Goal: Information Seeking & Learning: Learn about a topic

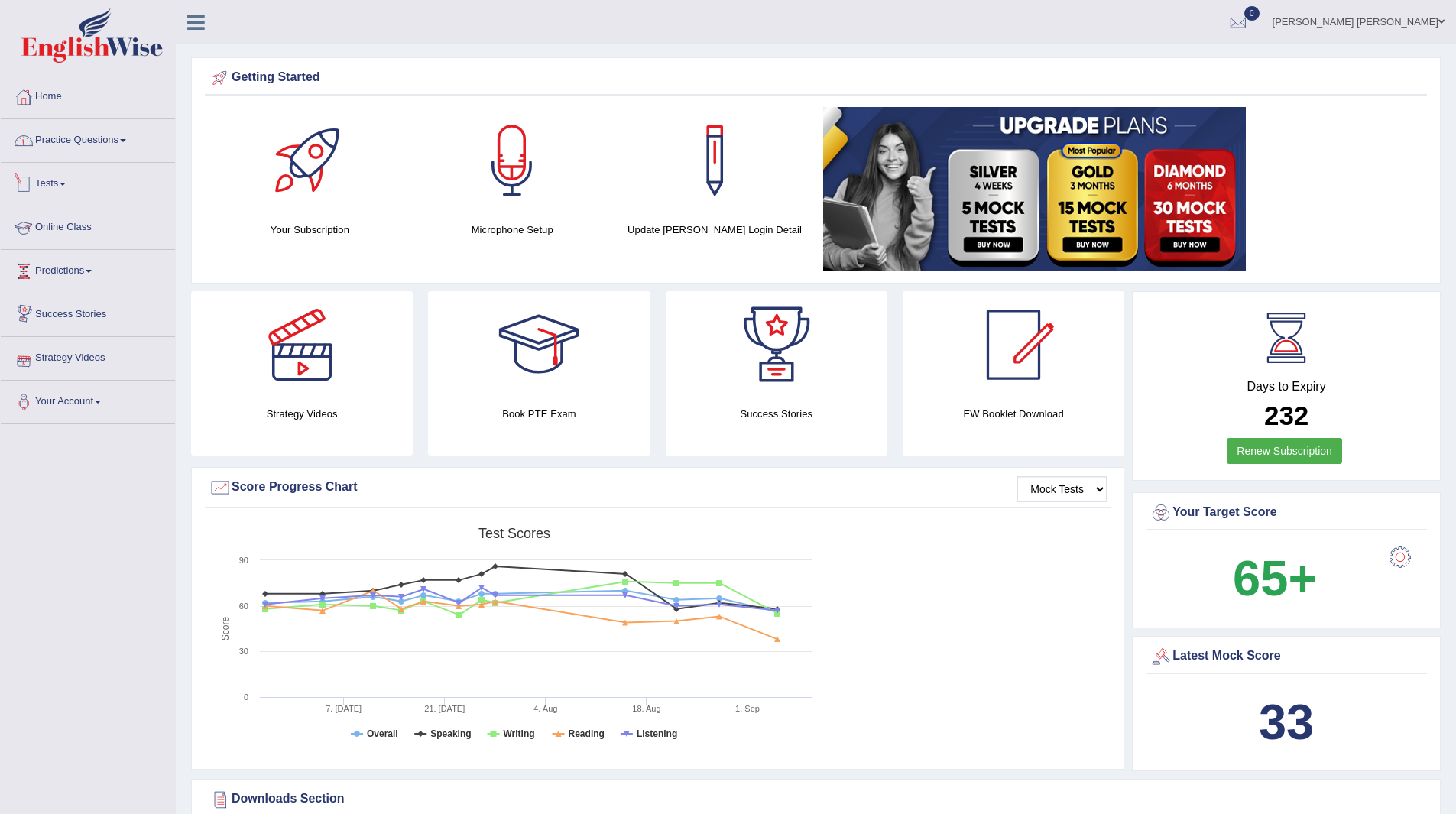
click at [64, 144] on link "Practice Questions" at bounding box center [88, 138] width 175 height 38
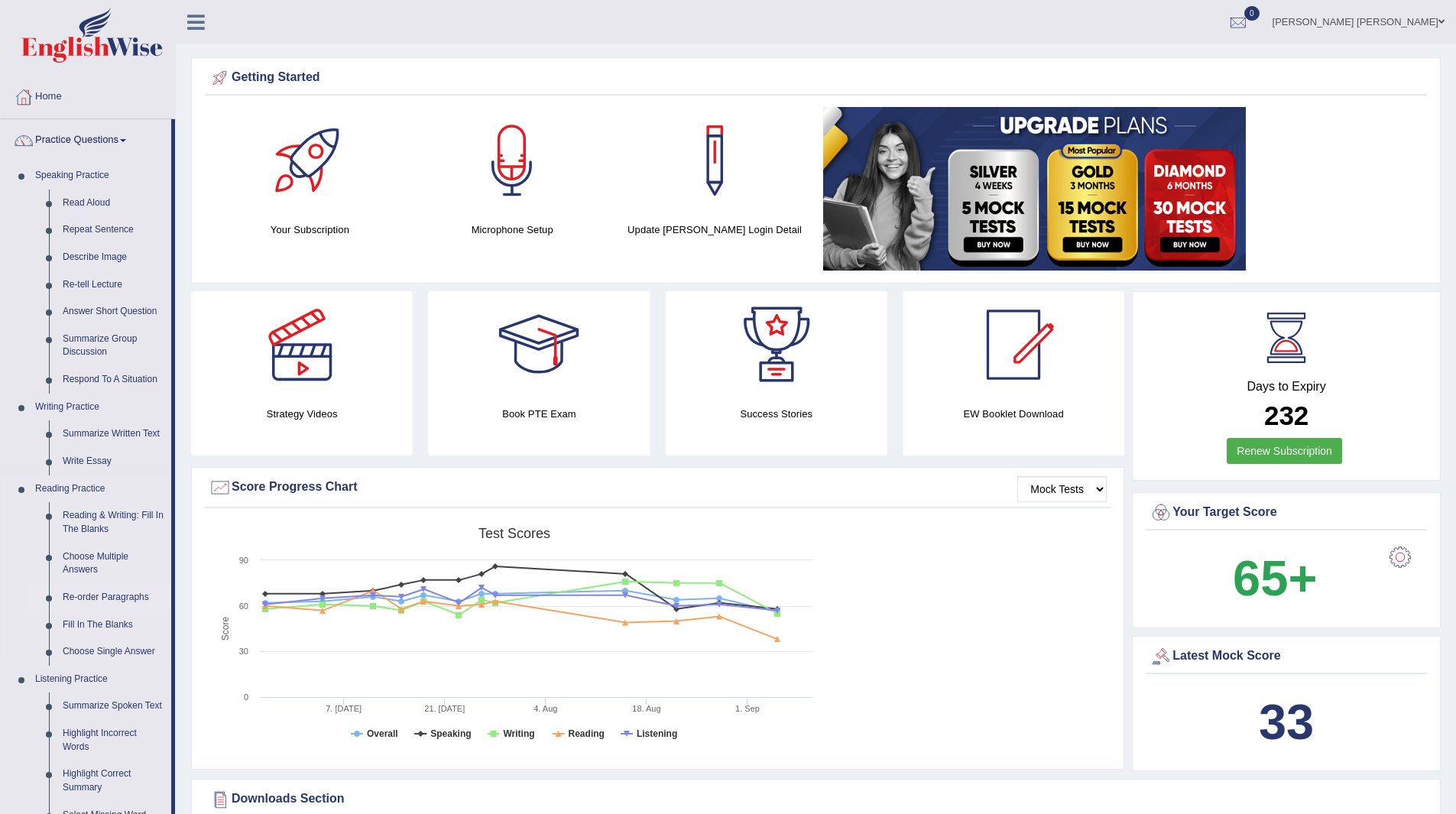
click at [94, 596] on link "Re-order Paragraphs" at bounding box center [114, 598] width 116 height 28
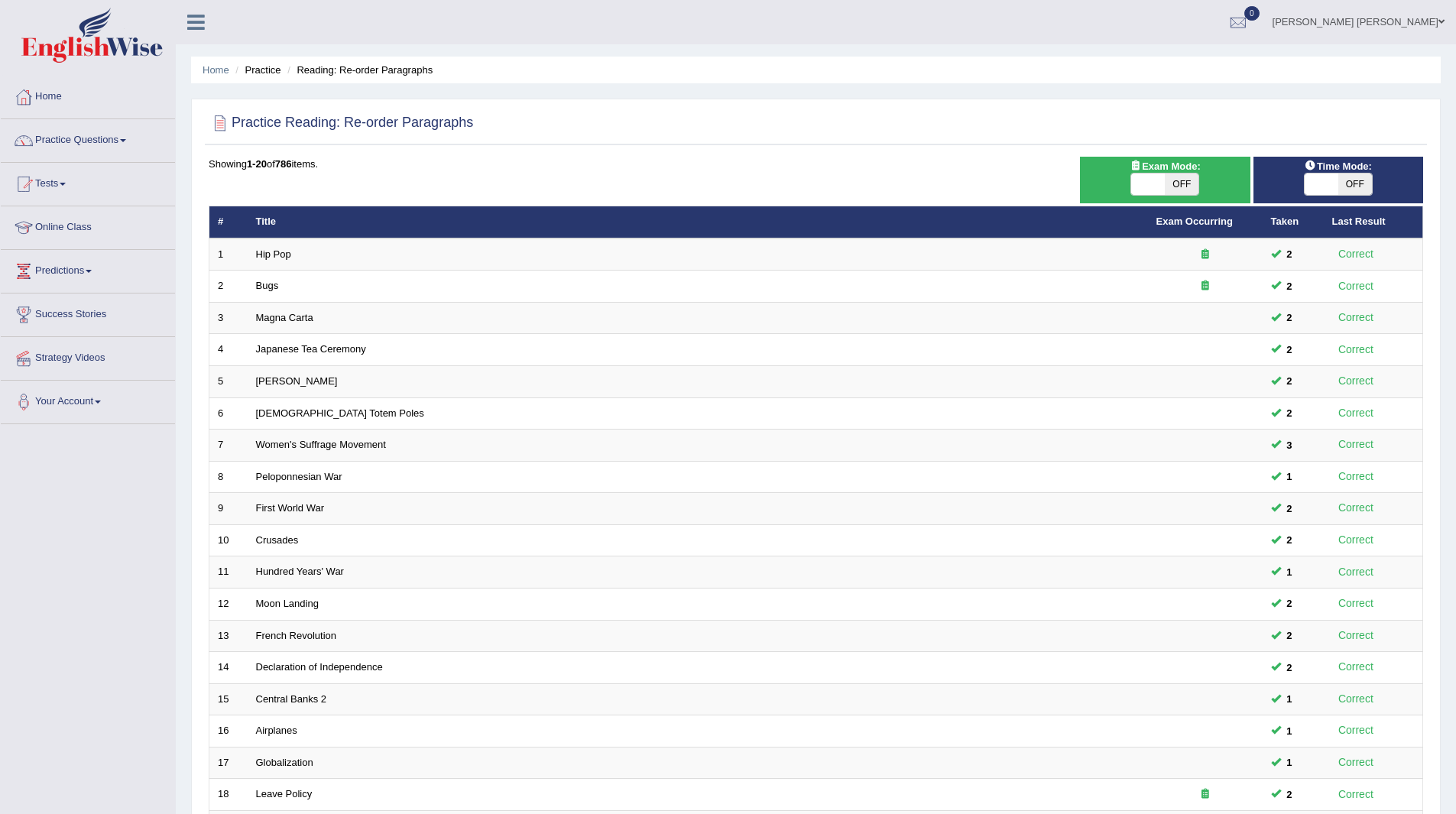
click at [1358, 183] on span "OFF" at bounding box center [1355, 184] width 34 height 21
checkbox input "true"
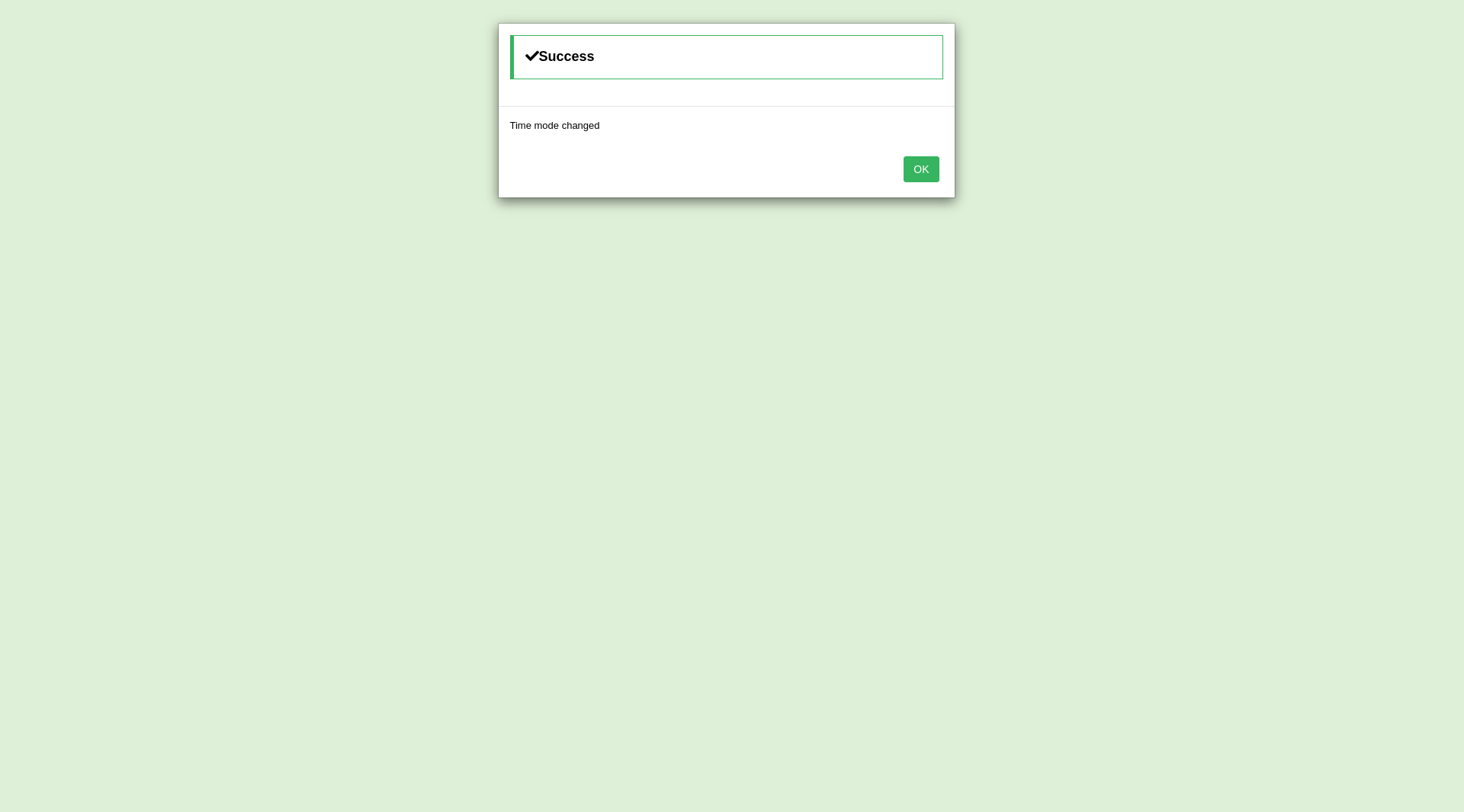
click at [919, 167] on button "OK" at bounding box center [920, 169] width 35 height 26
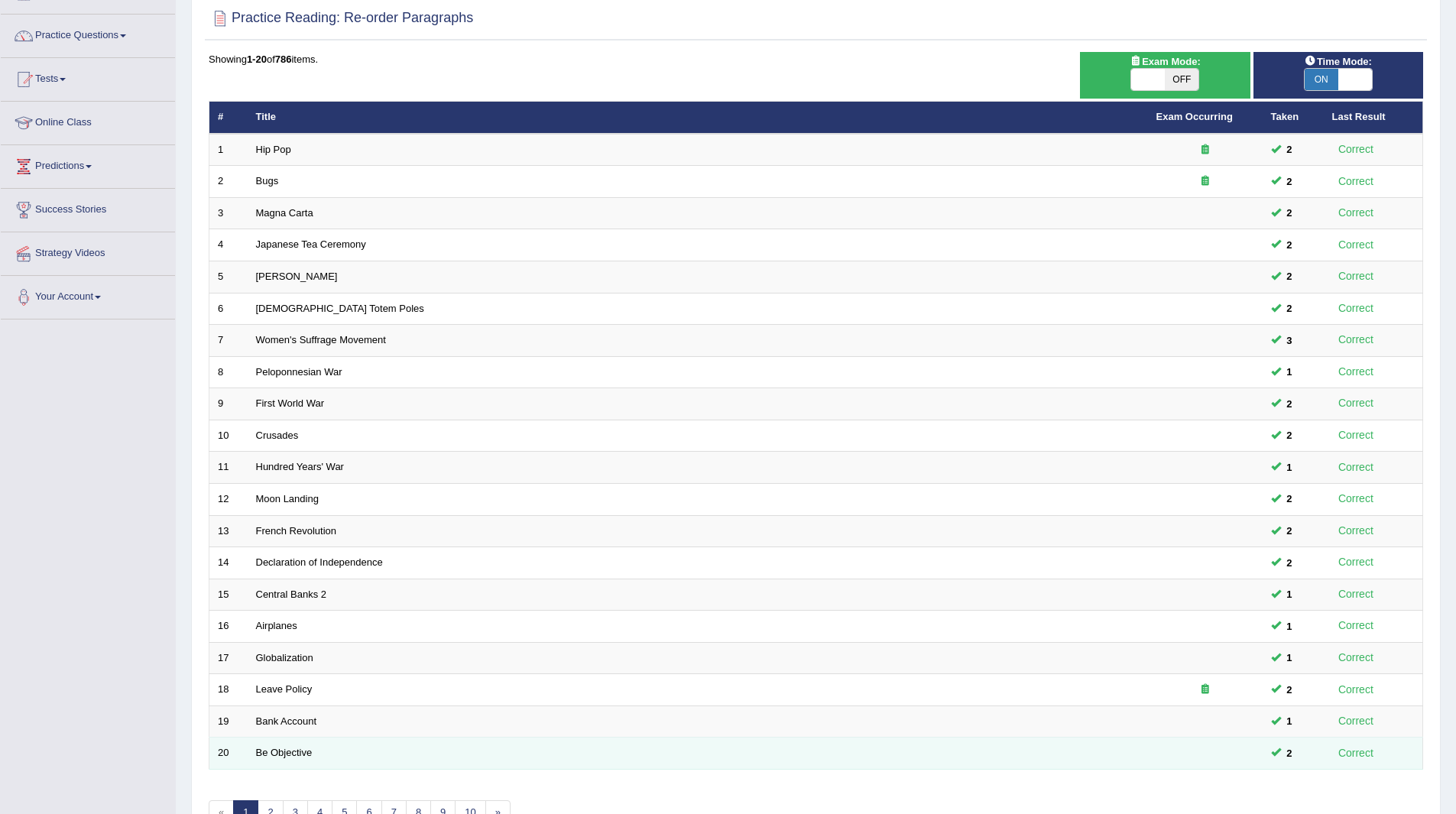
scroll to position [198, 0]
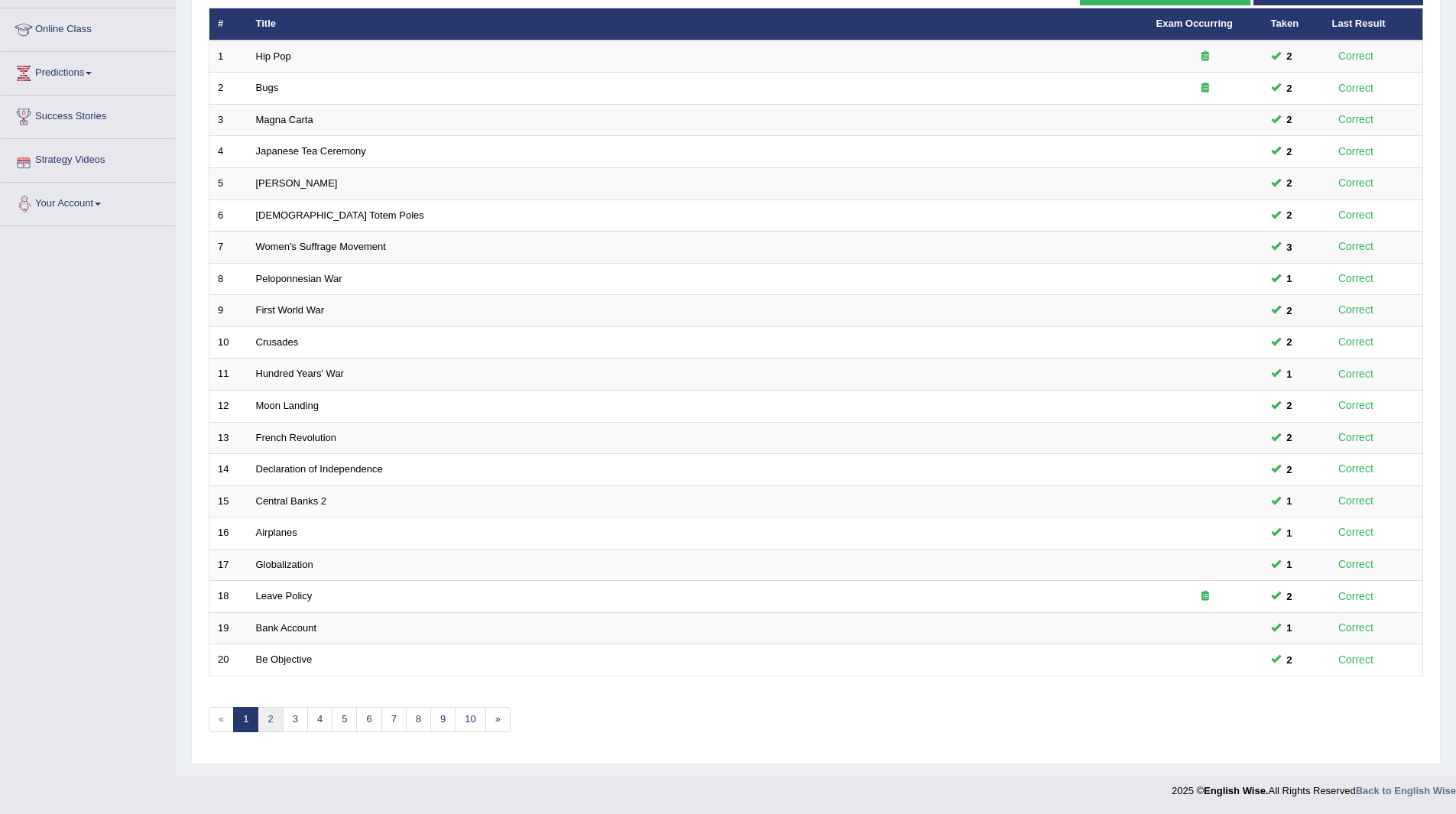
click at [272, 717] on link "2" at bounding box center [270, 720] width 25 height 25
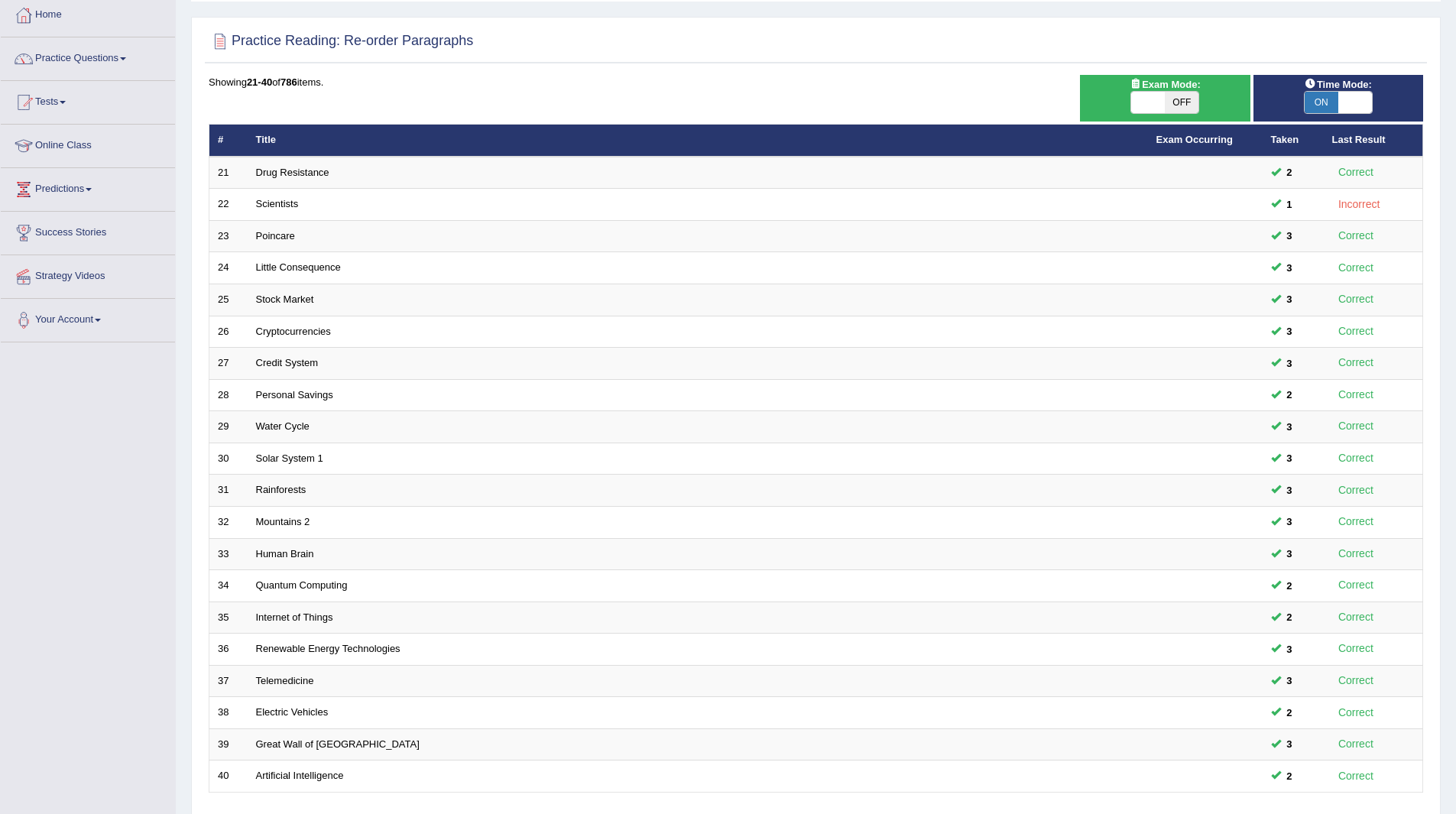
scroll to position [153, 0]
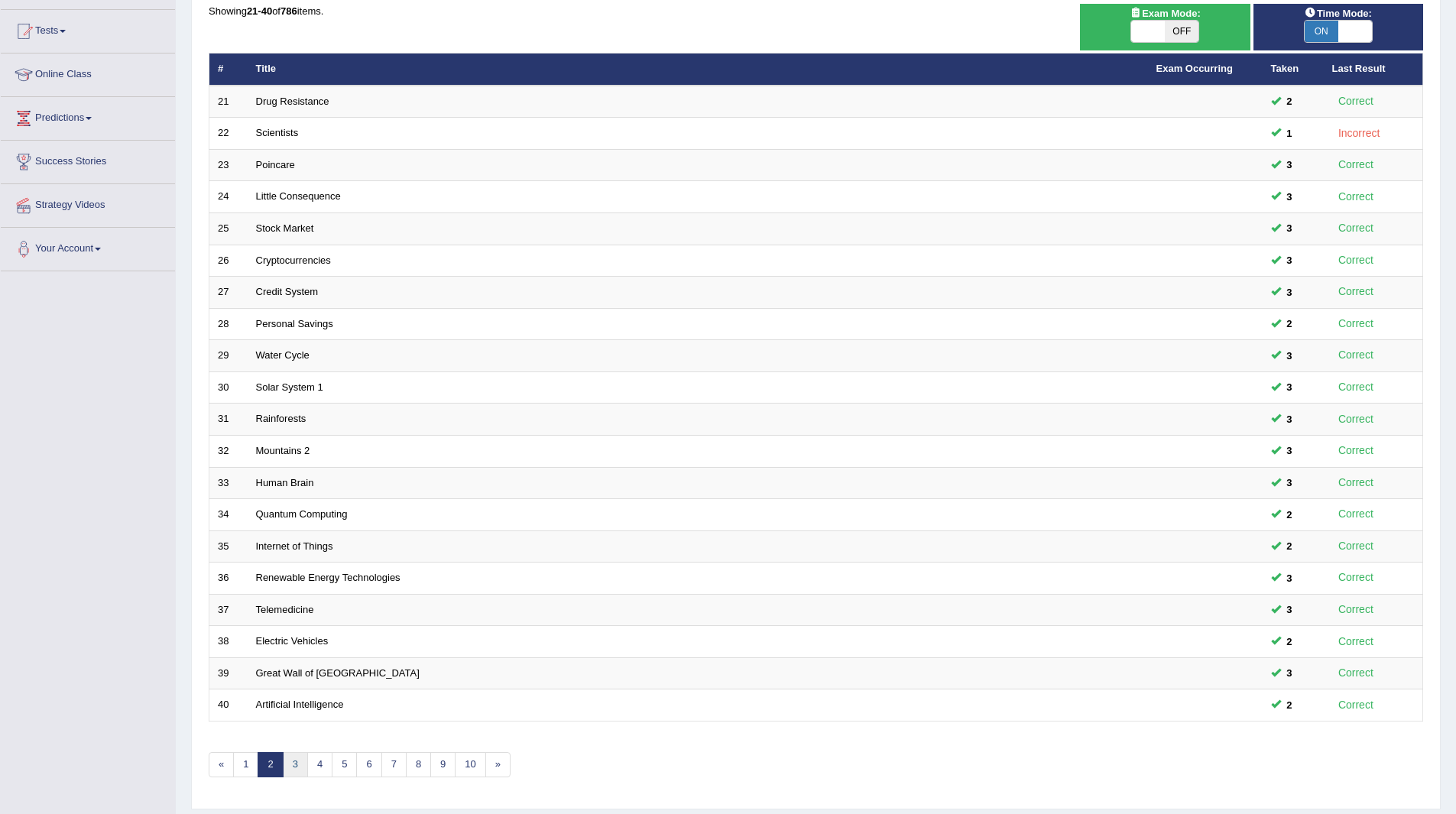
click at [300, 762] on link "3" at bounding box center [296, 765] width 25 height 25
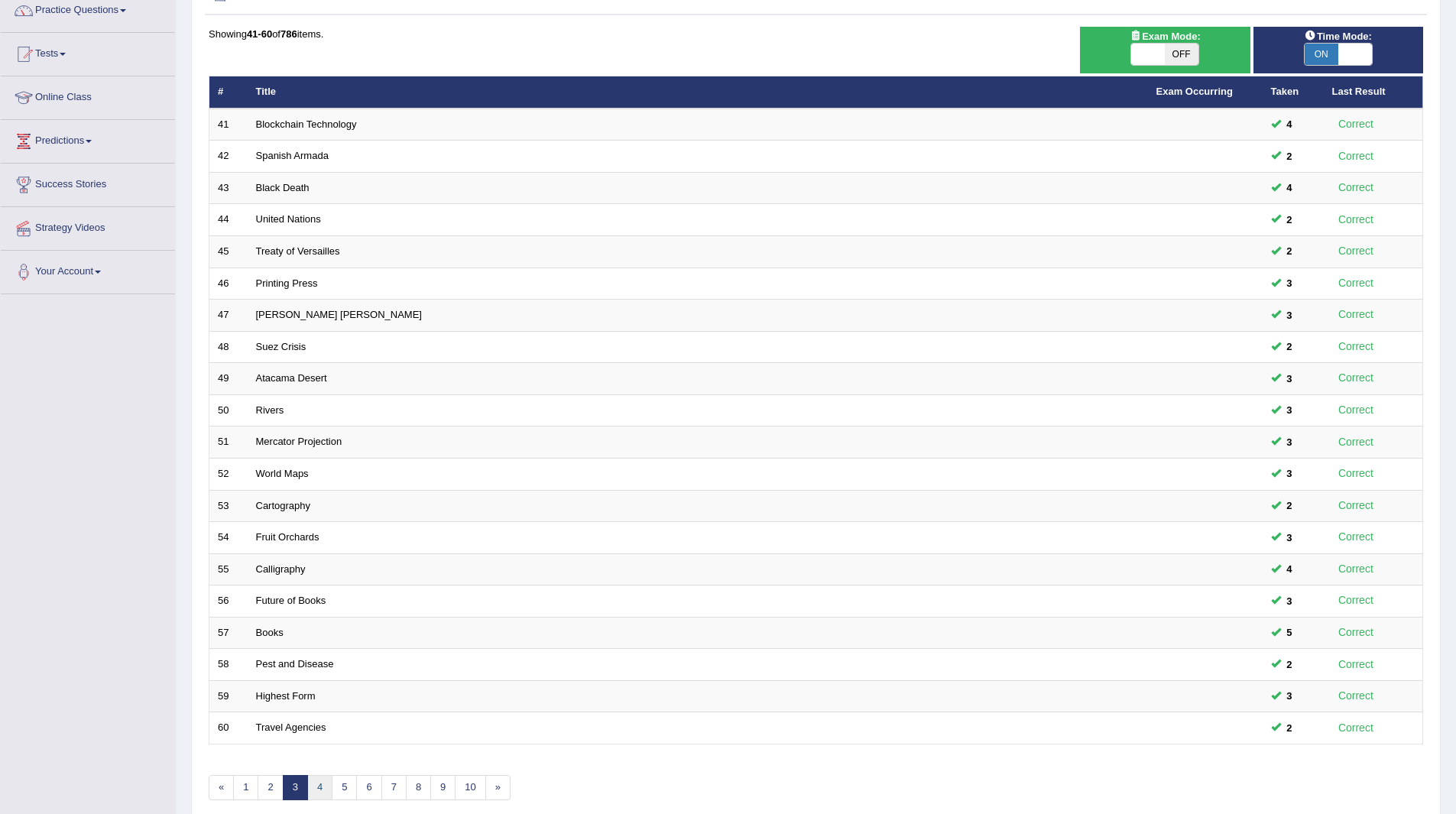
click at [319, 793] on link "4" at bounding box center [320, 787] width 25 height 25
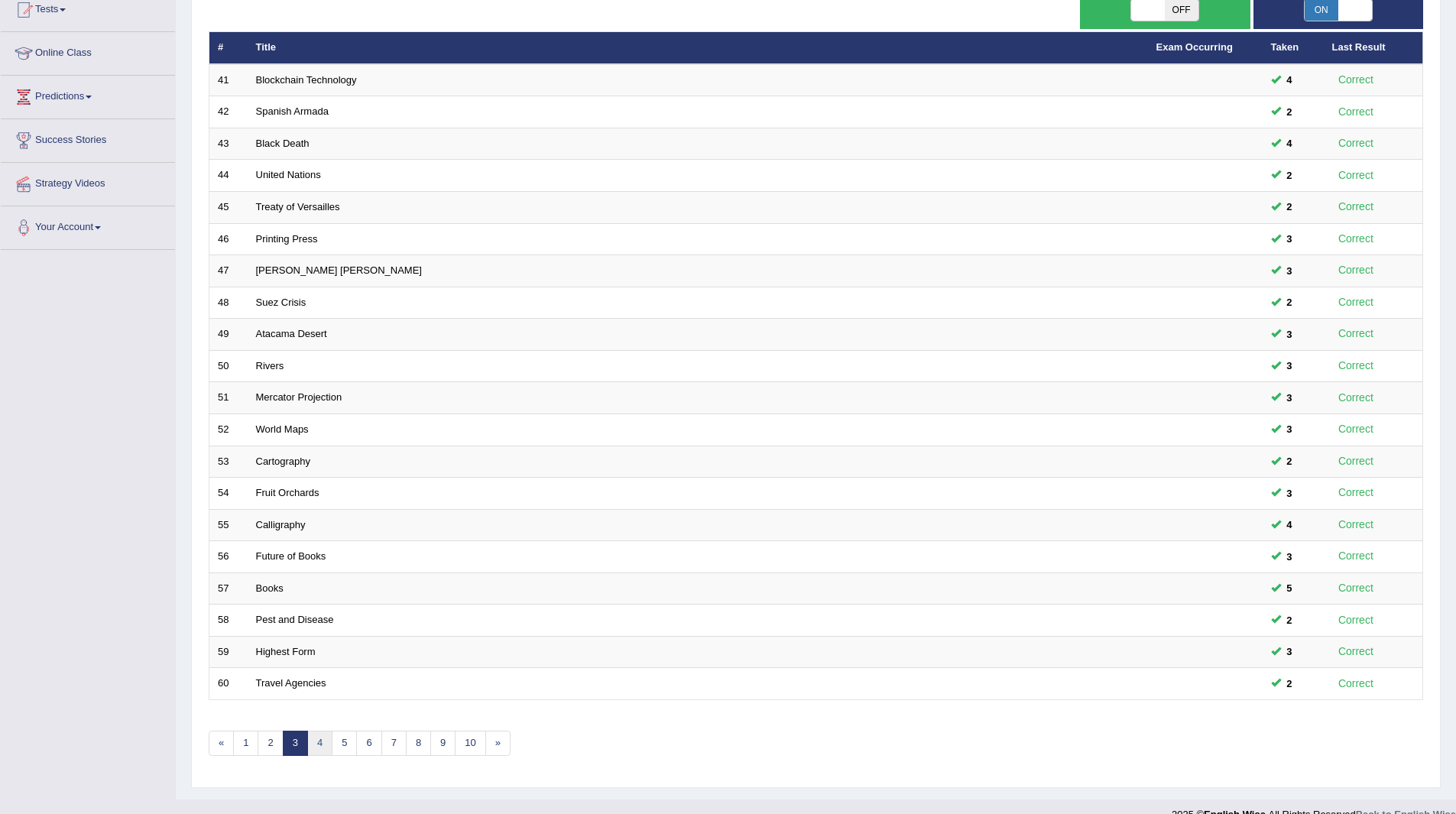
scroll to position [198, 0]
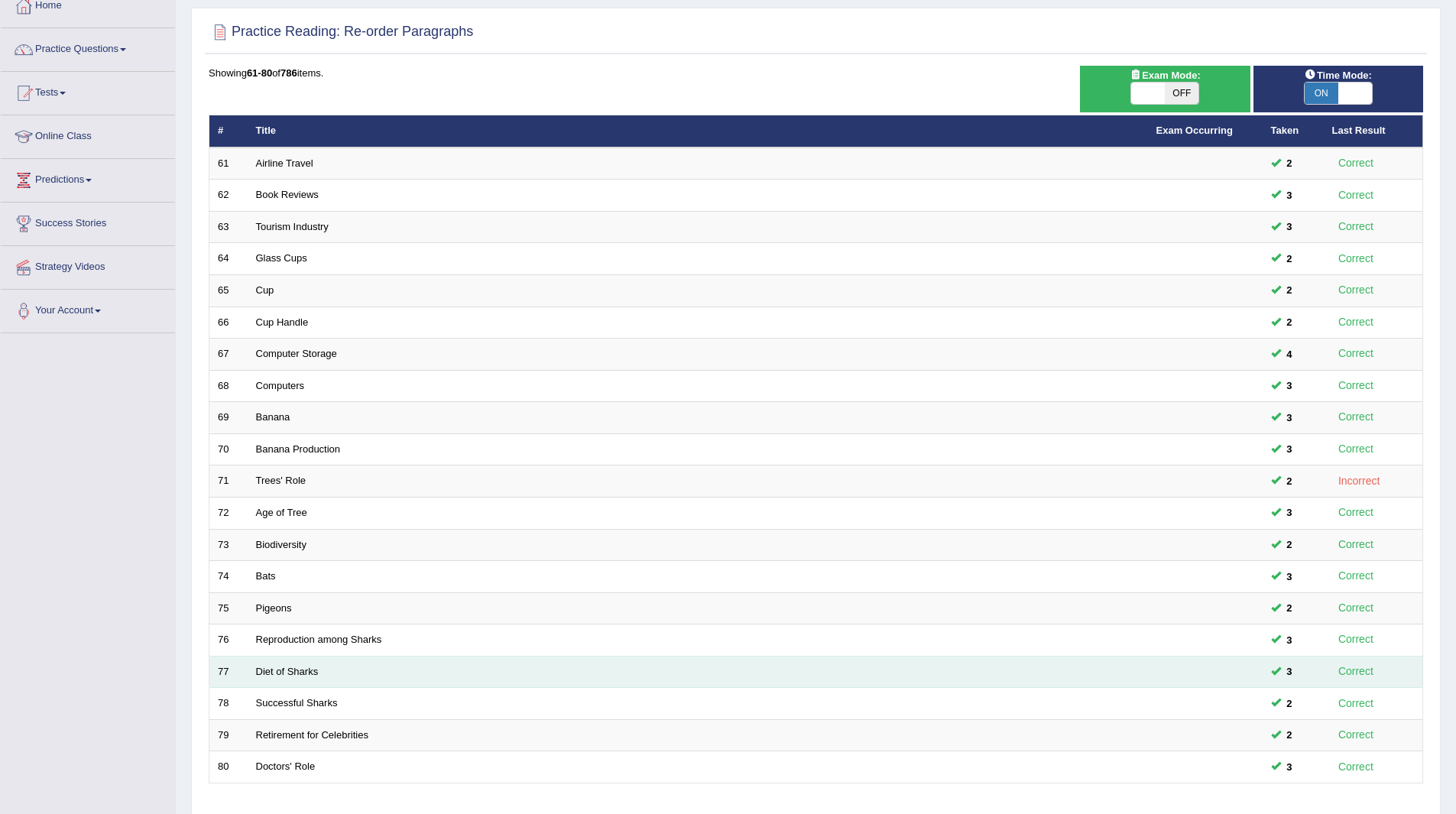
scroll to position [198, 0]
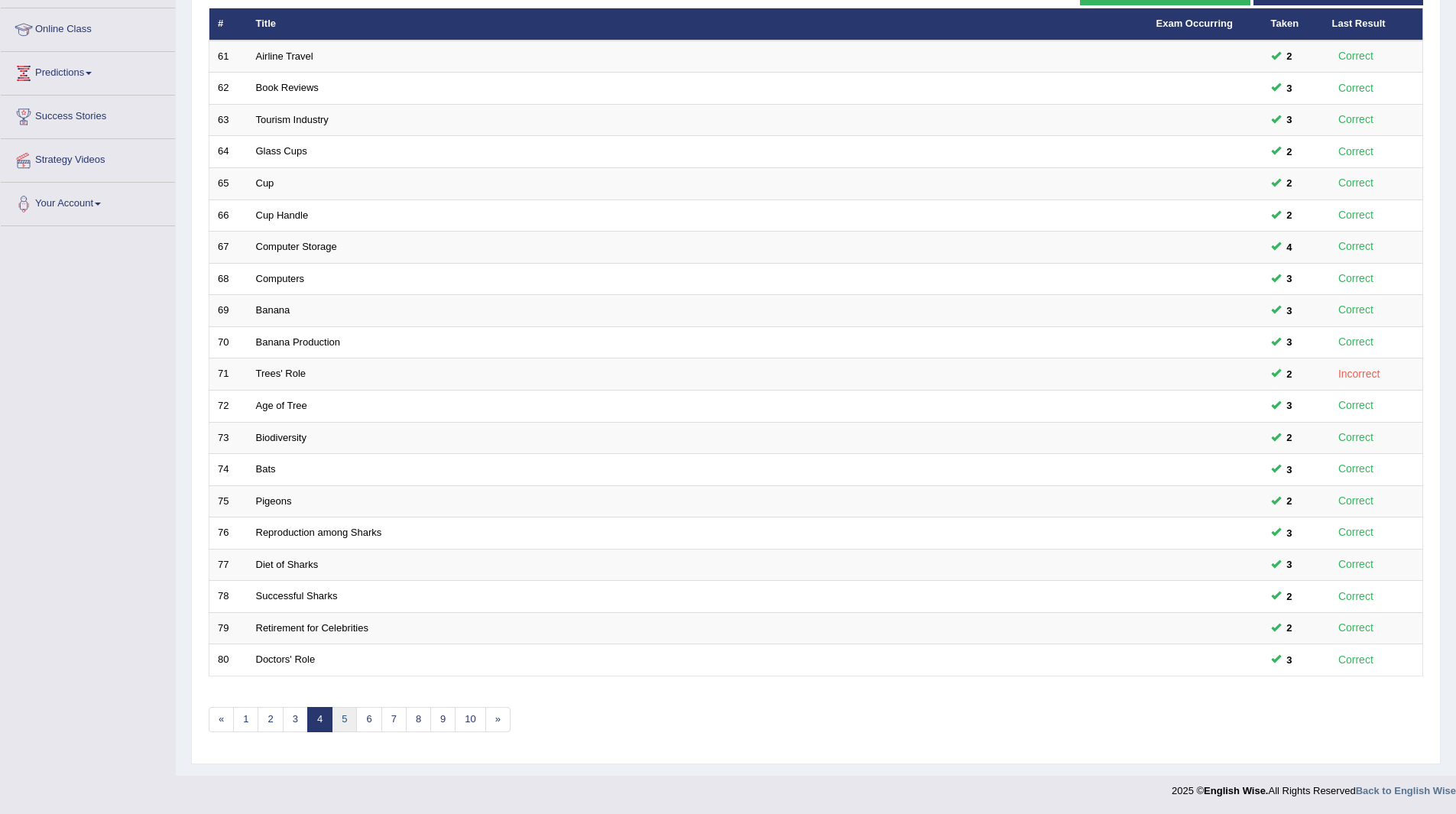
click at [350, 716] on link "5" at bounding box center [345, 720] width 25 height 25
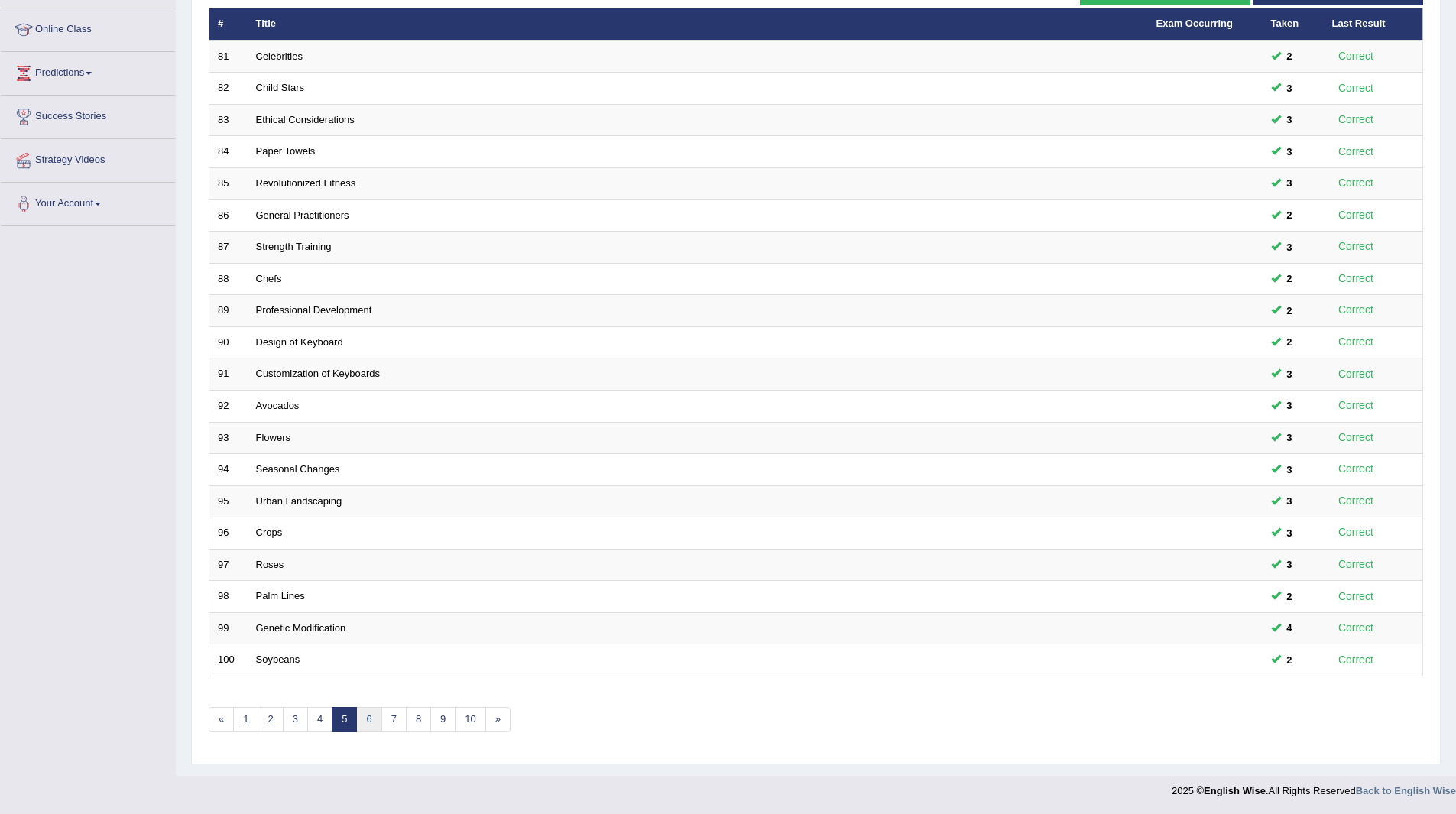
click at [371, 719] on link "6" at bounding box center [369, 720] width 25 height 25
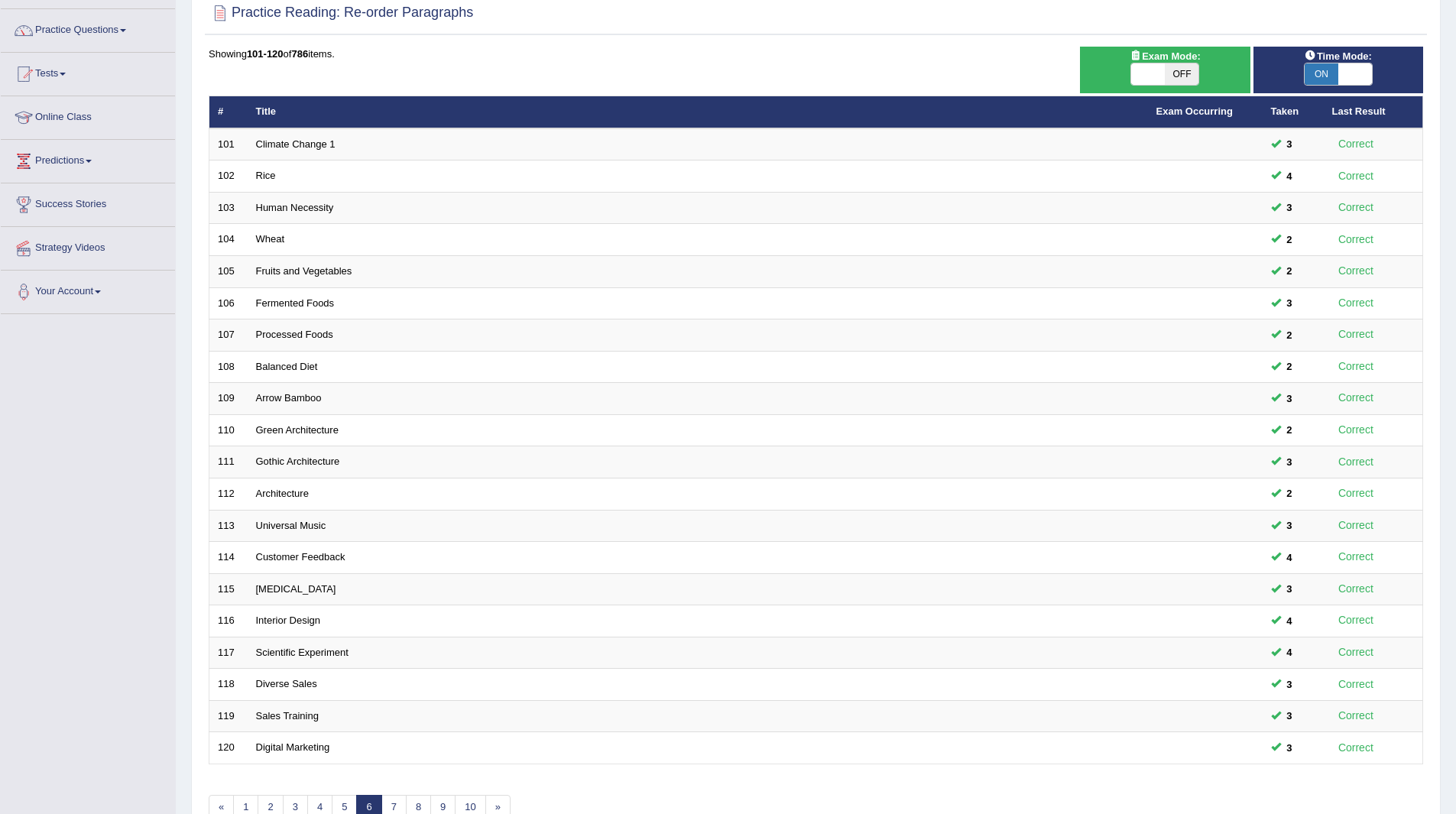
scroll to position [198, 0]
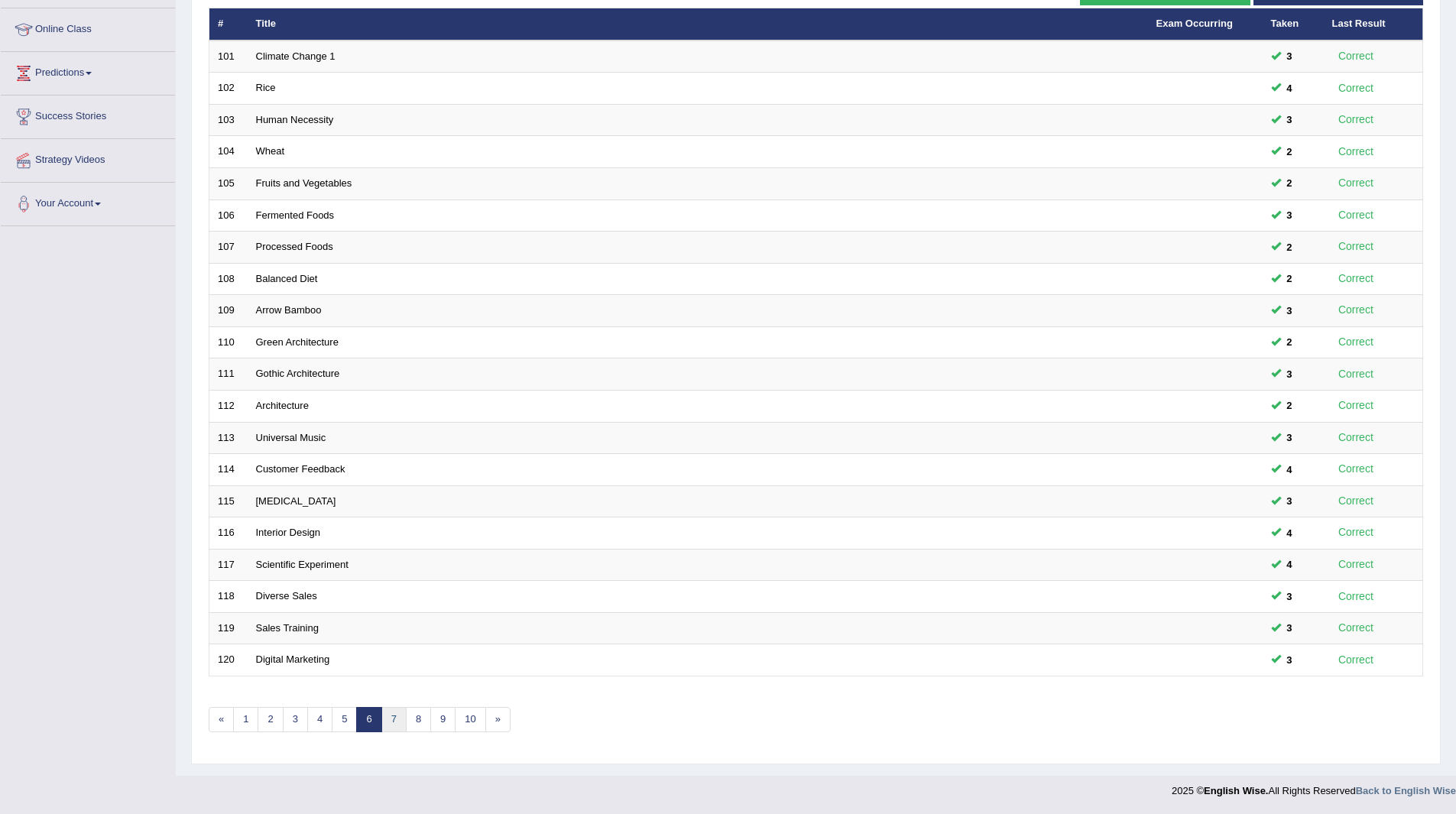
click at [393, 718] on link "7" at bounding box center [394, 720] width 25 height 25
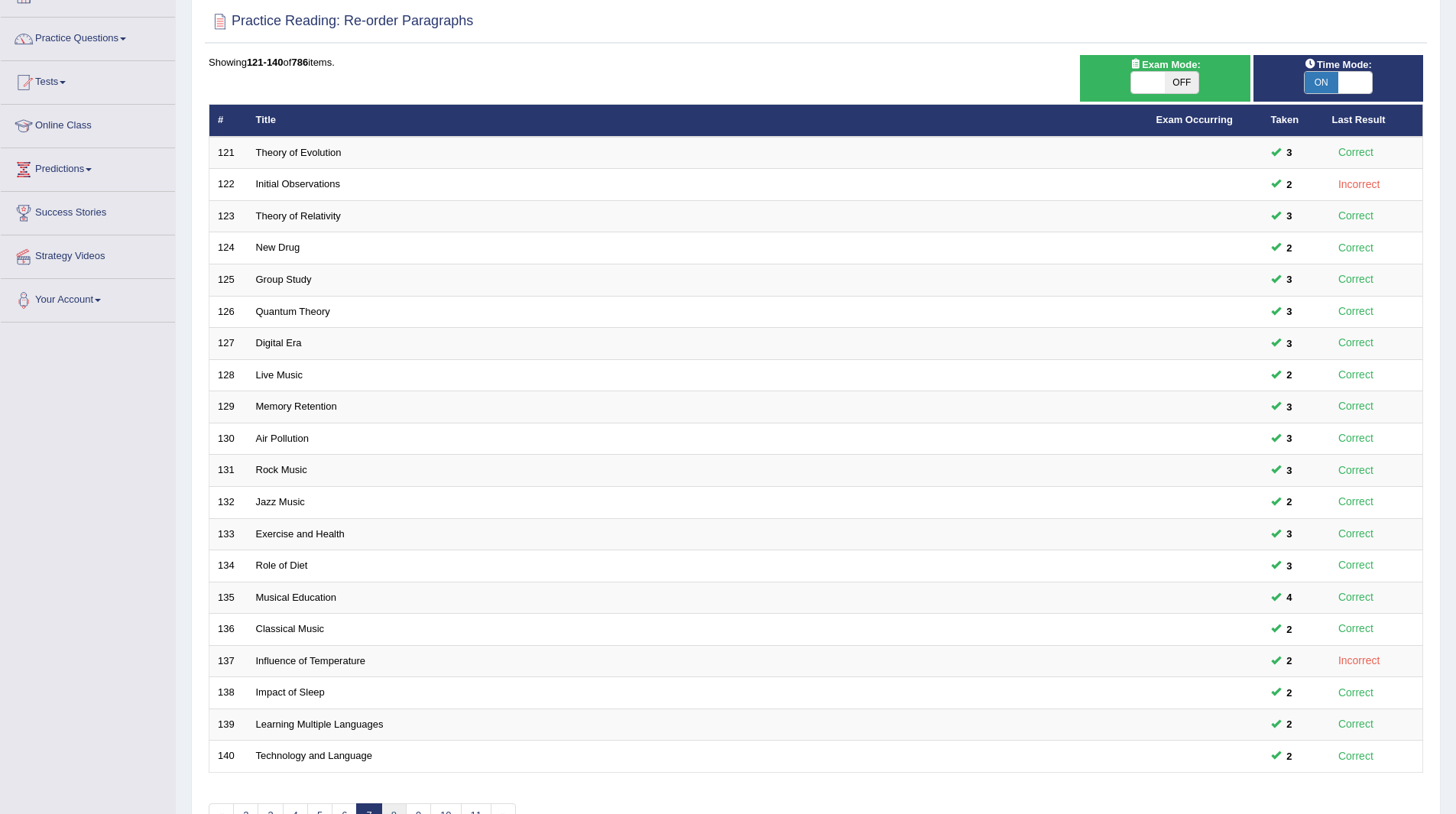
scroll to position [198, 0]
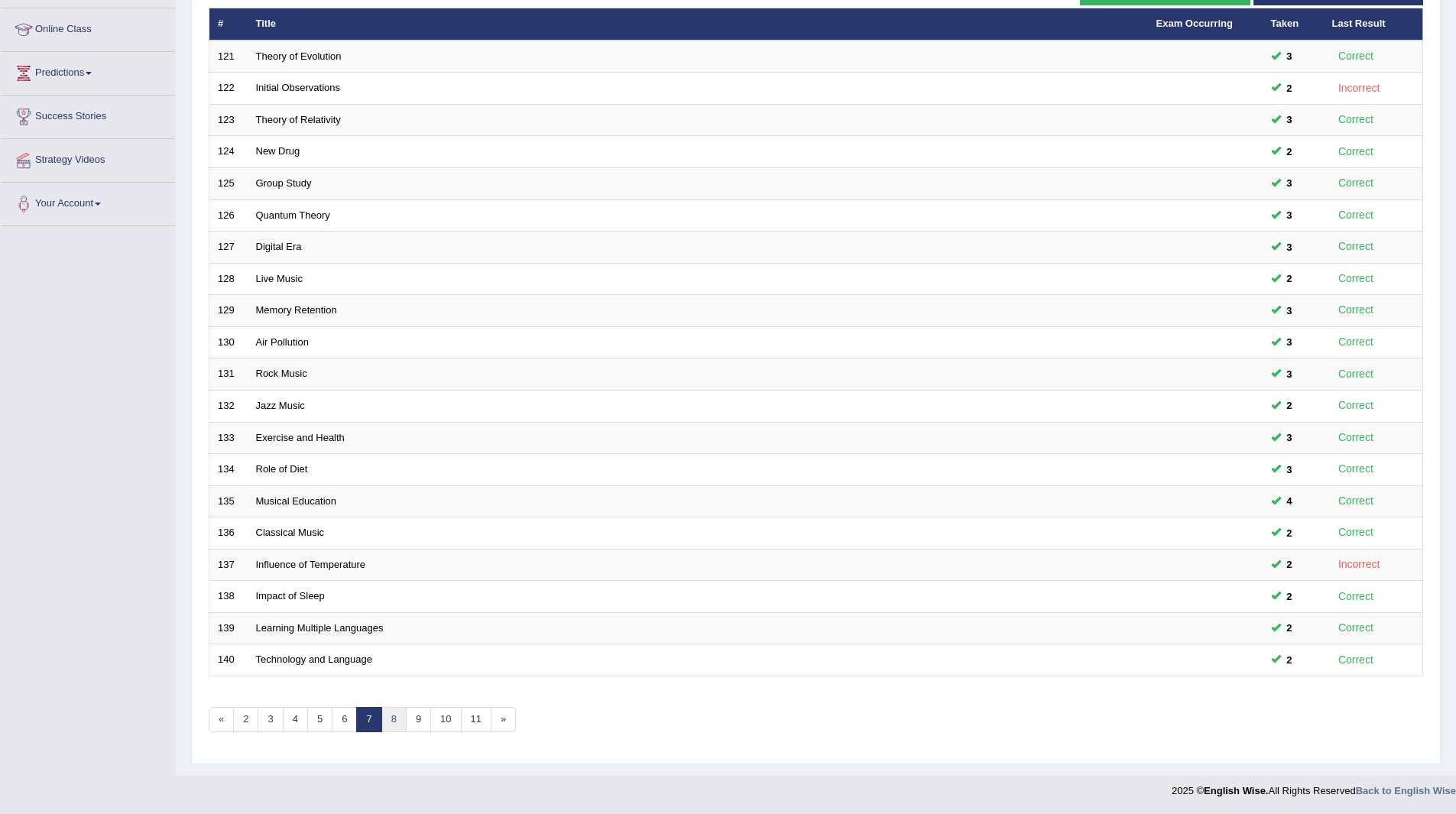
click at [388, 719] on link "8" at bounding box center [394, 720] width 25 height 25
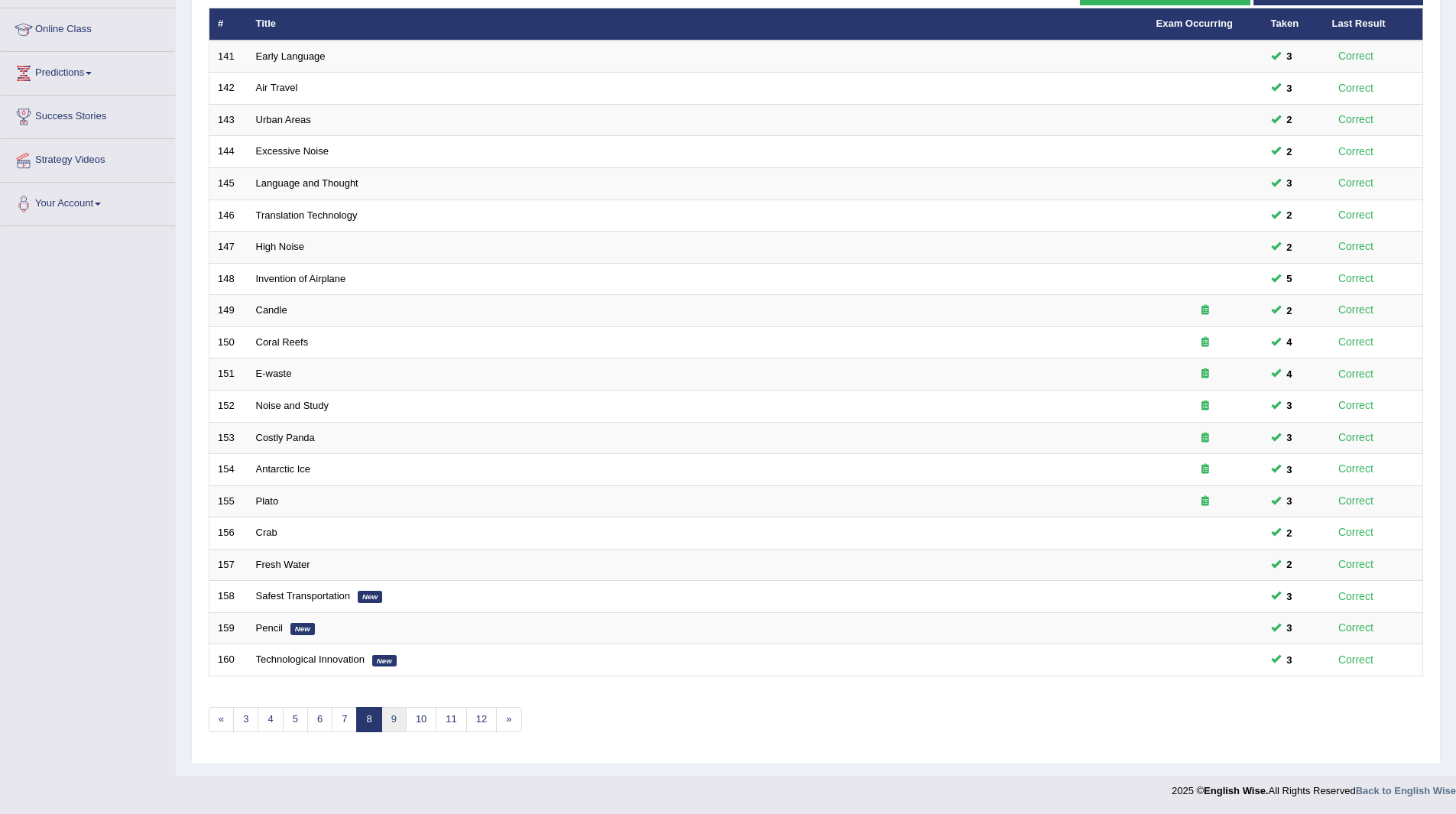
click at [396, 719] on link "9" at bounding box center [394, 720] width 25 height 25
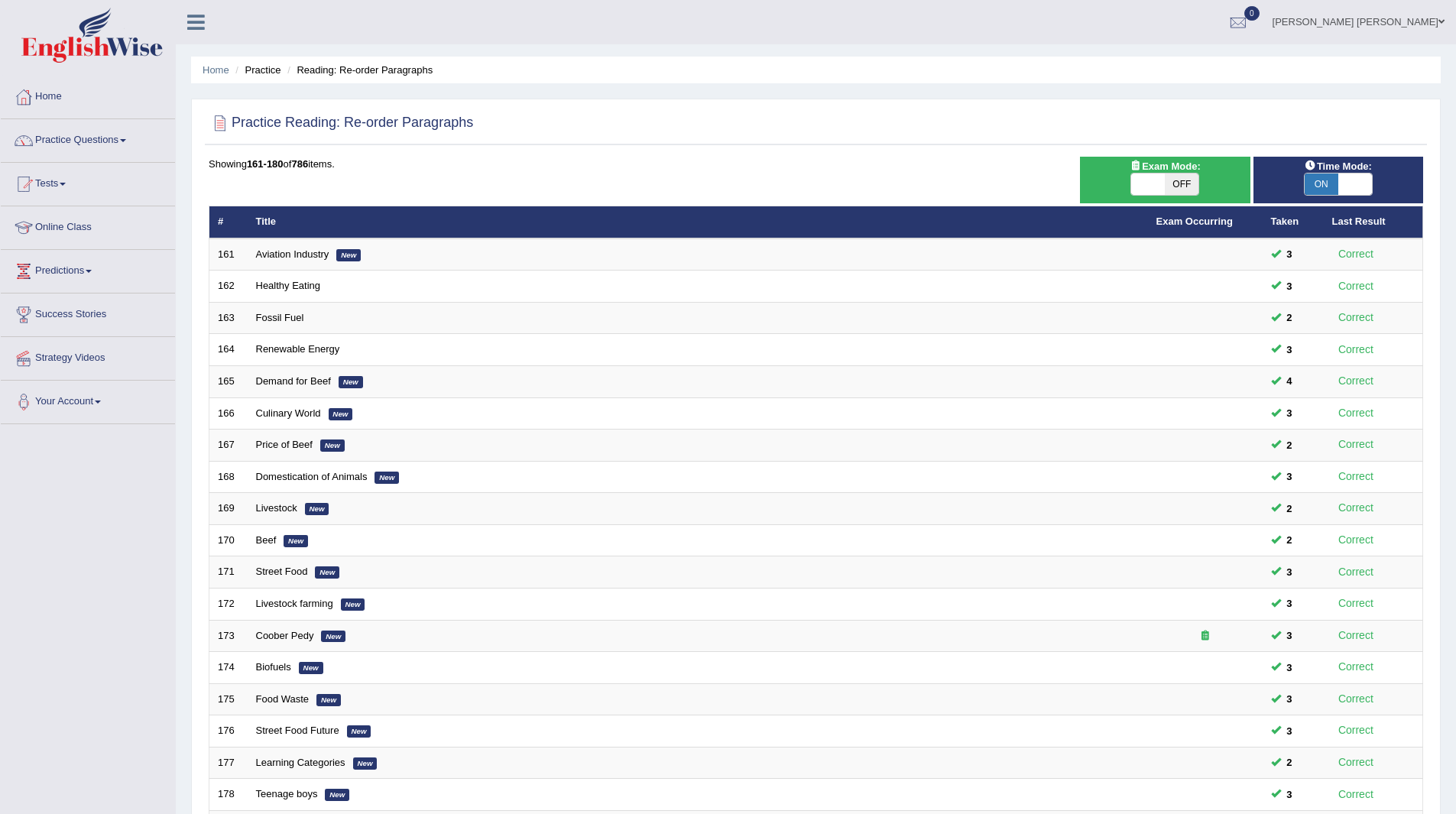
scroll to position [198, 0]
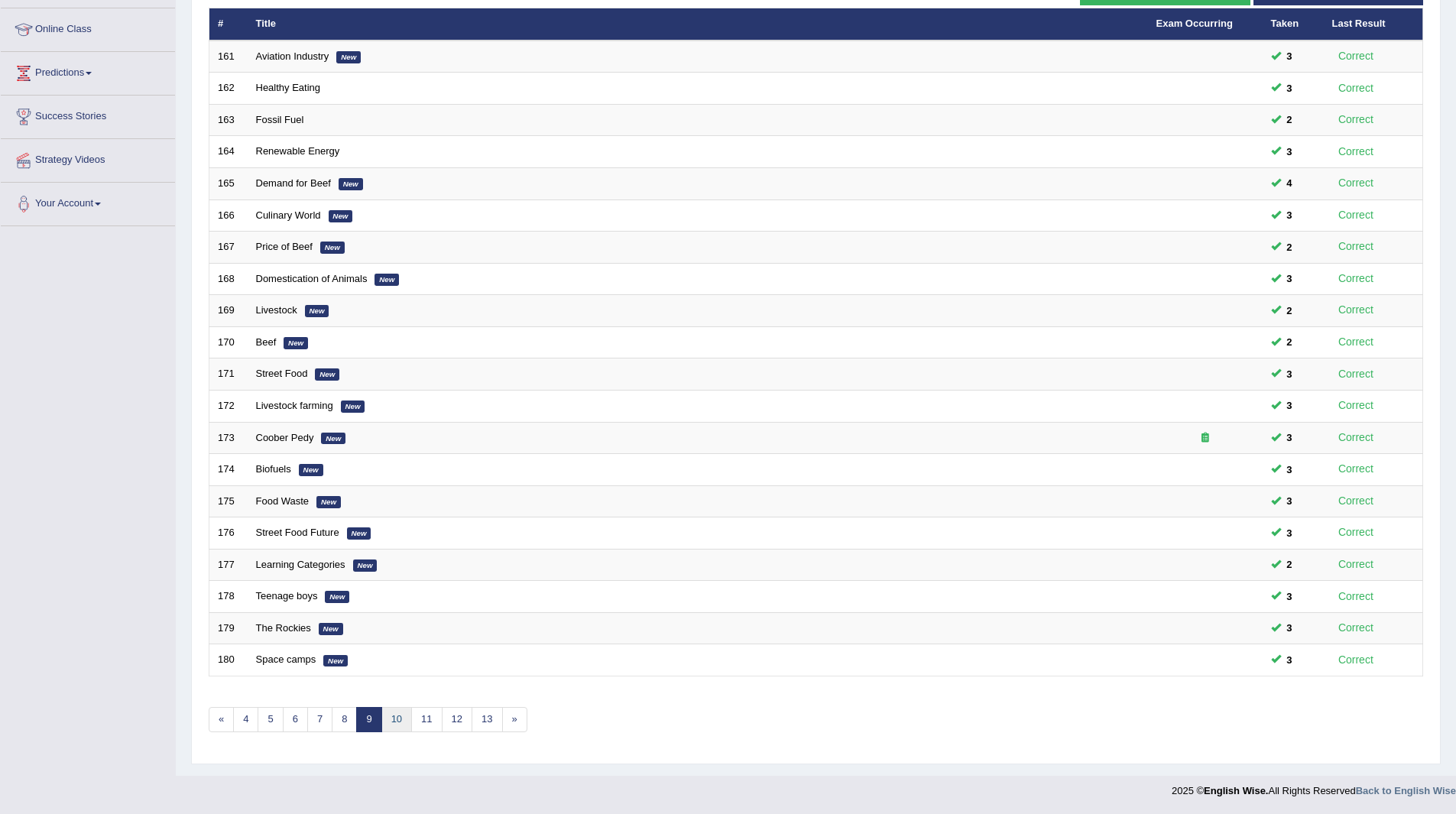
click at [392, 717] on link "10" at bounding box center [396, 720] width 30 height 25
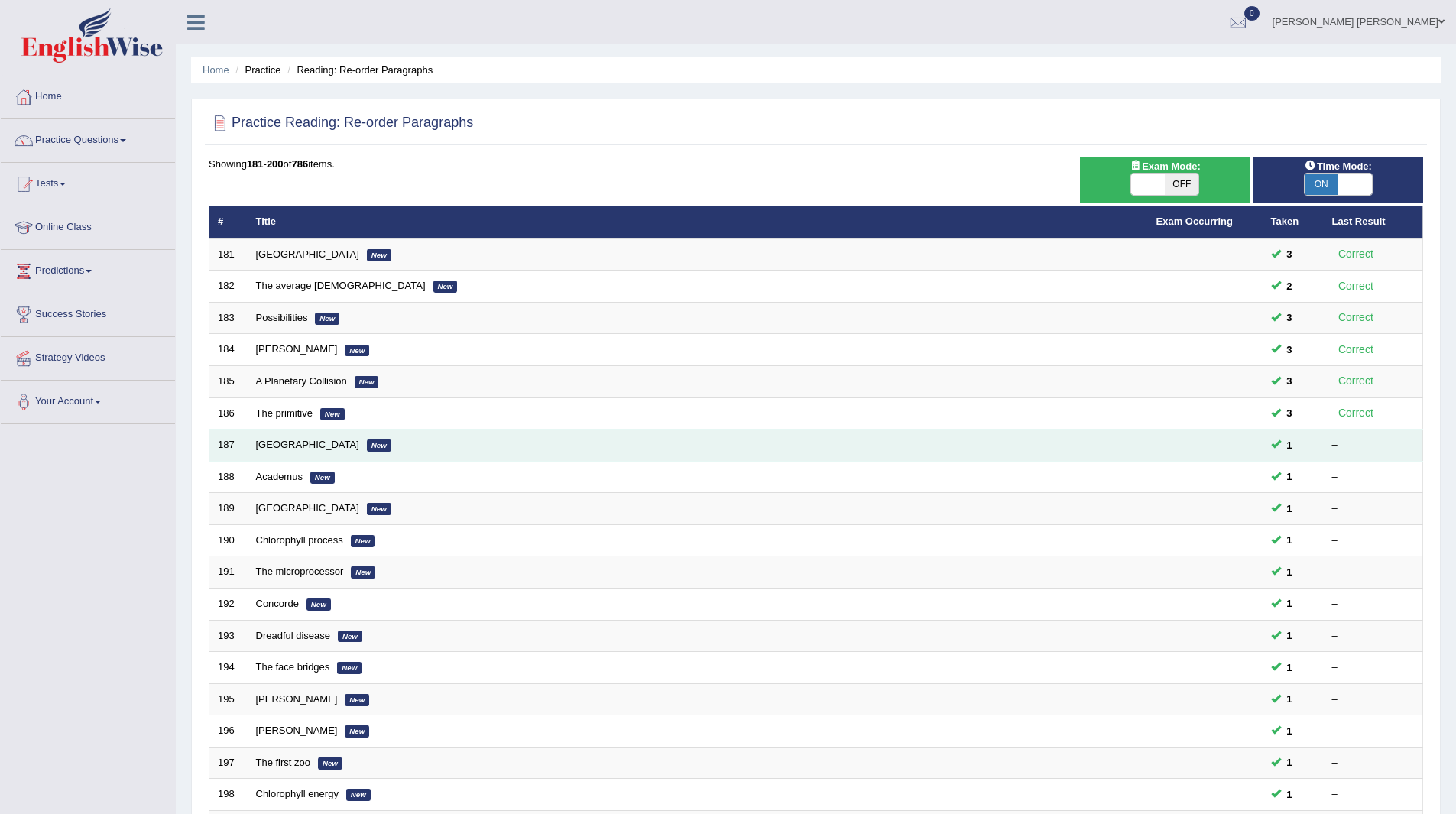
click at [281, 440] on link "[GEOGRAPHIC_DATA]" at bounding box center [308, 444] width 103 height 12
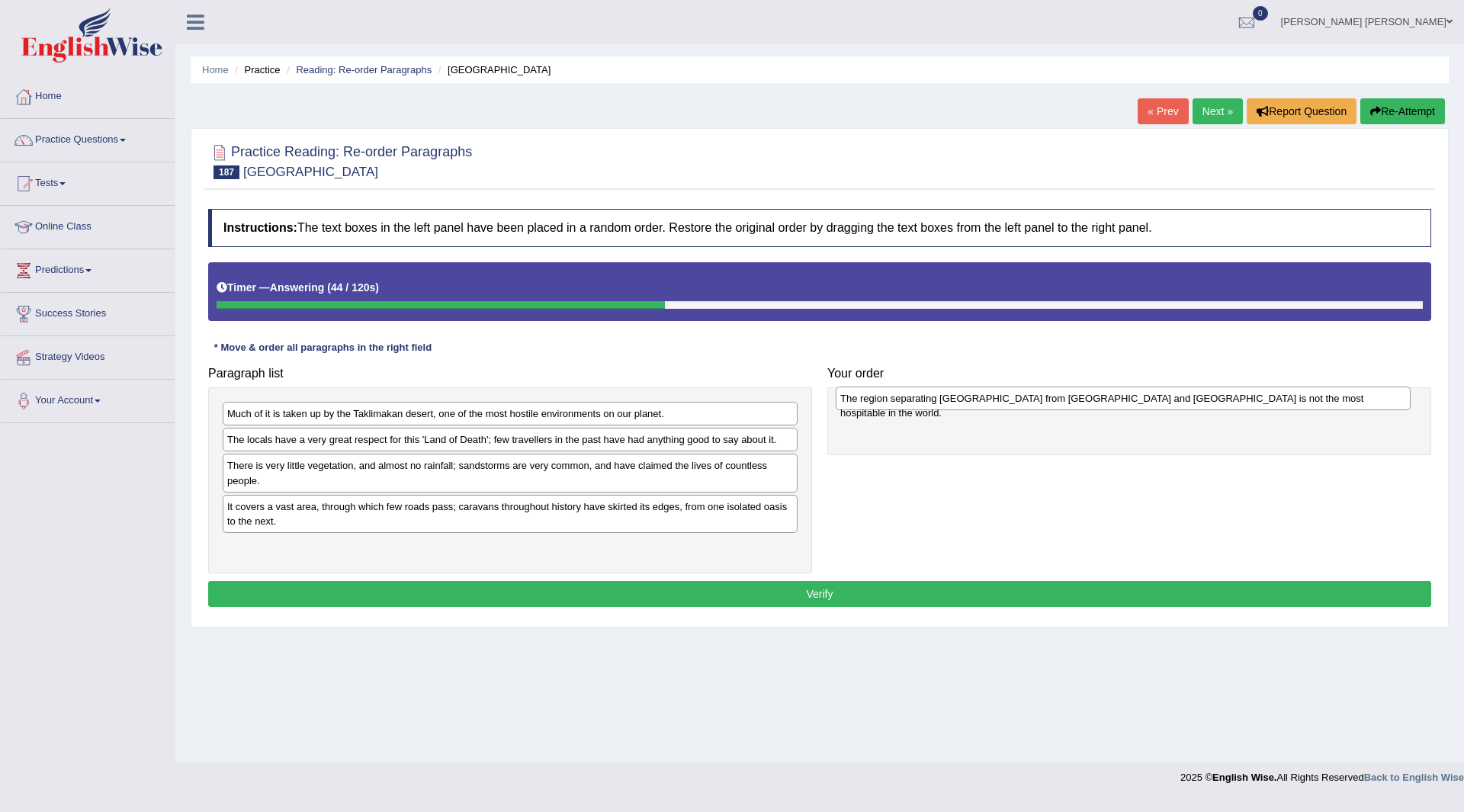
drag, startPoint x: 442, startPoint y: 514, endPoint x: 1054, endPoint y: 406, distance: 621.5
click at [1054, 406] on div "The region separating [GEOGRAPHIC_DATA] from [GEOGRAPHIC_DATA] and [GEOGRAPHIC_…" at bounding box center [1123, 398] width 575 height 24
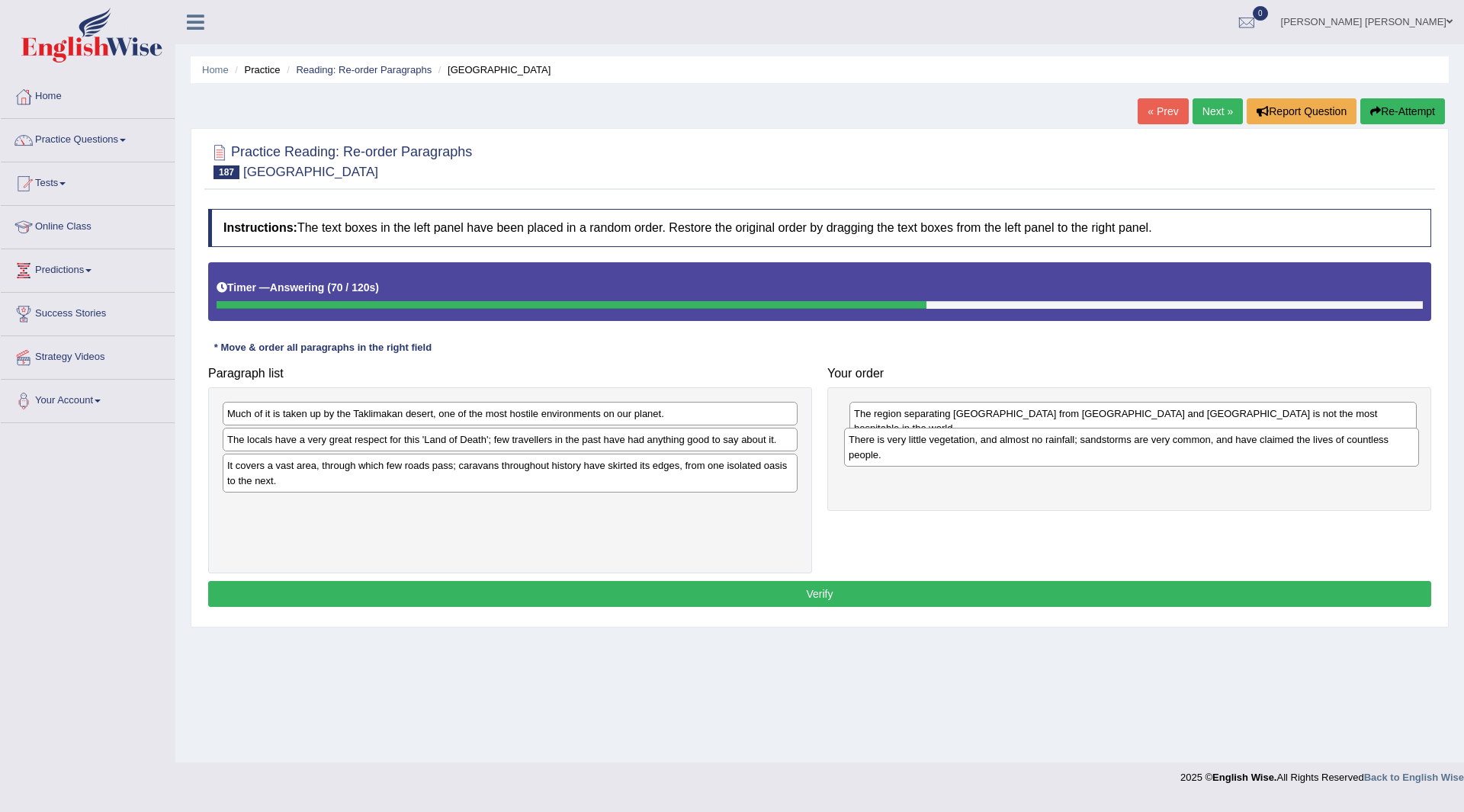
drag, startPoint x: 305, startPoint y: 476, endPoint x: 926, endPoint y: 450, distance: 621.5
click at [926, 450] on div "There is very little vegetation, and almost no rainfall; sandstorms are very co…" at bounding box center [1131, 447] width 575 height 38
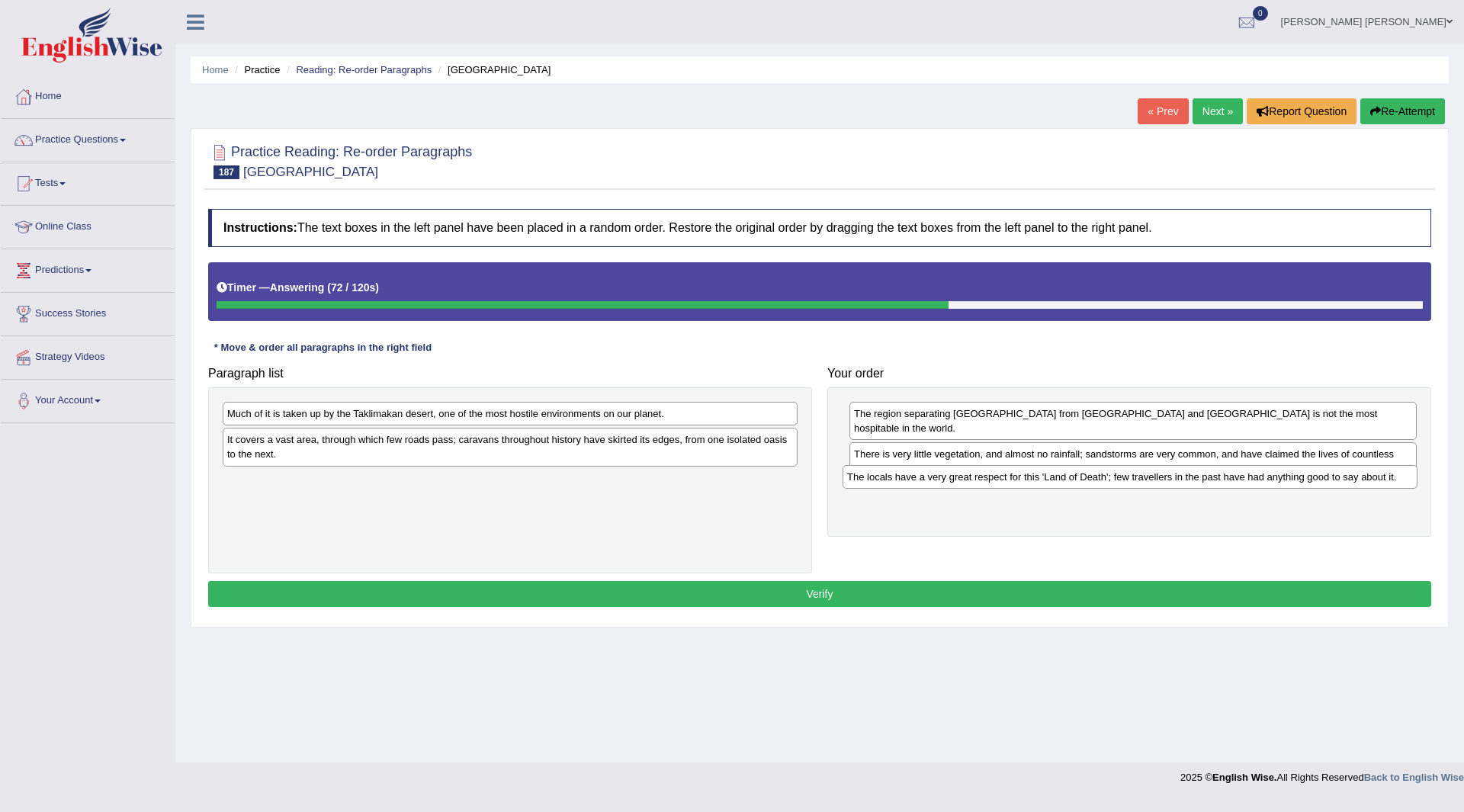
drag, startPoint x: 297, startPoint y: 450, endPoint x: 917, endPoint y: 487, distance: 621.1
click at [917, 487] on div "The locals have a very great respect for this 'Land of Death'; few travellers i…" at bounding box center [1130, 477] width 575 height 24
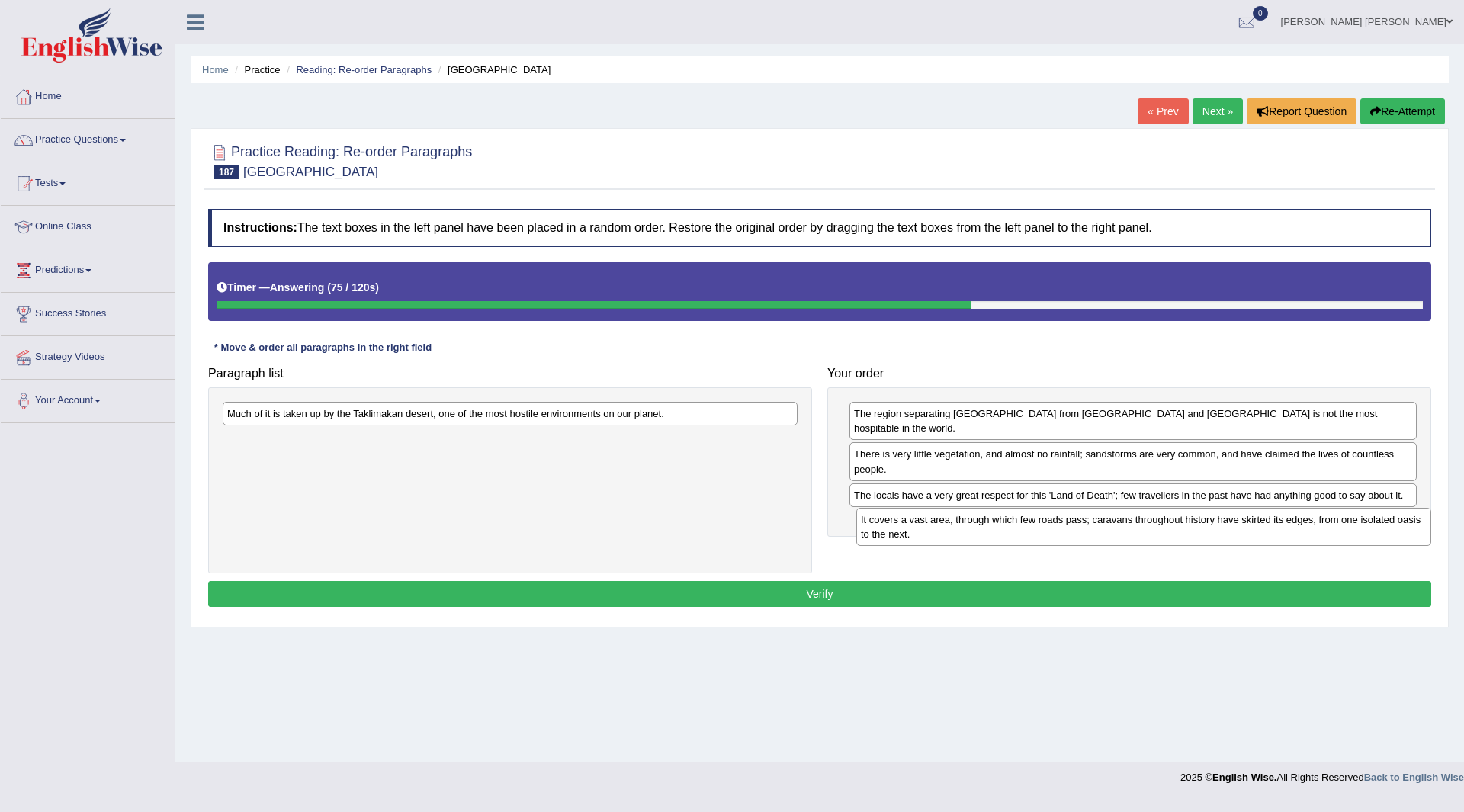
drag, startPoint x: 331, startPoint y: 442, endPoint x: 671, endPoint y: 458, distance: 340.4
click at [965, 521] on div "It covers a vast area, through which few roads pass; caravans throughout histor…" at bounding box center [1143, 527] width 575 height 38
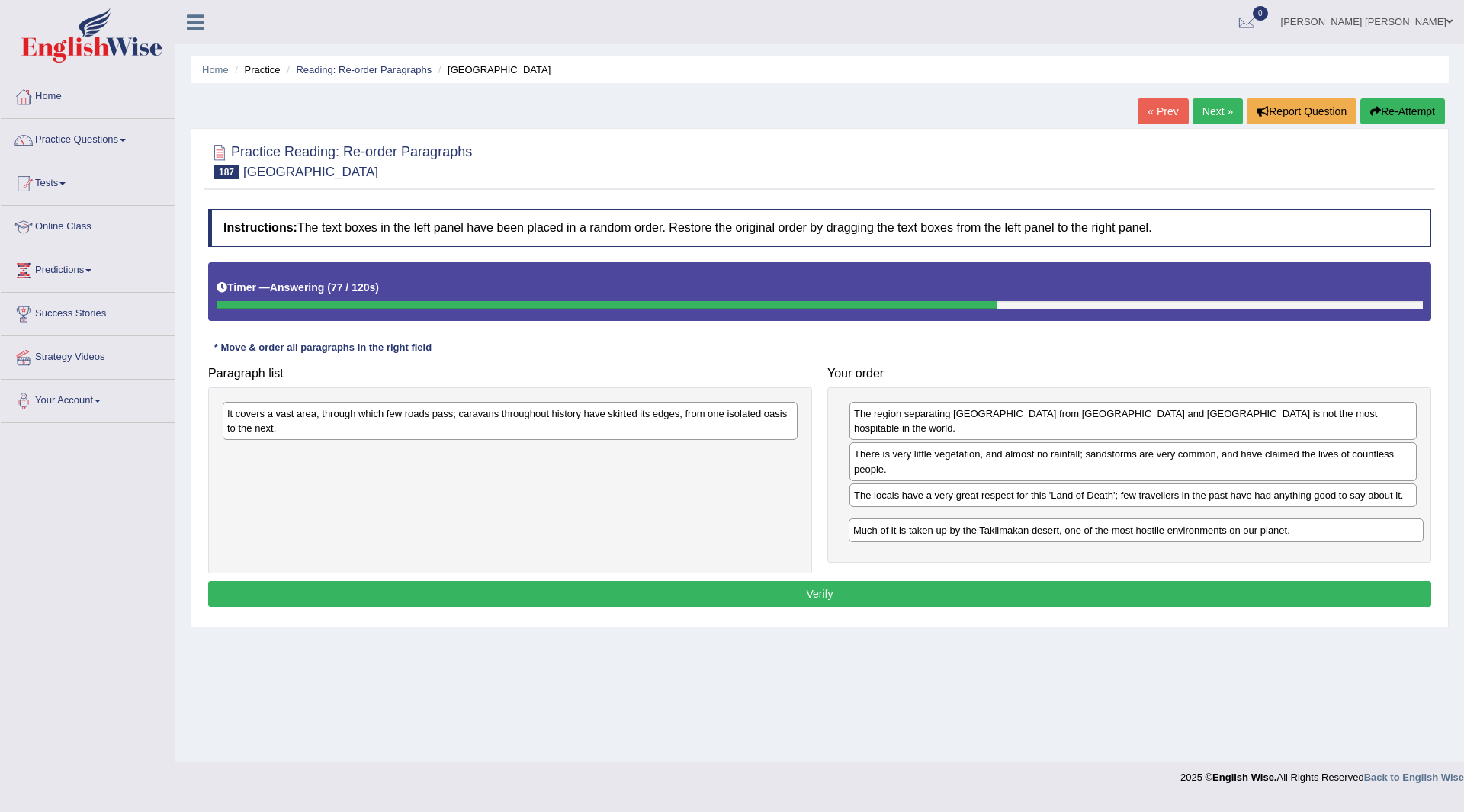
drag, startPoint x: 386, startPoint y: 409, endPoint x: 1010, endPoint y: 529, distance: 635.4
click at [1010, 527] on div "Much of it is taken up by the Taklimakan desert, one of the most hostile enviro…" at bounding box center [1135, 530] width 575 height 24
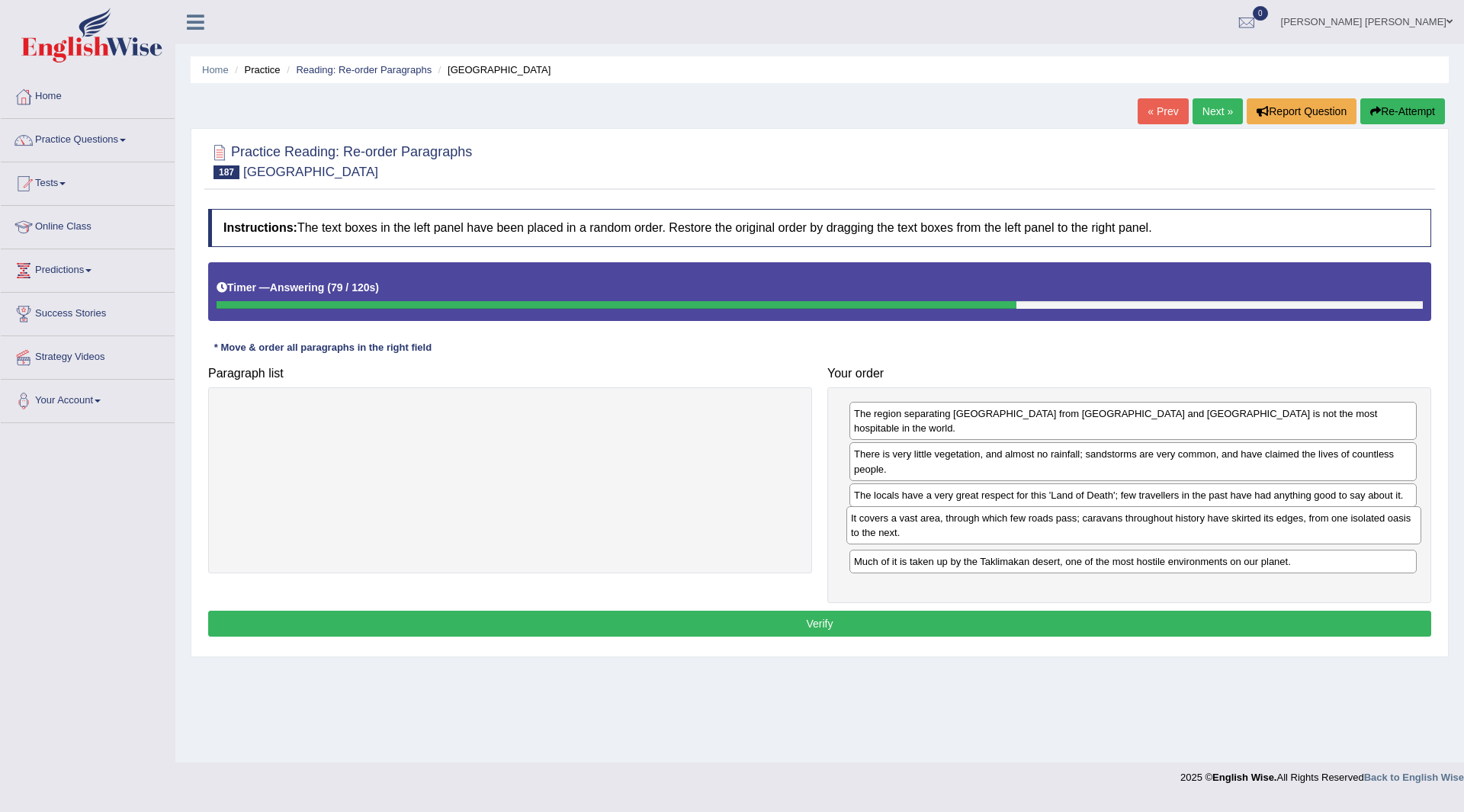
drag, startPoint x: 374, startPoint y: 412, endPoint x: 1004, endPoint y: 504, distance: 636.7
click at [1004, 511] on div "It covers a vast area, through which few roads pass; caravans throughout histor…" at bounding box center [1134, 525] width 575 height 38
click at [711, 611] on button "Verify" at bounding box center [819, 624] width 1223 height 26
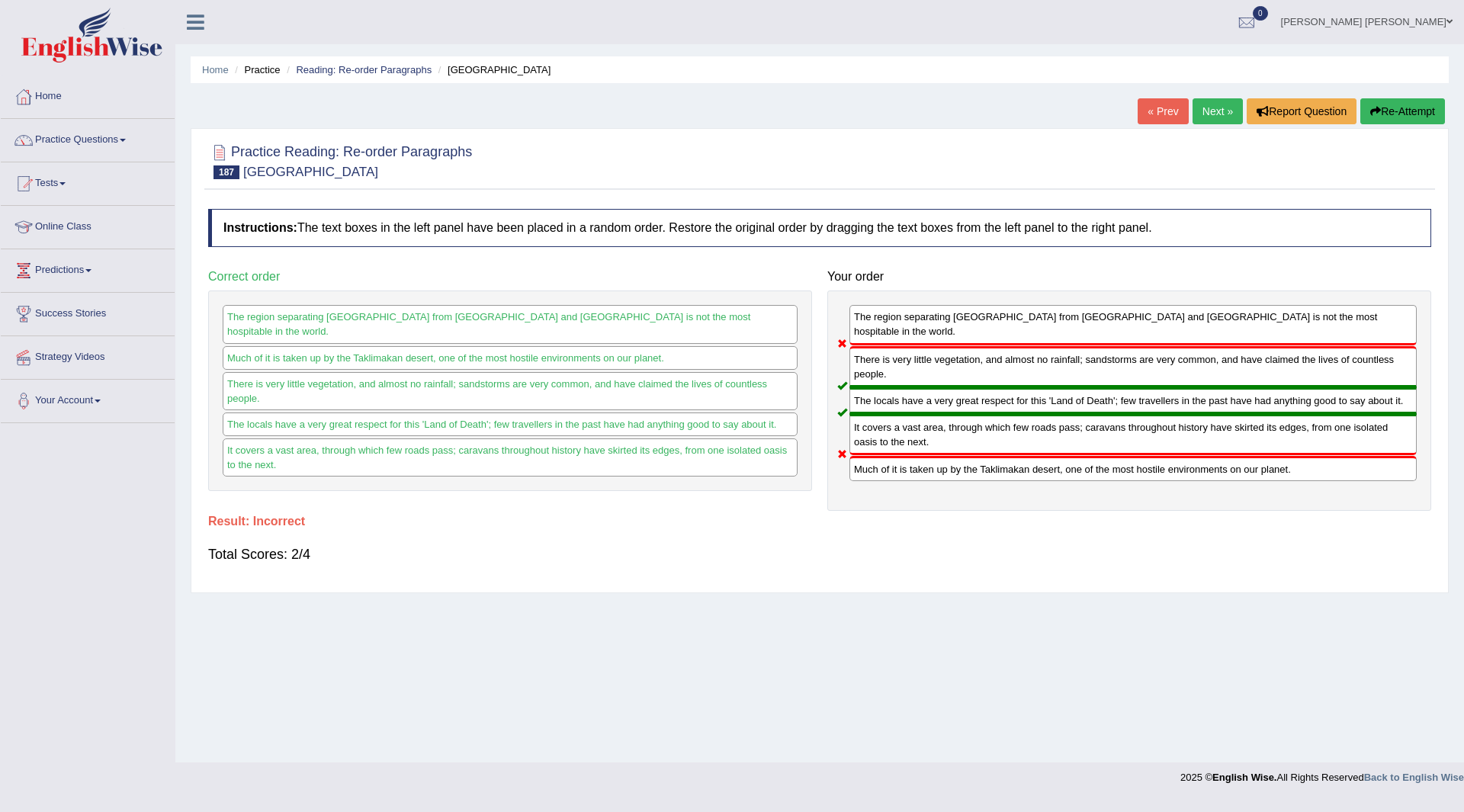
click at [1396, 114] on button "Re-Attempt" at bounding box center [1402, 111] width 84 height 26
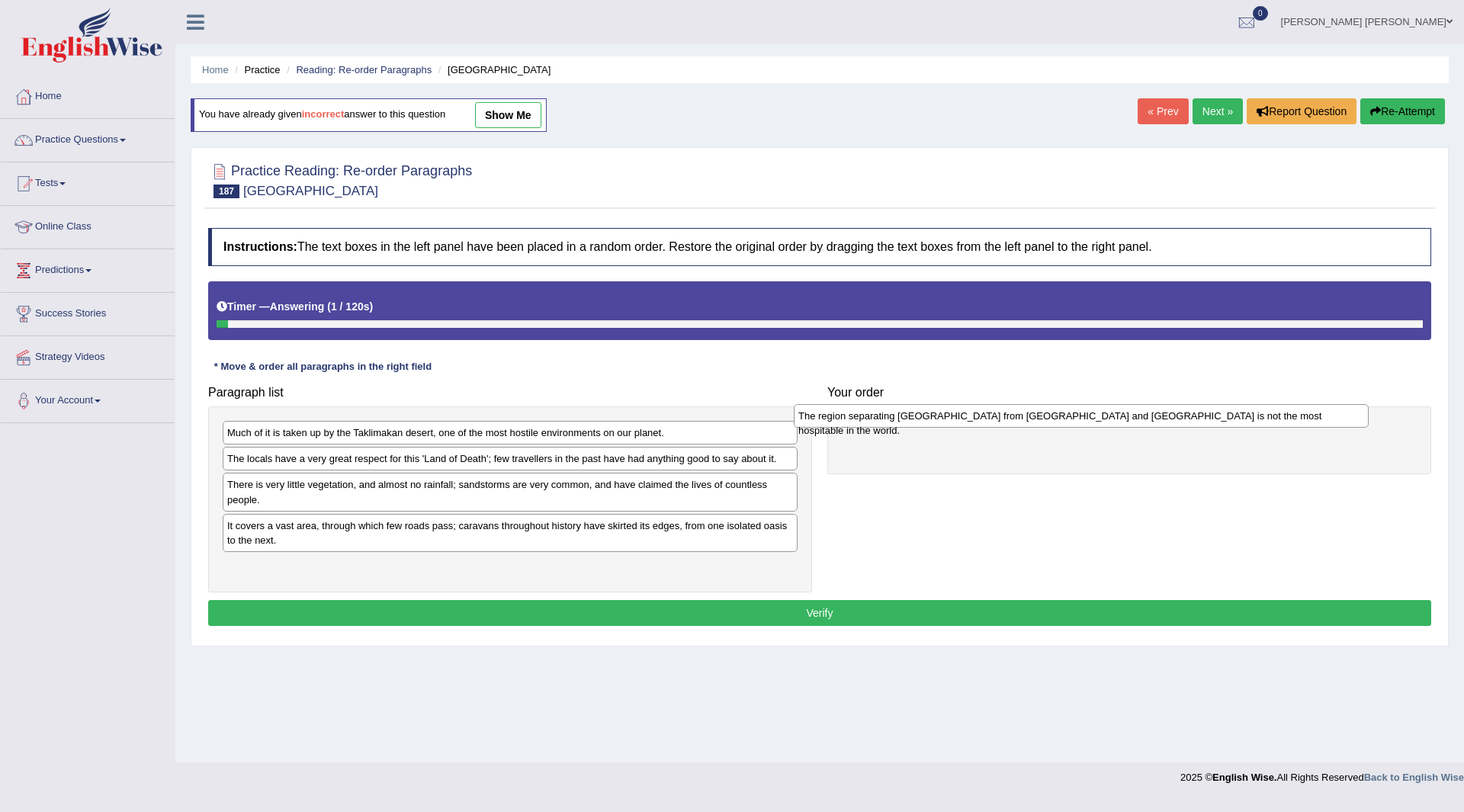
click at [886, 423] on div "The region separating China from Europe and Western Asia is not the most hospit…" at bounding box center [1081, 416] width 575 height 24
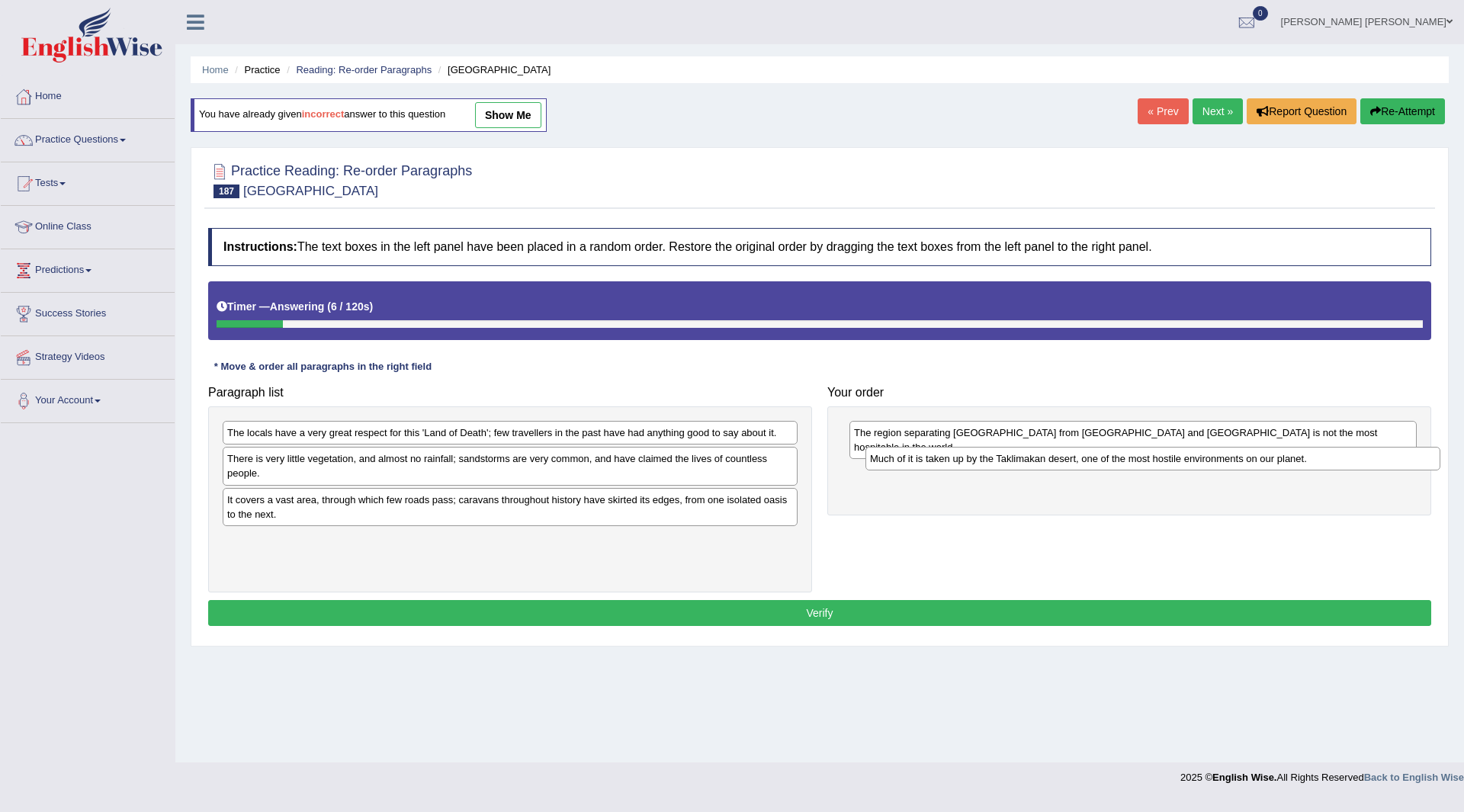
drag, startPoint x: 353, startPoint y: 450, endPoint x: 946, endPoint y: 463, distance: 593.1
click at [946, 463] on div "Much of it is taken up by the Taklimakan desert, one of the most hostile enviro…" at bounding box center [1152, 458] width 575 height 24
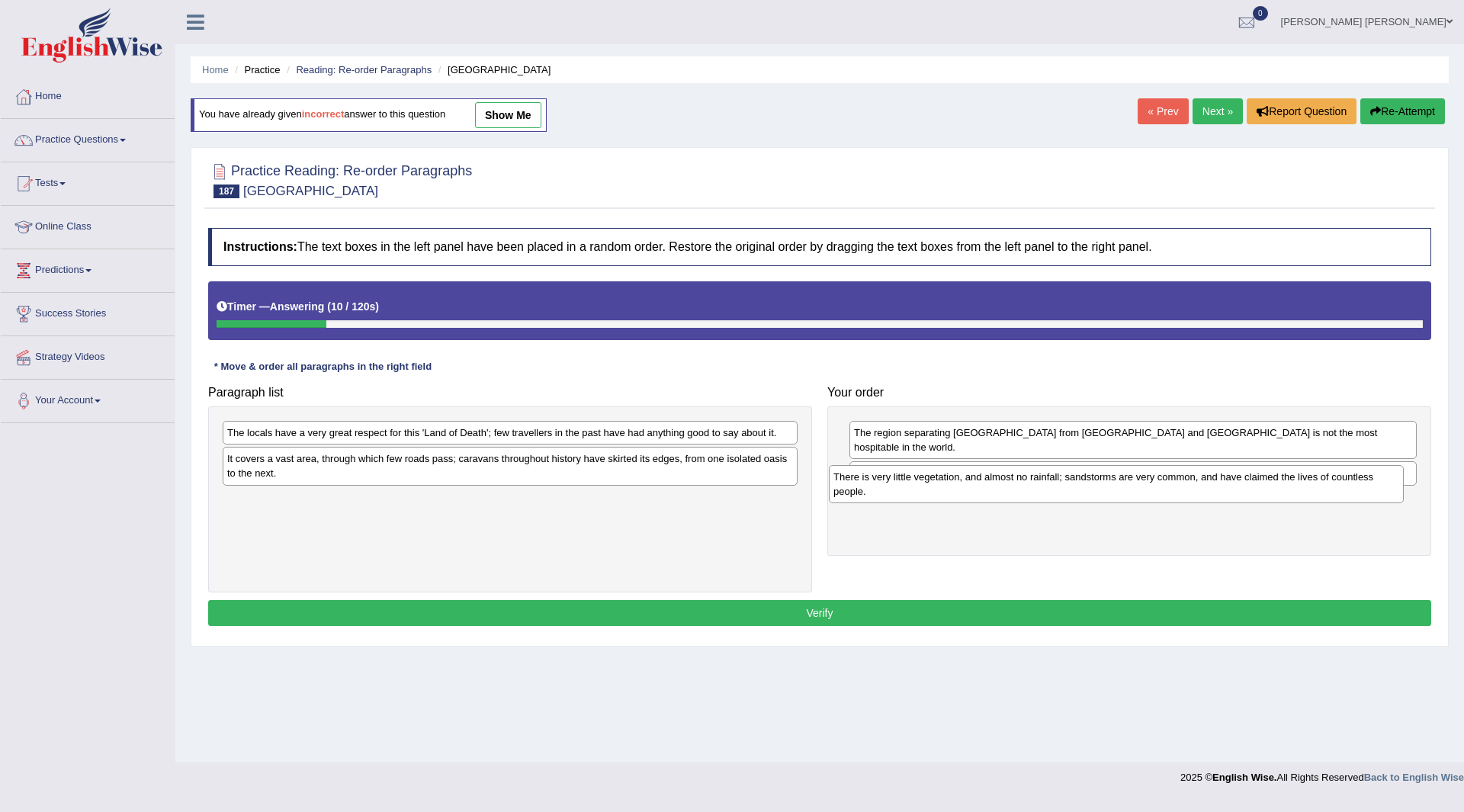
drag, startPoint x: 308, startPoint y: 472, endPoint x: 914, endPoint y: 490, distance: 606.3
click at [914, 490] on div "There is very little vegetation, and almost no rainfall; sandstorms are very co…" at bounding box center [1116, 484] width 575 height 38
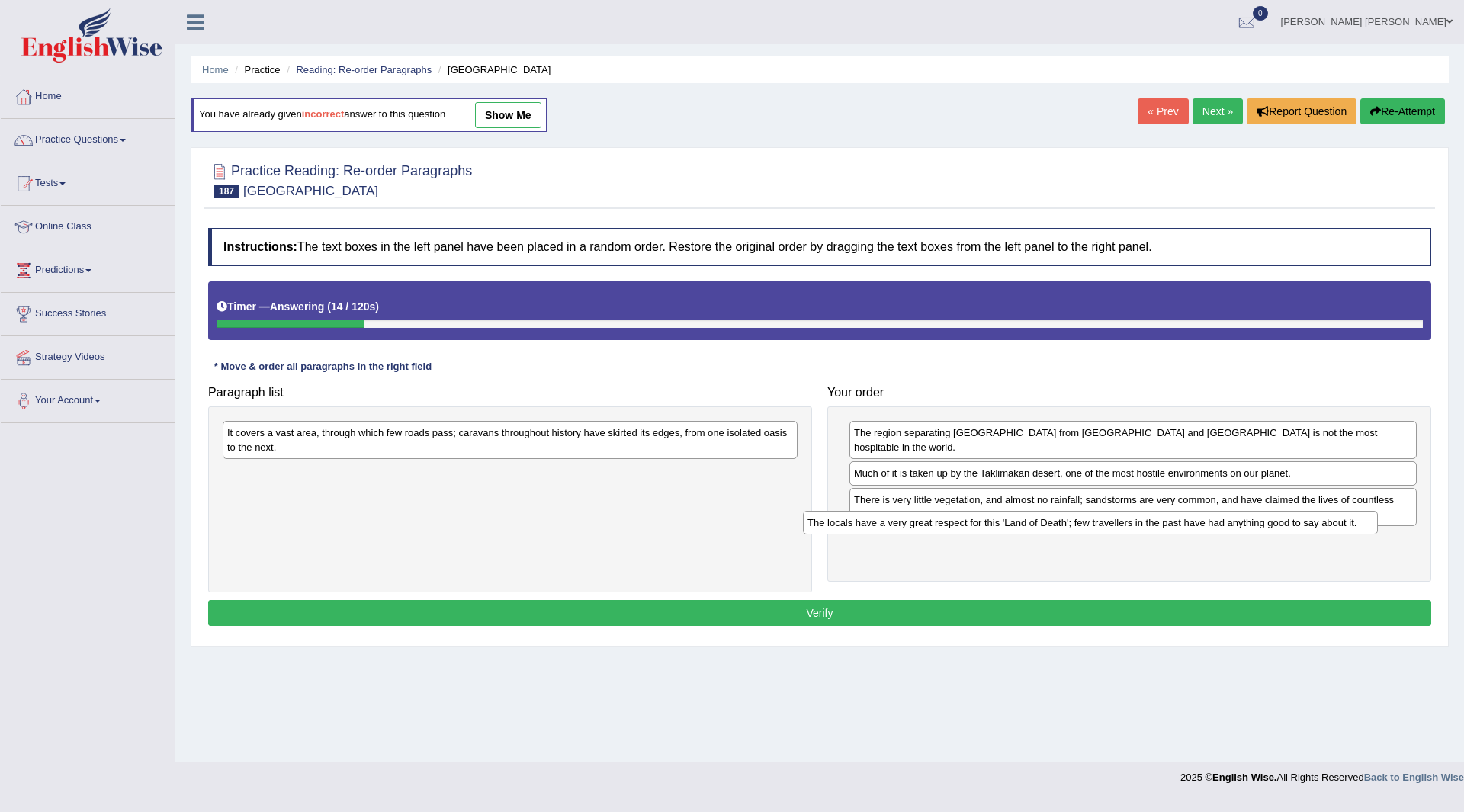
drag, startPoint x: 316, startPoint y: 441, endPoint x: 897, endPoint y: 530, distance: 587.8
click at [897, 530] on div "The locals have a very great respect for this 'Land of Death'; few travellers i…" at bounding box center [1090, 522] width 575 height 24
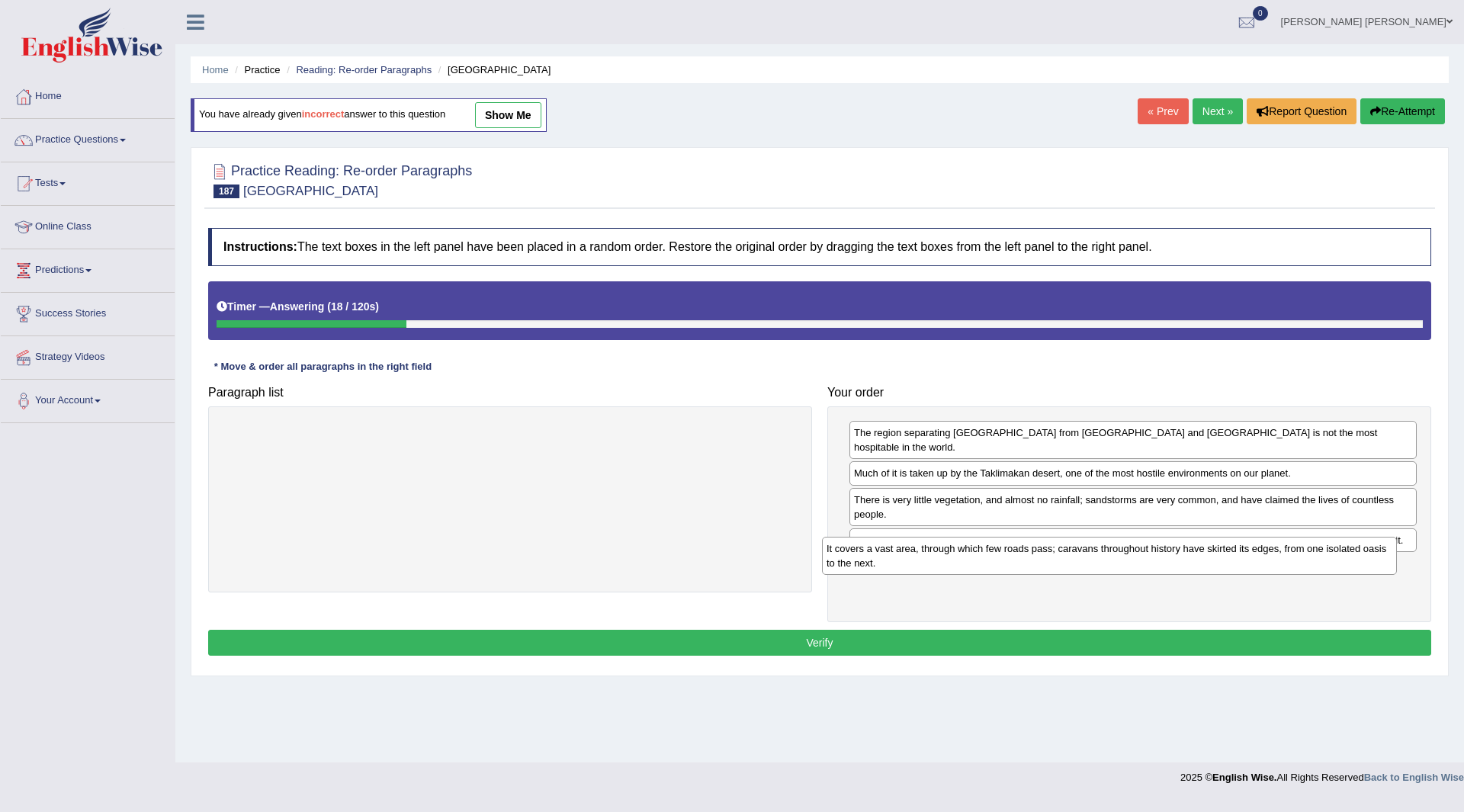
drag, startPoint x: 441, startPoint y: 446, endPoint x: 1040, endPoint y: 562, distance: 610.1
click at [1040, 562] on div "It covers a vast area, through which few roads pass; caravans throughout histor…" at bounding box center [1109, 555] width 575 height 38
click at [757, 630] on button "Verify" at bounding box center [819, 642] width 1223 height 26
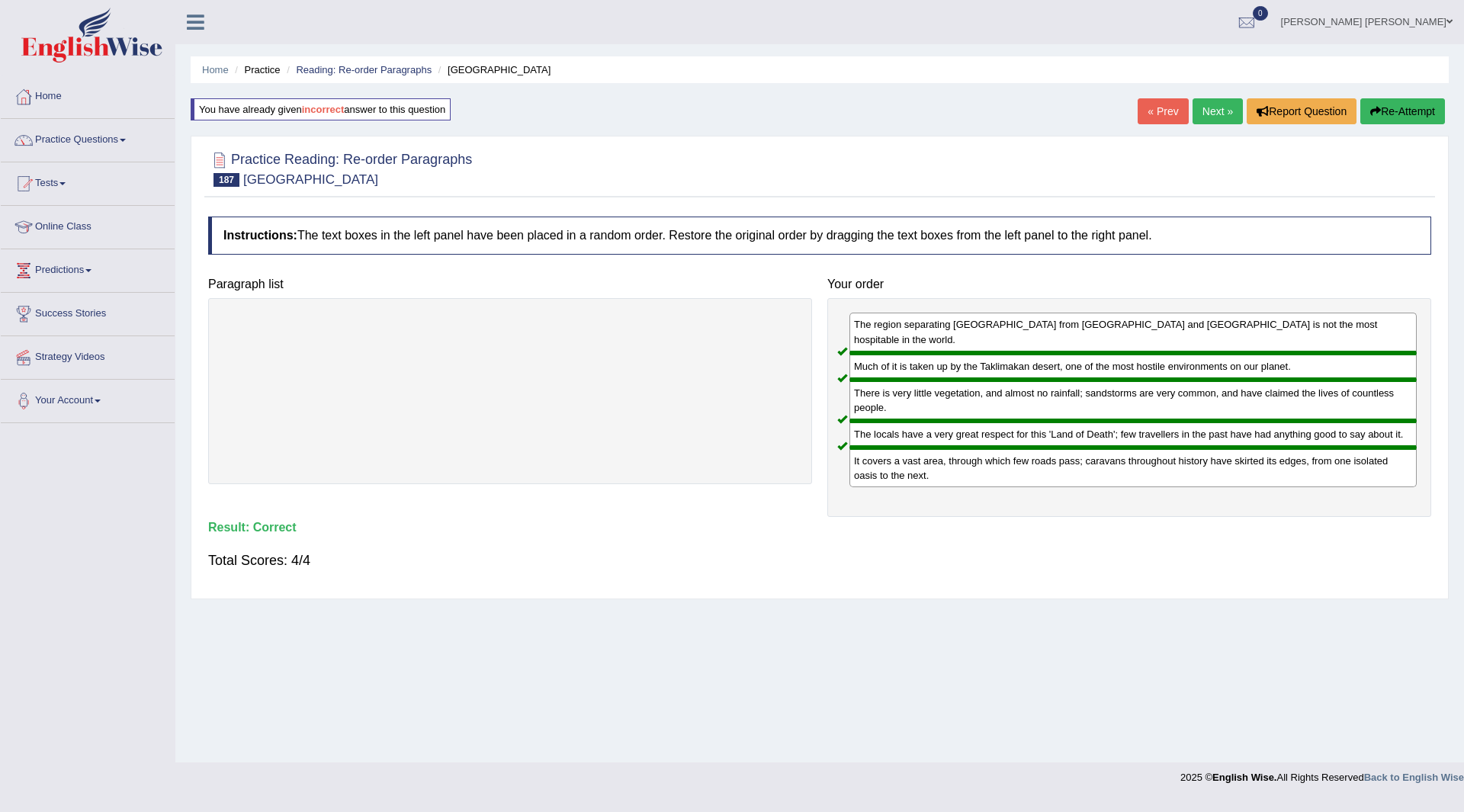
click at [1206, 110] on link "Next »" at bounding box center [1218, 111] width 51 height 26
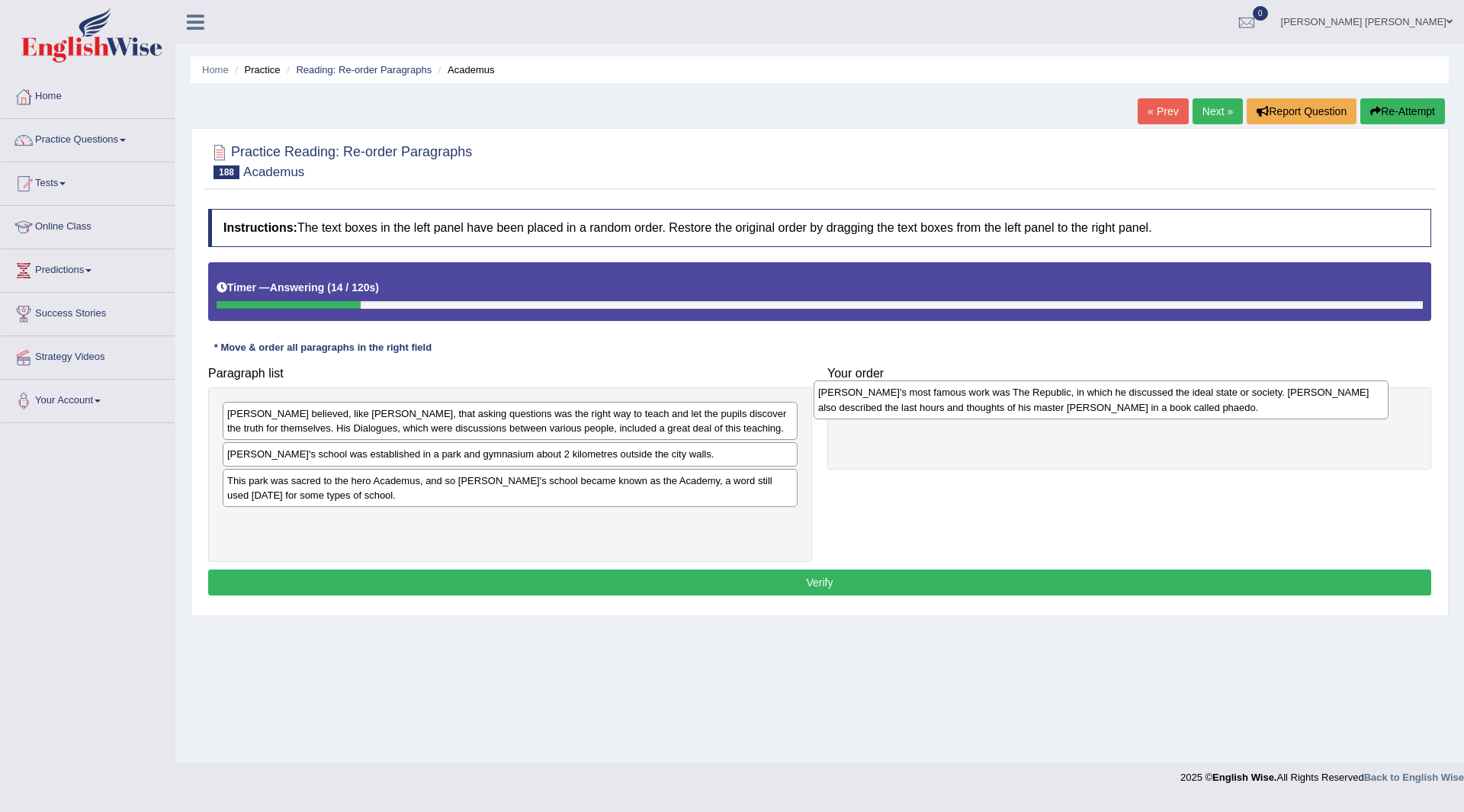
drag, startPoint x: 340, startPoint y: 471, endPoint x: 930, endPoint y: 409, distance: 593.2
click at [930, 409] on div "Plato's most famous work was The Republic, in which he discussed the ideal stat…" at bounding box center [1101, 399] width 575 height 38
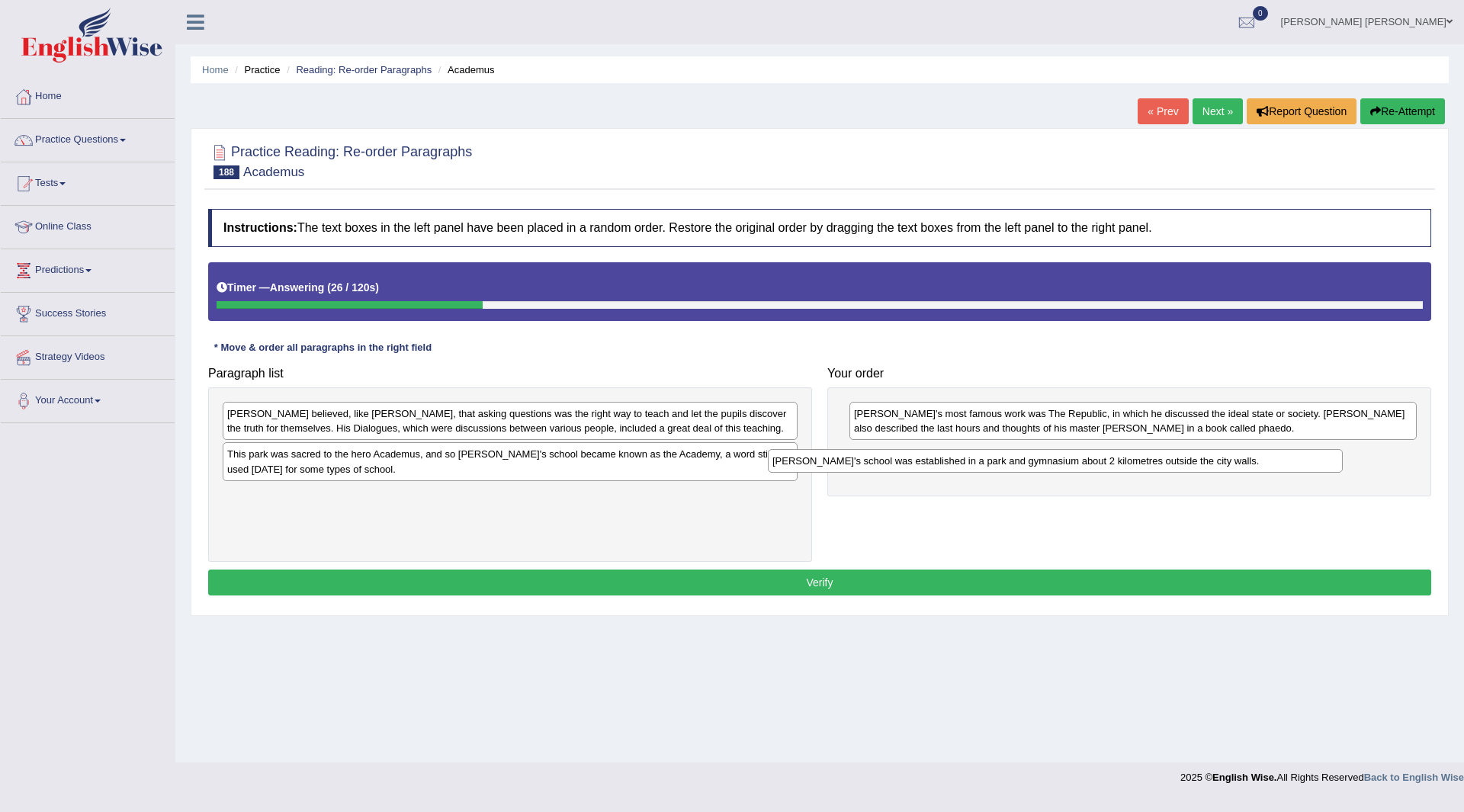
drag, startPoint x: 326, startPoint y: 460, endPoint x: 871, endPoint y: 466, distance: 545.0
click at [871, 466] on div "Plato's school was established in a park and gymnasium about 2 kilometres outsi…" at bounding box center [1054, 461] width 575 height 24
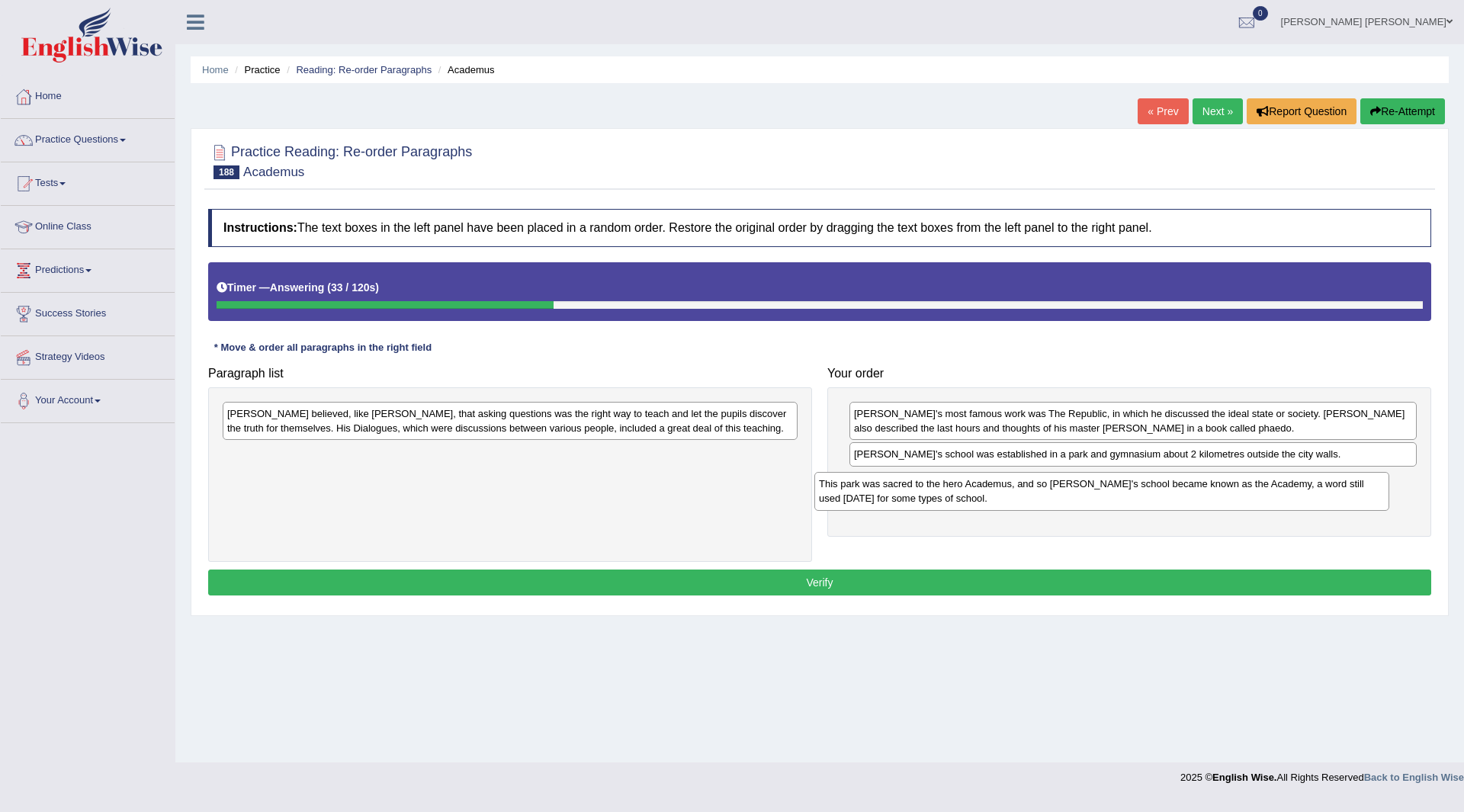
drag, startPoint x: 298, startPoint y: 468, endPoint x: 890, endPoint y: 498, distance: 592.8
click at [890, 498] on div "This park was sacred to the hero Academus, and so Plato's school became known a…" at bounding box center [1102, 490] width 575 height 38
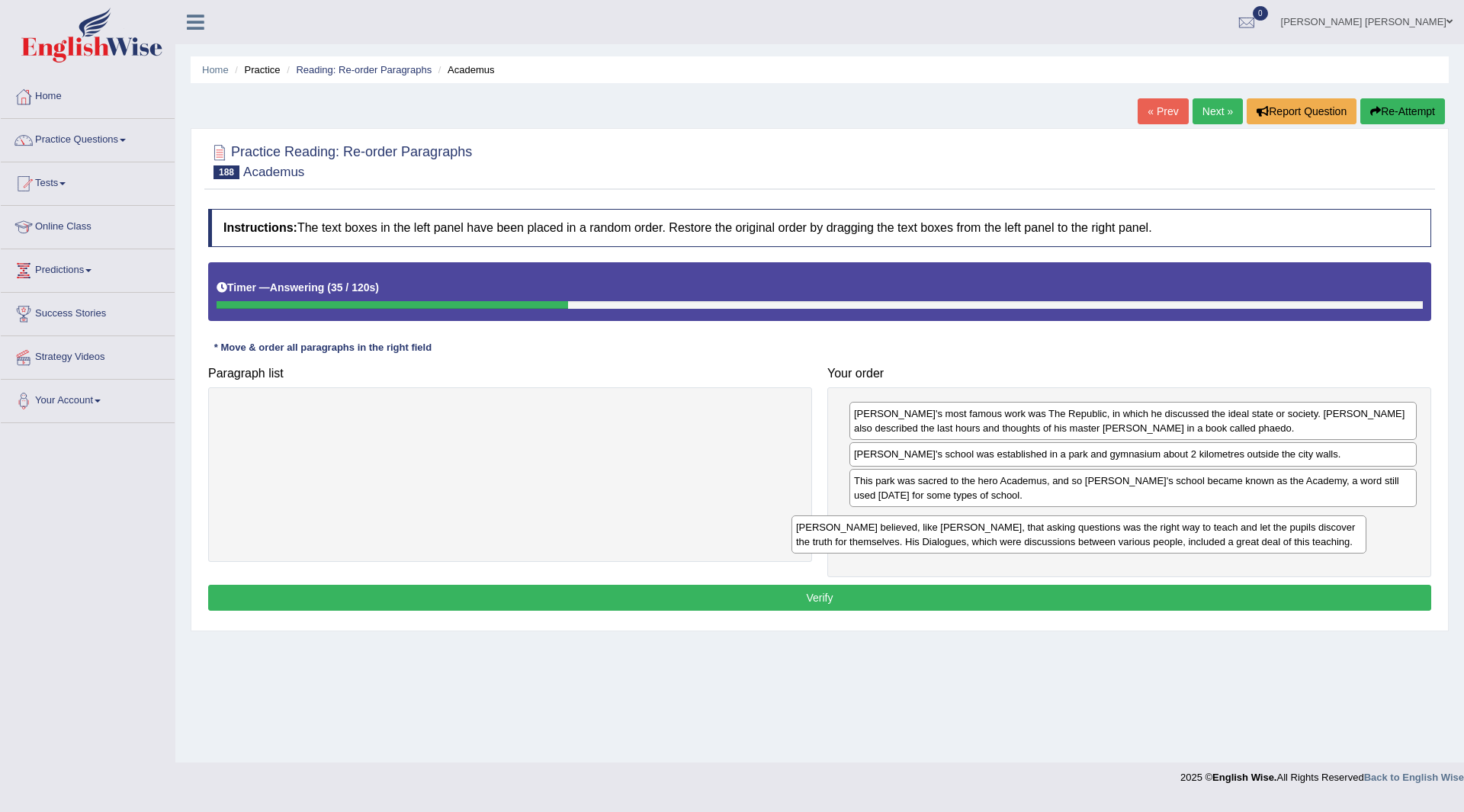
drag, startPoint x: 369, startPoint y: 421, endPoint x: 954, endPoint y: 535, distance: 596.0
click at [954, 535] on div "Plato believed, like Socrates, that asking questions was the right way to teach…" at bounding box center [1078, 534] width 575 height 38
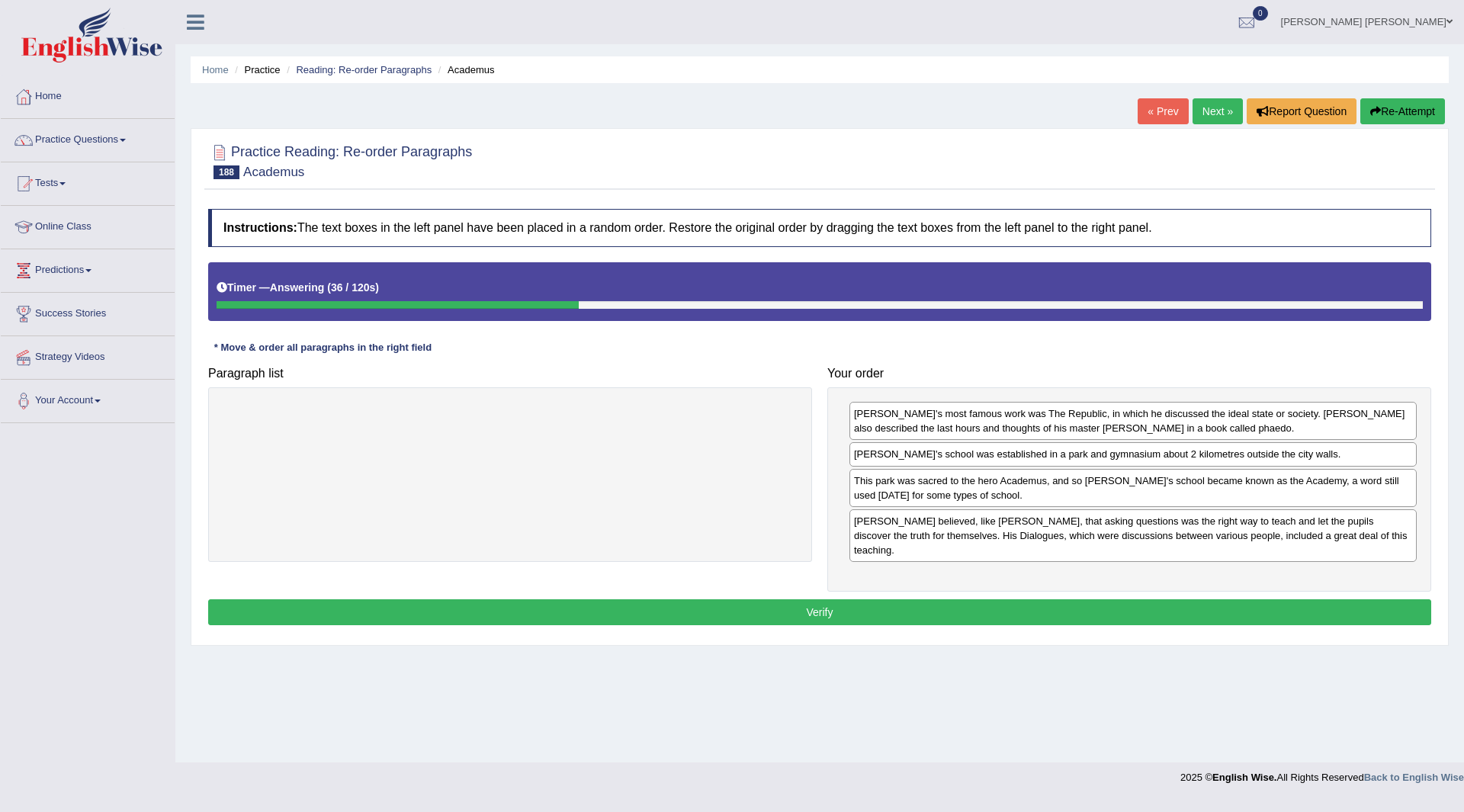
click at [659, 601] on button "Verify" at bounding box center [819, 612] width 1223 height 26
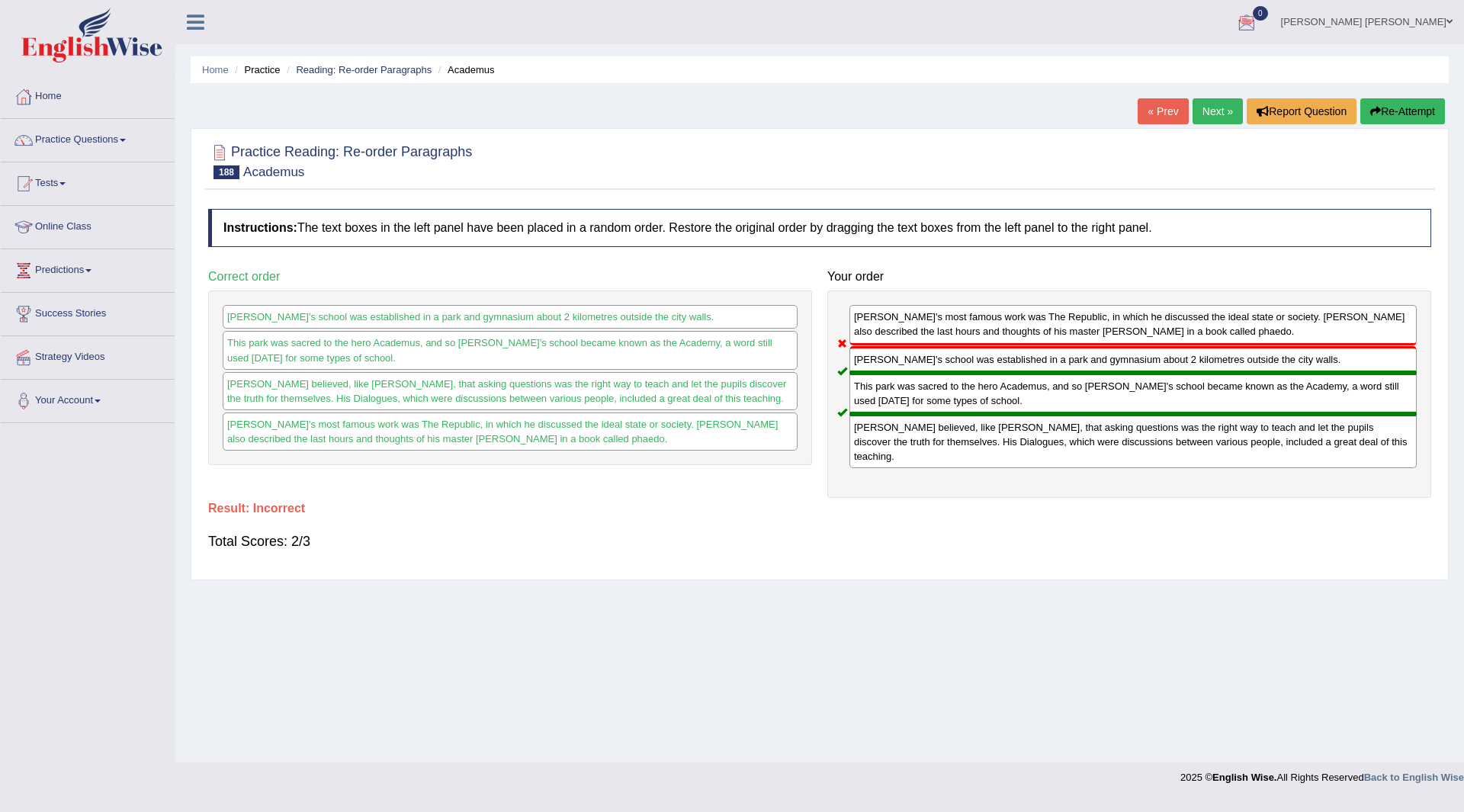
click at [1390, 107] on button "Re-Attempt" at bounding box center [1402, 111] width 84 height 26
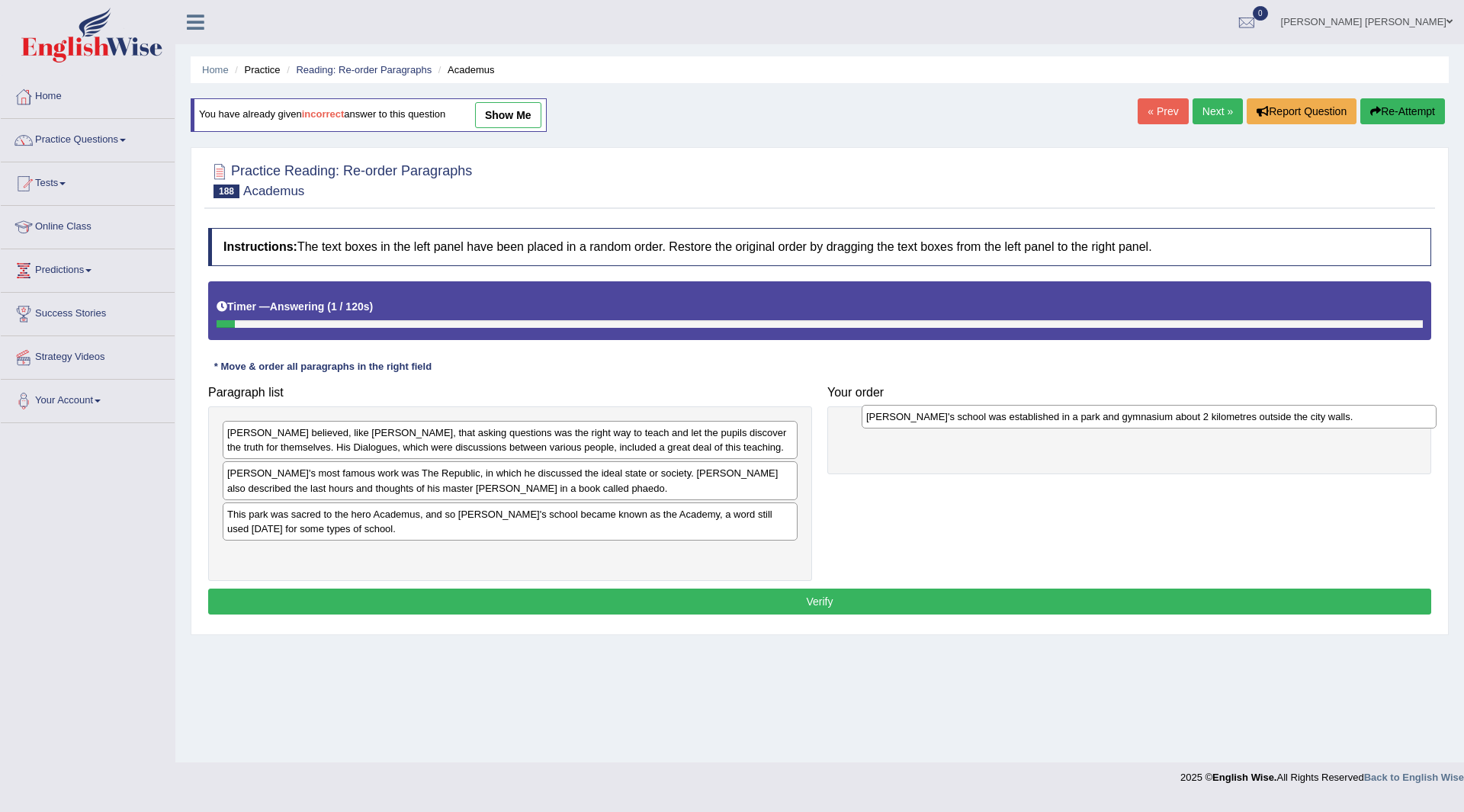
drag, startPoint x: 353, startPoint y: 518, endPoint x: 976, endPoint y: 419, distance: 630.8
click at [976, 419] on div "[PERSON_NAME]'s school was established in a park and gymnasium about 2 kilometr…" at bounding box center [1149, 417] width 575 height 24
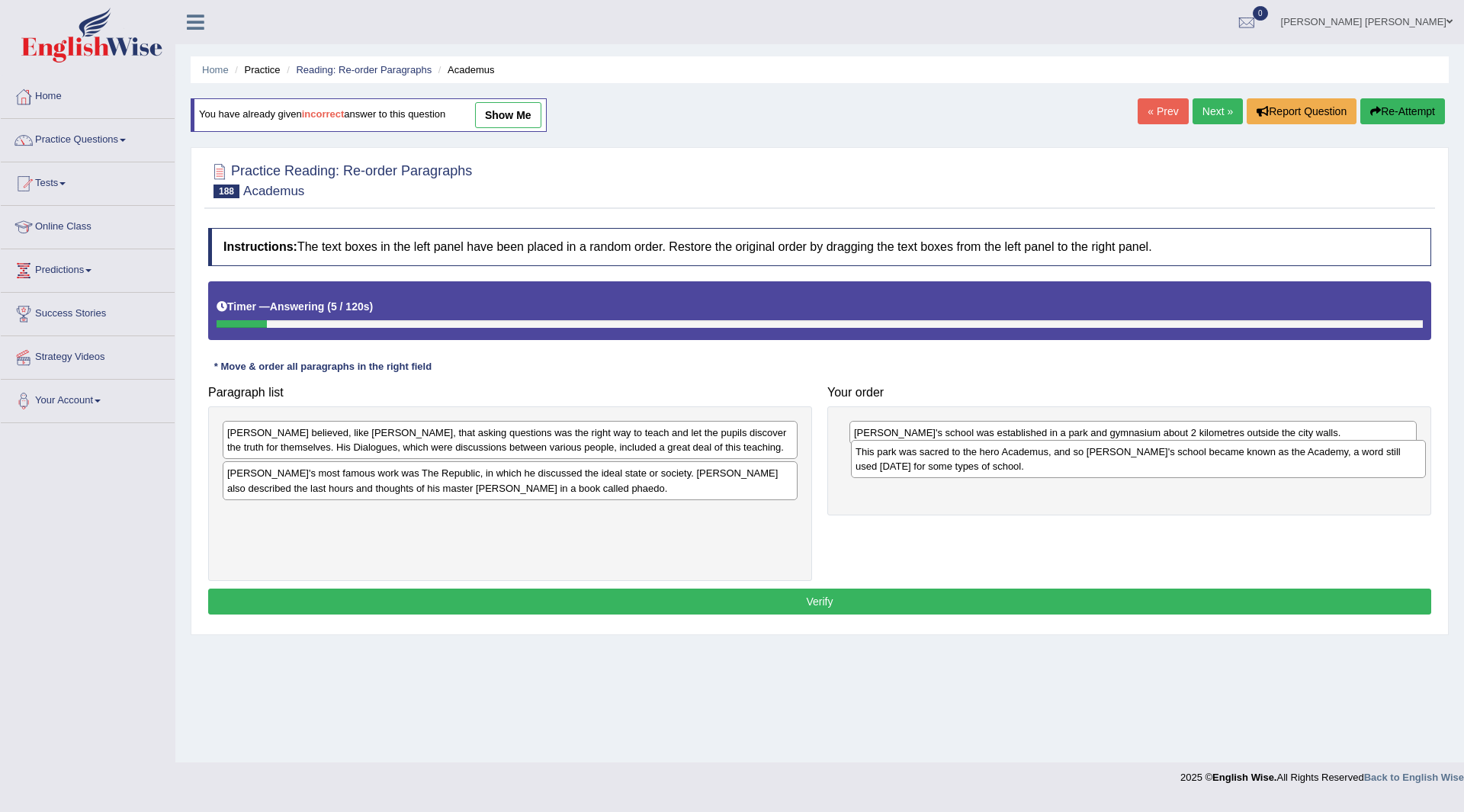
drag, startPoint x: 505, startPoint y: 521, endPoint x: 1102, endPoint y: 459, distance: 600.2
click at [1102, 459] on div "This park was sacred to the hero Academus, and so [PERSON_NAME]'s school became…" at bounding box center [1138, 458] width 575 height 38
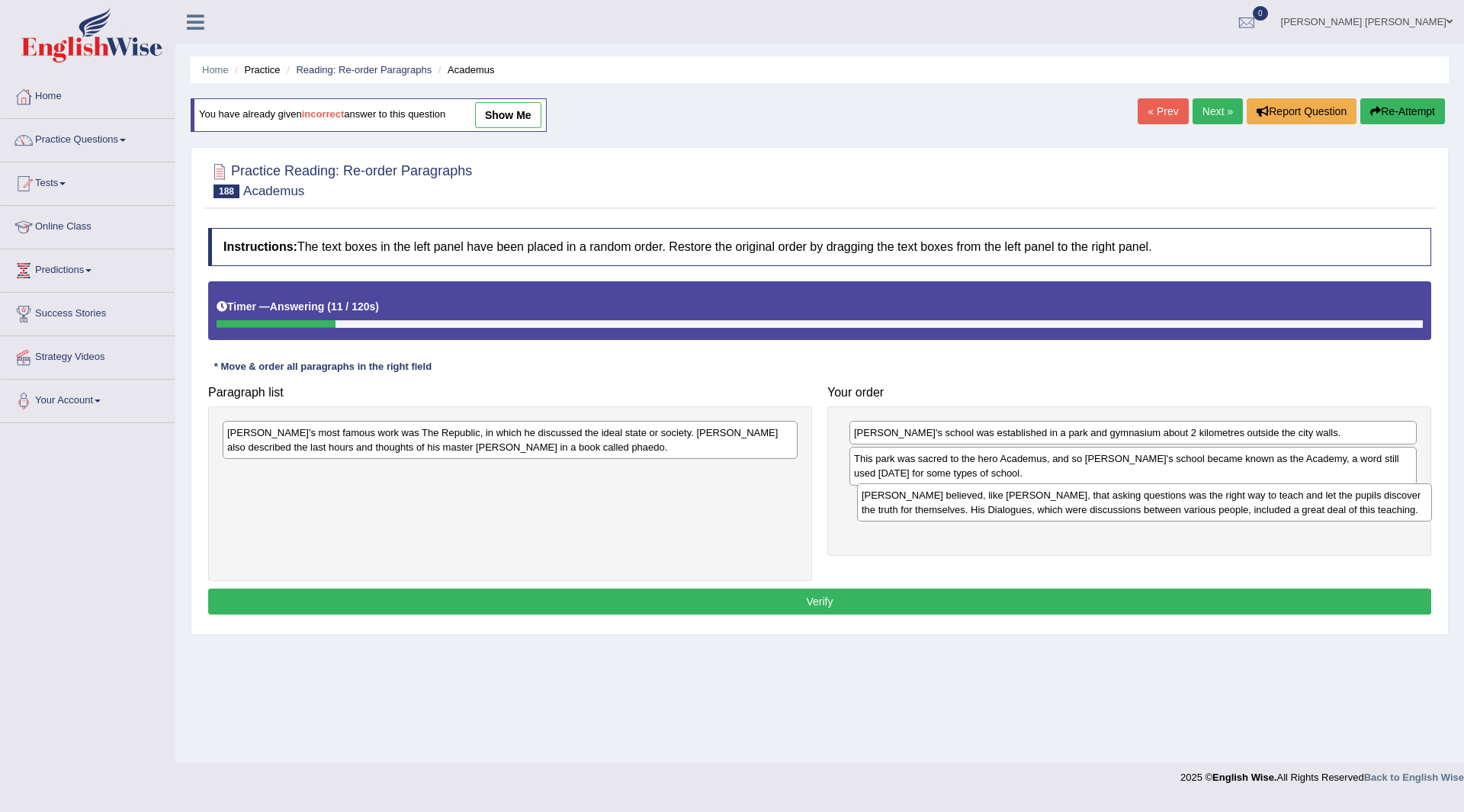
drag, startPoint x: 322, startPoint y: 434, endPoint x: 956, endPoint y: 497, distance: 637.1
click at [956, 497] on div "[PERSON_NAME] believed, like [PERSON_NAME], that asking questions was the right…" at bounding box center [1144, 502] width 575 height 38
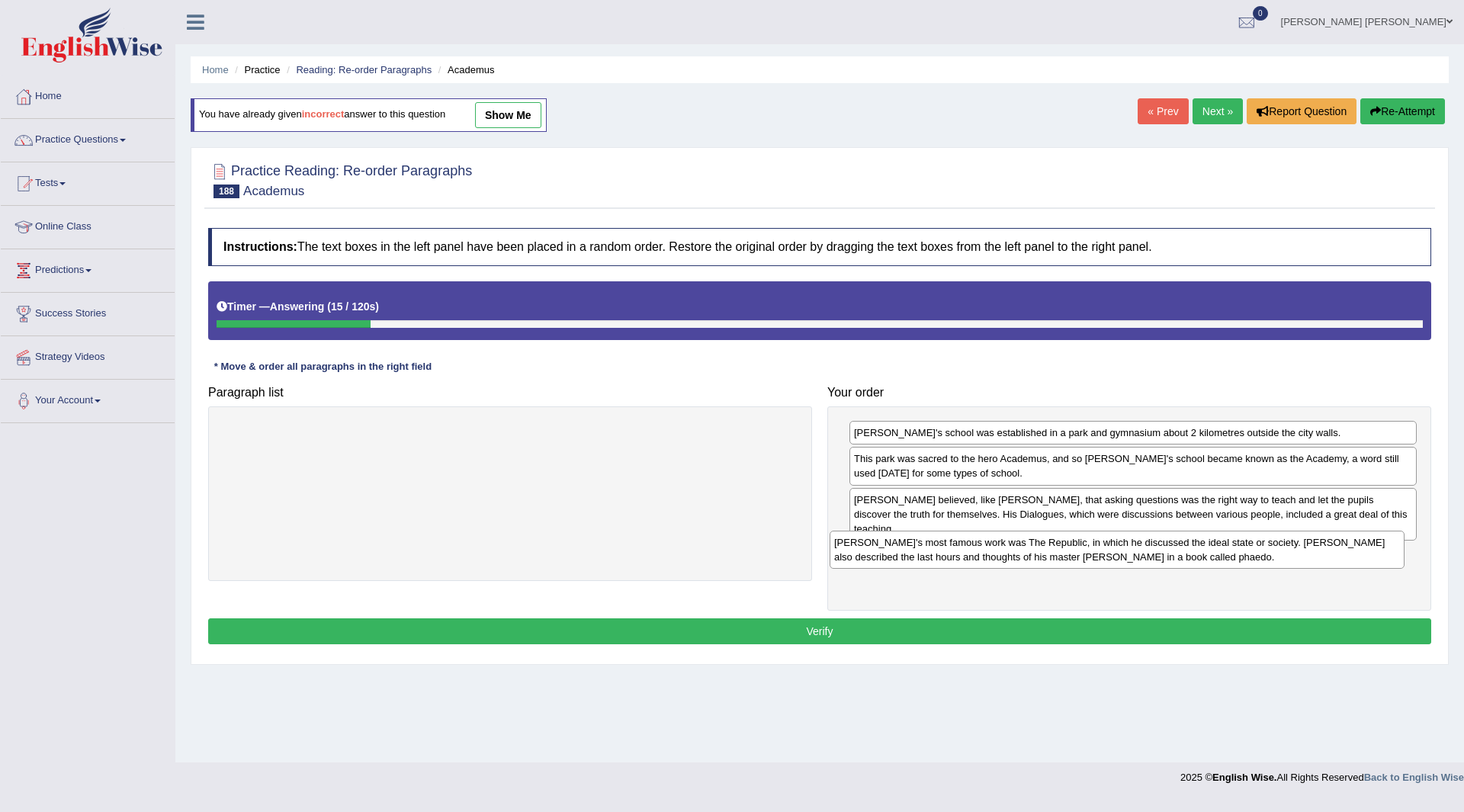
drag, startPoint x: 466, startPoint y: 436, endPoint x: 1069, endPoint y: 541, distance: 612.1
click at [1070, 542] on div "Plato's most famous work was The Republic, in which he discussed the ideal stat…" at bounding box center [1117, 549] width 575 height 38
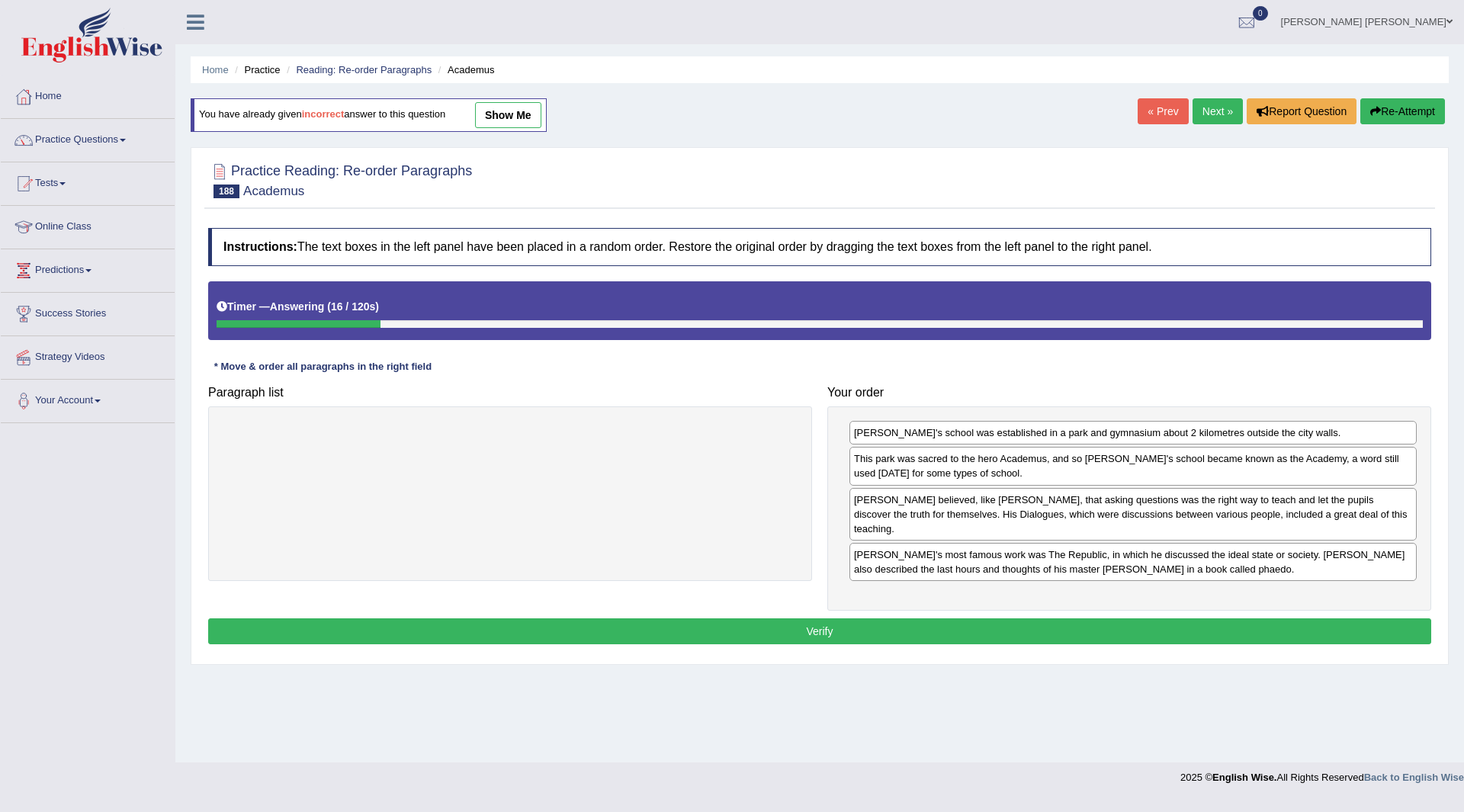
click at [779, 618] on button "Verify" at bounding box center [819, 631] width 1223 height 26
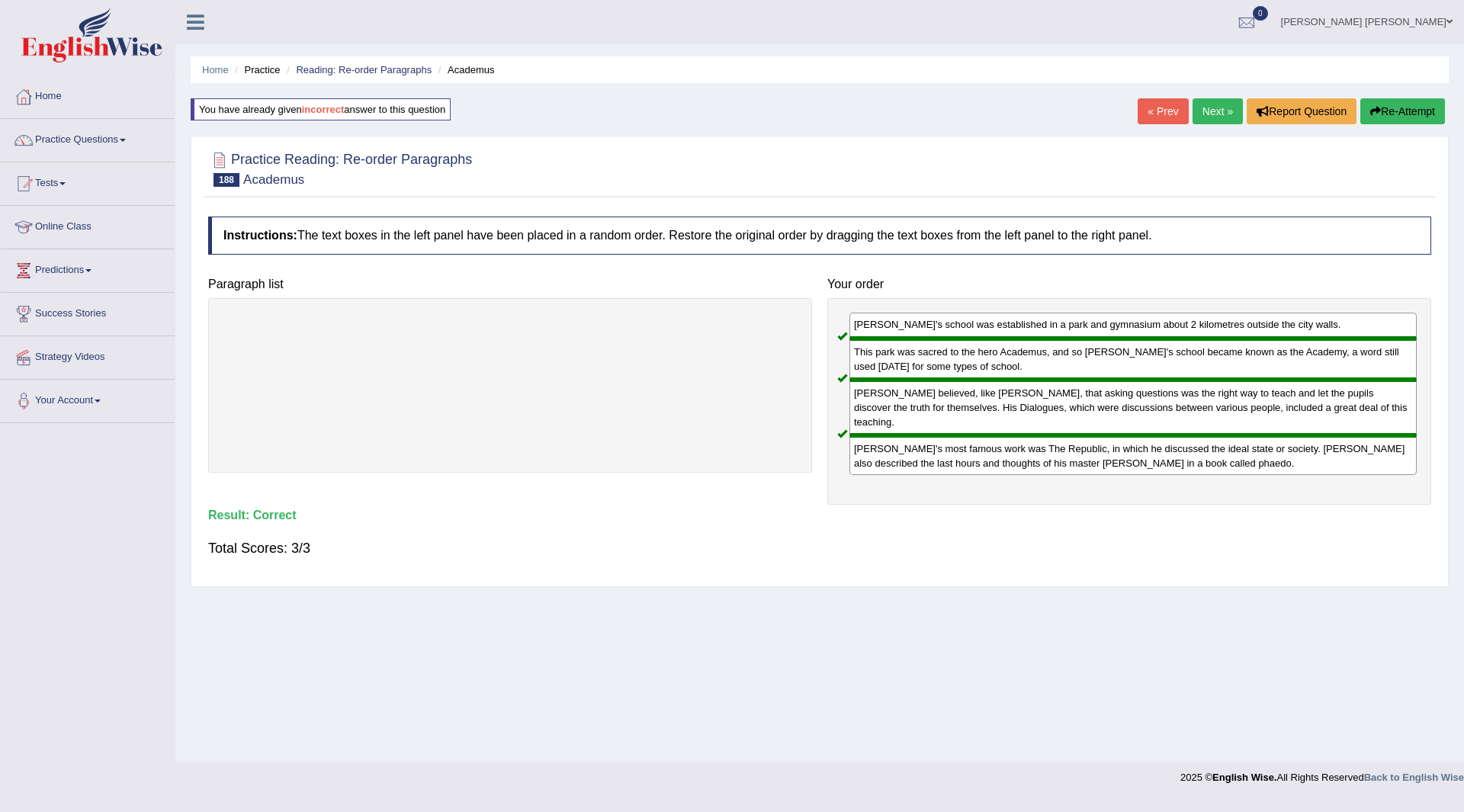
click at [1218, 115] on link "Next »" at bounding box center [1218, 111] width 51 height 26
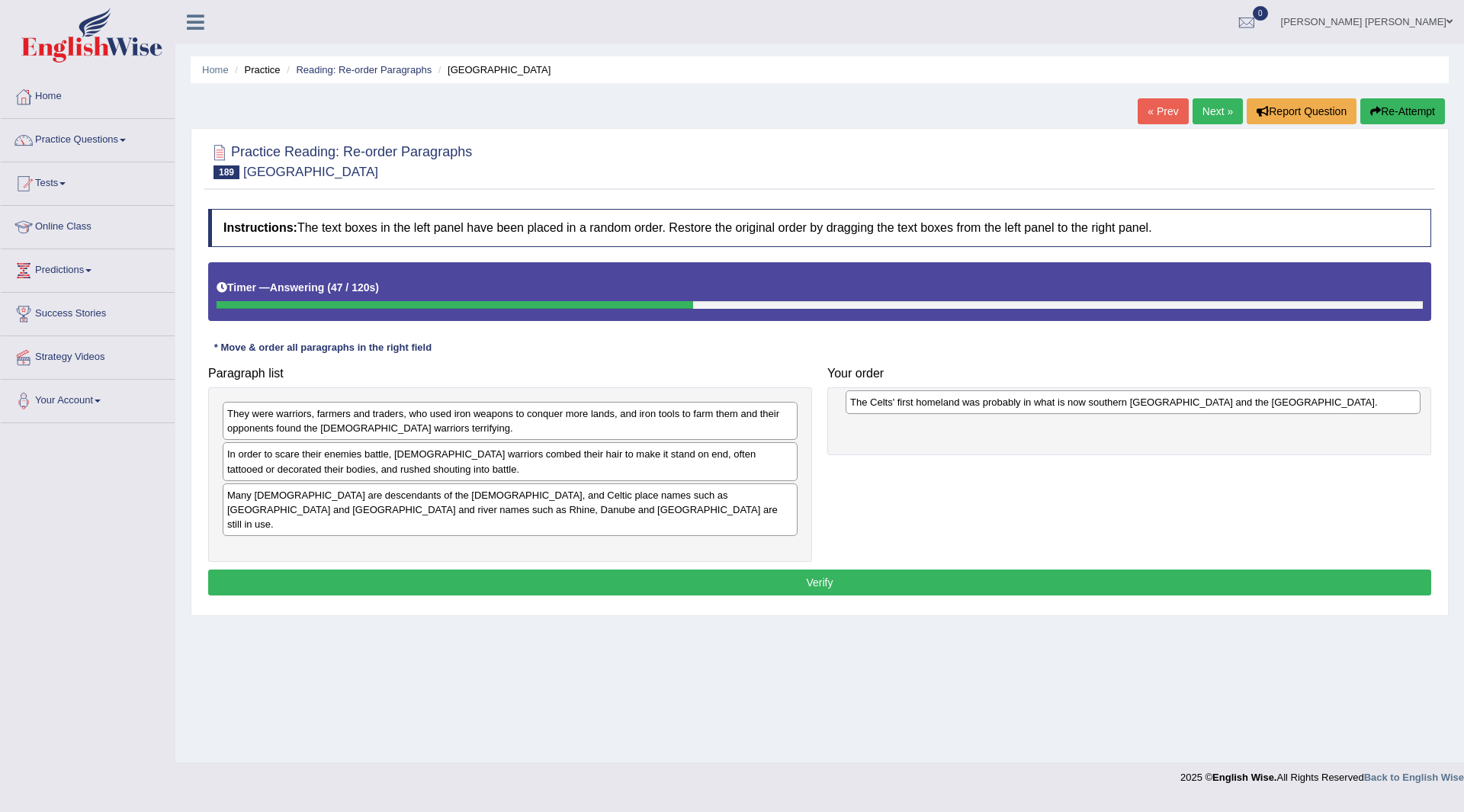
drag, startPoint x: 377, startPoint y: 545, endPoint x: 999, endPoint y: 411, distance: 636.3
click at [999, 411] on div "The Celts' first homeland was probably in what is now southern [GEOGRAPHIC_DATA…" at bounding box center [1133, 402] width 575 height 24
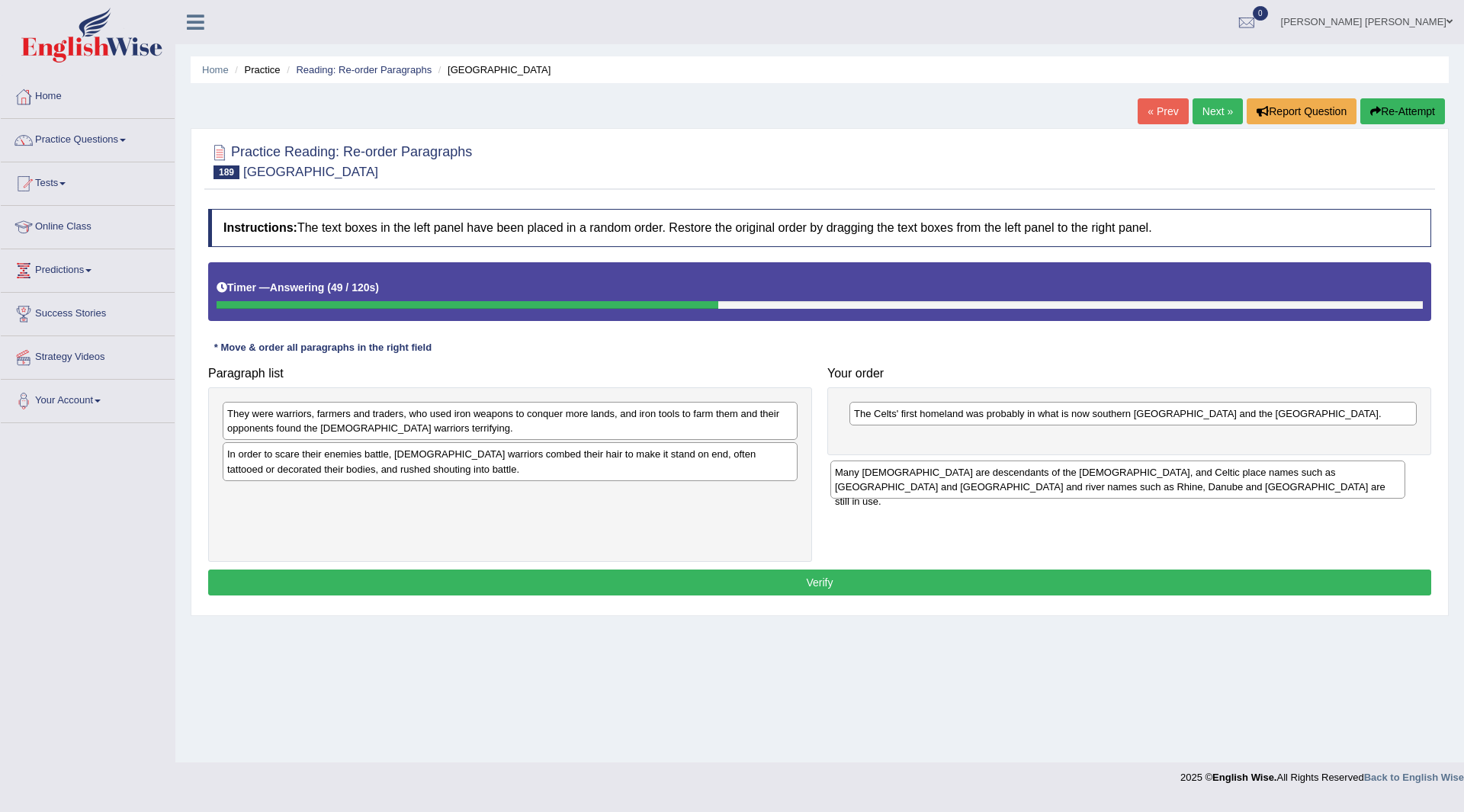
drag, startPoint x: 366, startPoint y: 503, endPoint x: 981, endPoint y: 475, distance: 615.6
click at [981, 475] on div "Many [DEMOGRAPHIC_DATA] are descendants of the [DEMOGRAPHIC_DATA], and Celtic p…" at bounding box center [1118, 479] width 575 height 38
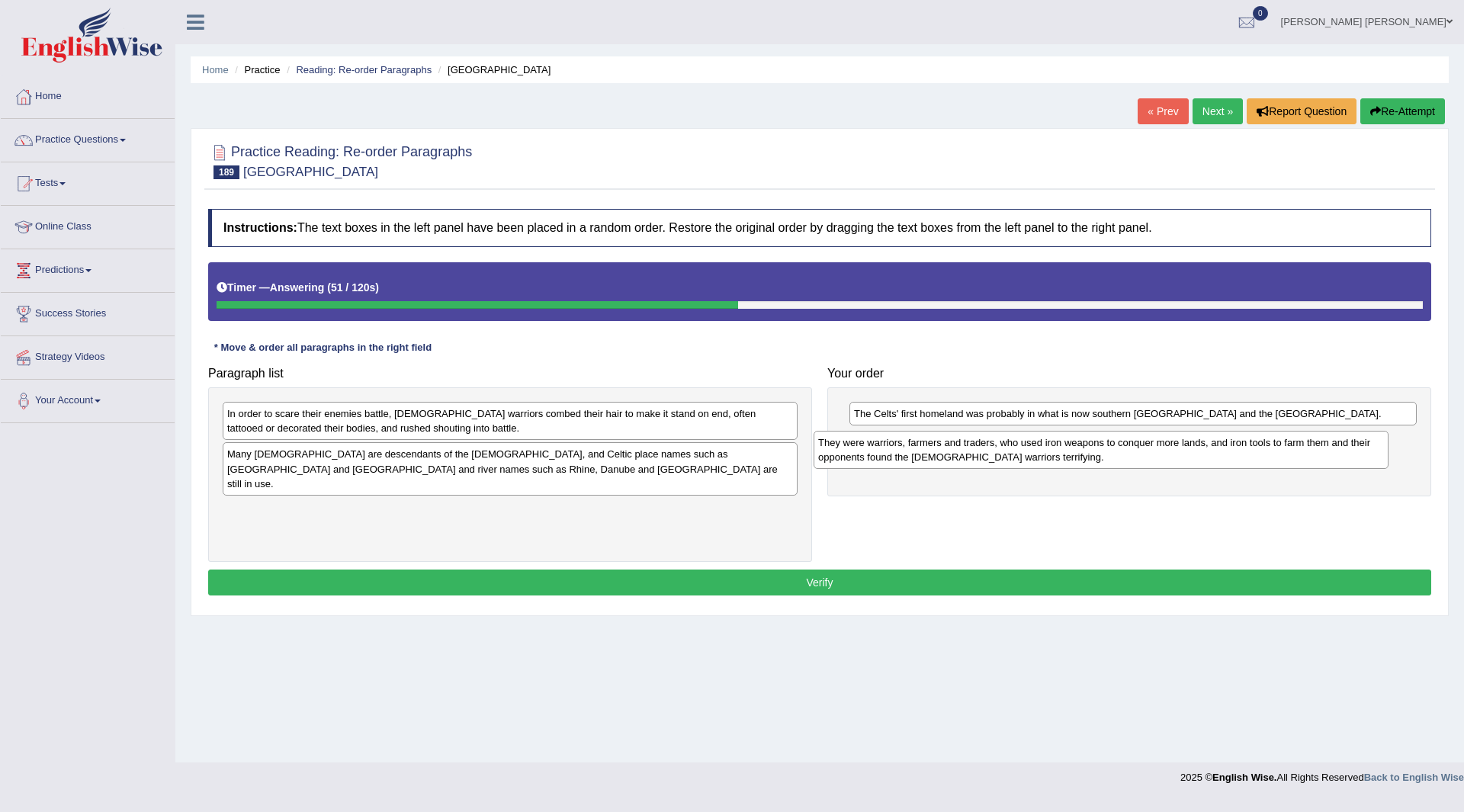
drag, startPoint x: 386, startPoint y: 419, endPoint x: 977, endPoint y: 448, distance: 591.7
click at [977, 448] on div "They were warriors, farmers and traders, who used iron weapons to conquer more …" at bounding box center [1101, 450] width 575 height 38
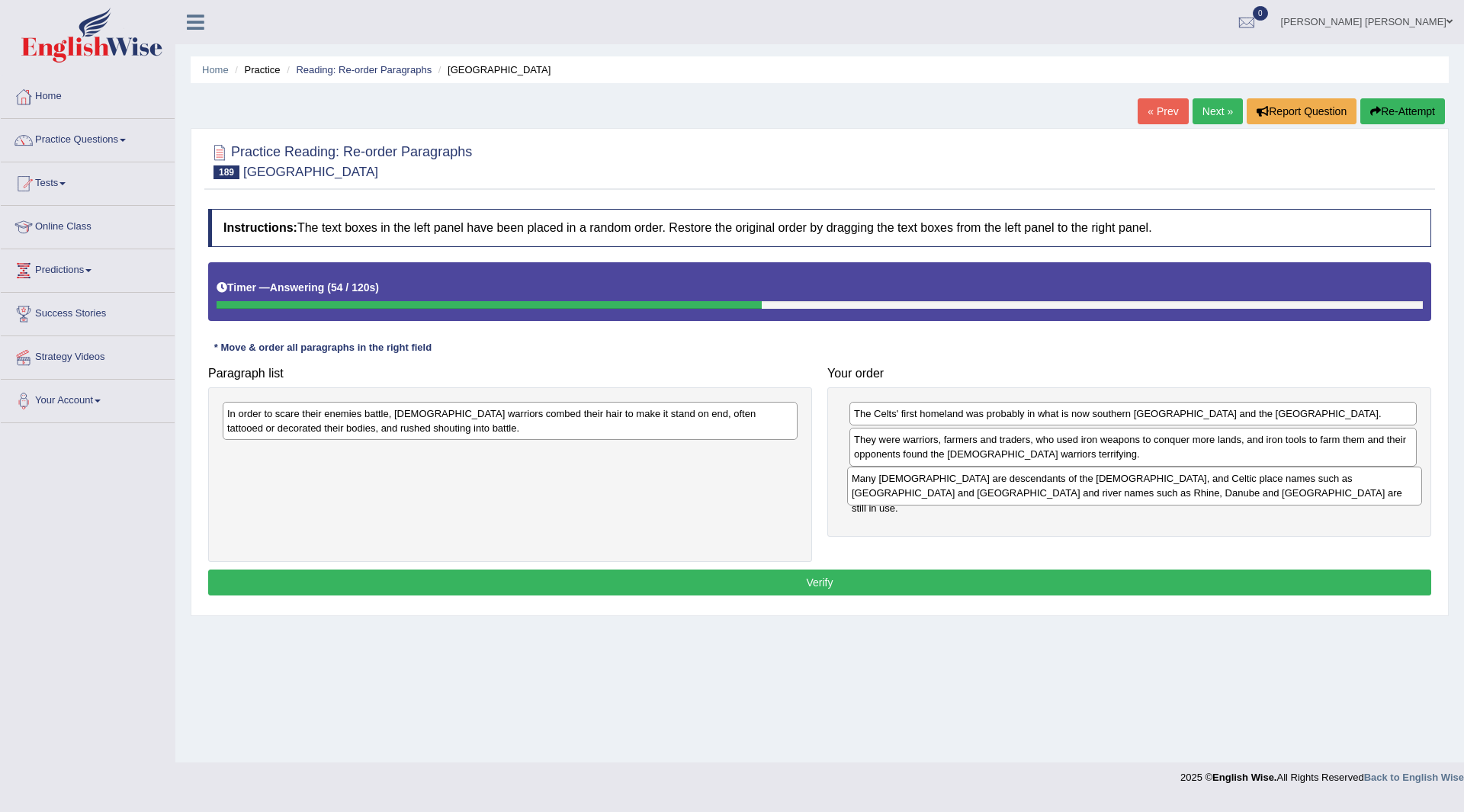
drag, startPoint x: 373, startPoint y: 463, endPoint x: 998, endPoint y: 488, distance: 625.5
click at [998, 488] on div "Many Europeans are descendants of the Celts, and Celtic place names such as Lon…" at bounding box center [1134, 485] width 575 height 38
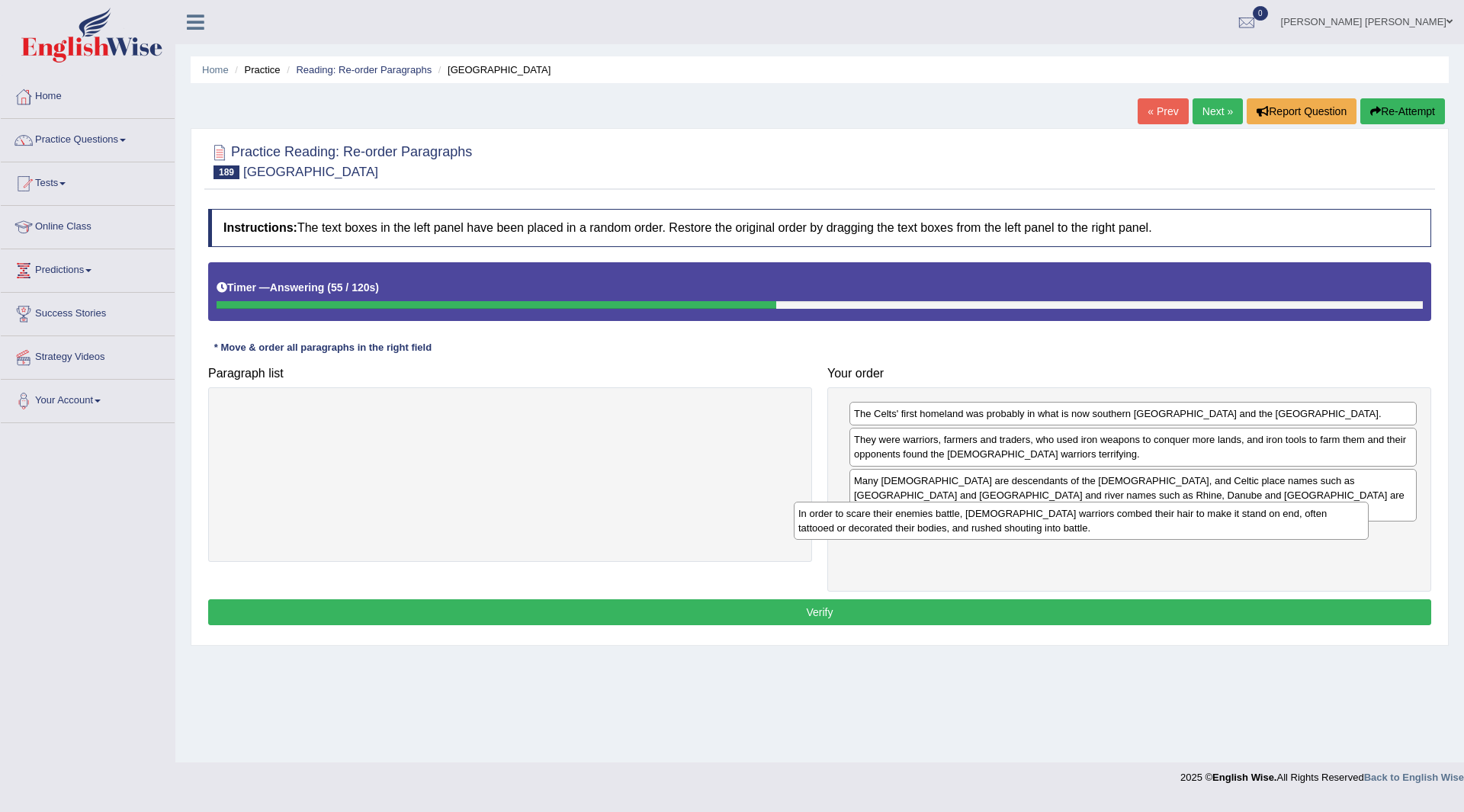
drag, startPoint x: 431, startPoint y: 422, endPoint x: 1002, endPoint y: 521, distance: 579.5
click at [1002, 521] on div "In order to scare their enemies battle, Celtic warriors combed their hair to ma…" at bounding box center [1081, 521] width 575 height 38
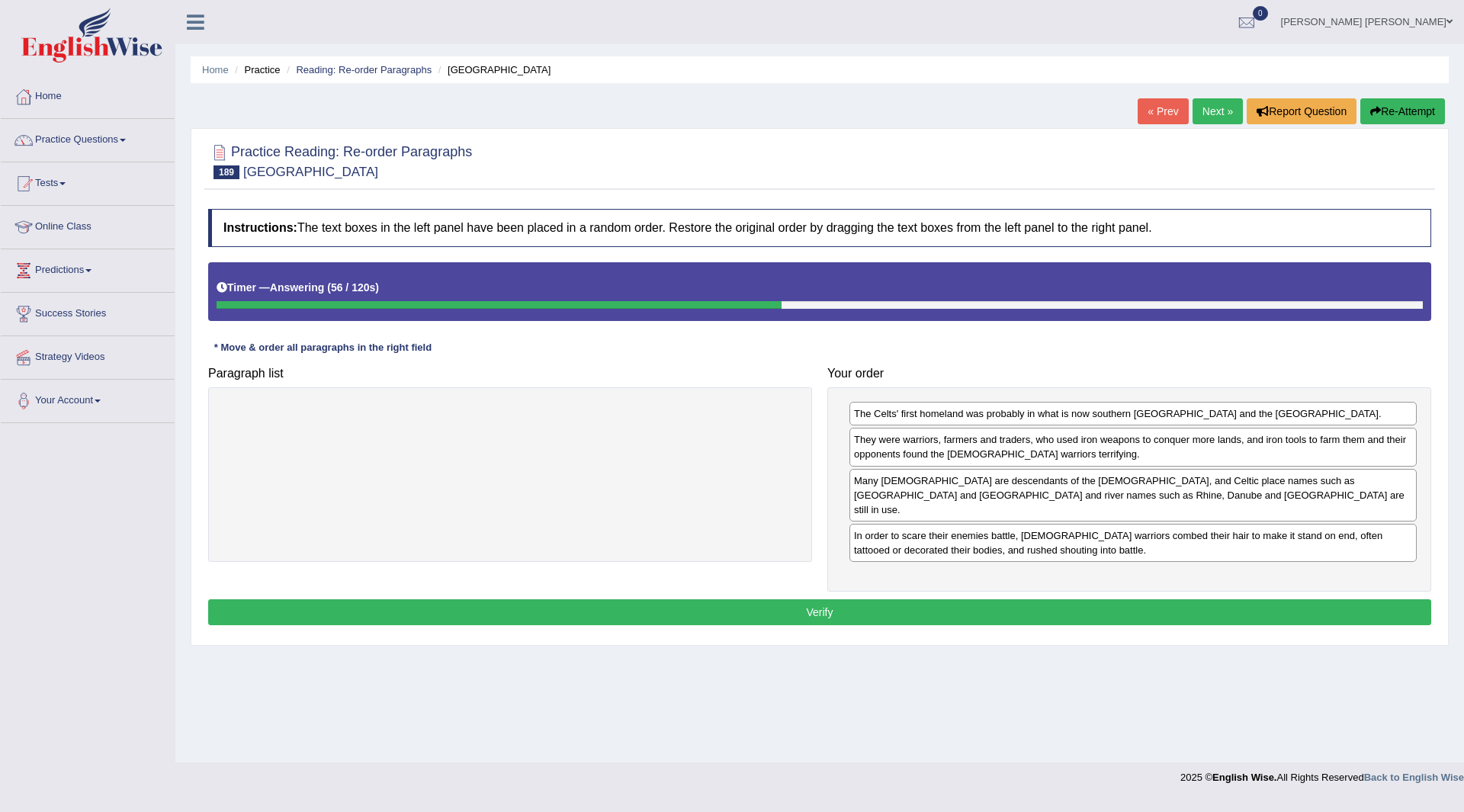
click at [703, 600] on button "Verify" at bounding box center [819, 612] width 1223 height 26
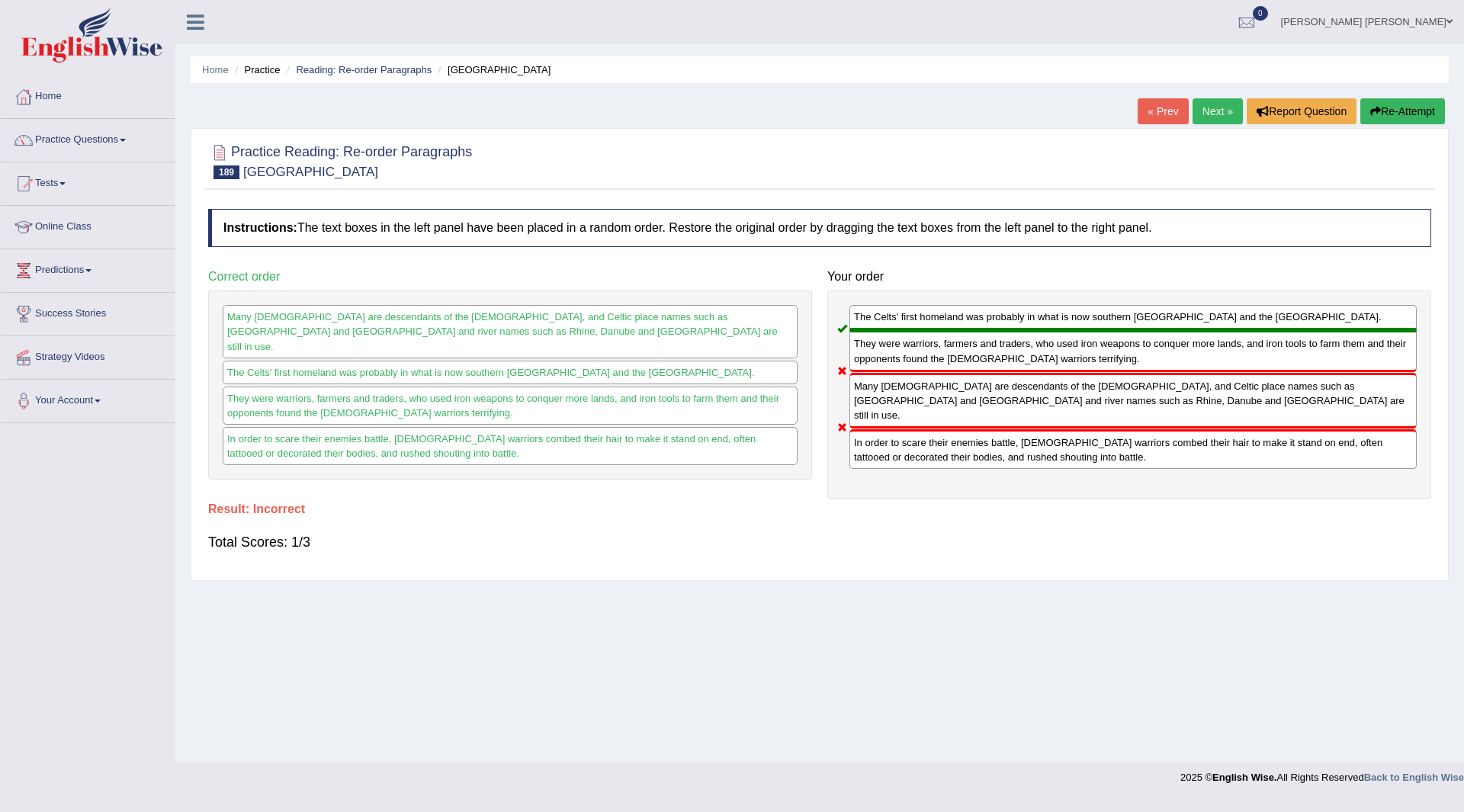
click at [1399, 111] on button "Re-Attempt" at bounding box center [1402, 111] width 84 height 26
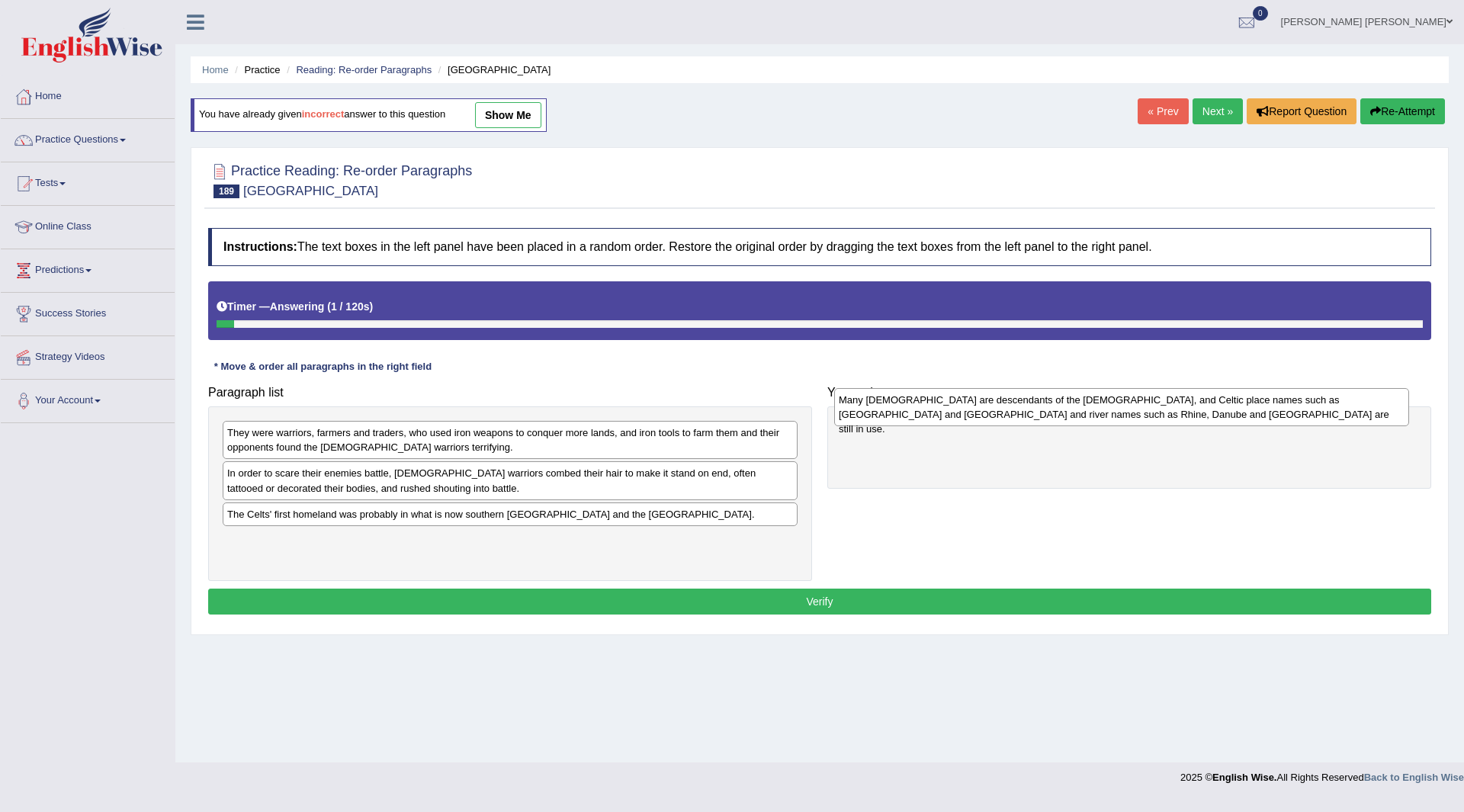
drag, startPoint x: 314, startPoint y: 523, endPoint x: 897, endPoint y: 420, distance: 592.0
click at [925, 408] on div "Many [DEMOGRAPHIC_DATA] are descendants of the [DEMOGRAPHIC_DATA], and Celtic p…" at bounding box center [1121, 407] width 575 height 38
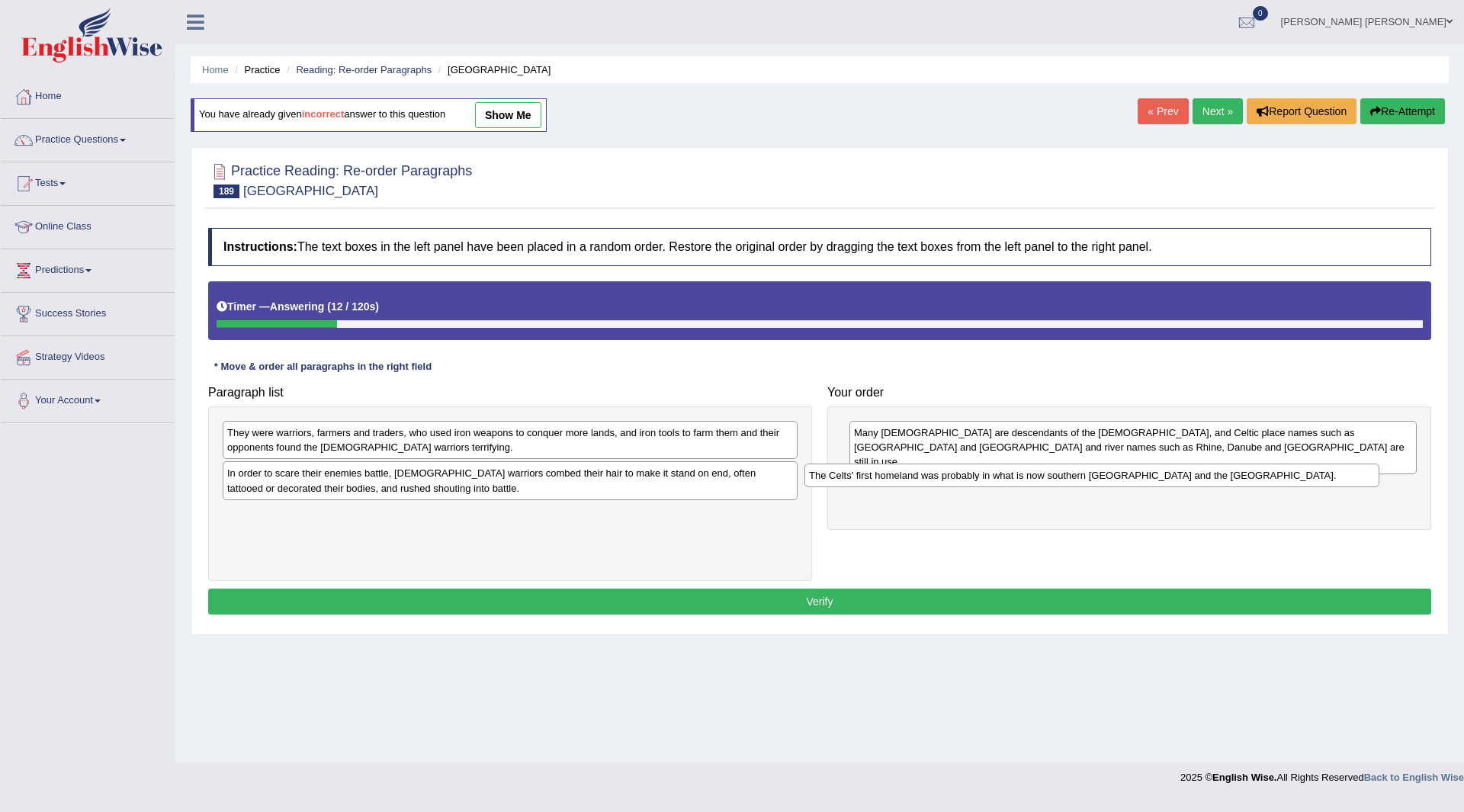
drag, startPoint x: 252, startPoint y: 521, endPoint x: 834, endPoint y: 482, distance: 583.3
click at [834, 482] on div "The Celts' first homeland was probably in what is now southern [GEOGRAPHIC_DATA…" at bounding box center [1092, 475] width 575 height 24
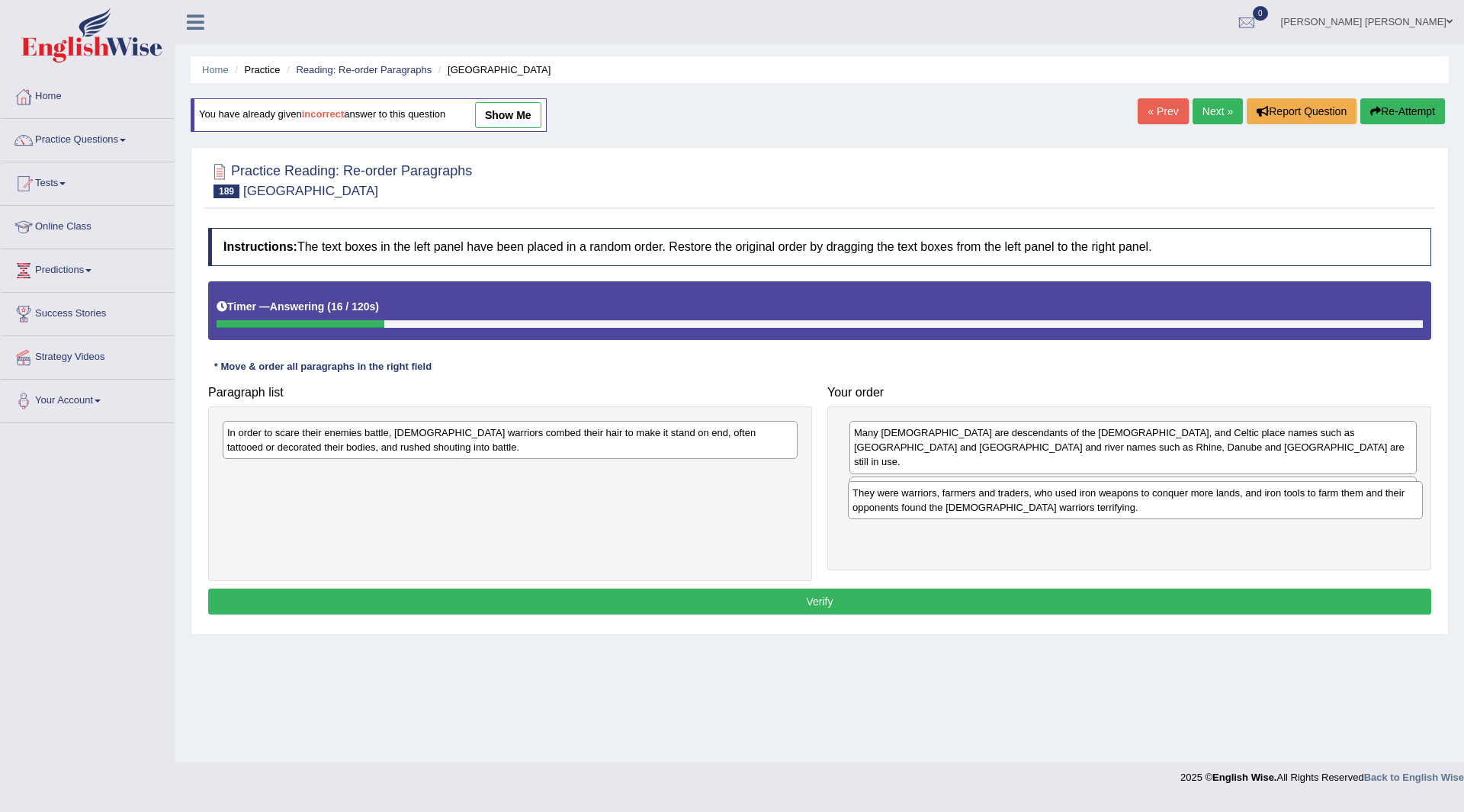
drag, startPoint x: 358, startPoint y: 442, endPoint x: 983, endPoint y: 502, distance: 627.9
click at [983, 502] on div "They were warriors, farmers and traders, who used iron weapons to conquer more …" at bounding box center [1135, 500] width 575 height 38
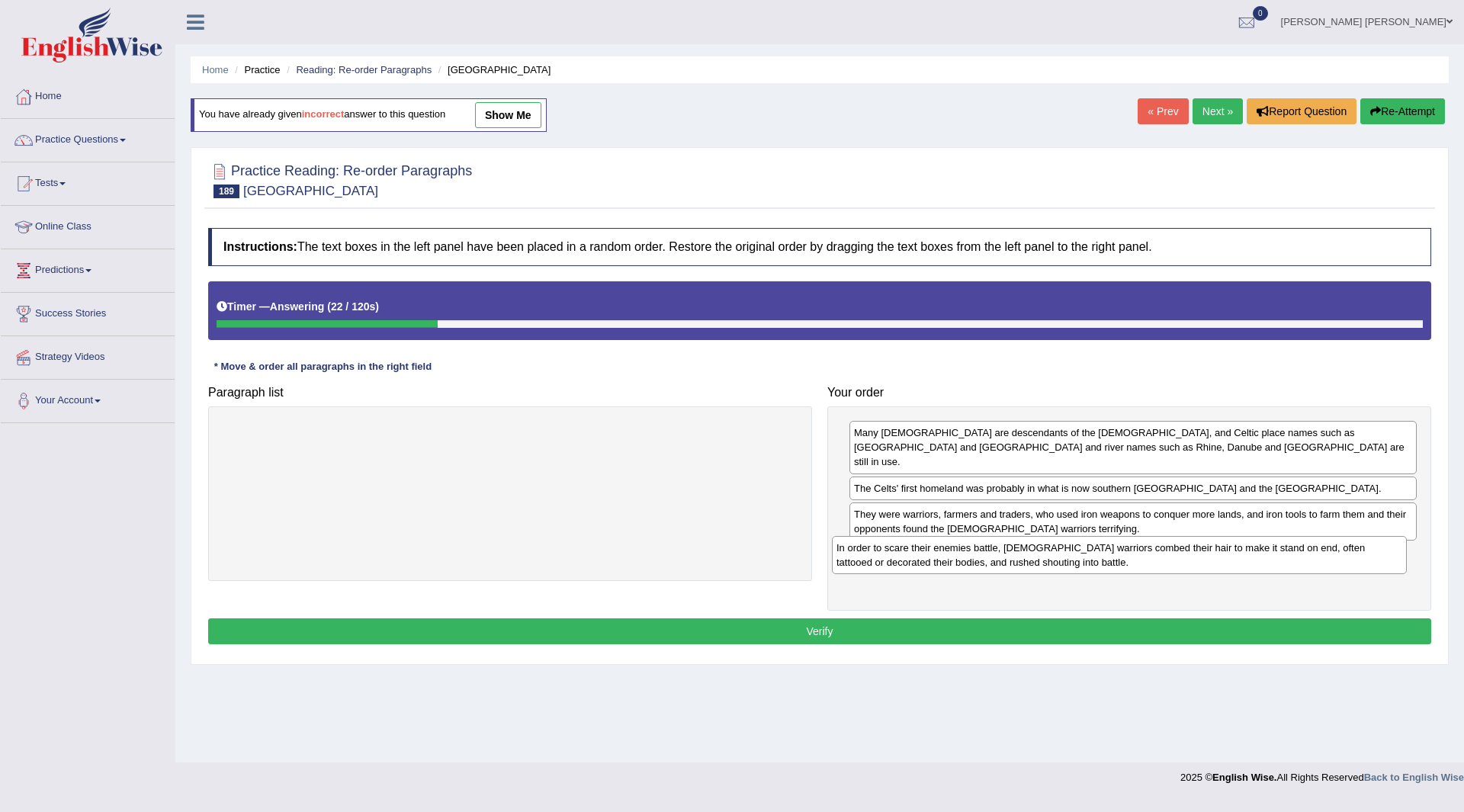
drag, startPoint x: 341, startPoint y: 445, endPoint x: 951, endPoint y: 561, distance: 620.9
click at [951, 561] on div "In order to scare their enemies battle, [DEMOGRAPHIC_DATA] warriors combed thei…" at bounding box center [1119, 554] width 575 height 38
click at [756, 618] on button "Verify" at bounding box center [819, 631] width 1223 height 26
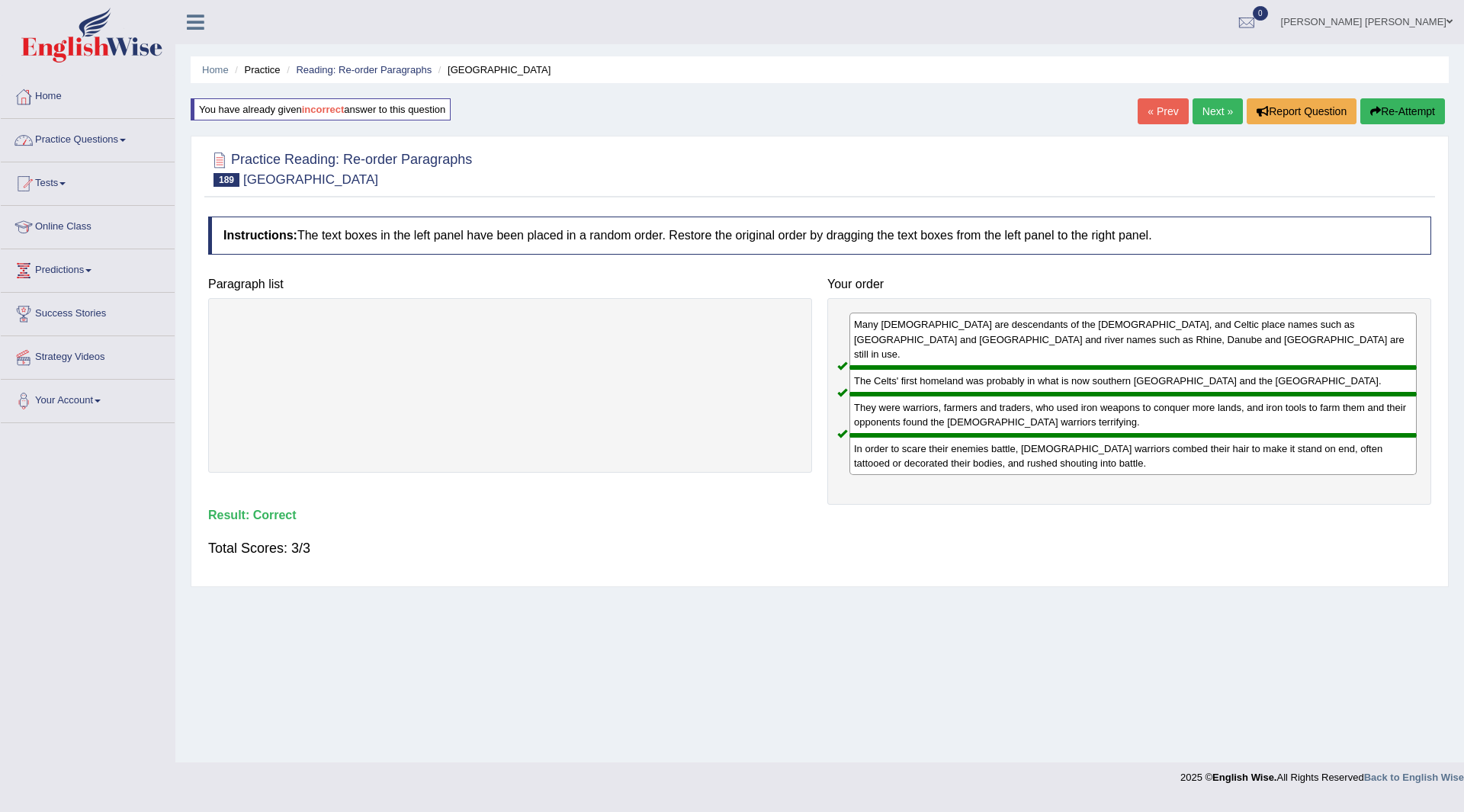
click at [1211, 105] on link "Next »" at bounding box center [1218, 111] width 51 height 26
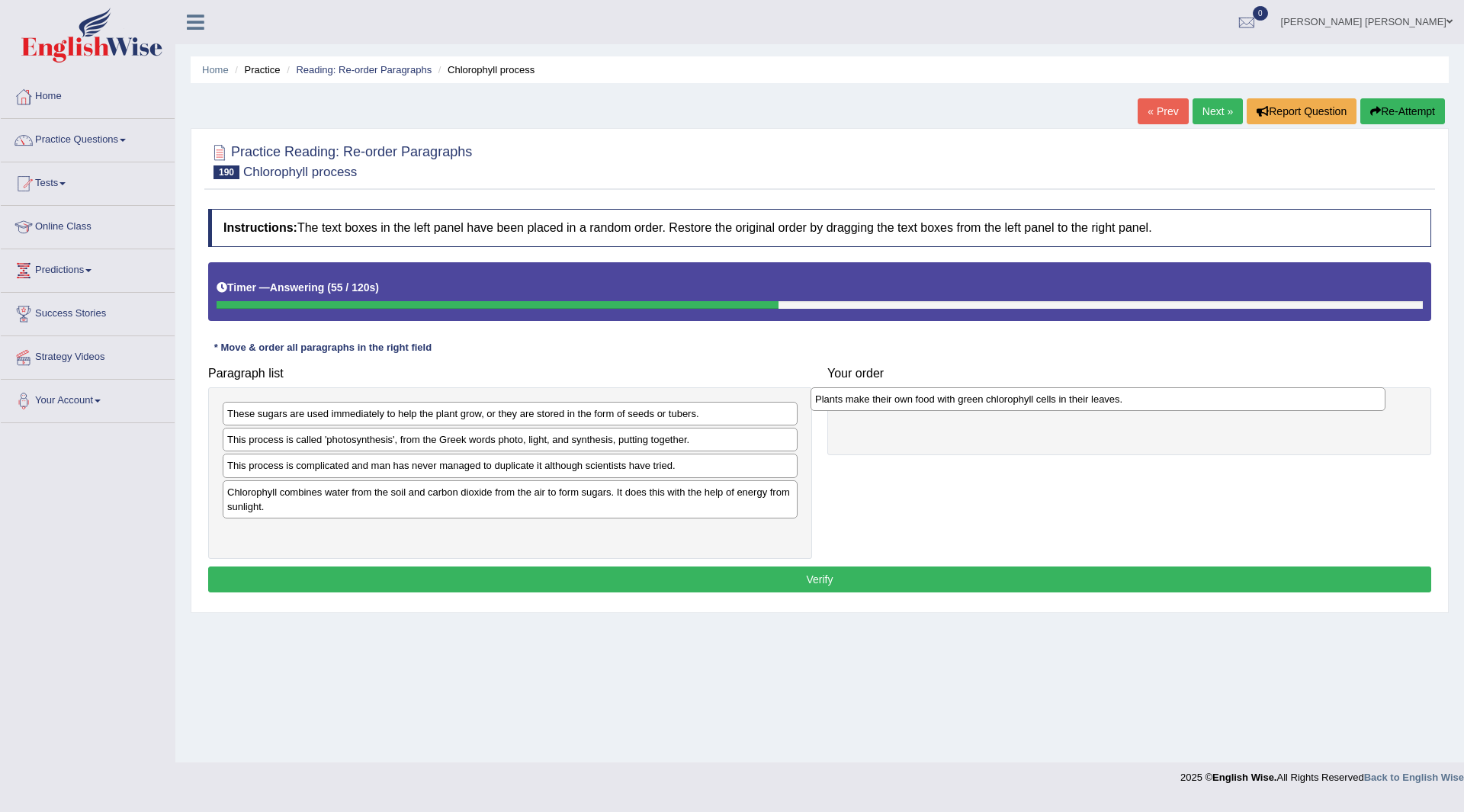
drag, startPoint x: 322, startPoint y: 537, endPoint x: 910, endPoint y: 403, distance: 603.1
click at [910, 403] on div "Plants make their own food with green chlorophyll cells in their leaves." at bounding box center [1098, 399] width 575 height 24
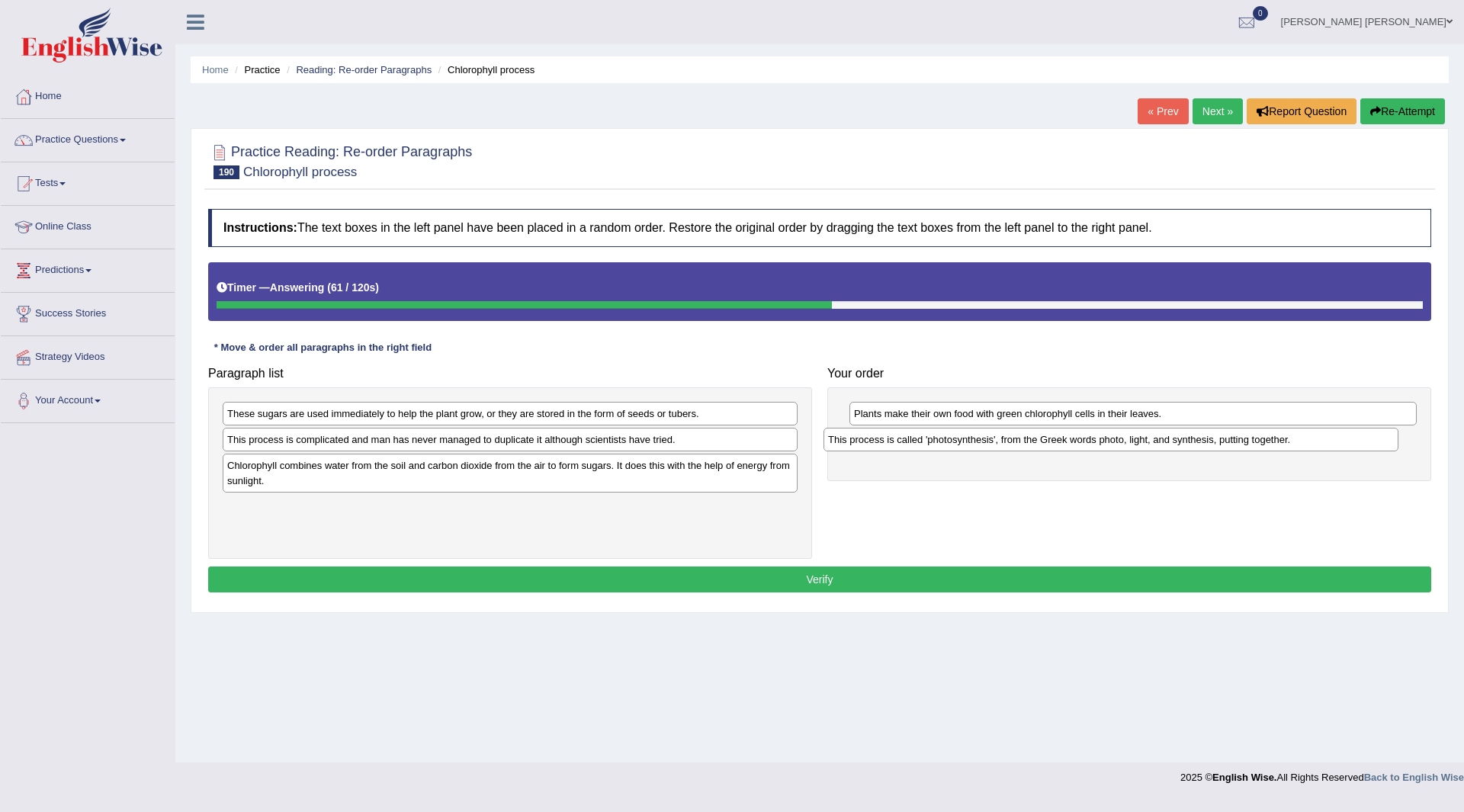
drag, startPoint x: 331, startPoint y: 444, endPoint x: 937, endPoint y: 442, distance: 606.0
click at [937, 442] on div "This process is called 'photosynthesis', from the Greek words photo, light, and…" at bounding box center [1110, 440] width 575 height 24
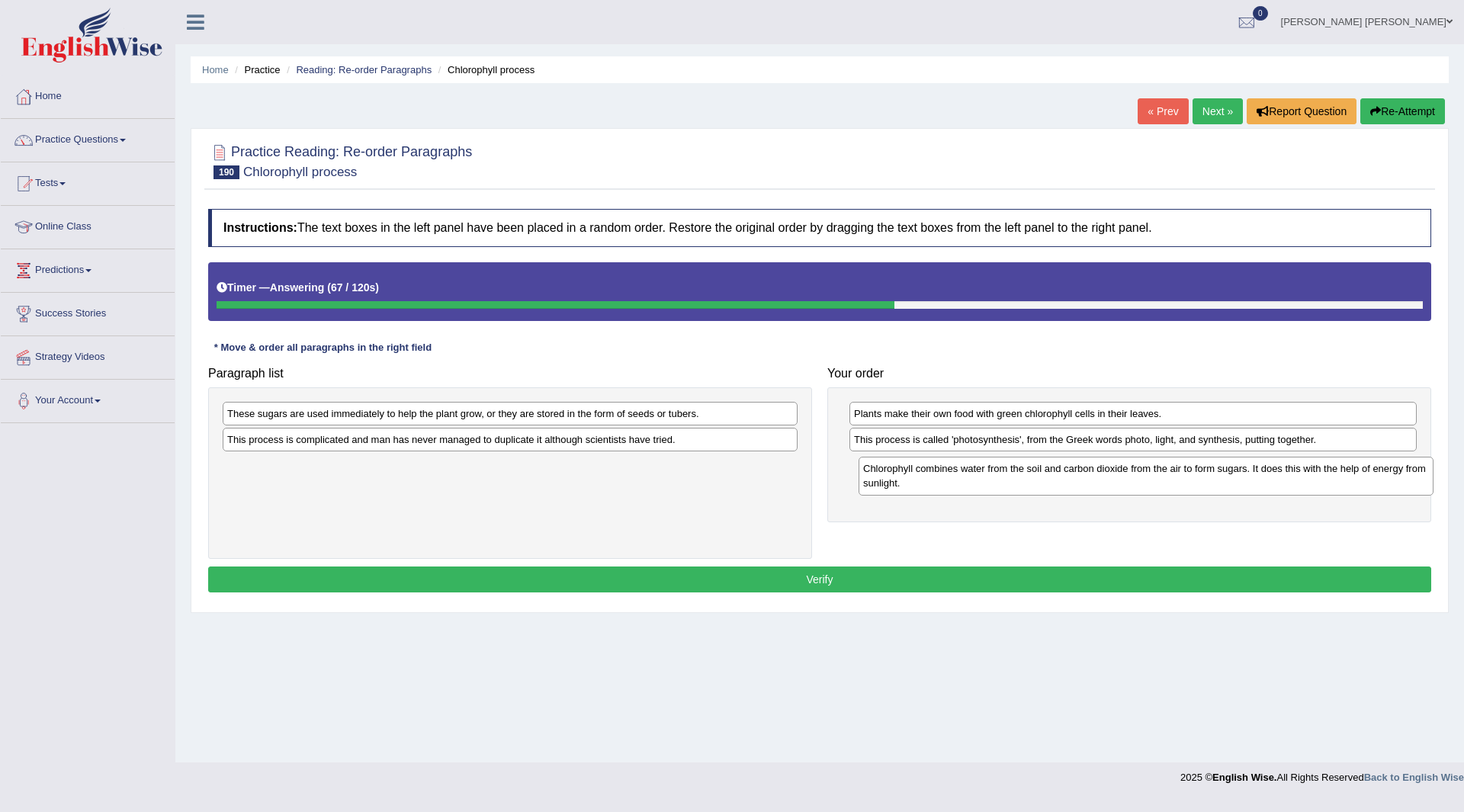
drag, startPoint x: 307, startPoint y: 477, endPoint x: 944, endPoint y: 481, distance: 637.0
click at [944, 481] on div "Chlorophyll combines water from the soil and carbon dioxide from the air to for…" at bounding box center [1146, 475] width 575 height 38
drag, startPoint x: 338, startPoint y: 421, endPoint x: 947, endPoint y: 499, distance: 614.0
click at [974, 506] on div "These sugars are used immediately to help the plant grow, or they are stored in…" at bounding box center [1147, 499] width 575 height 24
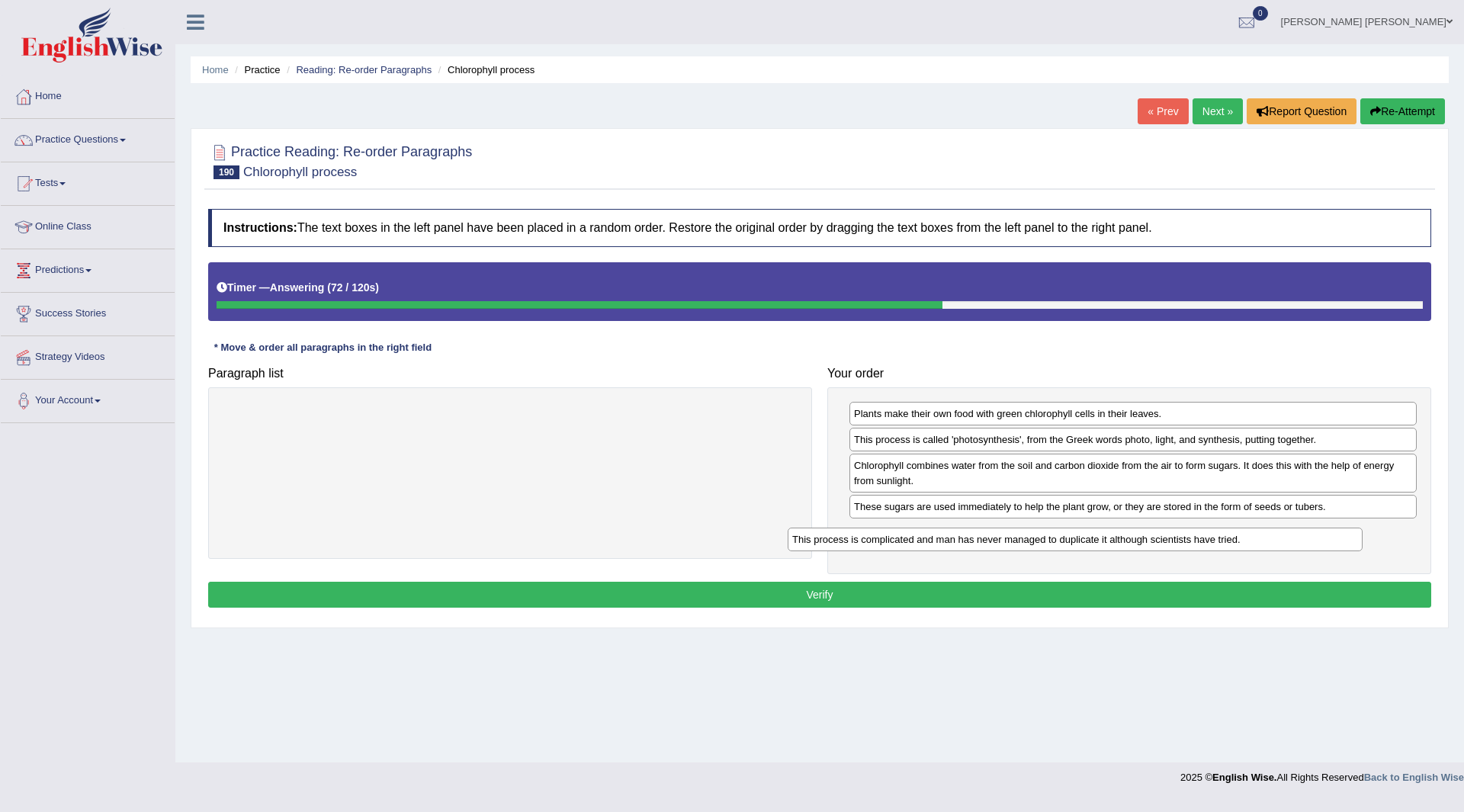
drag, startPoint x: 444, startPoint y: 412, endPoint x: 1022, endPoint y: 532, distance: 590.3
click at [1022, 535] on div "This process is complicated and man has never managed to duplicate it although …" at bounding box center [1075, 539] width 575 height 24
click at [638, 593] on button "Verify" at bounding box center [819, 594] width 1223 height 26
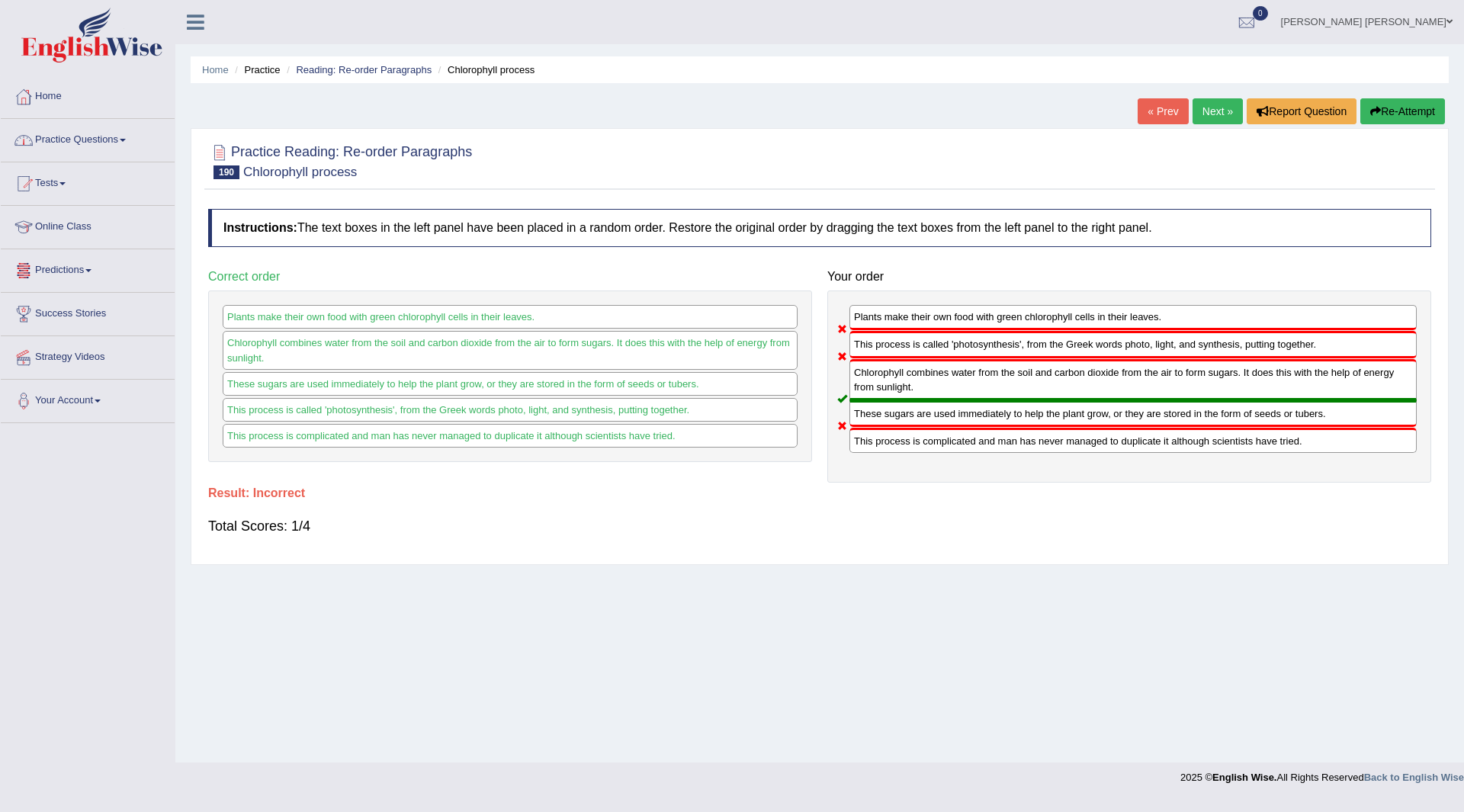
click at [1399, 110] on button "Re-Attempt" at bounding box center [1402, 111] width 84 height 26
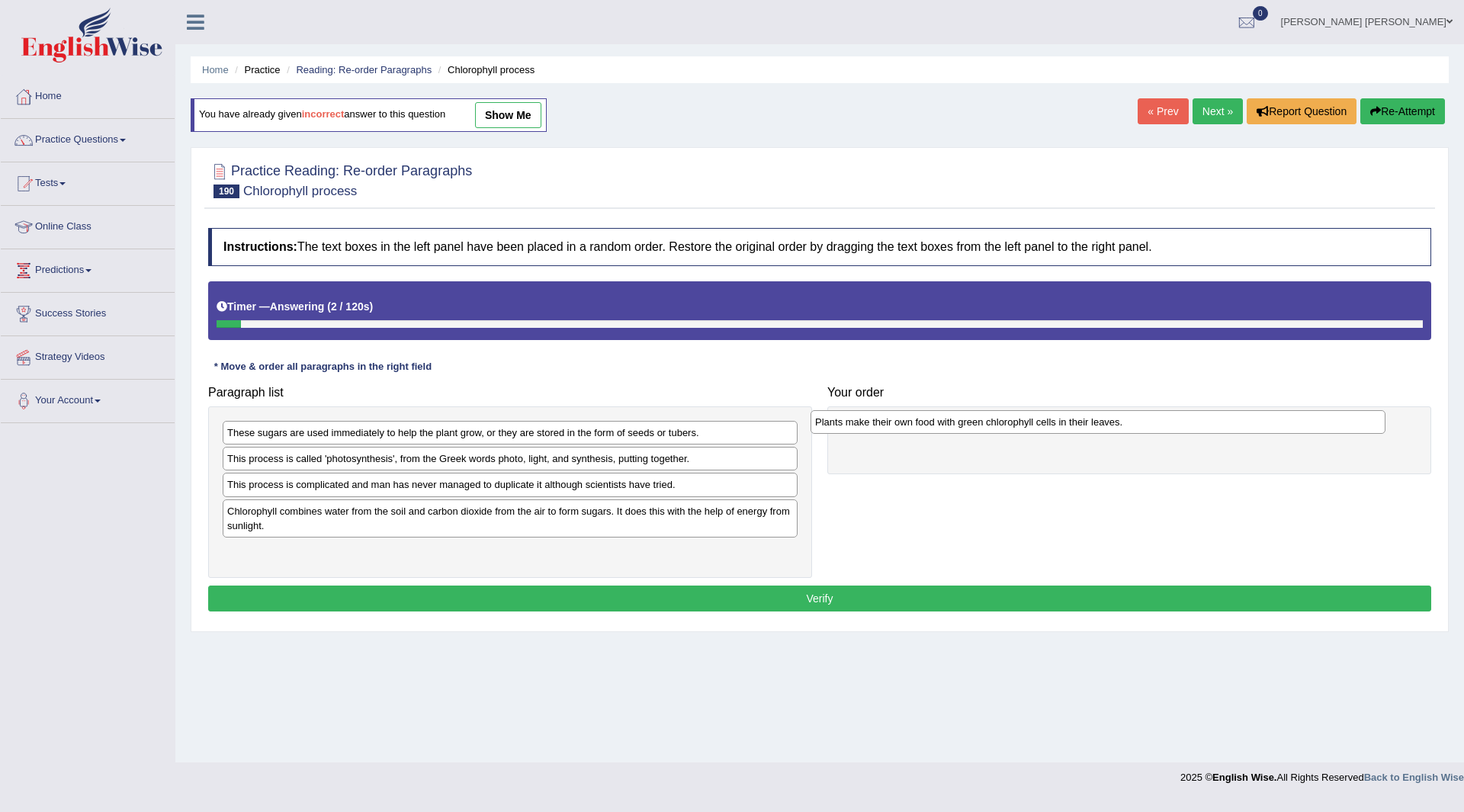
drag, startPoint x: 336, startPoint y: 558, endPoint x: 927, endPoint y: 425, distance: 605.8
click at [927, 425] on div "Plants make their own food with green chlorophyll cells in their leaves." at bounding box center [1098, 422] width 575 height 24
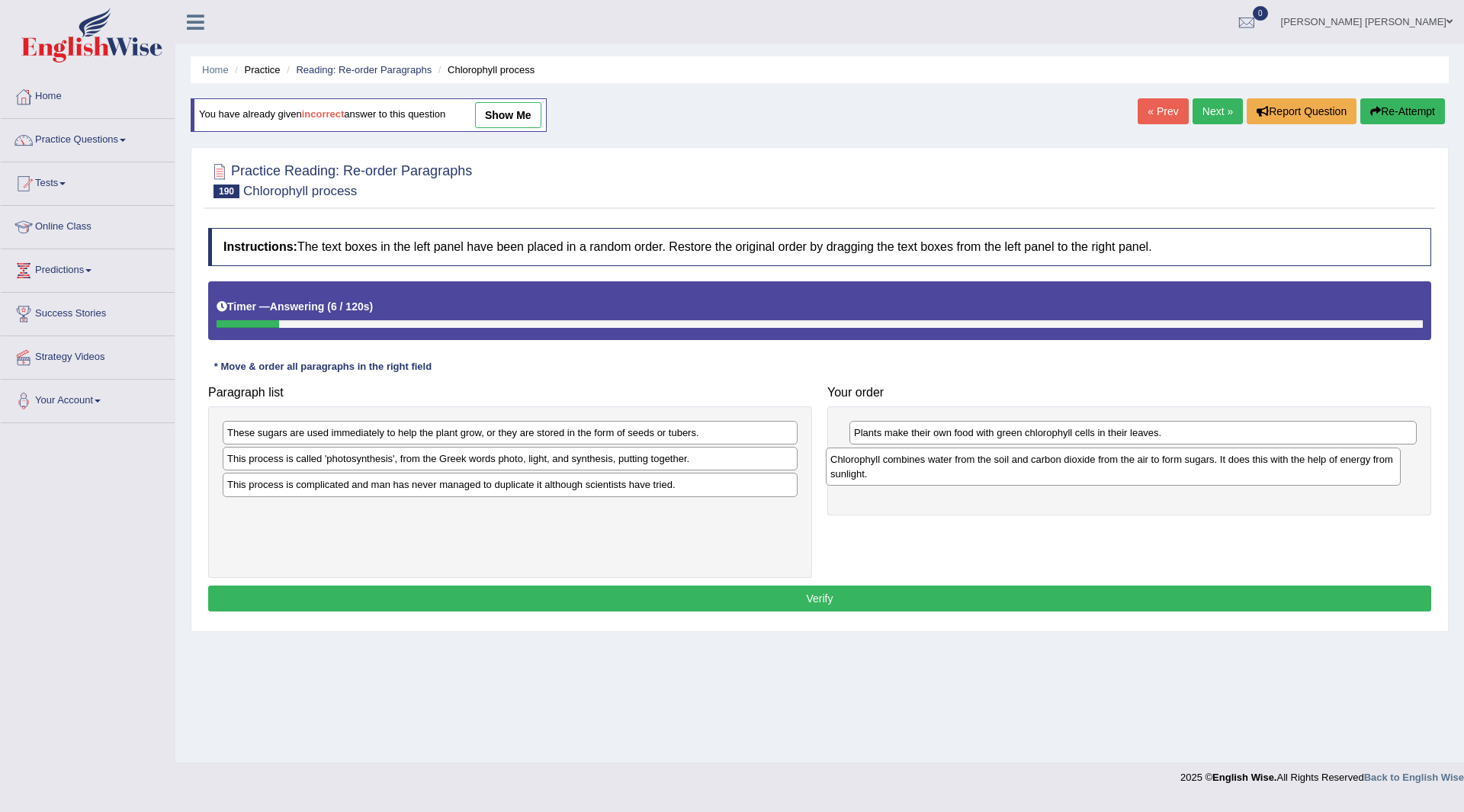
drag, startPoint x: 296, startPoint y: 513, endPoint x: 899, endPoint y: 460, distance: 605.3
click at [899, 460] on div "Chlorophyll combines water from the soil and carbon dioxide from the air to for…" at bounding box center [1113, 466] width 575 height 38
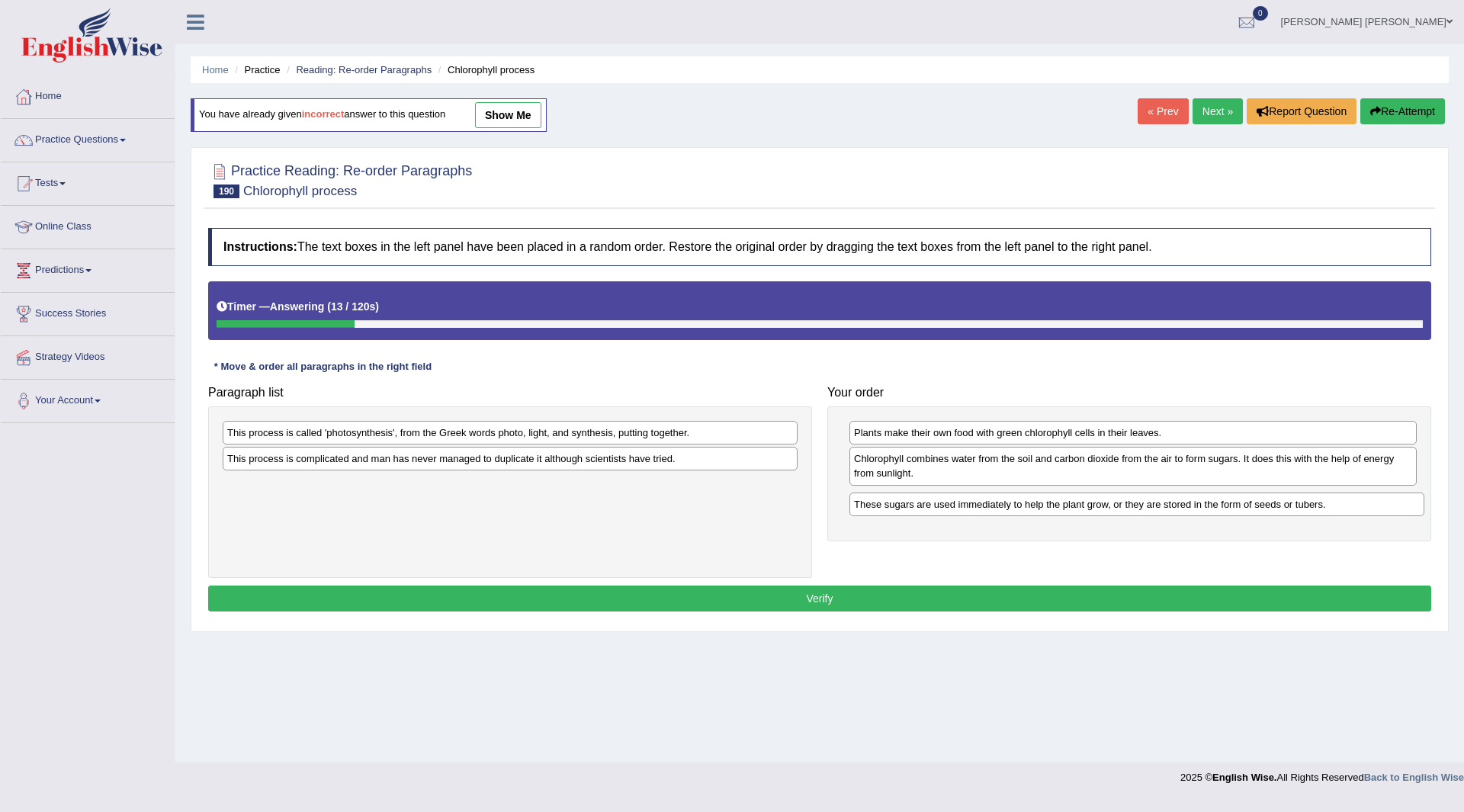
drag, startPoint x: 286, startPoint y: 439, endPoint x: 902, endPoint y: 506, distance: 619.6
click at [909, 506] on div "These sugars are used immediately to help the plant grow, or they are stored in…" at bounding box center [1136, 505] width 575 height 24
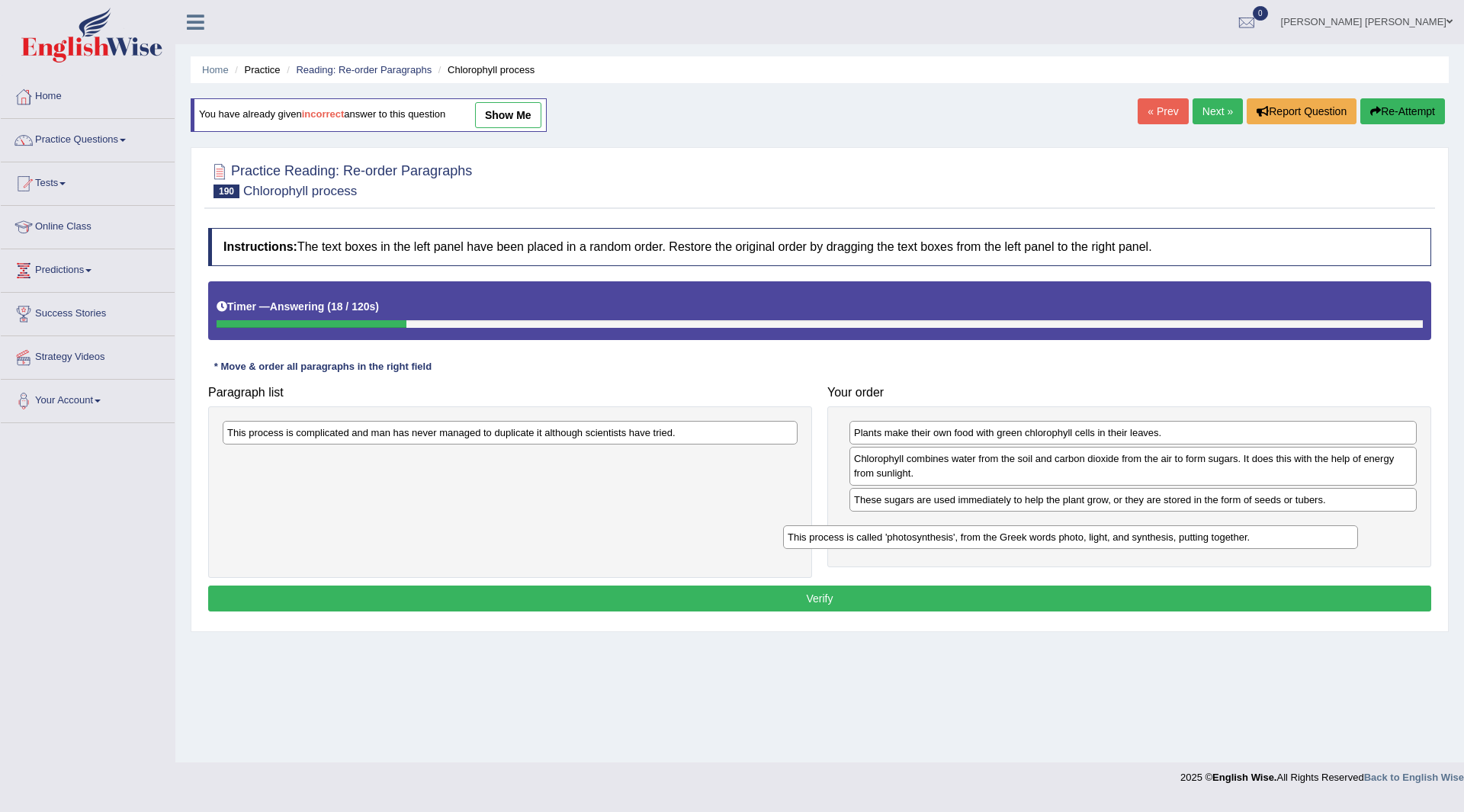
drag, startPoint x: 337, startPoint y: 434, endPoint x: 897, endPoint y: 537, distance: 569.4
click at [897, 537] on div "This process is called 'photosynthesis', from the Greek words photo, light, and…" at bounding box center [1070, 537] width 575 height 24
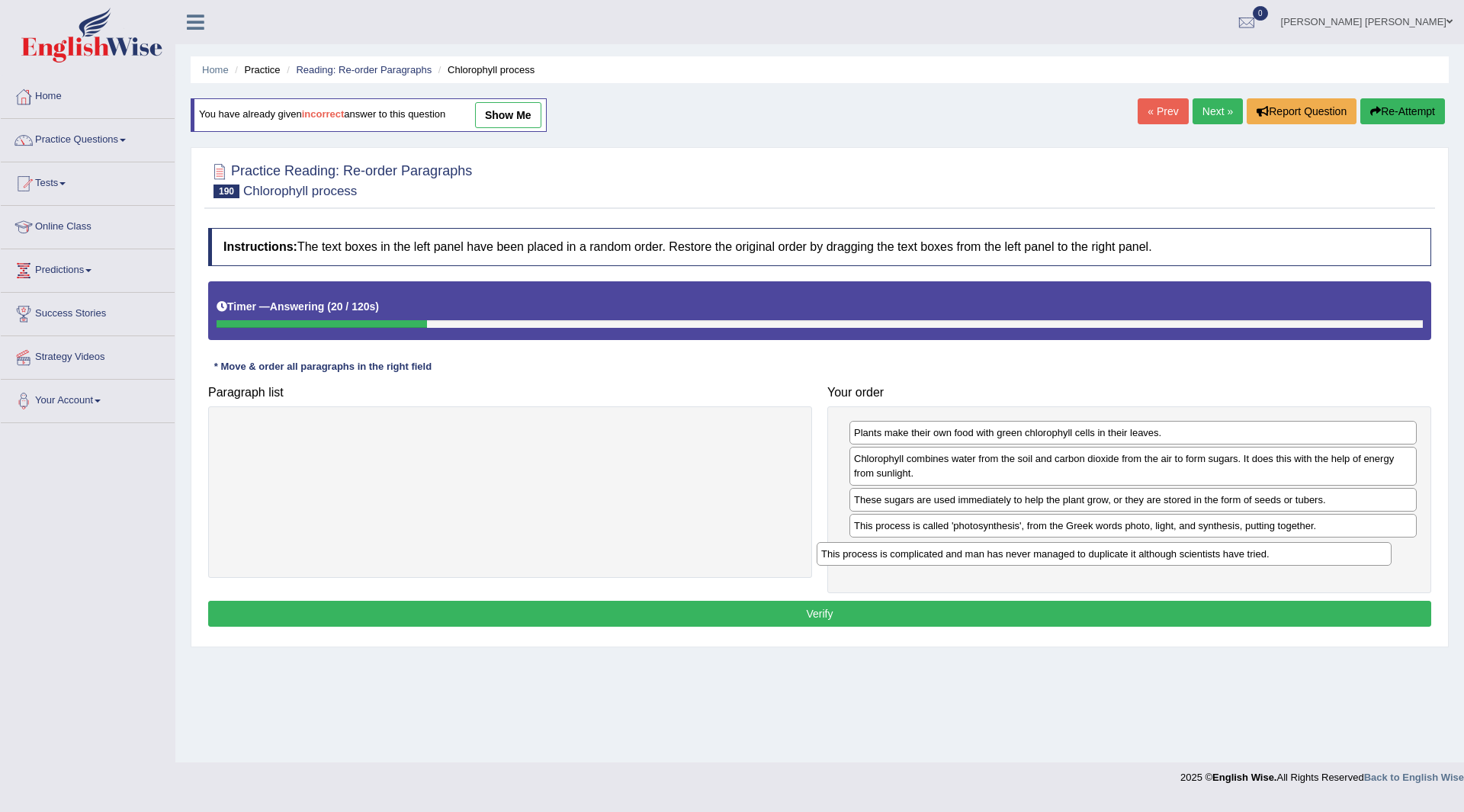
drag, startPoint x: 414, startPoint y: 434, endPoint x: 1008, endPoint y: 555, distance: 606.2
click at [1008, 555] on div "This process is complicated and man has never managed to duplicate it although …" at bounding box center [1103, 553] width 575 height 24
click at [571, 617] on button "Verify" at bounding box center [819, 613] width 1223 height 26
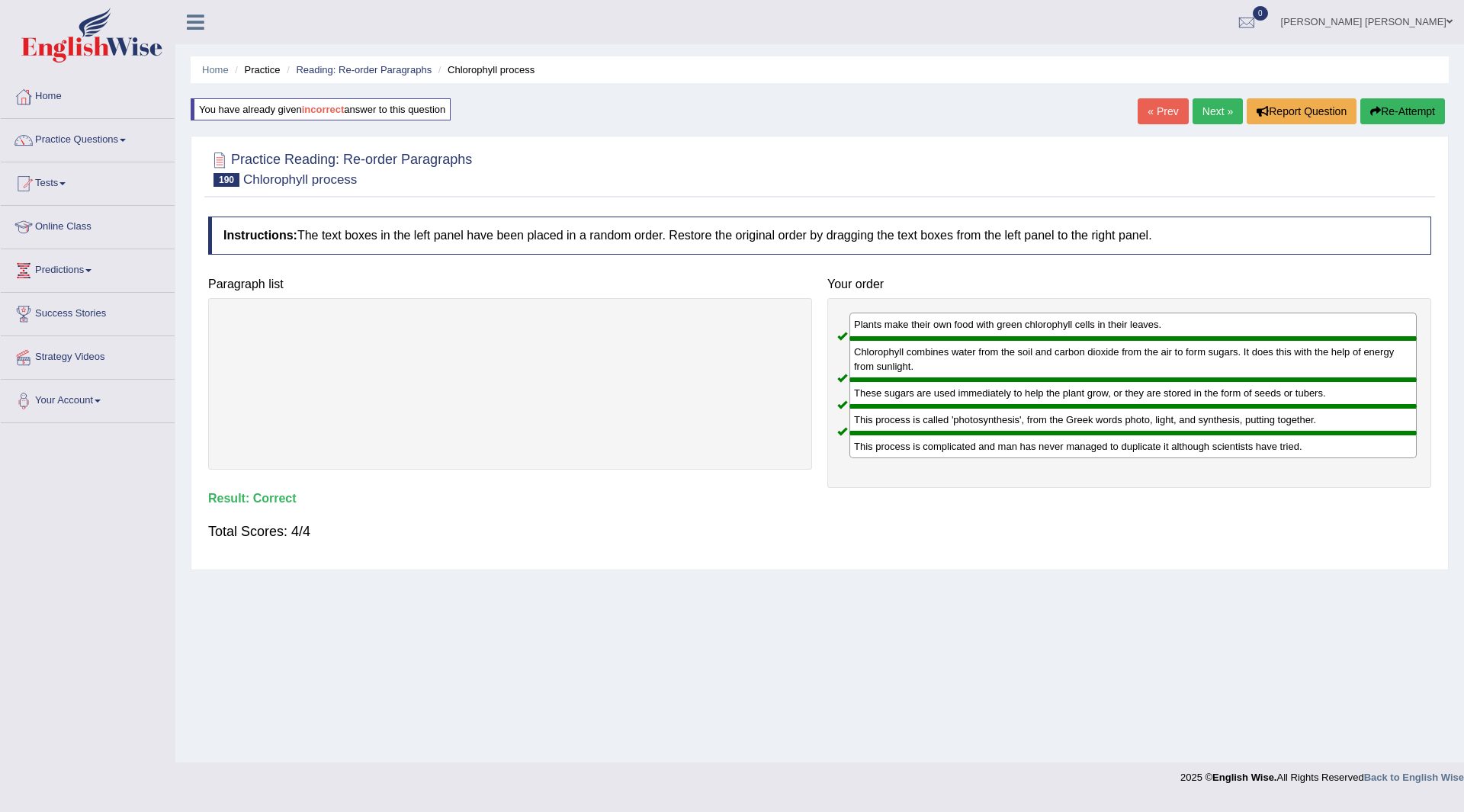
click at [1204, 110] on link "Next »" at bounding box center [1218, 111] width 51 height 26
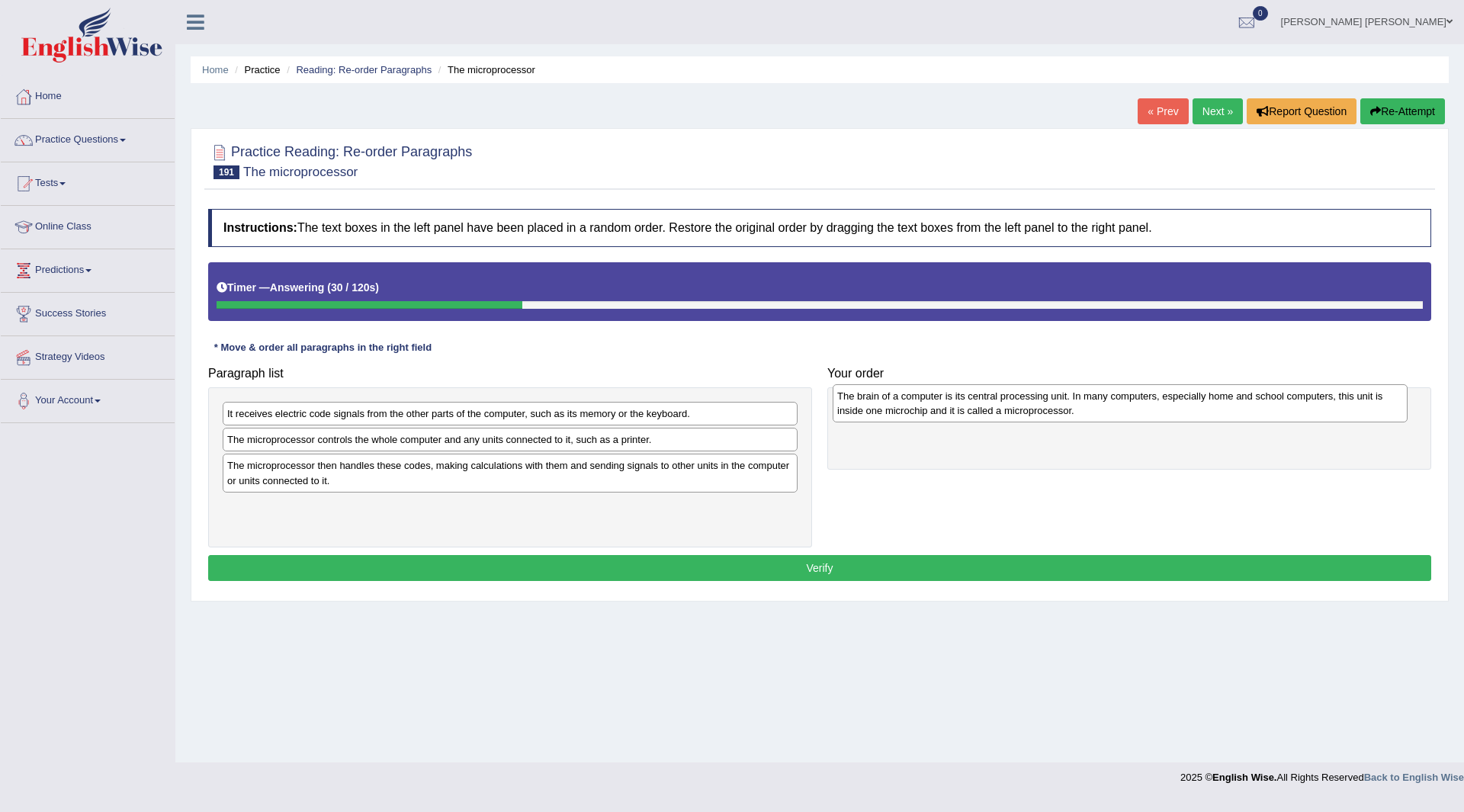
drag, startPoint x: 413, startPoint y: 521, endPoint x: 1023, endPoint y: 411, distance: 619.8
click at [1023, 411] on div "The brain of a computer is its central processing unit. In many computers, espe…" at bounding box center [1119, 403] width 575 height 38
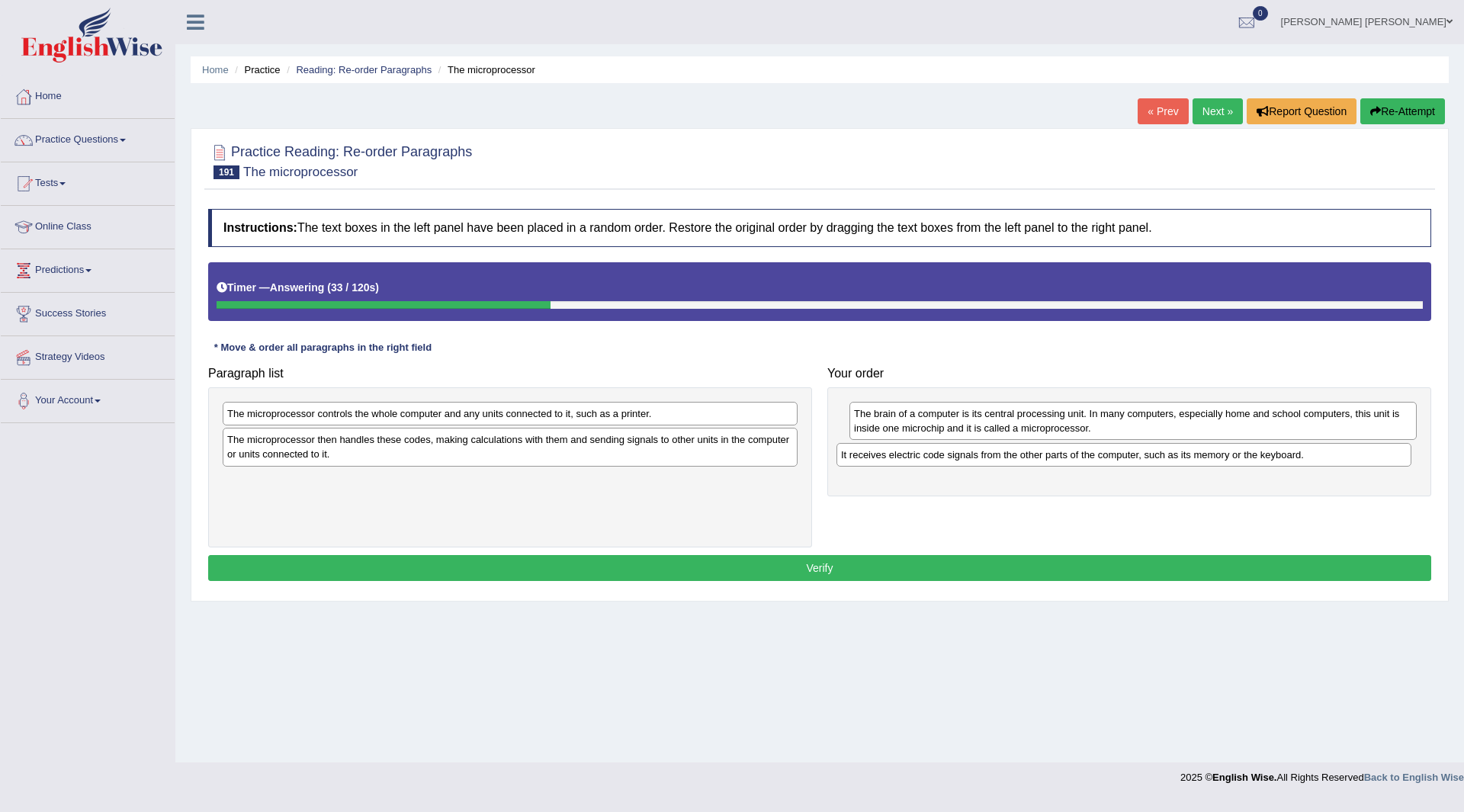
drag, startPoint x: 544, startPoint y: 429, endPoint x: 1041, endPoint y: 455, distance: 497.7
click at [1041, 455] on div "It receives electric code signals from the other parts of the computer, such as…" at bounding box center [1124, 455] width 575 height 24
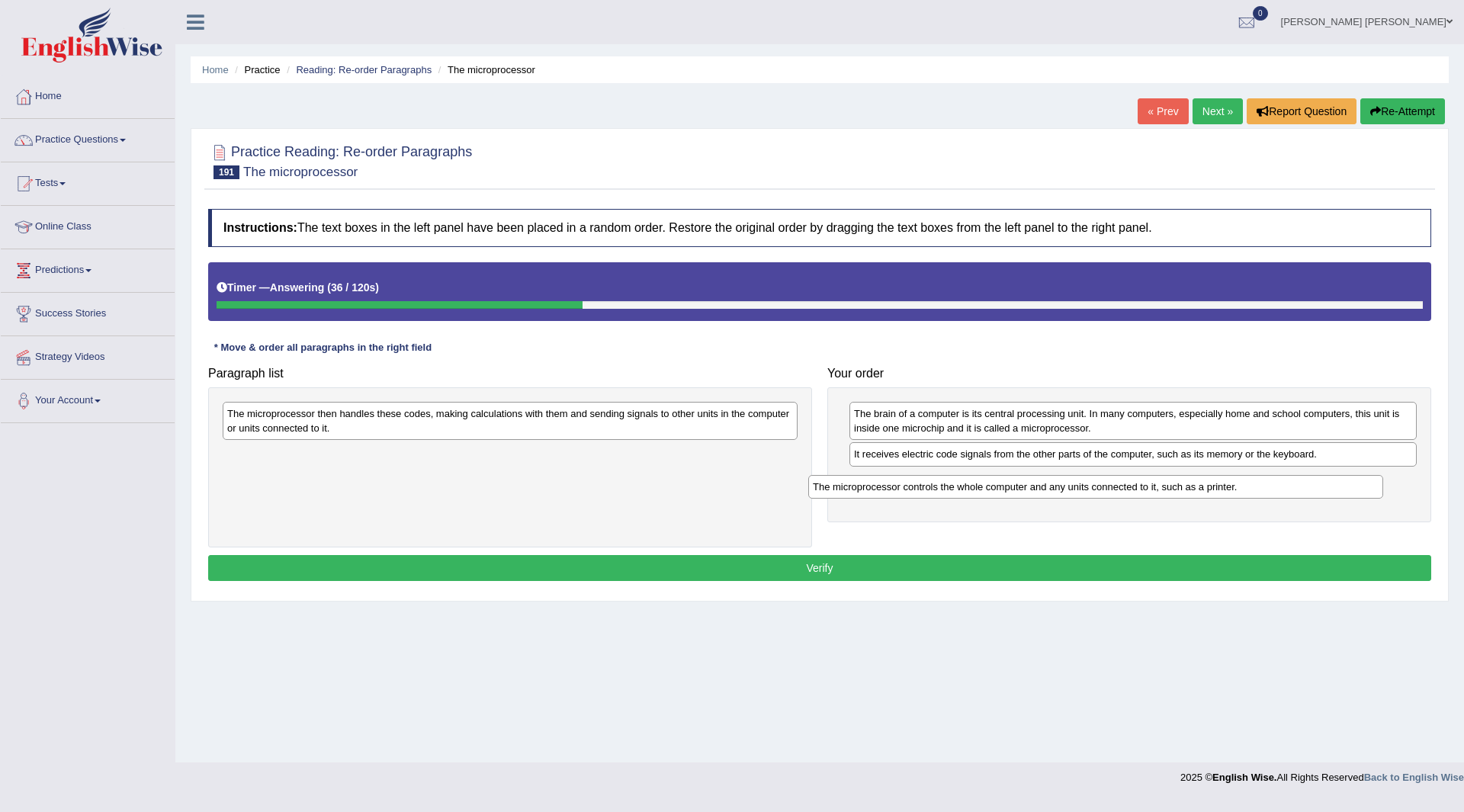
drag, startPoint x: 394, startPoint y: 411, endPoint x: 980, endPoint y: 484, distance: 590.5
click at [980, 484] on div "The microprocessor controls the whole computer and any units connected to it, s…" at bounding box center [1095, 487] width 575 height 24
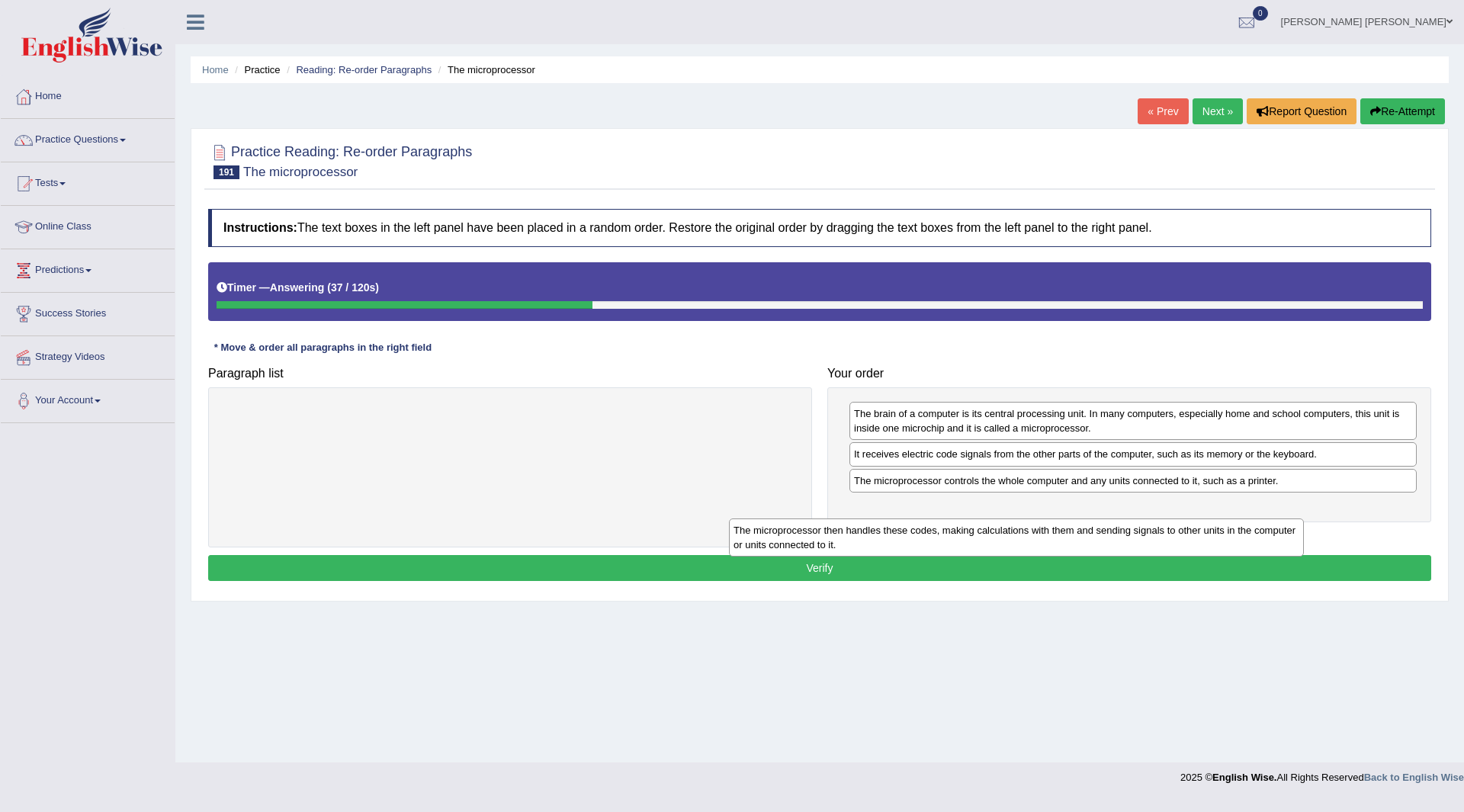
drag, startPoint x: 511, startPoint y: 419, endPoint x: 1046, endPoint y: 511, distance: 542.9
click at [1046, 519] on div "The microprocessor then handles these codes, making calculations with them and …" at bounding box center [1016, 537] width 575 height 38
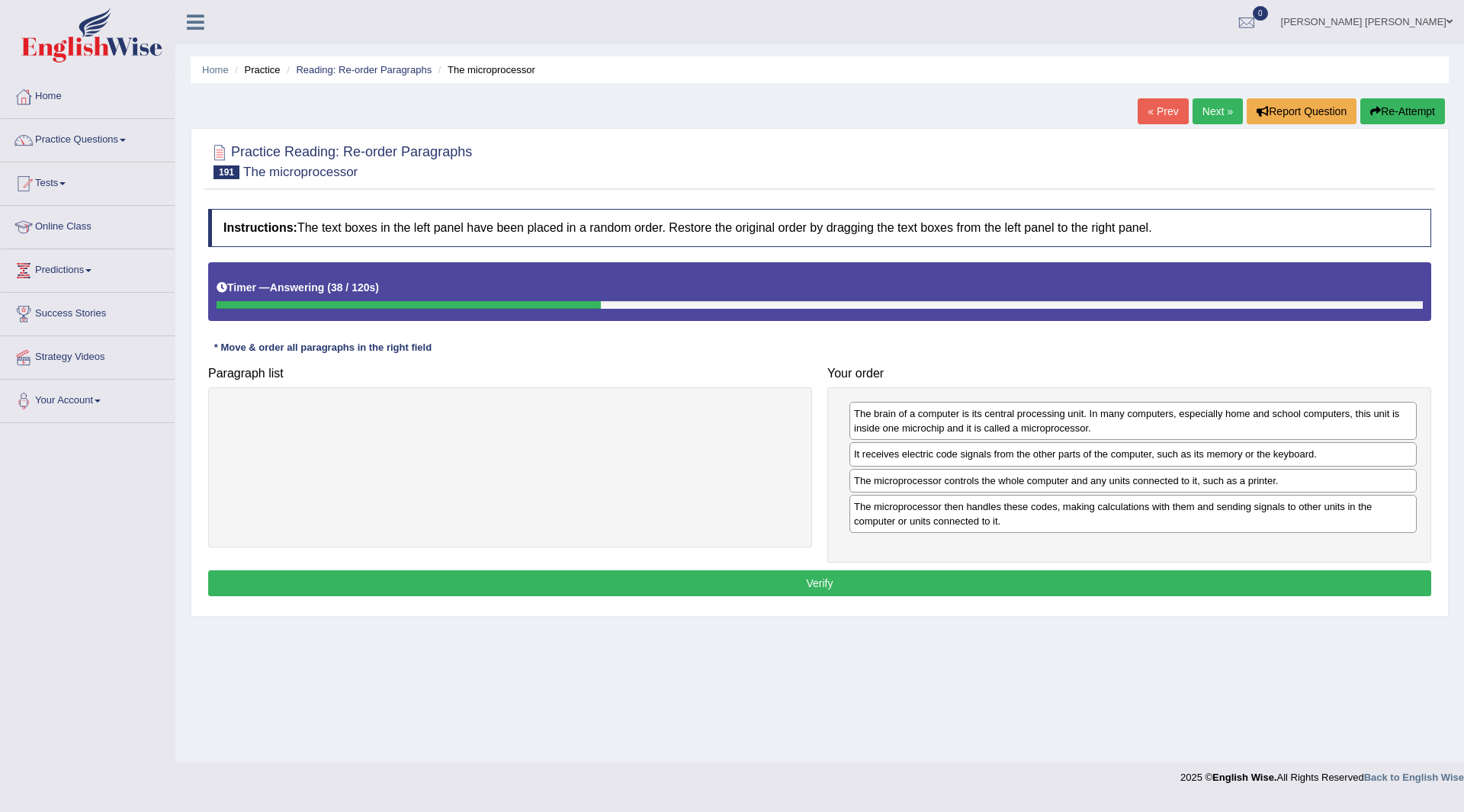
click at [707, 582] on button "Verify" at bounding box center [819, 583] width 1223 height 26
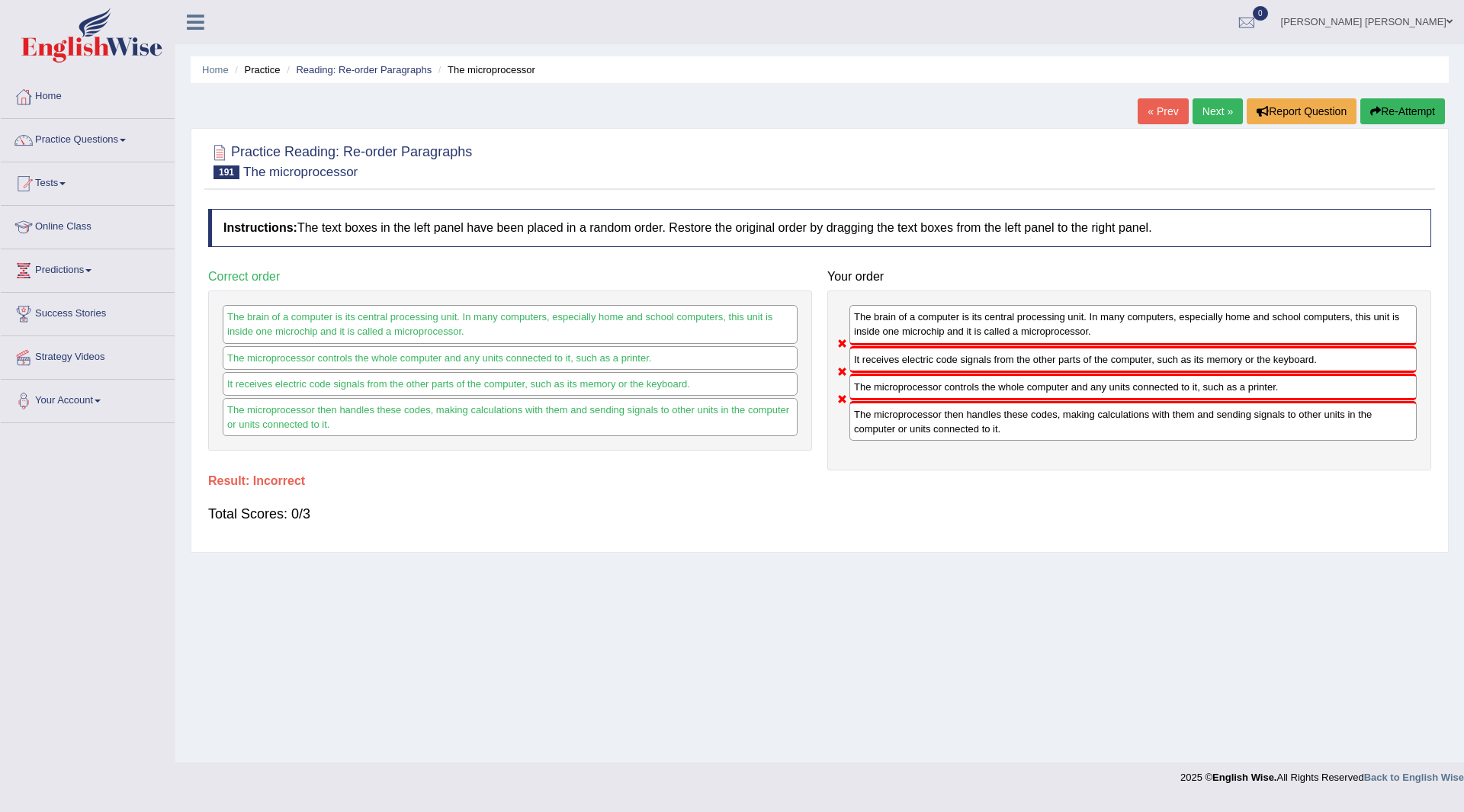
click at [1398, 114] on button "Re-Attempt" at bounding box center [1402, 111] width 84 height 26
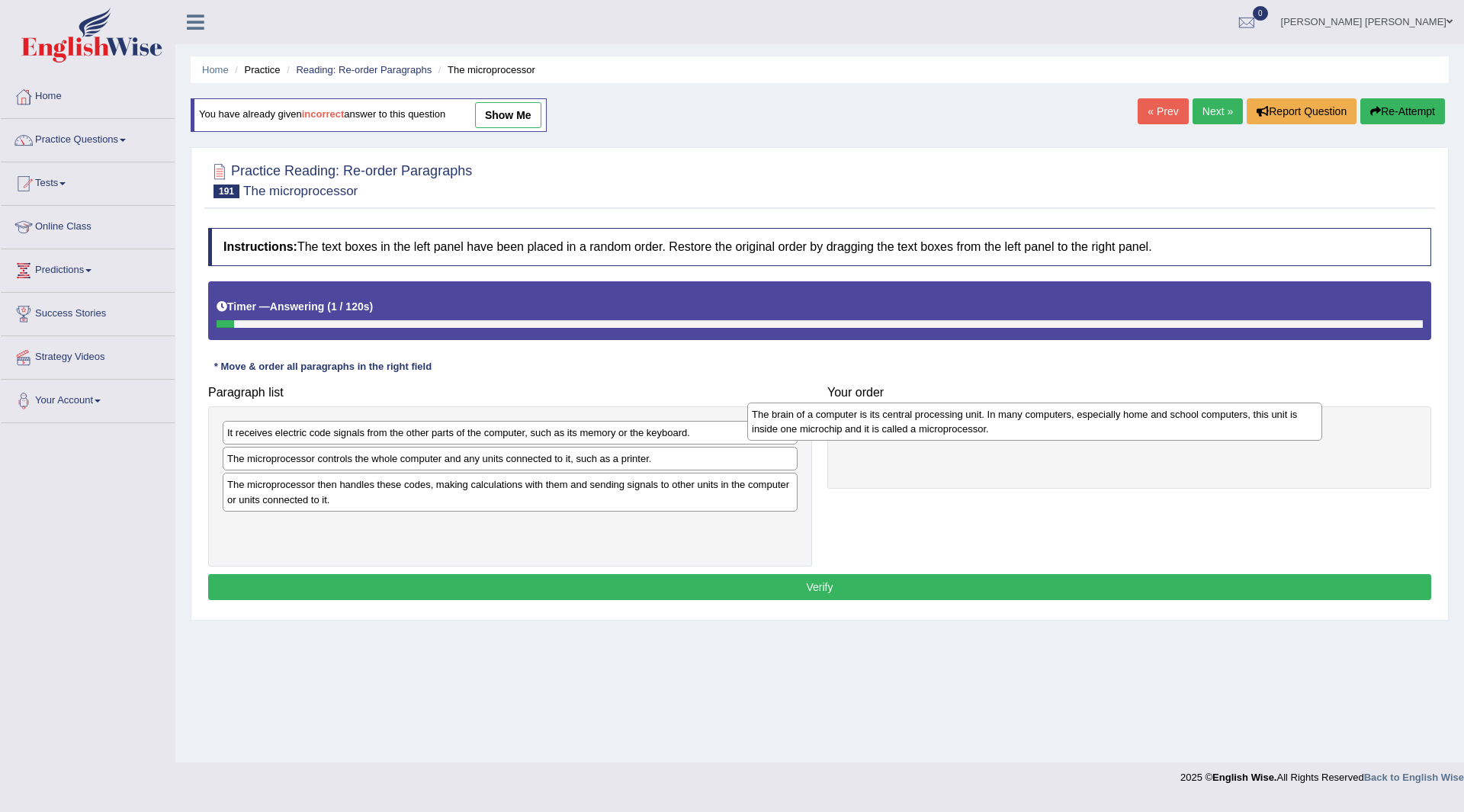
drag, startPoint x: 328, startPoint y: 530, endPoint x: 866, endPoint y: 410, distance: 551.2
click at [866, 410] on div "The brain of a computer is its central processing unit. In many computers, espe…" at bounding box center [1034, 421] width 575 height 38
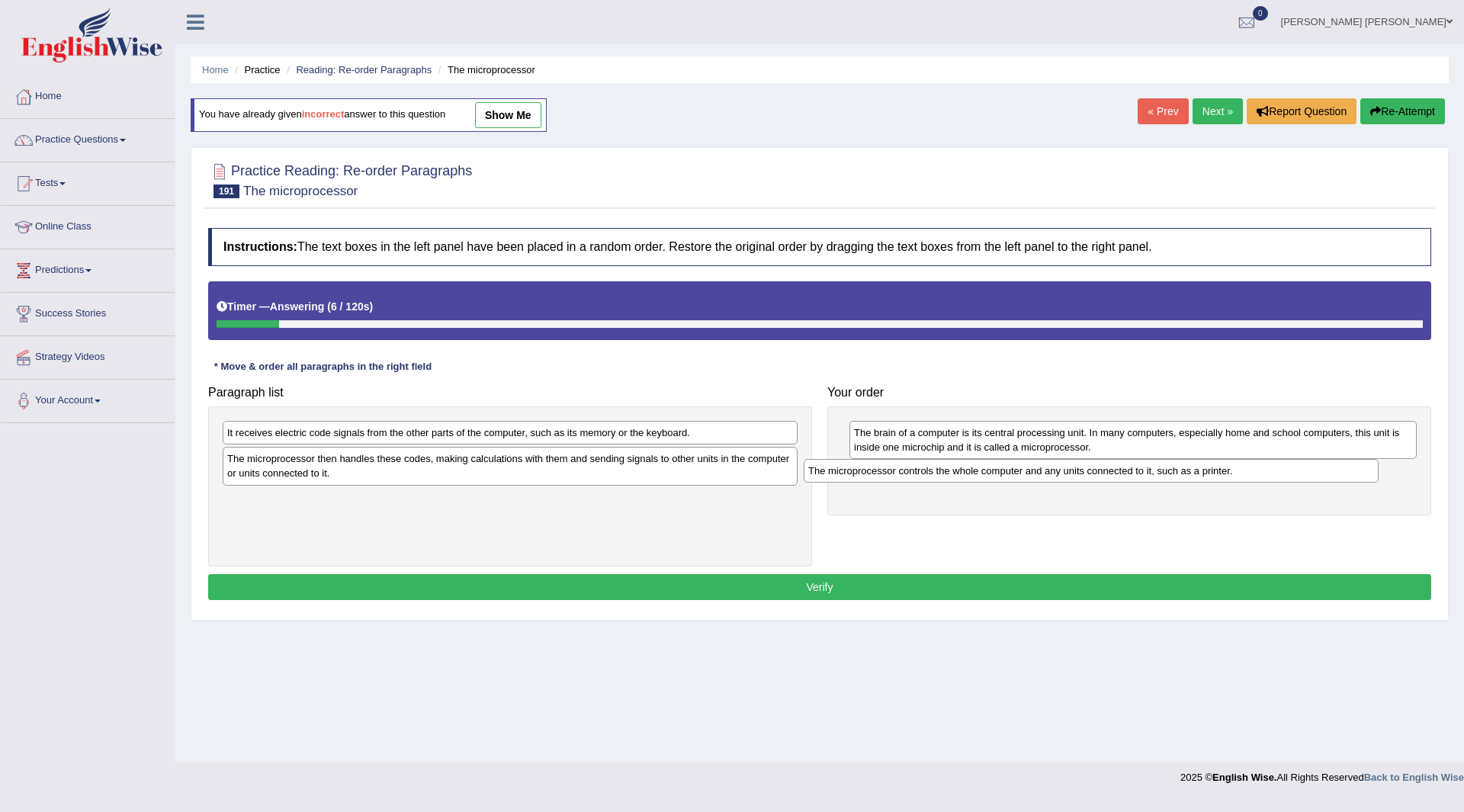
drag, startPoint x: 284, startPoint y: 466, endPoint x: 865, endPoint y: 479, distance: 581.1
click at [865, 479] on div "The microprocessor controls the whole computer and any units connected to it, s…" at bounding box center [1091, 471] width 575 height 24
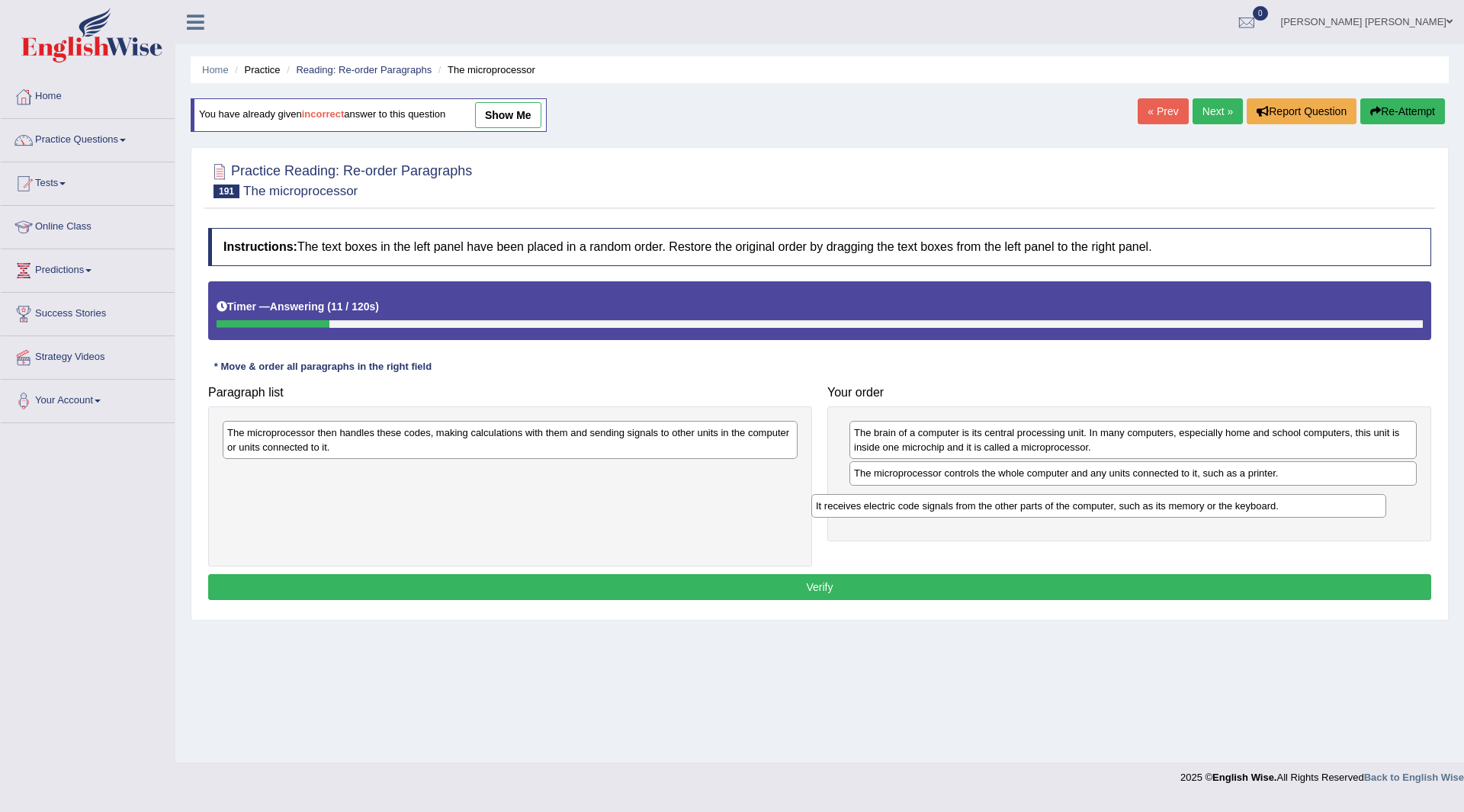
drag, startPoint x: 308, startPoint y: 434, endPoint x: 909, endPoint y: 506, distance: 605.3
click at [909, 506] on div "It receives electric code signals from the other parts of the computer, such as…" at bounding box center [1098, 506] width 575 height 24
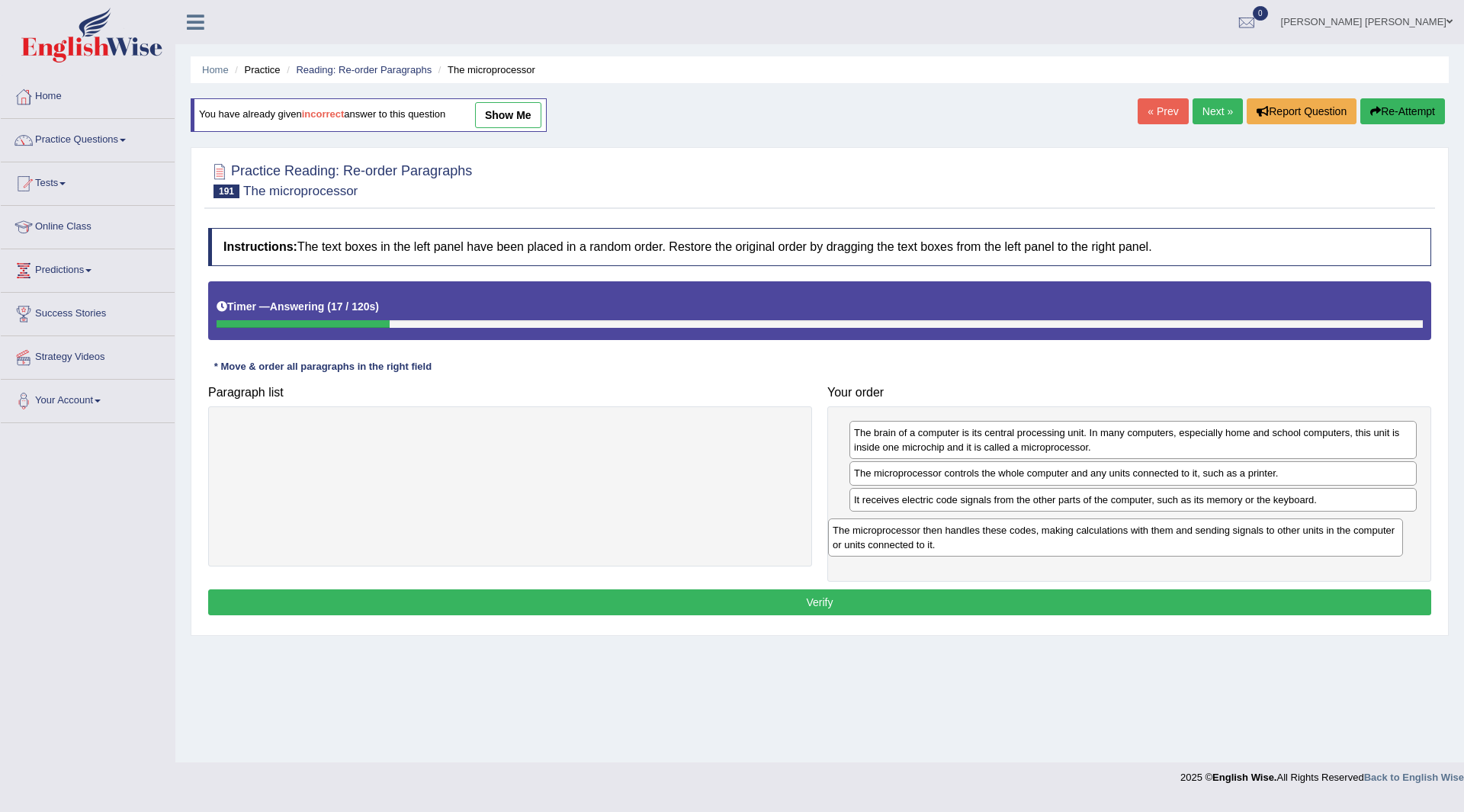
drag, startPoint x: 340, startPoint y: 442, endPoint x: 945, endPoint y: 540, distance: 612.9
click at [945, 540] on div "The microprocessor then handles these codes, making calculations with them and …" at bounding box center [1115, 537] width 575 height 38
click at [736, 598] on button "Verify" at bounding box center [819, 602] width 1223 height 26
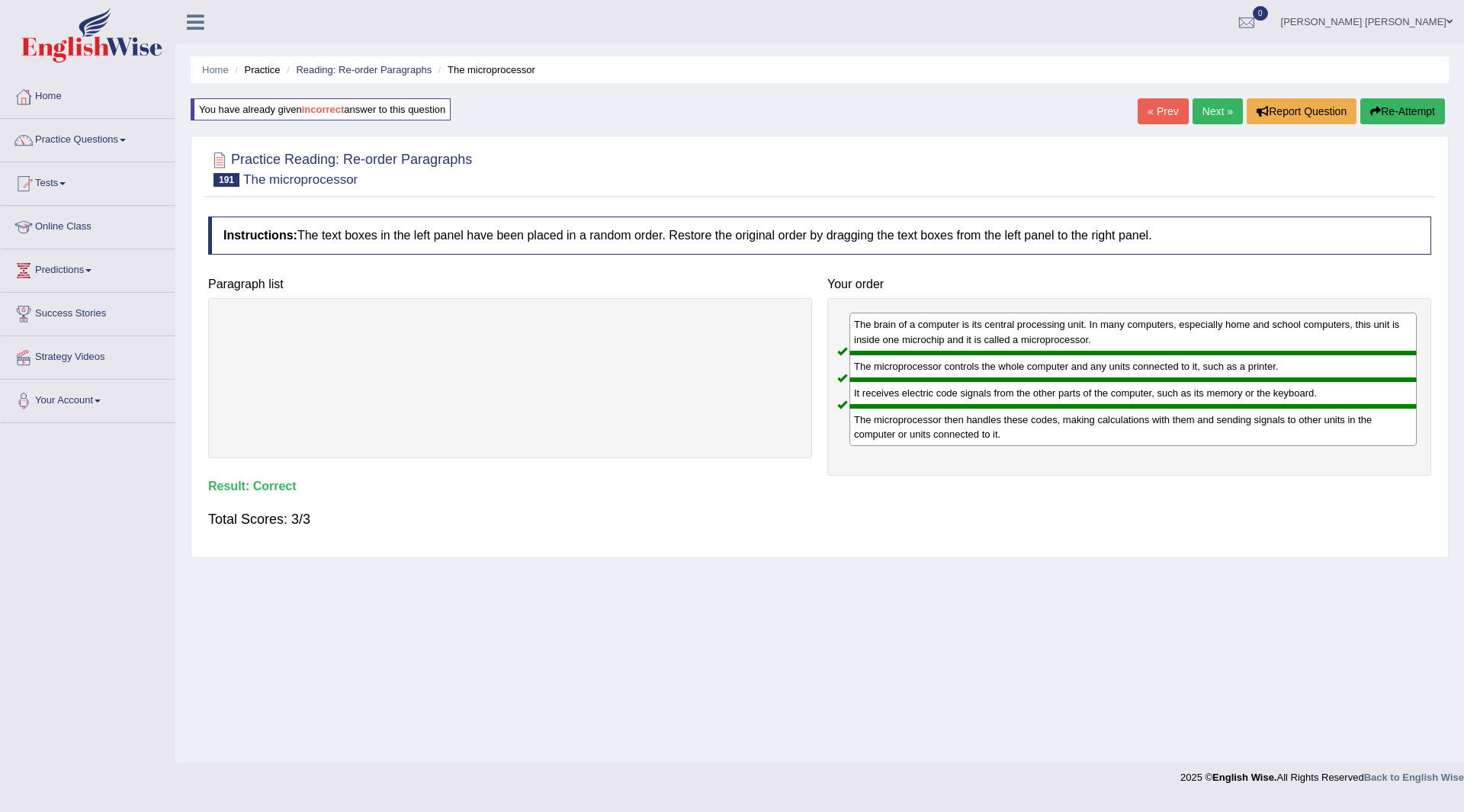
click at [1213, 106] on link "Next »" at bounding box center [1218, 111] width 51 height 26
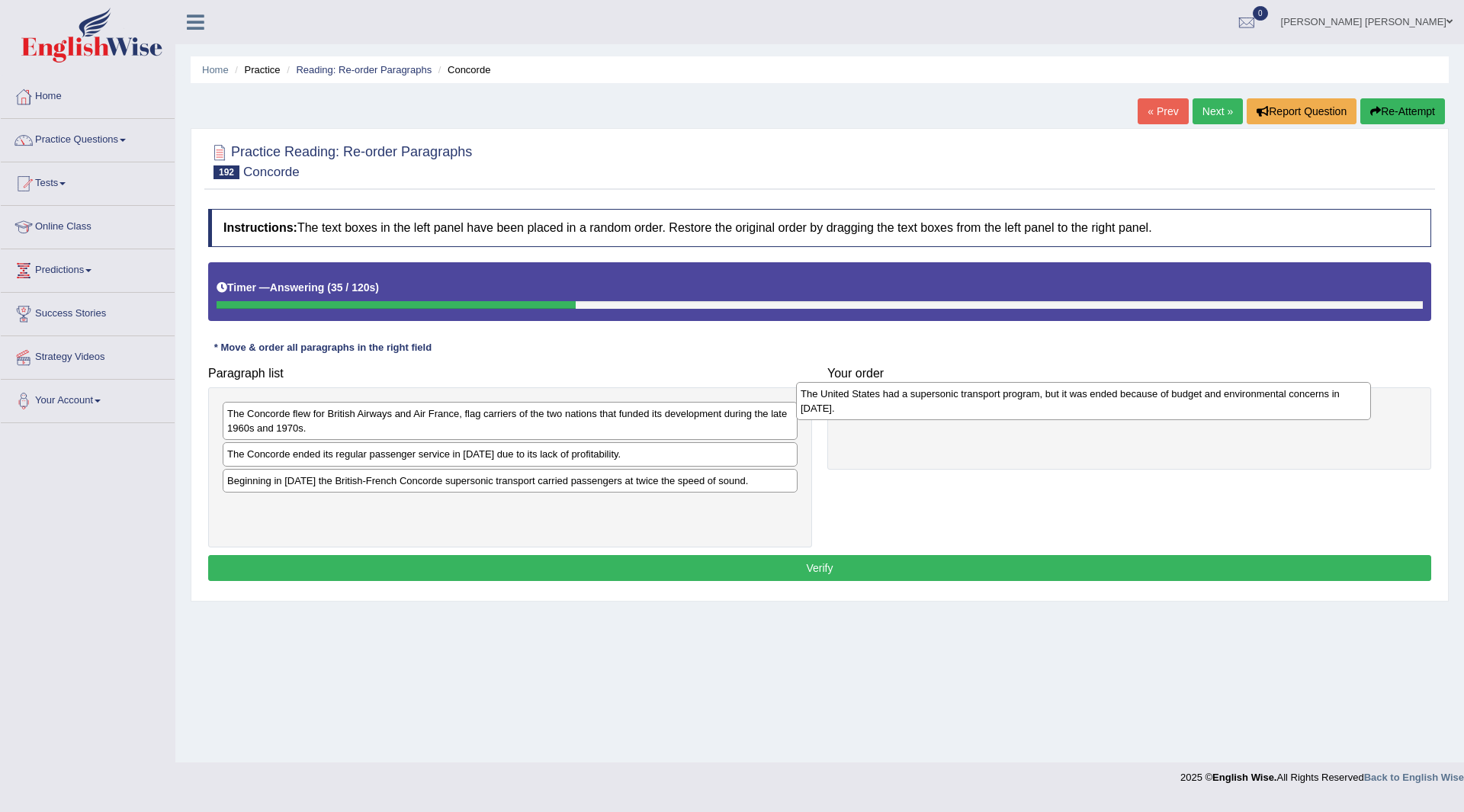
drag, startPoint x: 327, startPoint y: 423, endPoint x: 893, endPoint y: 402, distance: 566.4
click at [893, 402] on div "The United States had a supersonic transport program, but it was ended because …" at bounding box center [1083, 401] width 575 height 38
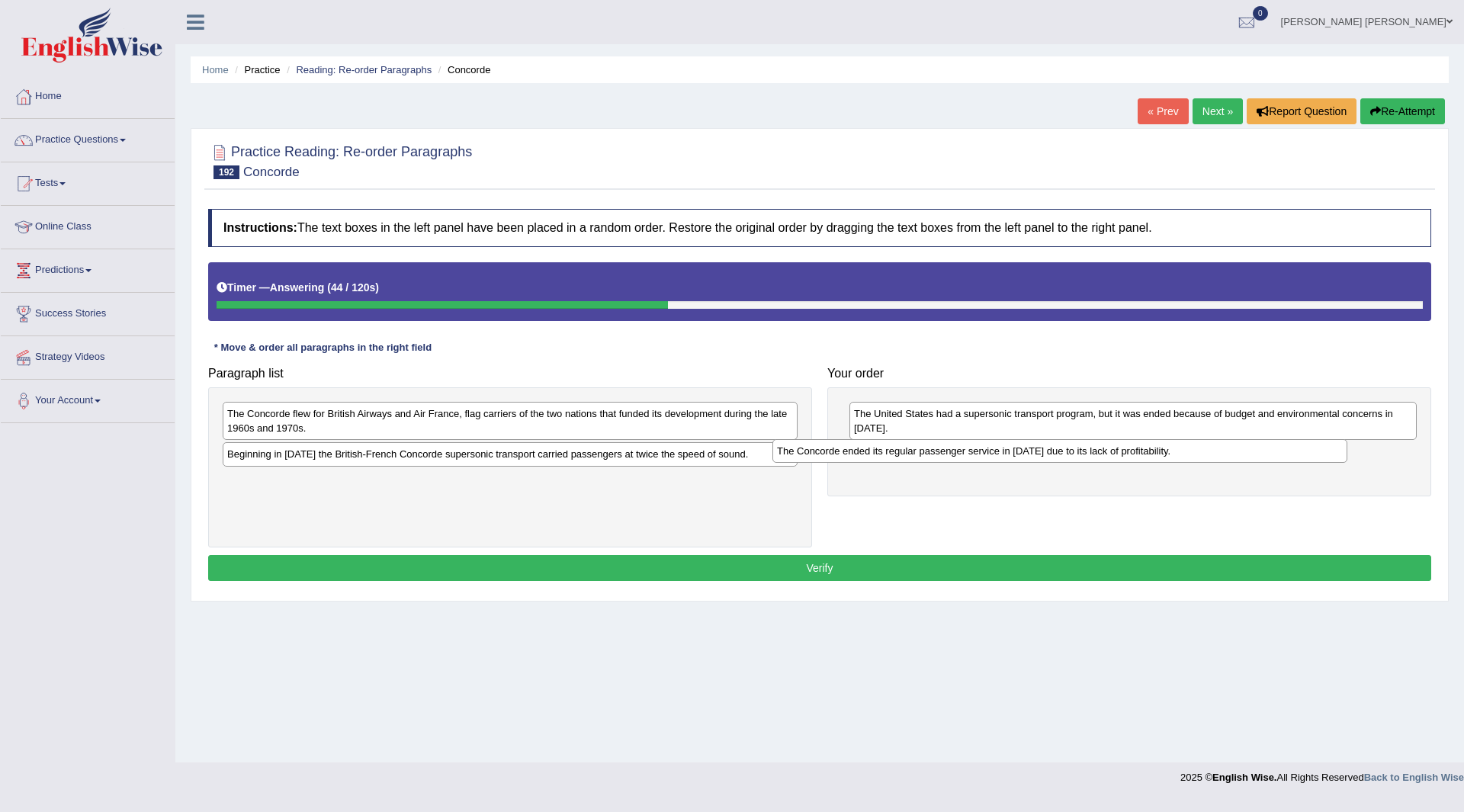
drag, startPoint x: 343, startPoint y: 466, endPoint x: 893, endPoint y: 462, distance: 550.0
click at [893, 462] on div "The Concorde ended its regular passenger service in [DATE] due to its lack of p…" at bounding box center [1060, 450] width 575 height 24
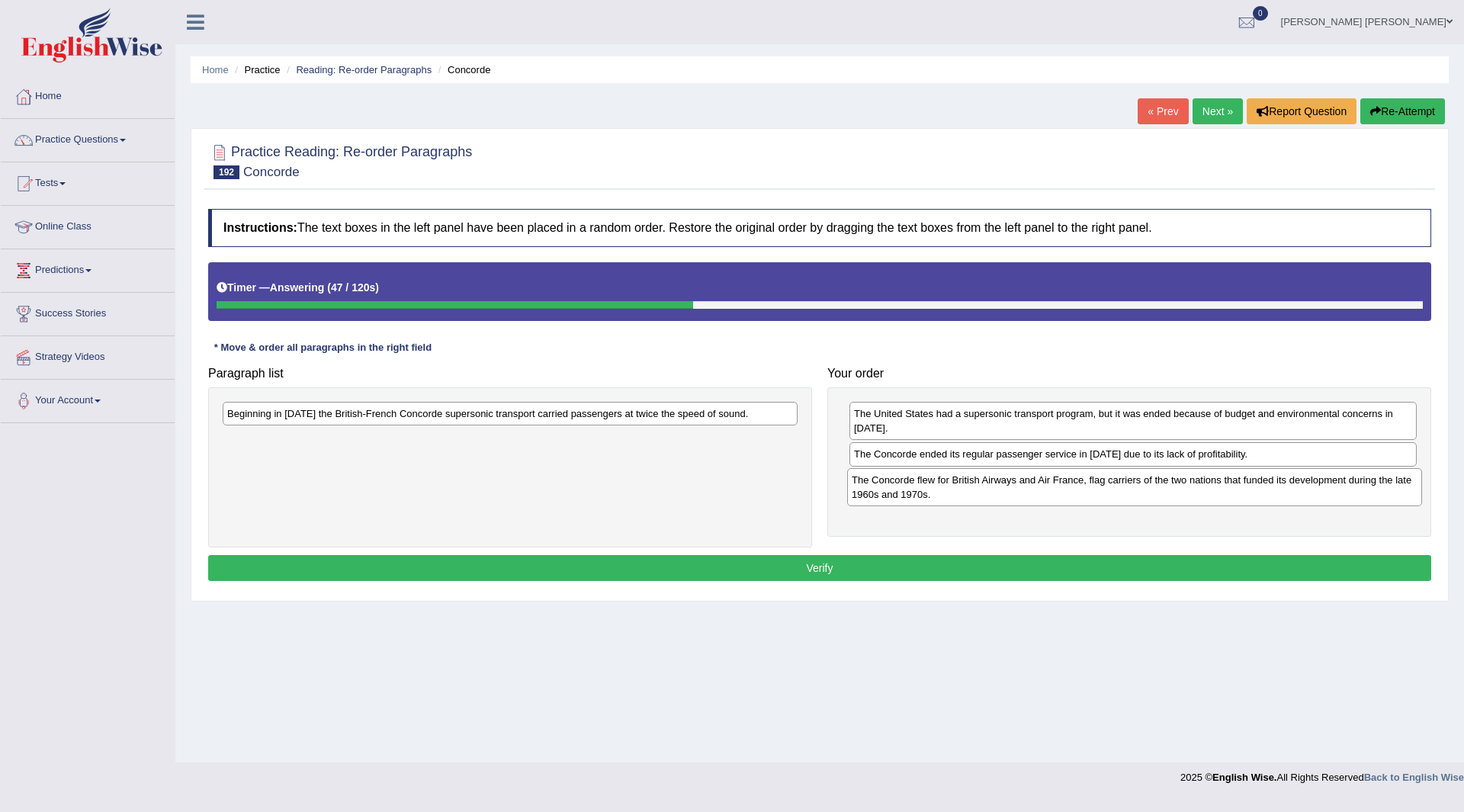
drag, startPoint x: 339, startPoint y: 422, endPoint x: 964, endPoint y: 488, distance: 628.5
click at [964, 488] on div "The Concorde flew for British Airways and Air France, flag carriers of the two …" at bounding box center [1134, 487] width 575 height 38
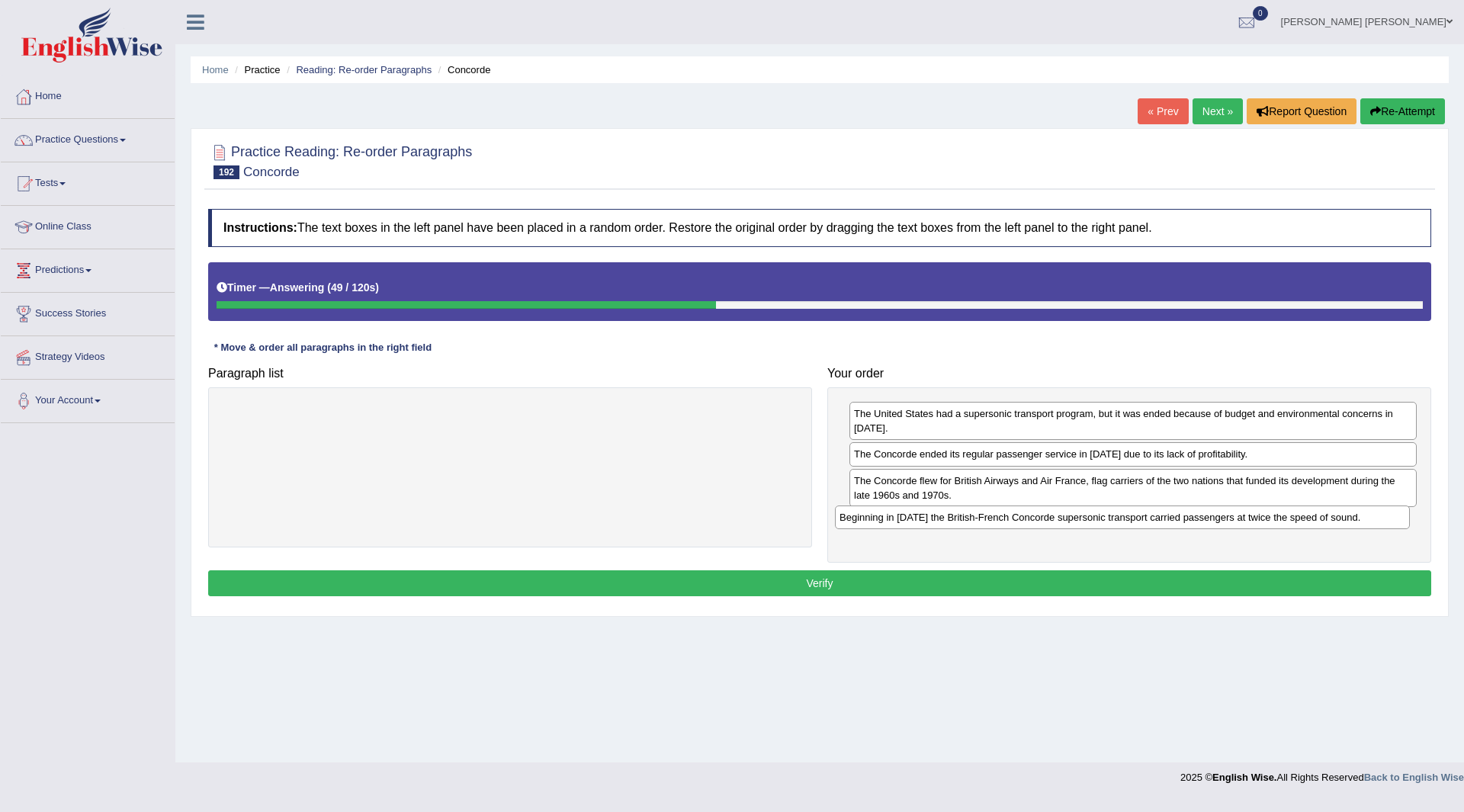
drag, startPoint x: 348, startPoint y: 413, endPoint x: 647, endPoint y: 563, distance: 334.5
click at [961, 515] on div "Beginning in [DATE] the British-French Concorde supersonic transport carried pa…" at bounding box center [1122, 517] width 575 height 24
click at [640, 584] on button "Verify" at bounding box center [819, 583] width 1223 height 26
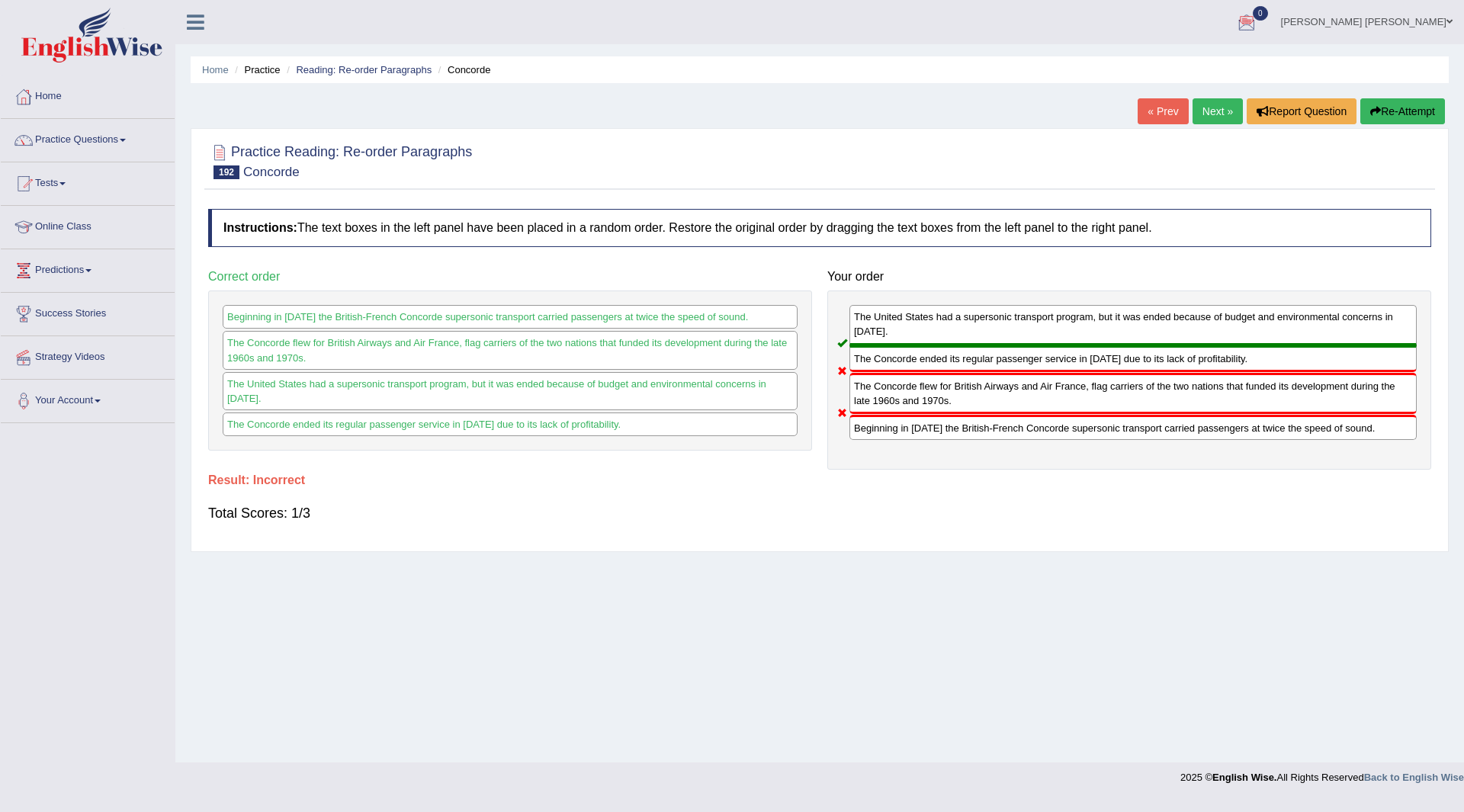
click at [1398, 105] on button "Re-Attempt" at bounding box center [1402, 111] width 84 height 26
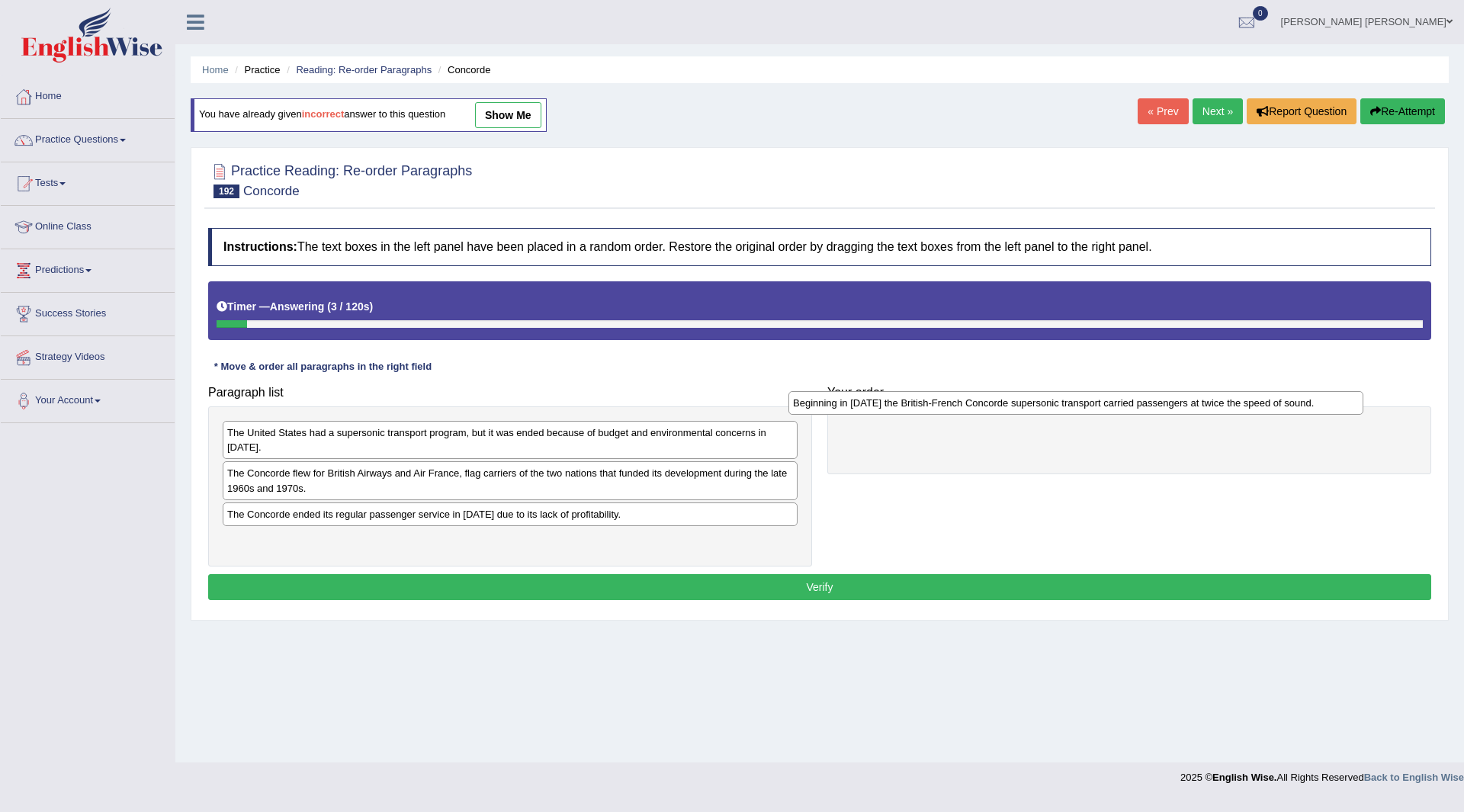
drag, startPoint x: 299, startPoint y: 541, endPoint x: 864, endPoint y: 404, distance: 581.4
click at [864, 404] on div "Beginning in [DATE] the British-French Concorde supersonic transport carried pa…" at bounding box center [1076, 402] width 575 height 24
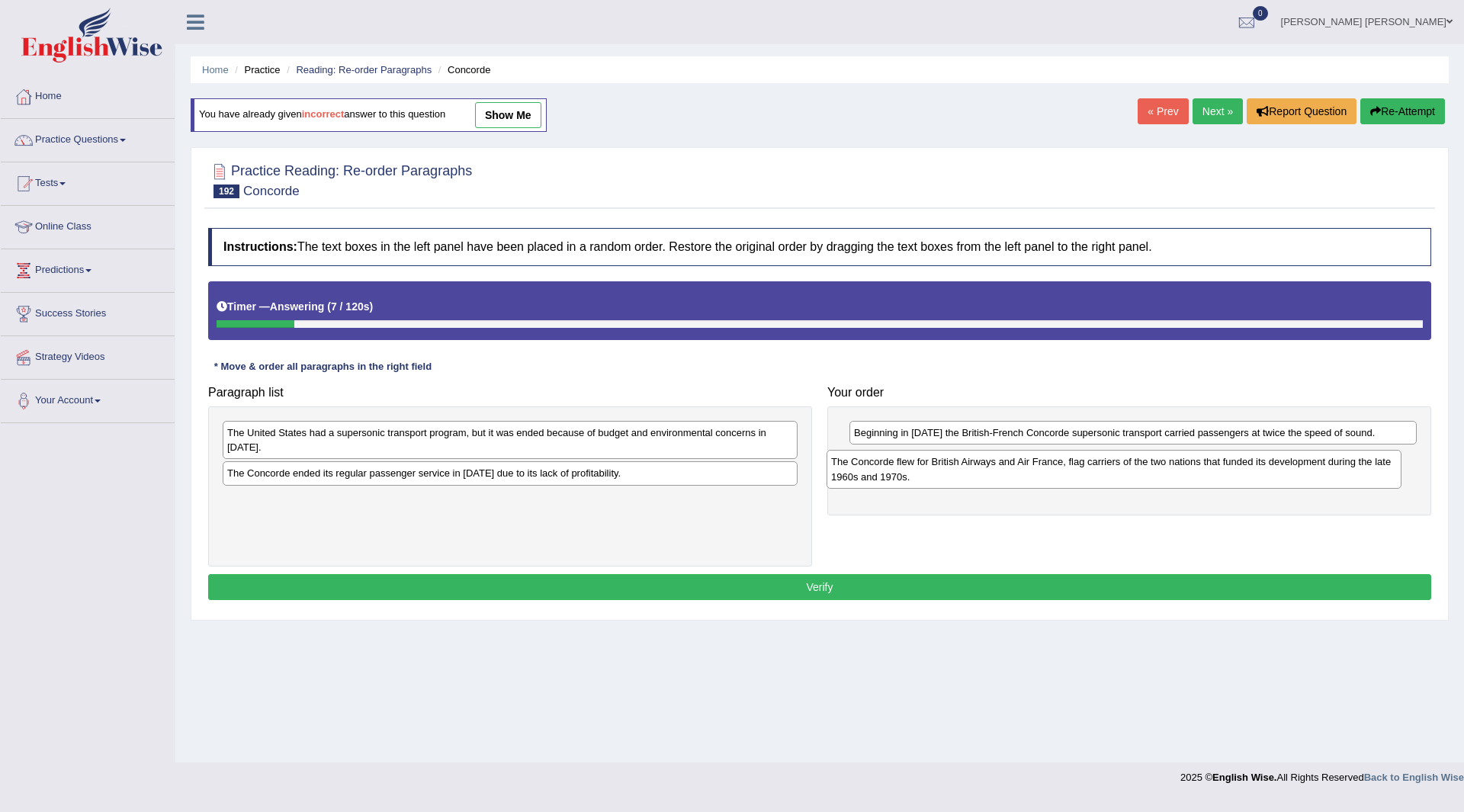
drag, startPoint x: 347, startPoint y: 473, endPoint x: 951, endPoint y: 461, distance: 604.1
click at [951, 461] on div "The Concorde flew for British Airways and Air France, flag carriers of the two …" at bounding box center [1114, 468] width 575 height 38
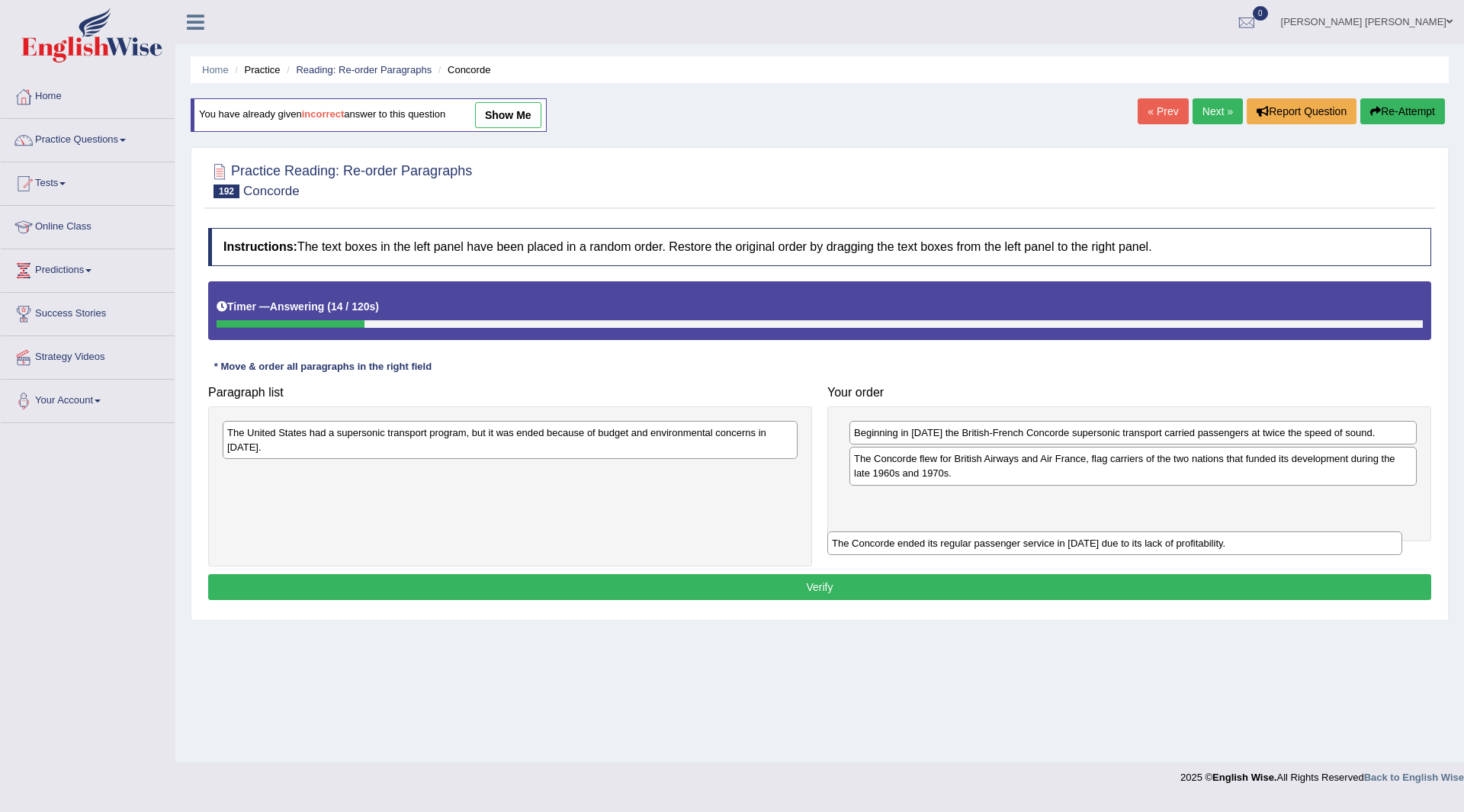
drag, startPoint x: 392, startPoint y: 474, endPoint x: 998, endPoint y: 546, distance: 610.3
click at [998, 546] on div "The Concorde ended its regular passenger service in [DATE] due to its lack of p…" at bounding box center [1114, 543] width 575 height 24
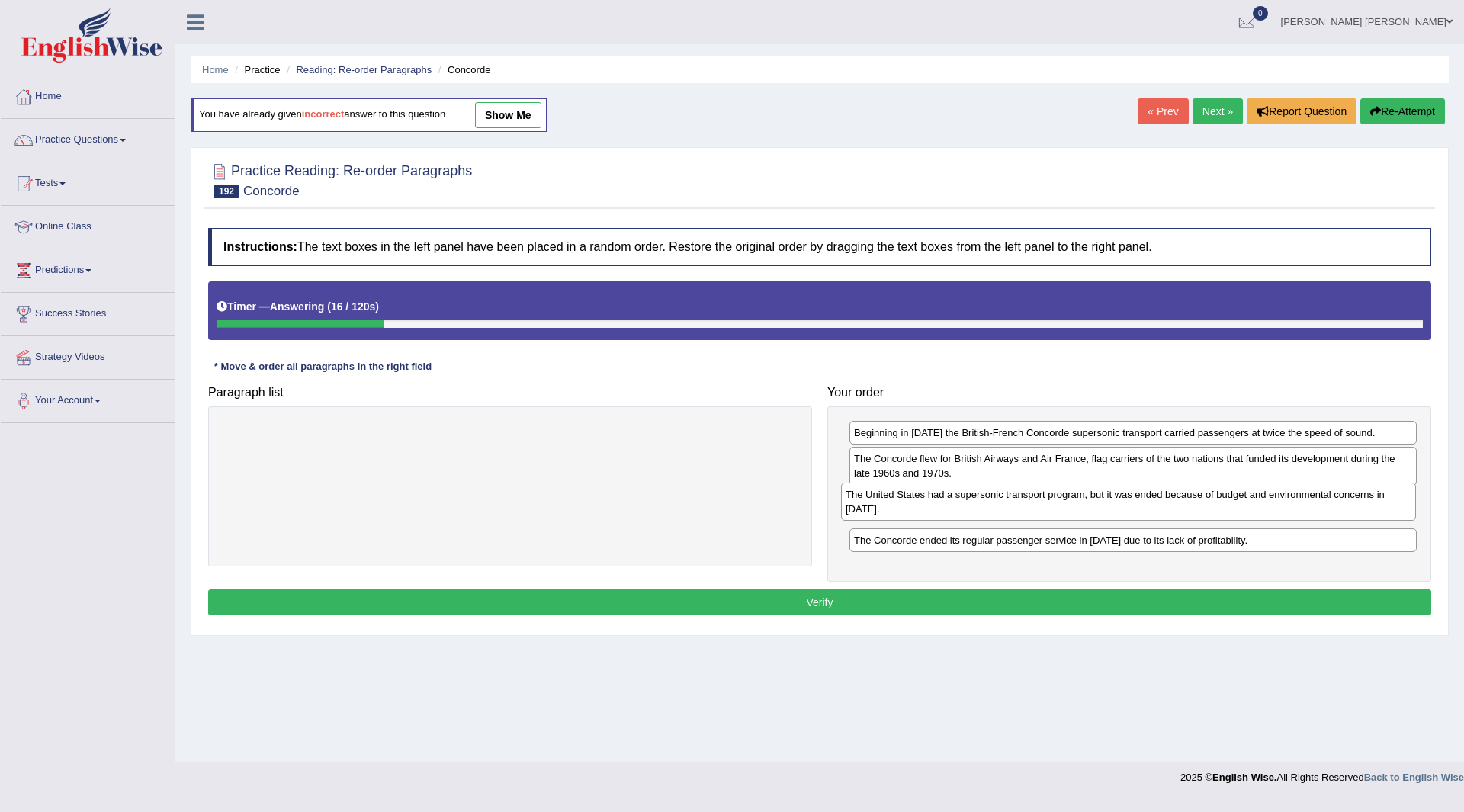
drag, startPoint x: 308, startPoint y: 434, endPoint x: 934, endPoint y: 495, distance: 629.0
click at [934, 495] on div "The United States had a supersonic transport program, but it was ended because …" at bounding box center [1128, 501] width 575 height 38
click at [666, 602] on button "Verify" at bounding box center [819, 602] width 1223 height 26
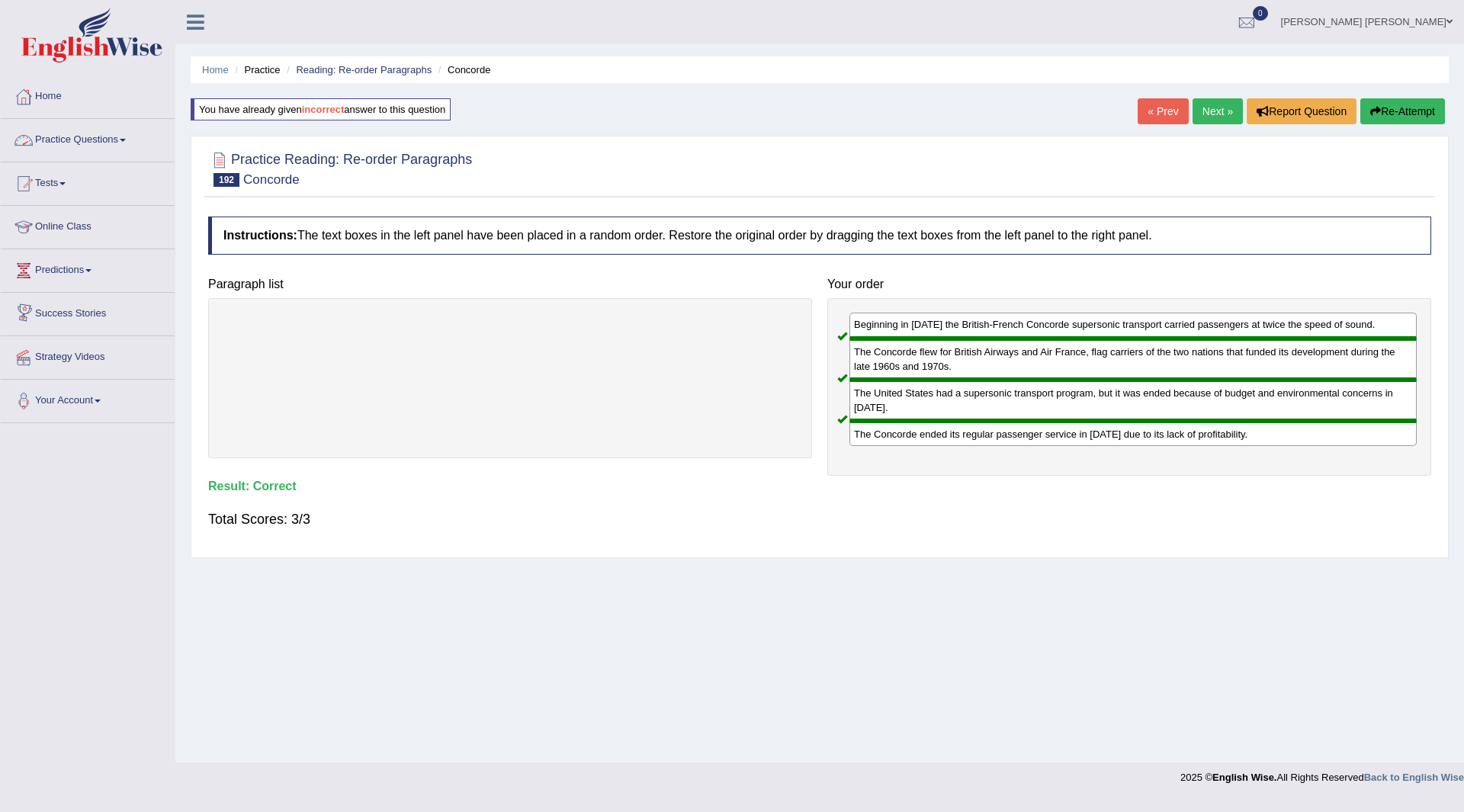
click at [1213, 108] on link "Next »" at bounding box center [1218, 111] width 51 height 26
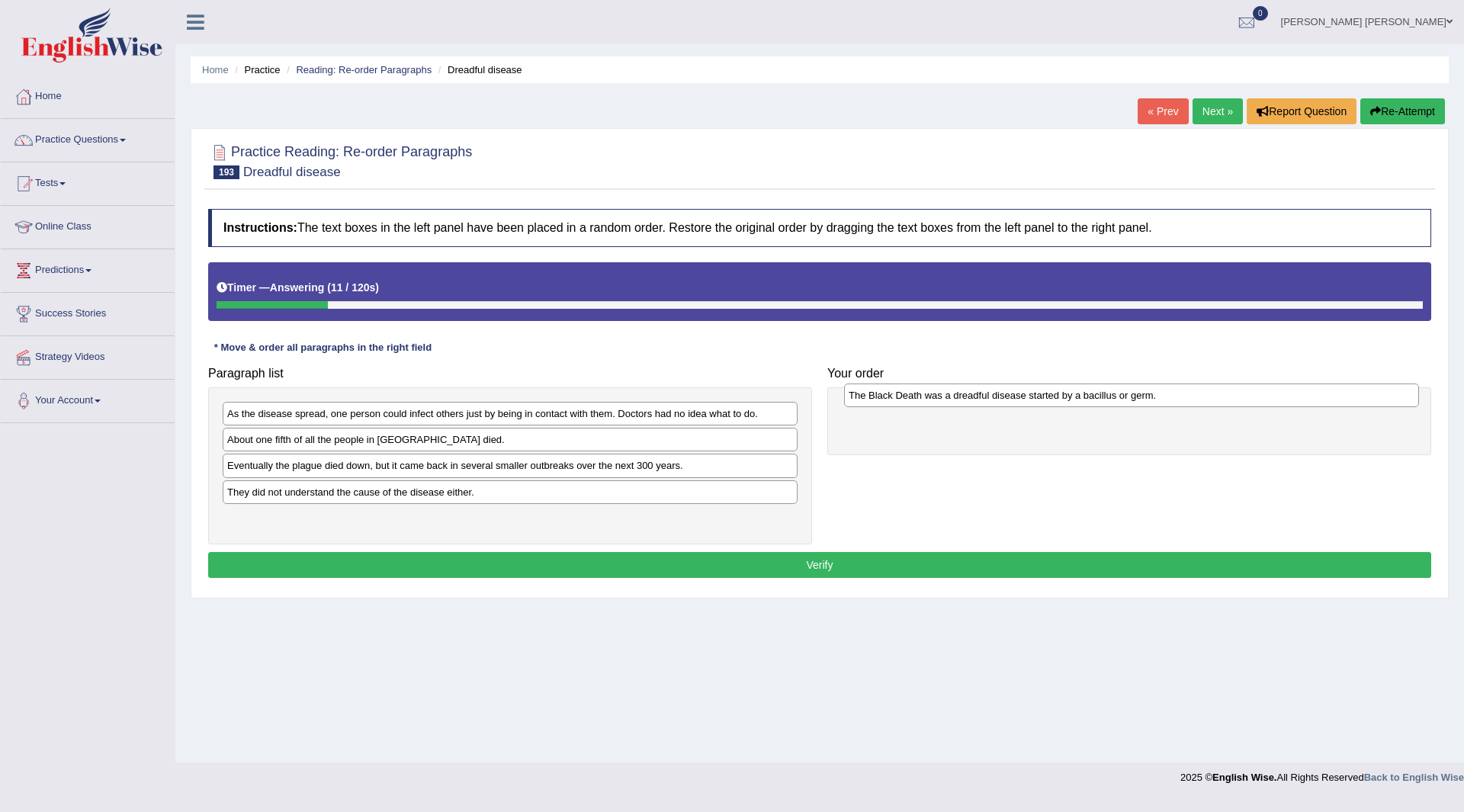
drag, startPoint x: 346, startPoint y: 523, endPoint x: 967, endPoint y: 401, distance: 632.9
click at [967, 401] on div "The Black Death was a dreadful disease started by a bacillus or germ." at bounding box center [1131, 395] width 575 height 24
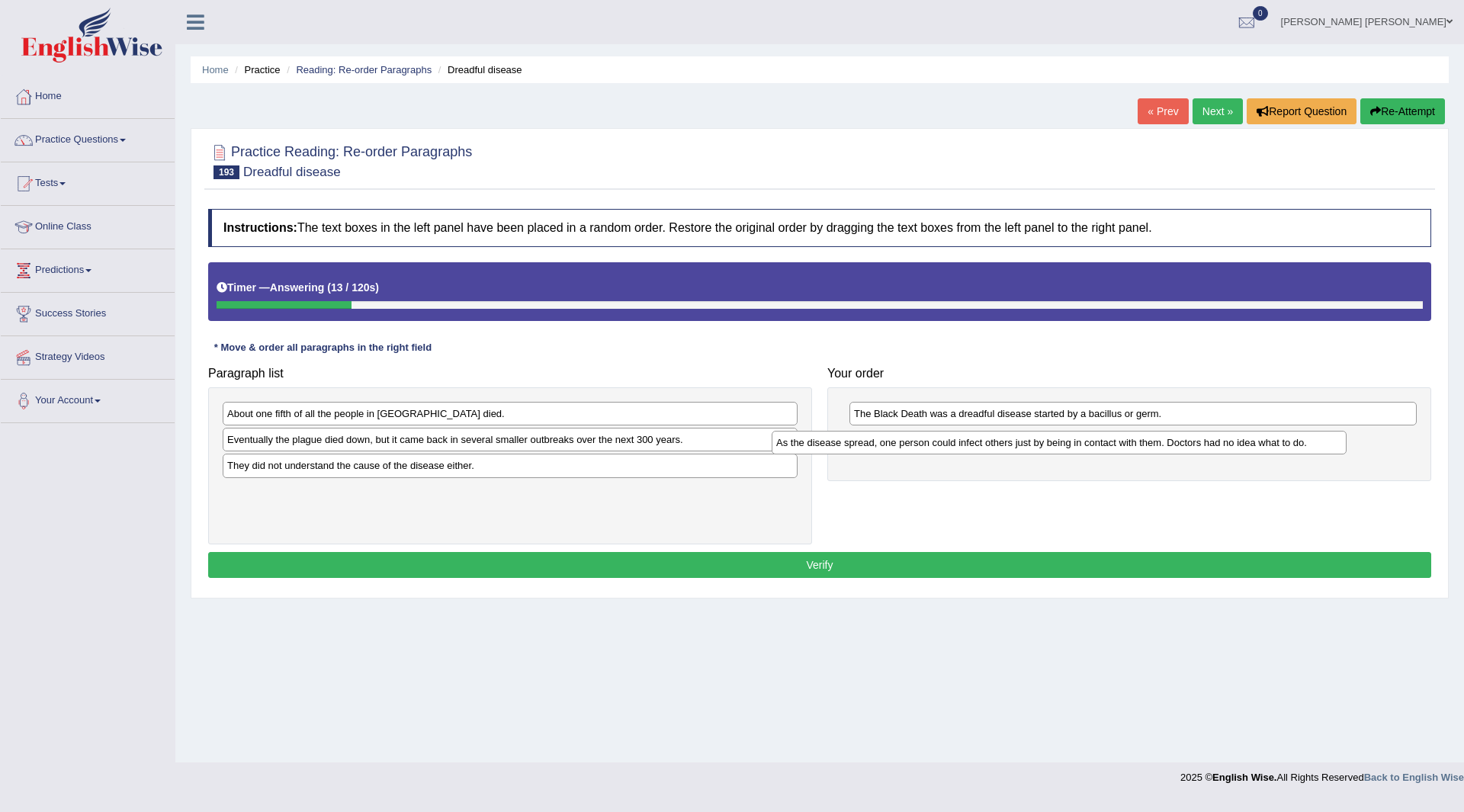
drag, startPoint x: 316, startPoint y: 411, endPoint x: 865, endPoint y: 440, distance: 549.8
click at [865, 440] on div "As the disease spread, one person could infect others just by being in contact …" at bounding box center [1059, 442] width 575 height 24
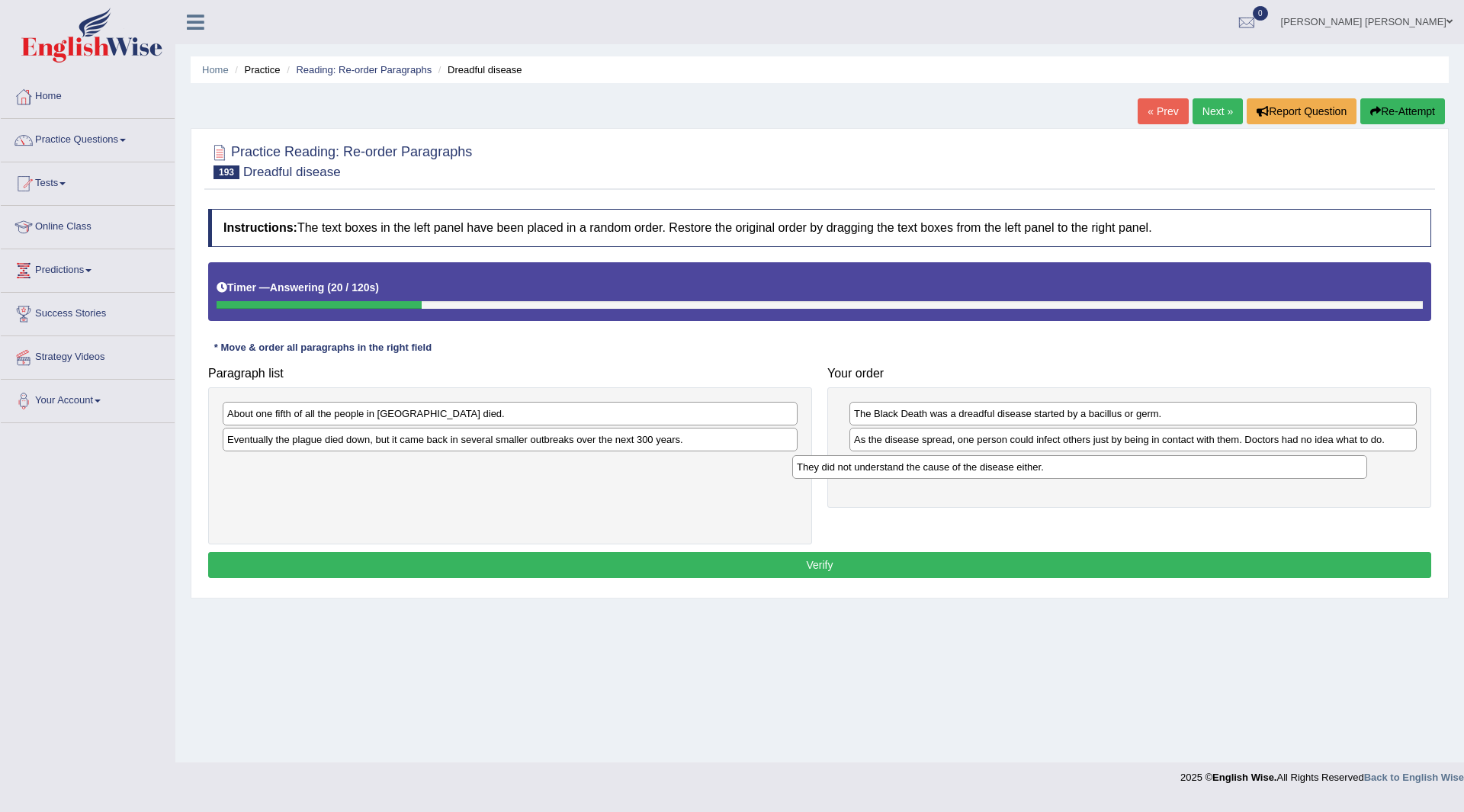
drag, startPoint x: 314, startPoint y: 471, endPoint x: 883, endPoint y: 472, distance: 569.0
click at [883, 472] on div "They did not understand the cause of the disease either." at bounding box center [1079, 466] width 575 height 24
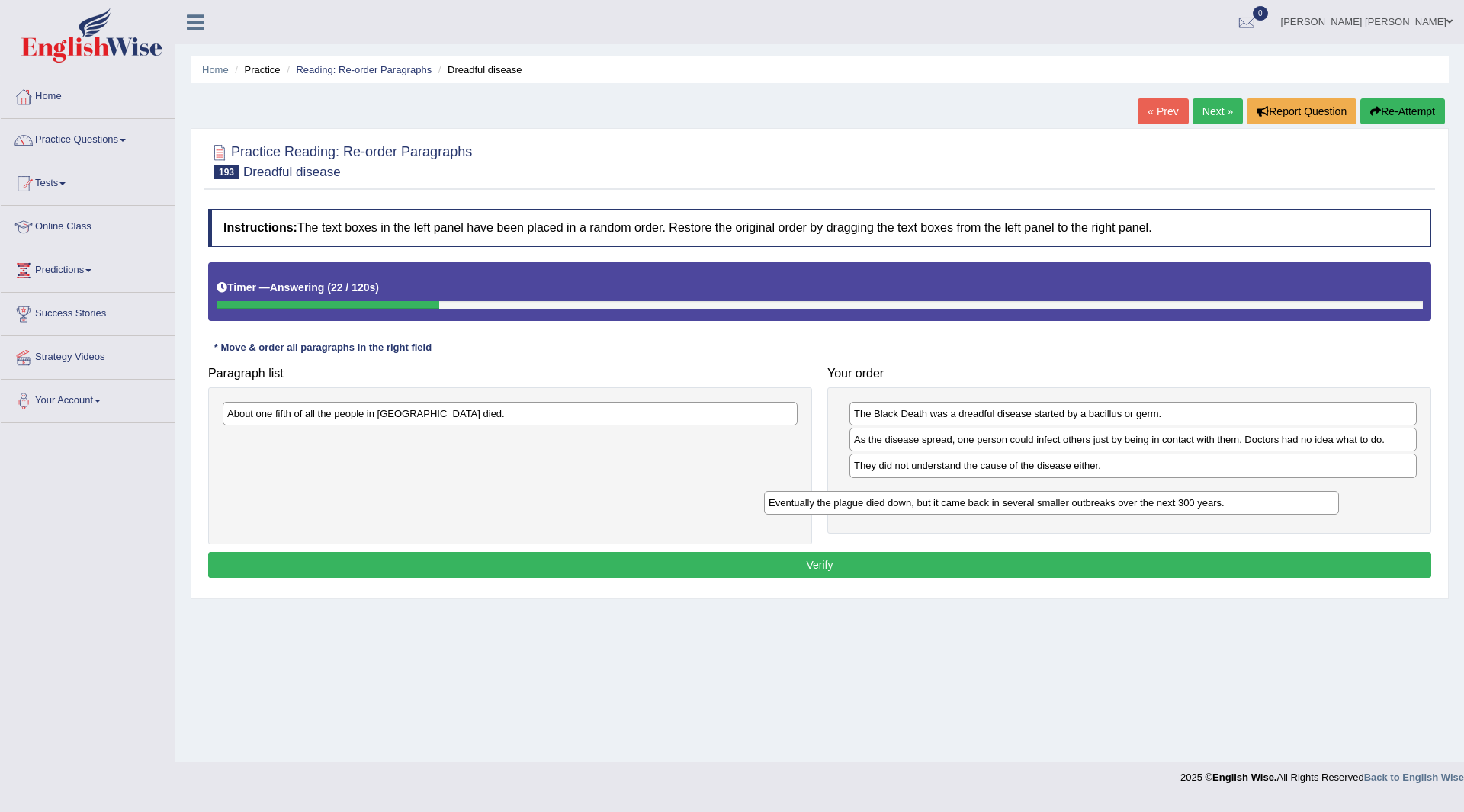
drag, startPoint x: 394, startPoint y: 440, endPoint x: 946, endPoint y: 498, distance: 555.0
click at [946, 498] on div "Eventually the plague died down, but it came back in several smaller outbreaks …" at bounding box center [1051, 503] width 575 height 24
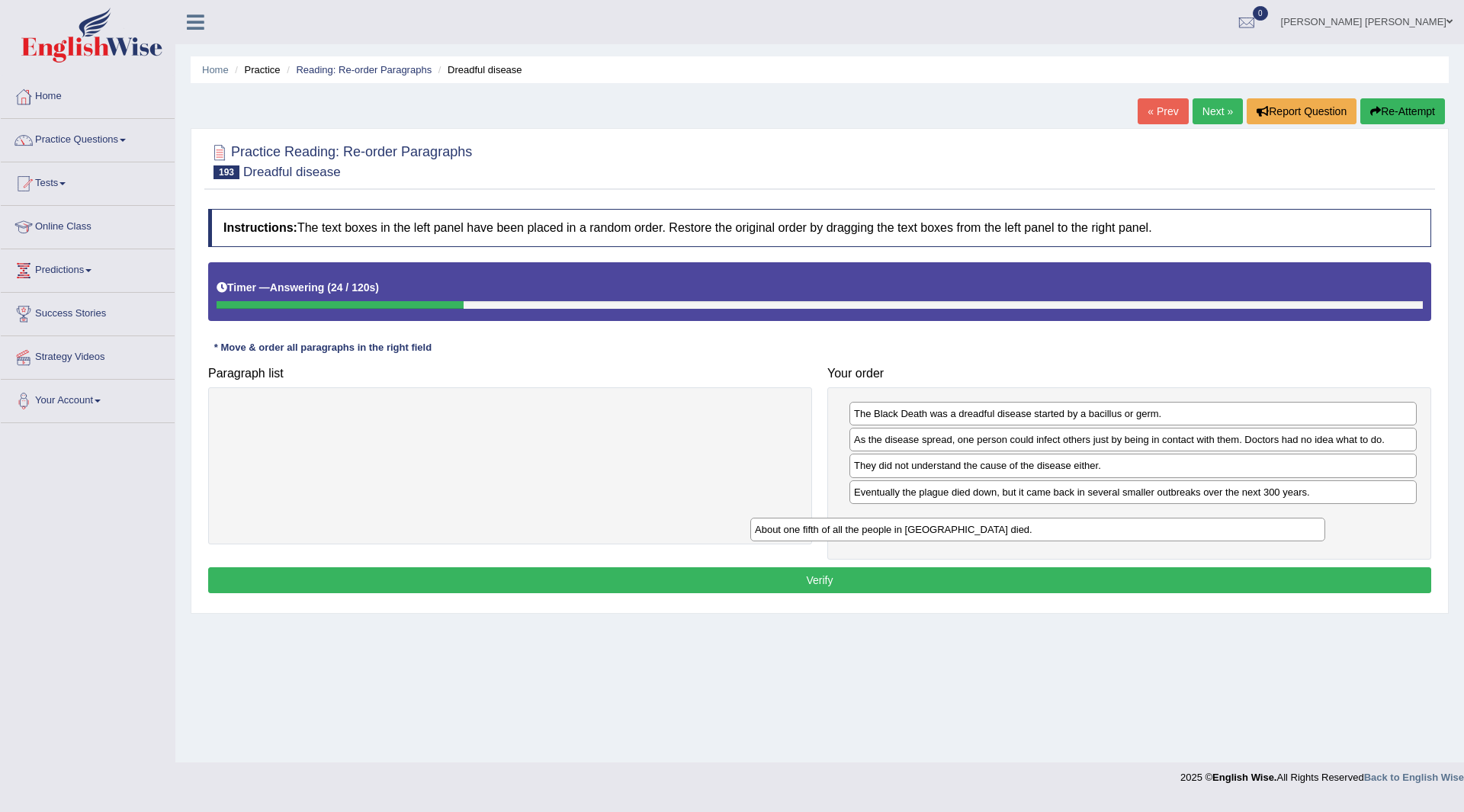
drag, startPoint x: 267, startPoint y: 418, endPoint x: 795, endPoint y: 534, distance: 540.6
click at [795, 534] on div "About one fifth of all the people in Europe died." at bounding box center [1038, 529] width 575 height 24
click at [766, 571] on button "Verify" at bounding box center [819, 580] width 1223 height 26
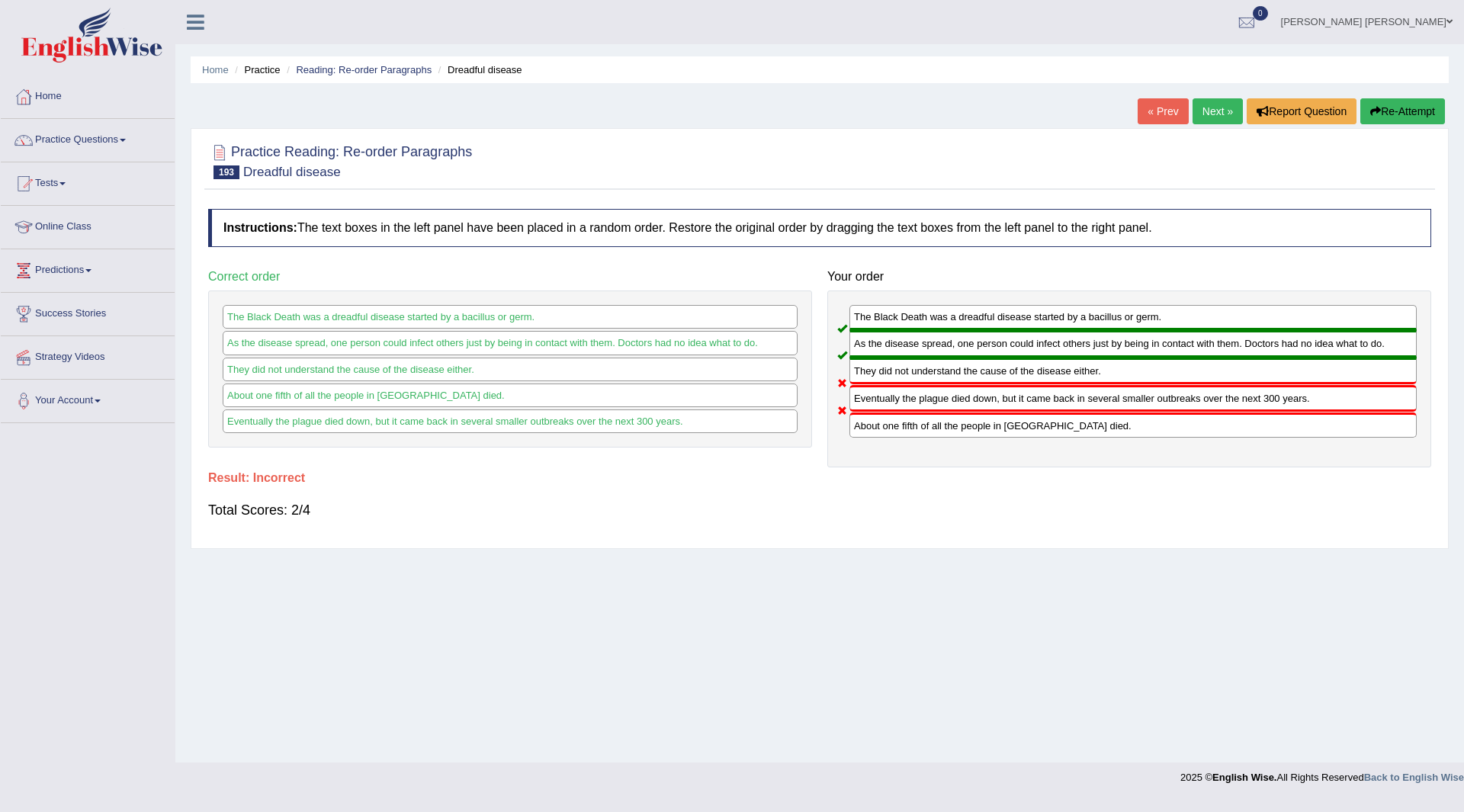
click at [1403, 105] on button "Re-Attempt" at bounding box center [1402, 111] width 84 height 26
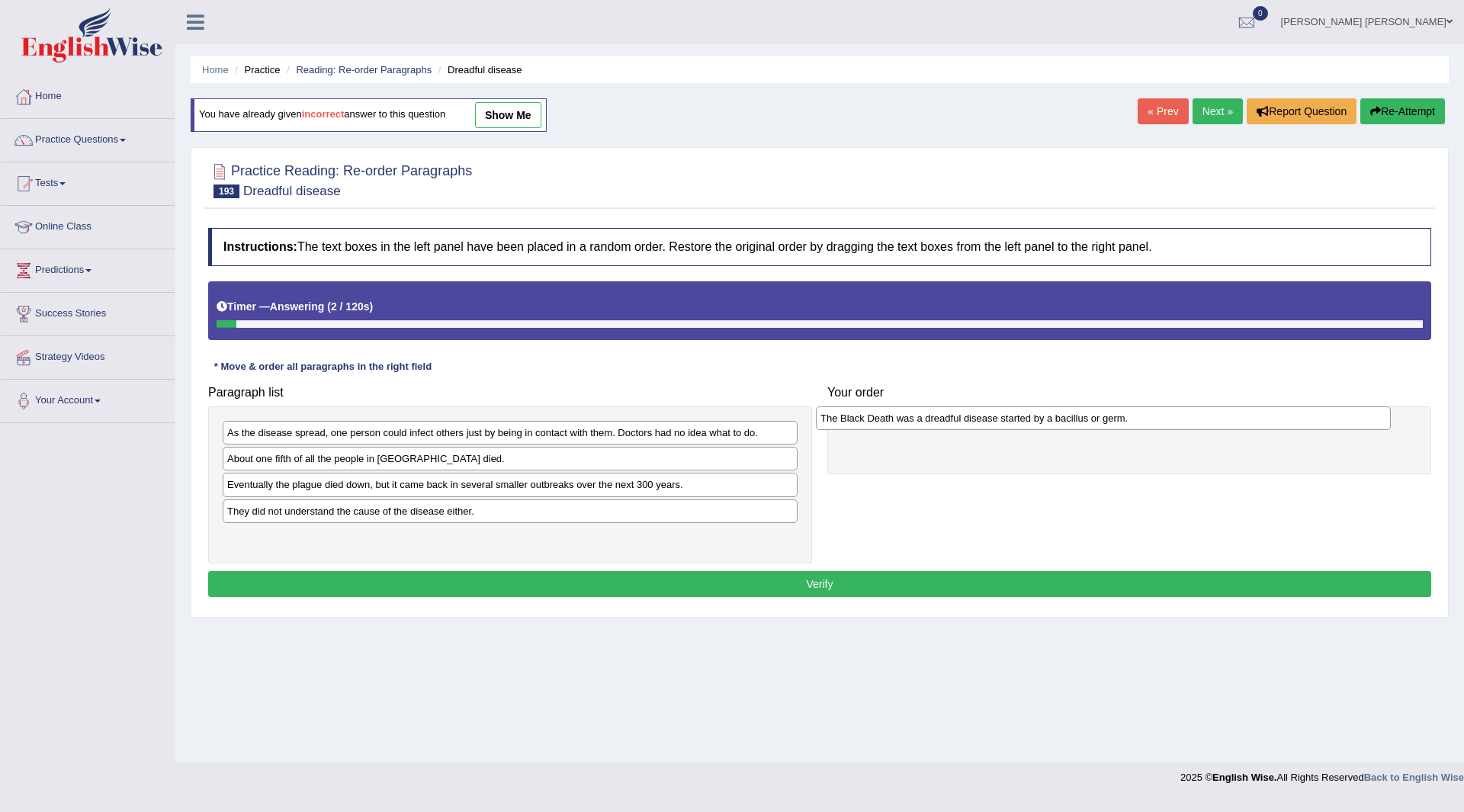
drag, startPoint x: 331, startPoint y: 538, endPoint x: 925, endPoint y: 419, distance: 605.8
click at [925, 419] on div "The Black Death was a dreadful disease started by a bacillus or germ." at bounding box center [1103, 418] width 575 height 24
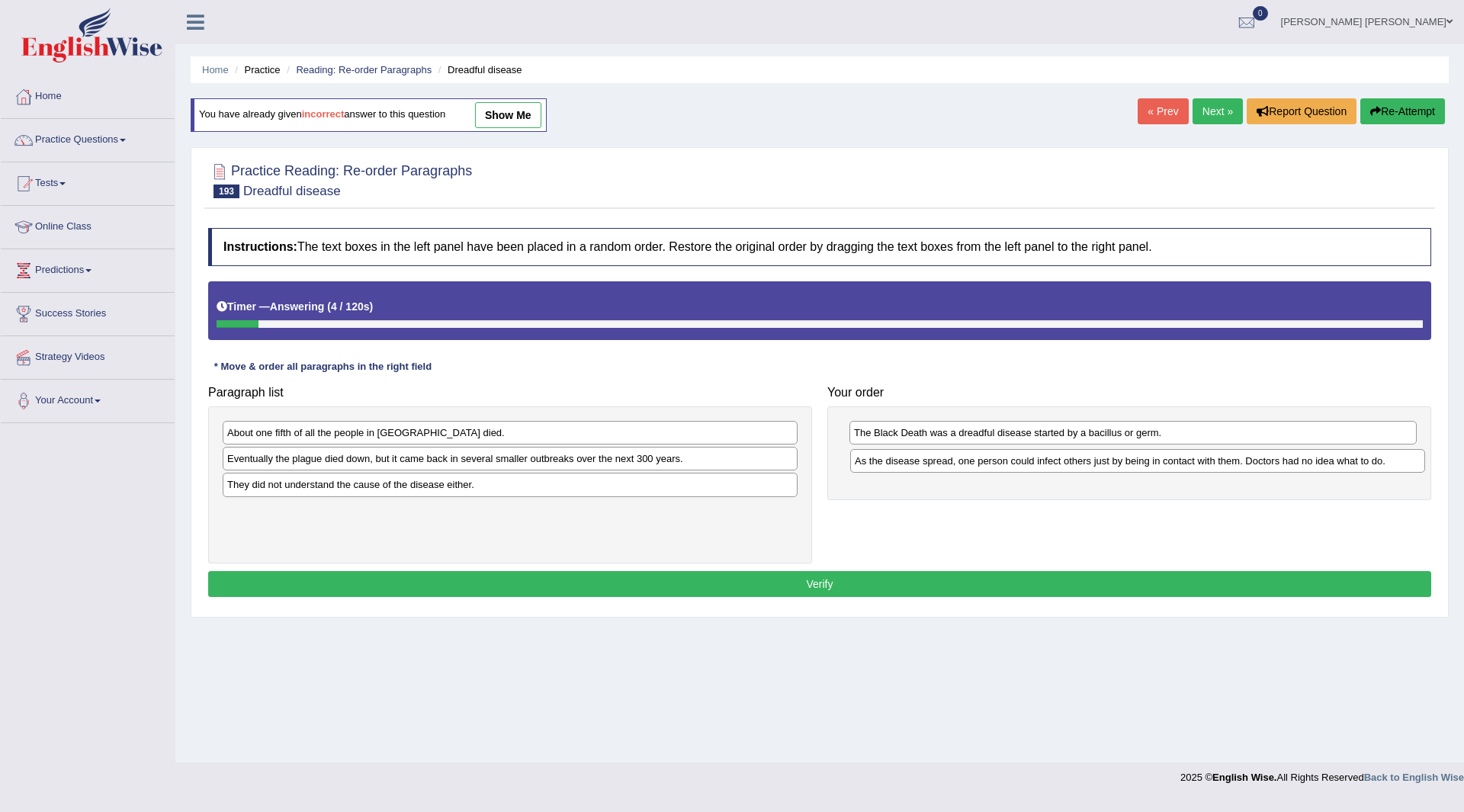
drag, startPoint x: 347, startPoint y: 439, endPoint x: 976, endPoint y: 465, distance: 629.5
click at [976, 465] on div "As the disease spread, one person could infect others just by being in contact …" at bounding box center [1137, 461] width 575 height 24
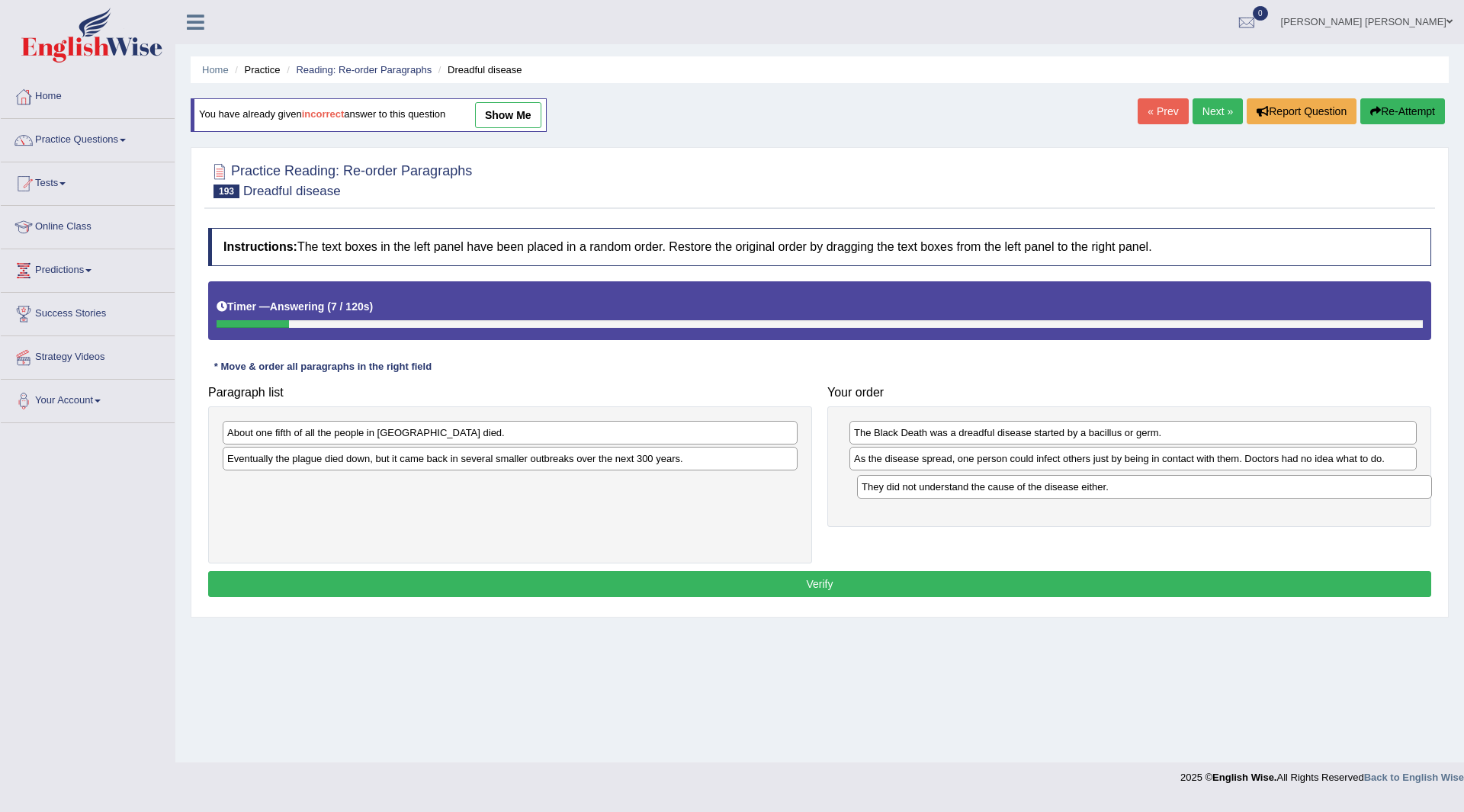
drag, startPoint x: 302, startPoint y: 488, endPoint x: 936, endPoint y: 490, distance: 634.0
click at [936, 490] on div "They did not understand the cause of the disease either." at bounding box center [1144, 487] width 575 height 24
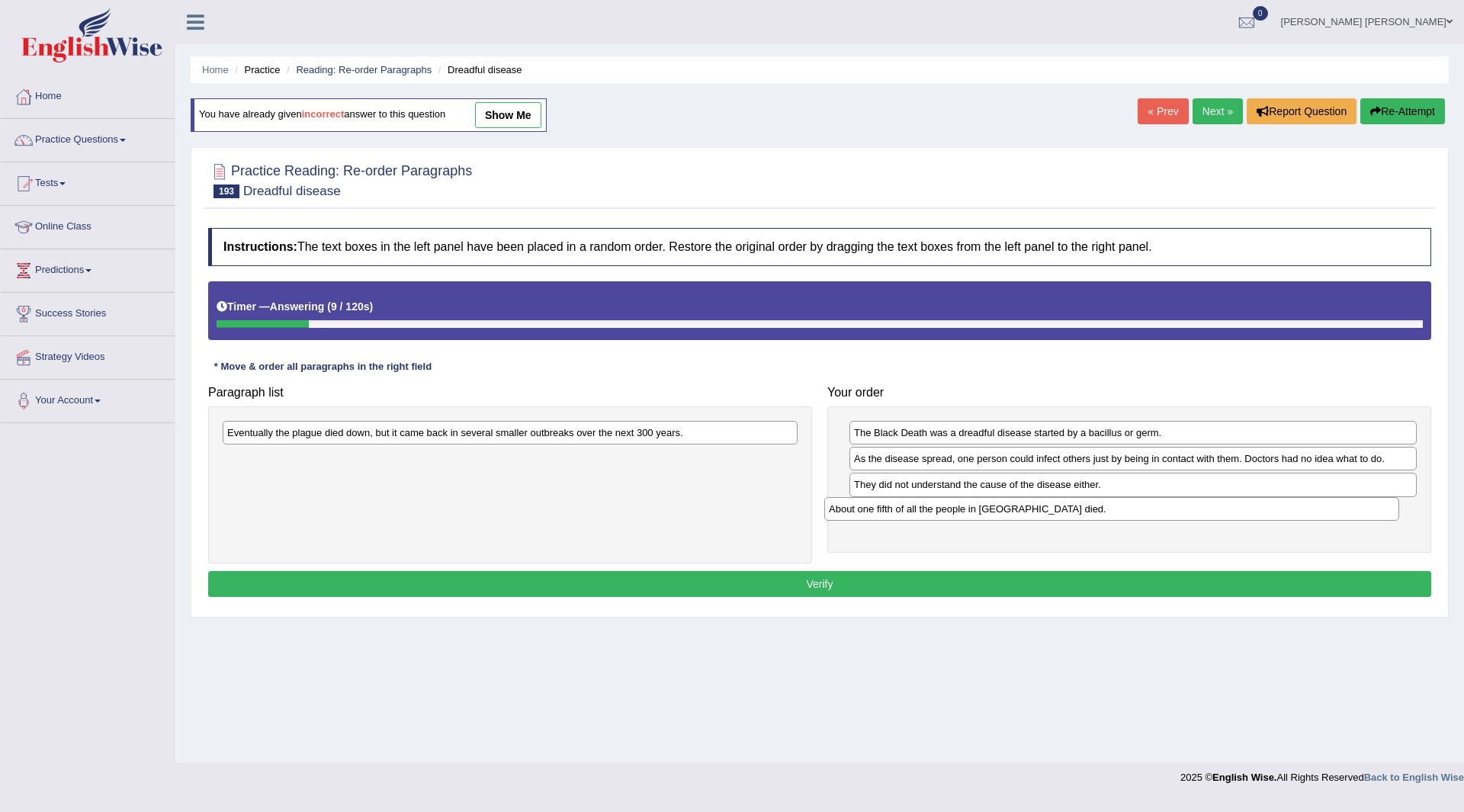
drag, startPoint x: 349, startPoint y: 433, endPoint x: 951, endPoint y: 509, distance: 606.8
click at [951, 509] on div "About one fifth of all the people in [GEOGRAPHIC_DATA] died." at bounding box center [1111, 509] width 575 height 24
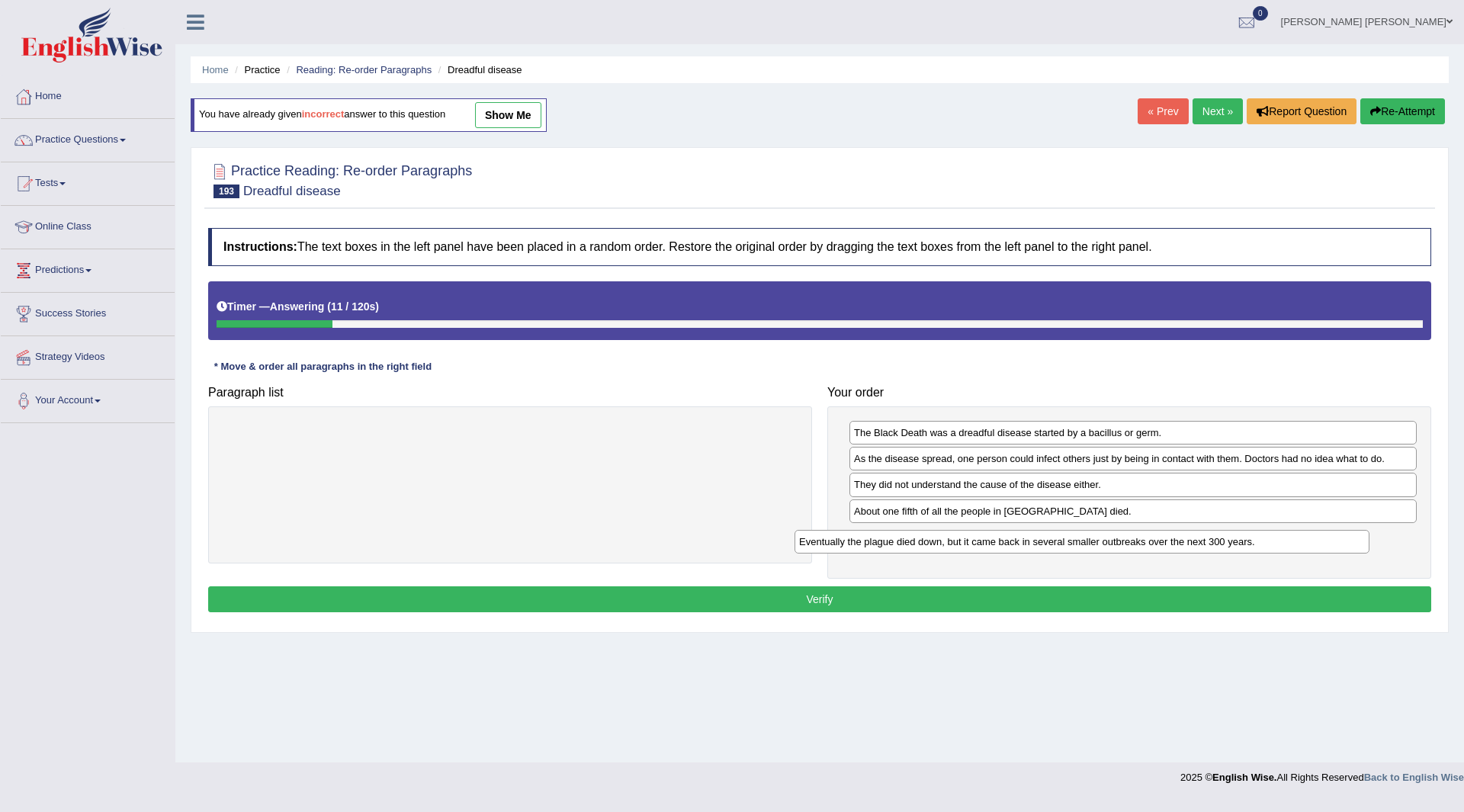
drag, startPoint x: 386, startPoint y: 425, endPoint x: 969, endPoint y: 528, distance: 592.0
click at [969, 530] on div "Eventually the plague died down, but it came back in several smaller outbreaks …" at bounding box center [1081, 542] width 575 height 24
click at [743, 597] on button "Verify" at bounding box center [819, 599] width 1223 height 26
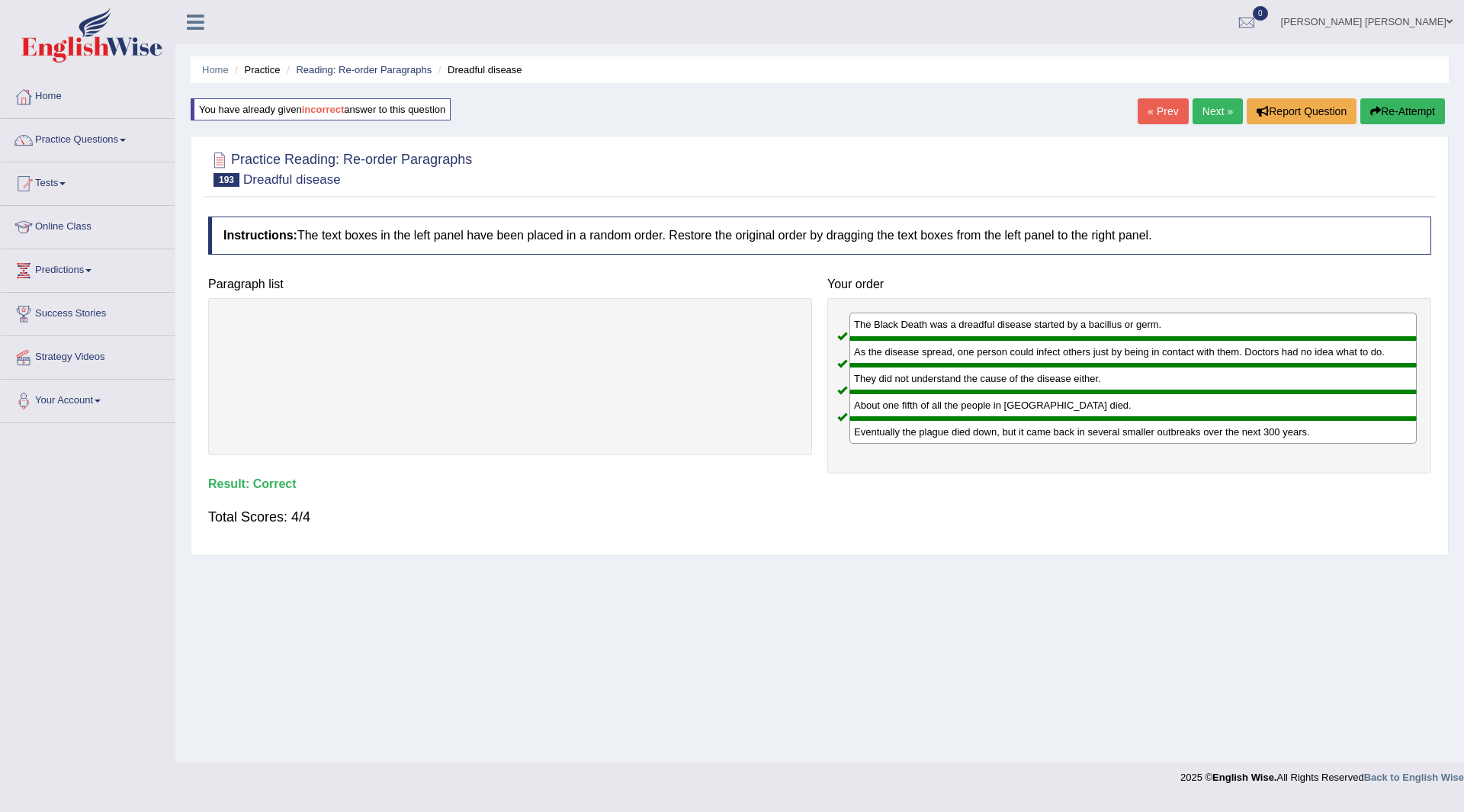
click at [1215, 102] on link "Next »" at bounding box center [1218, 111] width 51 height 26
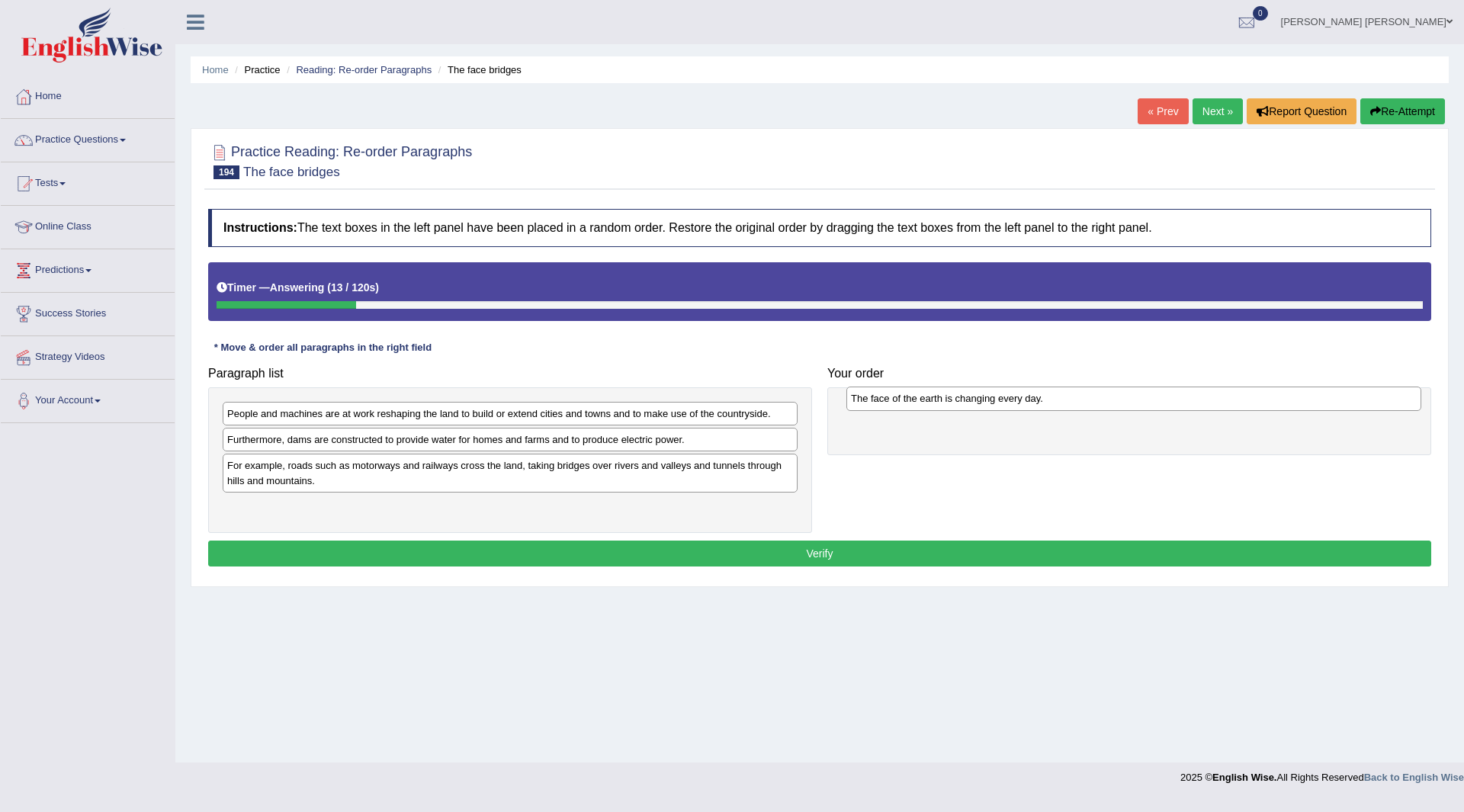
drag, startPoint x: 327, startPoint y: 474, endPoint x: 951, endPoint y: 407, distance: 627.6
click at [951, 407] on div "The face of the earth is changing every day." at bounding box center [1134, 398] width 575 height 24
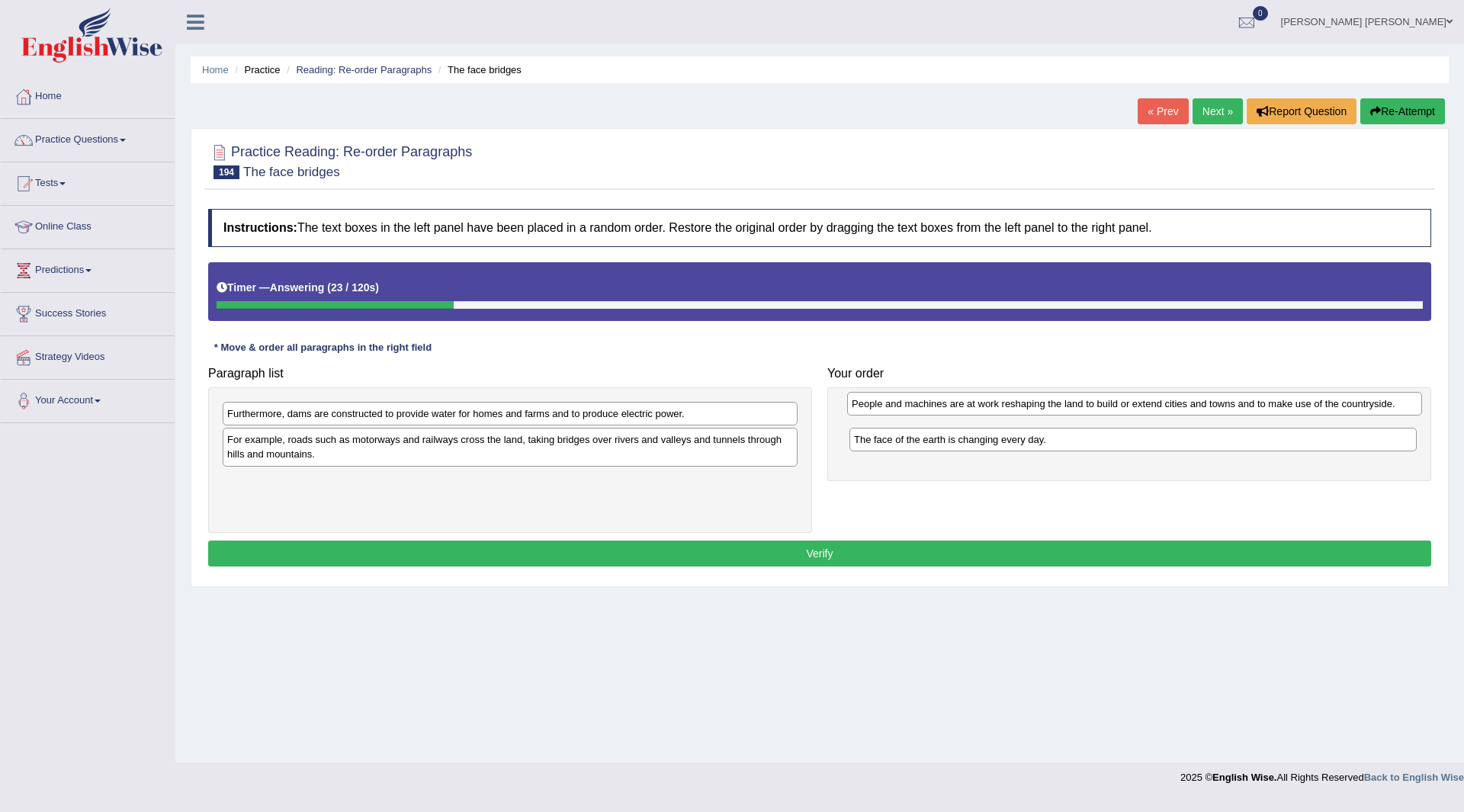
drag, startPoint x: 364, startPoint y: 415, endPoint x: 989, endPoint y: 405, distance: 625.1
click at [989, 405] on div "People and machines are at work reshaping the land to build or extend cities an…" at bounding box center [1134, 403] width 575 height 24
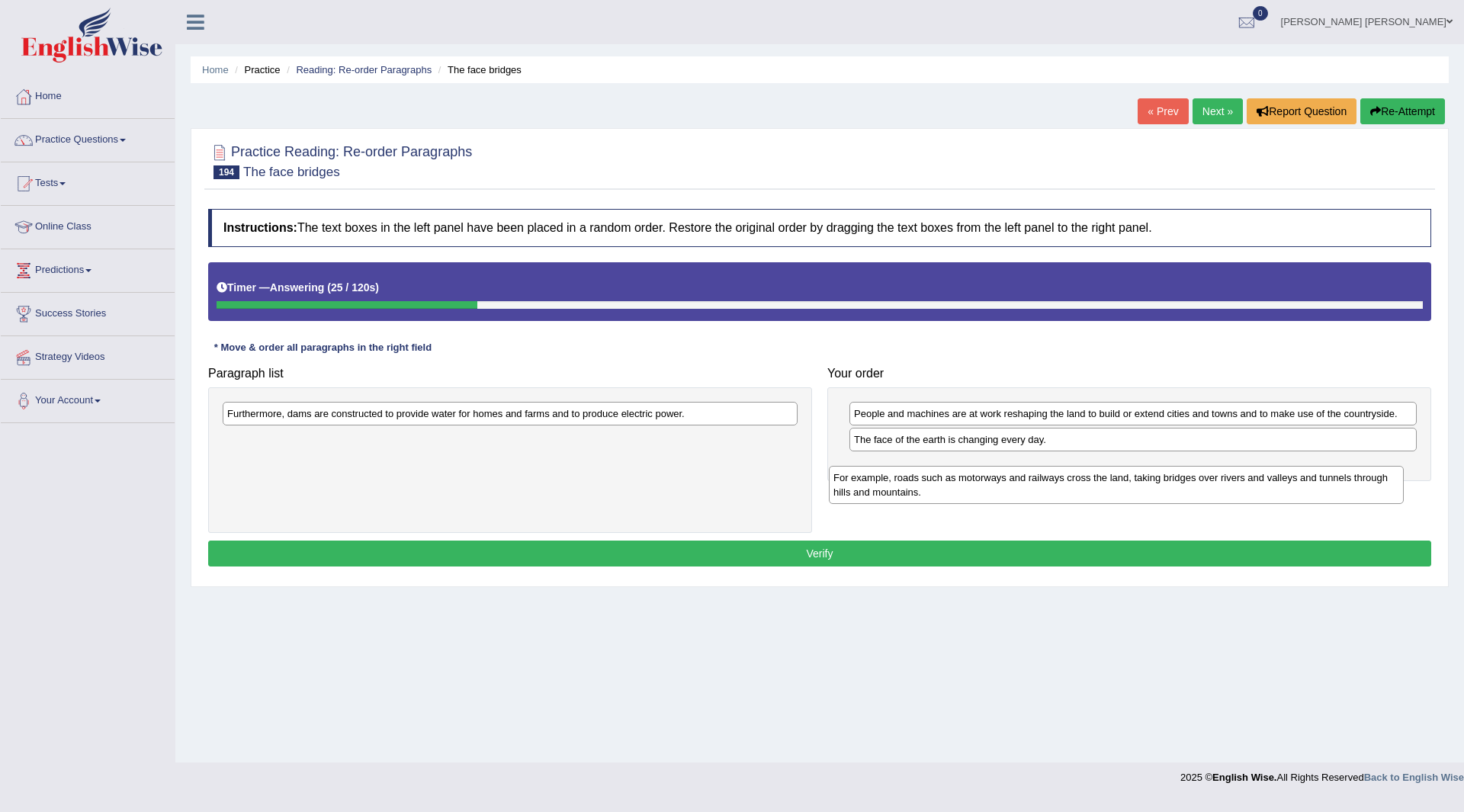
drag, startPoint x: 397, startPoint y: 451, endPoint x: 1008, endPoint y: 479, distance: 611.6
click at [1008, 481] on div "For example, roads such as motorways and railways cross the land, taking bridge…" at bounding box center [1116, 485] width 575 height 38
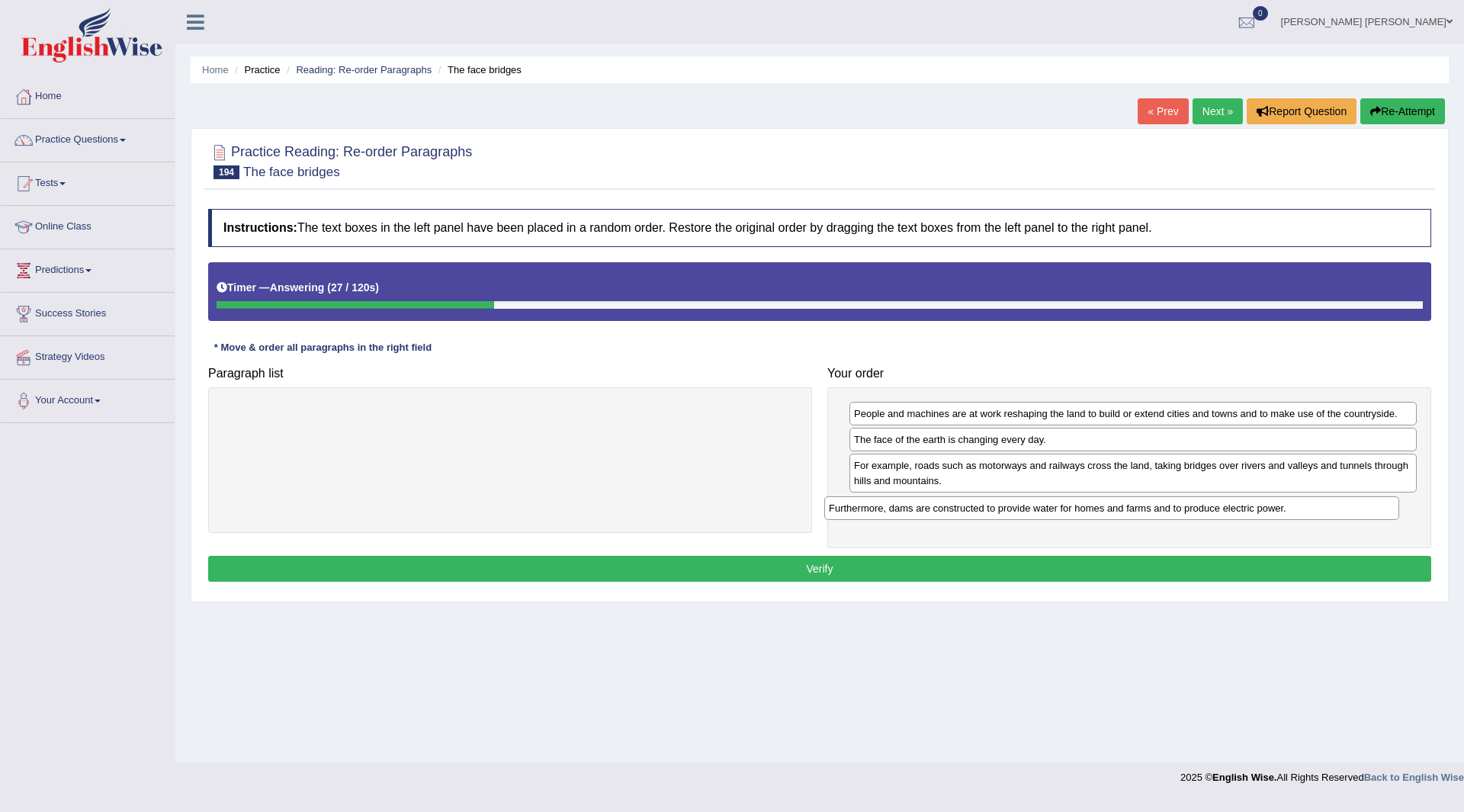
drag, startPoint x: 282, startPoint y: 412, endPoint x: 895, endPoint y: 500, distance: 619.3
click at [895, 500] on div "Furthermore, dams are constructed to provide water for homes and farms and to p…" at bounding box center [1111, 508] width 575 height 24
drag, startPoint x: 514, startPoint y: 572, endPoint x: 430, endPoint y: 599, distance: 88.2
click at [514, 571] on button "Verify" at bounding box center [819, 569] width 1223 height 26
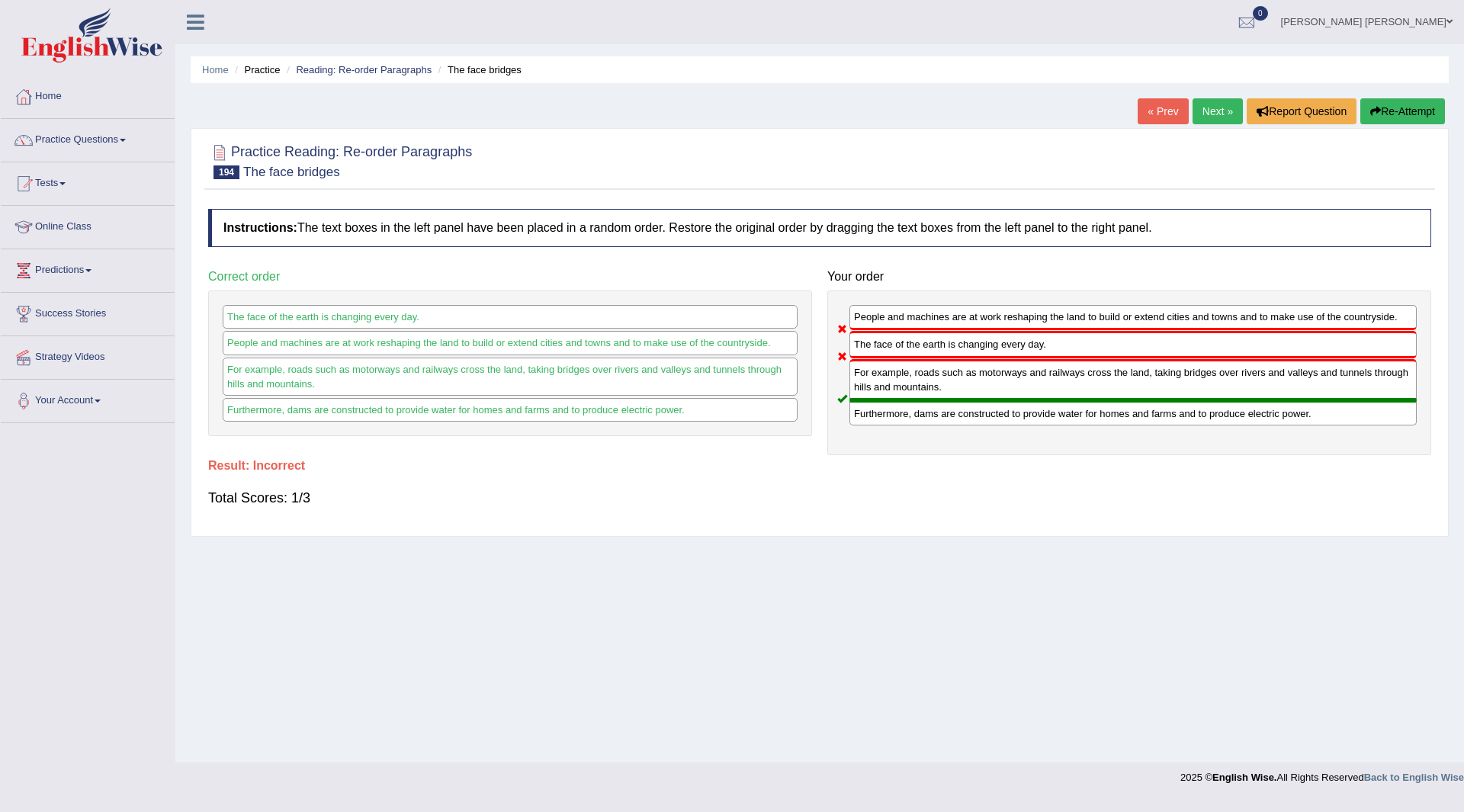
click at [1409, 110] on button "Re-Attempt" at bounding box center [1402, 111] width 84 height 26
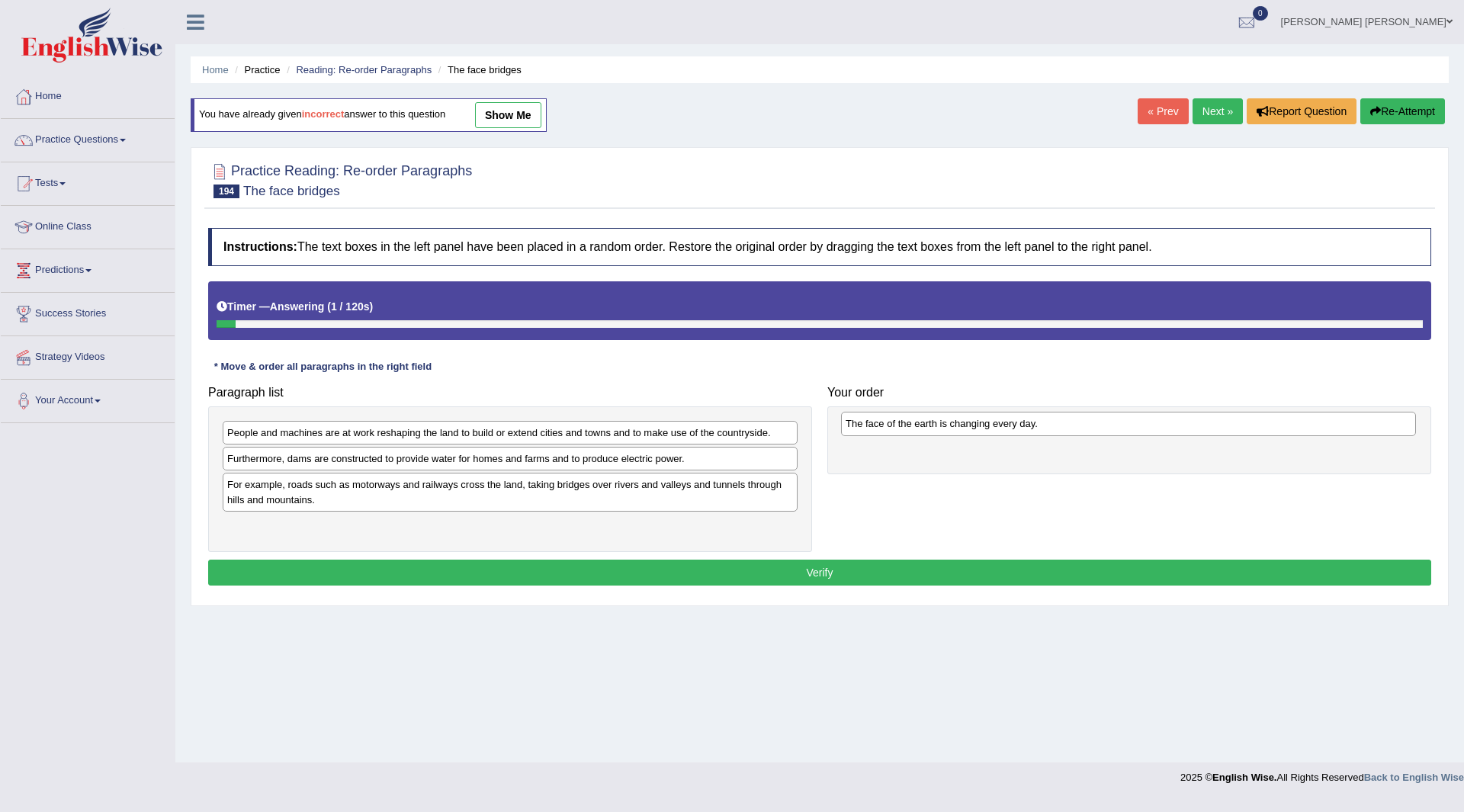
drag, startPoint x: 347, startPoint y: 489, endPoint x: 964, endPoint y: 430, distance: 619.8
click at [964, 430] on div "The face of the earth is changing every day." at bounding box center [1128, 424] width 575 height 24
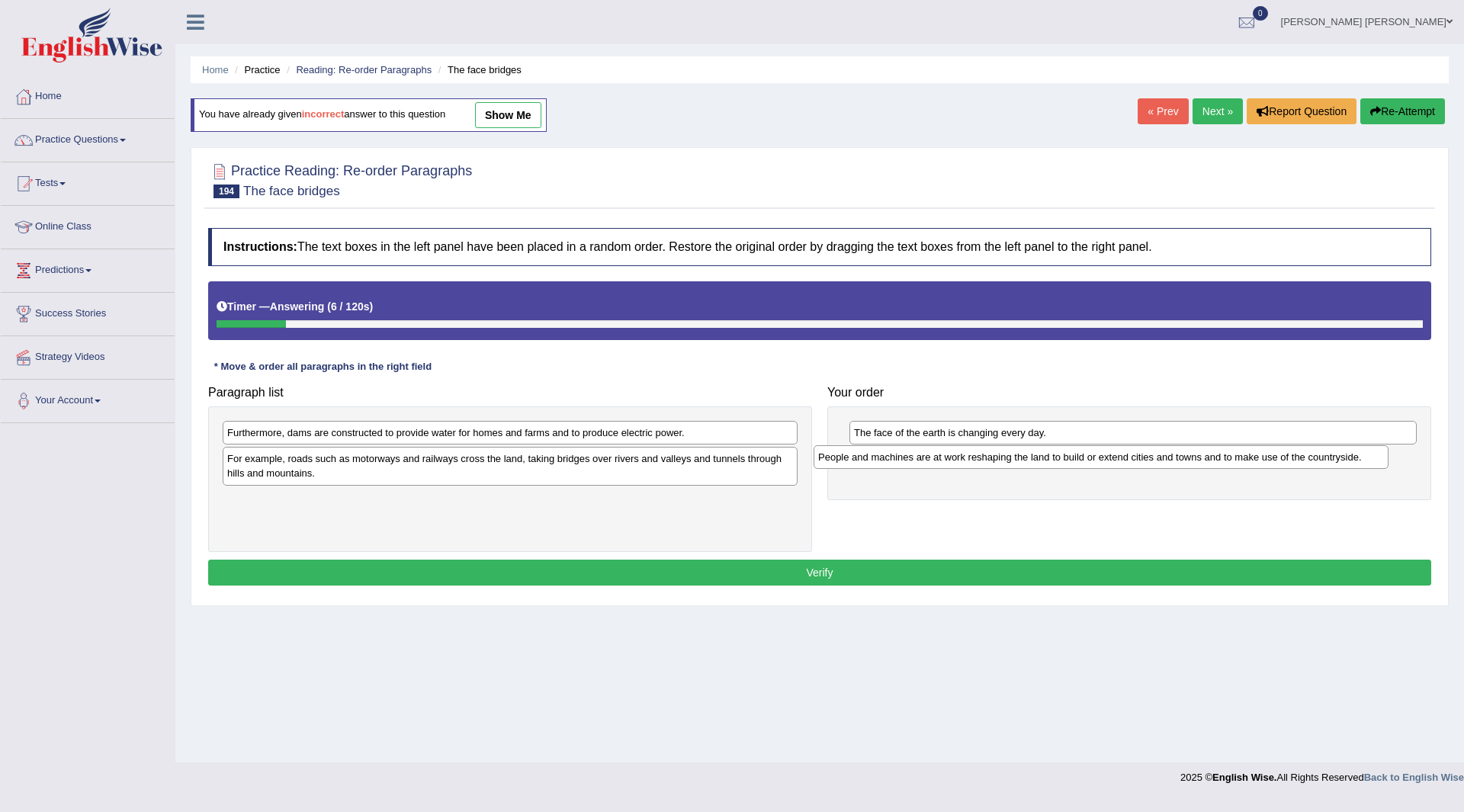
drag, startPoint x: 379, startPoint y: 433, endPoint x: 971, endPoint y: 457, distance: 592.5
click at [971, 457] on div "People and machines are at work reshaping the land to build or extend cities an…" at bounding box center [1101, 457] width 575 height 24
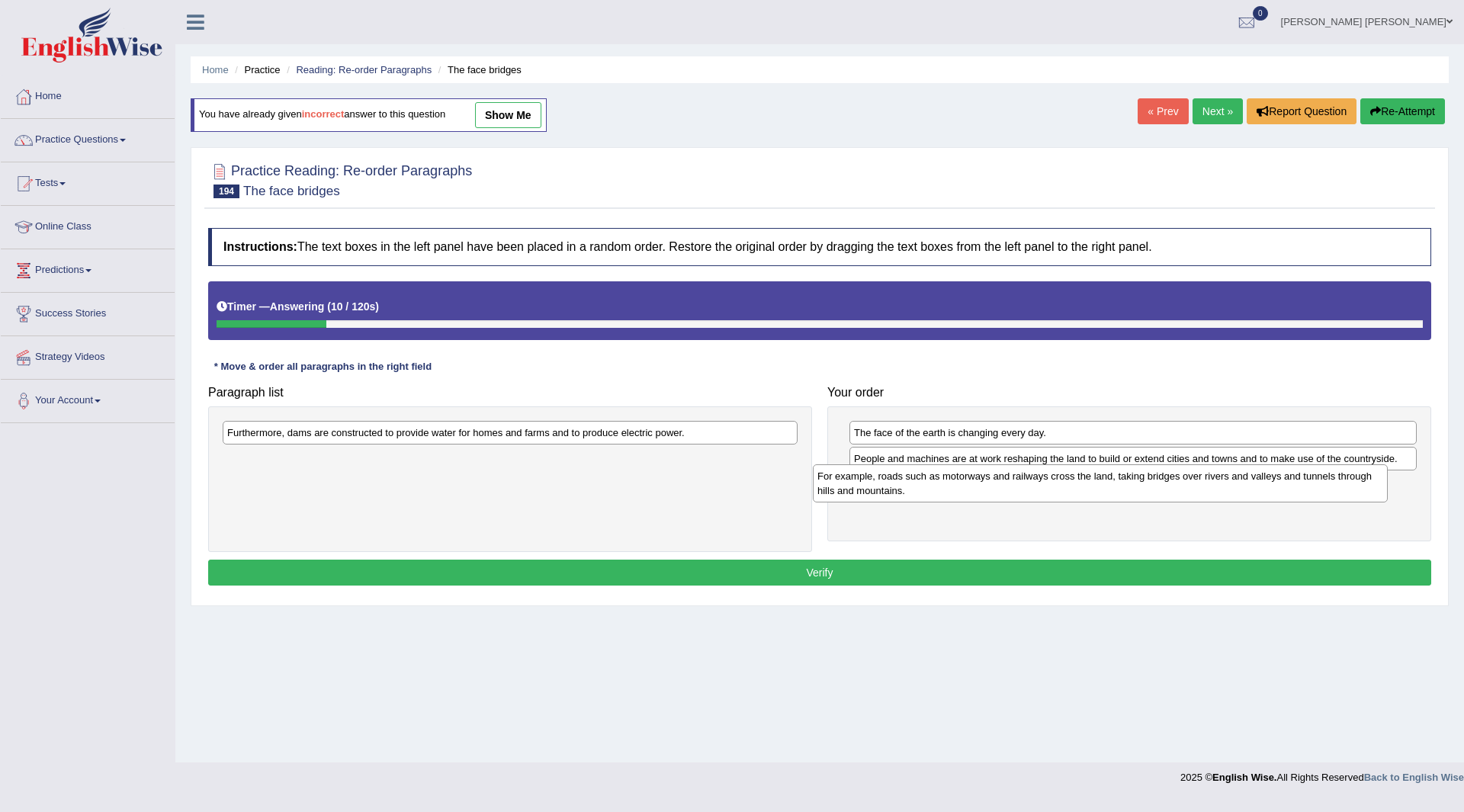
drag, startPoint x: 481, startPoint y: 466, endPoint x: 1078, endPoint y: 482, distance: 597.2
click at [1078, 482] on div "For example, roads such as motorways and railways cross the land, taking bridge…" at bounding box center [1100, 483] width 575 height 38
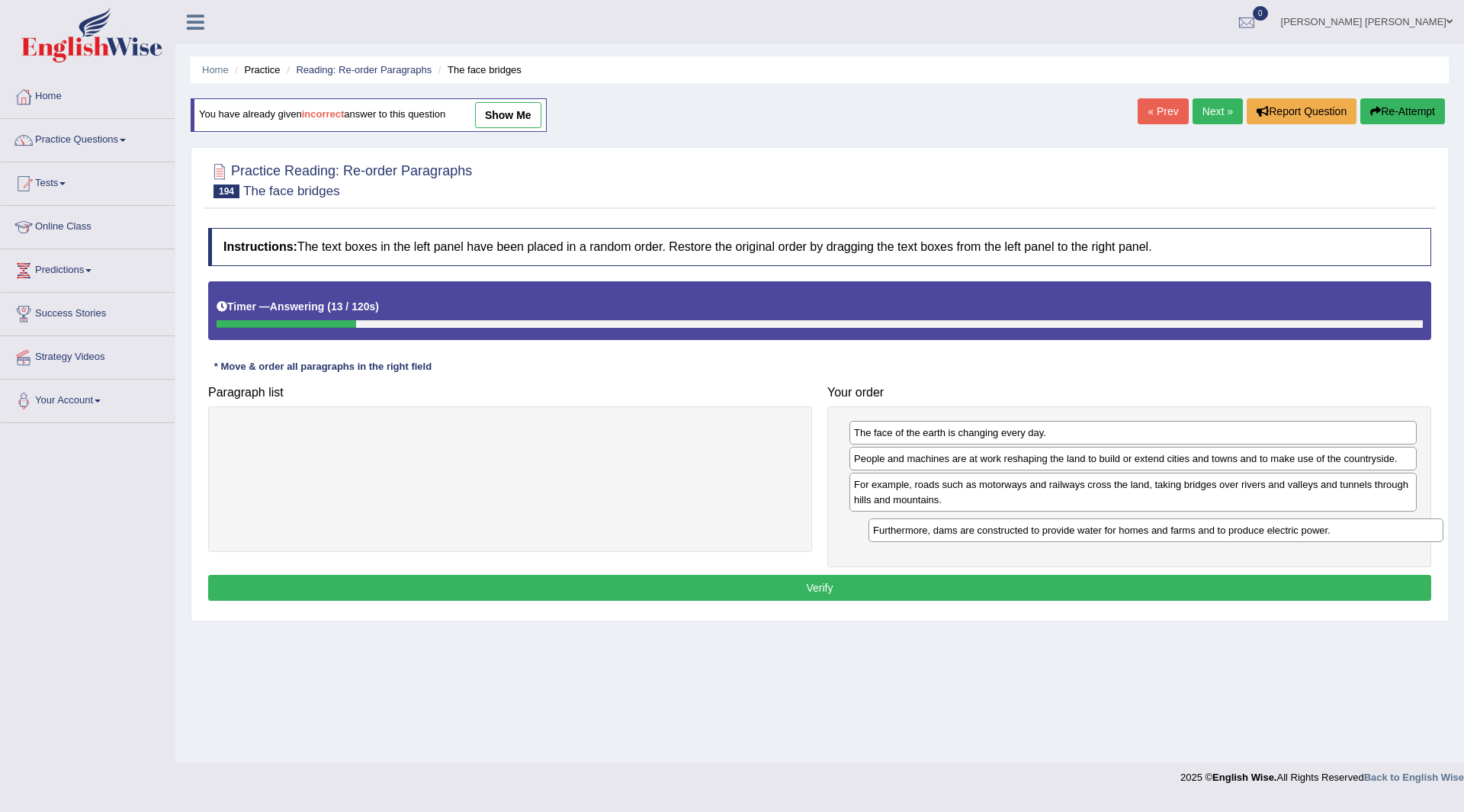
drag, startPoint x: 489, startPoint y: 471, endPoint x: 1053, endPoint y: 528, distance: 566.9
click at [1053, 528] on div "Furthermore, dams are constructed to provide water for homes and farms and to p…" at bounding box center [1156, 530] width 575 height 24
click at [752, 588] on button "Verify" at bounding box center [819, 587] width 1223 height 26
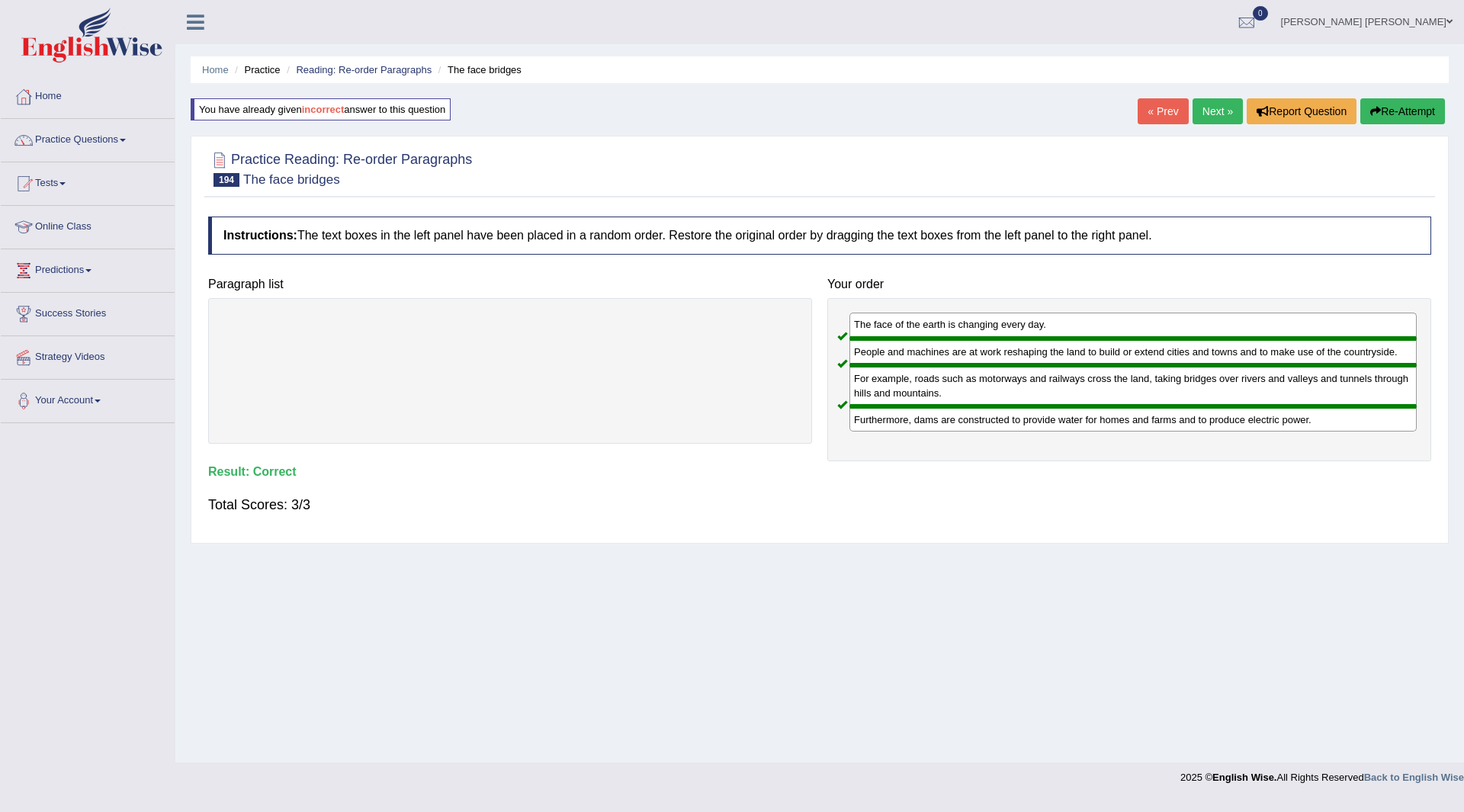
click at [1213, 110] on link "Next »" at bounding box center [1218, 111] width 51 height 26
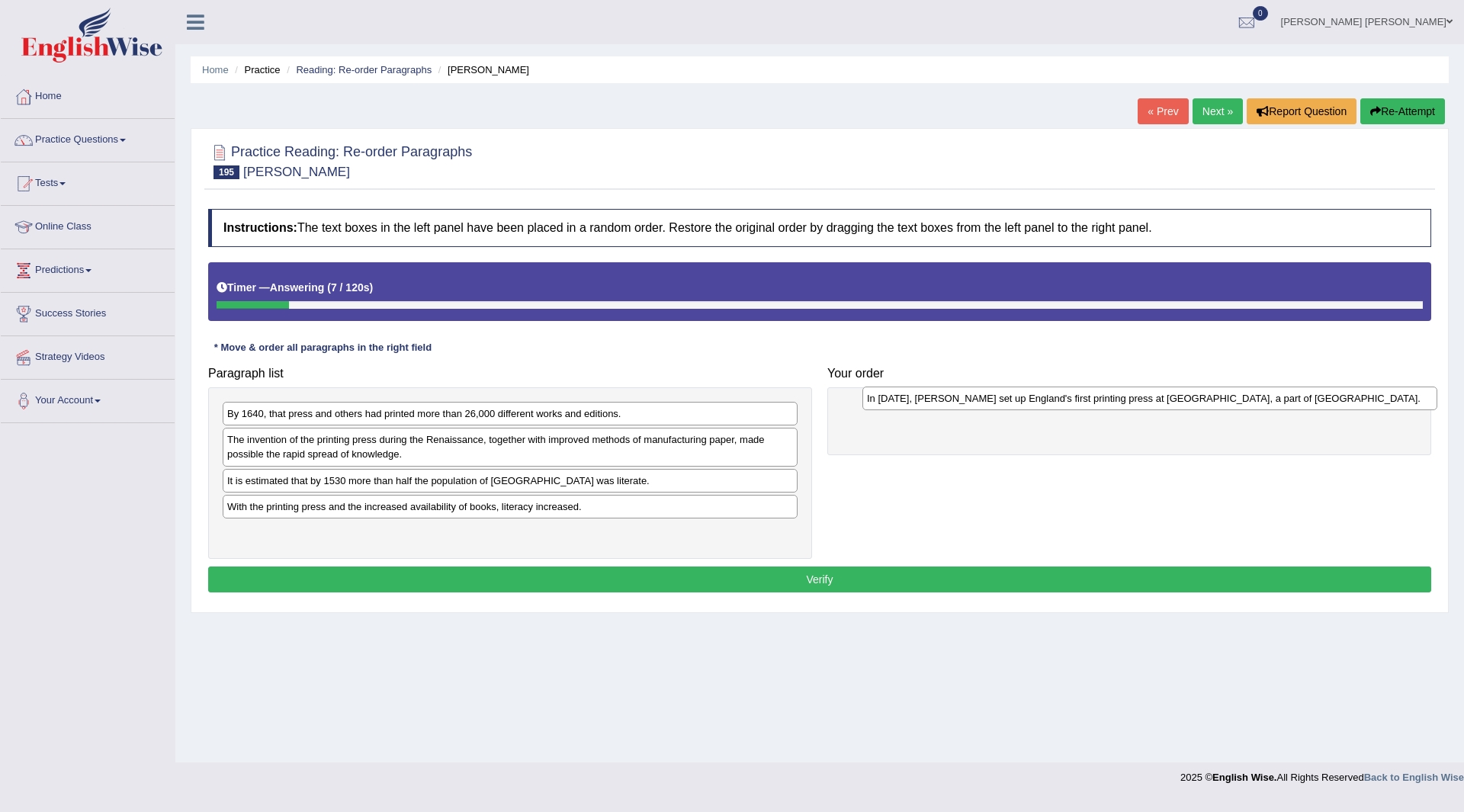
drag, startPoint x: 473, startPoint y: 418, endPoint x: 1113, endPoint y: 403, distance: 640.2
click at [1113, 403] on div "In 1476, William Caxton set up England's first printing press at Westminster, a…" at bounding box center [1150, 398] width 575 height 24
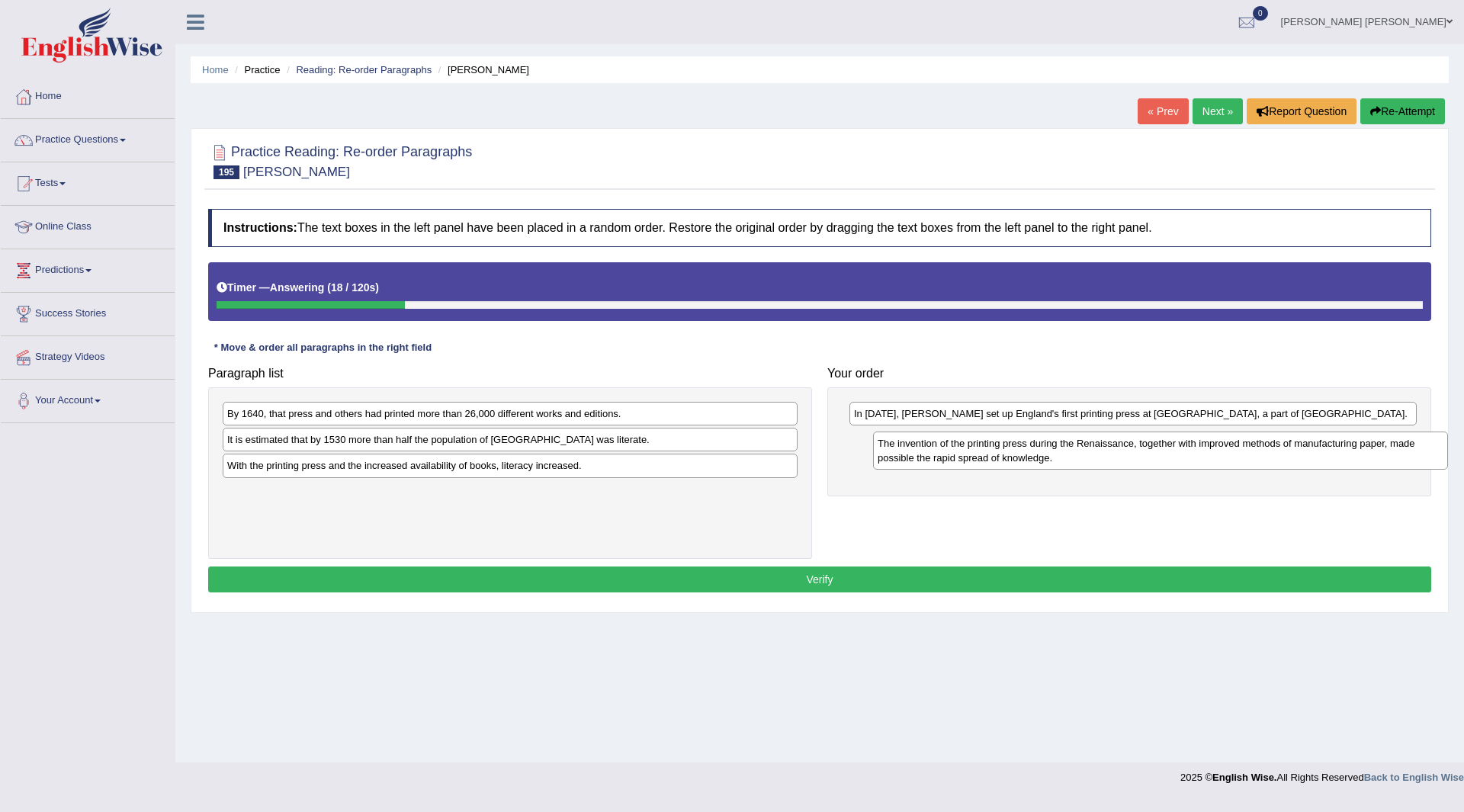
drag, startPoint x: 470, startPoint y: 460, endPoint x: 973, endPoint y: 460, distance: 503.0
click at [973, 460] on div "The invention of the printing press during the Renaissance, together with impro…" at bounding box center [1160, 450] width 575 height 38
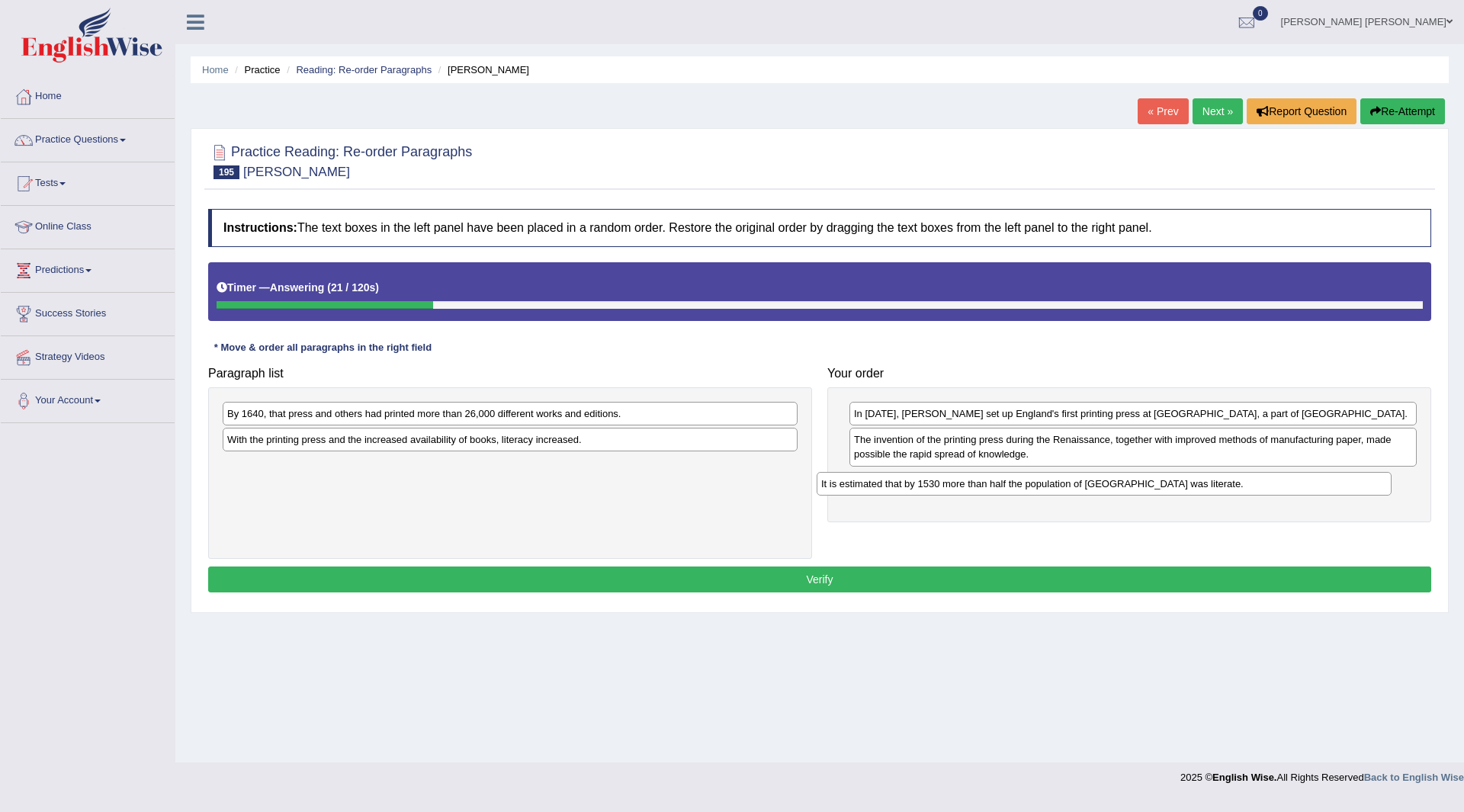
drag, startPoint x: 456, startPoint y: 449, endPoint x: 1050, endPoint y: 493, distance: 595.6
click at [1050, 493] on div "It is estimated that by 1530 more than half the population of England was liter…" at bounding box center [1103, 483] width 575 height 24
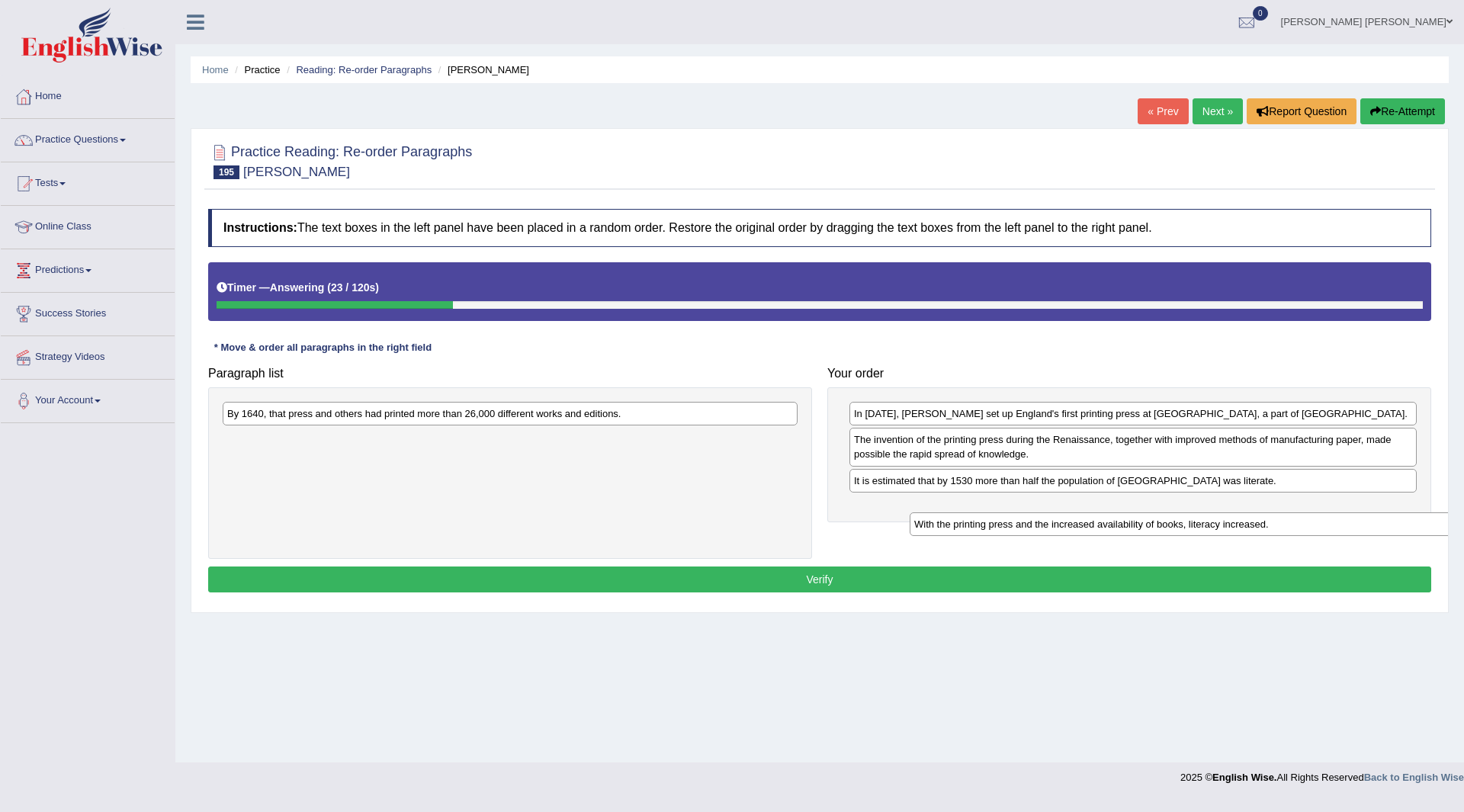
drag, startPoint x: 482, startPoint y: 445, endPoint x: 1052, endPoint y: 514, distance: 574.2
click at [1169, 525] on div "With the printing press and the increased availability of books, literacy incre…" at bounding box center [1197, 524] width 575 height 24
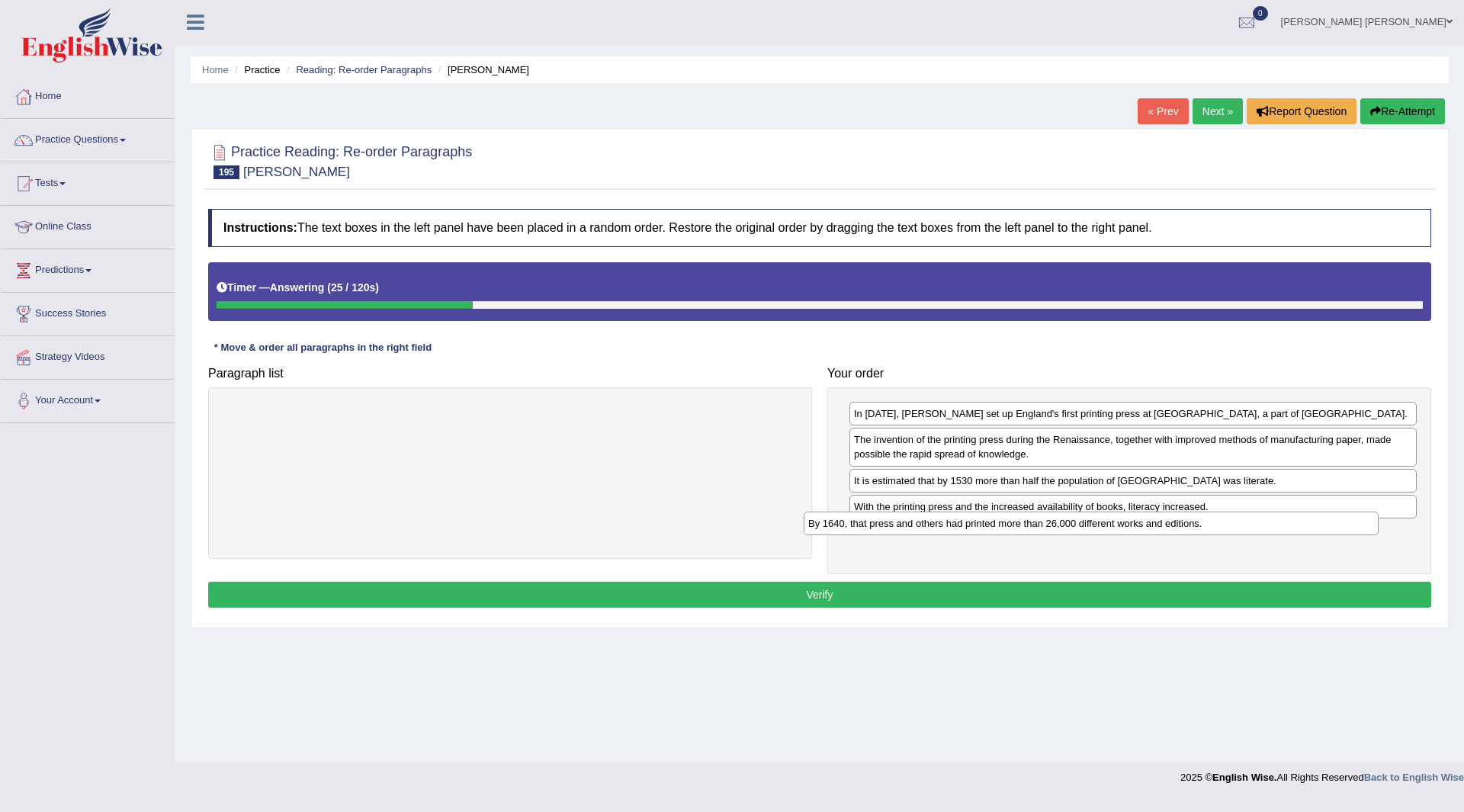
drag, startPoint x: 465, startPoint y: 411, endPoint x: 1045, endPoint y: 520, distance: 590.2
click at [1046, 520] on div "By 1640, that press and others had printed more than 26,000 different works and…" at bounding box center [1091, 523] width 575 height 24
click at [737, 593] on button "Verify" at bounding box center [819, 594] width 1223 height 26
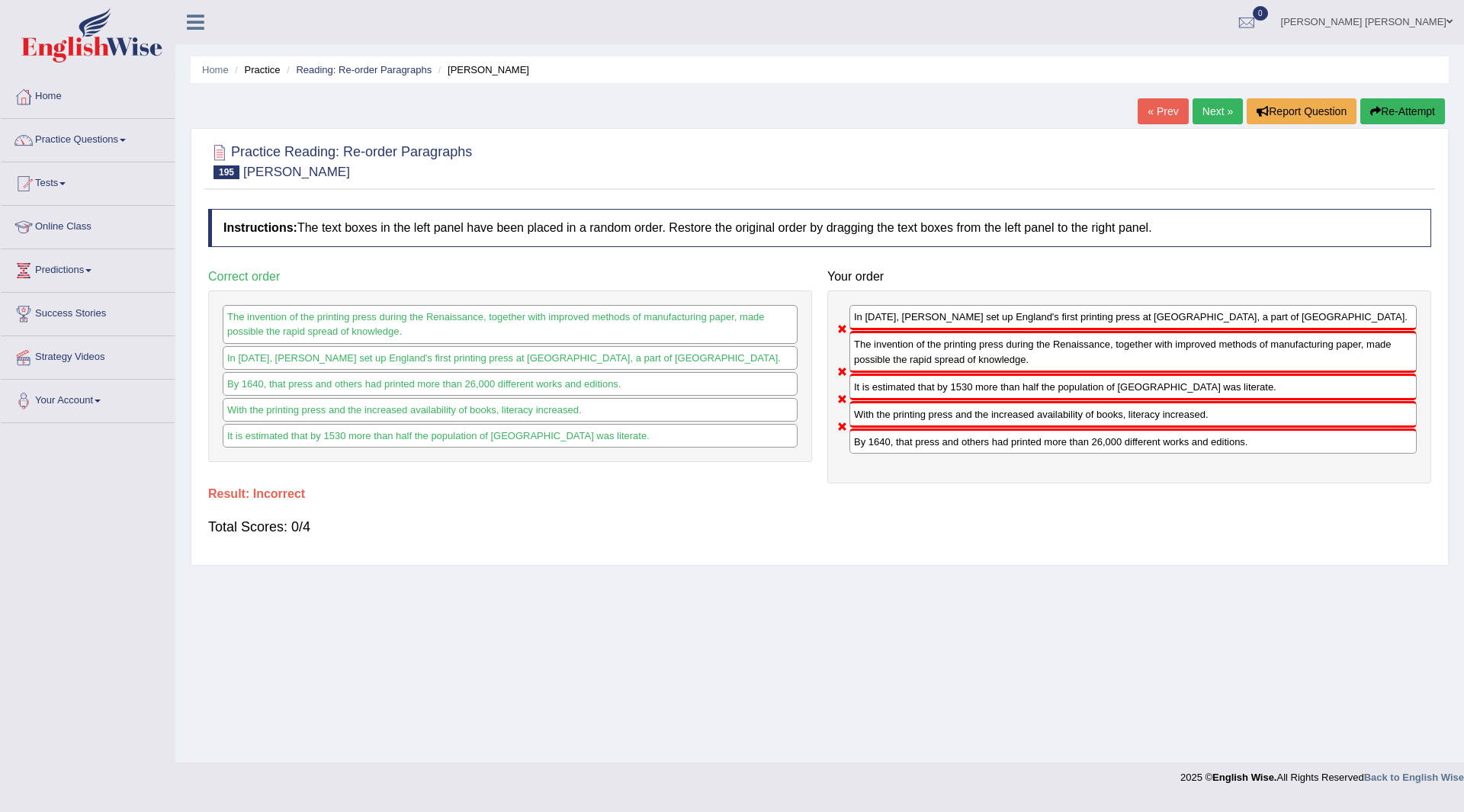
click at [1376, 112] on icon "button" at bounding box center [1376, 111] width 11 height 11
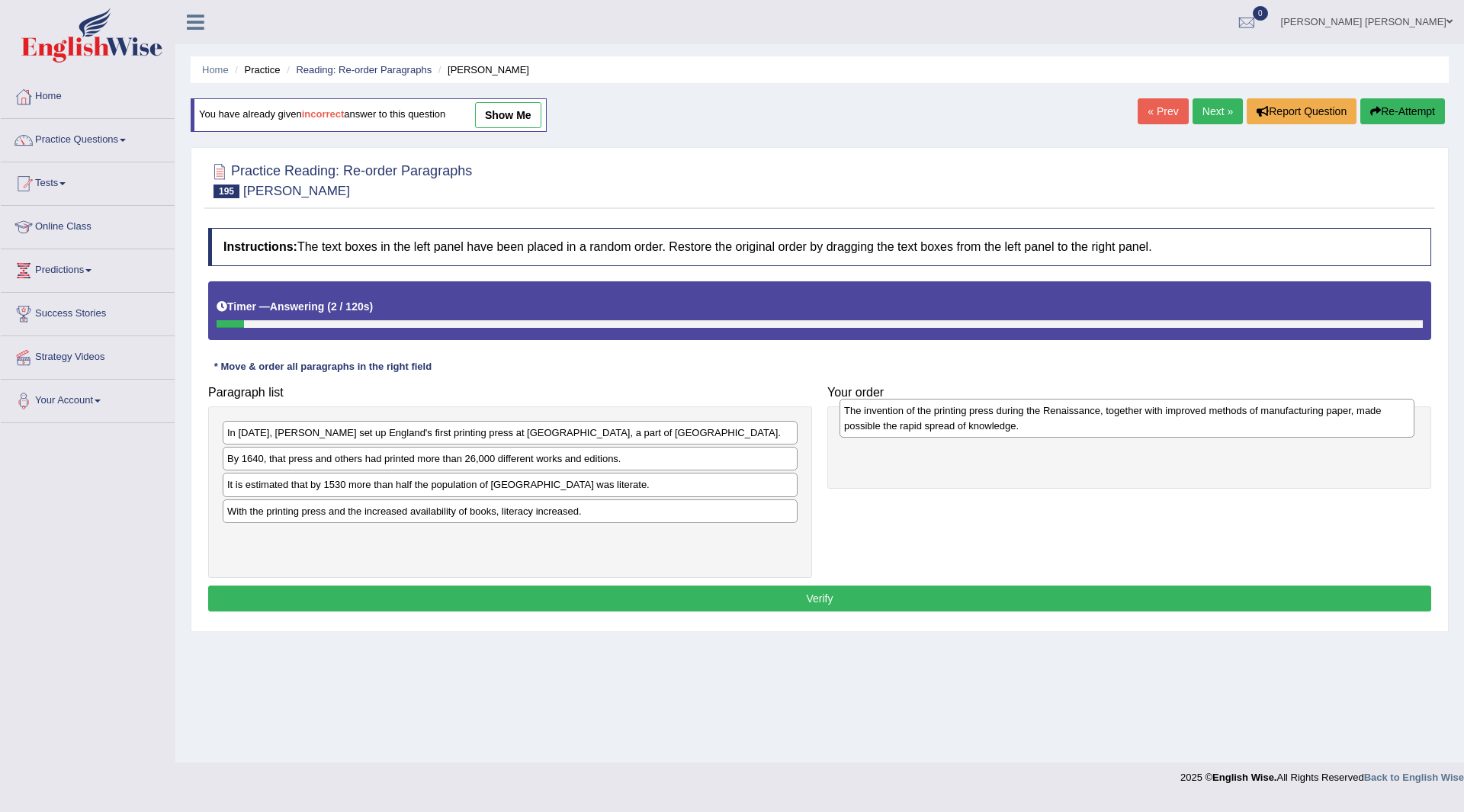
drag, startPoint x: 293, startPoint y: 501, endPoint x: 911, endPoint y: 419, distance: 623.4
click at [911, 419] on div "The invention of the printing press during the Renaissance, together with impro…" at bounding box center [1126, 418] width 575 height 38
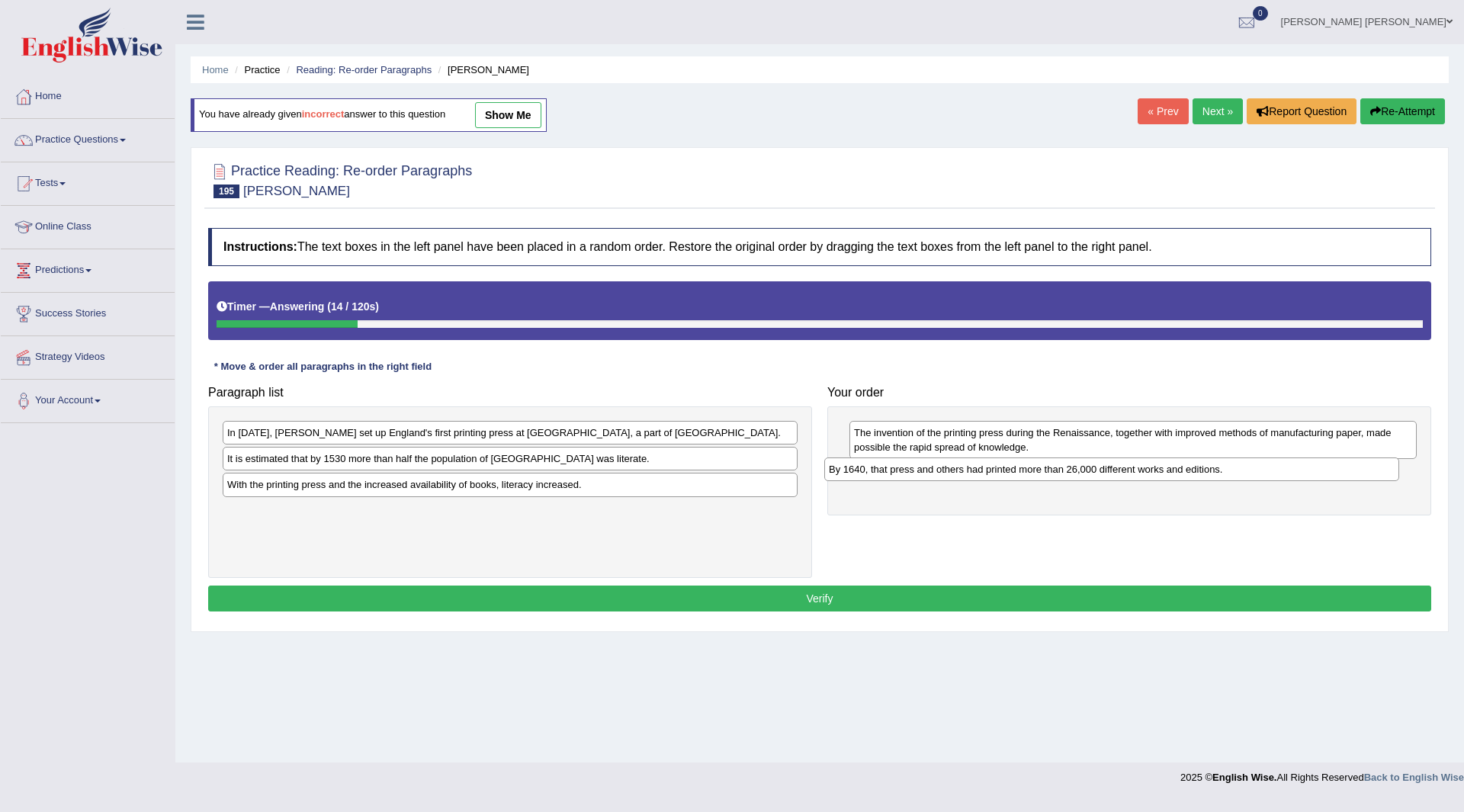
drag, startPoint x: 282, startPoint y: 466, endPoint x: 884, endPoint y: 477, distance: 602.1
click at [884, 477] on div "By 1640, that press and others had printed more than 26,000 different works and…" at bounding box center [1111, 469] width 575 height 24
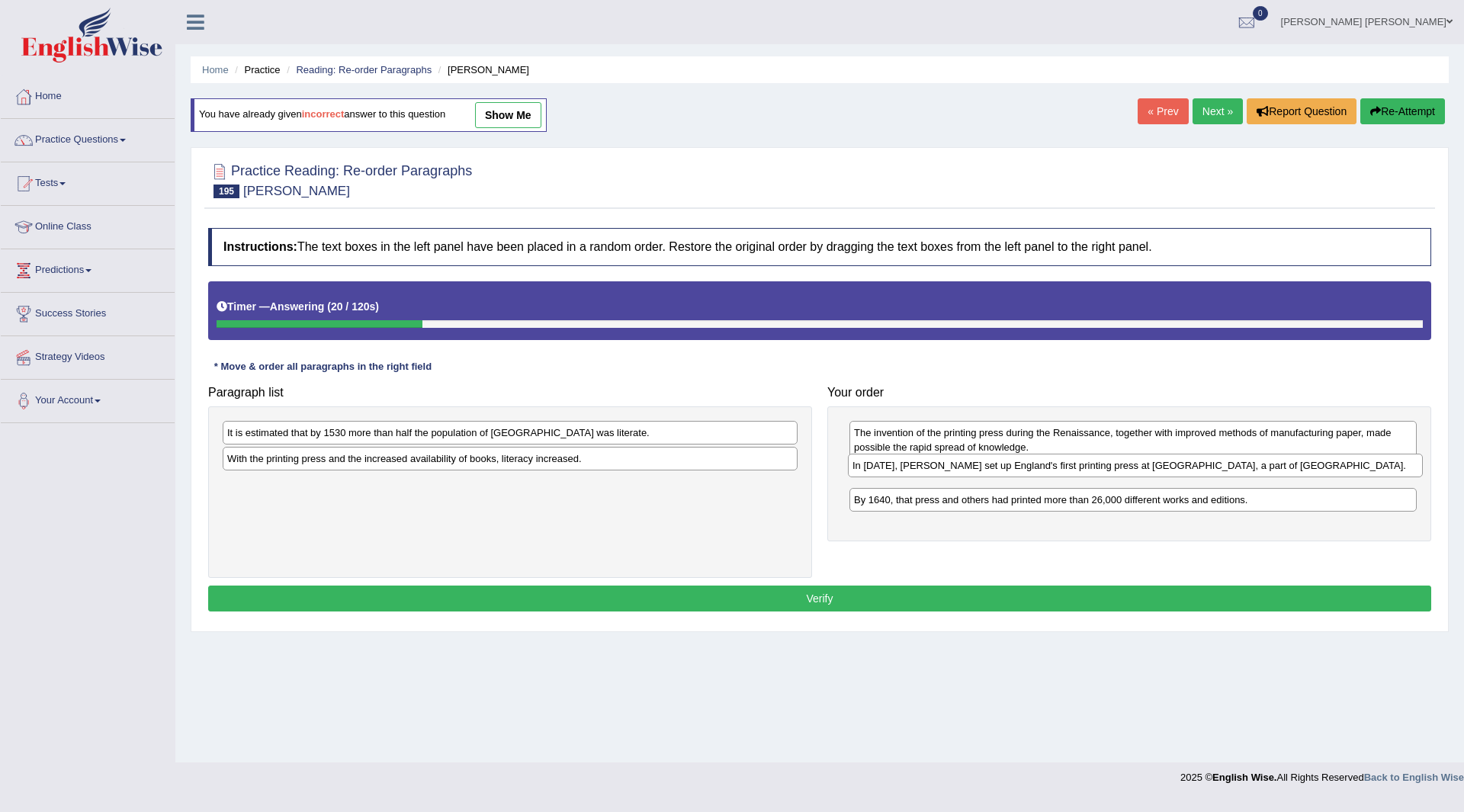
drag, startPoint x: 311, startPoint y: 435, endPoint x: 911, endPoint y: 475, distance: 601.3
click at [936, 467] on div "In [DATE], [PERSON_NAME] set up England's first printing press at [GEOGRAPHIC_D…" at bounding box center [1135, 466] width 575 height 24
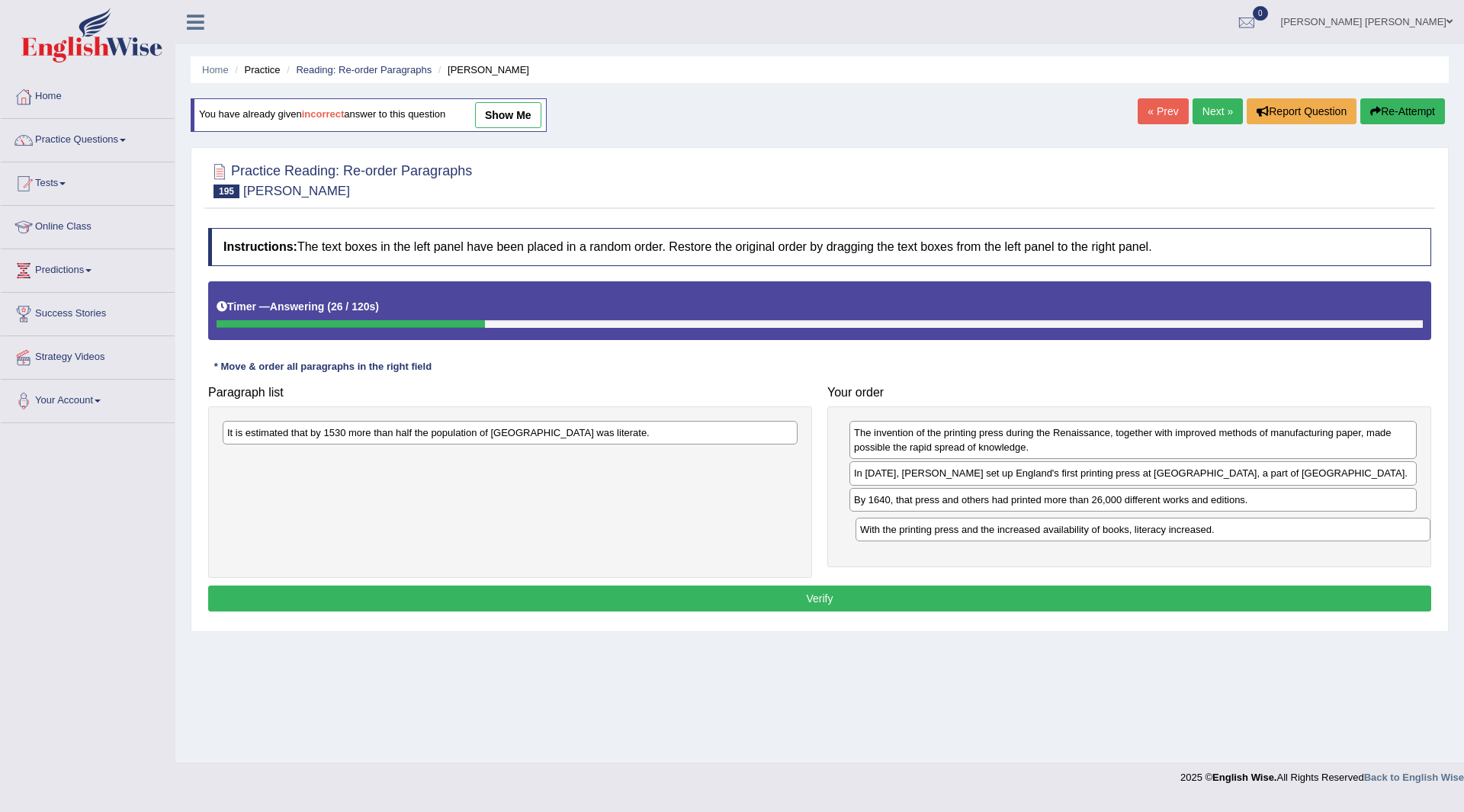
drag, startPoint x: 454, startPoint y: 464, endPoint x: 1086, endPoint y: 535, distance: 636.0
click at [1086, 535] on div "With the printing press and the increased availability of books, literacy incre…" at bounding box center [1142, 529] width 575 height 24
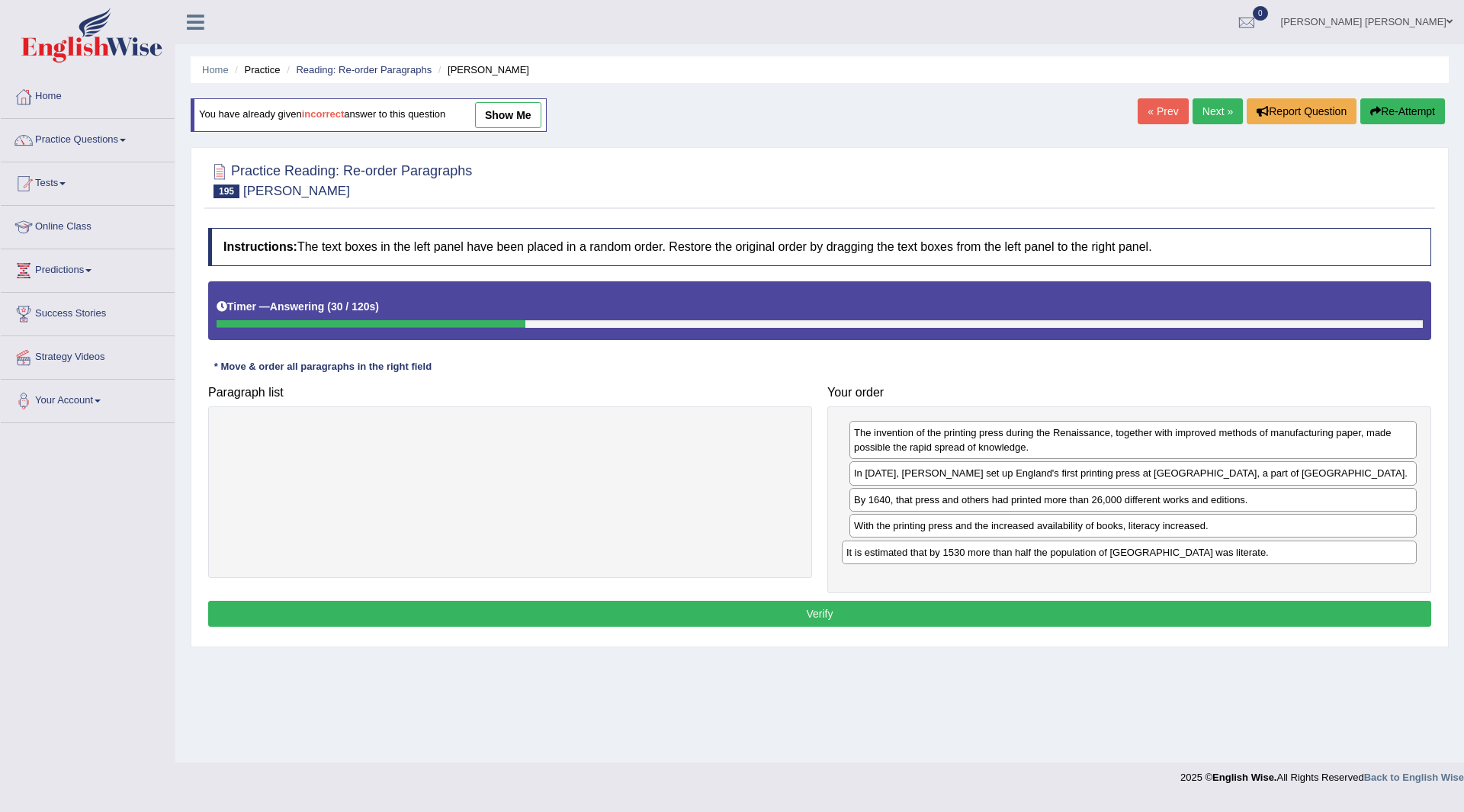
drag, startPoint x: 413, startPoint y: 442, endPoint x: 1033, endPoint y: 561, distance: 631.3
click at [1033, 561] on div "It is estimated that by 1530 more than half the population of [GEOGRAPHIC_DATA]…" at bounding box center [1129, 553] width 575 height 24
click at [711, 610] on button "Verify" at bounding box center [819, 613] width 1223 height 26
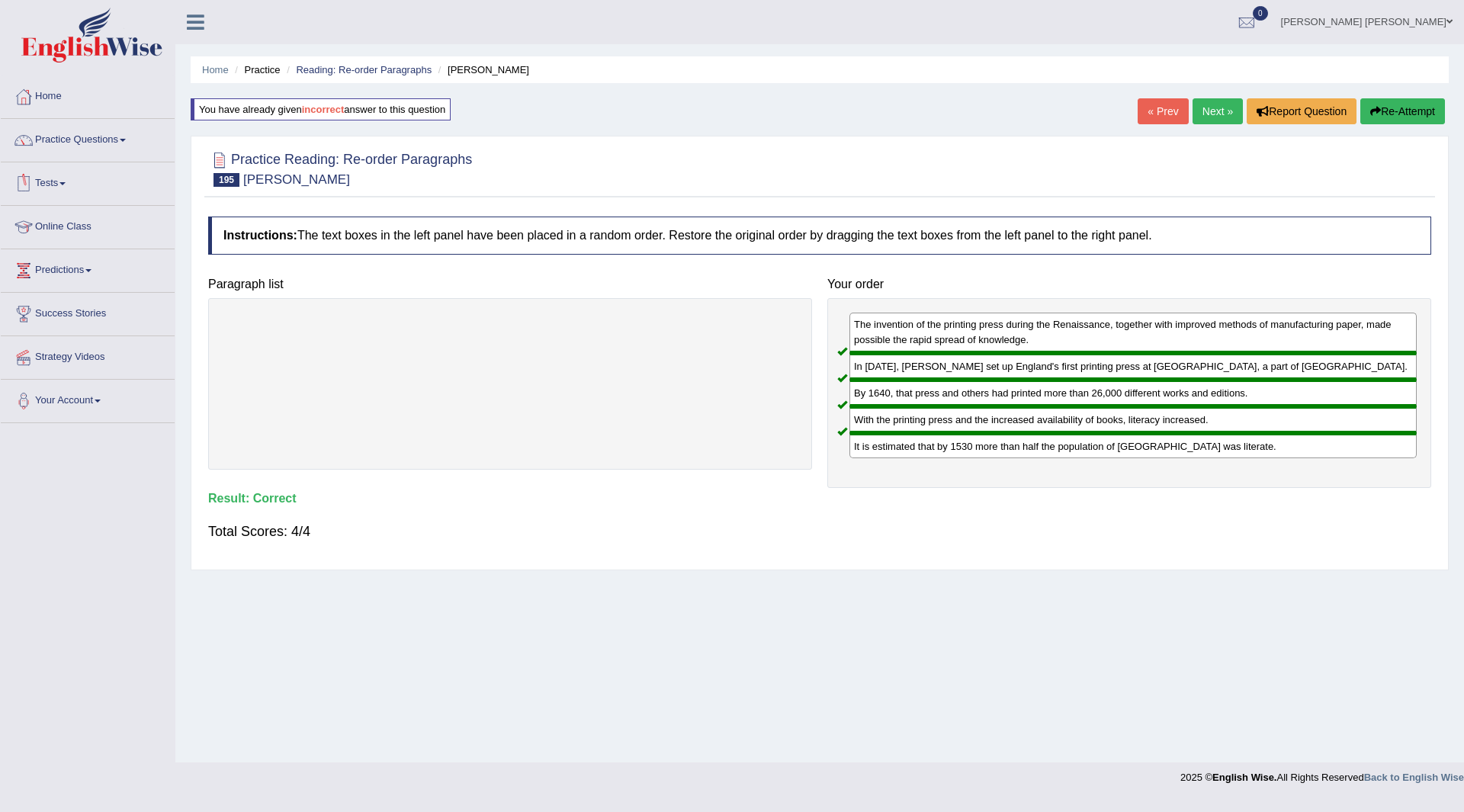
click at [60, 139] on link "Practice Questions" at bounding box center [88, 138] width 174 height 38
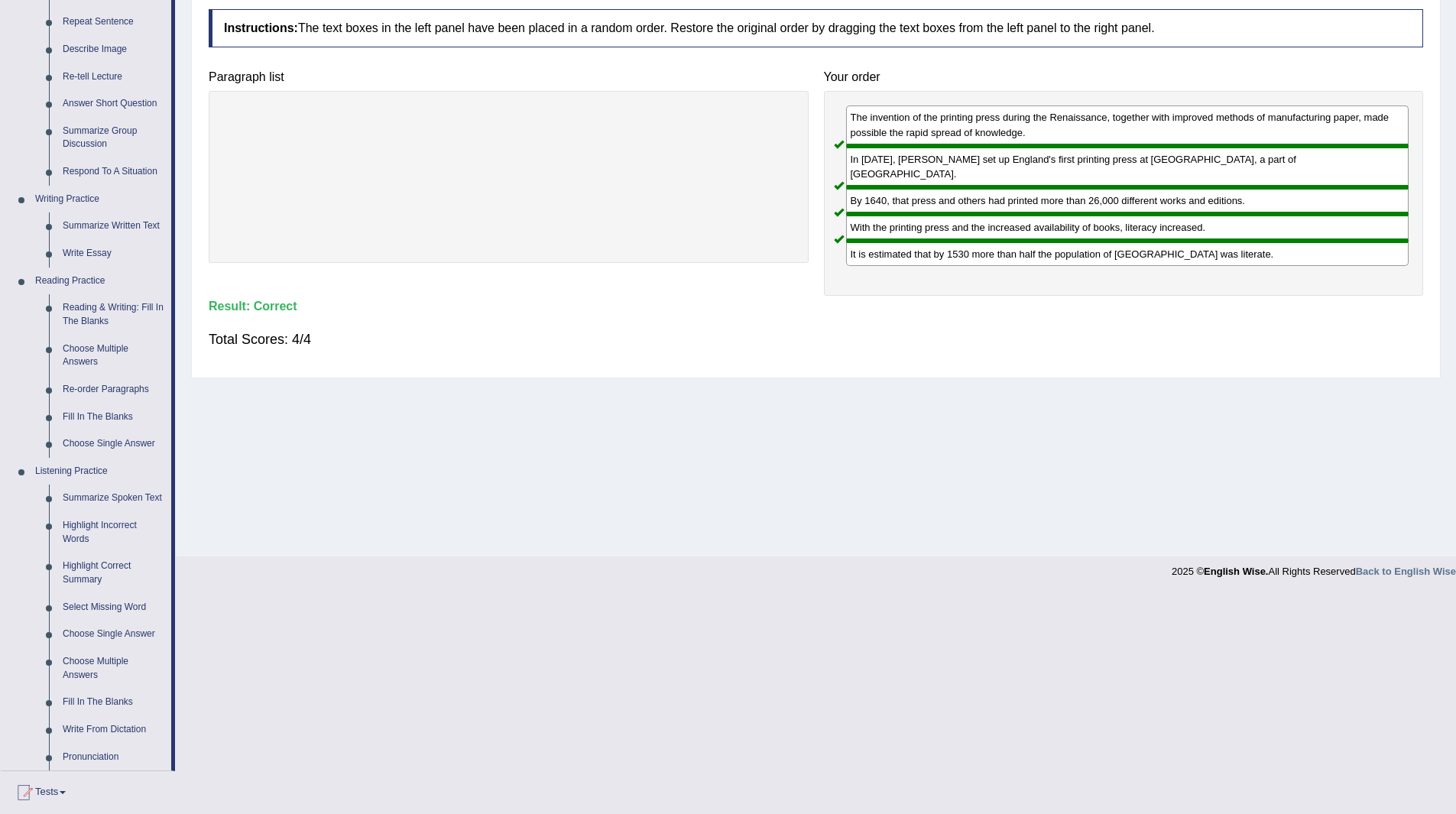
scroll to position [230, 0]
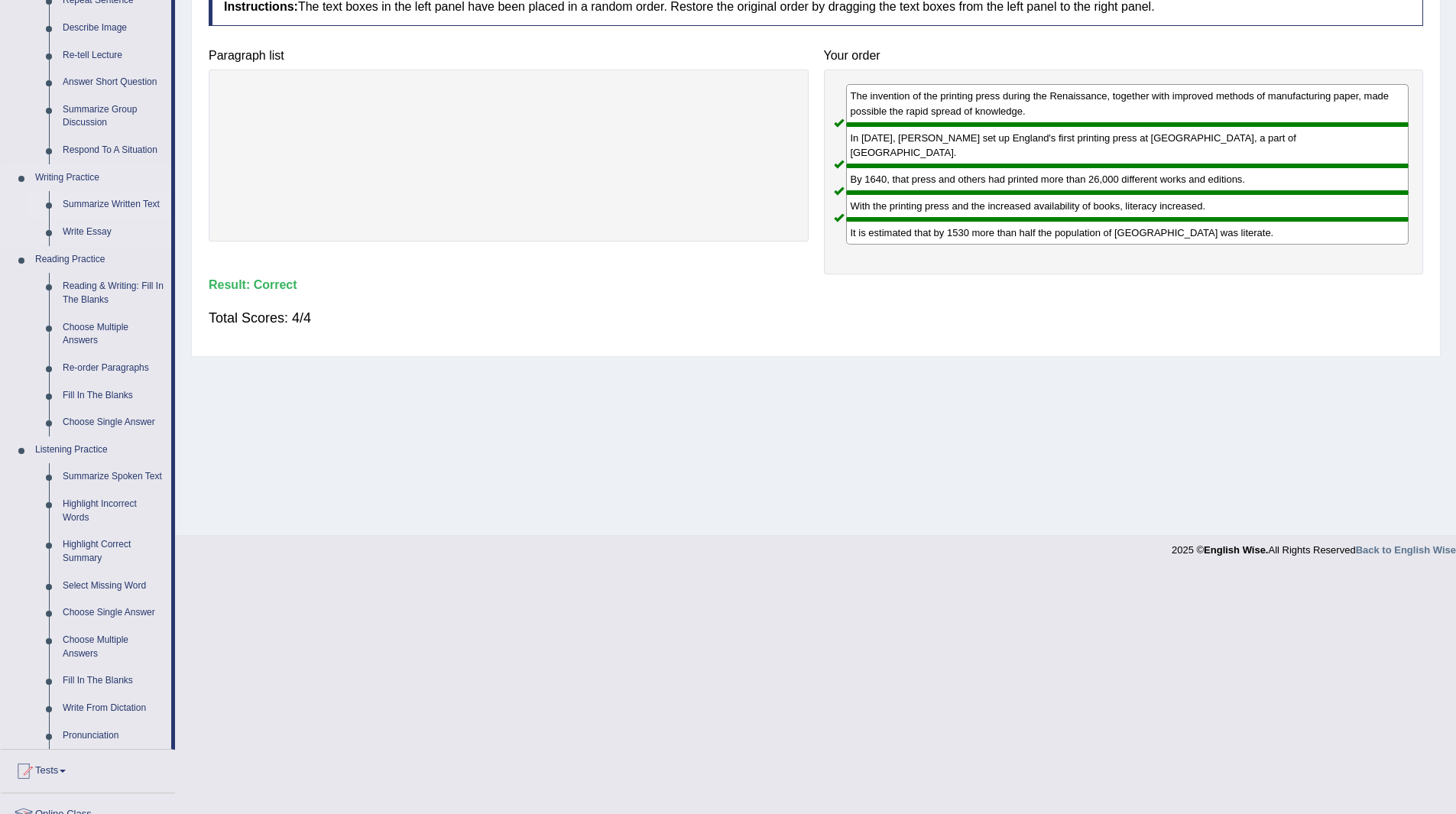
click at [112, 202] on link "Summarize Written Text" at bounding box center [114, 205] width 116 height 28
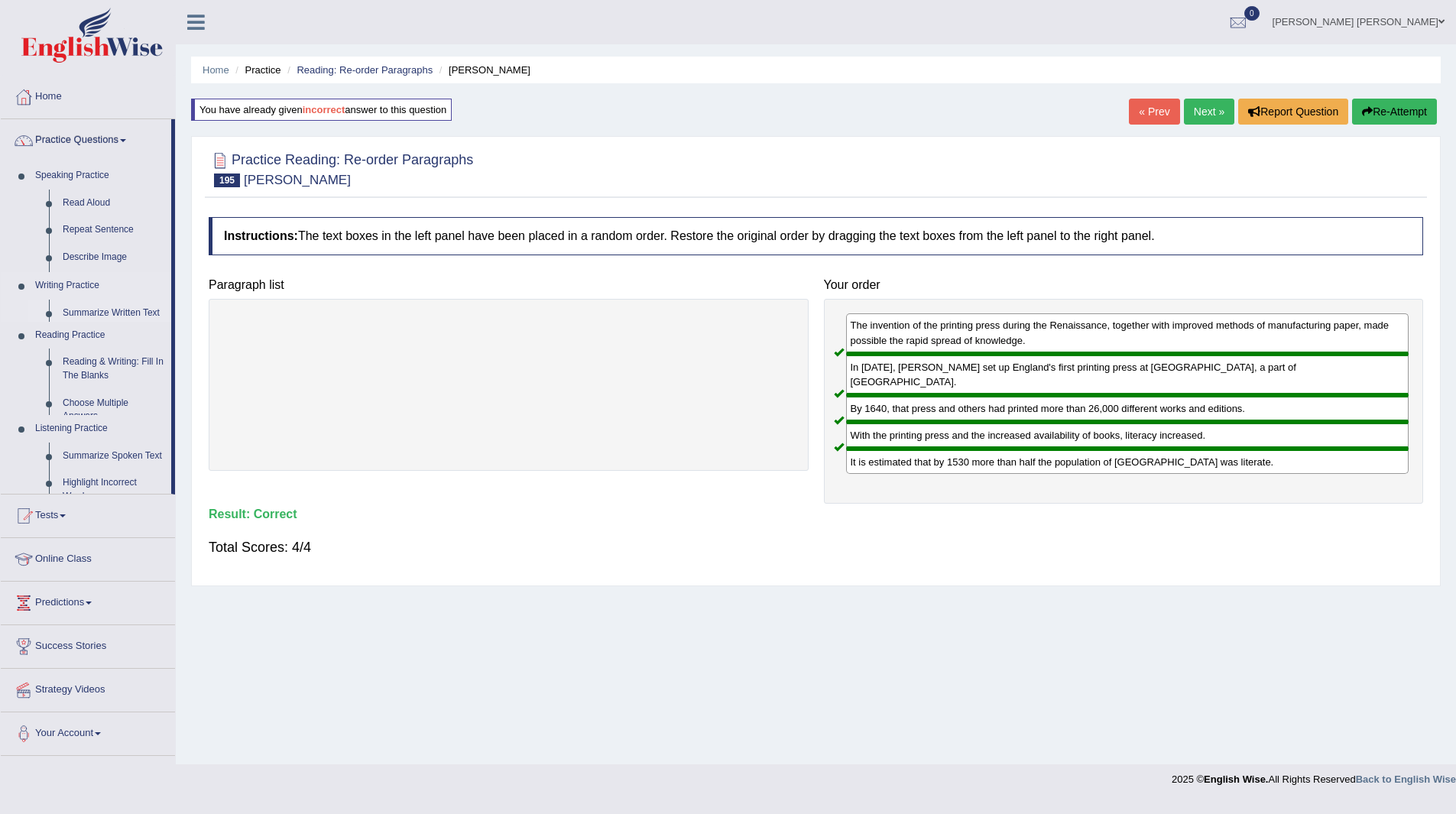
scroll to position [0, 0]
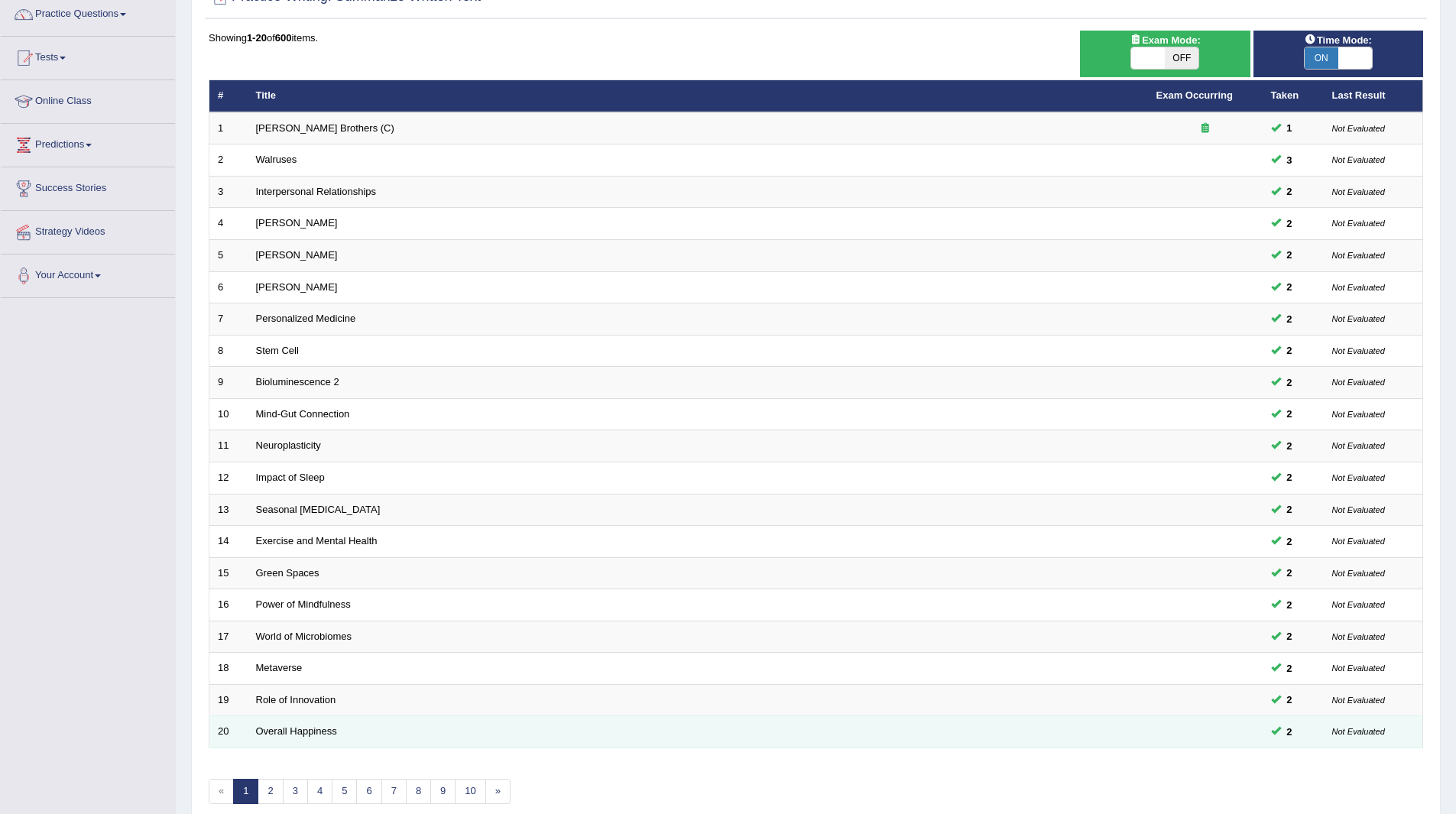
scroll to position [153, 0]
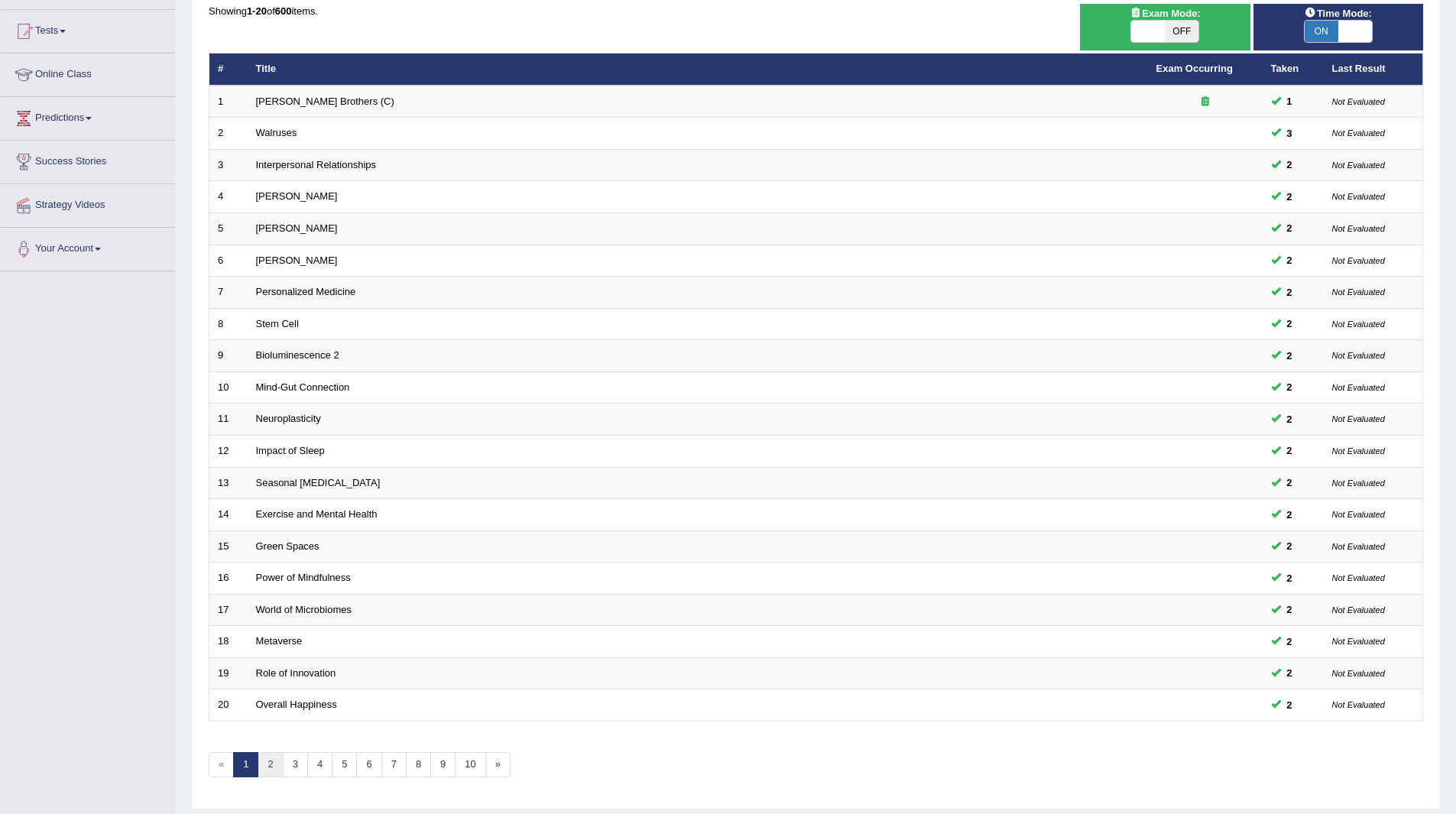
click at [267, 764] on link "2" at bounding box center [270, 765] width 25 height 25
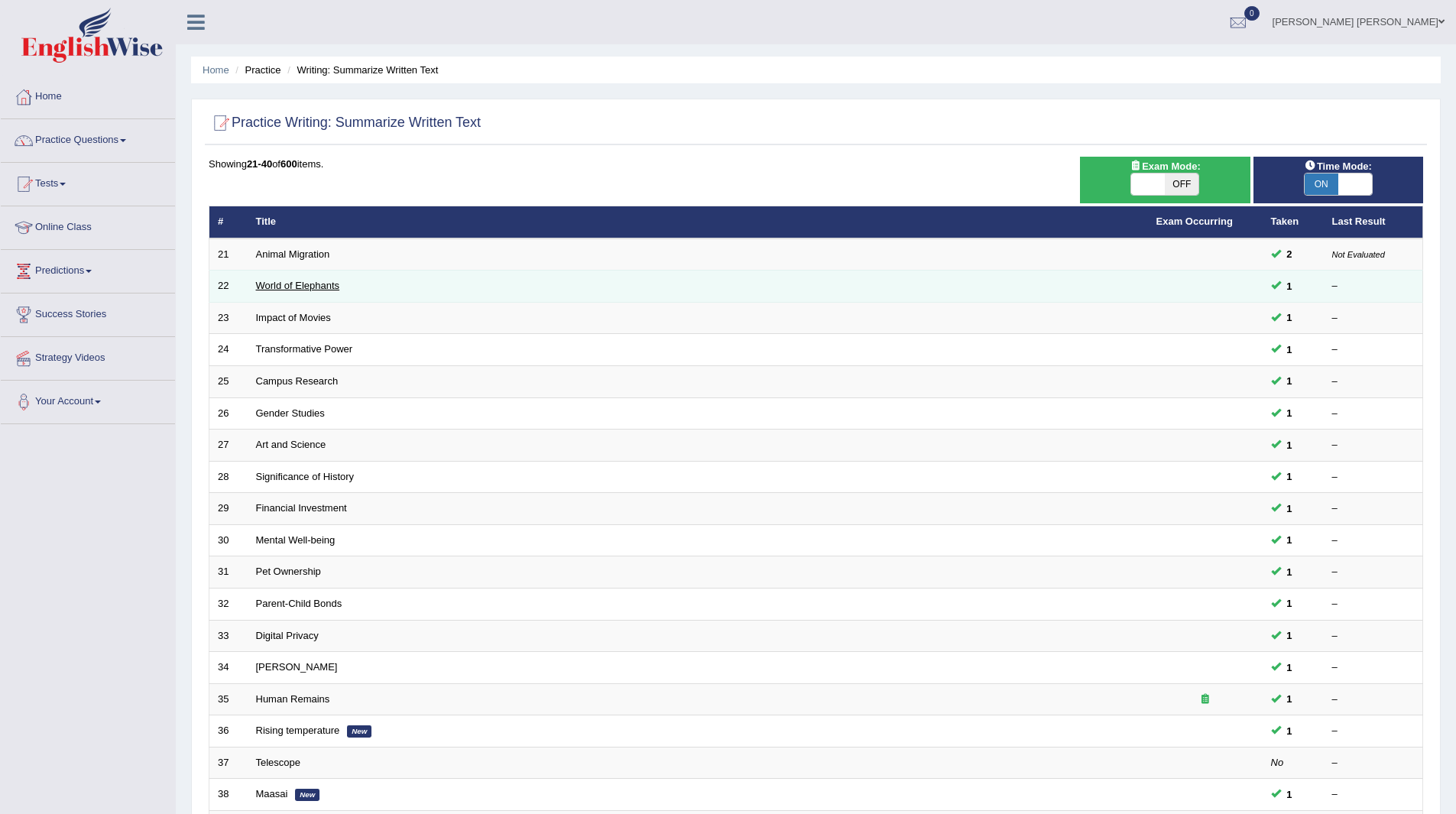
click at [313, 285] on link "World of Elephants" at bounding box center [298, 285] width 84 height 12
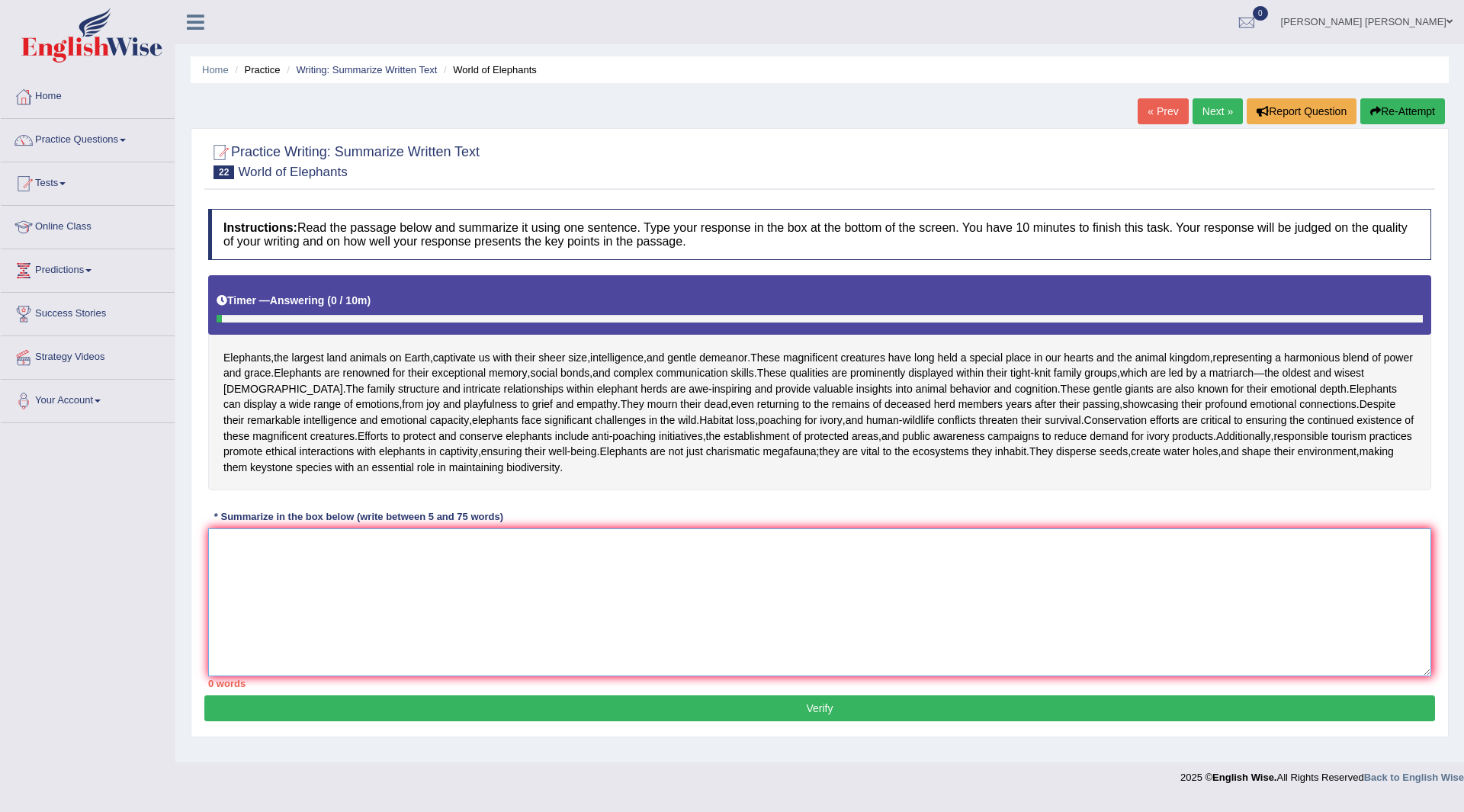
click at [703, 620] on textarea at bounding box center [819, 602] width 1223 height 148
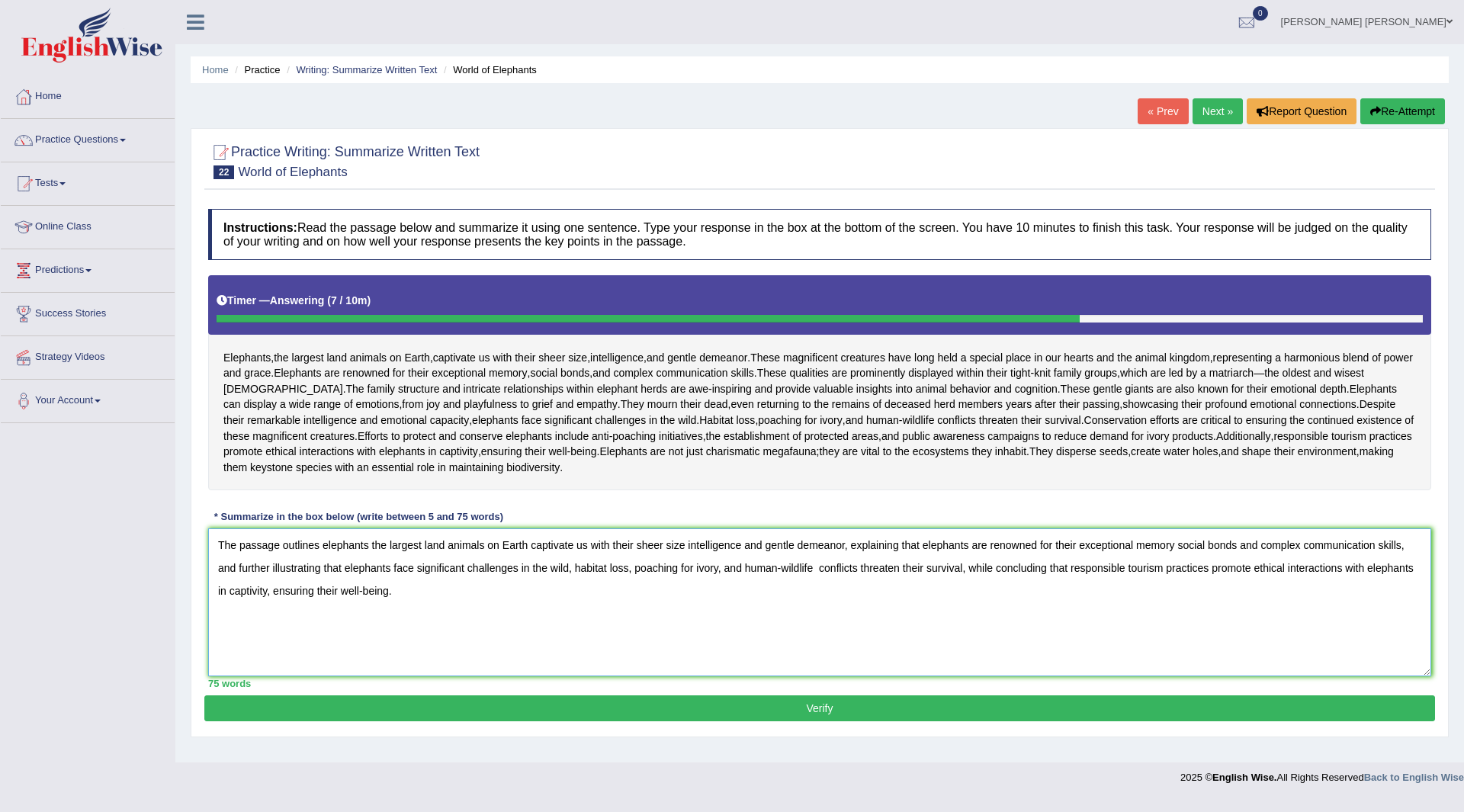
type textarea "The passage outlines elephants the largest land animals on Earth captivate us w…"
click at [729, 721] on button "Verify" at bounding box center [820, 708] width 1231 height 26
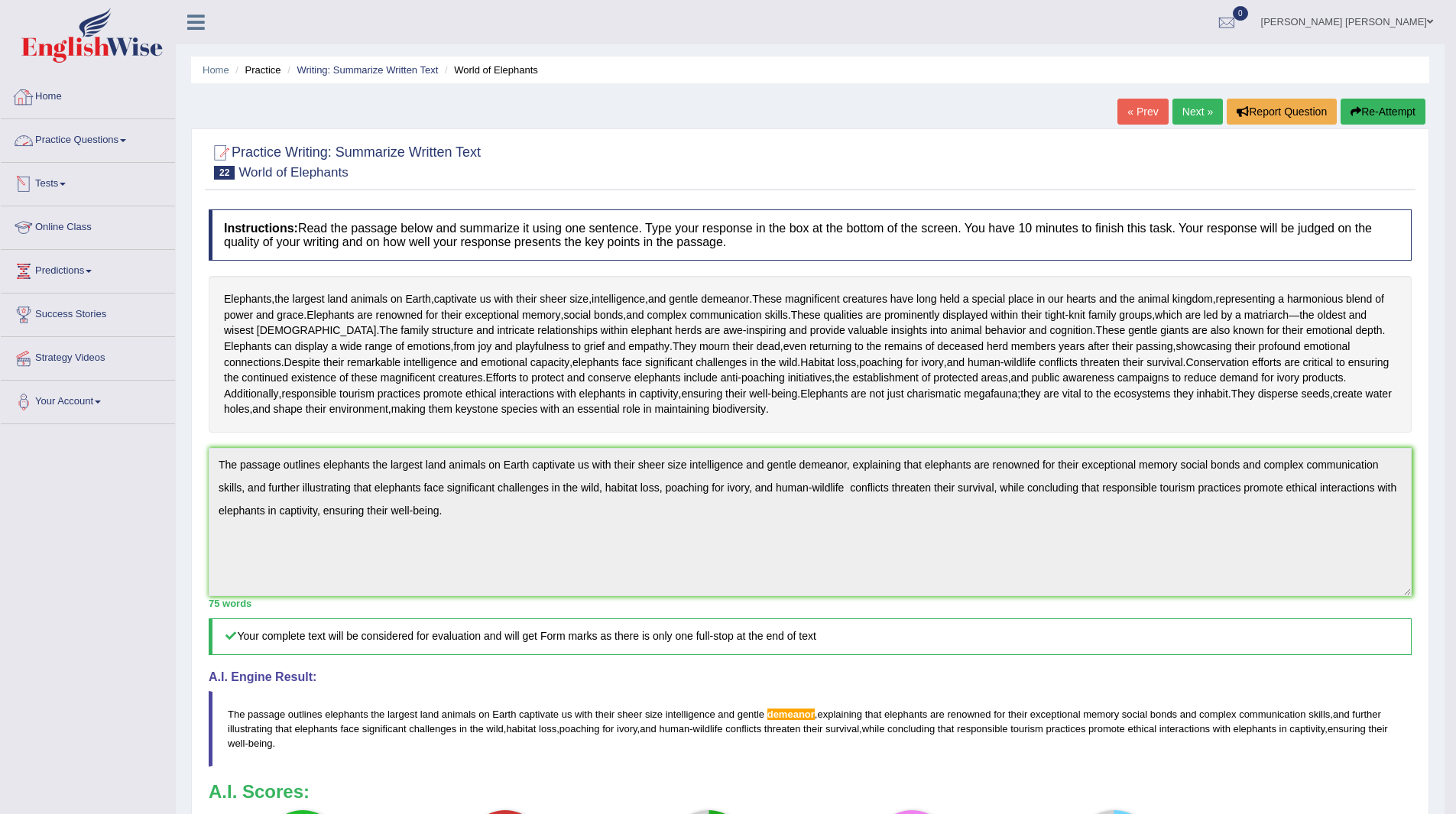
click at [60, 139] on link "Practice Questions" at bounding box center [88, 138] width 175 height 38
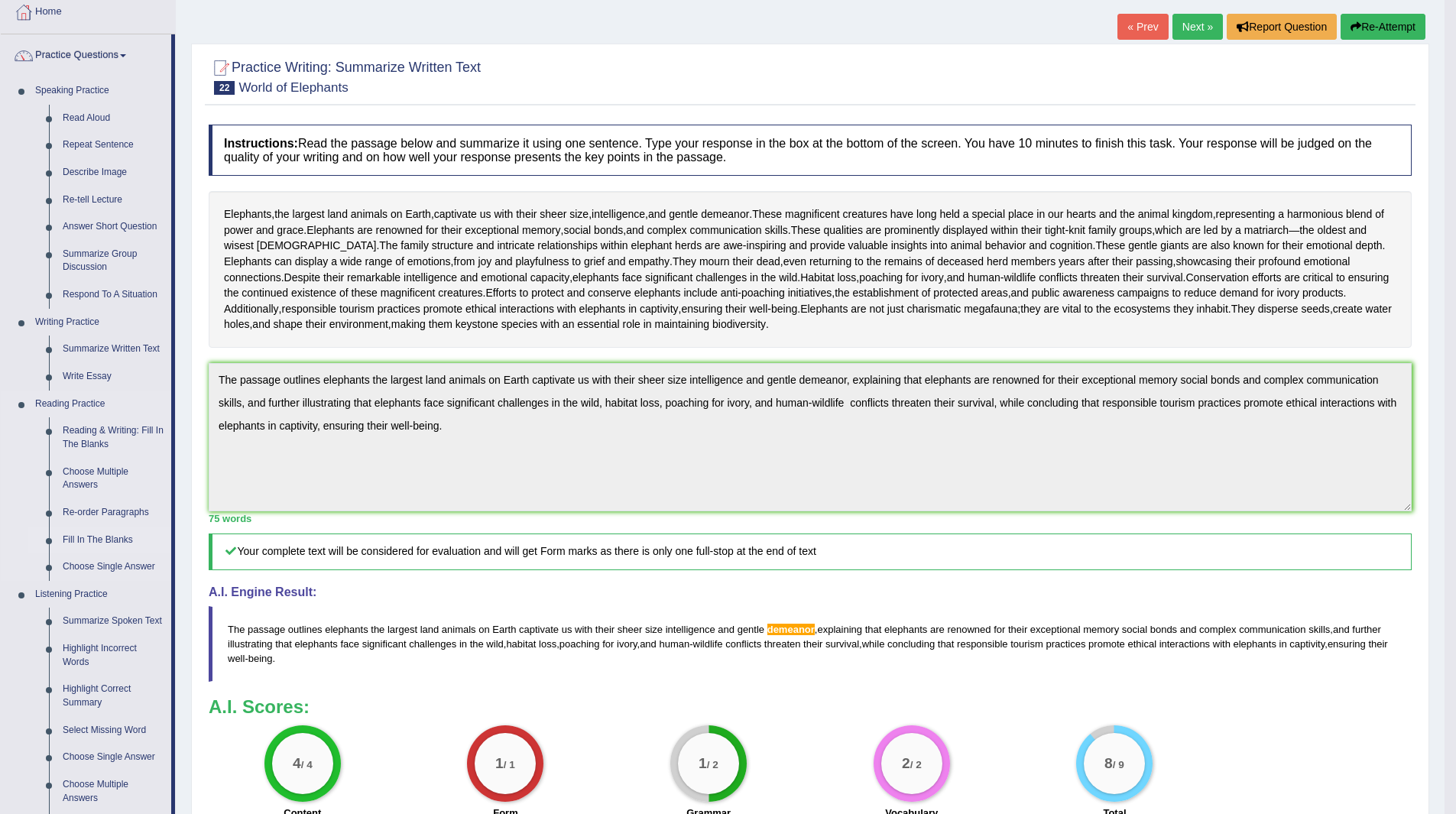
scroll to position [382, 0]
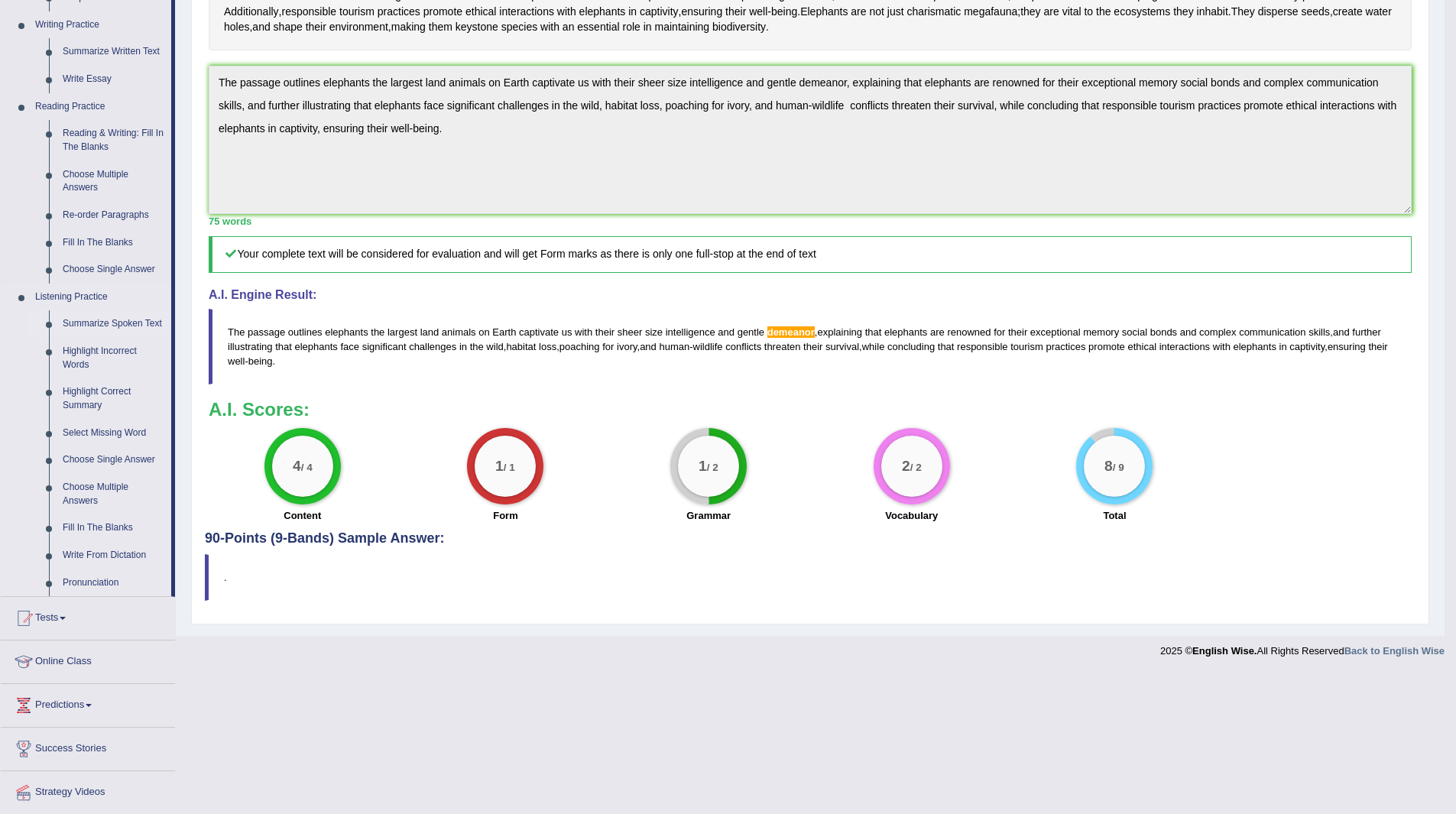
click at [110, 322] on link "Summarize Spoken Text" at bounding box center [114, 324] width 116 height 28
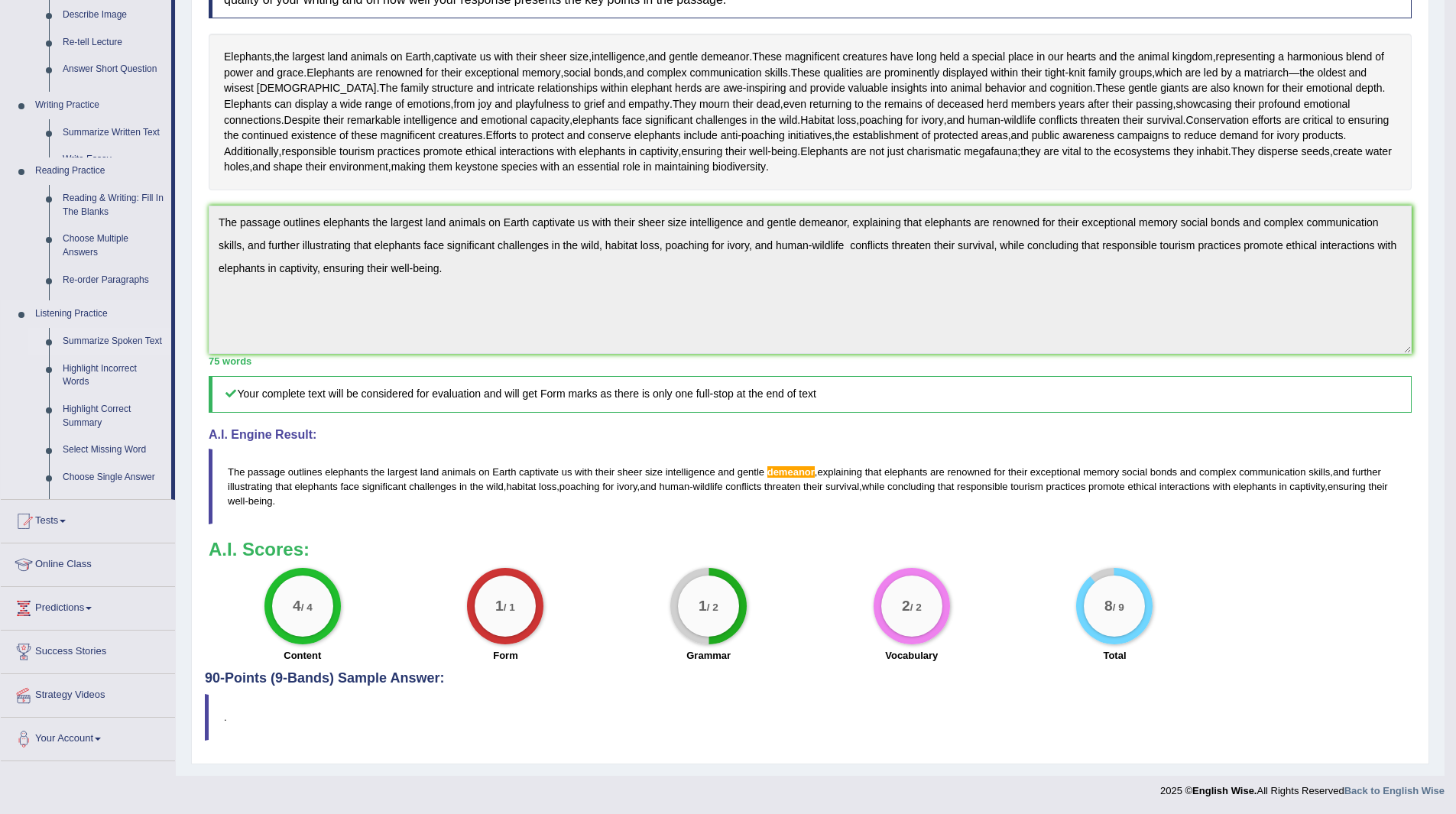
scroll to position [258, 0]
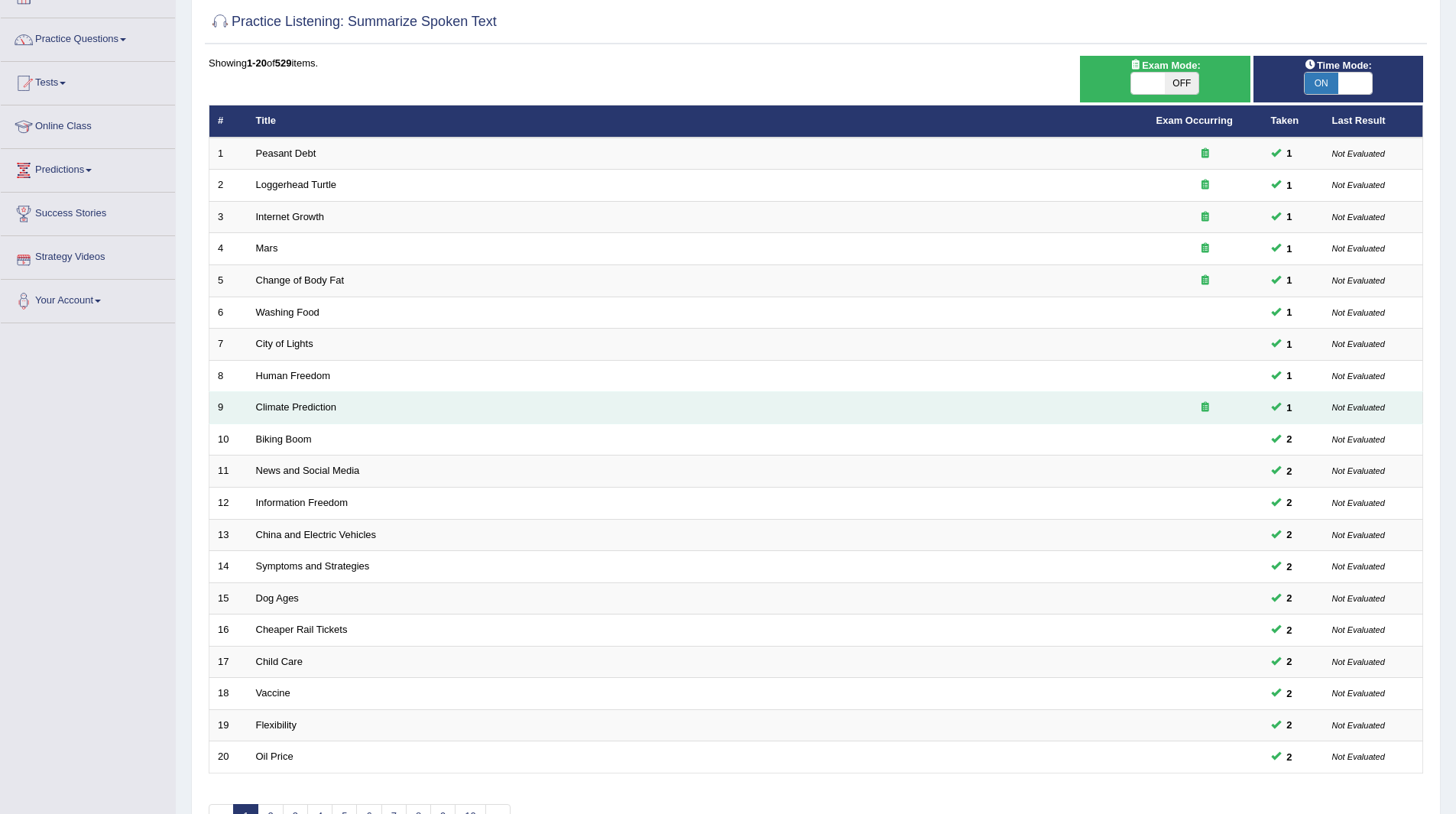
scroll to position [198, 0]
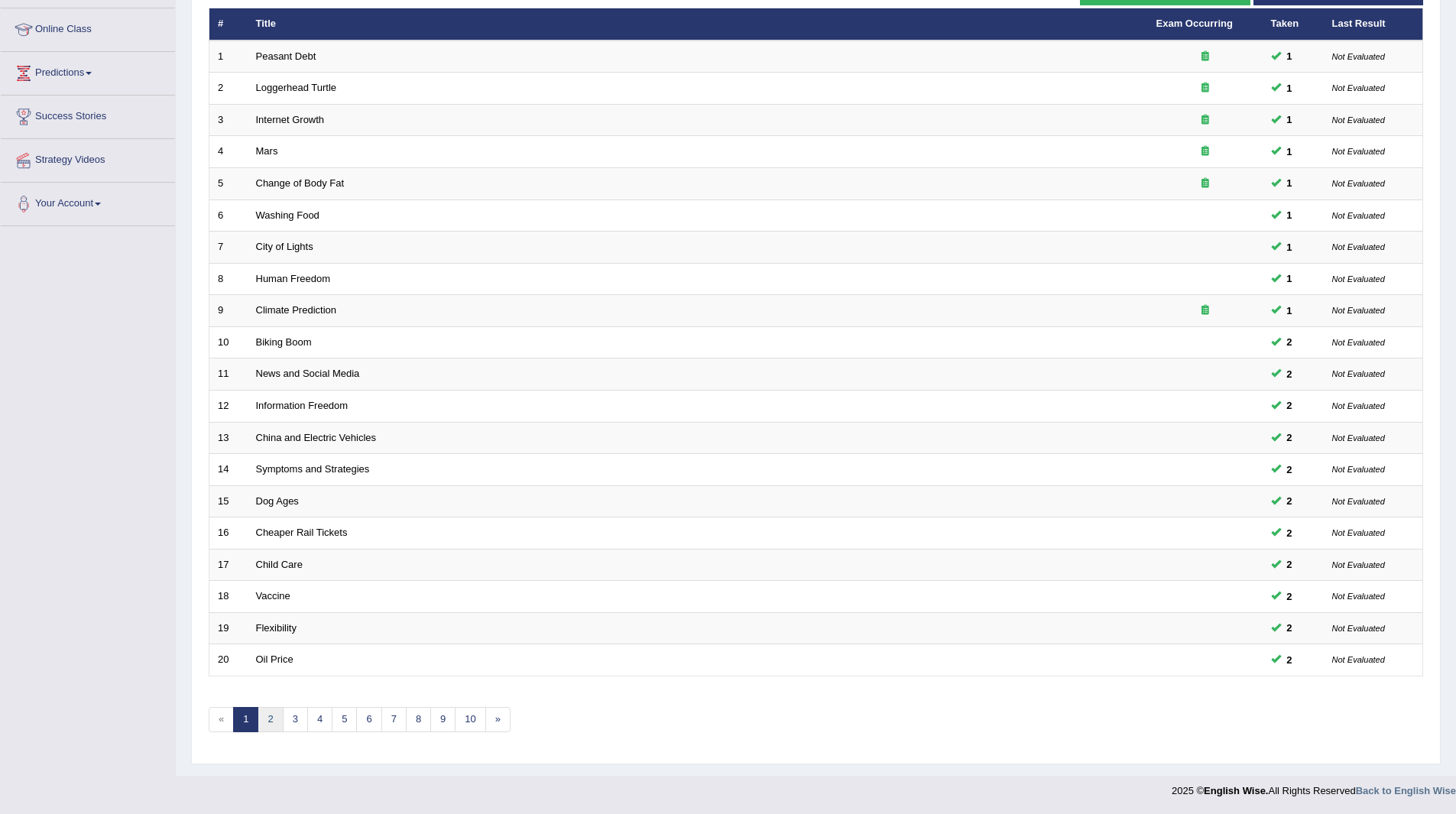
click at [263, 714] on link "2" at bounding box center [270, 720] width 25 height 25
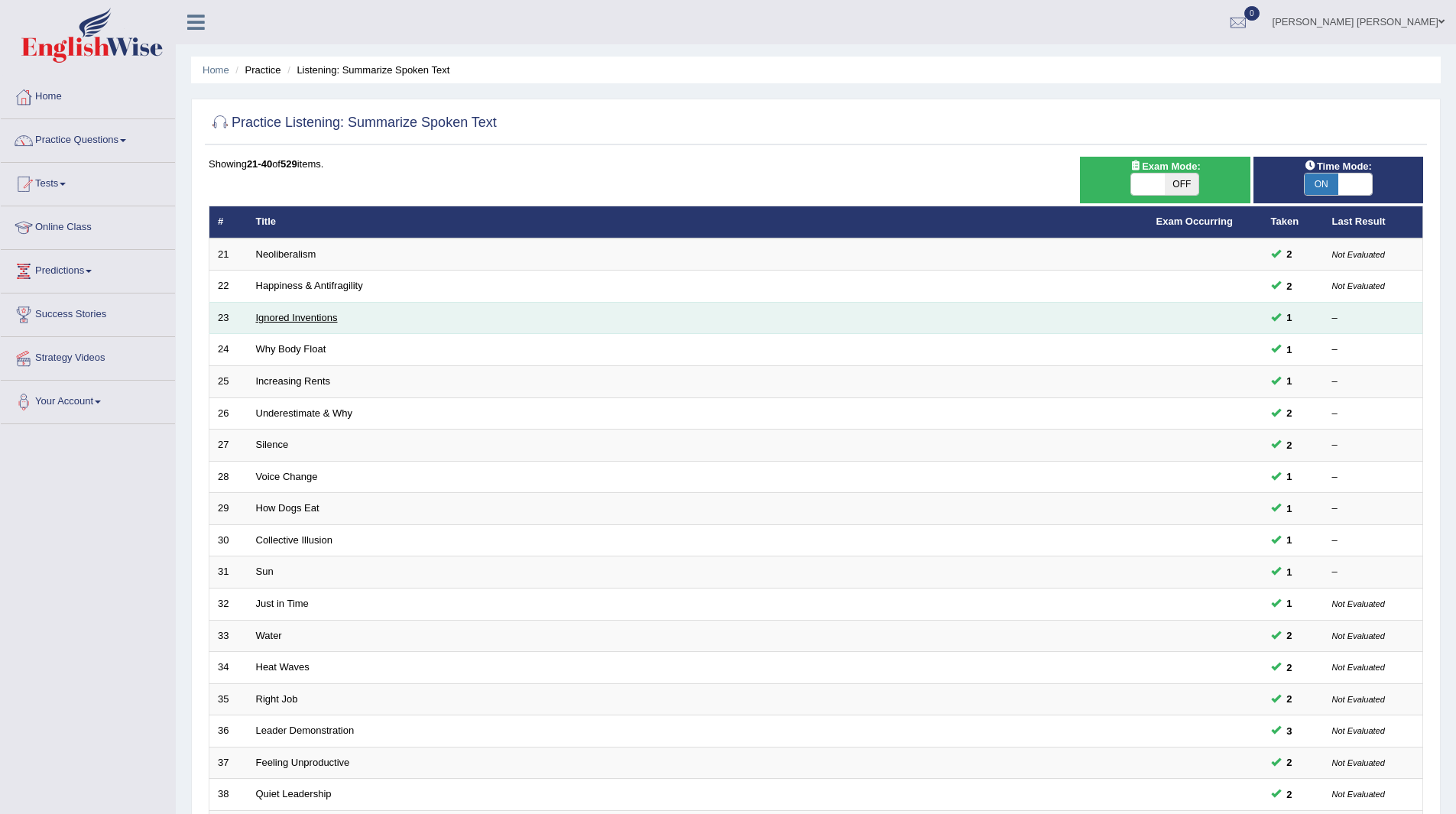
click at [273, 321] on link "Ignored Inventions" at bounding box center [297, 317] width 82 height 12
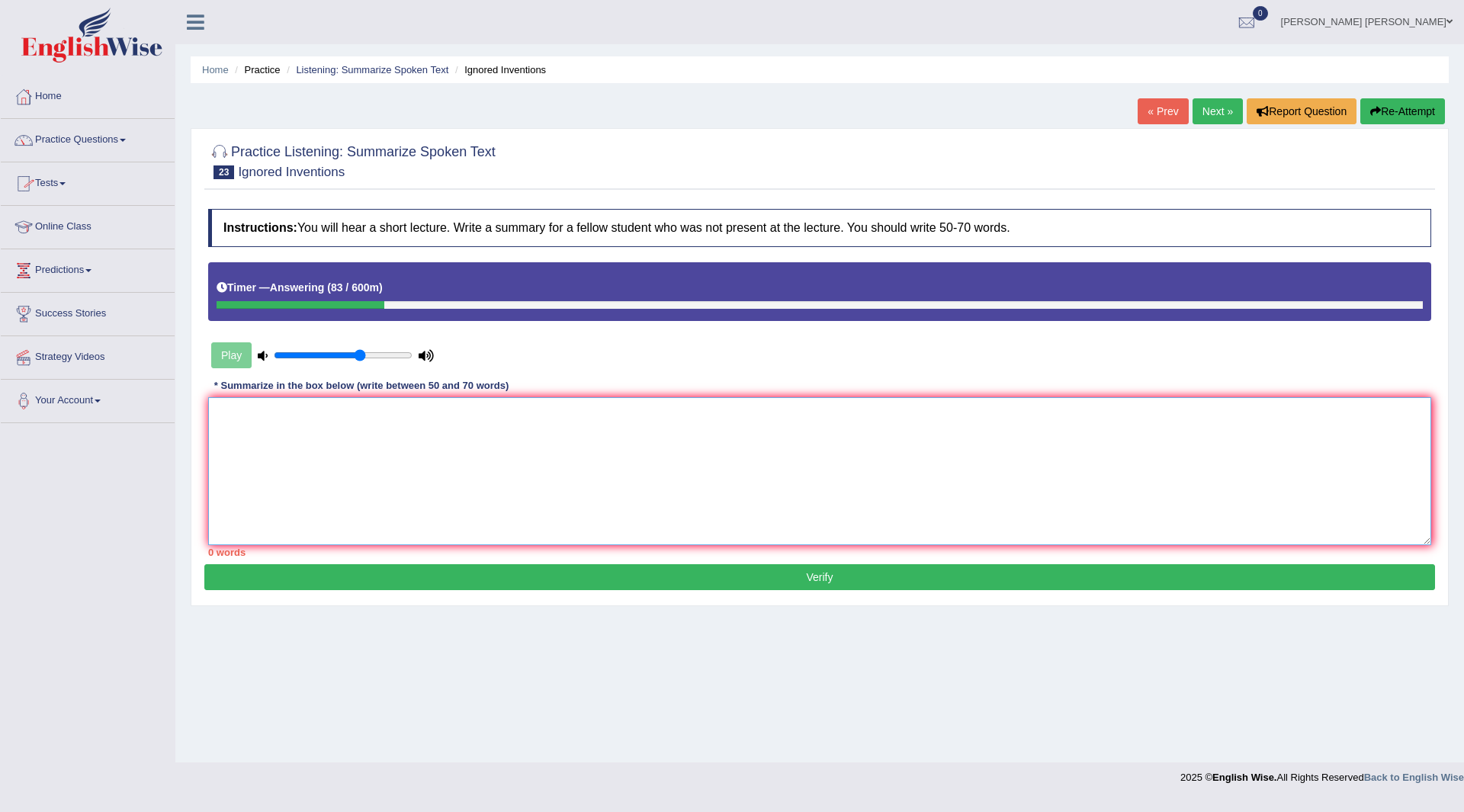
drag, startPoint x: 349, startPoint y: 458, endPoint x: 846, endPoint y: 114, distance: 604.4
click at [379, 430] on textarea at bounding box center [819, 471] width 1223 height 148
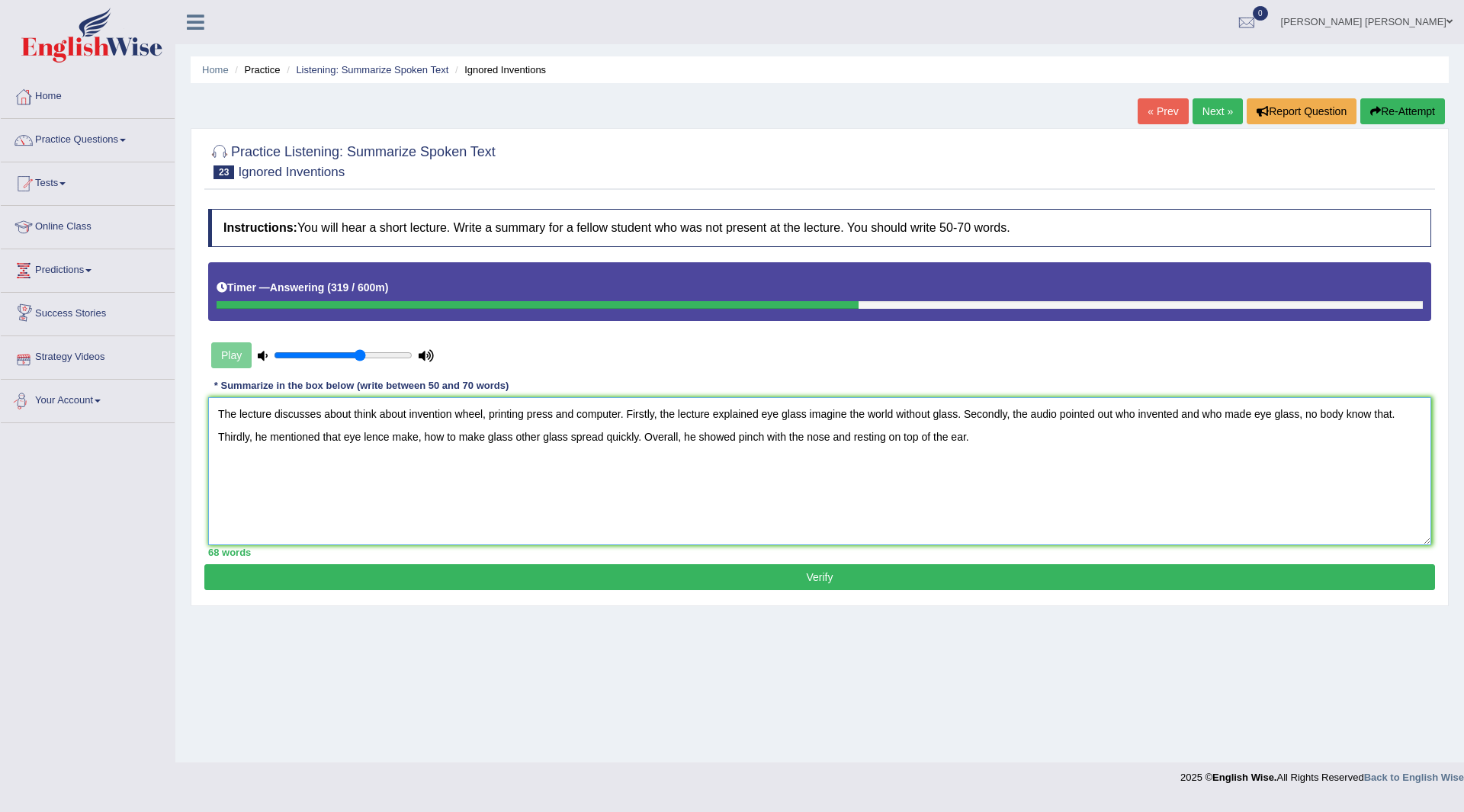
type textarea "The lecture discusses about think about invention wheel, printing press and com…"
click at [691, 579] on button "Verify" at bounding box center [820, 577] width 1231 height 26
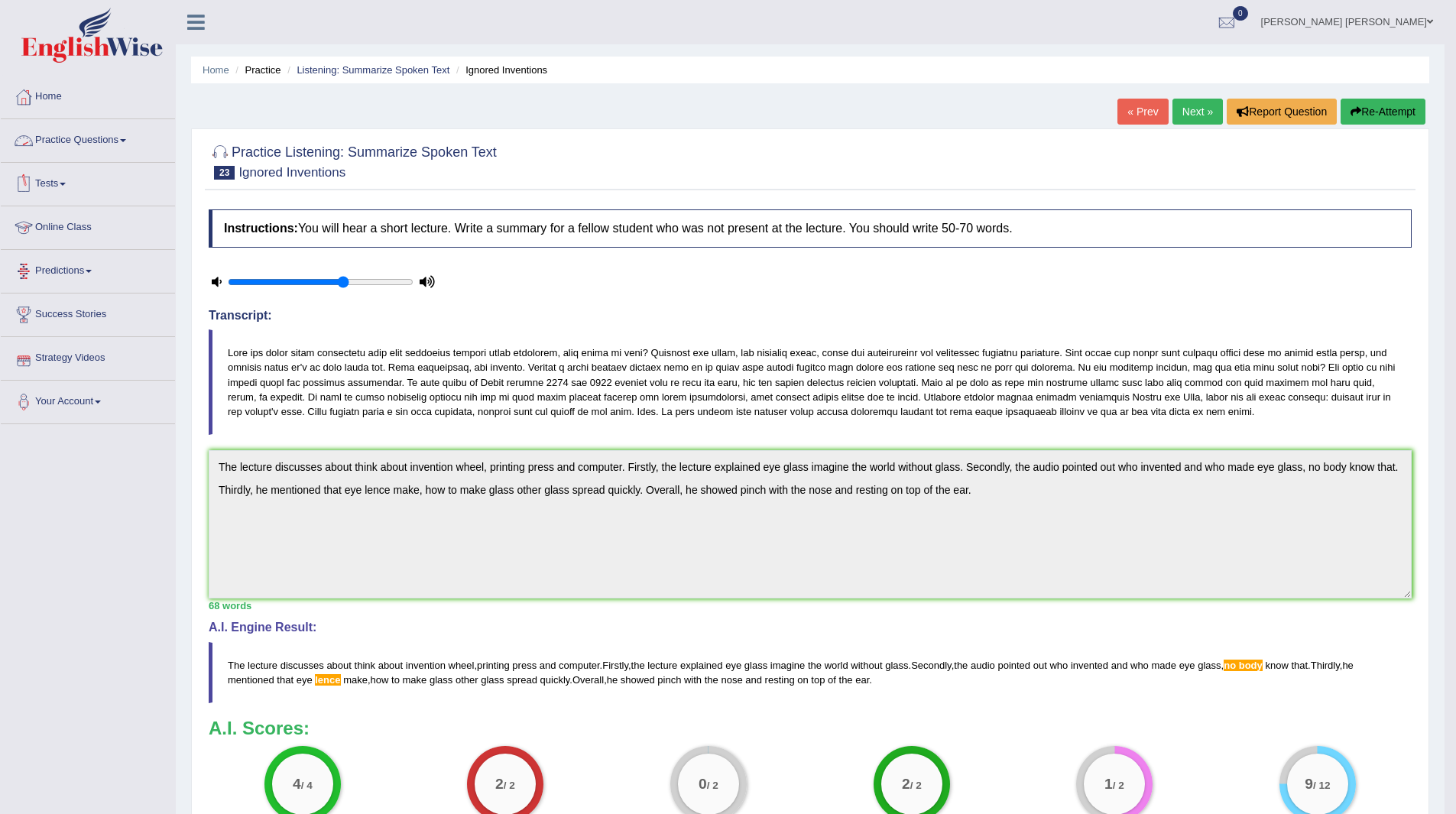
click at [68, 135] on link "Practice Questions" at bounding box center [88, 138] width 175 height 38
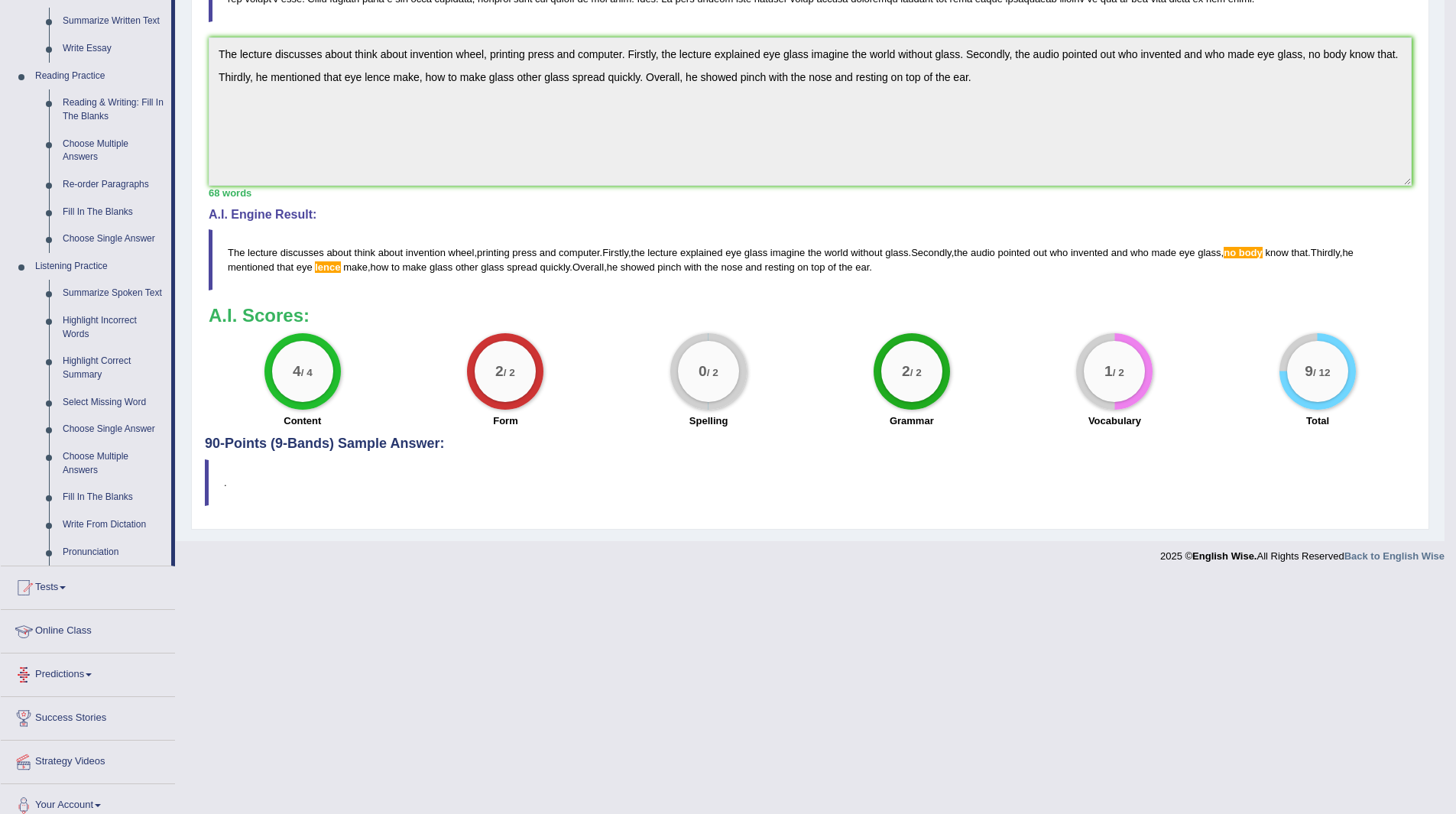
scroll to position [427, 0]
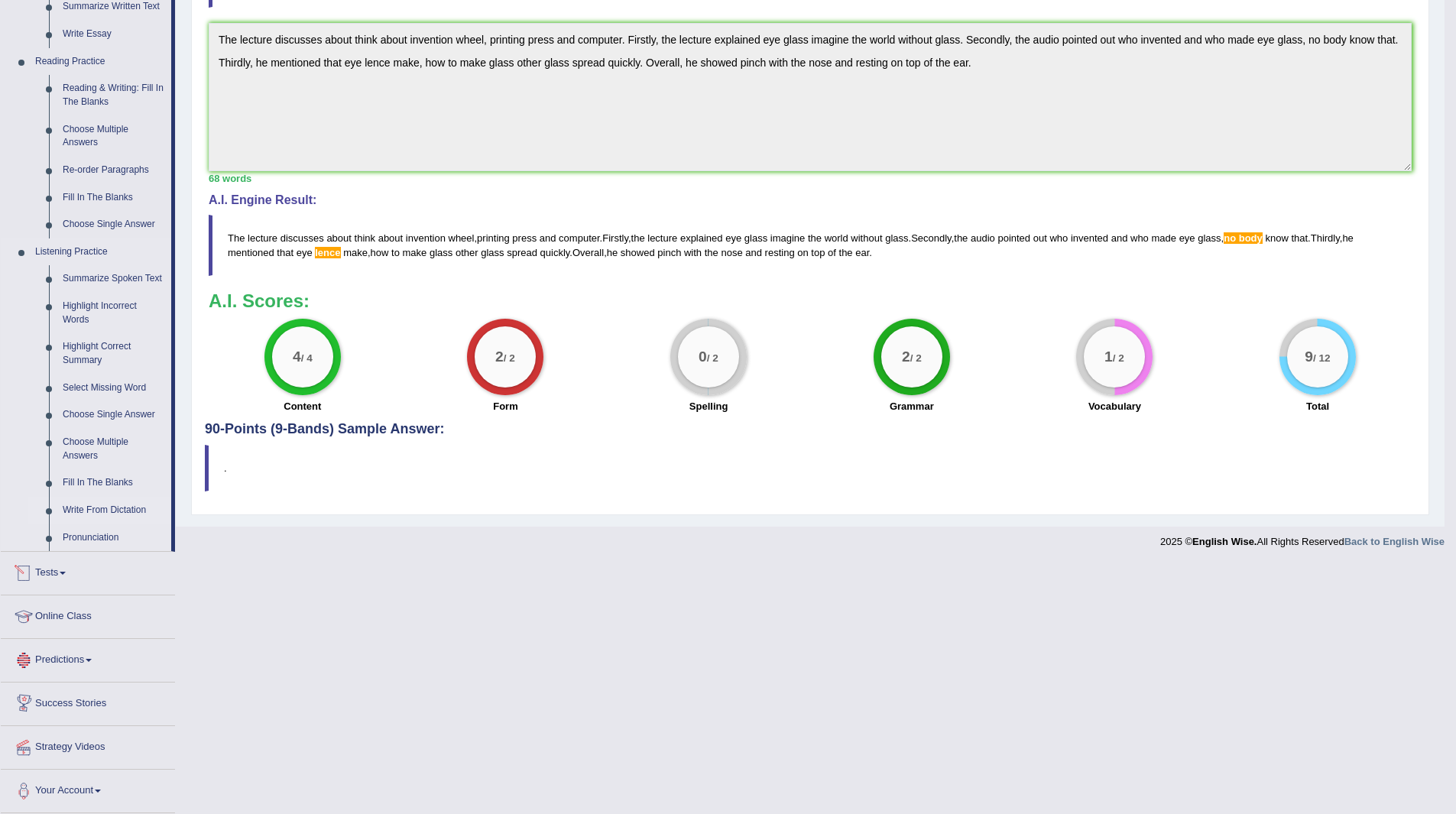
click at [94, 507] on link "Write From Dictation" at bounding box center [114, 510] width 116 height 28
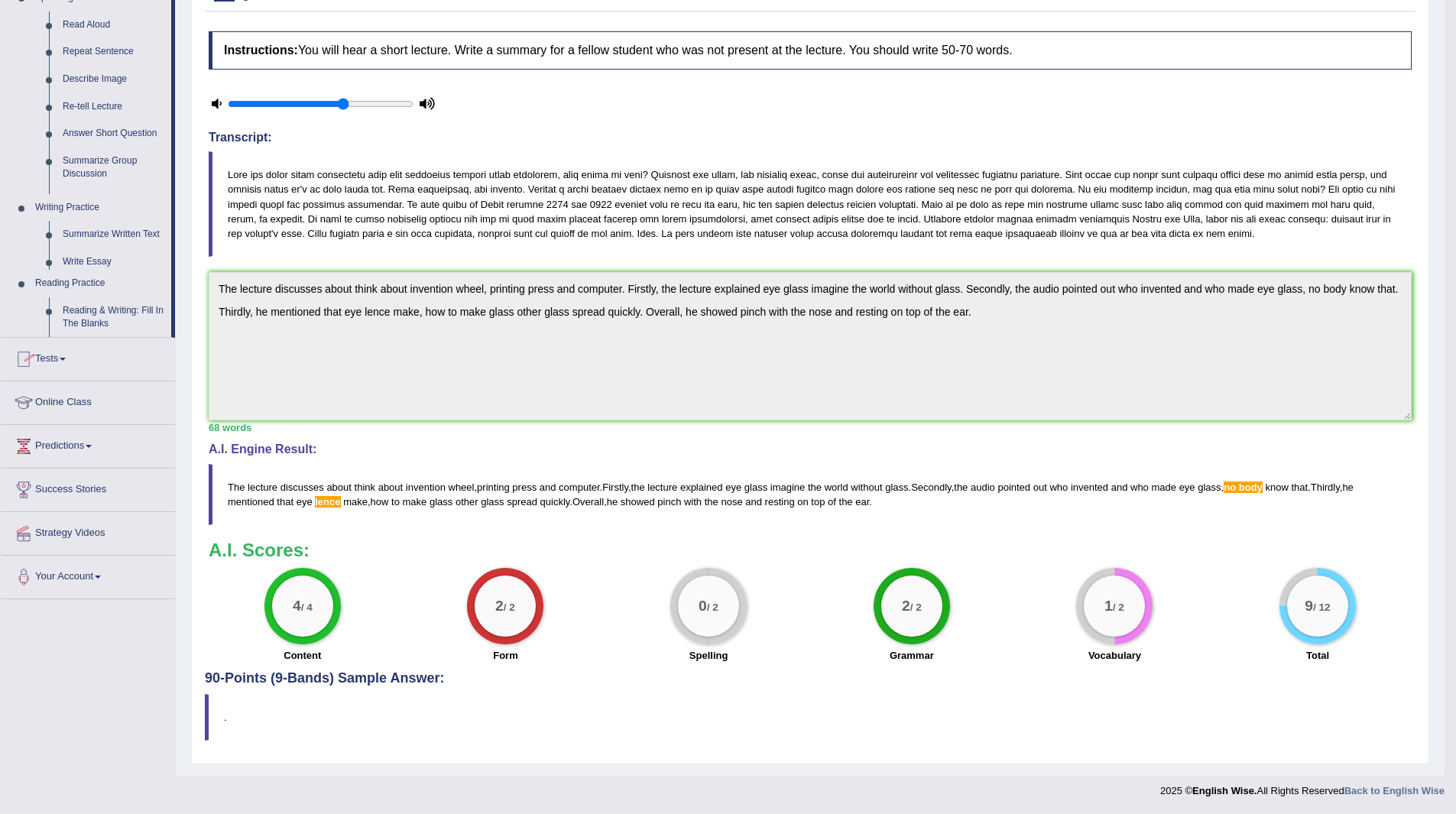
scroll to position [370, 0]
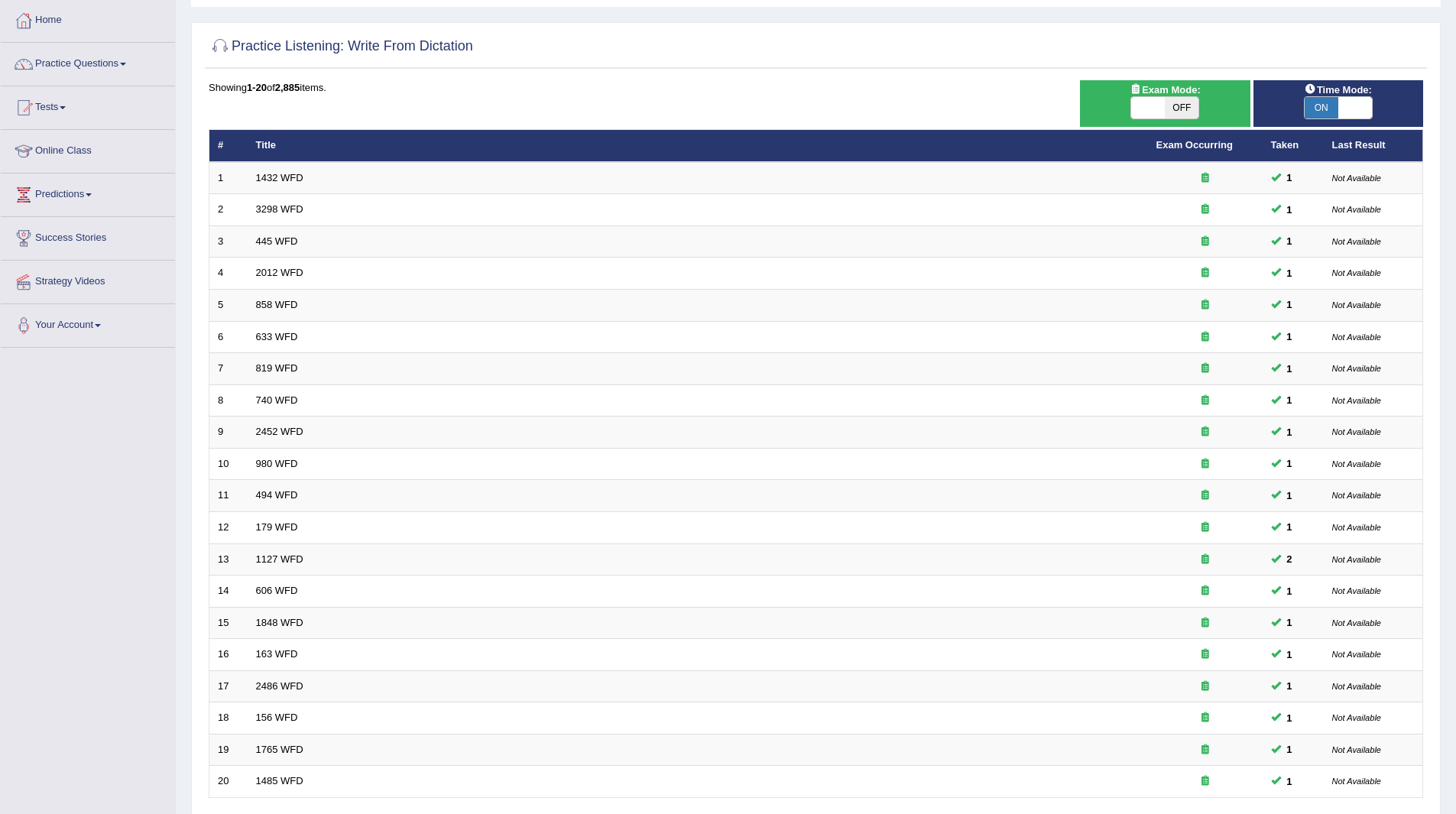
scroll to position [198, 0]
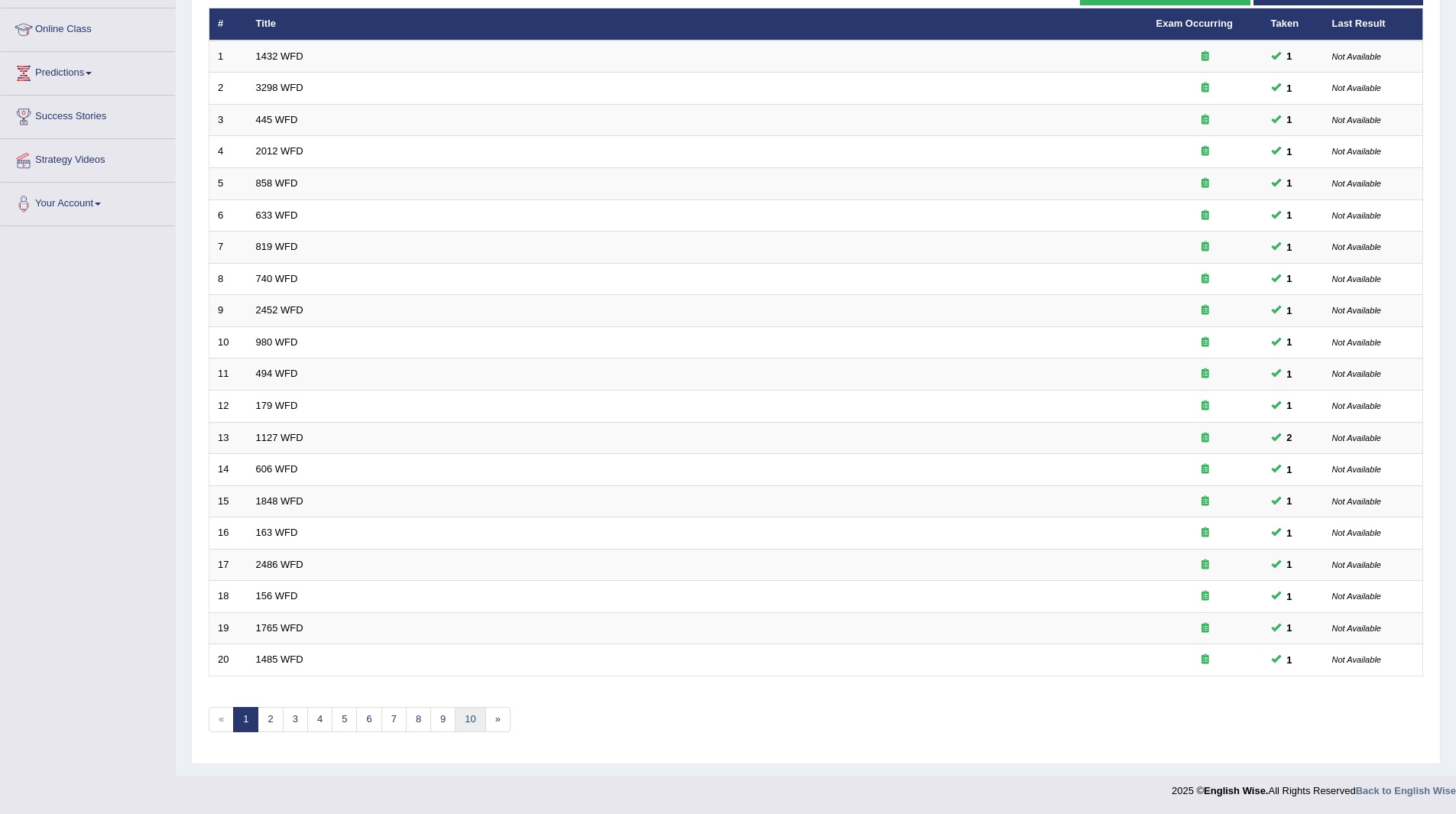
click at [472, 715] on link "10" at bounding box center [470, 720] width 30 height 25
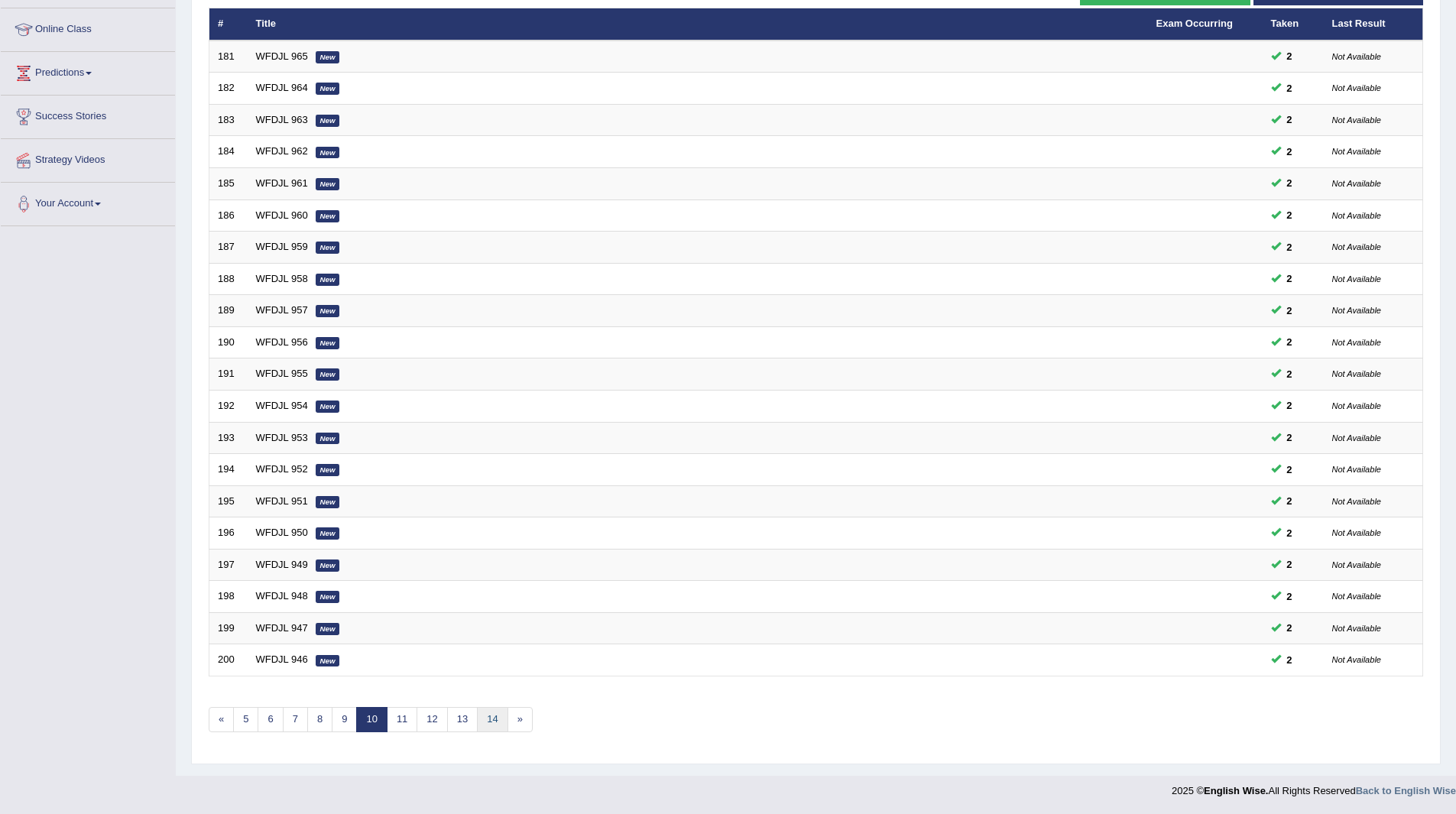
click at [498, 722] on link "14" at bounding box center [492, 720] width 30 height 25
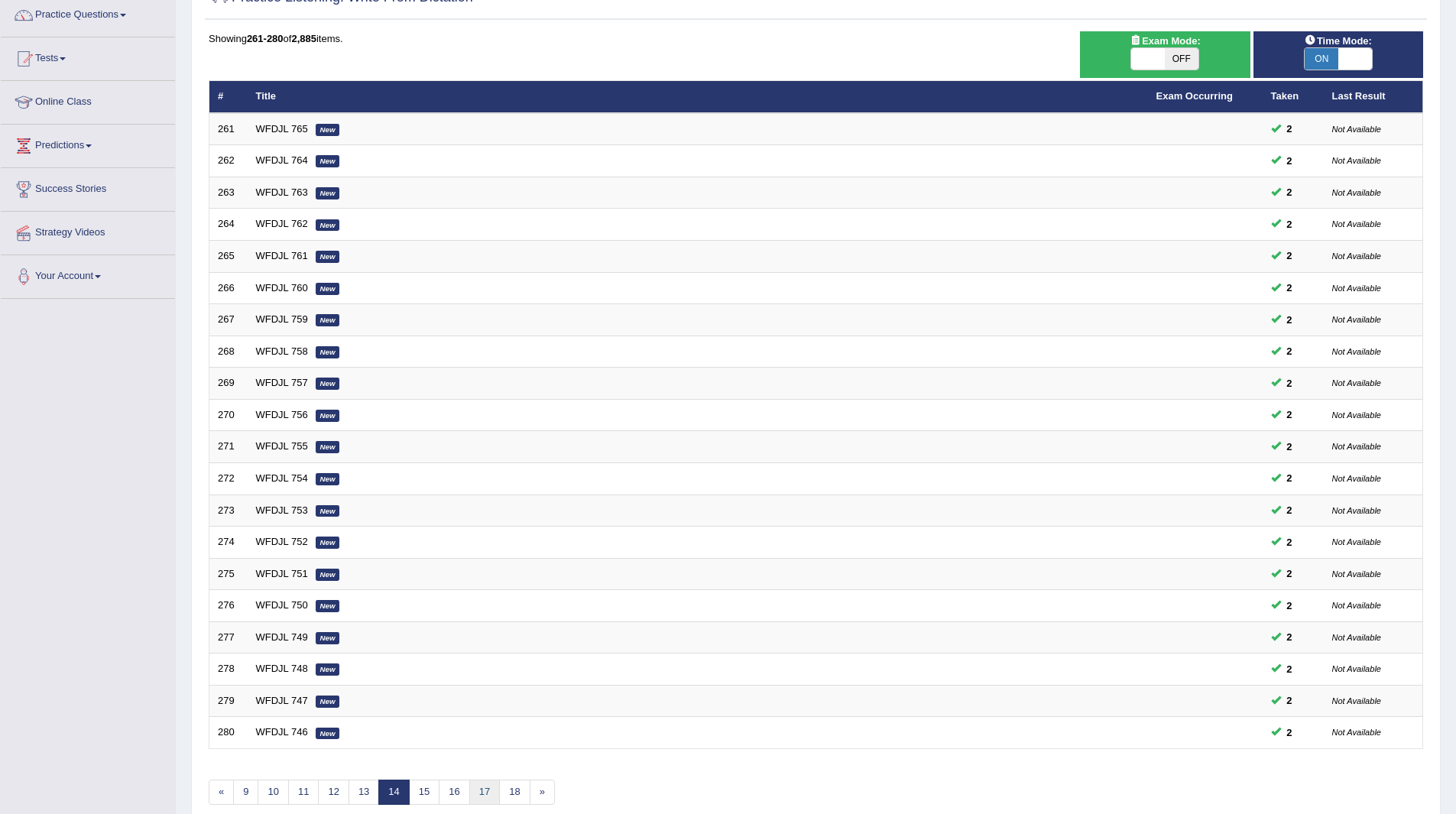
scroll to position [198, 0]
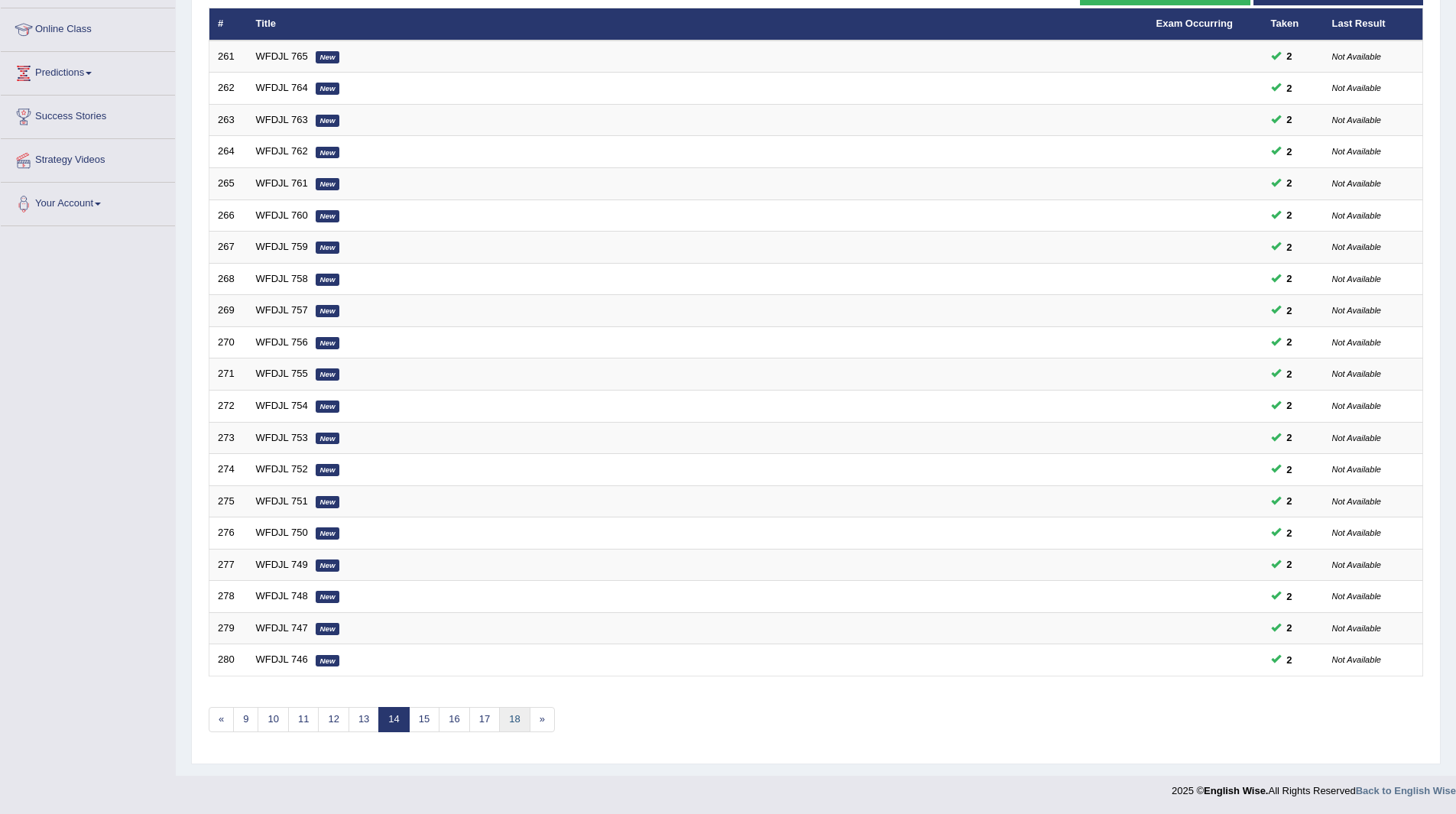
click at [512, 720] on link "18" at bounding box center [515, 720] width 30 height 25
click at [521, 716] on link "22" at bounding box center [520, 720] width 30 height 25
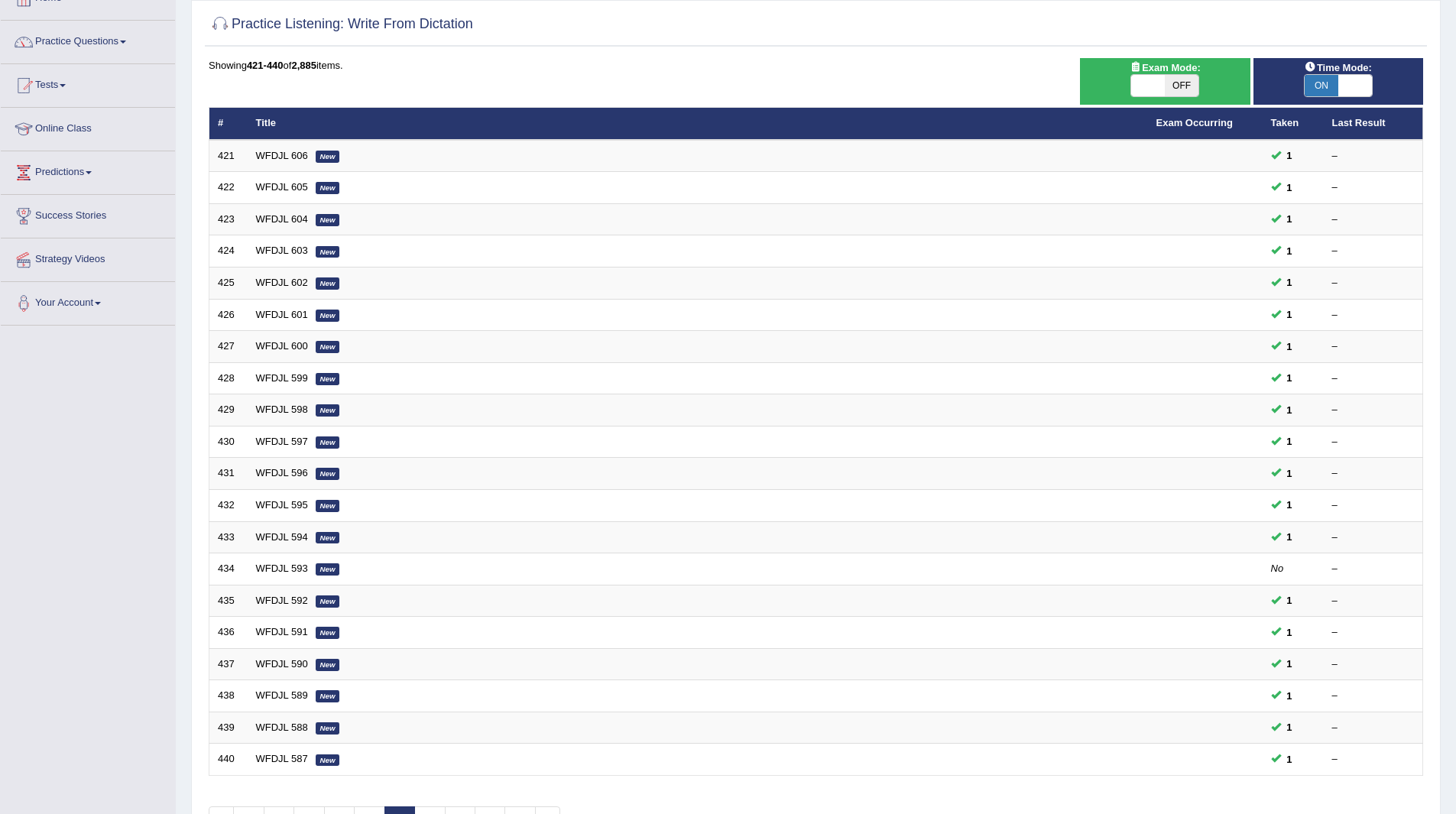
scroll to position [198, 0]
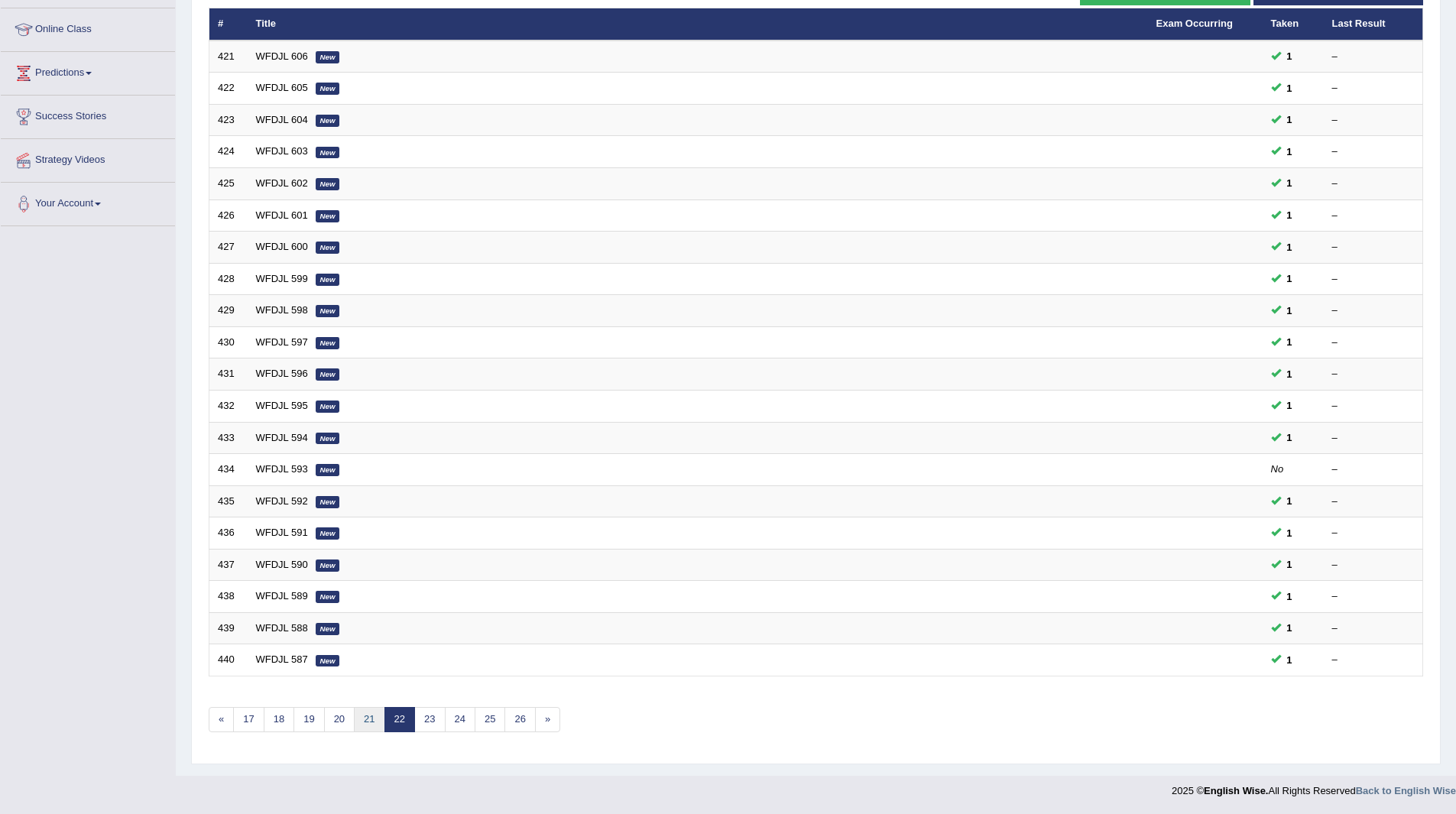
click at [368, 716] on link "21" at bounding box center [369, 720] width 30 height 25
click at [369, 717] on link "20" at bounding box center [369, 720] width 30 height 25
click at [374, 715] on link "19" at bounding box center [369, 720] width 30 height 25
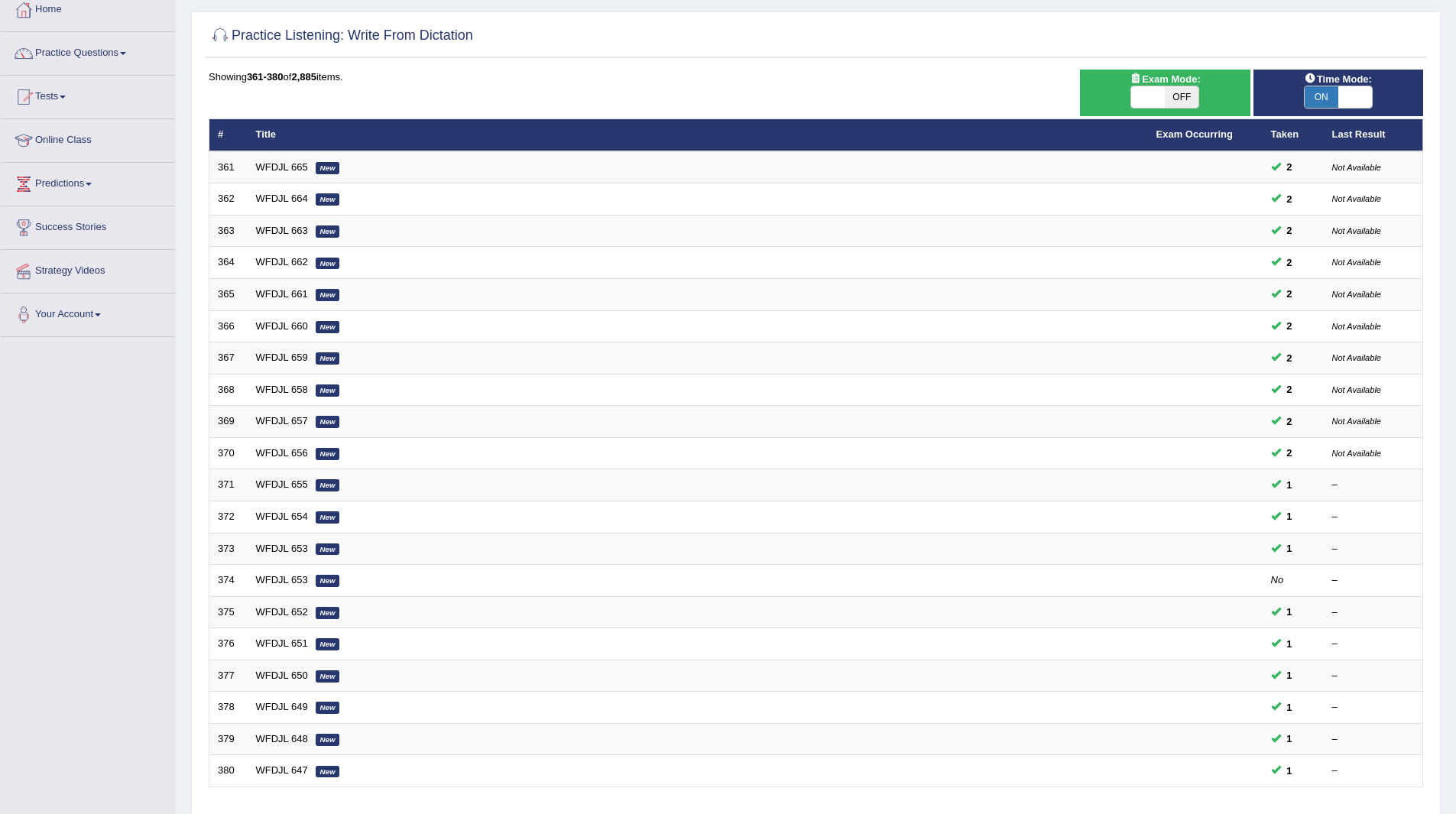
scroll to position [198, 0]
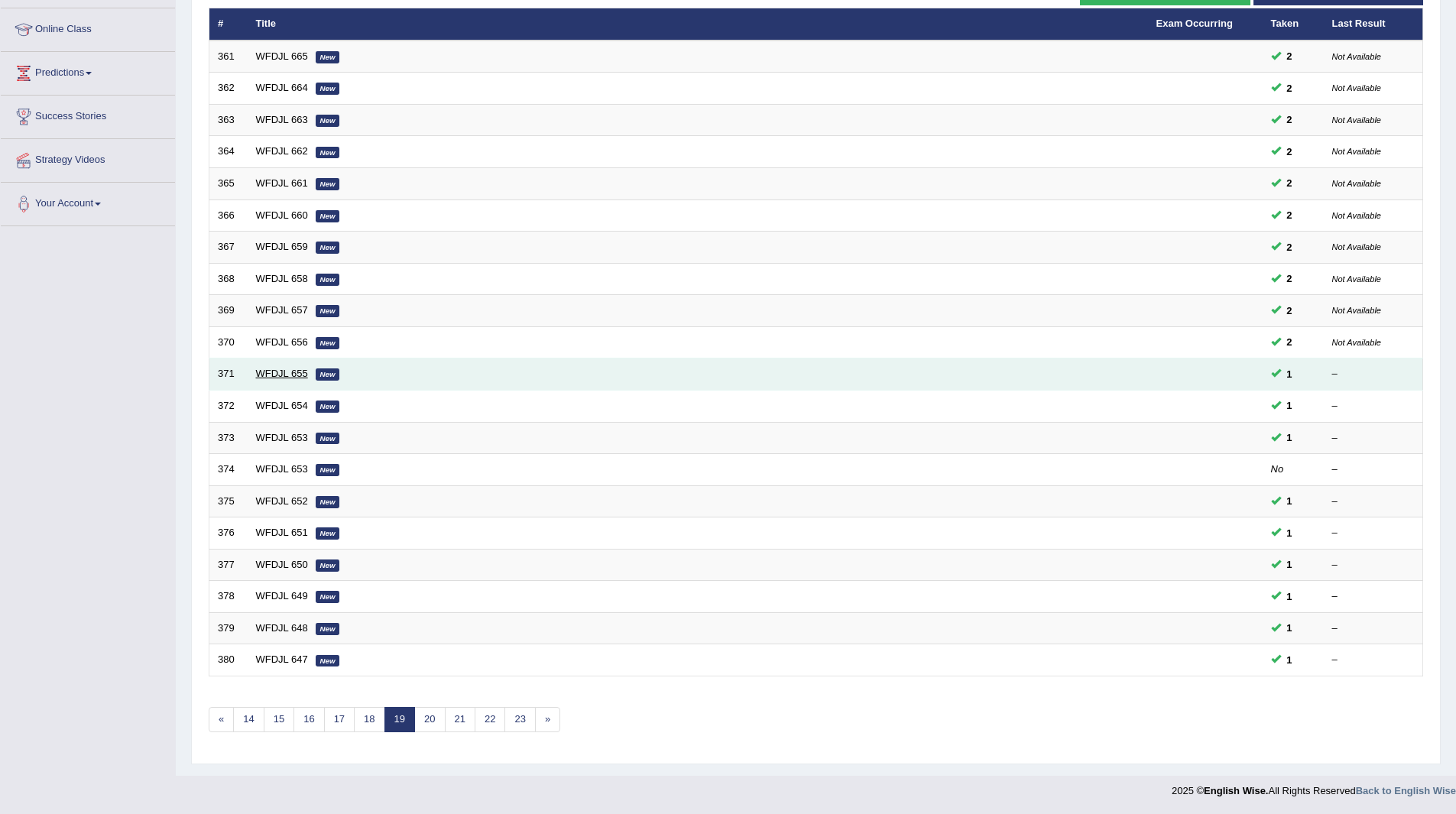
click at [279, 370] on link "WFDJL 655" at bounding box center [282, 373] width 52 height 12
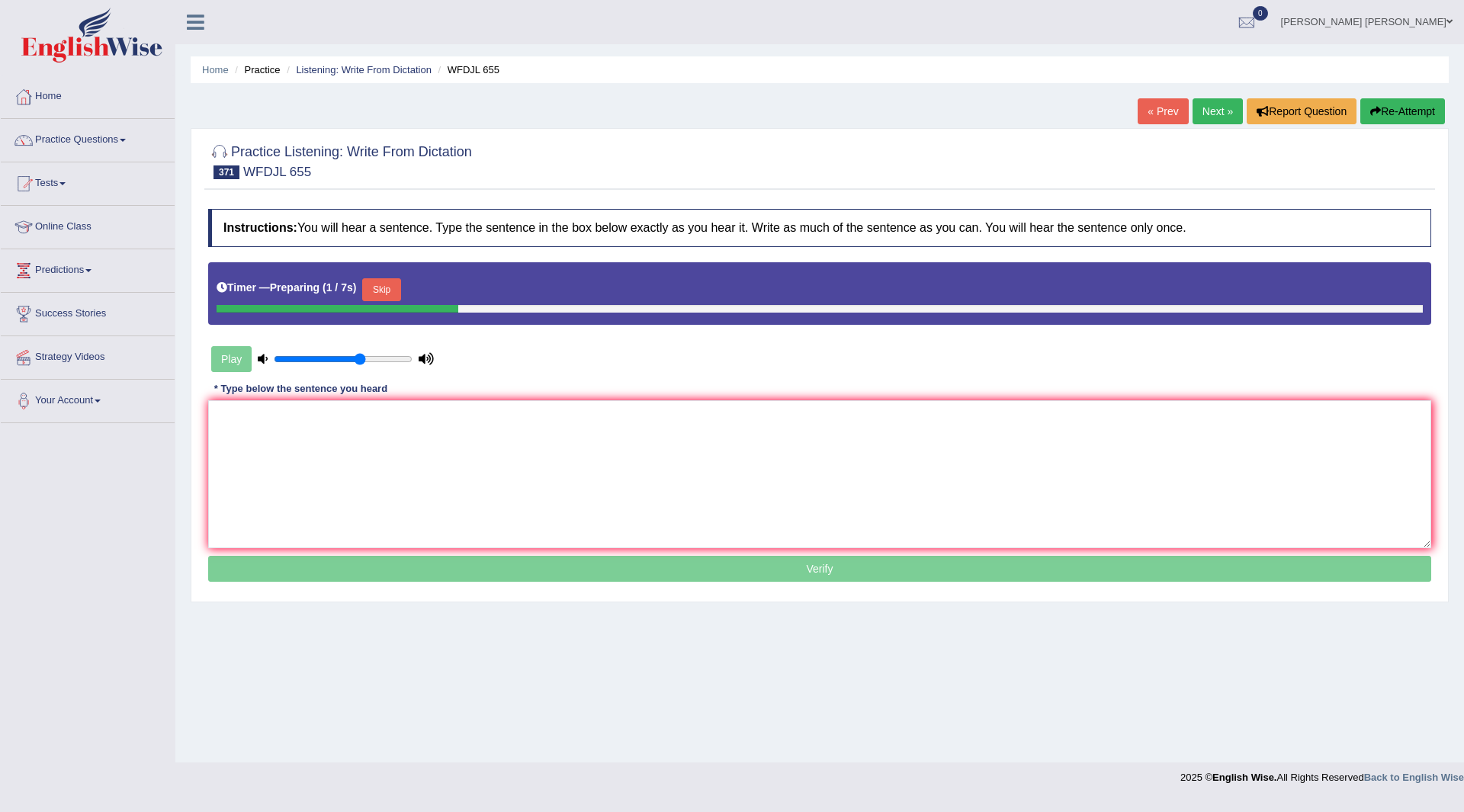
click at [397, 293] on button "Skip" at bounding box center [381, 290] width 38 height 23
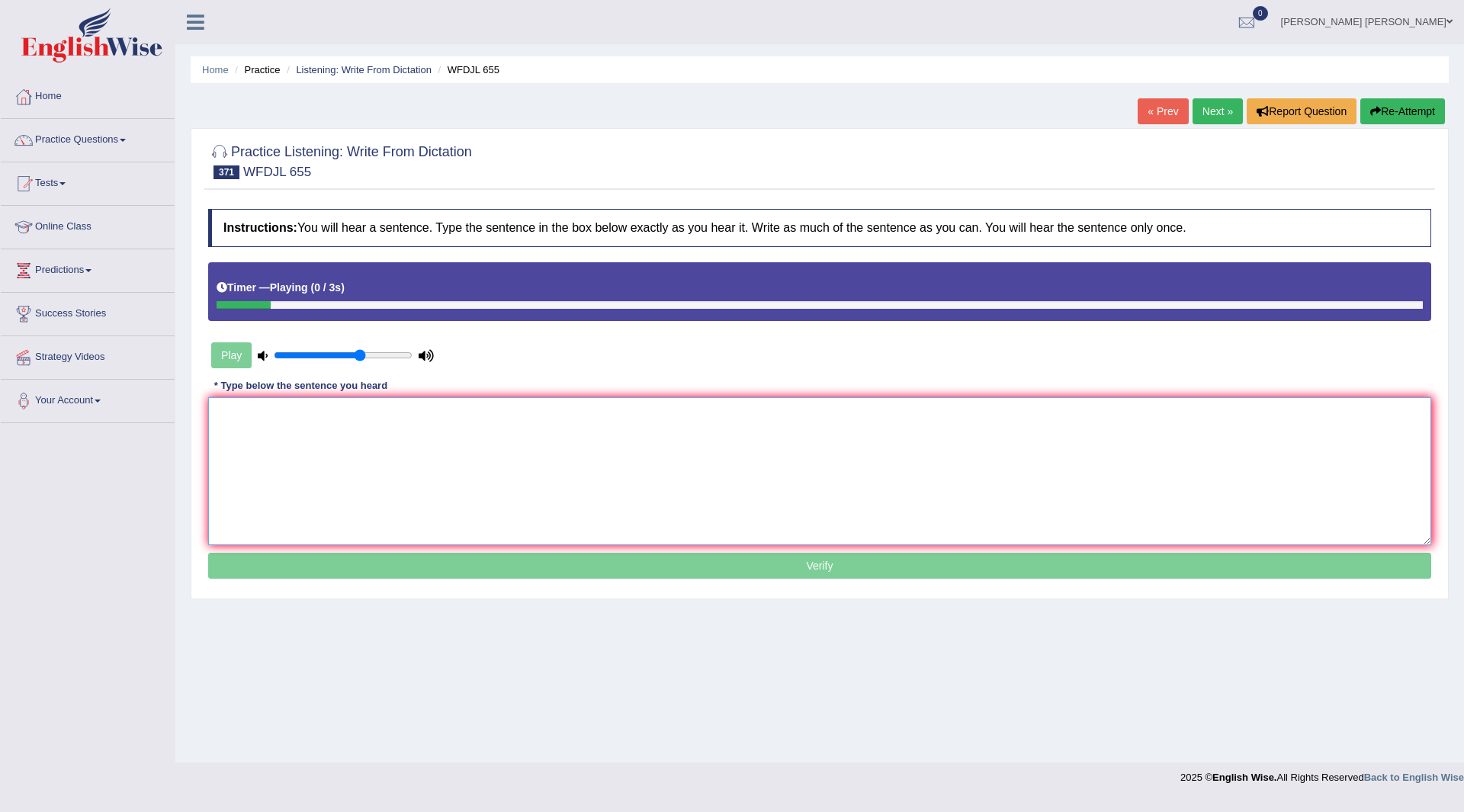
drag, startPoint x: 535, startPoint y: 446, endPoint x: 800, endPoint y: 541, distance: 281.5
click at [536, 445] on textarea at bounding box center [819, 471] width 1223 height 148
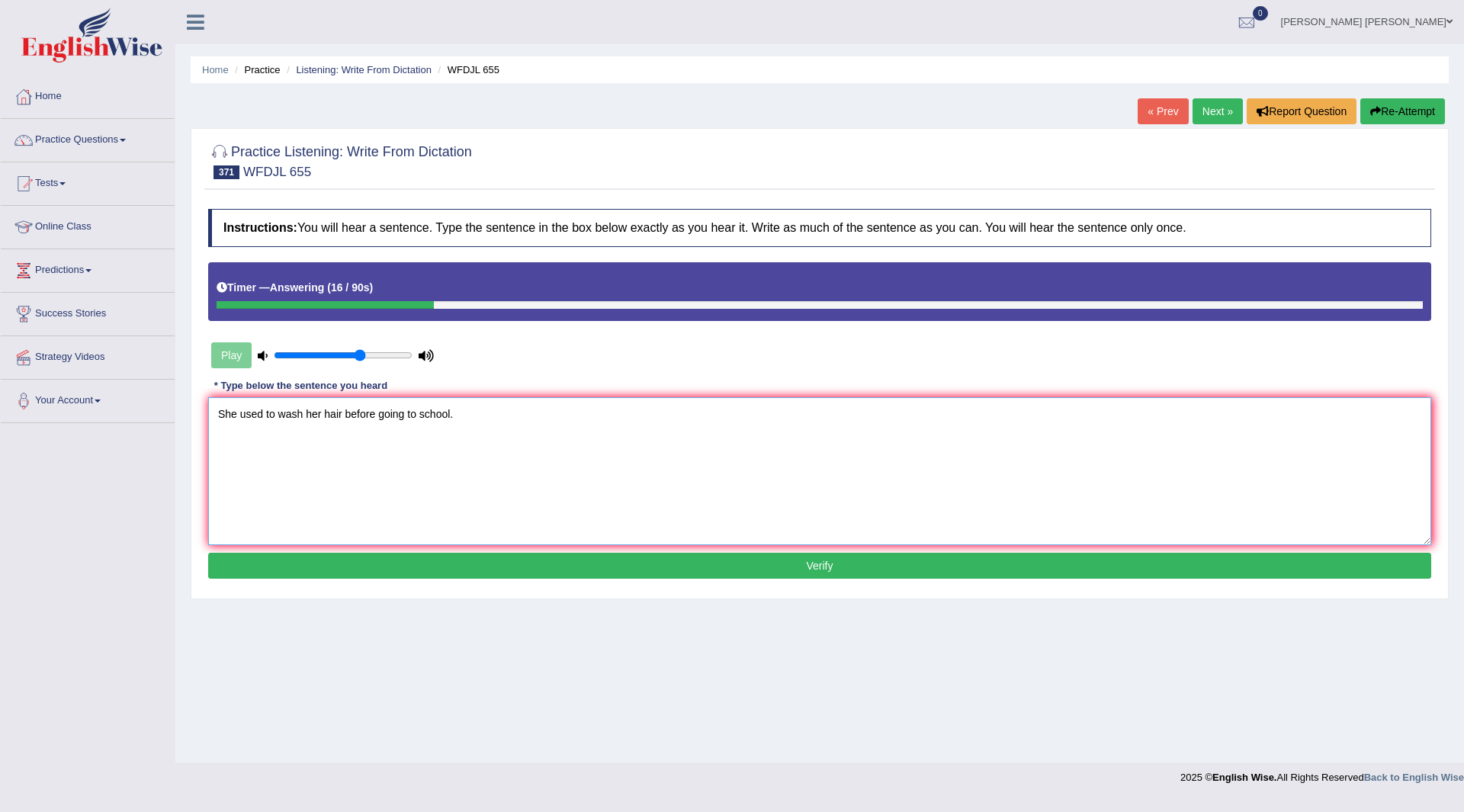
type textarea "She used to wash her hair before going to school."
click at [622, 571] on button "Verify" at bounding box center [819, 565] width 1223 height 26
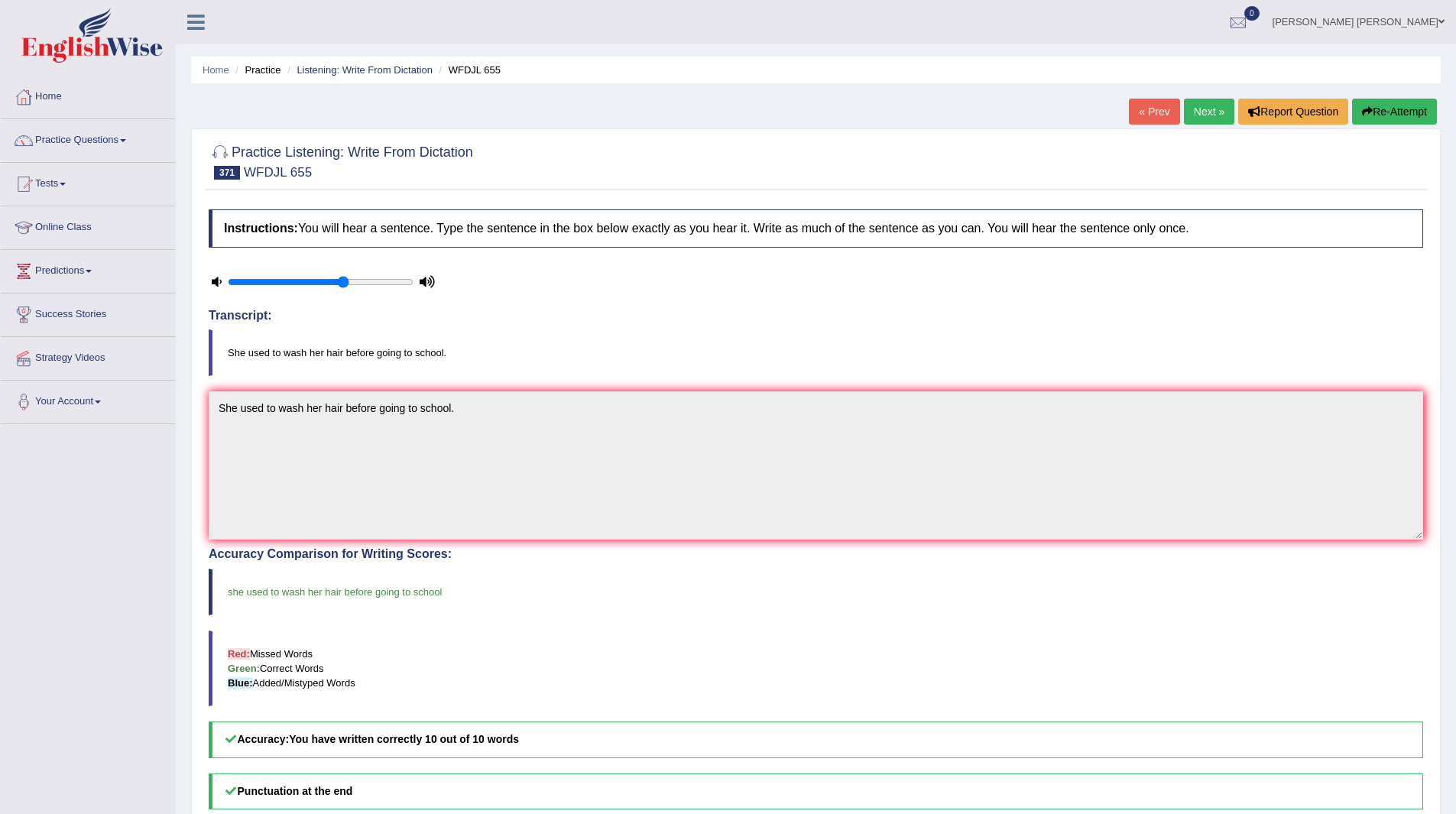
drag, startPoint x: 1203, startPoint y: 112, endPoint x: 1195, endPoint y: 114, distance: 8.2
click at [1201, 111] on link "Next »" at bounding box center [1209, 111] width 51 height 26
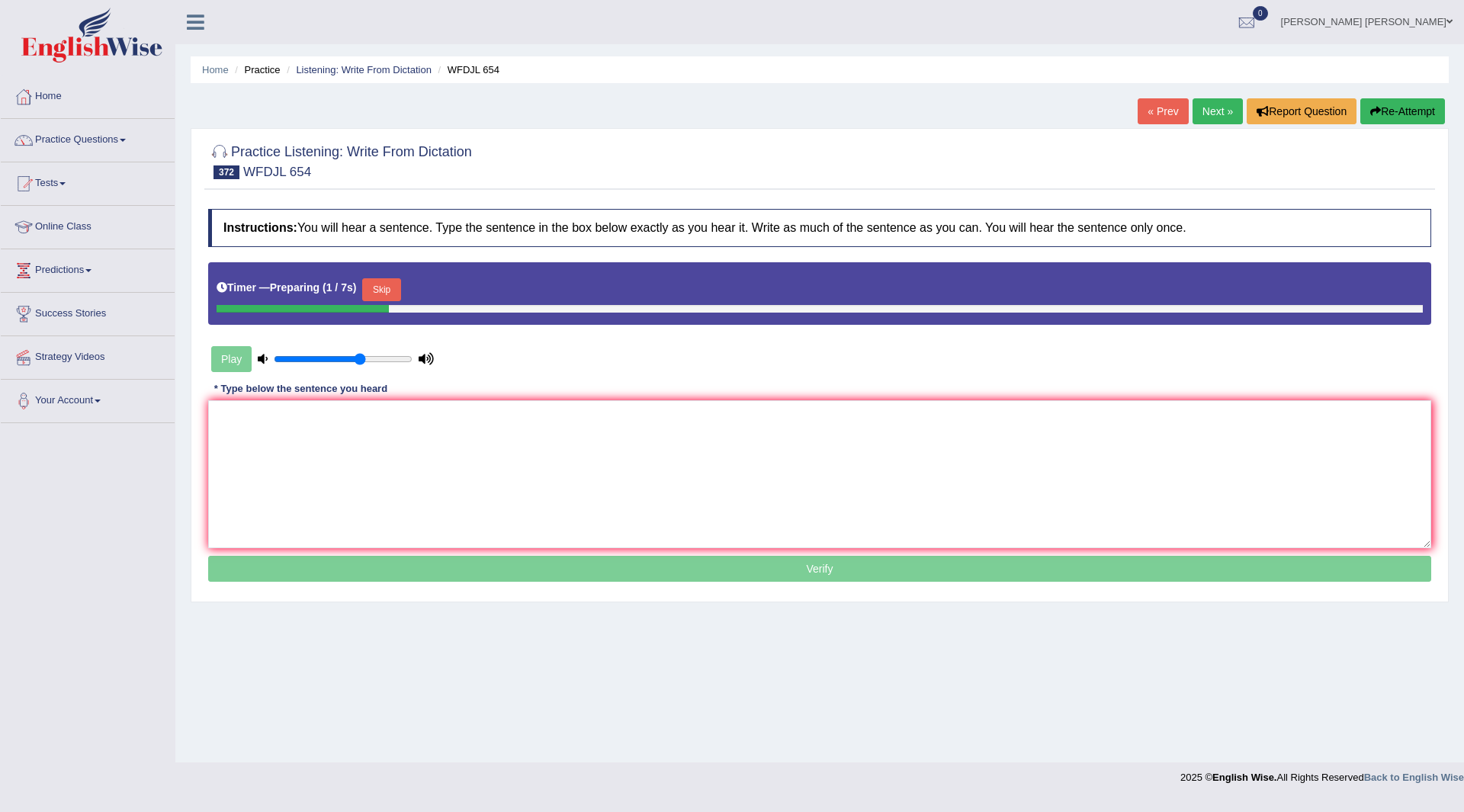
click at [394, 293] on button "Skip" at bounding box center [381, 290] width 38 height 23
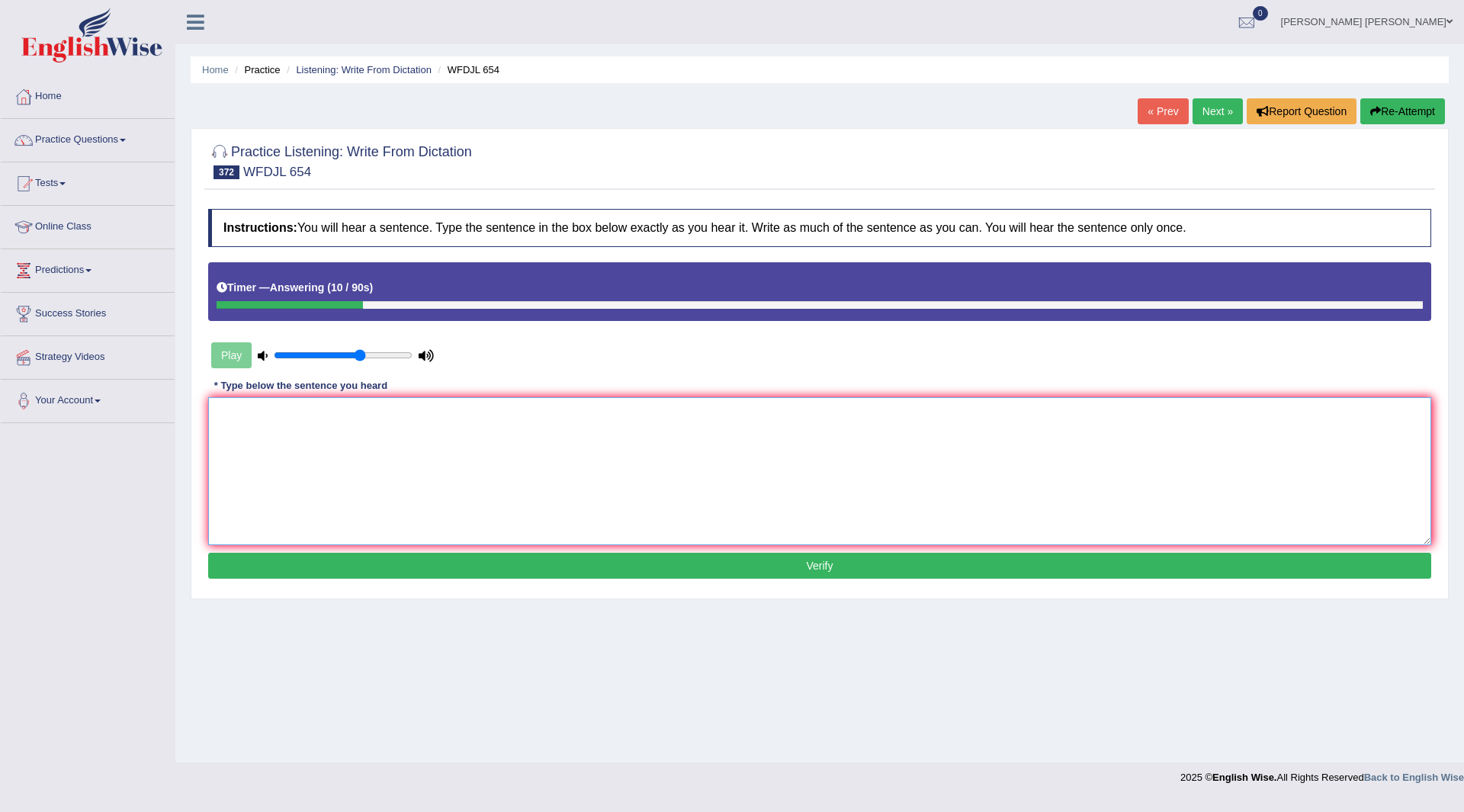
drag, startPoint x: 363, startPoint y: 469, endPoint x: 382, endPoint y: 471, distance: 19.1
click at [375, 469] on textarea at bounding box center [819, 471] width 1223 height 148
type textarea "His business is only a partial success."
click at [416, 561] on button "Verify" at bounding box center [819, 565] width 1223 height 26
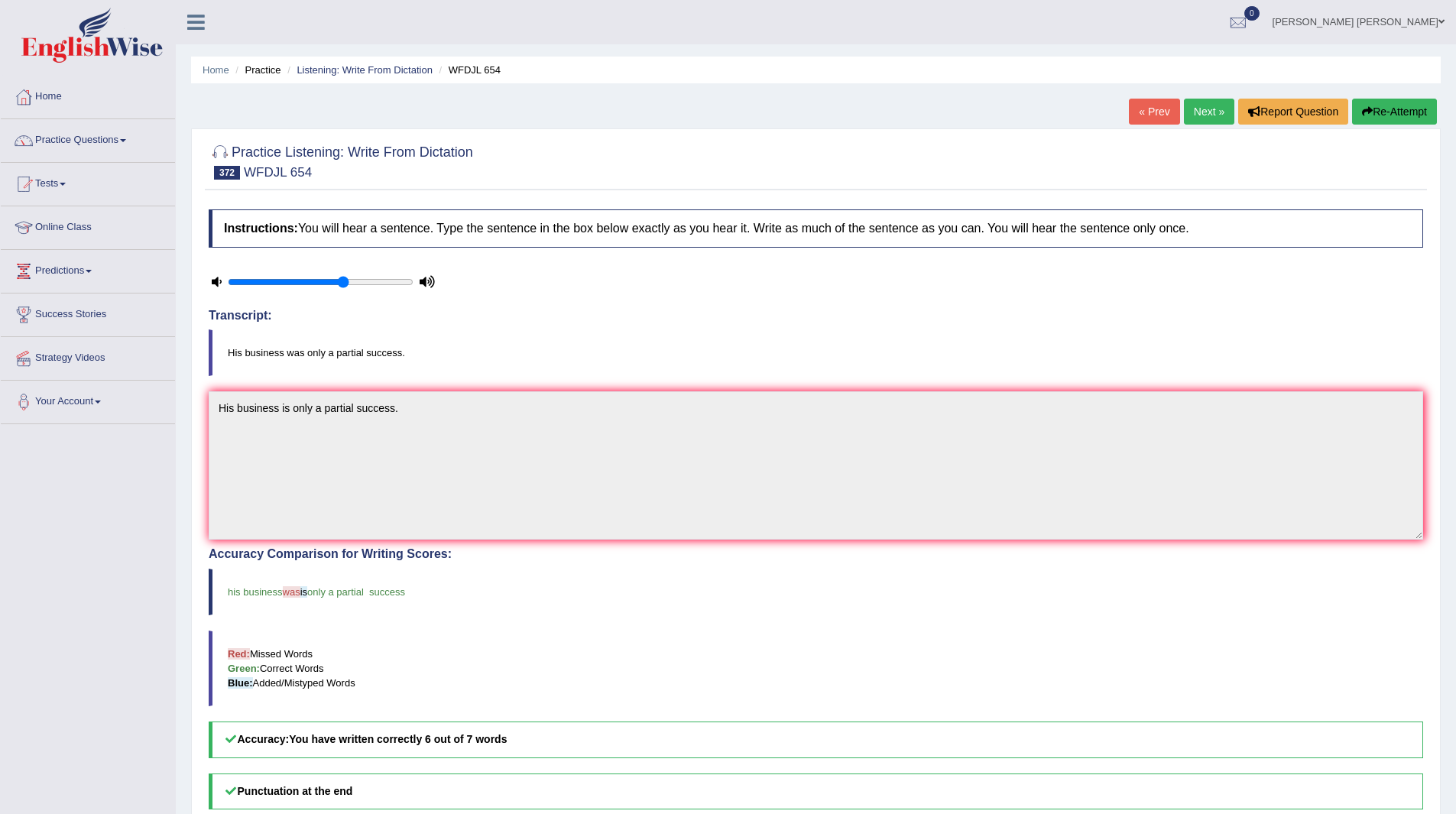
drag, startPoint x: 1205, startPoint y: 105, endPoint x: 1188, endPoint y: 104, distance: 17.0
click at [1205, 105] on link "Next »" at bounding box center [1209, 111] width 51 height 26
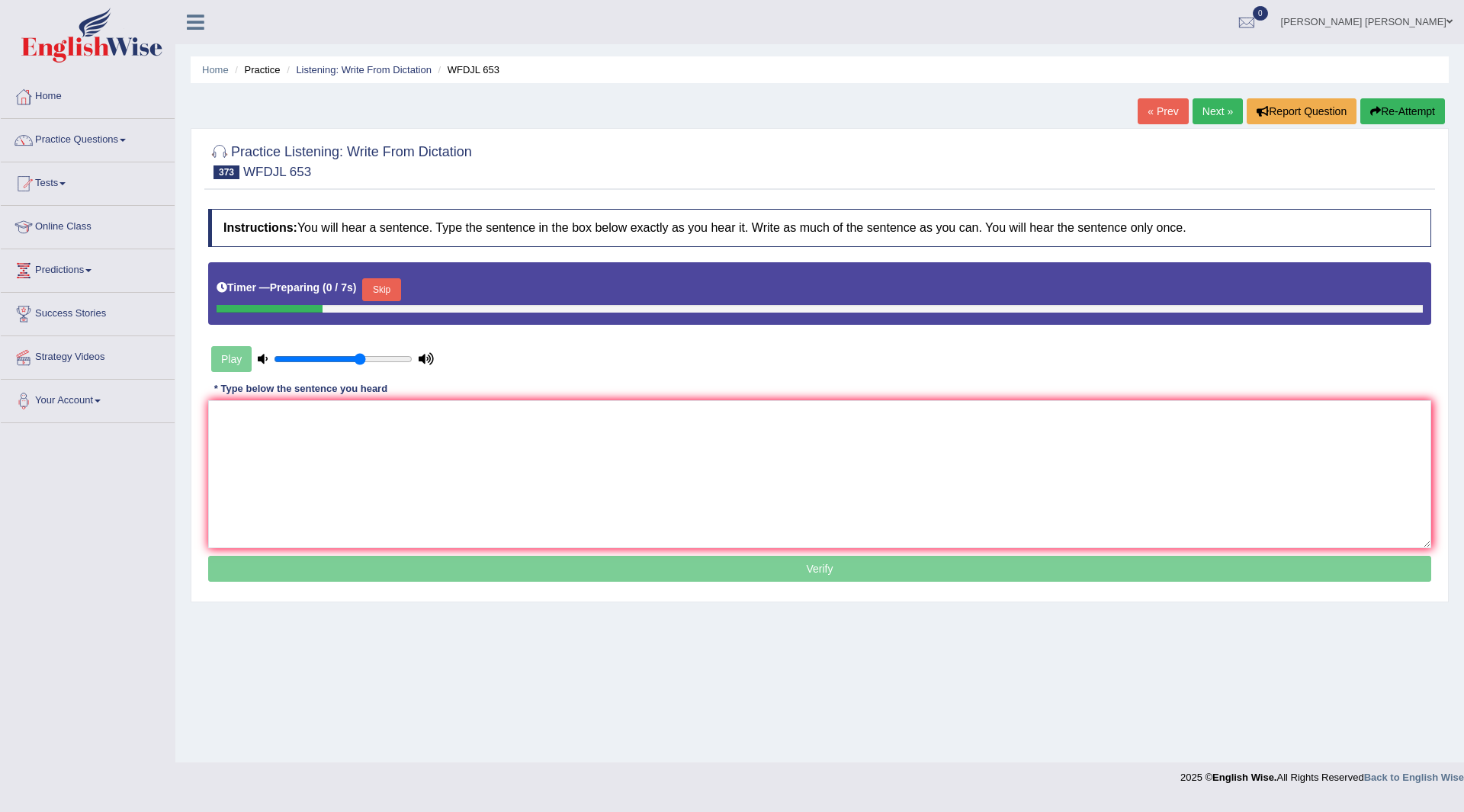
click at [389, 285] on button "Skip" at bounding box center [381, 290] width 38 height 23
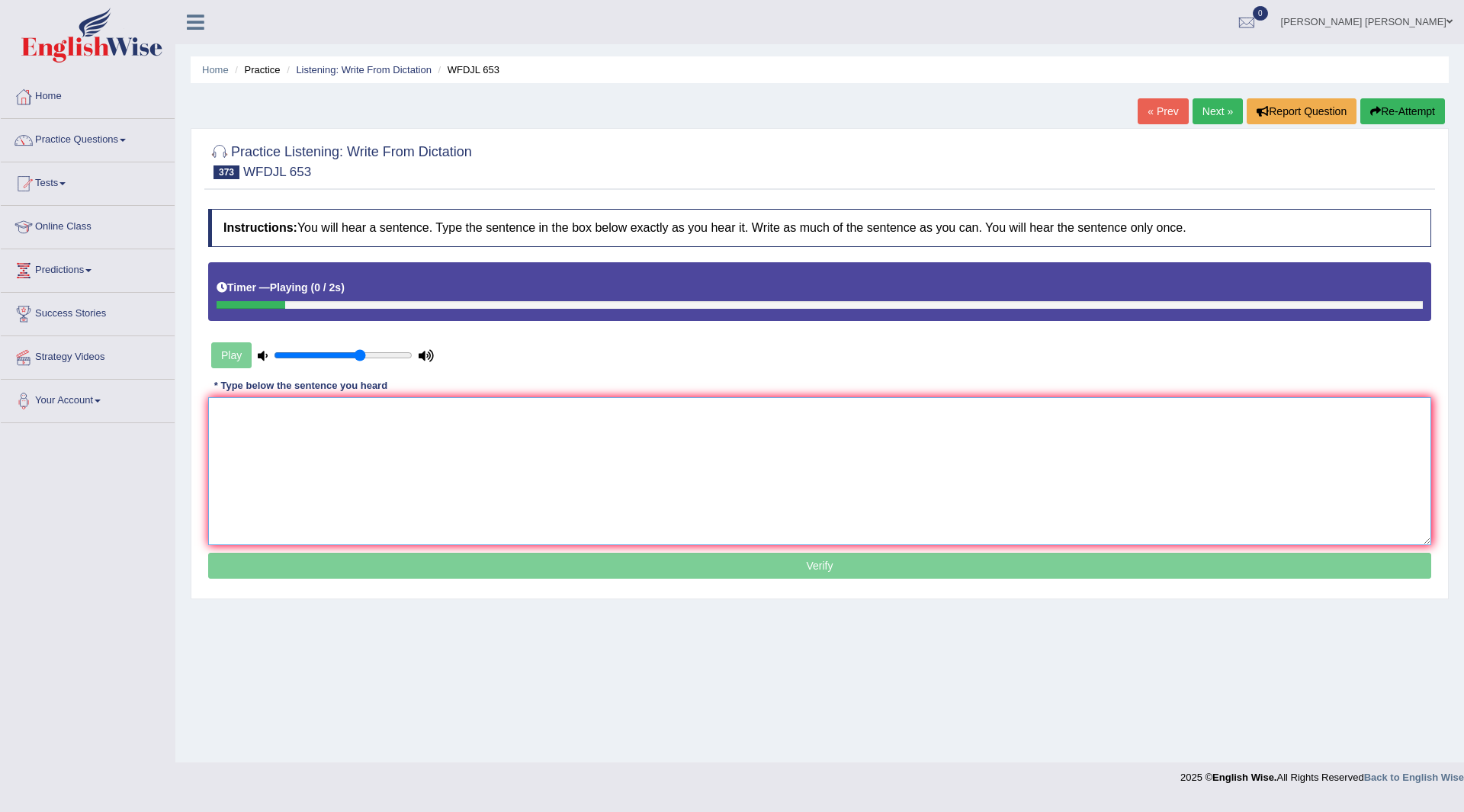
click at [331, 455] on textarea at bounding box center [819, 471] width 1223 height 148
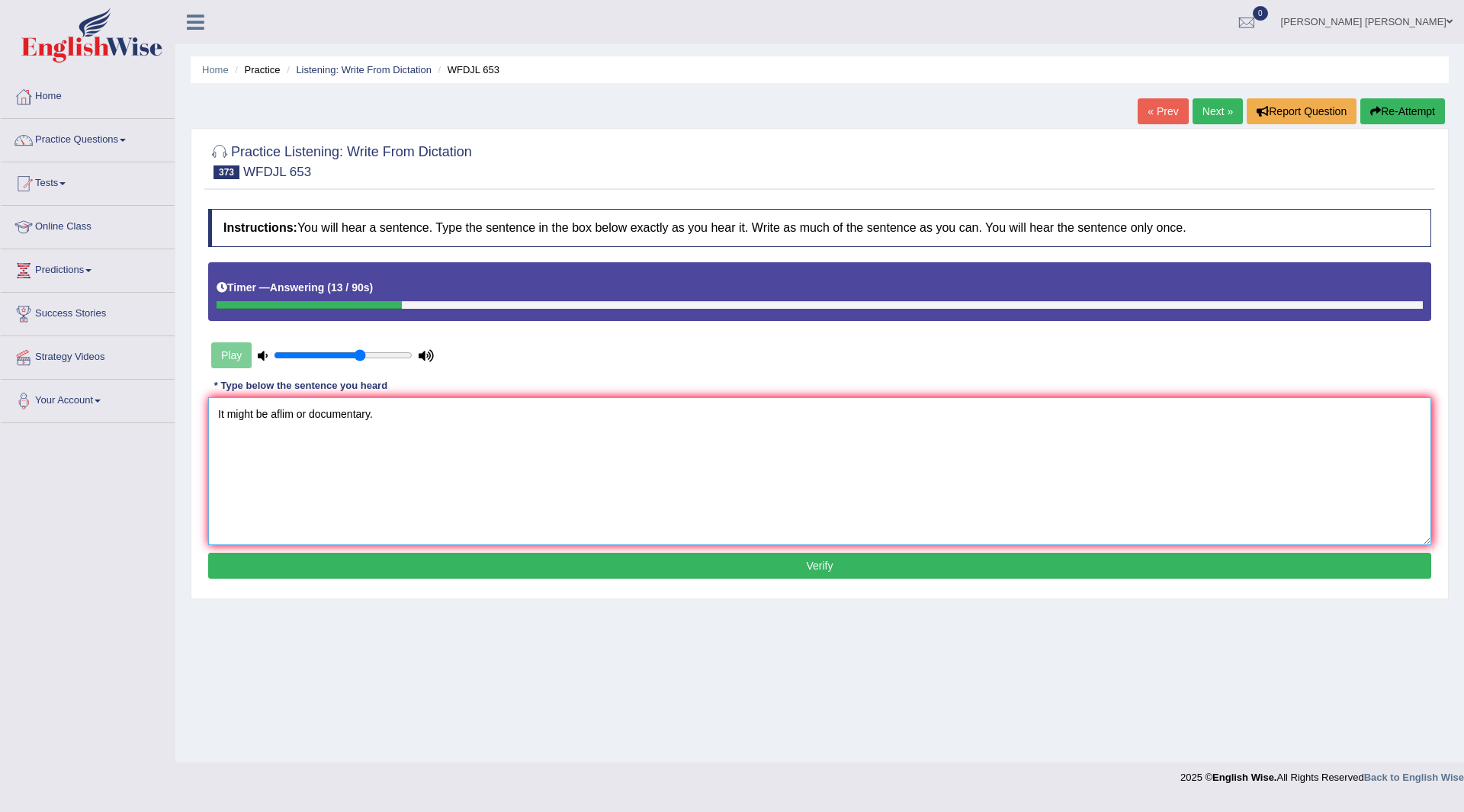
click at [276, 414] on textarea "It might be aflim or documentary." at bounding box center [819, 471] width 1223 height 148
type textarea "It might be a flim or documentary."
click at [666, 563] on button "Verify" at bounding box center [819, 565] width 1223 height 26
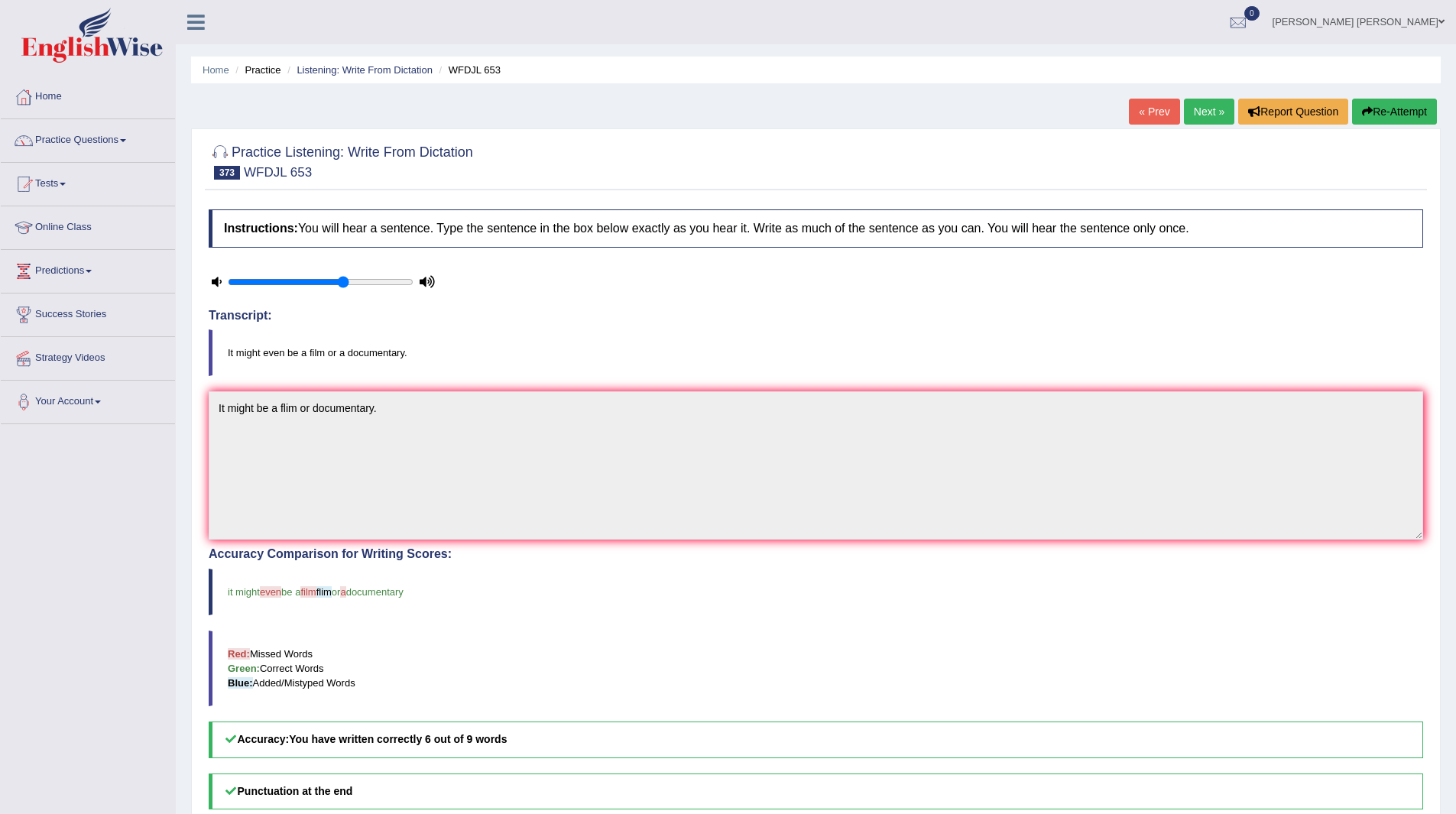
click at [1214, 118] on link "Next »" at bounding box center [1209, 111] width 51 height 26
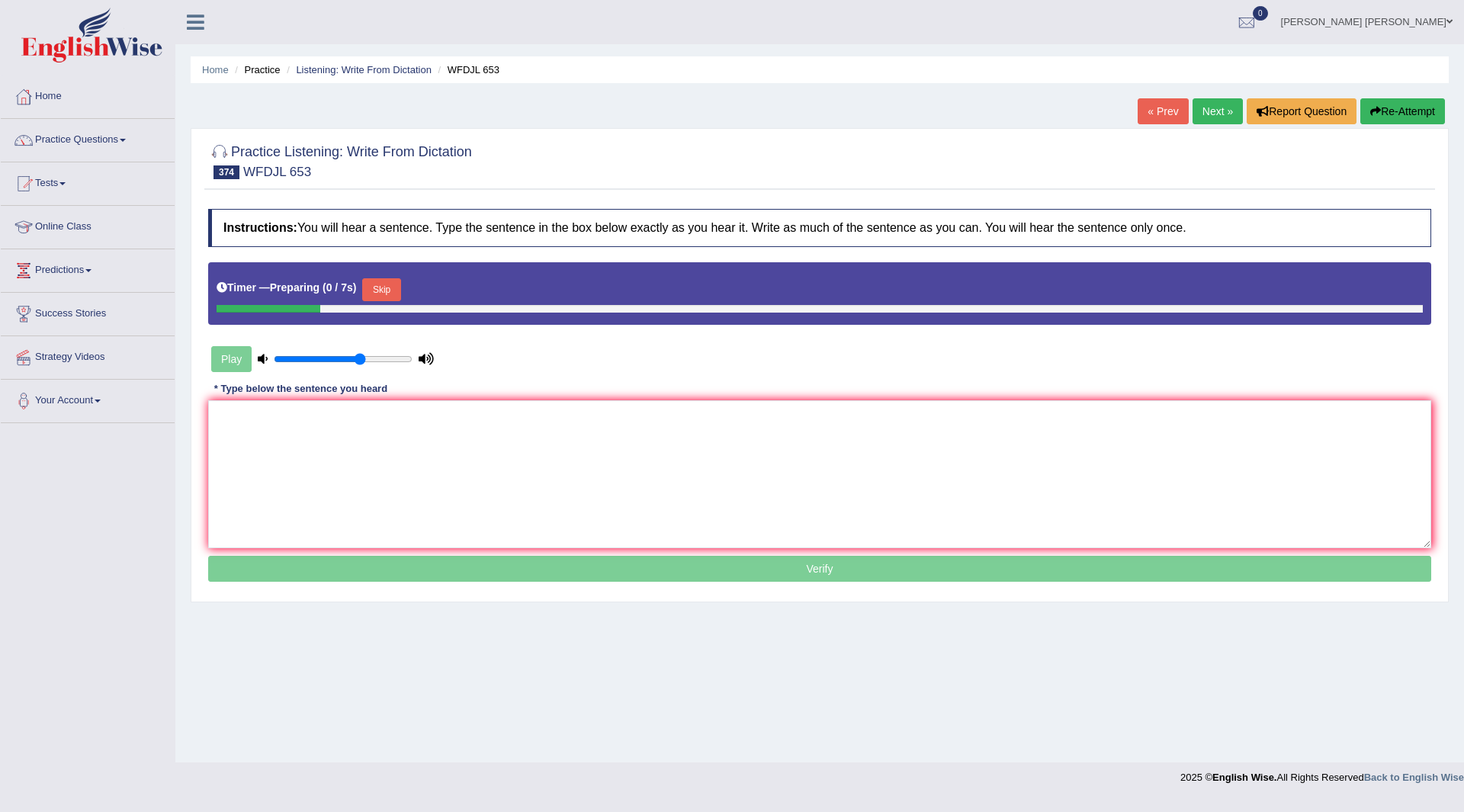
click at [385, 285] on button "Skip" at bounding box center [381, 290] width 38 height 23
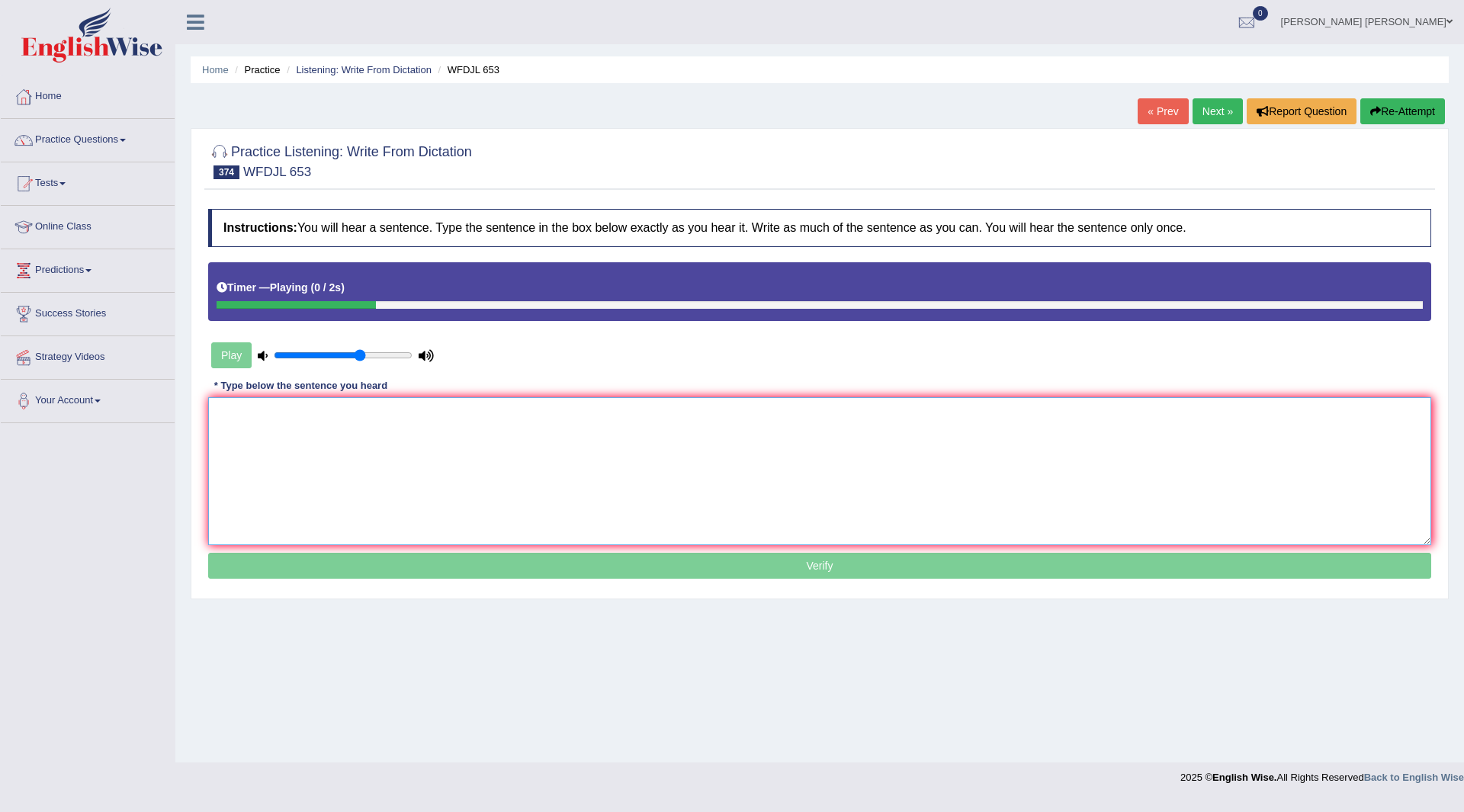
click at [367, 434] on textarea at bounding box center [819, 471] width 1223 height 148
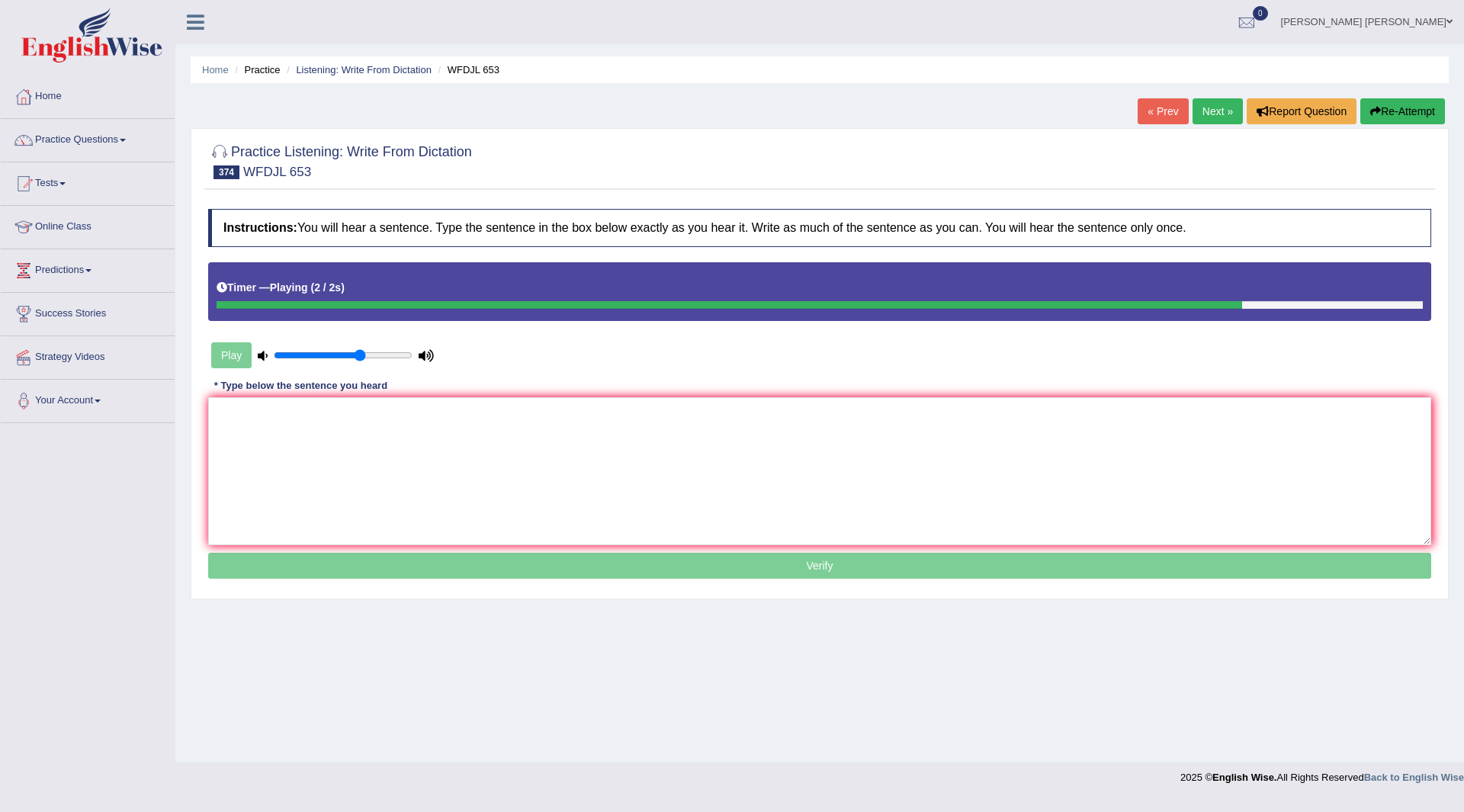
click at [1222, 107] on link "Next »" at bounding box center [1218, 111] width 51 height 26
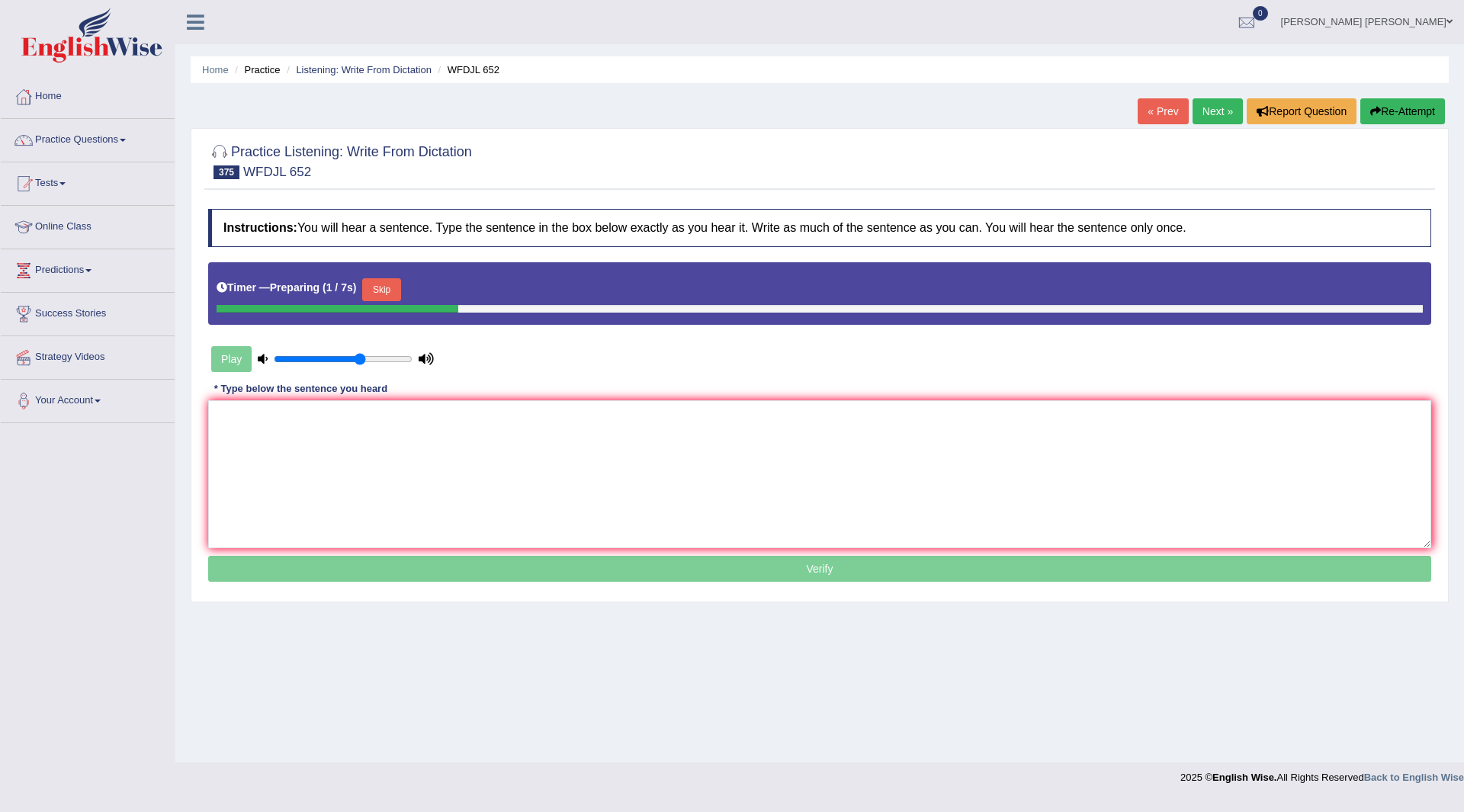
click at [386, 280] on button "Skip" at bounding box center [381, 290] width 38 height 23
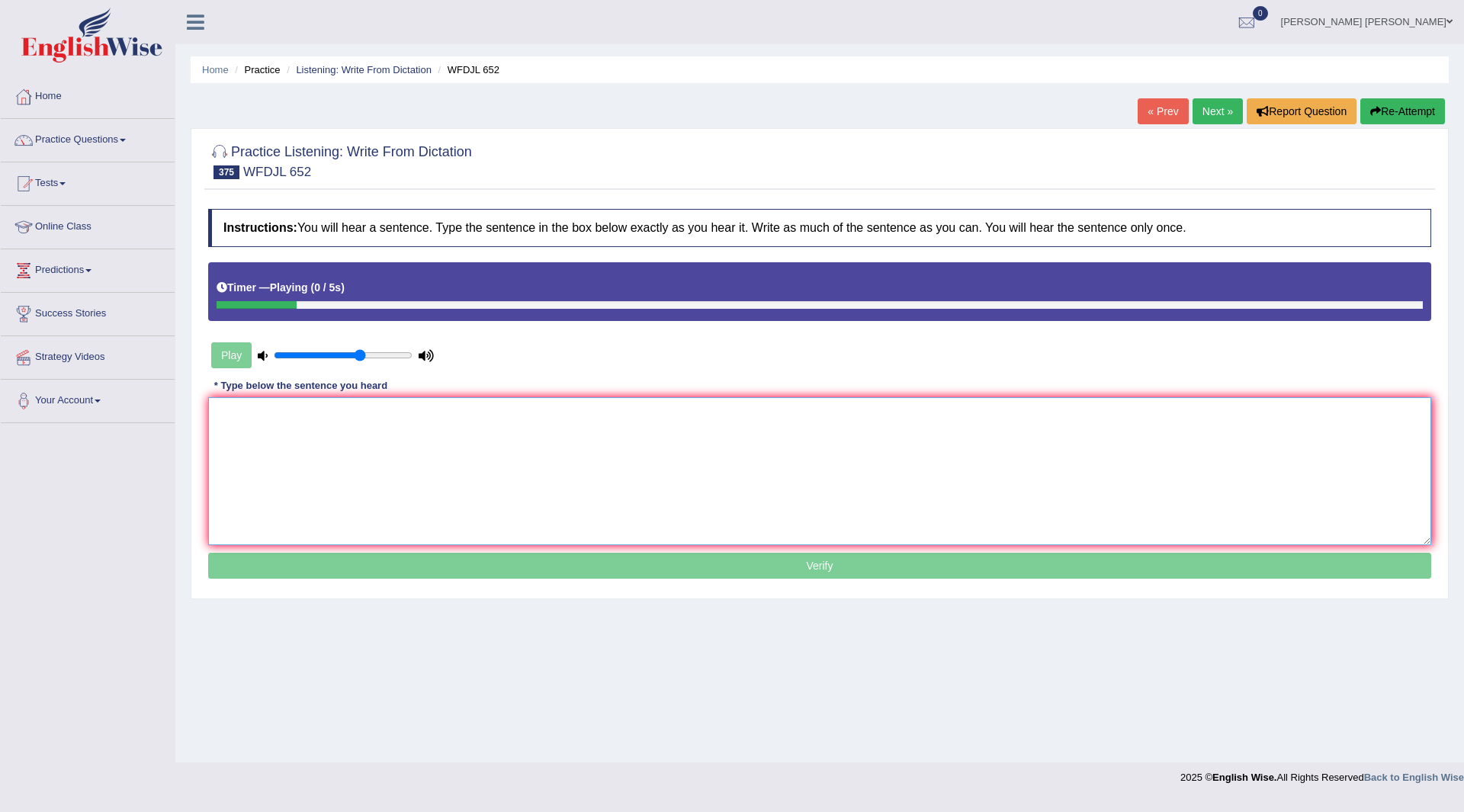
click at [359, 437] on textarea at bounding box center [819, 471] width 1223 height 148
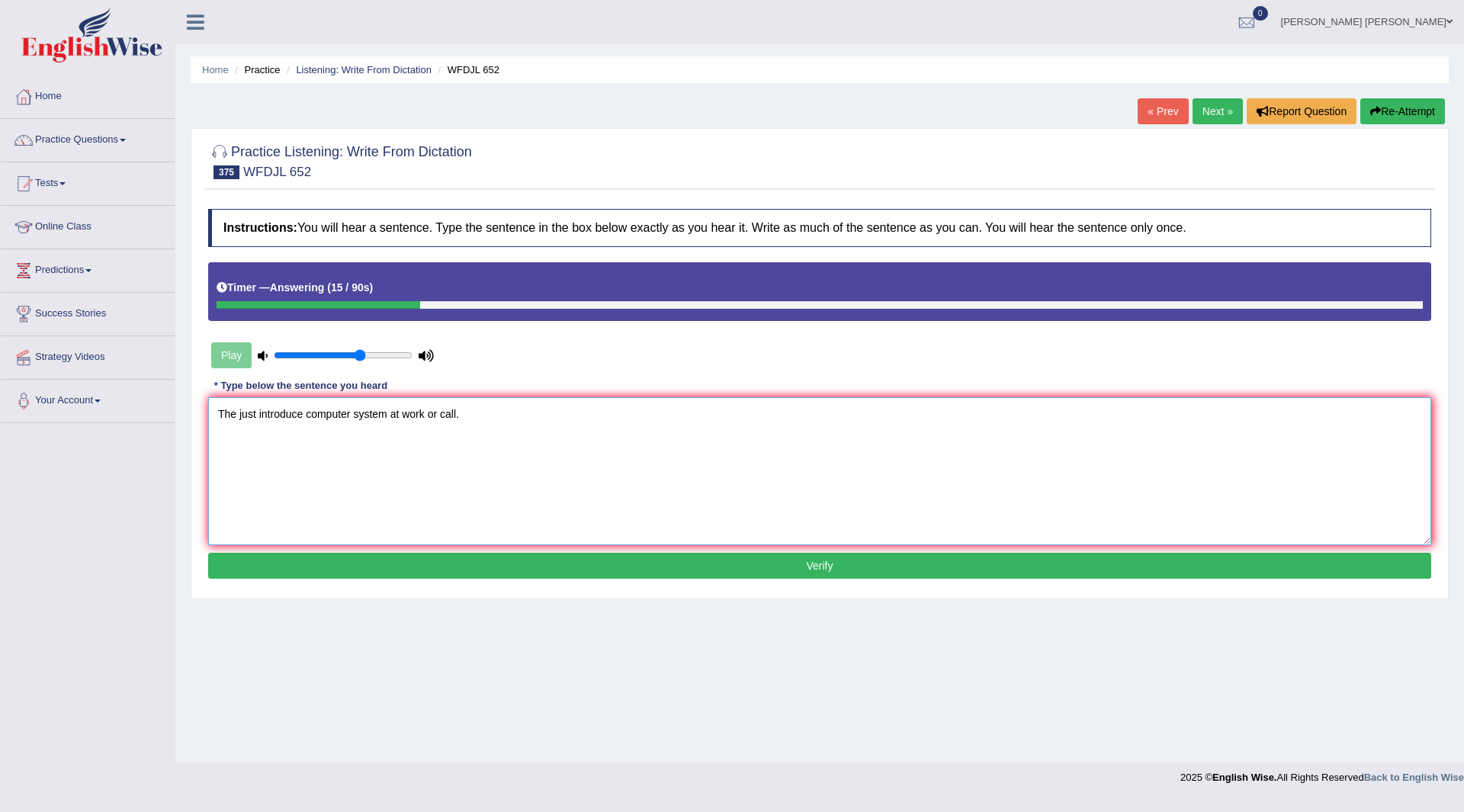
type textarea "The just introduce computer system at work or call."
click at [491, 574] on button "Verify" at bounding box center [819, 565] width 1223 height 26
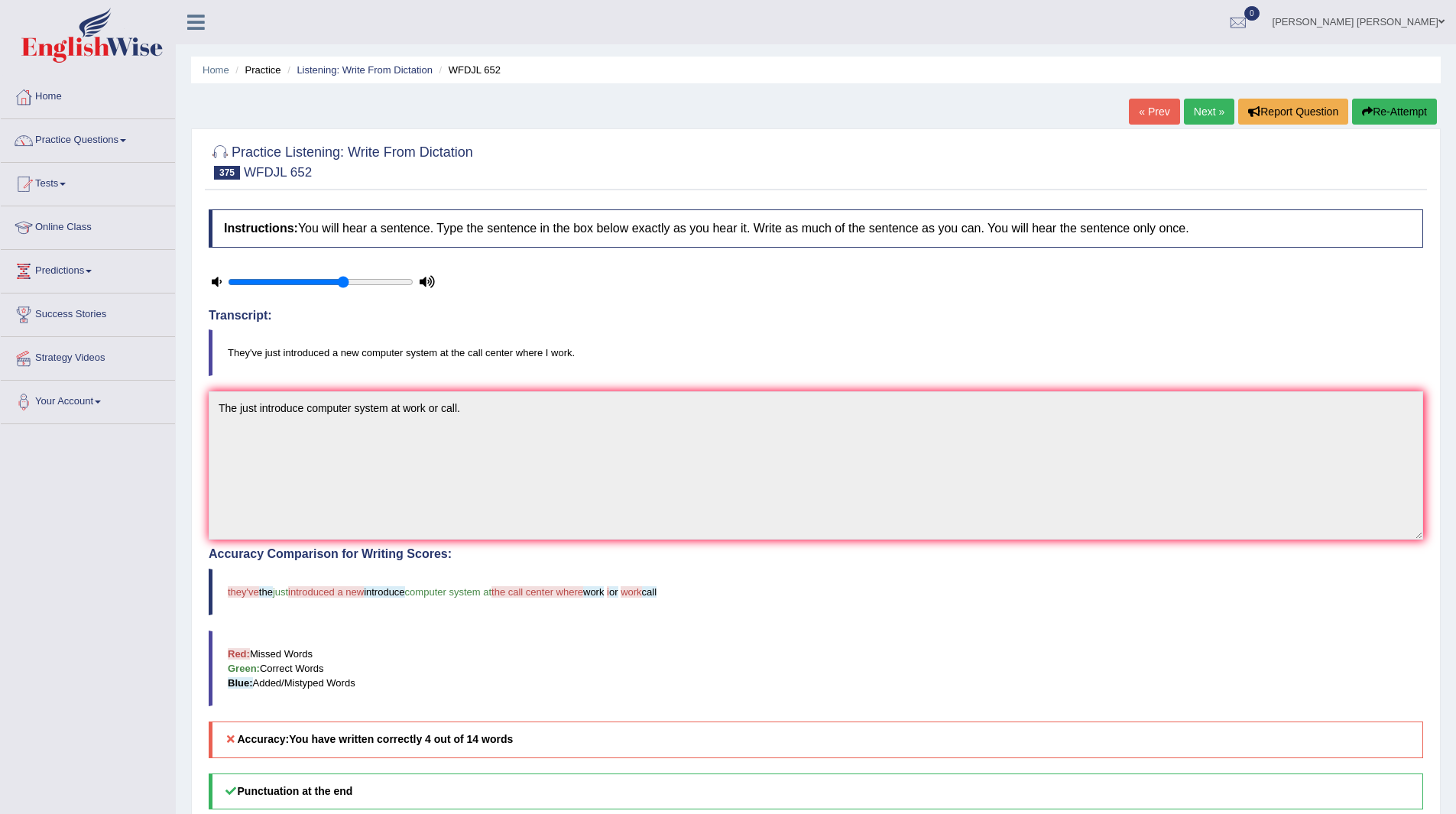
drag, startPoint x: 1198, startPoint y: 108, endPoint x: 1124, endPoint y: 135, distance: 78.8
click at [1198, 109] on link "Next »" at bounding box center [1209, 111] width 51 height 26
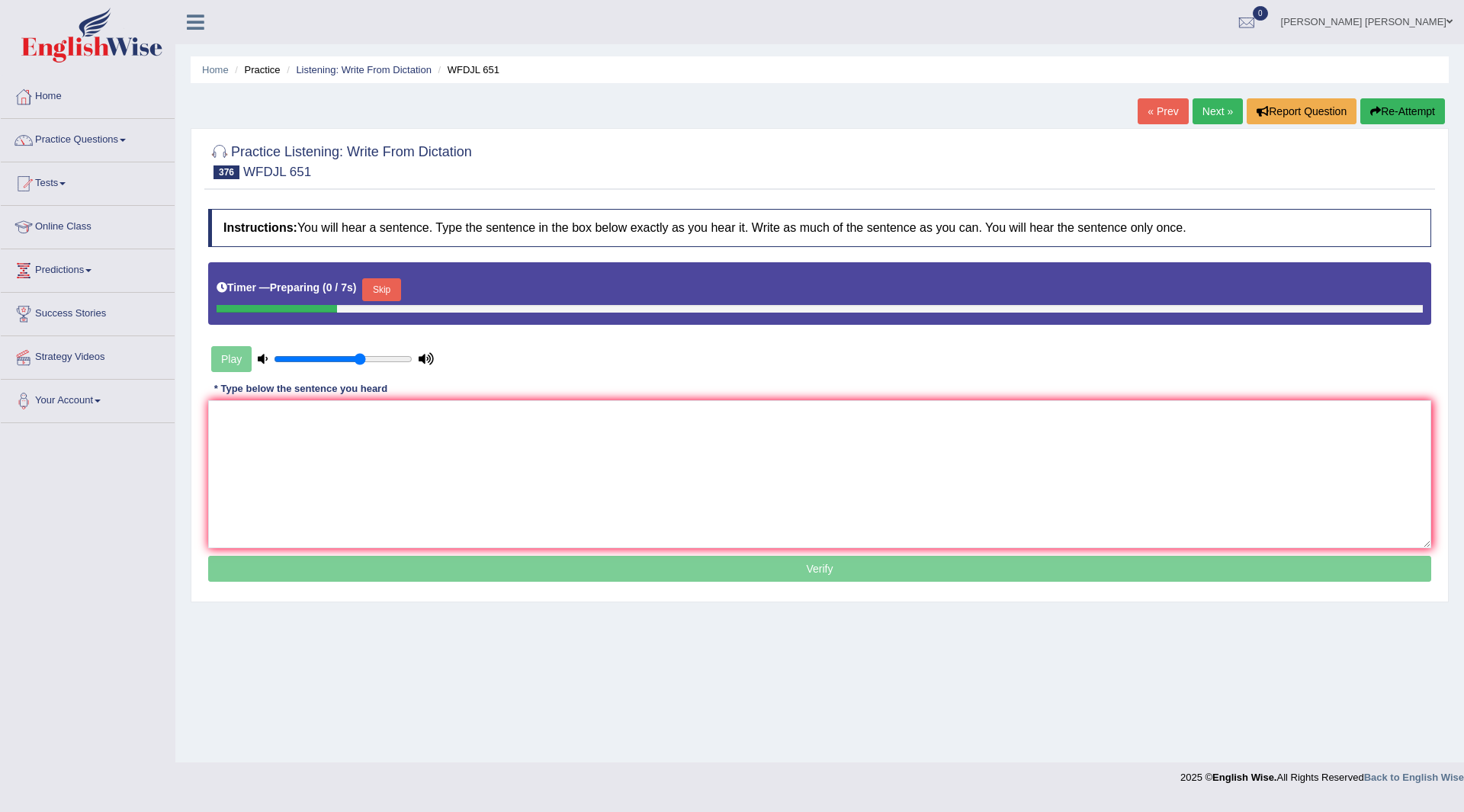
click at [399, 288] on button "Skip" at bounding box center [381, 290] width 38 height 23
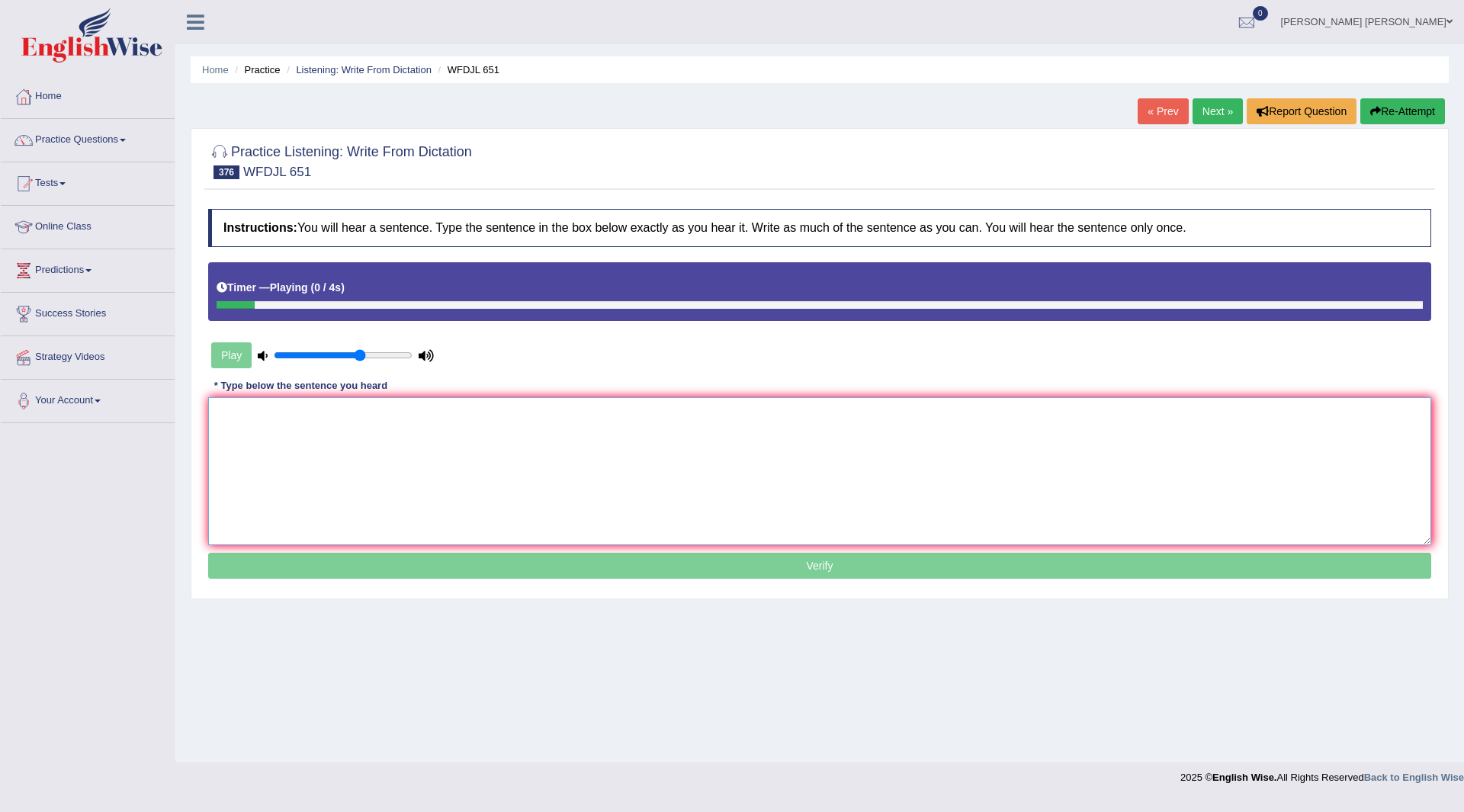
click at [388, 441] on textarea at bounding box center [819, 471] width 1223 height 148
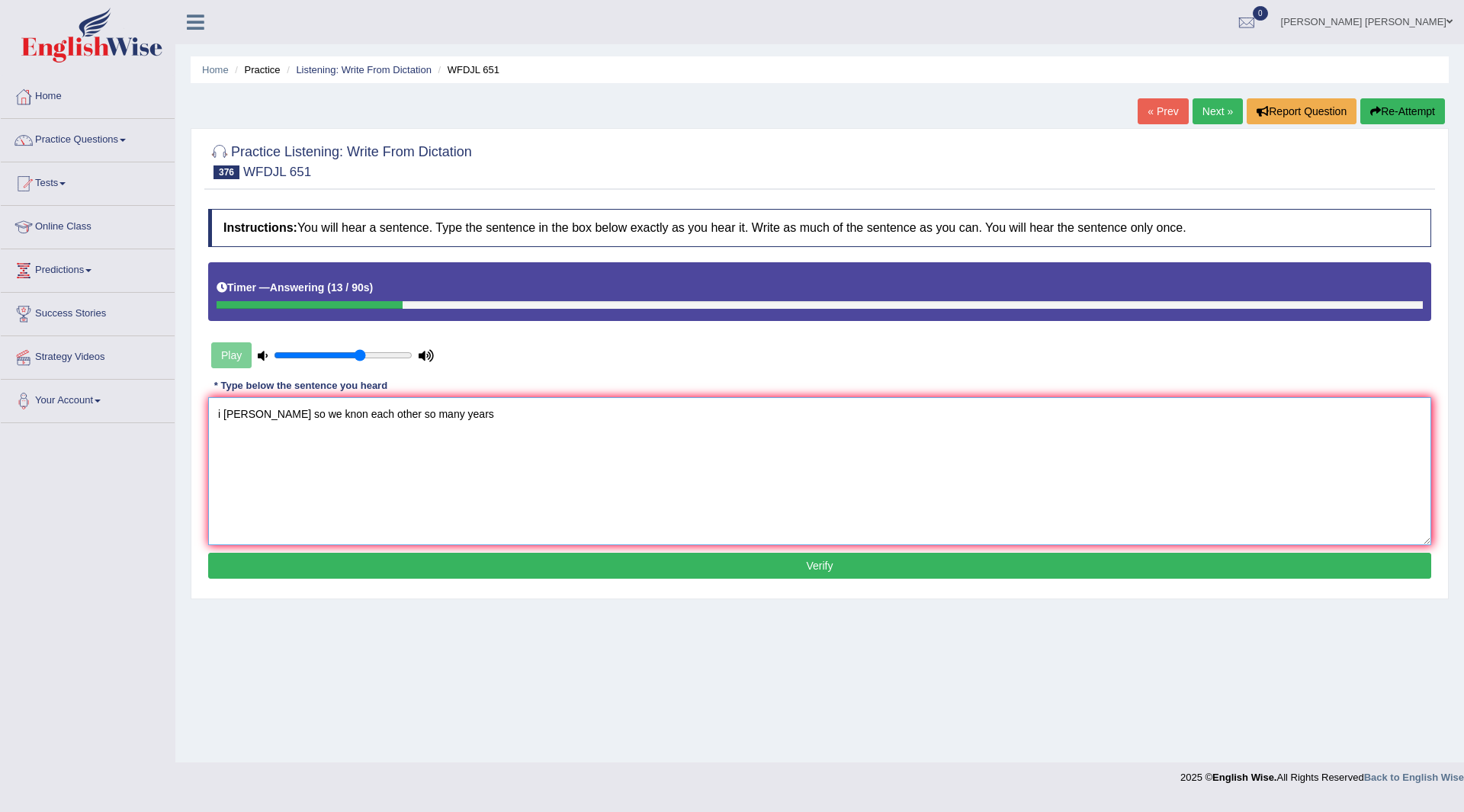
drag, startPoint x: 224, startPoint y: 413, endPoint x: 203, endPoint y: 417, distance: 21.4
click at [203, 417] on div "Practice Listening: Write From Dictation 376 WFDJL 651 Instructions: You will h…" at bounding box center [820, 363] width 1258 height 471
click at [236, 414] on textarea "I guss so we knon each other so many years" at bounding box center [819, 471] width 1223 height 148
click at [308, 415] on textarea "I guess so we knon each other so many years" at bounding box center [819, 471] width 1223 height 148
click at [369, 412] on textarea "I guess so we know each other so many years" at bounding box center [819, 471] width 1223 height 148
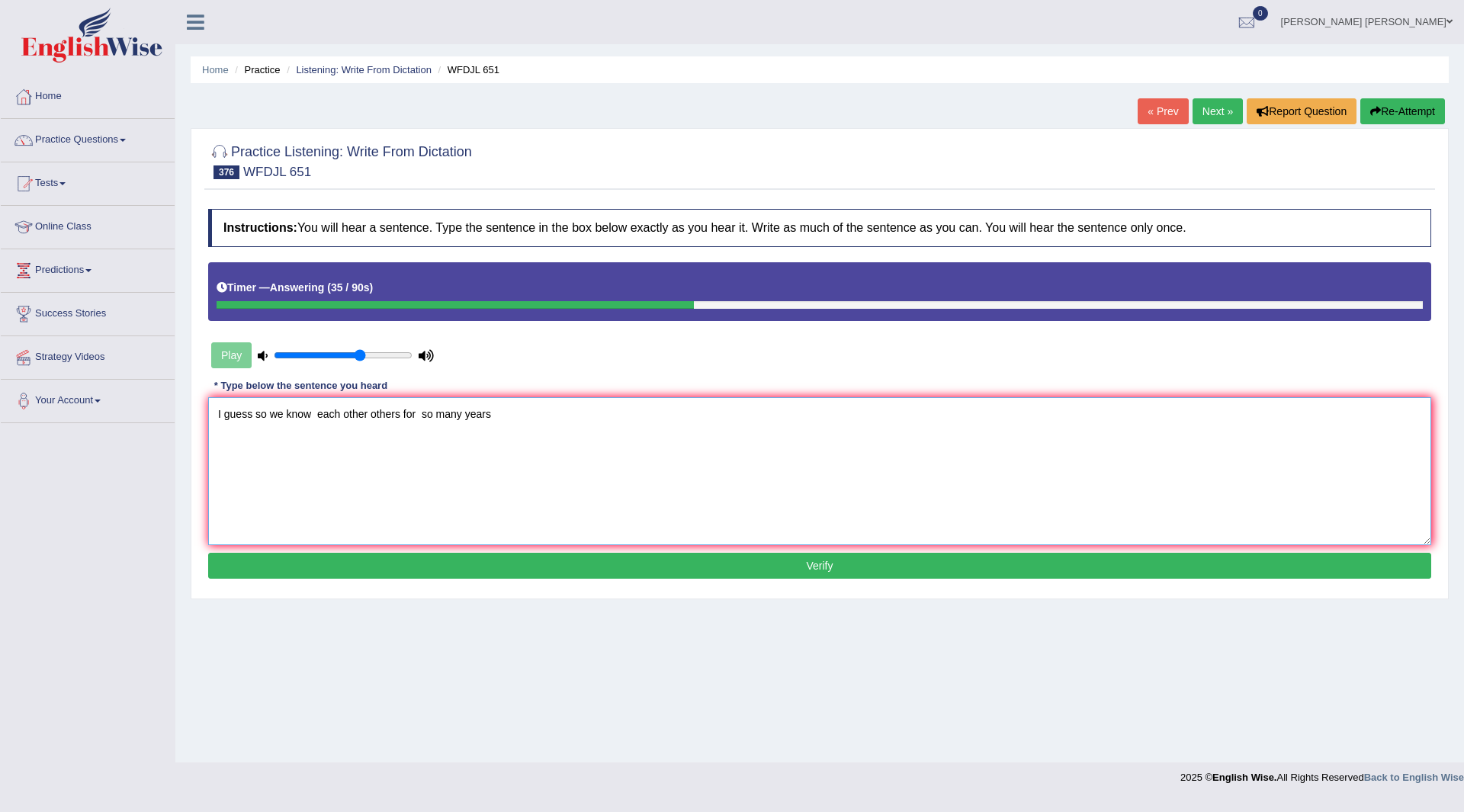
click at [536, 413] on textarea "I guess so we know each other others for so many years" at bounding box center [819, 471] width 1223 height 148
type textarea "I guess so we know each other others for so many years year."
click at [502, 569] on button "Verify" at bounding box center [819, 565] width 1223 height 26
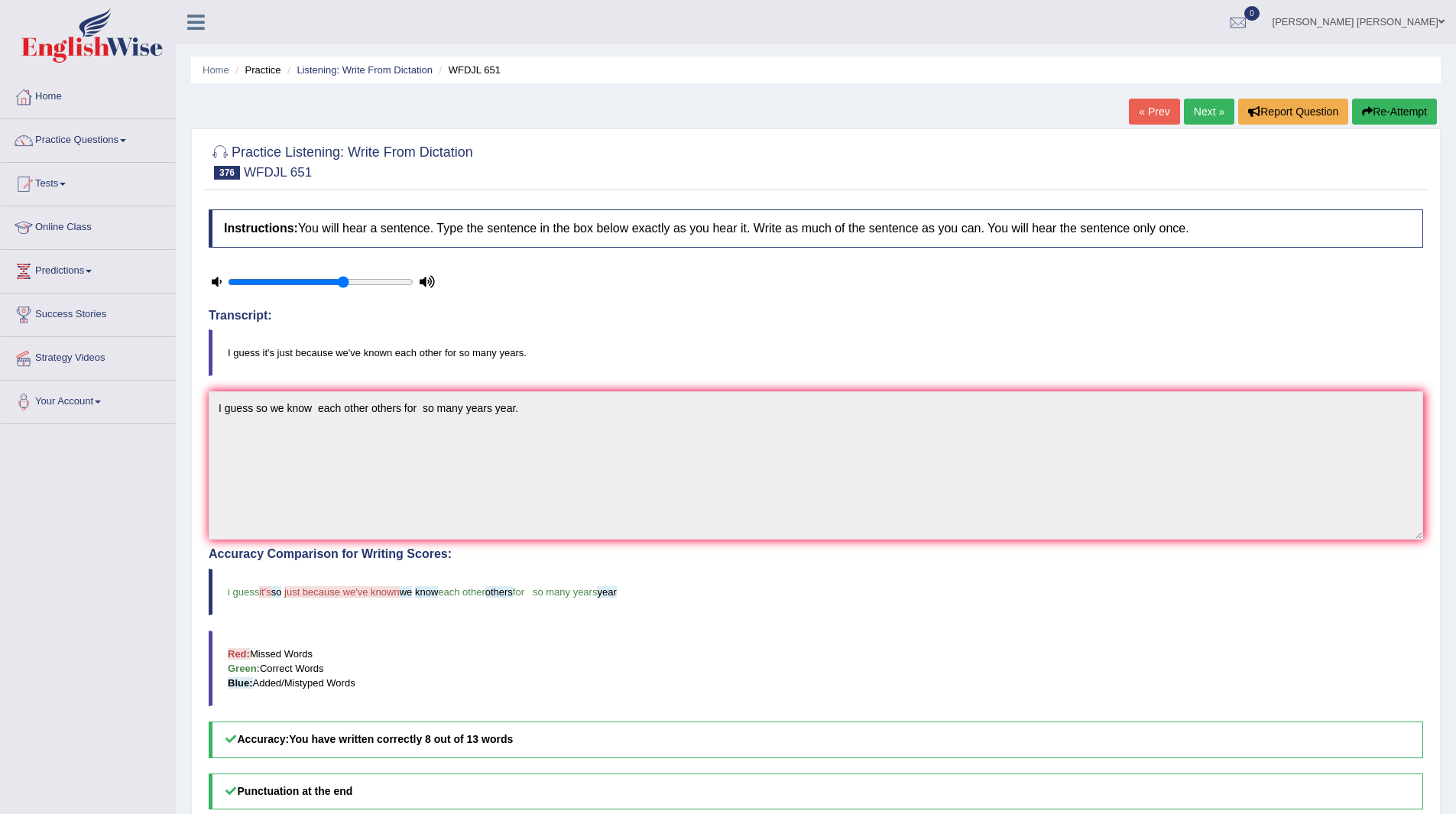
click at [1205, 112] on link "Next »" at bounding box center [1209, 111] width 51 height 26
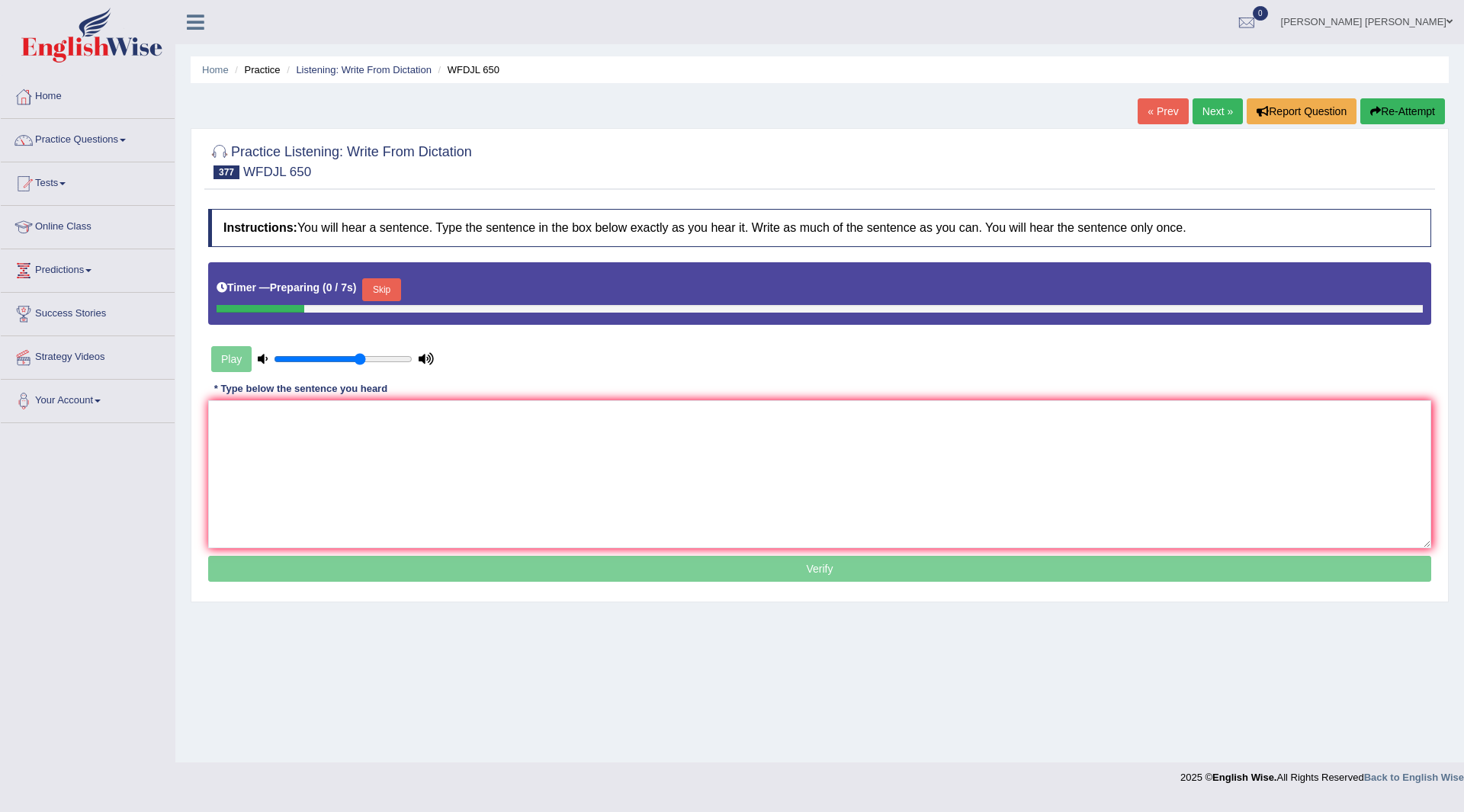
click at [394, 287] on button "Skip" at bounding box center [381, 290] width 38 height 23
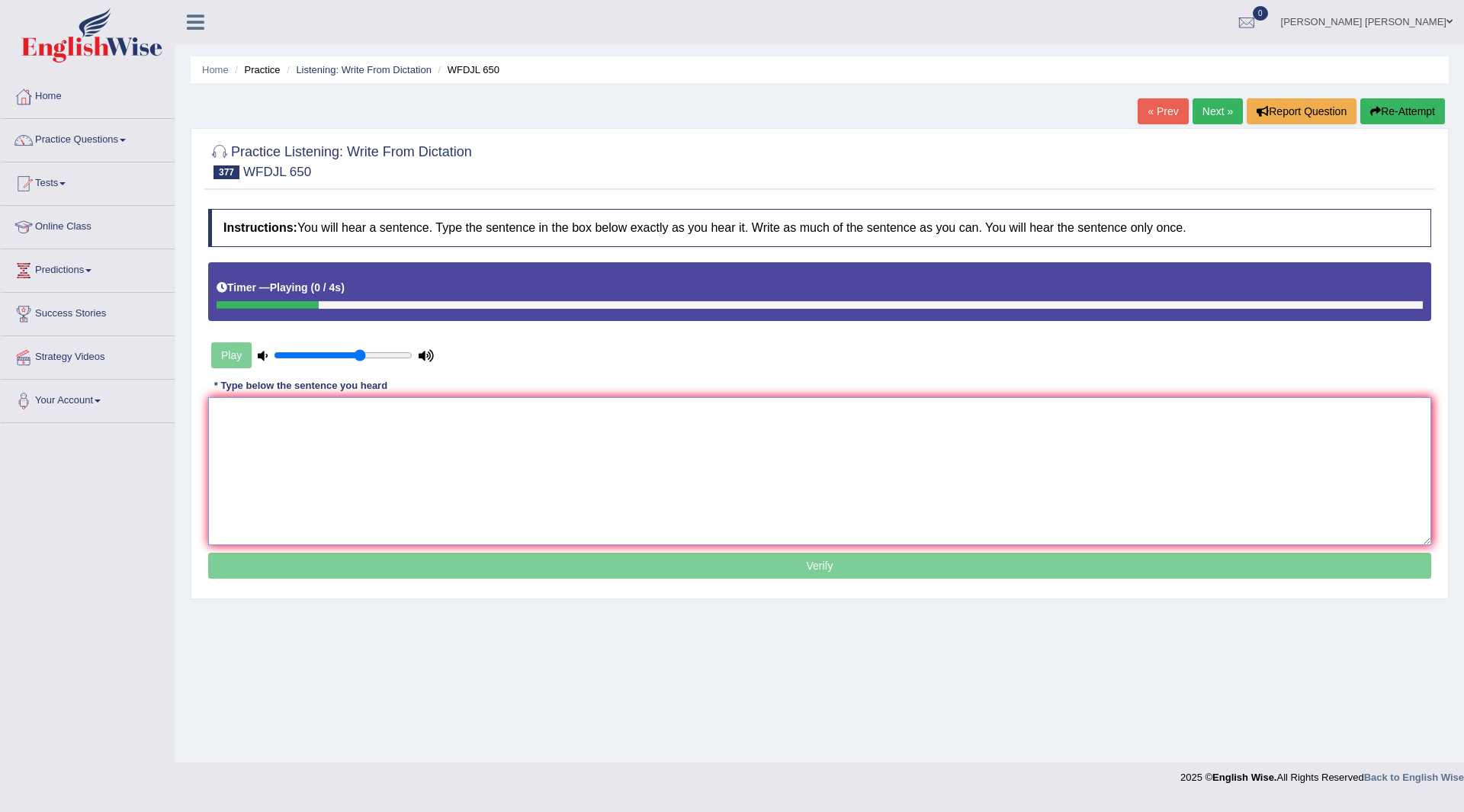
click at [353, 445] on textarea at bounding box center [819, 471] width 1223 height 148
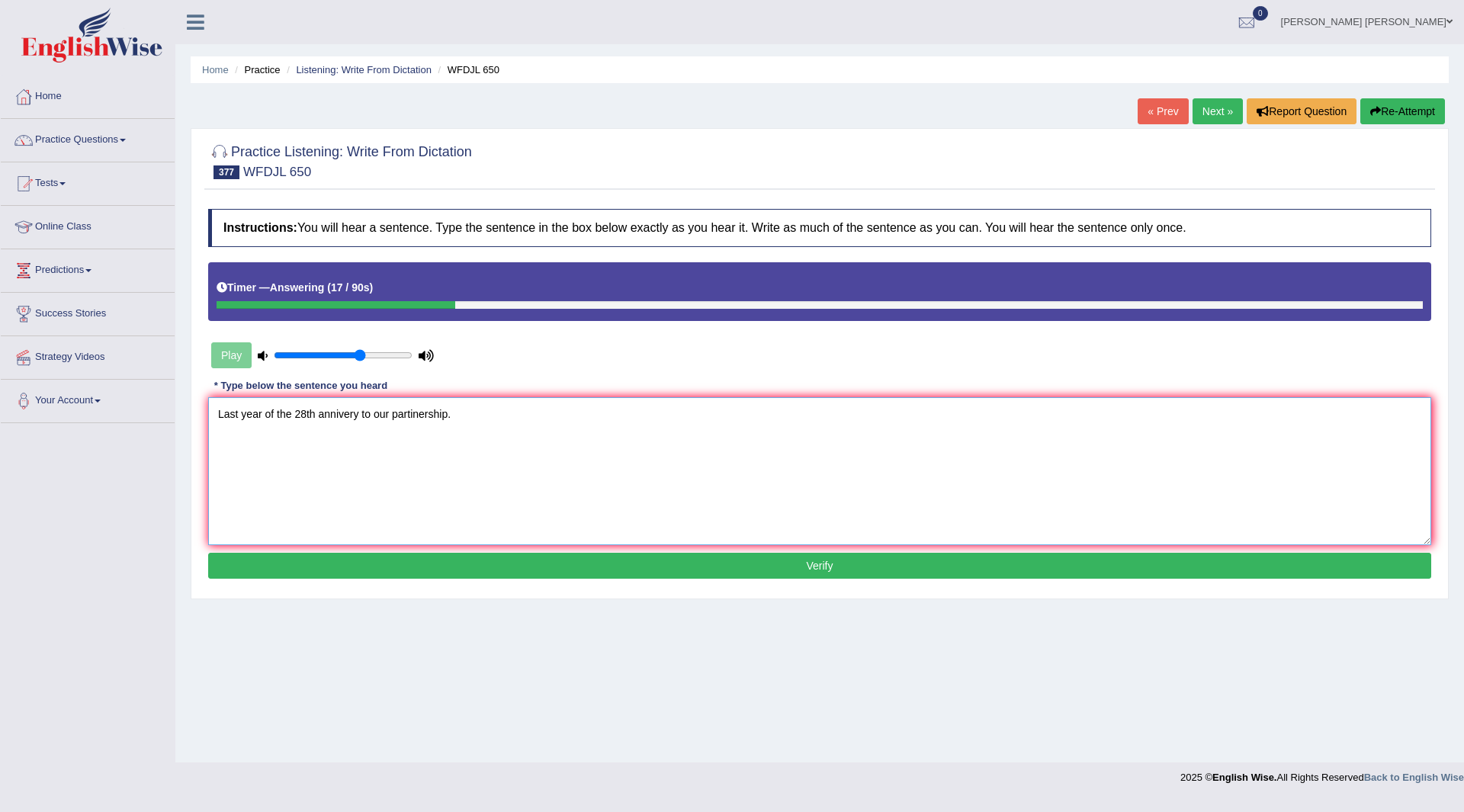
type textarea "Last year of the 28th annivery to our partinership."
click at [555, 570] on button "Verify" at bounding box center [819, 565] width 1223 height 26
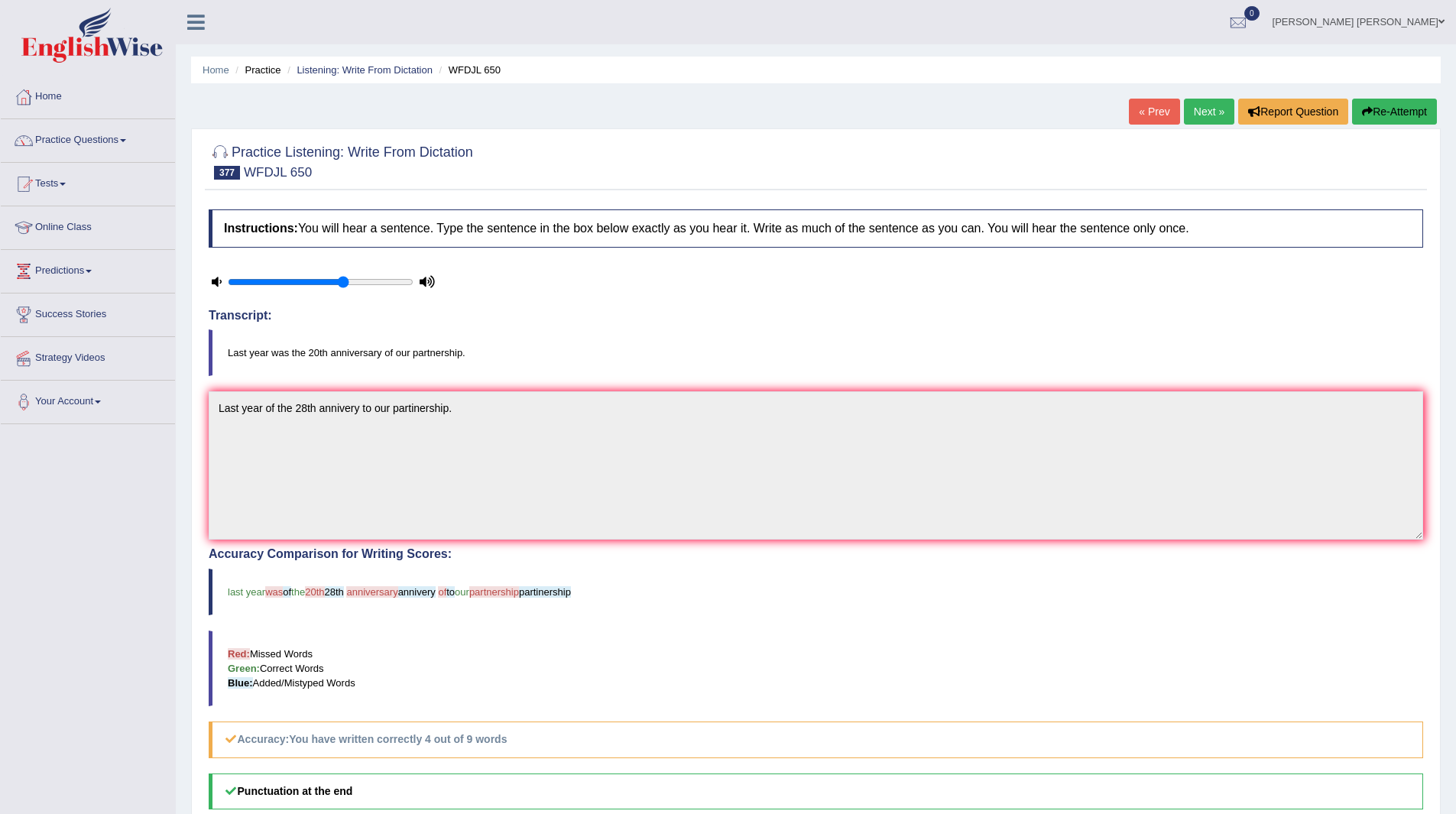
click at [1200, 110] on link "Next »" at bounding box center [1209, 111] width 51 height 26
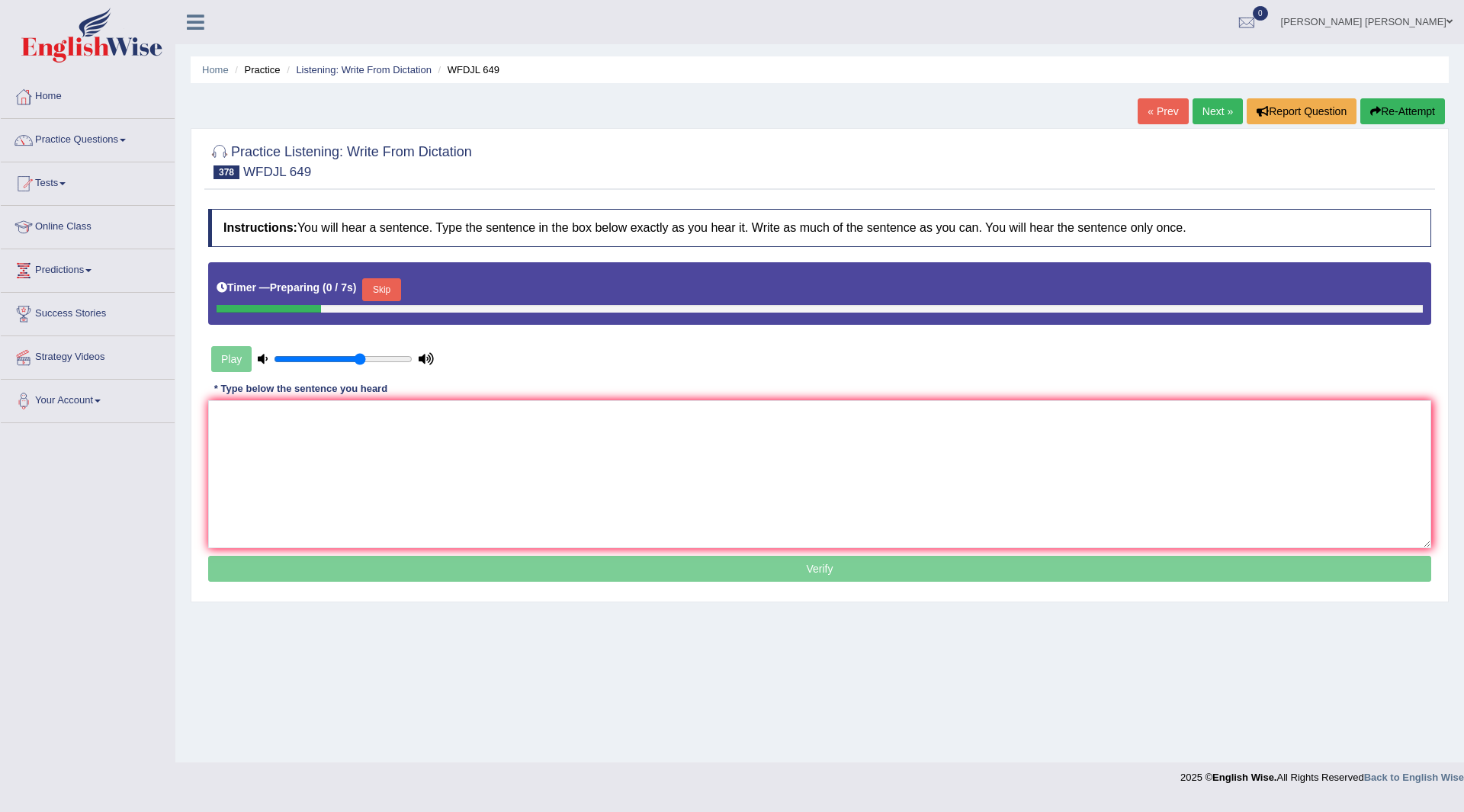
click at [396, 288] on button "Skip" at bounding box center [381, 290] width 38 height 23
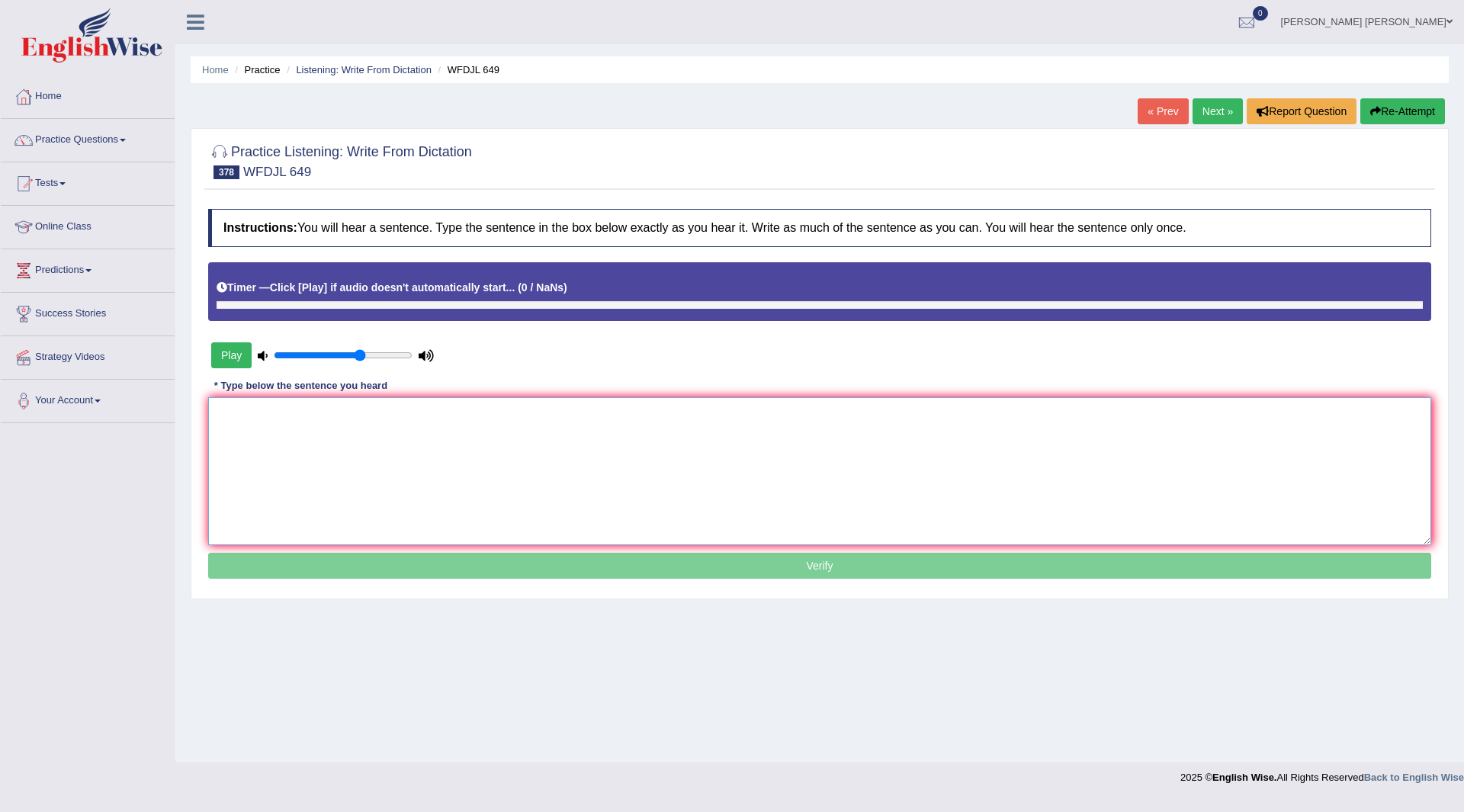
click at [396, 429] on textarea at bounding box center [819, 471] width 1223 height 148
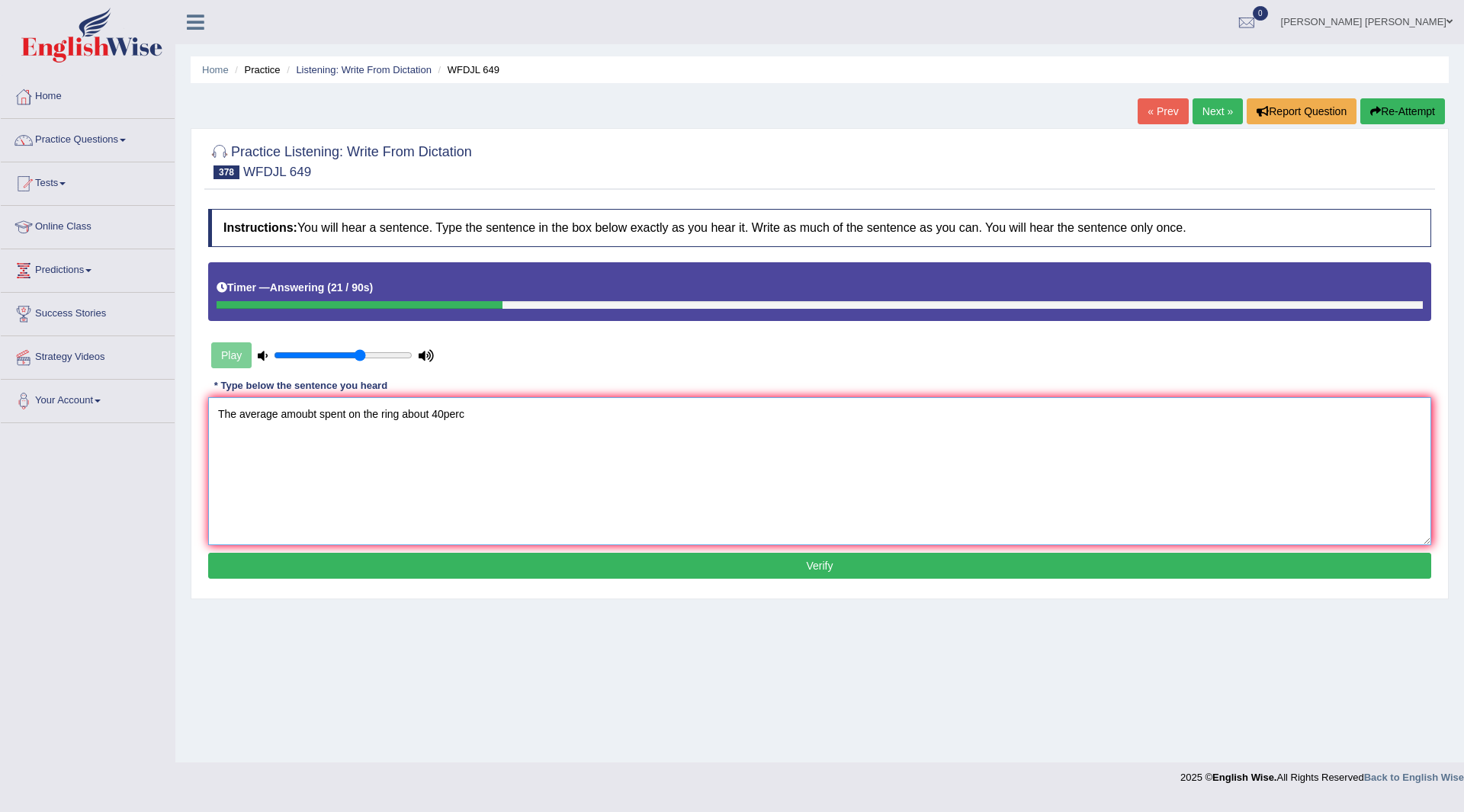
click at [317, 412] on textarea "The average amoubt spent on the ring about 40perc" at bounding box center [819, 471] width 1223 height 148
drag, startPoint x: 496, startPoint y: 417, endPoint x: 452, endPoint y: 404, distance: 45.9
click at [494, 417] on textarea "The average amount of spent on the ring about 40perc" at bounding box center [819, 471] width 1223 height 148
type textarea "The average amount of spent on the ring about fourty percent."
click at [613, 565] on button "Verify" at bounding box center [819, 565] width 1223 height 26
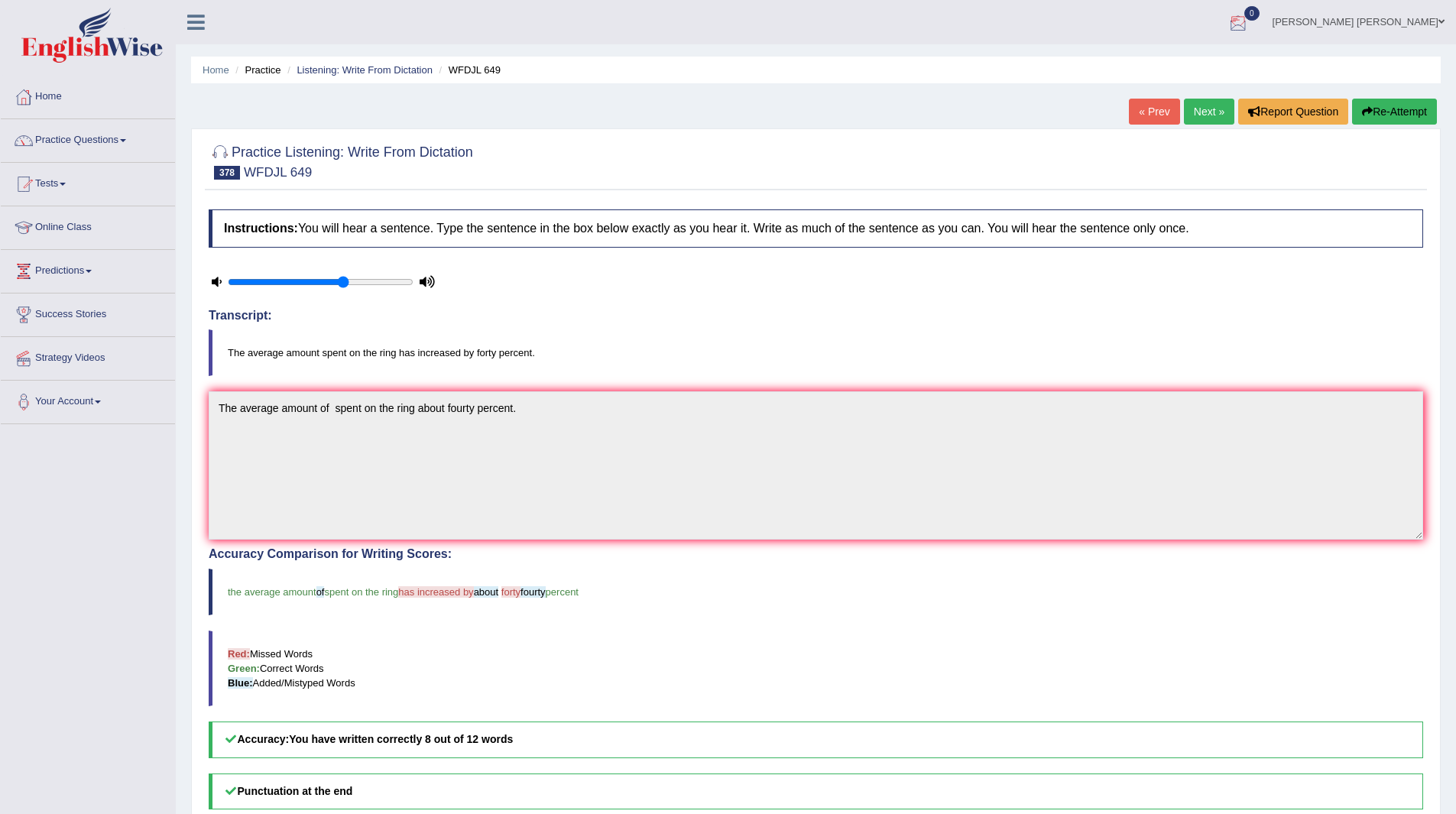
drag, startPoint x: 1206, startPoint y: 107, endPoint x: 1192, endPoint y: 107, distance: 14.0
click at [1206, 107] on link "Next »" at bounding box center [1209, 111] width 51 height 26
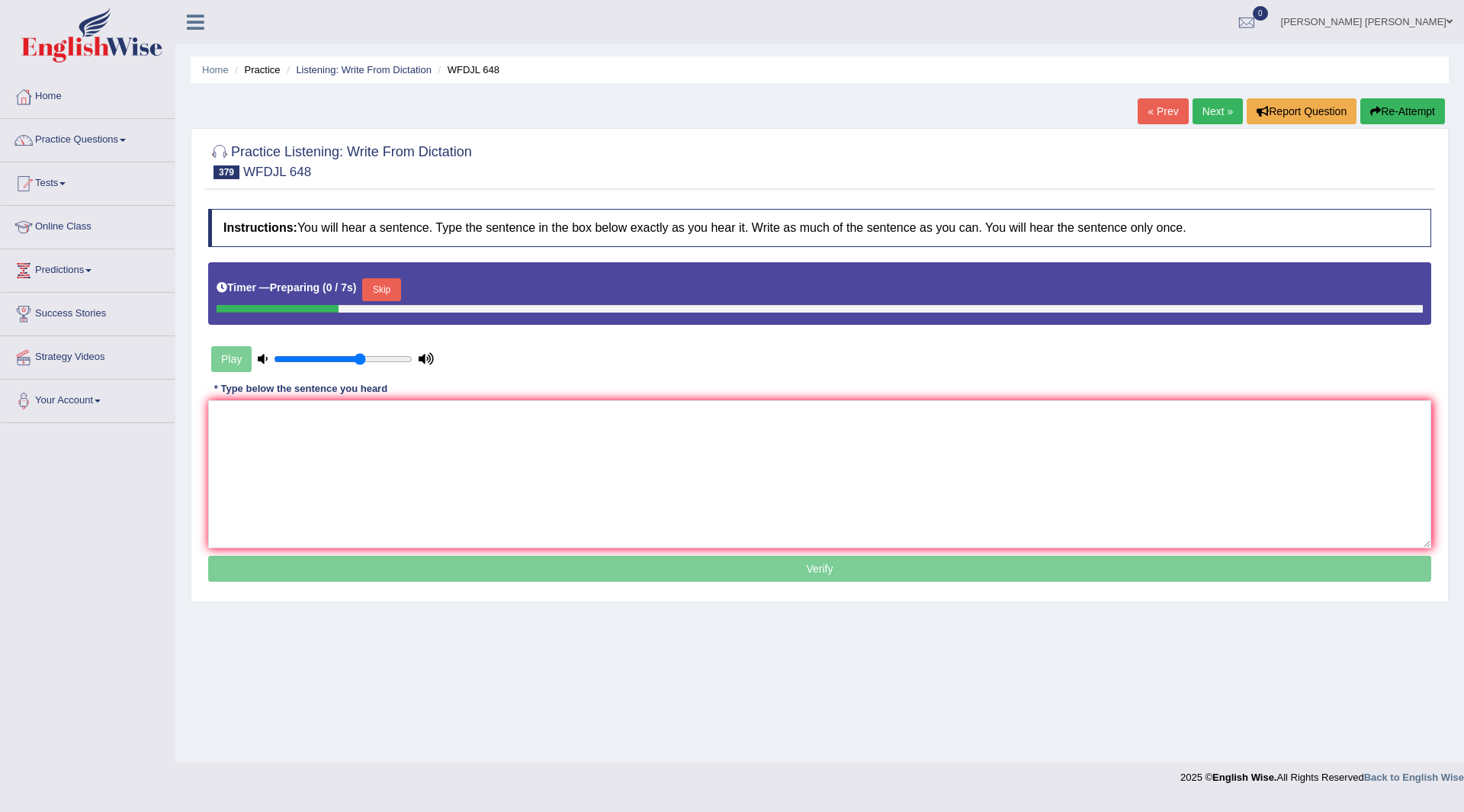
click at [385, 286] on button "Skip" at bounding box center [381, 290] width 38 height 23
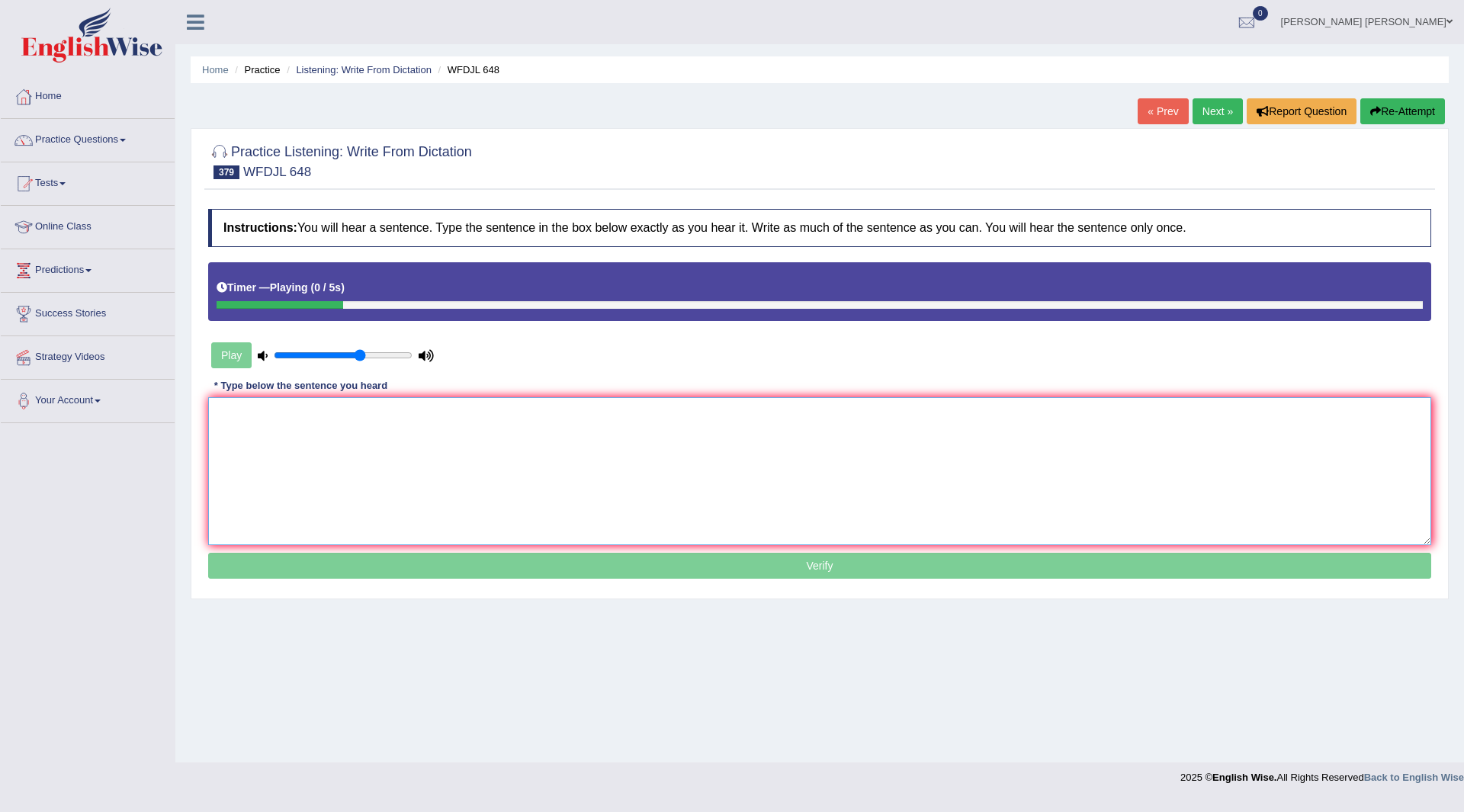
click at [395, 455] on textarea at bounding box center [819, 471] width 1223 height 148
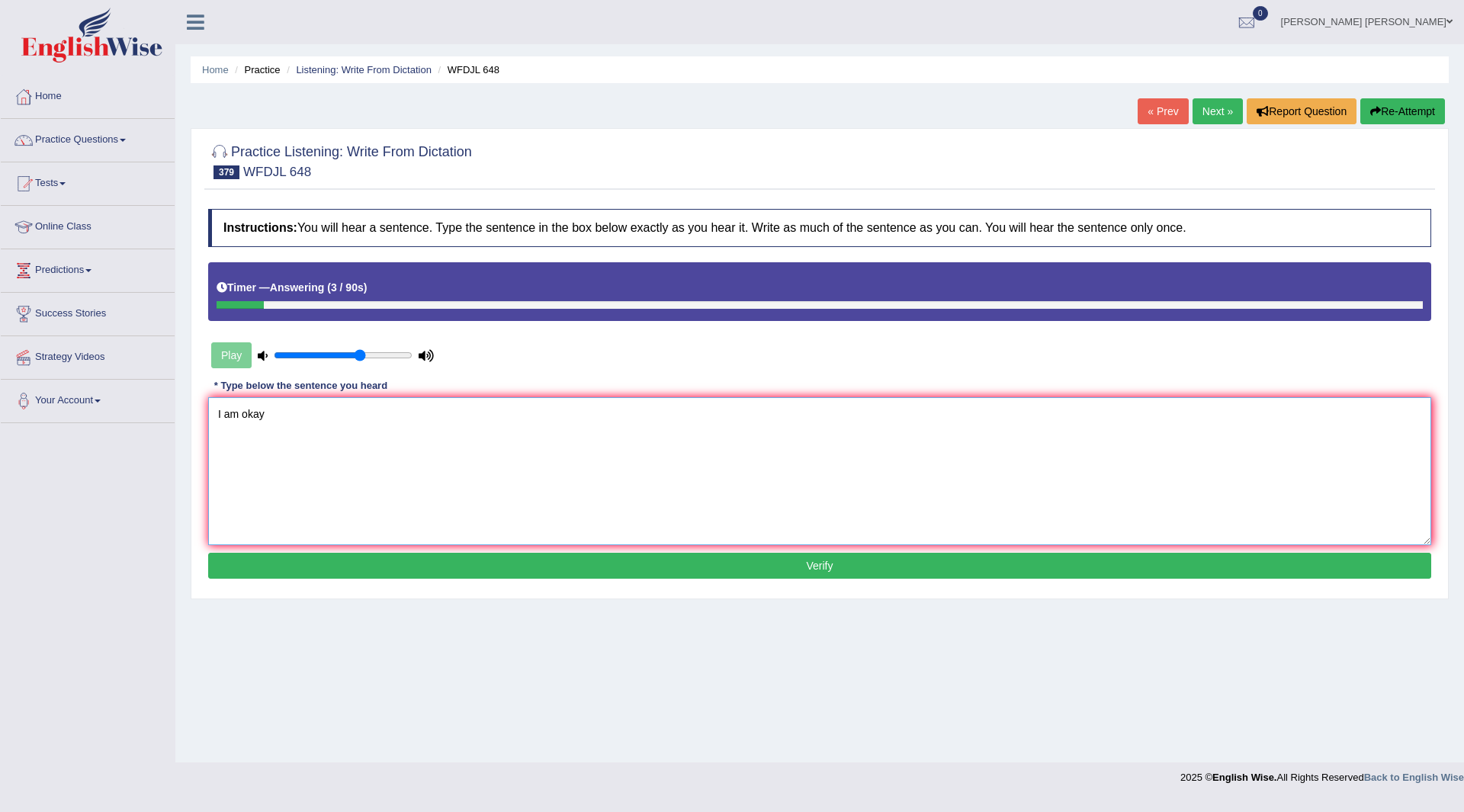
type textarea "I am okay"
click at [342, 569] on button "Verify" at bounding box center [819, 565] width 1223 height 26
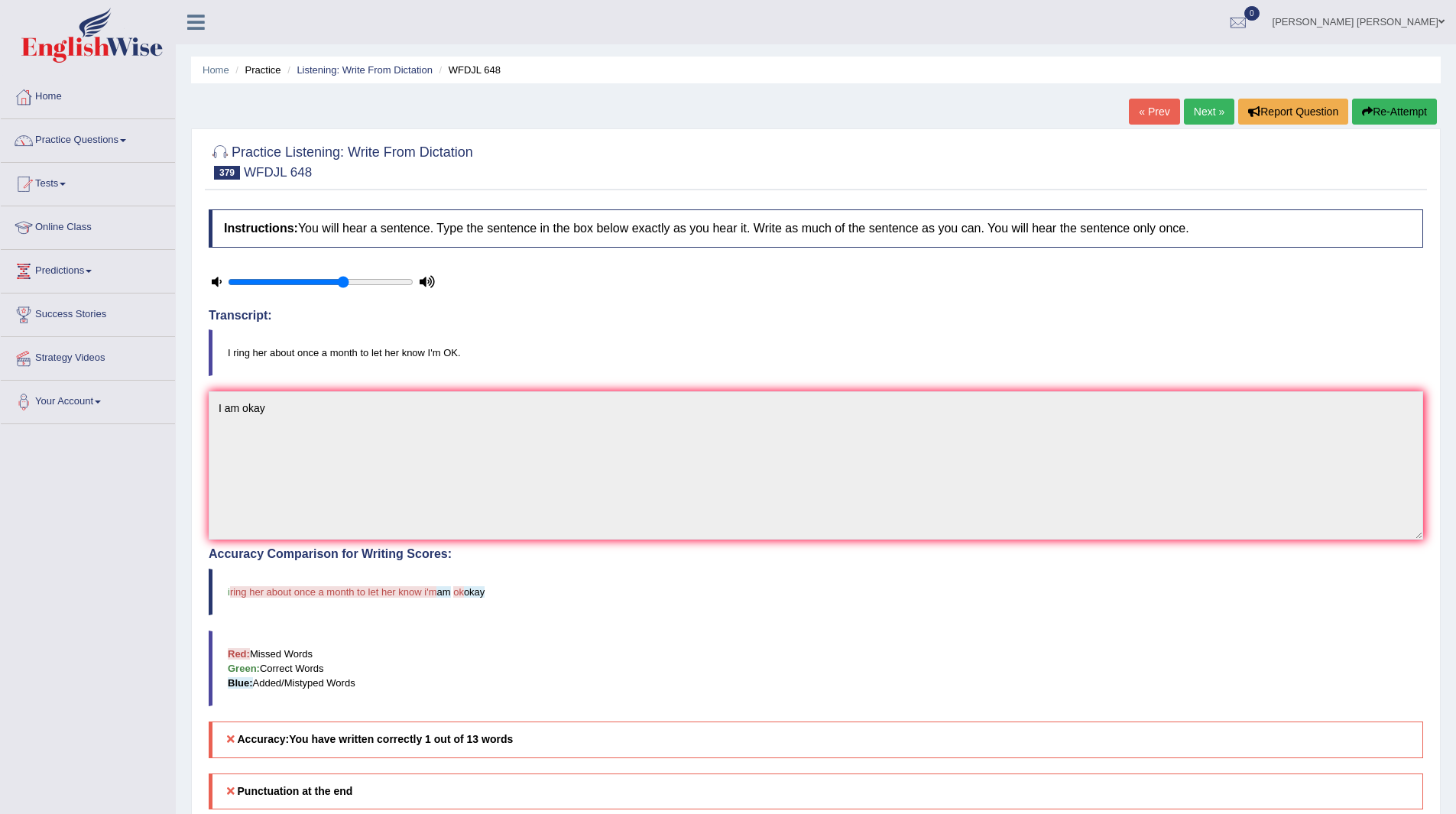
click at [1388, 112] on button "Re-Attempt" at bounding box center [1395, 111] width 85 height 26
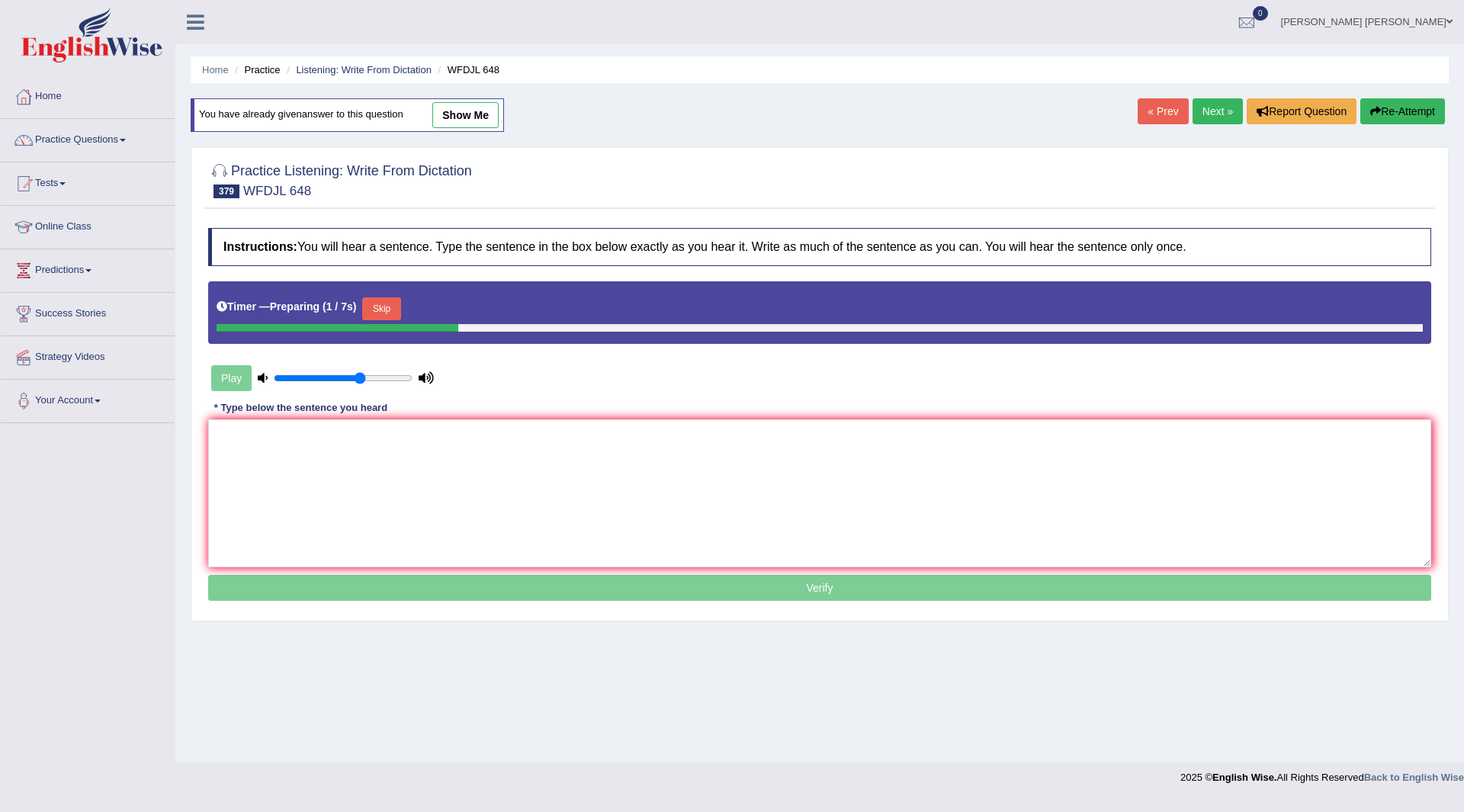
click at [397, 308] on button "Skip" at bounding box center [381, 309] width 38 height 23
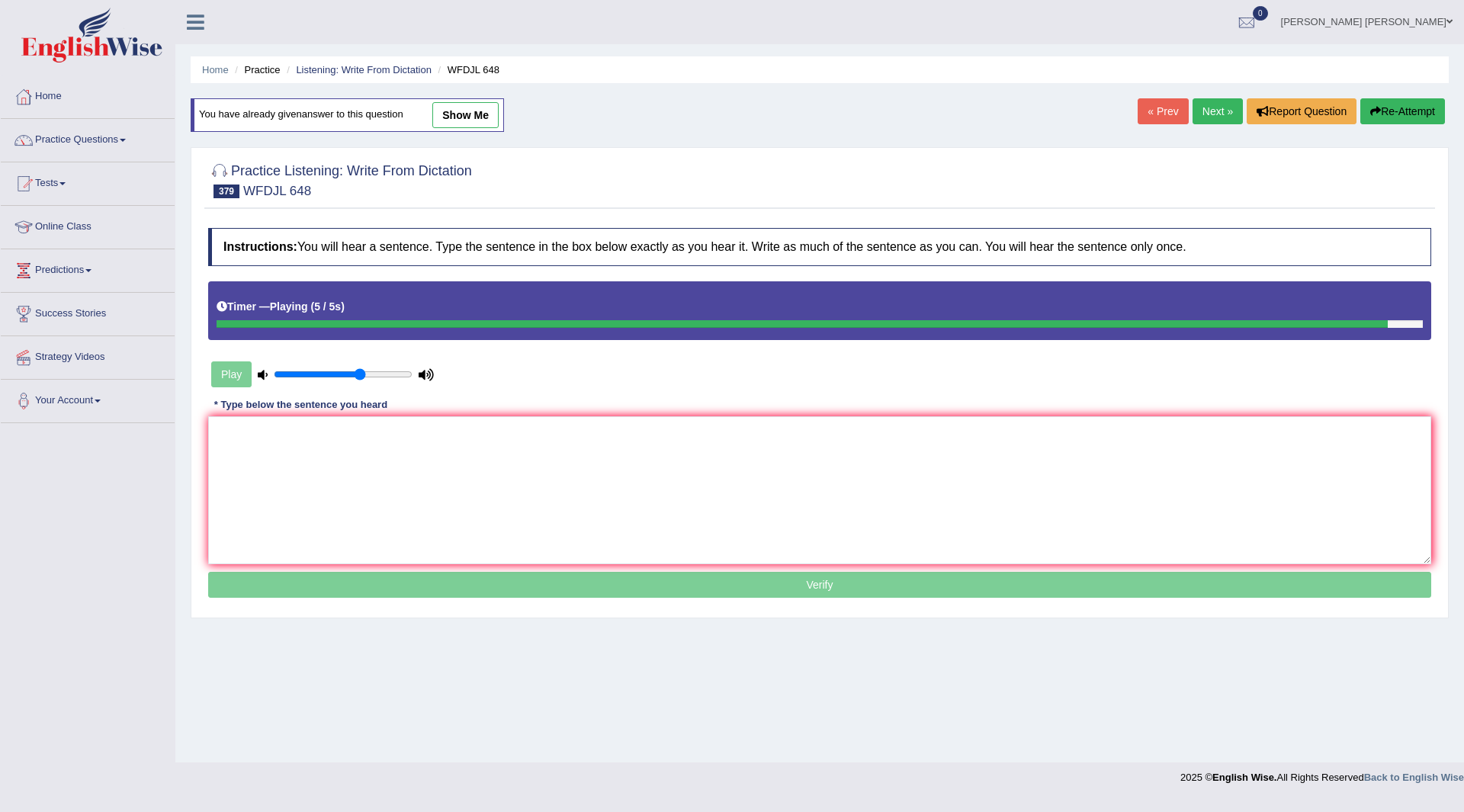
click at [1211, 106] on link "Next »" at bounding box center [1218, 111] width 51 height 26
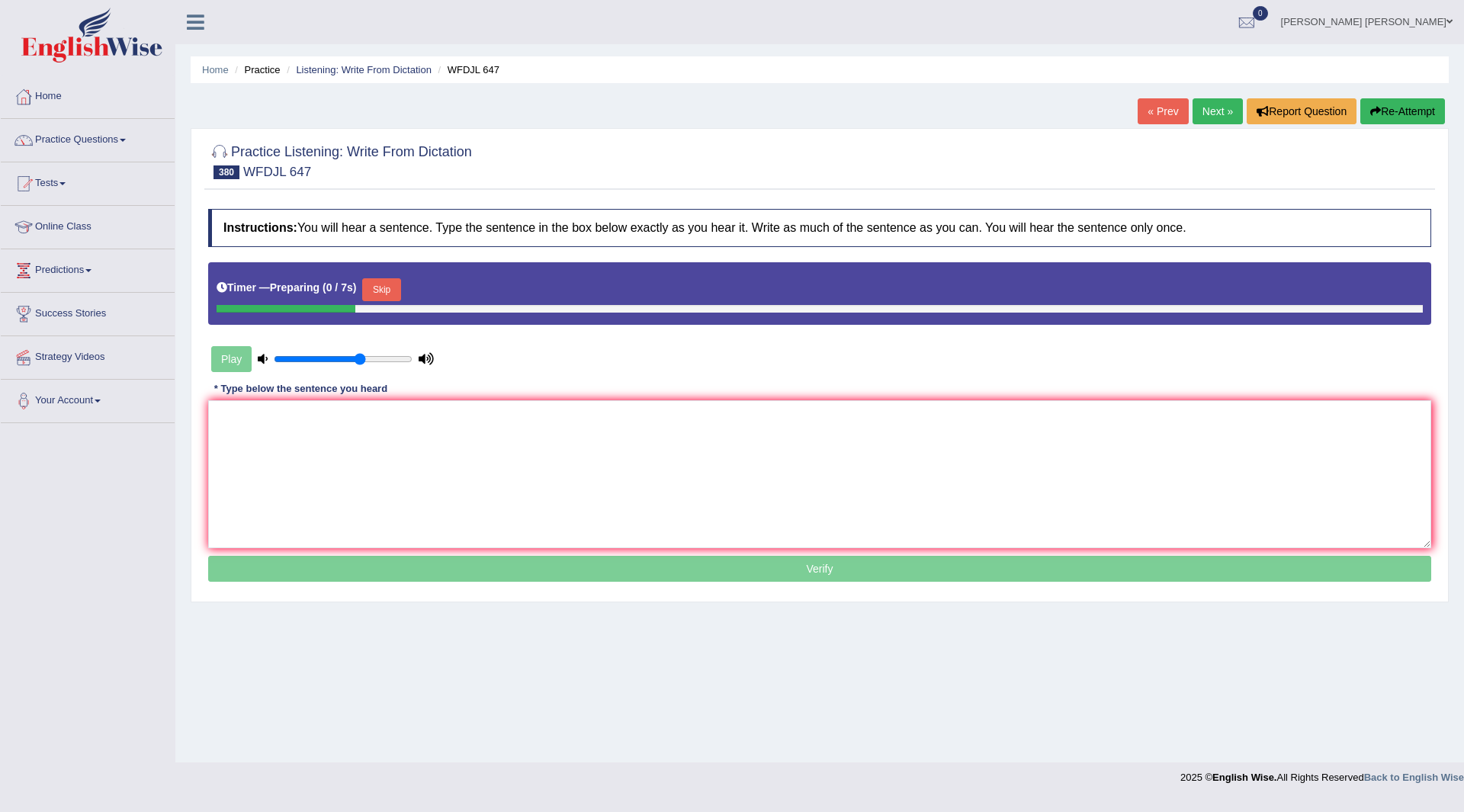
click at [386, 289] on button "Skip" at bounding box center [381, 290] width 38 height 23
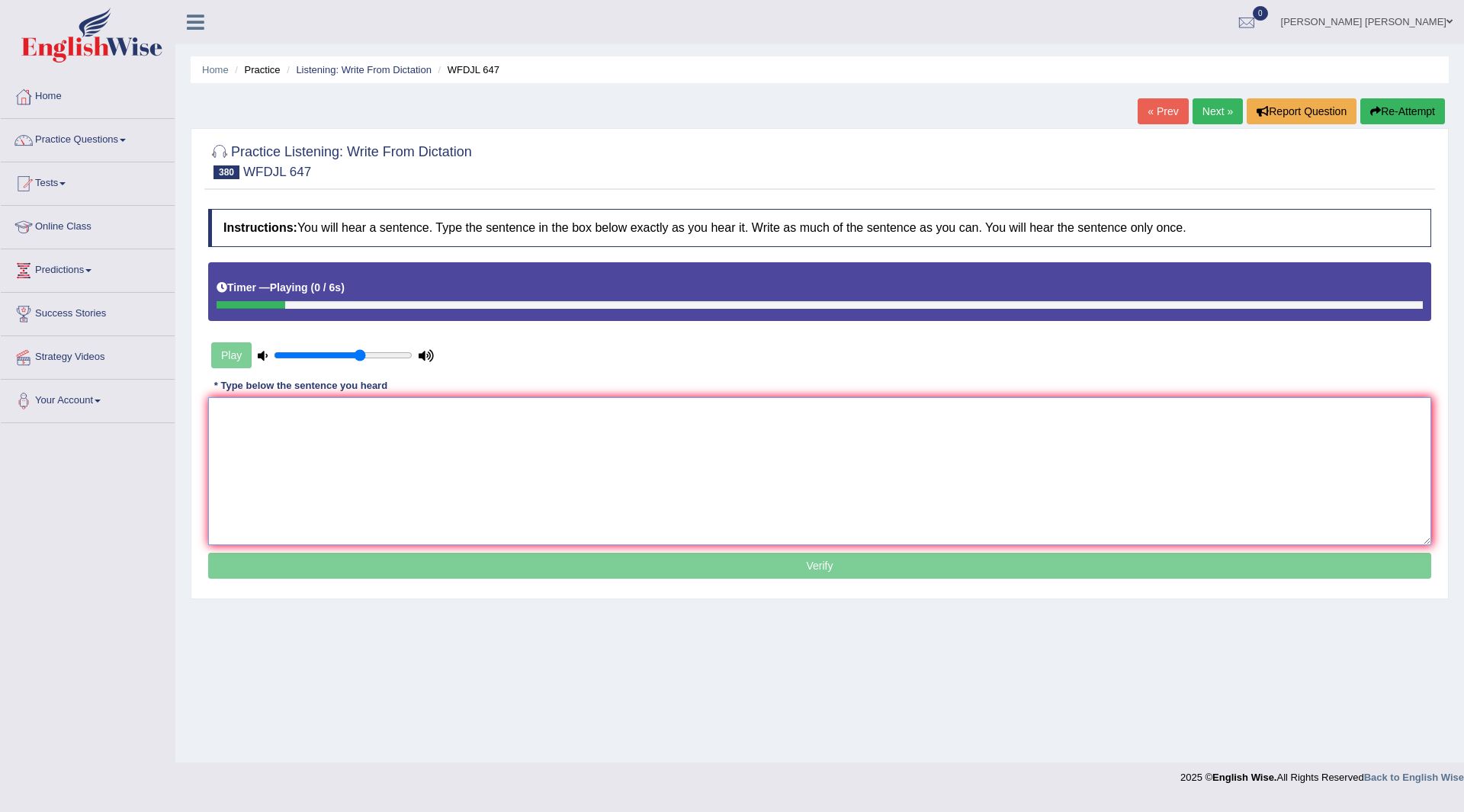
click at [294, 464] on textarea at bounding box center [819, 471] width 1223 height 148
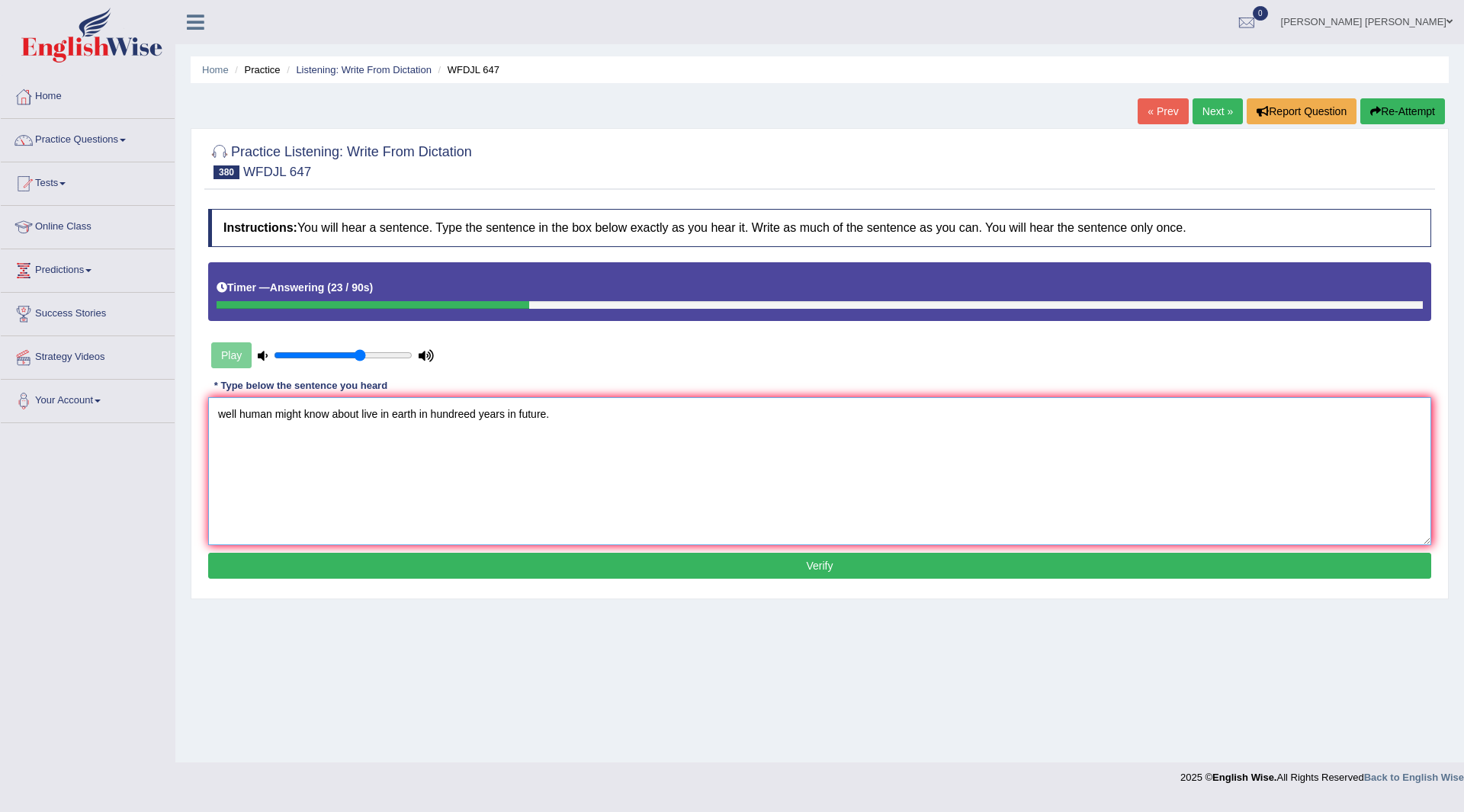
type textarea "well human might know about live in earth in hundreed years in future."
click at [558, 569] on button "Verify" at bounding box center [819, 565] width 1223 height 26
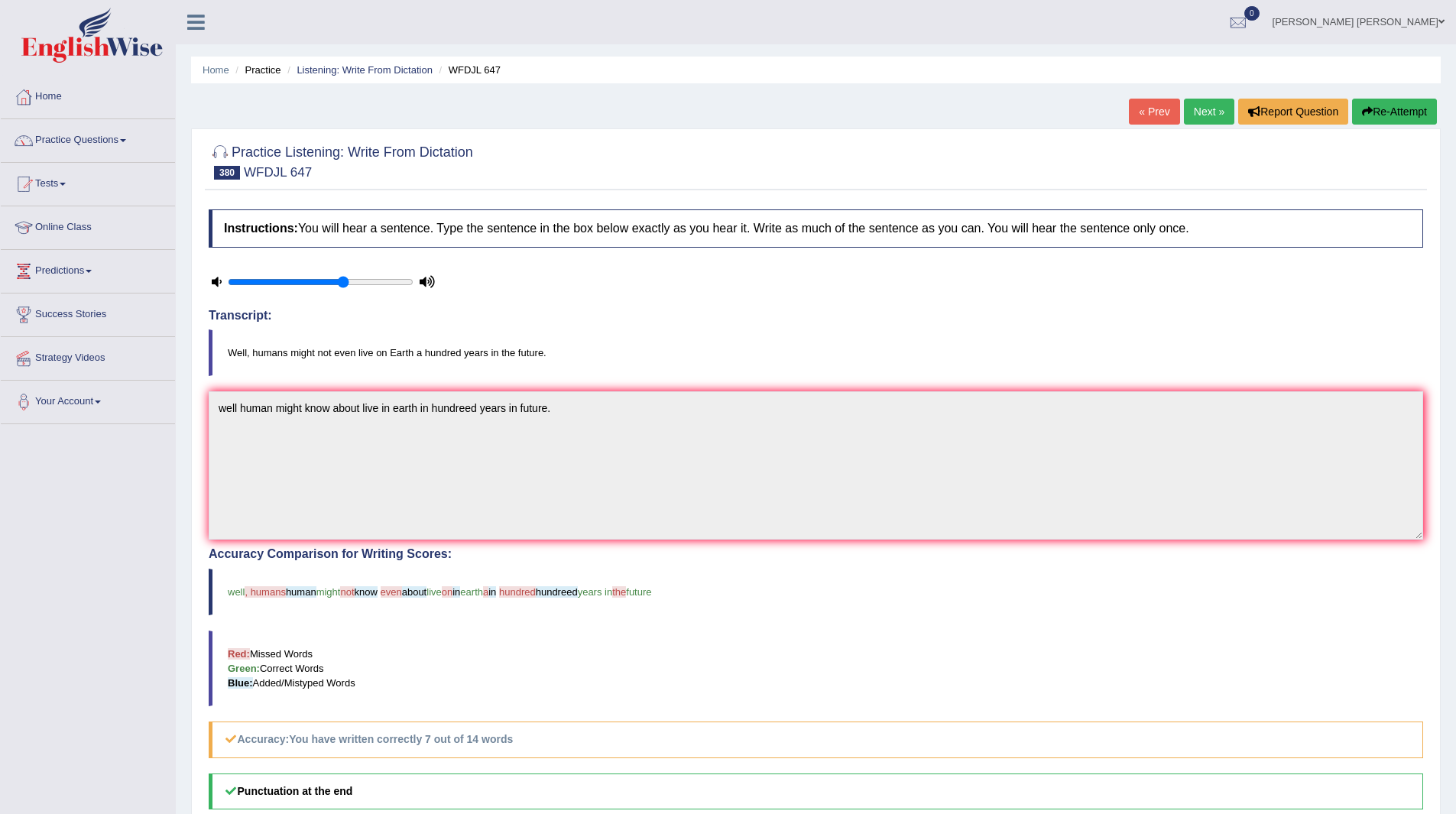
click at [1211, 118] on link "Next »" at bounding box center [1209, 111] width 51 height 26
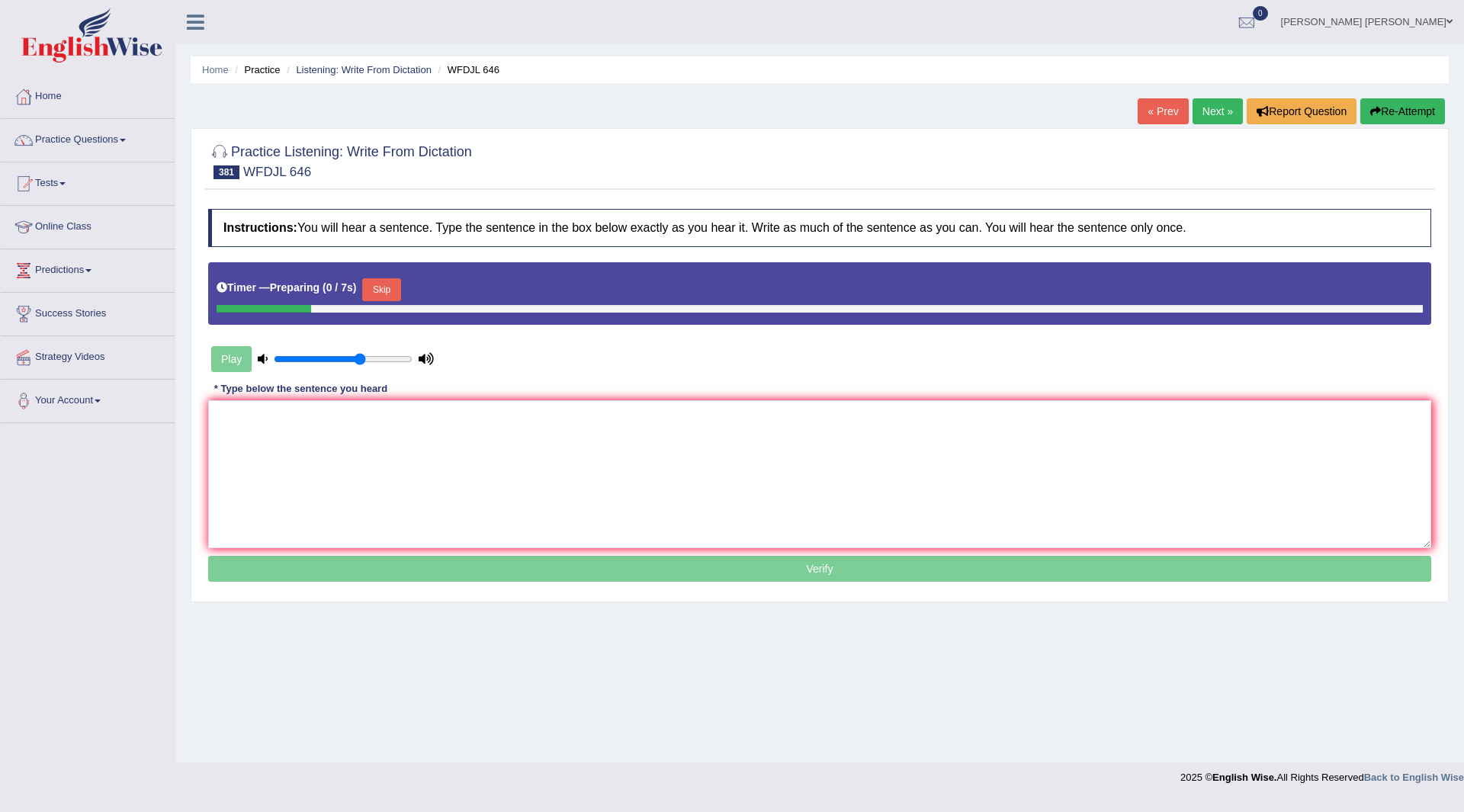
click at [388, 288] on button "Skip" at bounding box center [381, 290] width 38 height 23
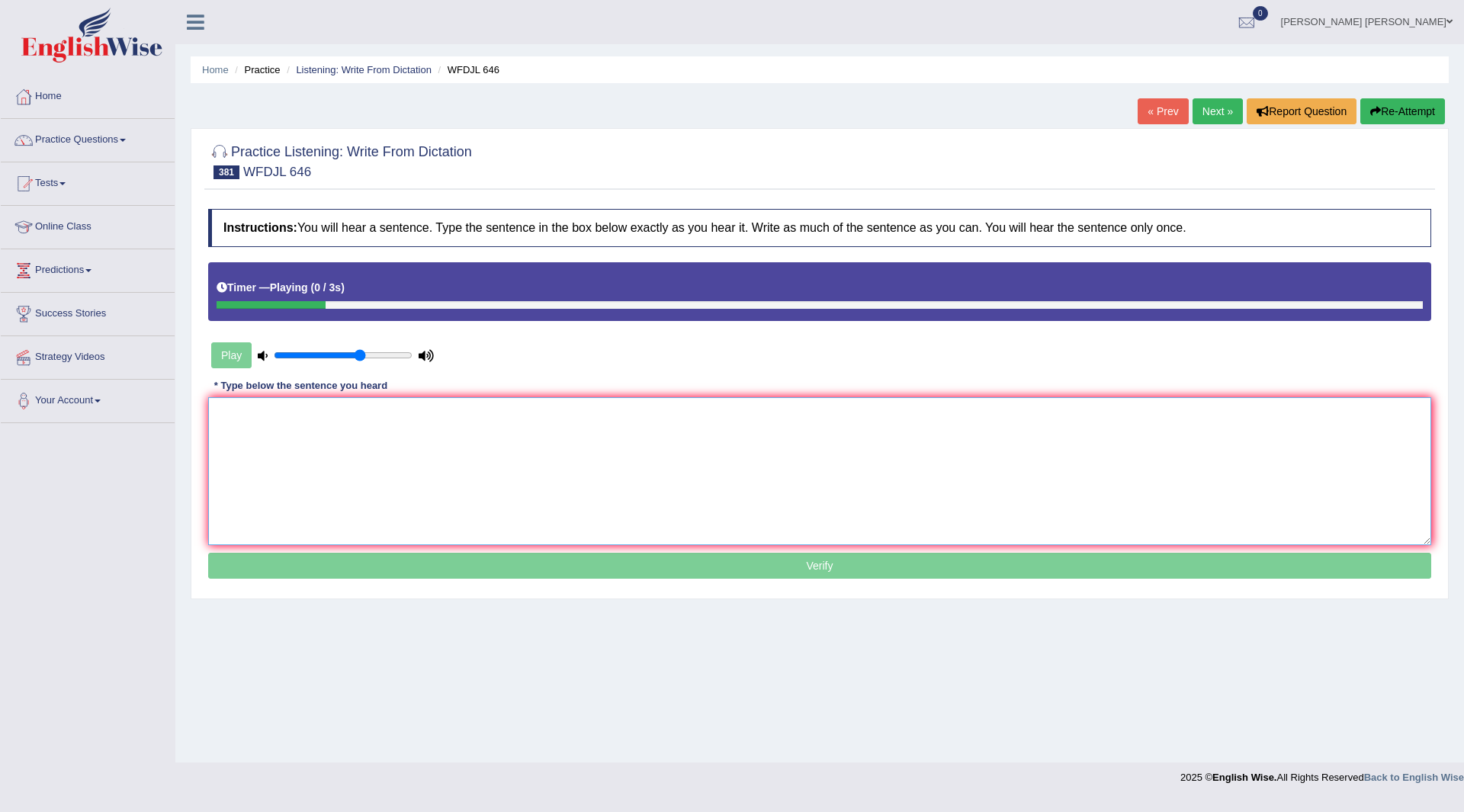
click at [331, 463] on textarea at bounding box center [819, 471] width 1223 height 148
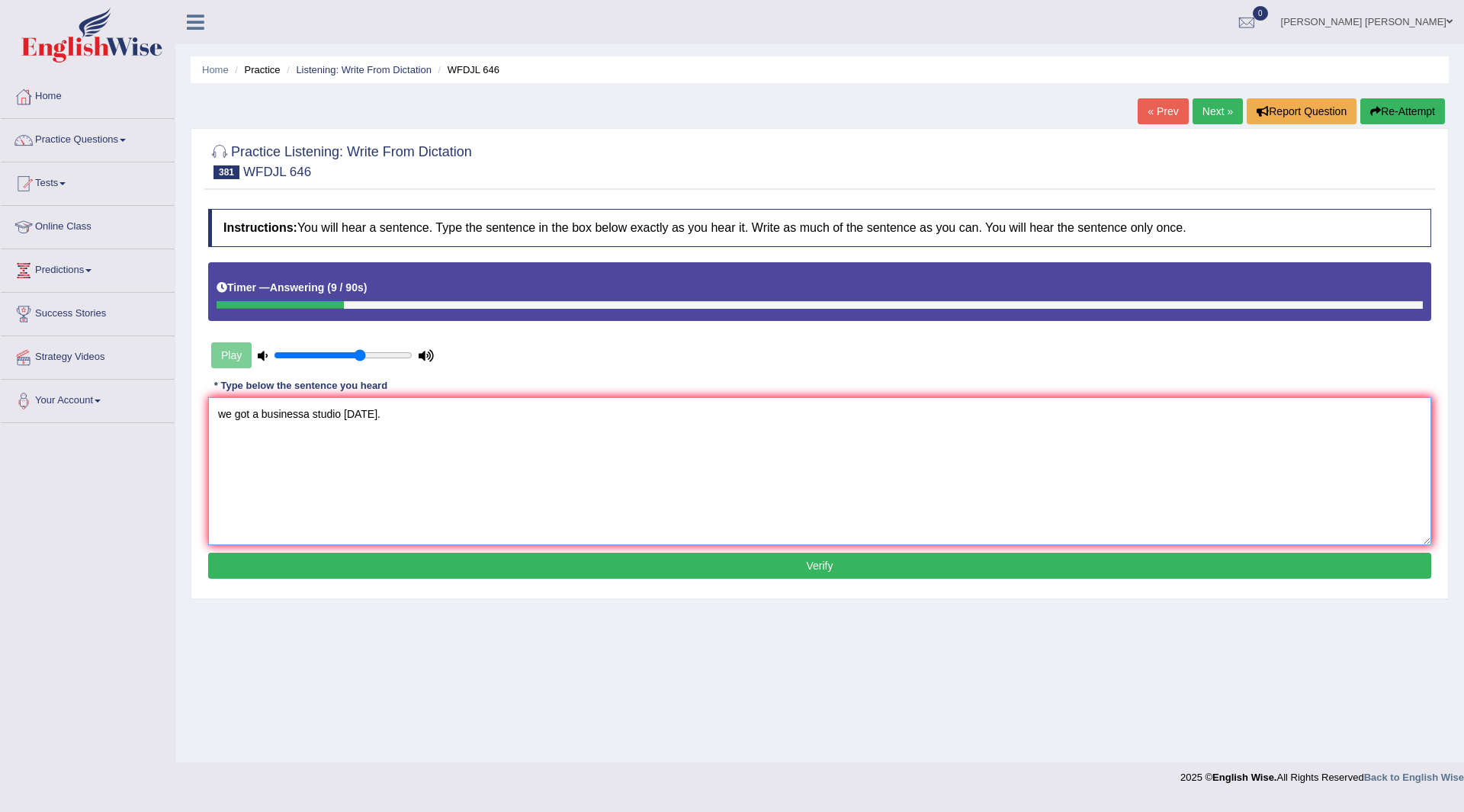
type textarea "we got a businessa studio [DATE]."
click at [754, 564] on button "Verify" at bounding box center [819, 565] width 1223 height 26
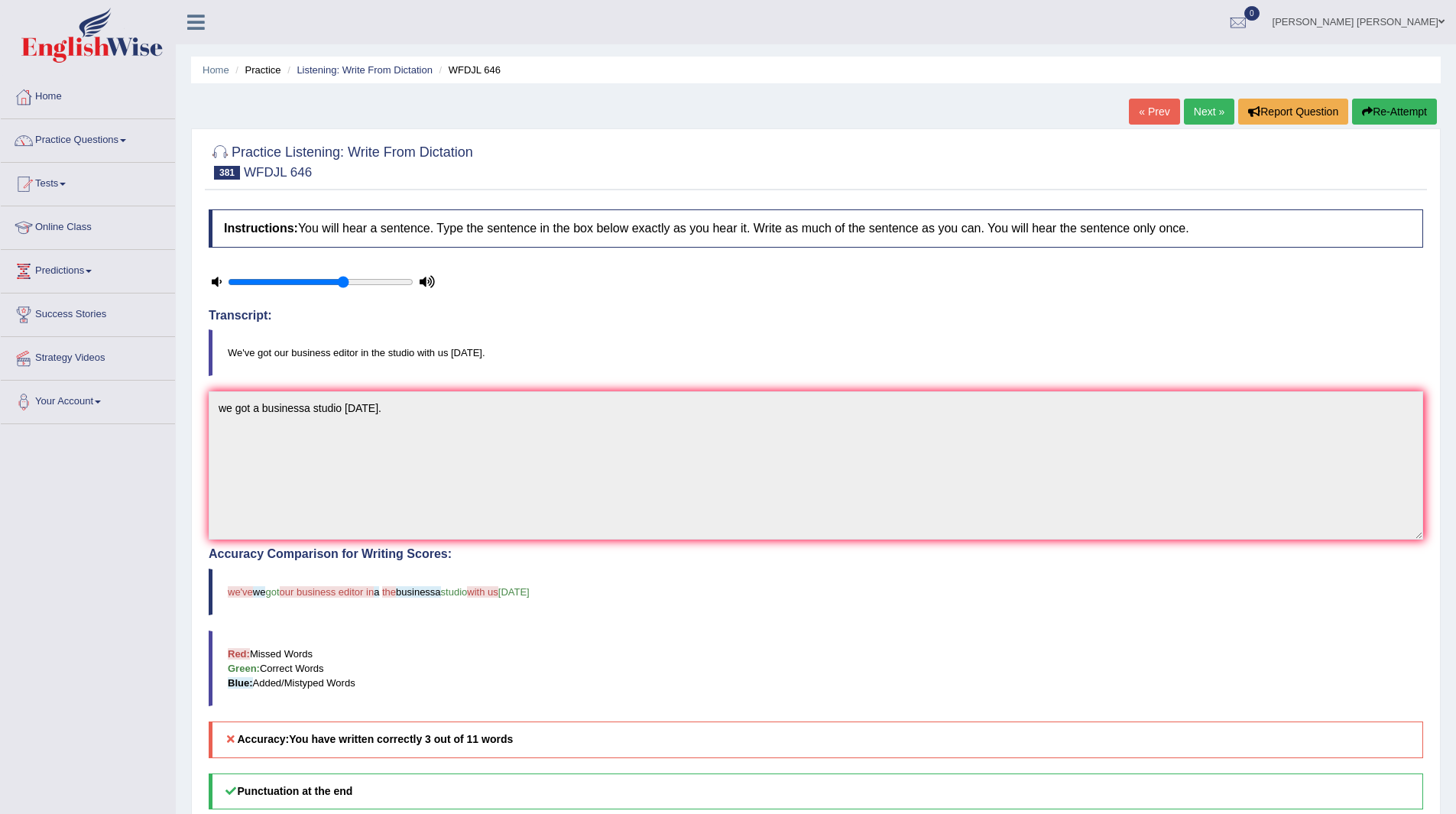
drag, startPoint x: 1391, startPoint y: 110, endPoint x: 1378, endPoint y: 110, distance: 13.0
click at [1391, 110] on button "Re-Attempt" at bounding box center [1395, 111] width 85 height 26
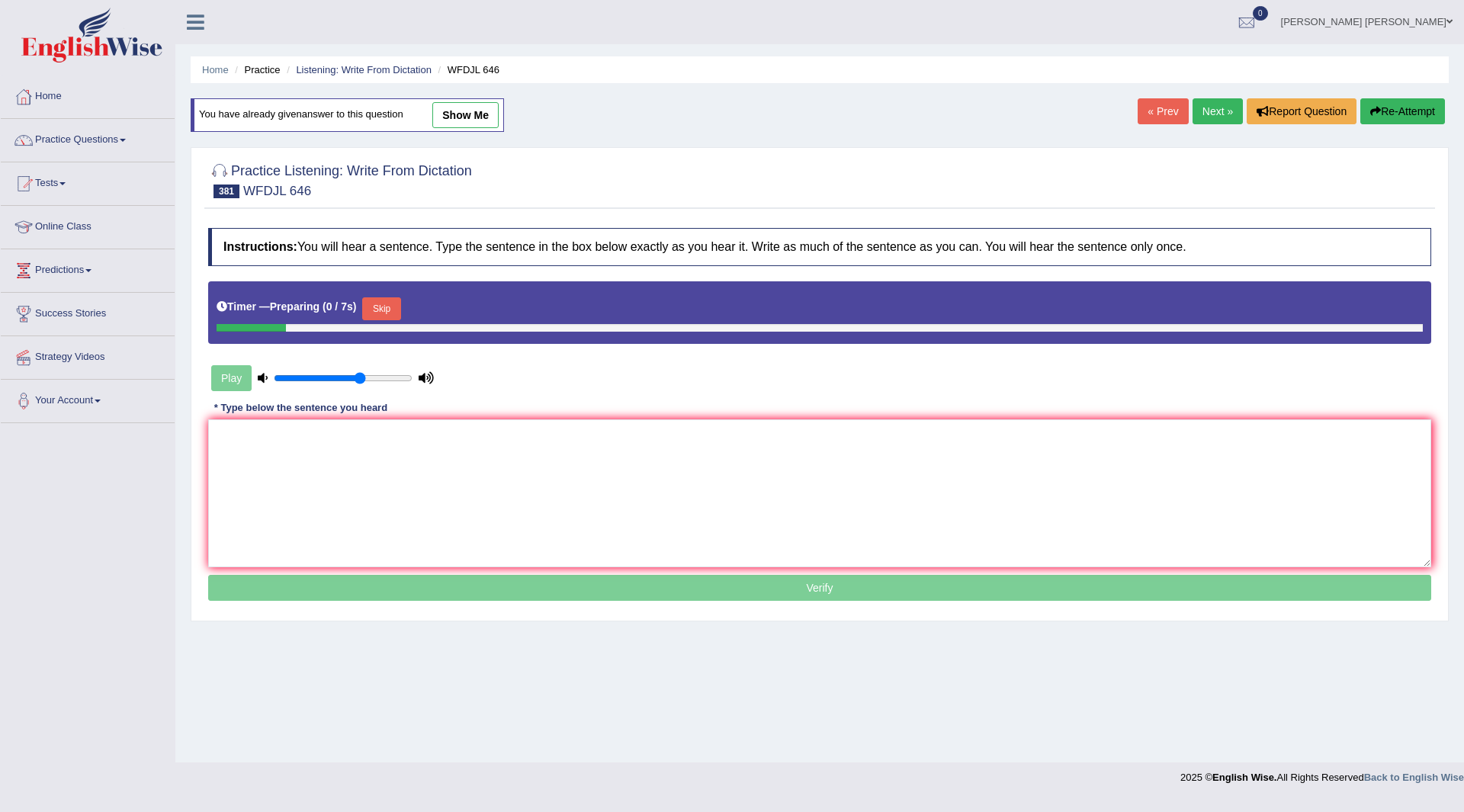
click at [381, 308] on button "Skip" at bounding box center [381, 309] width 38 height 23
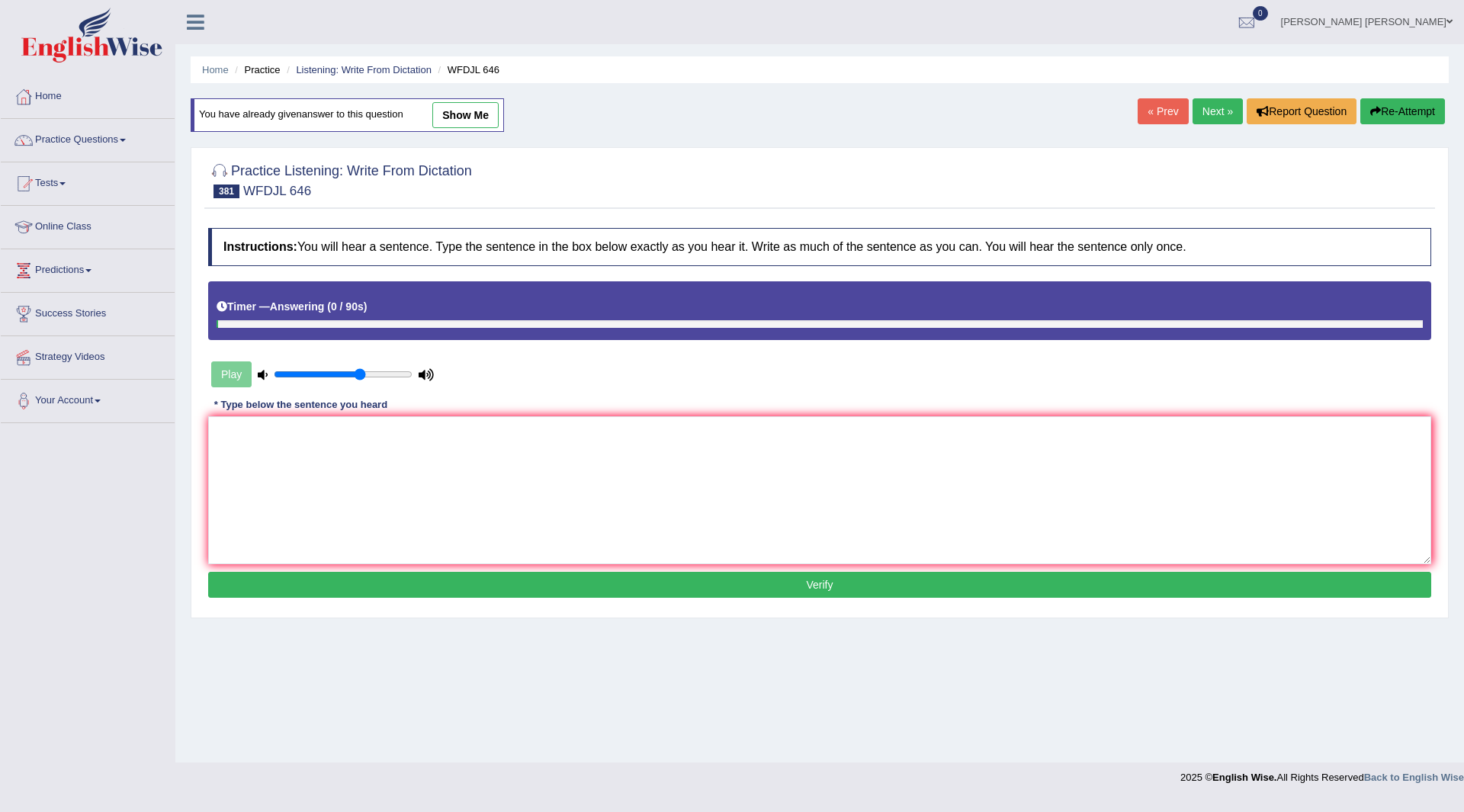
click at [1208, 106] on link "Next »" at bounding box center [1218, 111] width 51 height 26
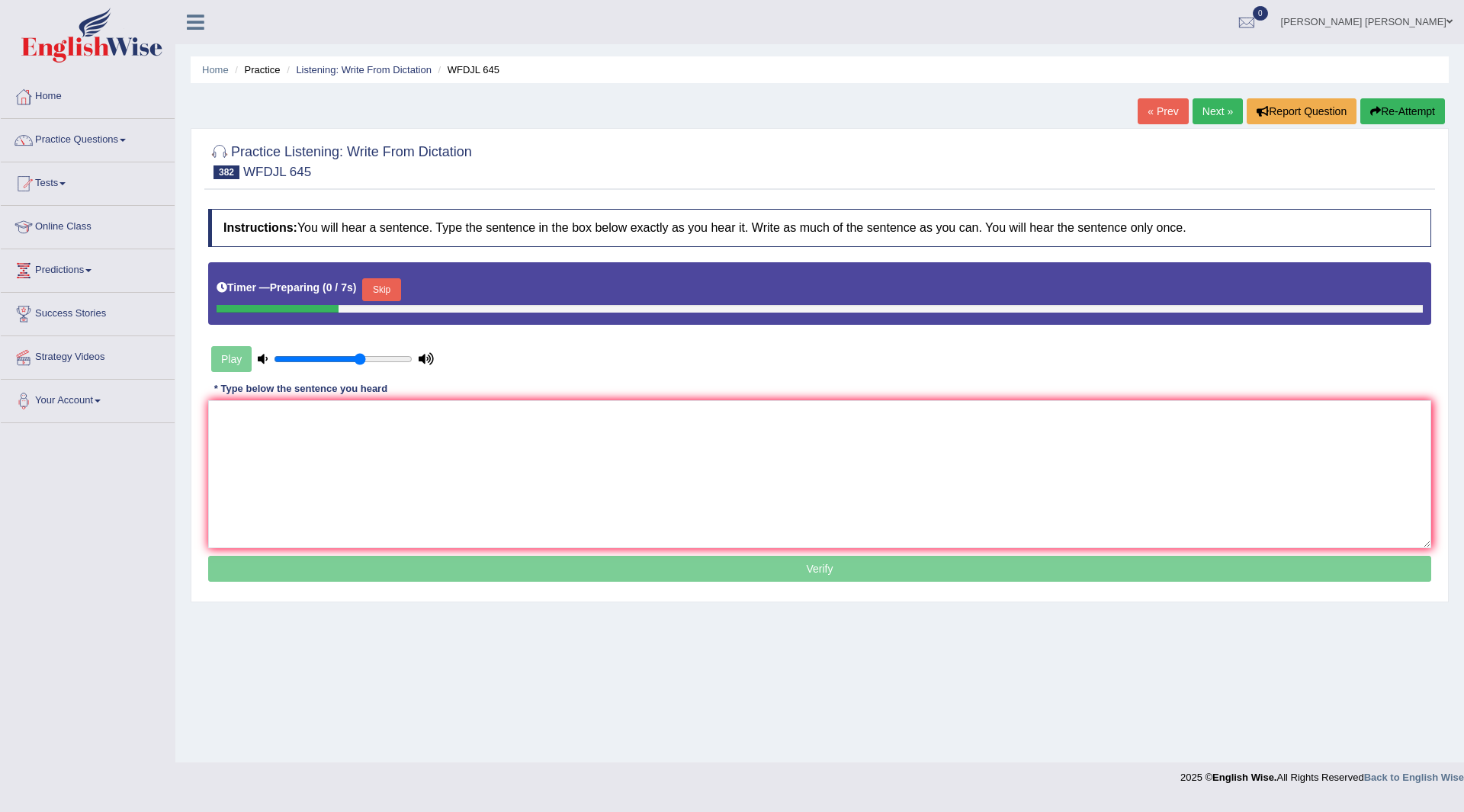
click at [389, 287] on button "Skip" at bounding box center [381, 290] width 38 height 23
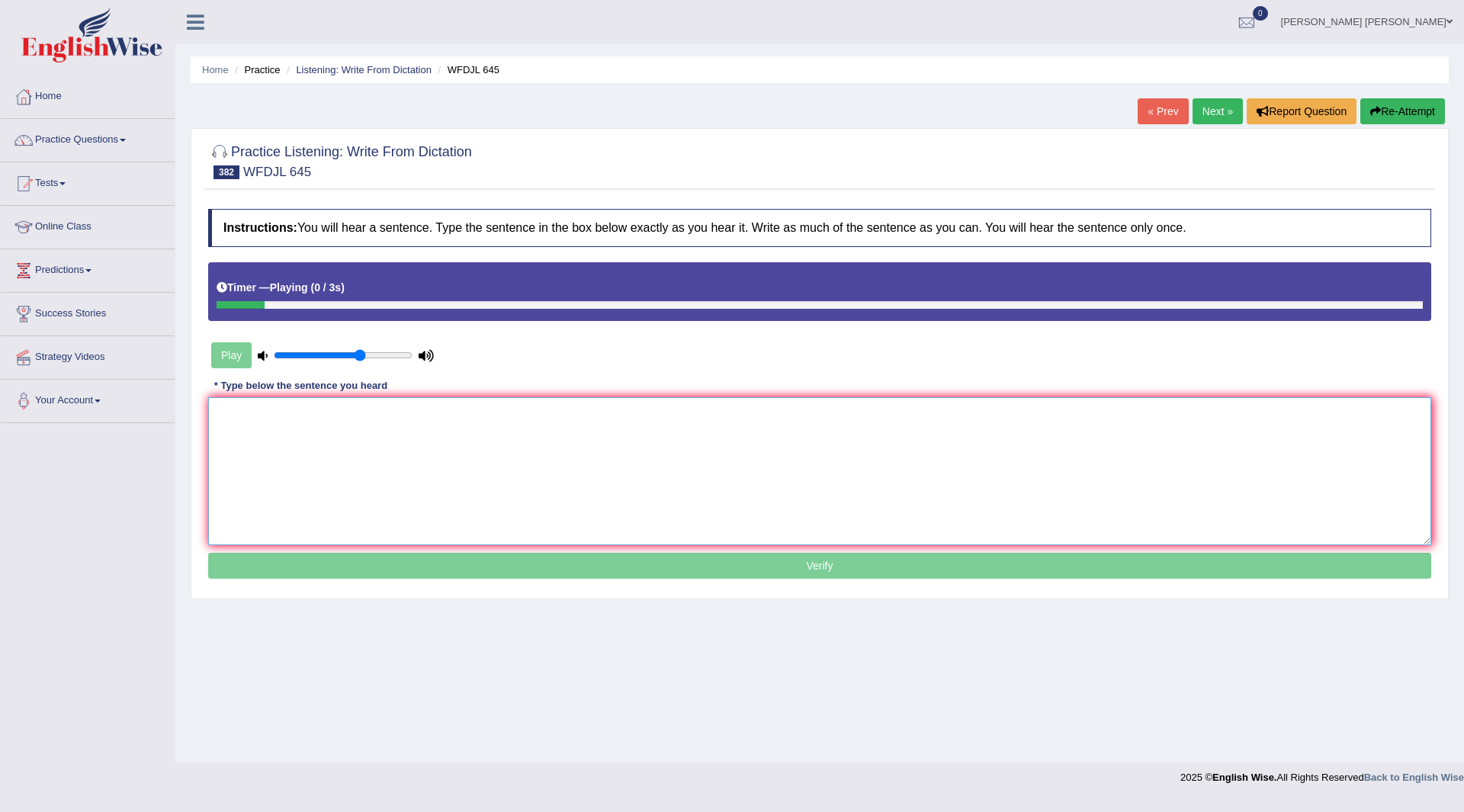
click at [326, 455] on textarea at bounding box center [819, 471] width 1223 height 148
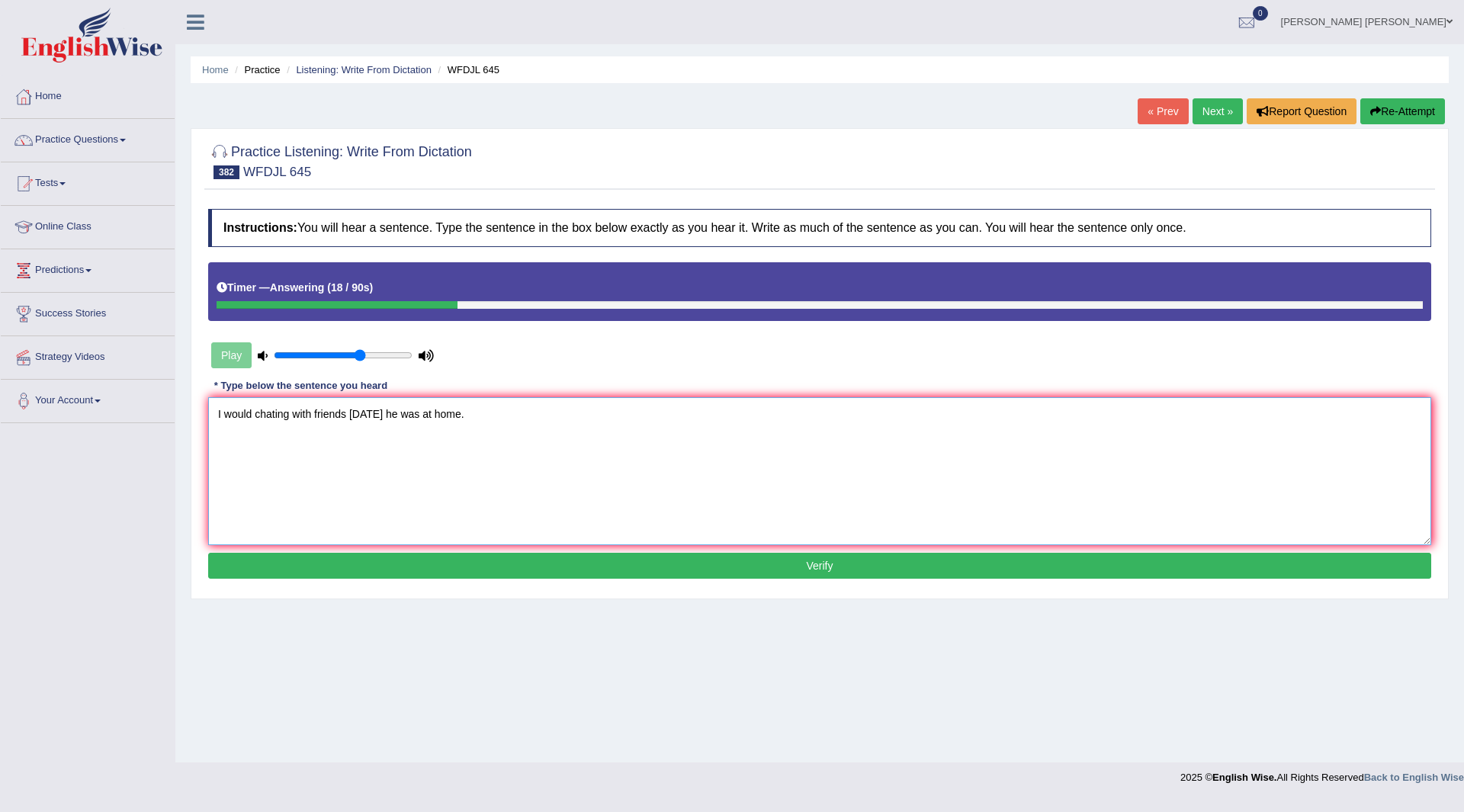
type textarea "I would chating with friends today he was at home."
click at [582, 563] on button "Verify" at bounding box center [819, 565] width 1223 height 26
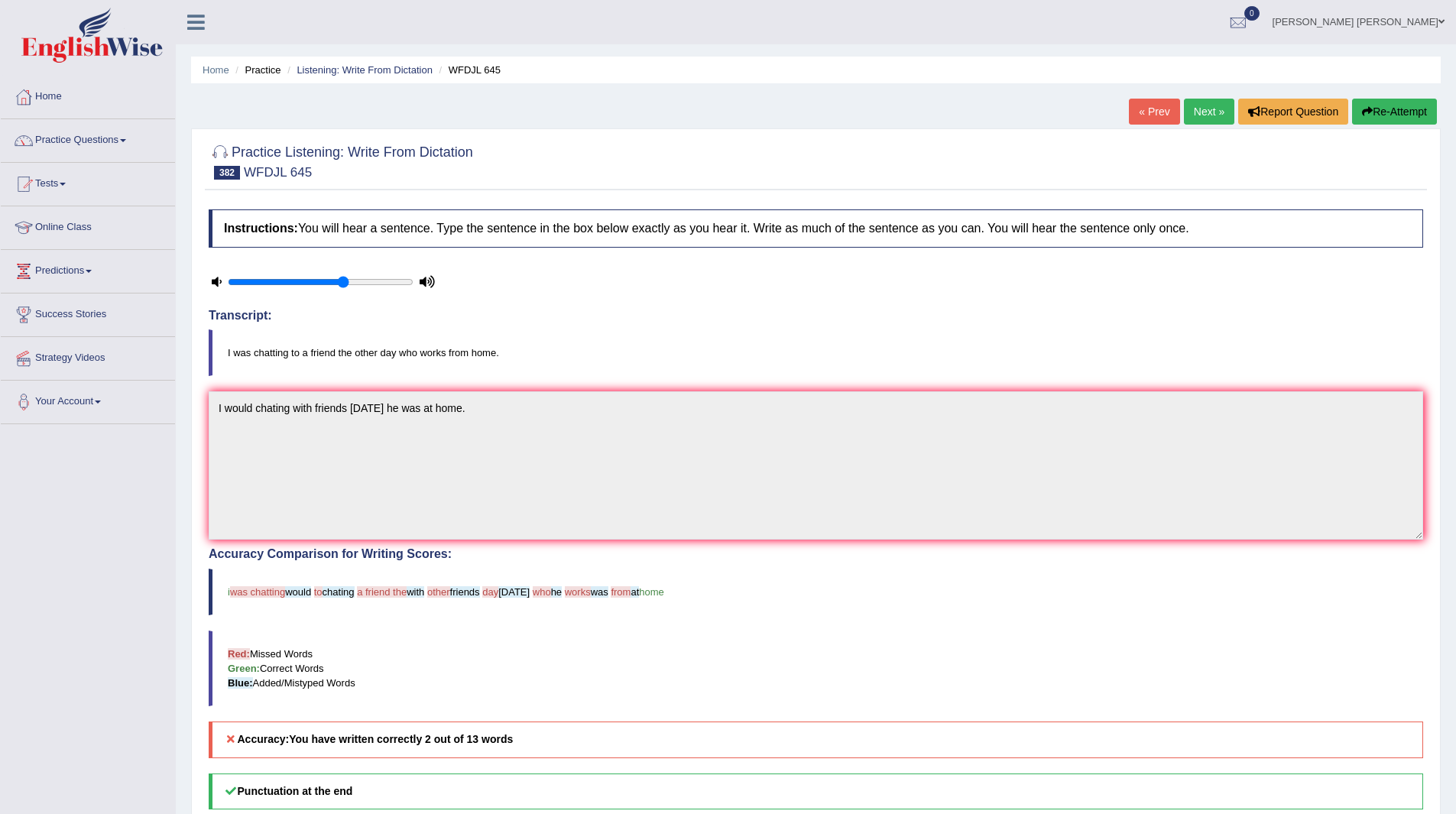
click at [1197, 114] on link "Next »" at bounding box center [1209, 111] width 51 height 26
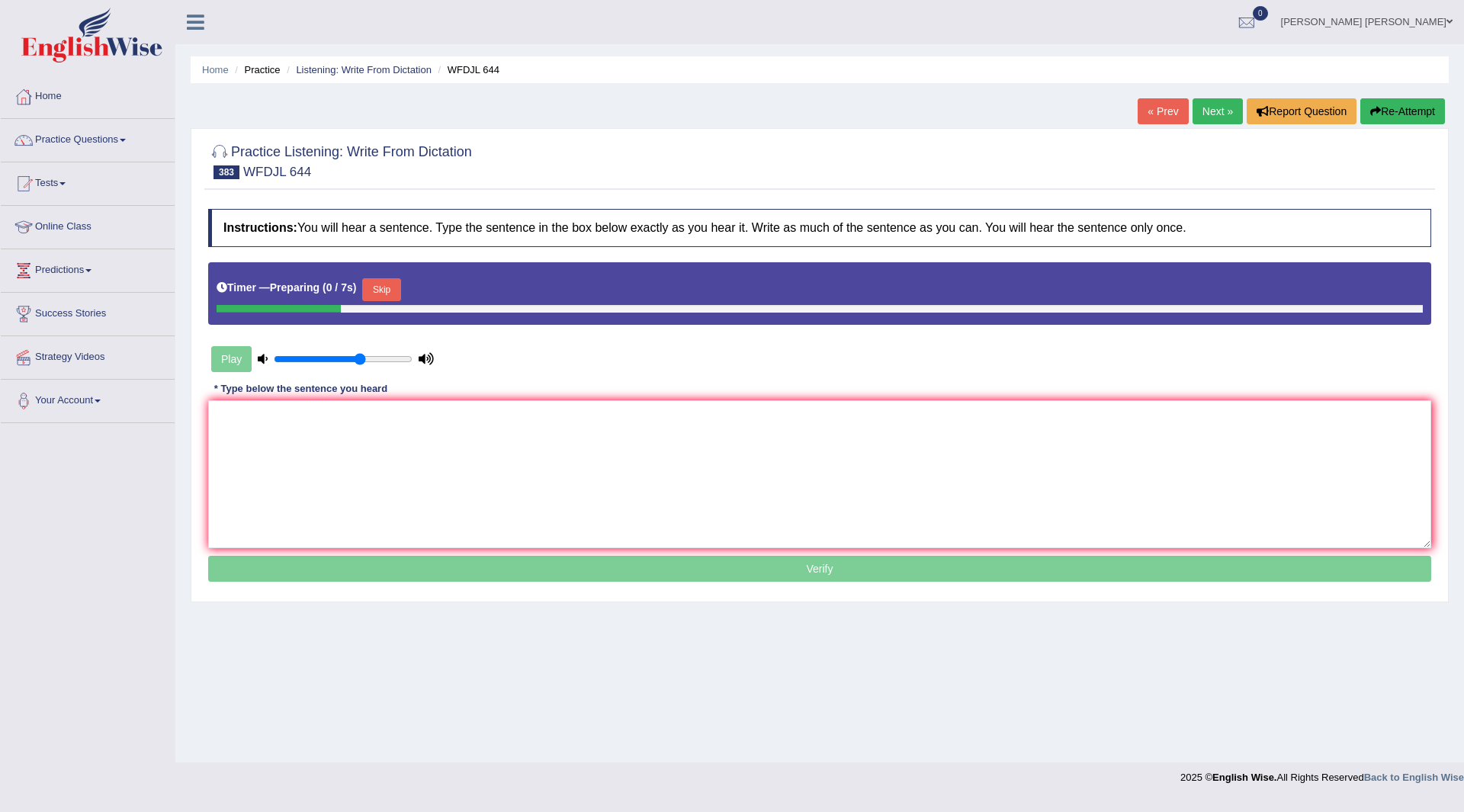
drag, startPoint x: 393, startPoint y: 284, endPoint x: 343, endPoint y: 395, distance: 121.7
click at [391, 289] on button "Skip" at bounding box center [381, 290] width 38 height 23
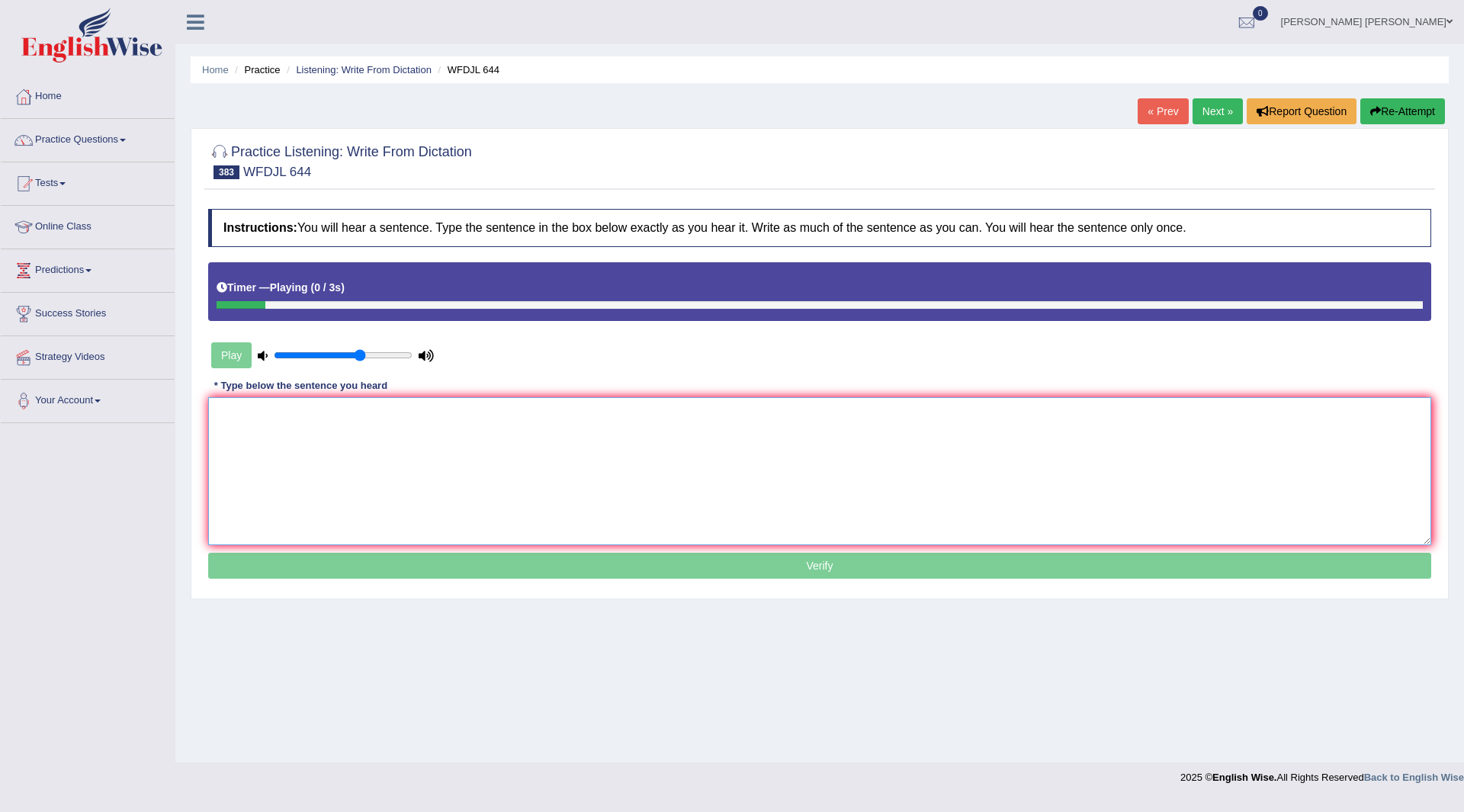
click at [322, 430] on textarea at bounding box center [819, 471] width 1223 height 148
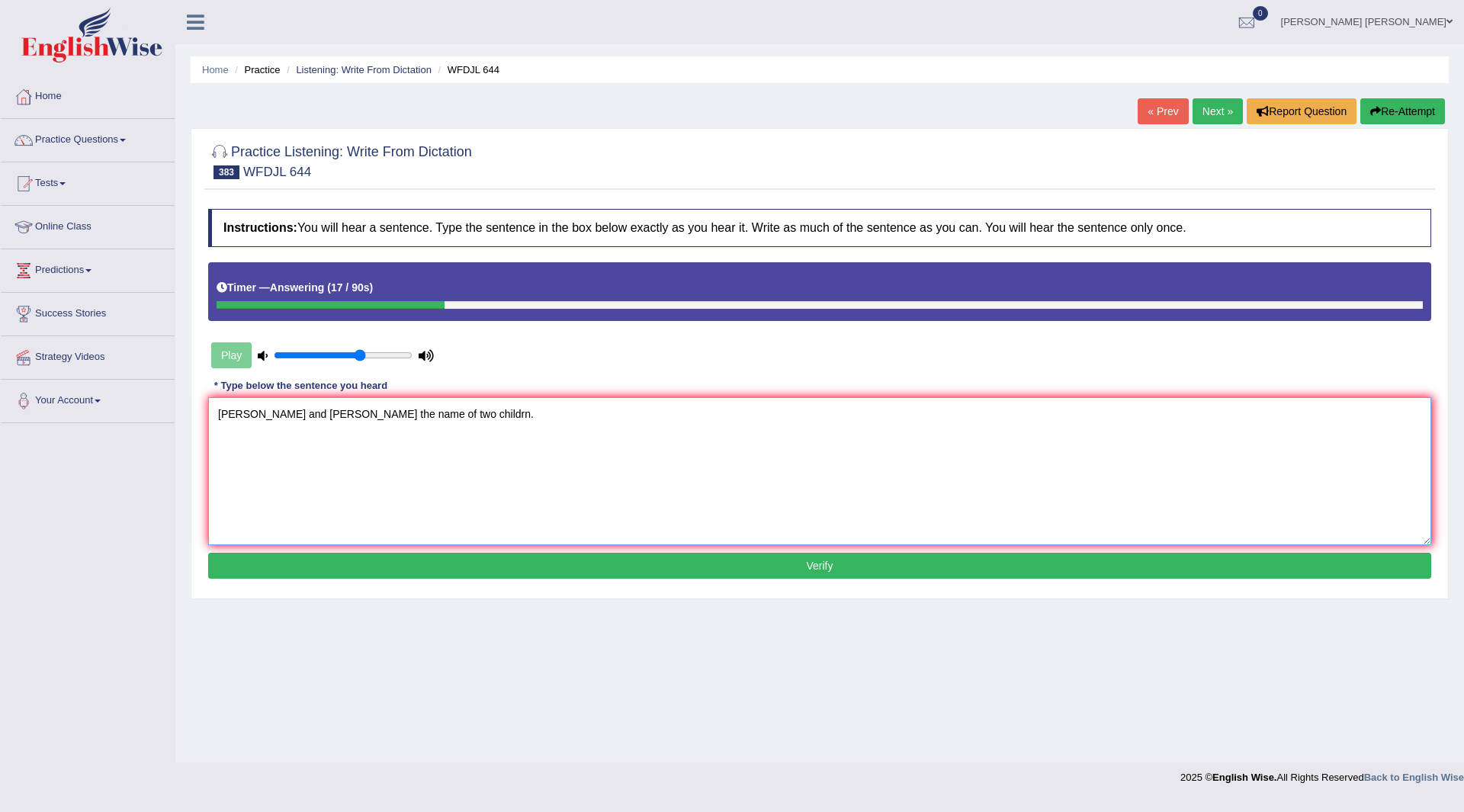
type textarea "[PERSON_NAME] and [PERSON_NAME] the name of two childrn."
click at [430, 558] on button "Verify" at bounding box center [819, 565] width 1223 height 26
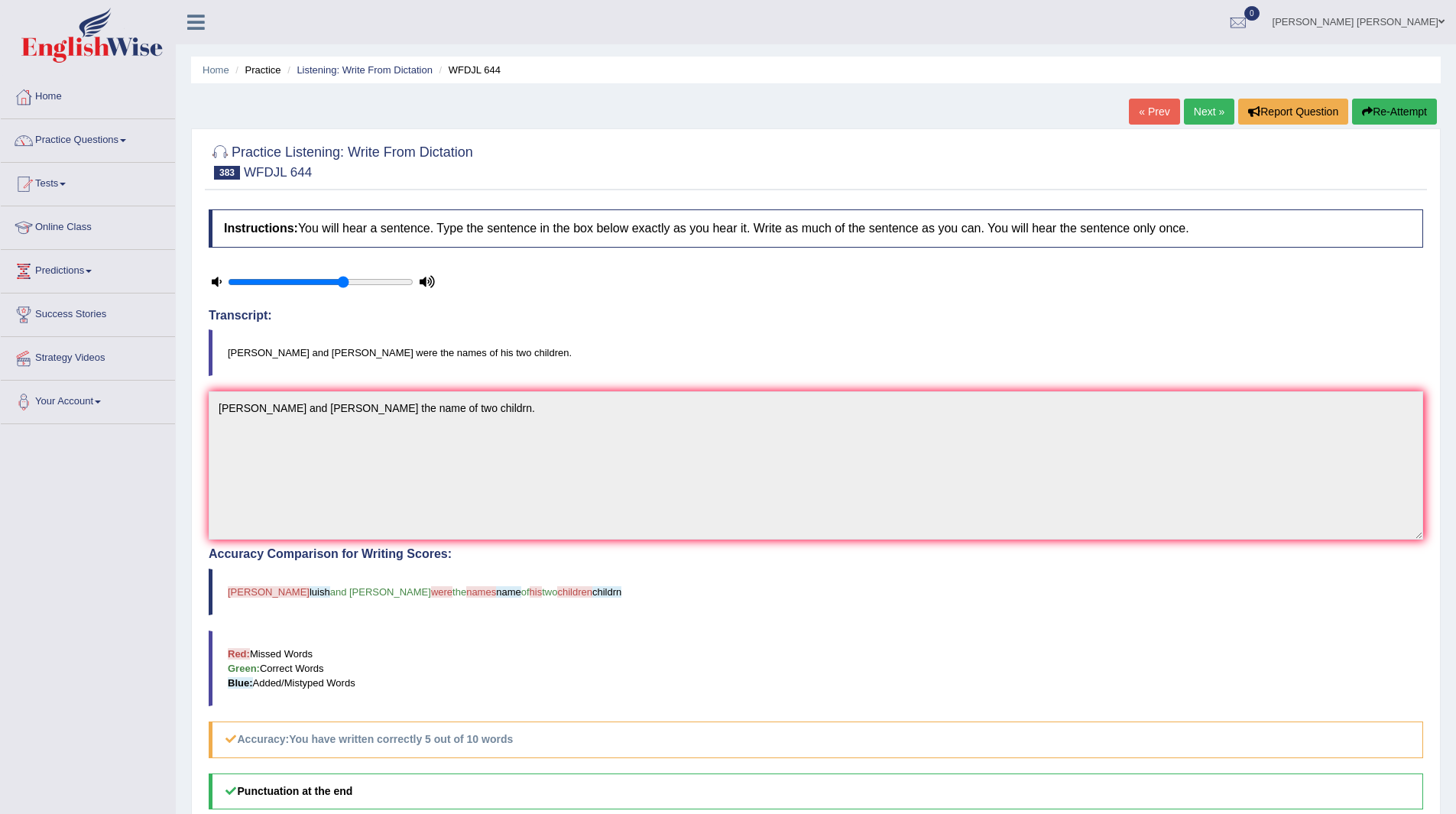
click at [1201, 113] on link "Next »" at bounding box center [1209, 111] width 51 height 26
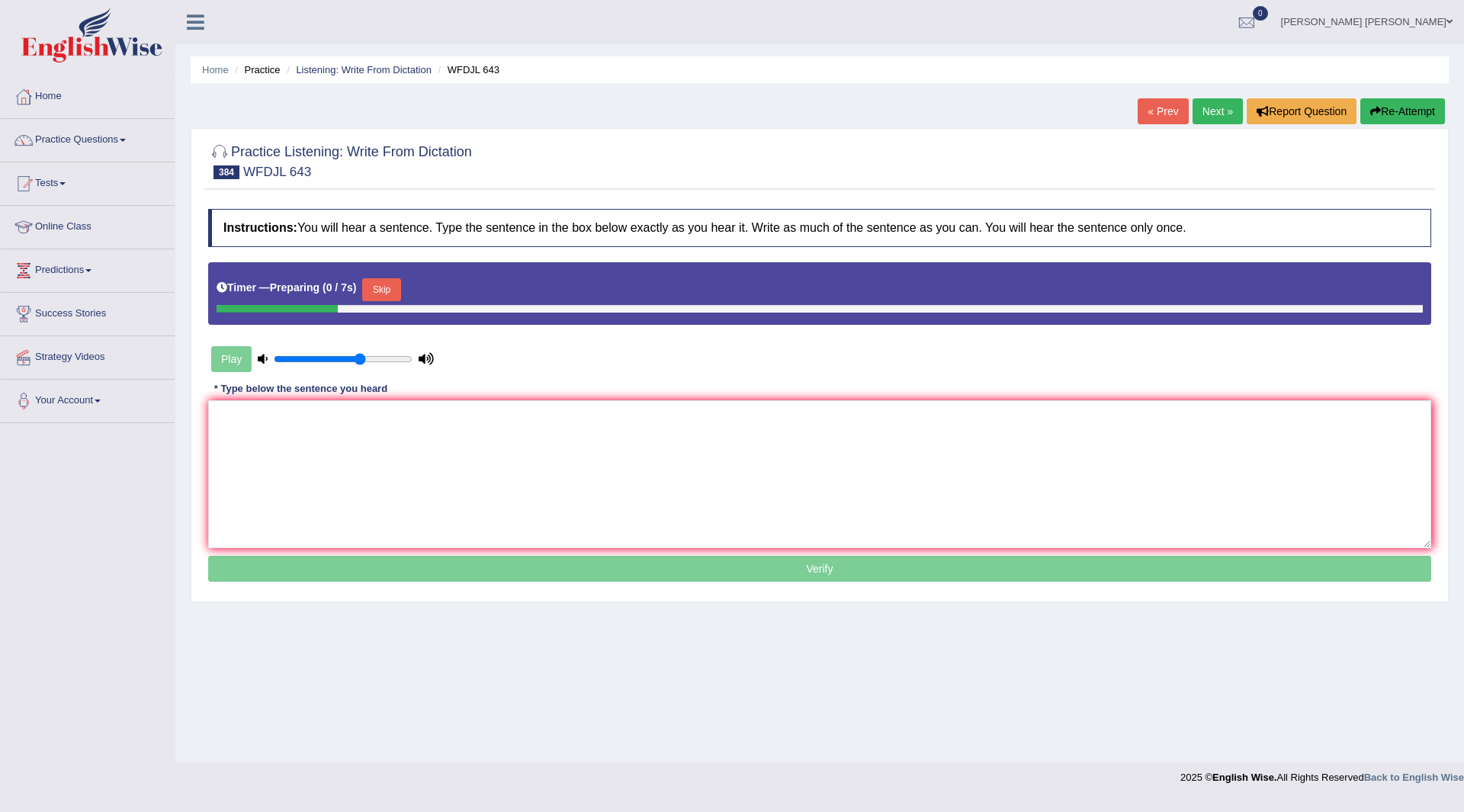
click at [392, 286] on button "Skip" at bounding box center [381, 290] width 38 height 23
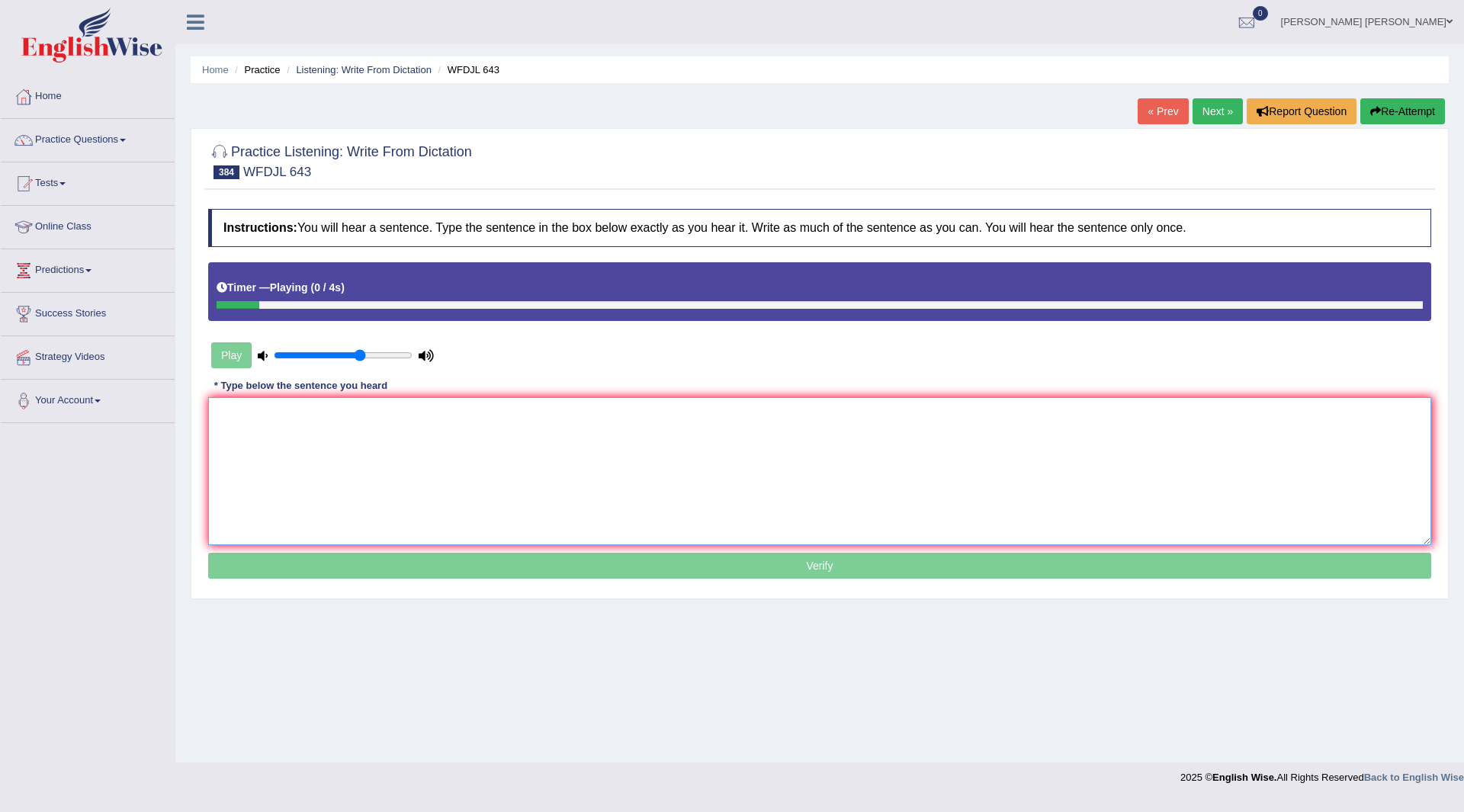
click at [327, 448] on textarea at bounding box center [819, 471] width 1223 height 148
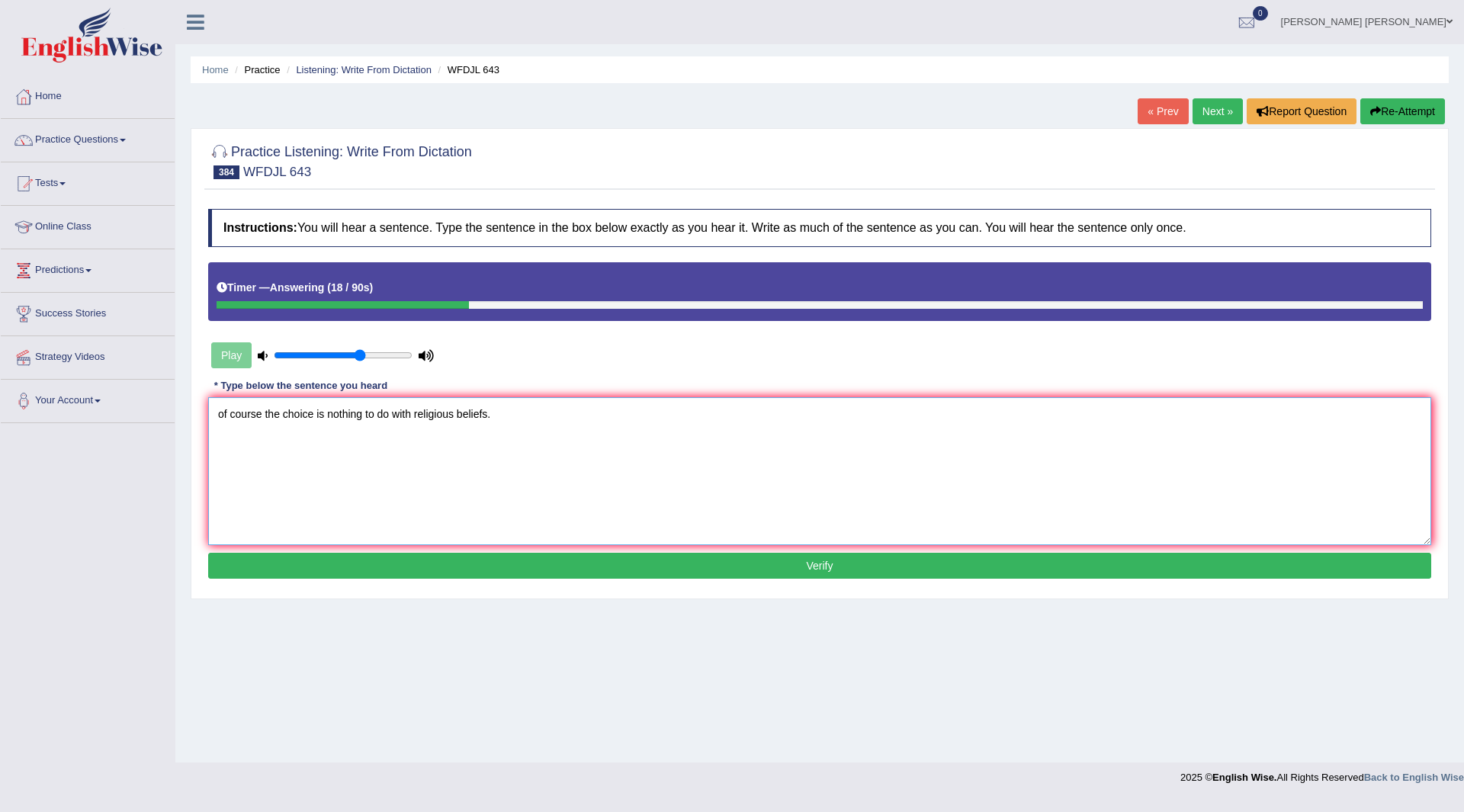
type textarea "of course the choice is nothing to do with religious beliefs."
click at [435, 569] on button "Verify" at bounding box center [819, 565] width 1223 height 26
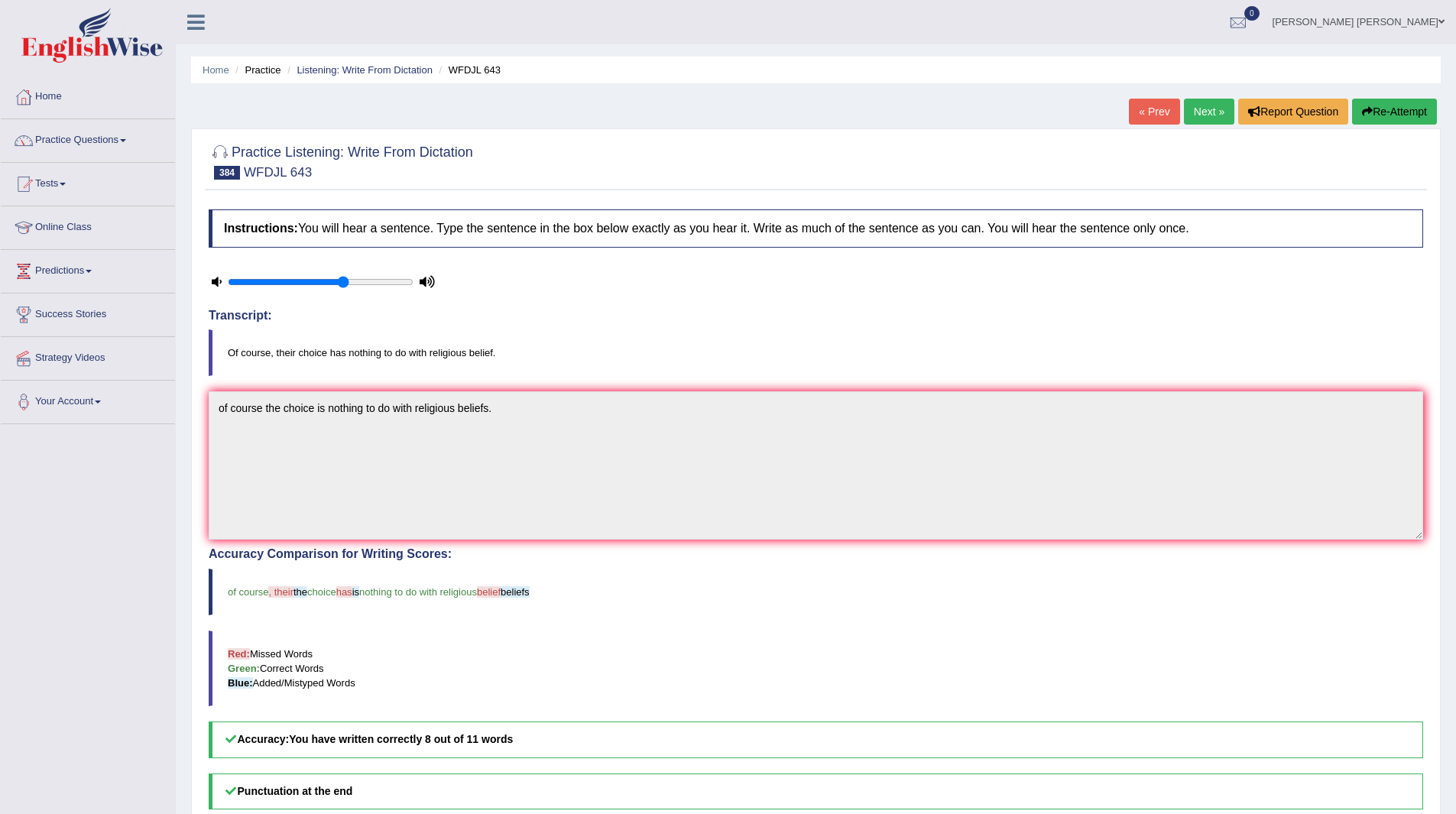
click at [1195, 114] on link "Next »" at bounding box center [1209, 111] width 51 height 26
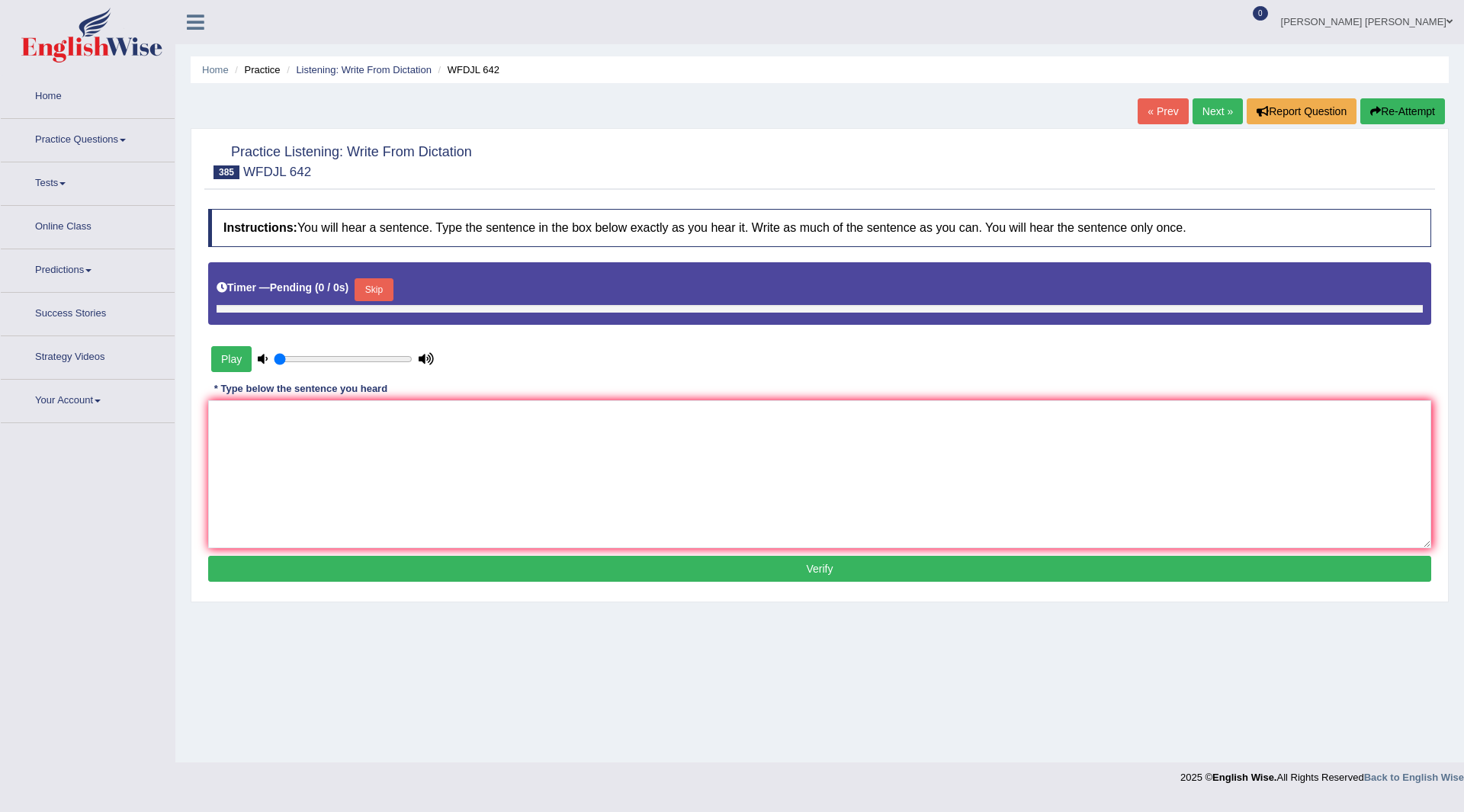
type input "0.65"
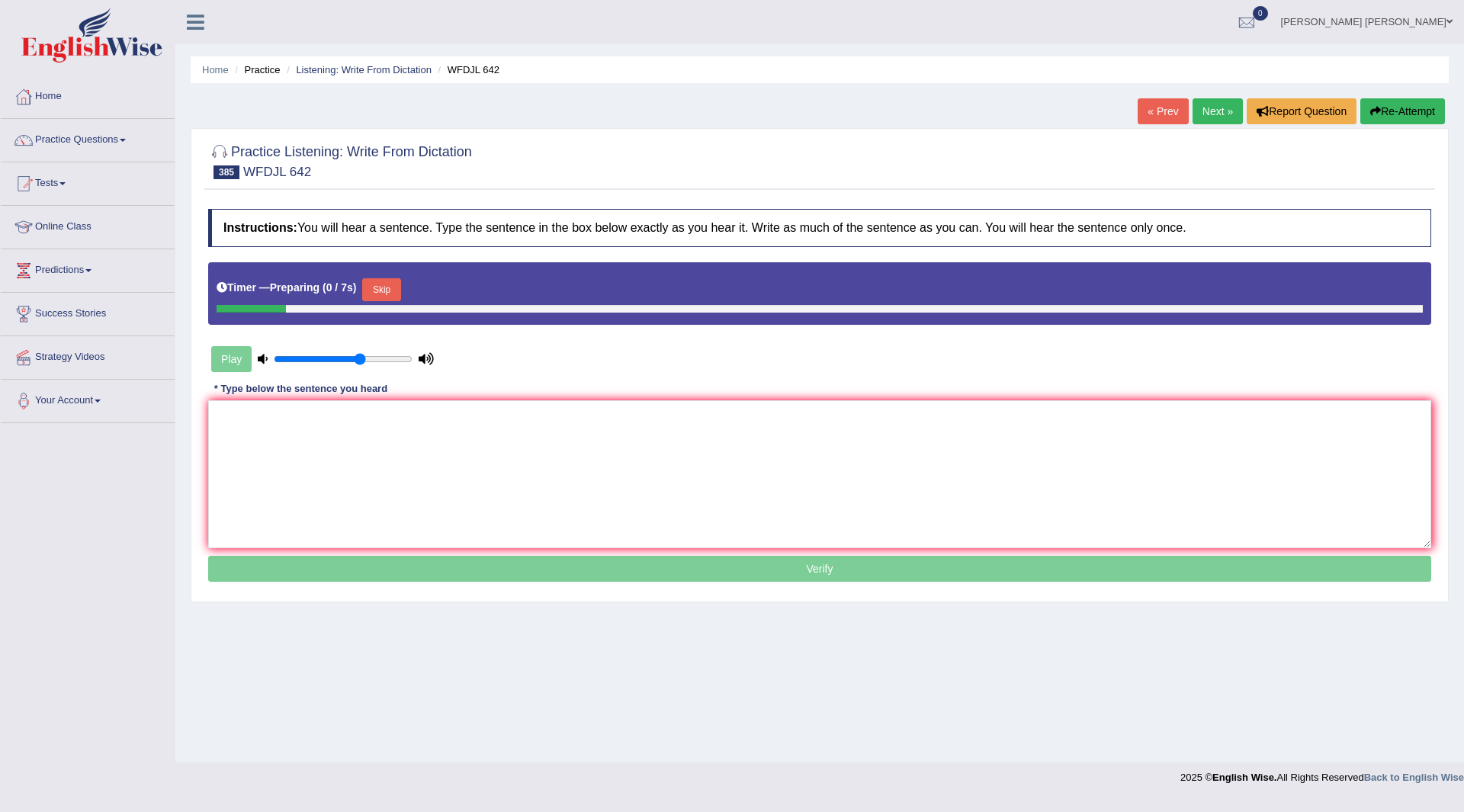
click at [389, 288] on button "Skip" at bounding box center [381, 290] width 38 height 23
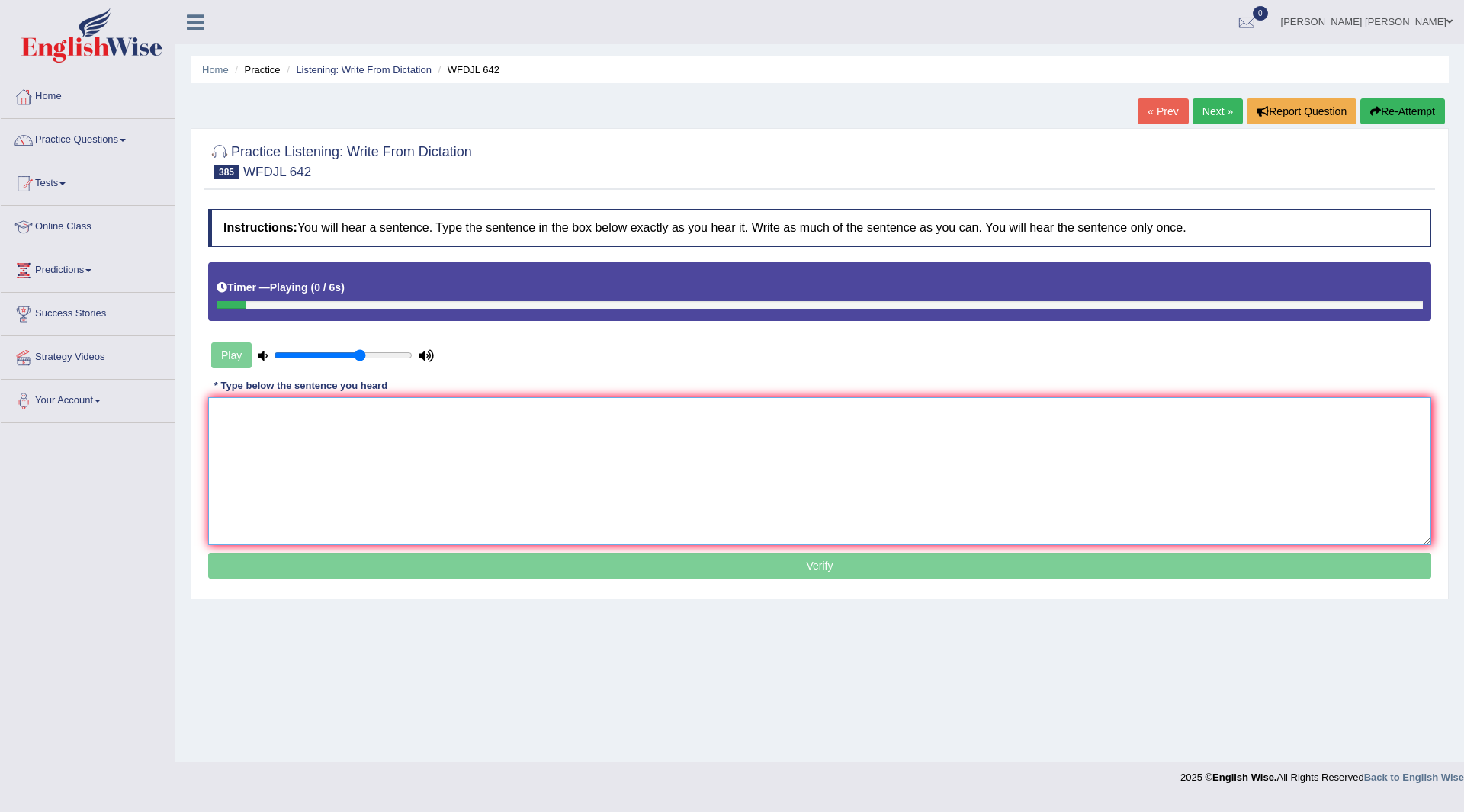
drag, startPoint x: 353, startPoint y: 463, endPoint x: 330, endPoint y: 456, distance: 24.0
click at [353, 463] on textarea at bounding box center [819, 471] width 1223 height 148
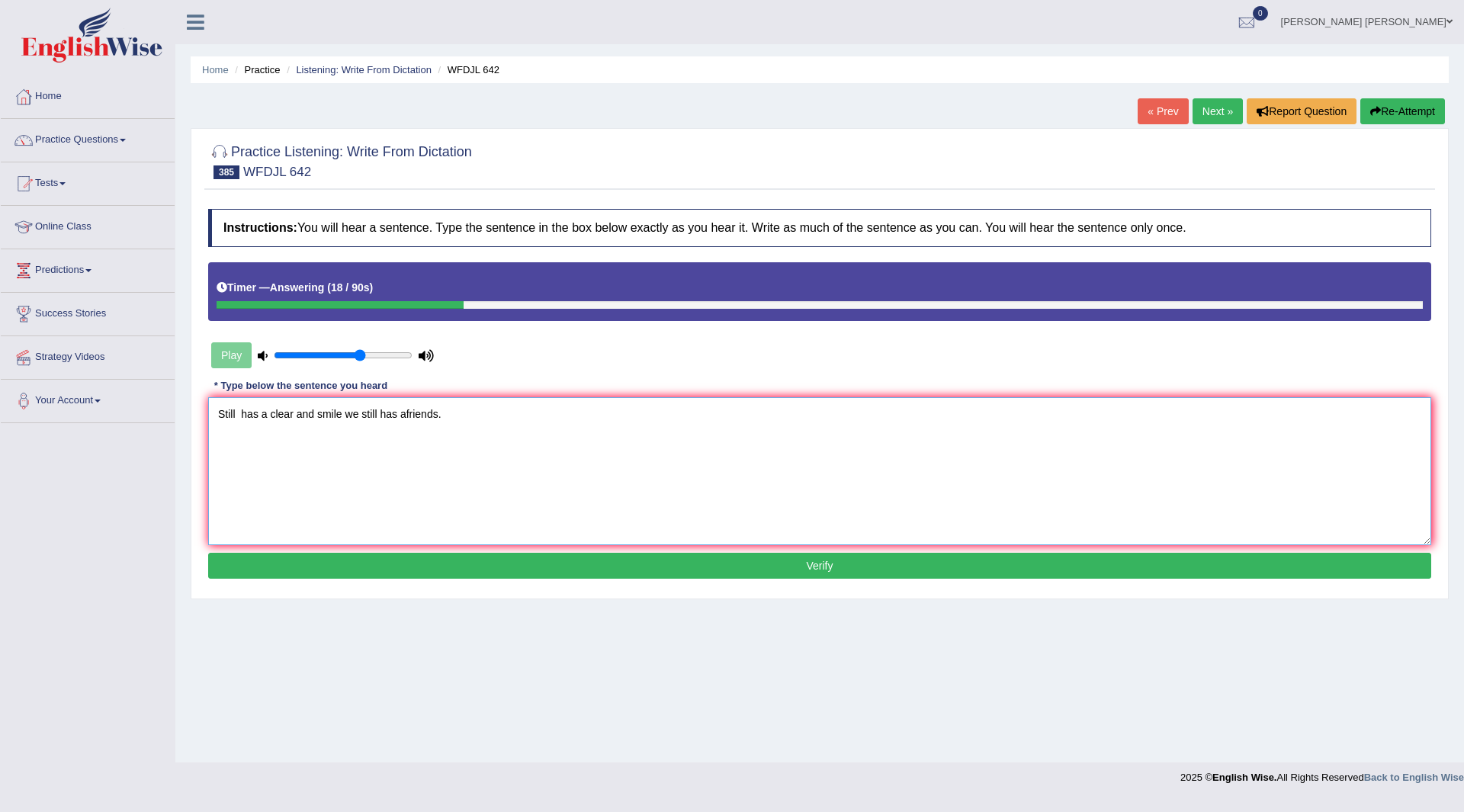
type textarea "Still has a clear and smile we still has afriends."
click at [362, 574] on button "Verify" at bounding box center [819, 565] width 1223 height 26
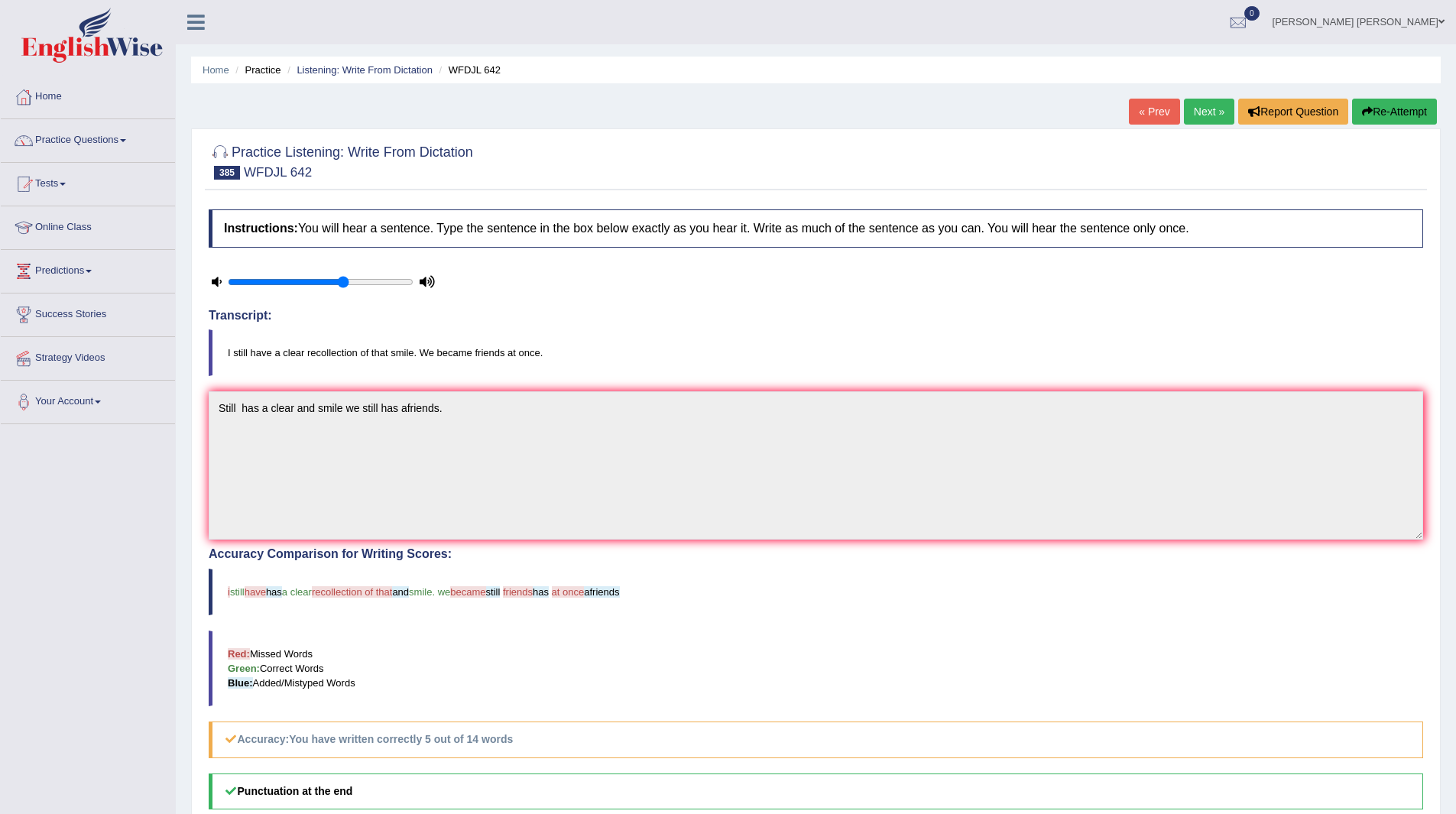
click at [1399, 111] on button "Re-Attempt" at bounding box center [1395, 111] width 85 height 26
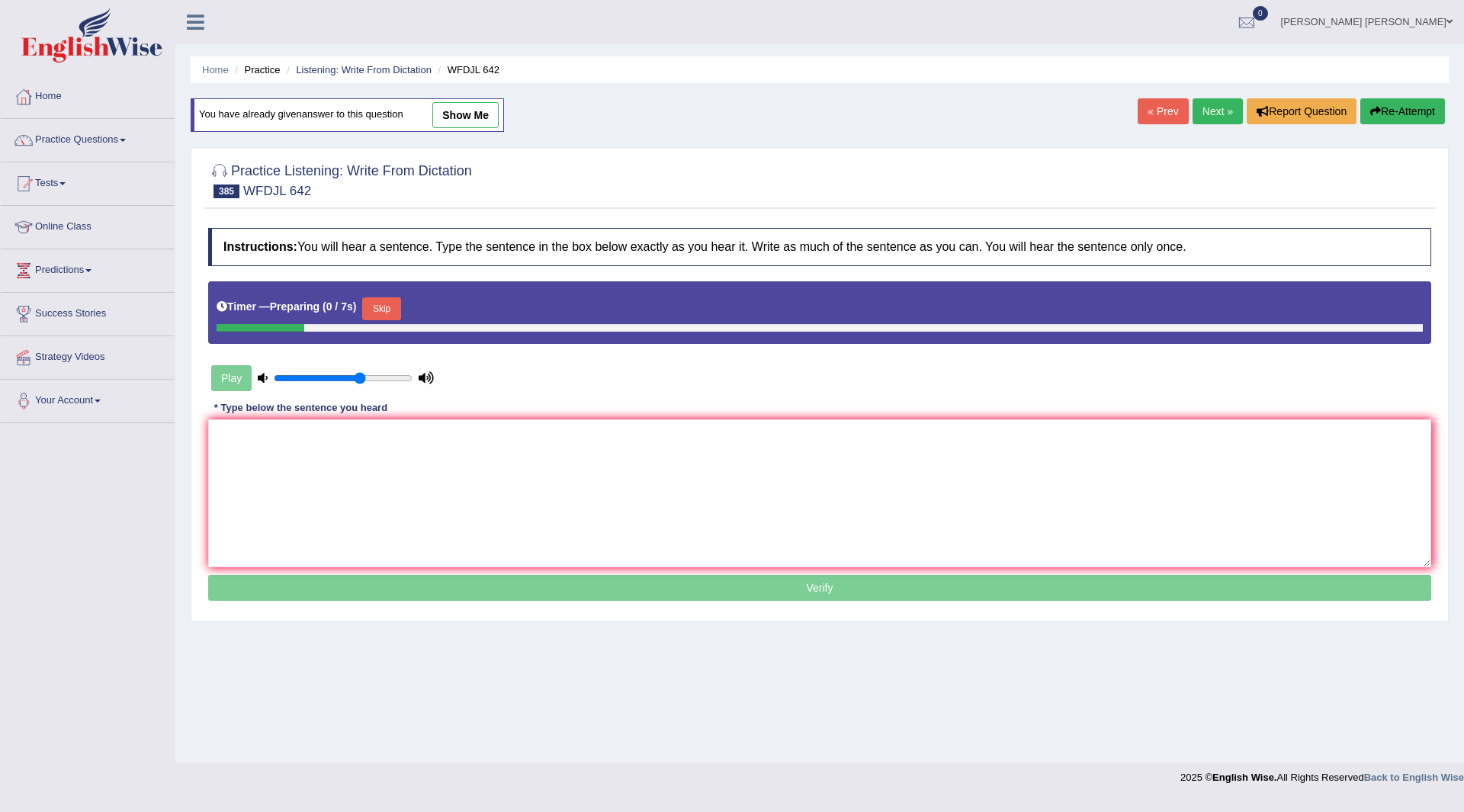
click at [381, 303] on button "Skip" at bounding box center [381, 309] width 38 height 23
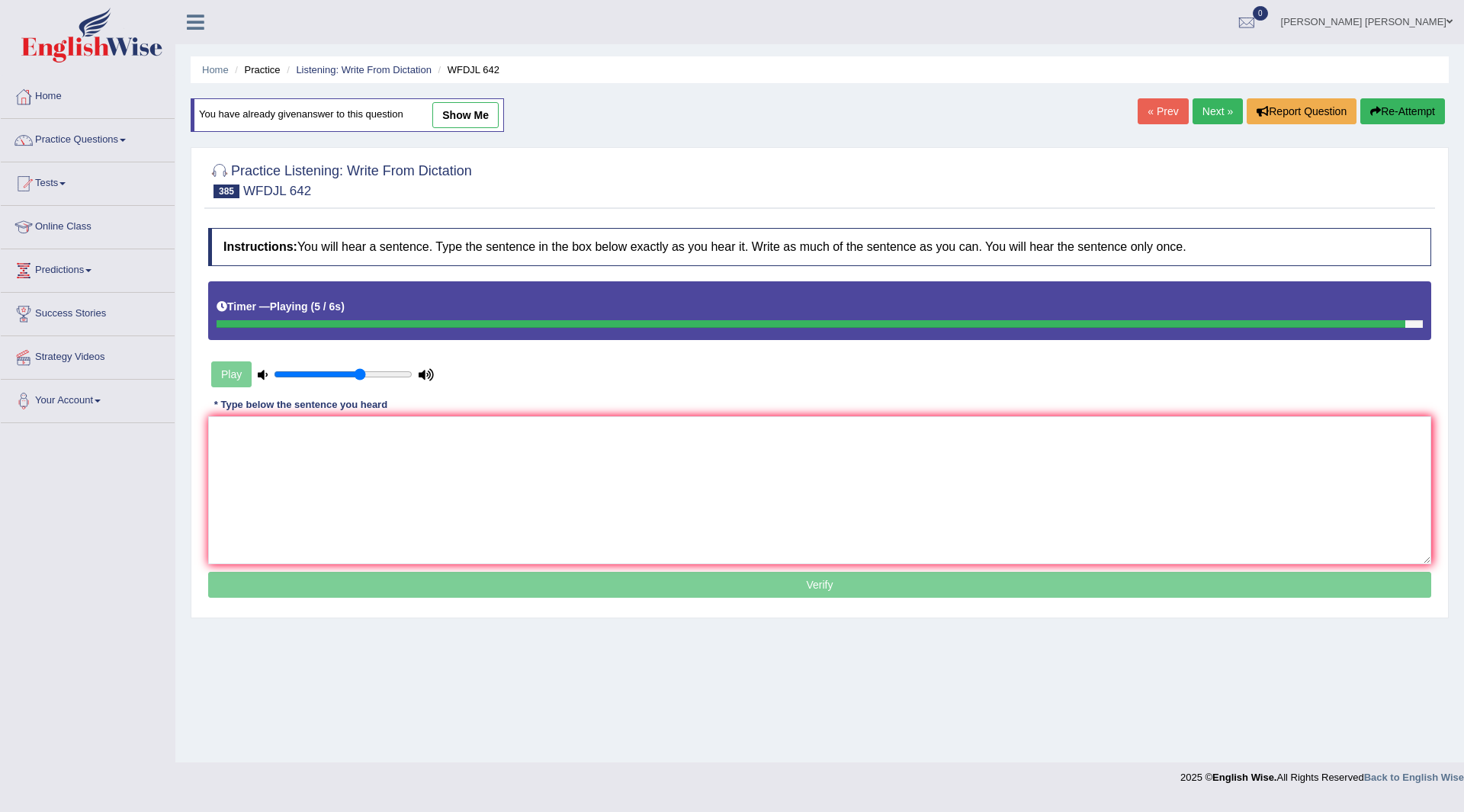
click at [1222, 113] on link "Next »" at bounding box center [1218, 111] width 51 height 26
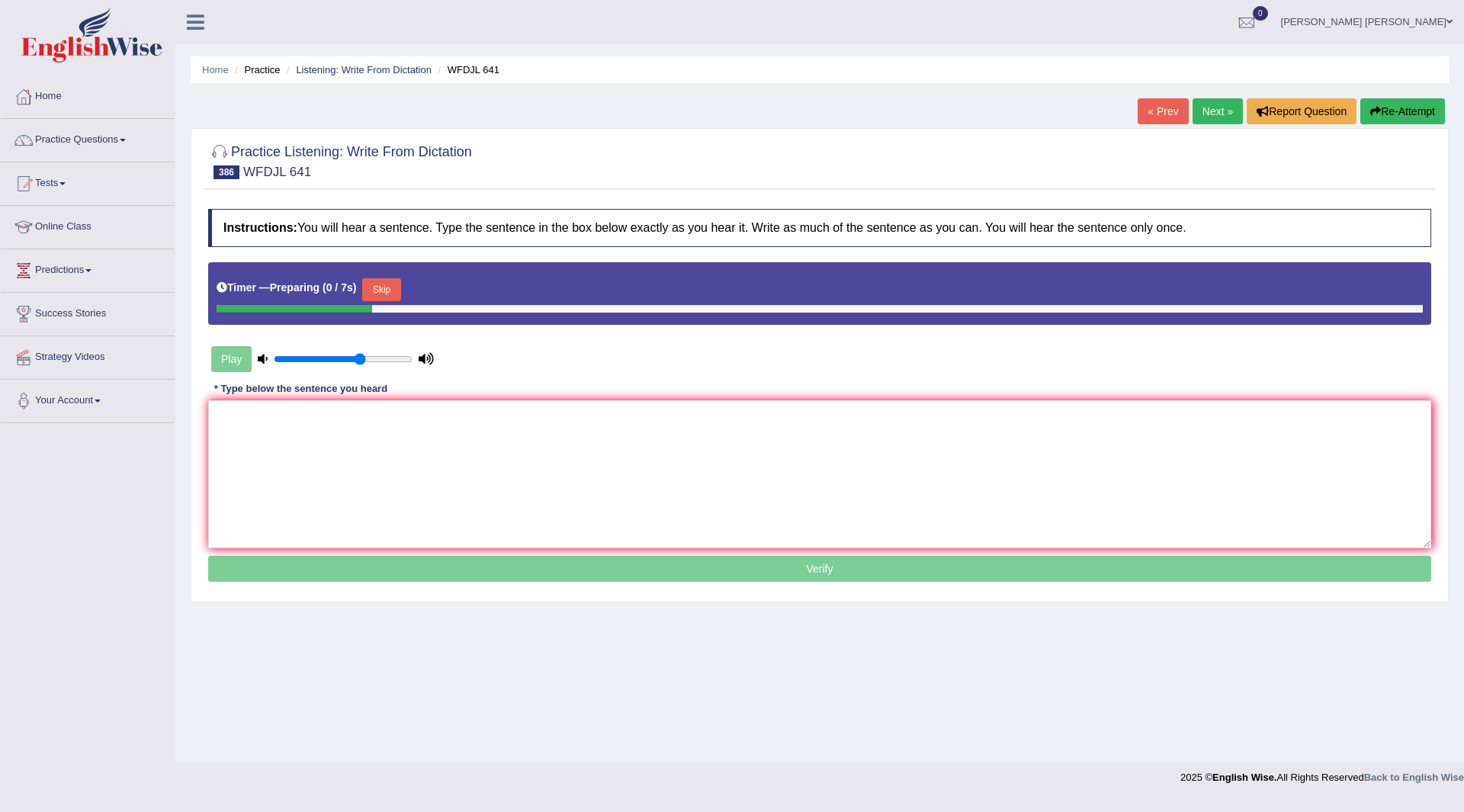
click at [381, 293] on button "Skip" at bounding box center [381, 290] width 38 height 23
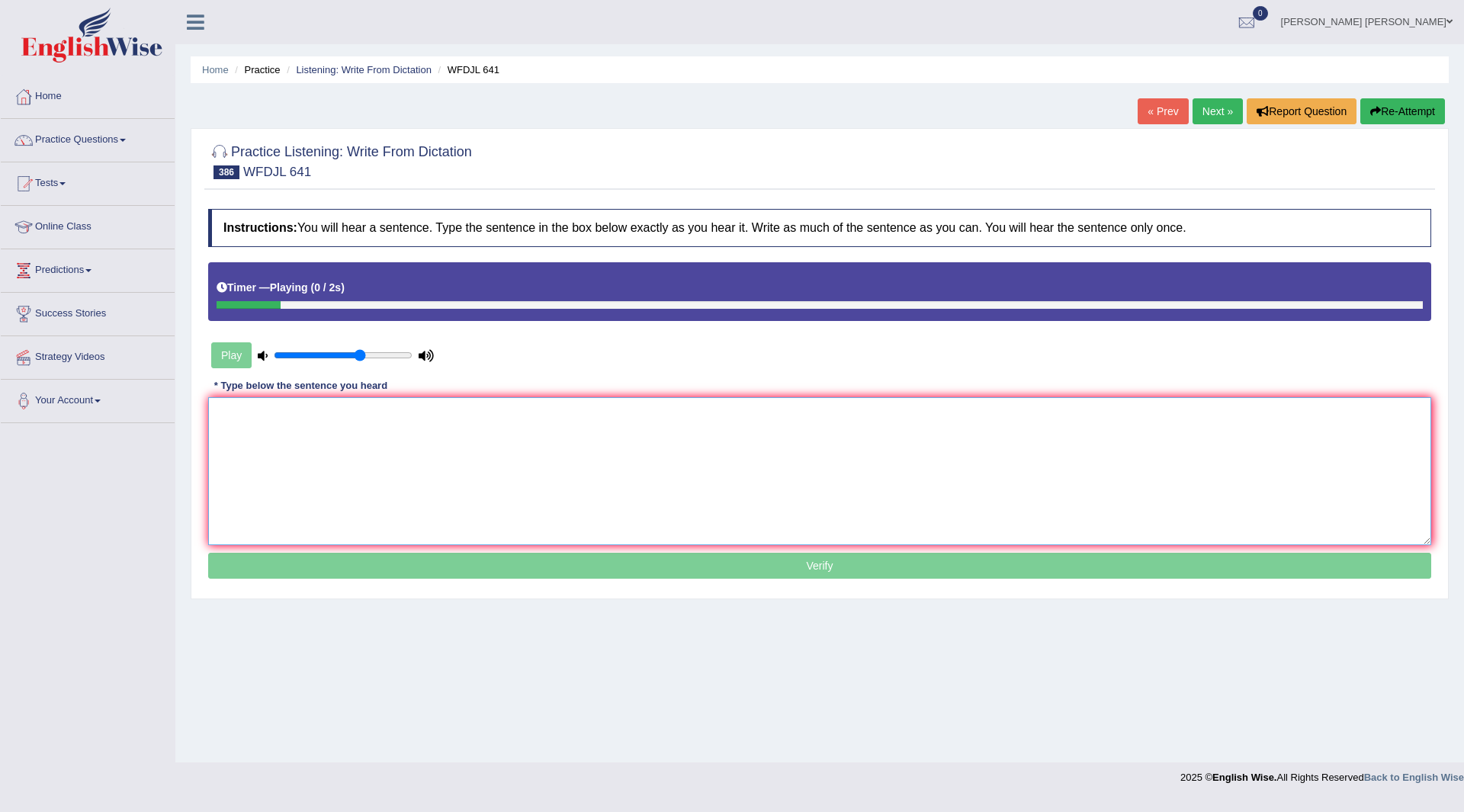
click at [433, 460] on textarea at bounding box center [819, 471] width 1223 height 148
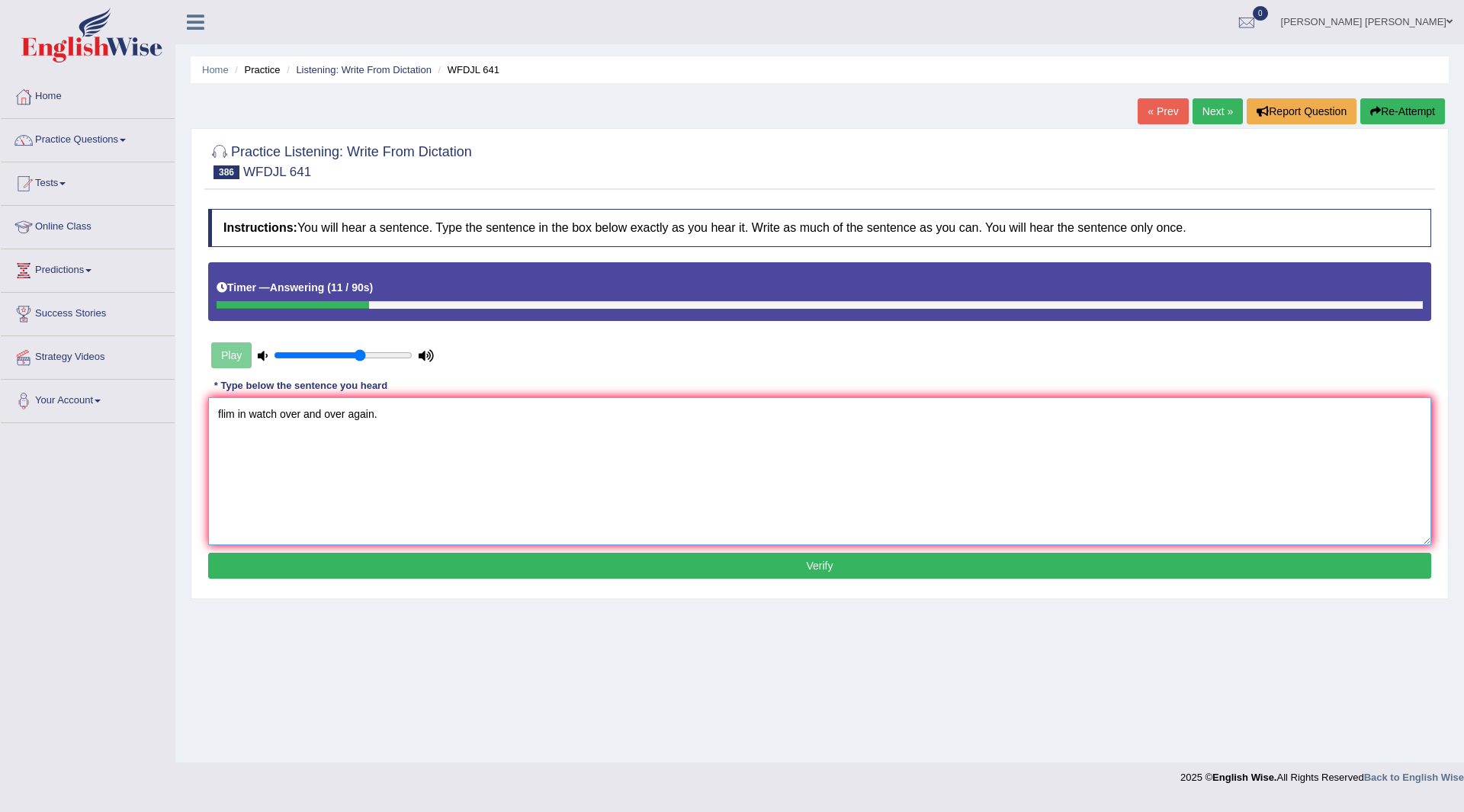
type textarea "flim in watch over and over again."
click at [621, 566] on button "Verify" at bounding box center [819, 565] width 1223 height 26
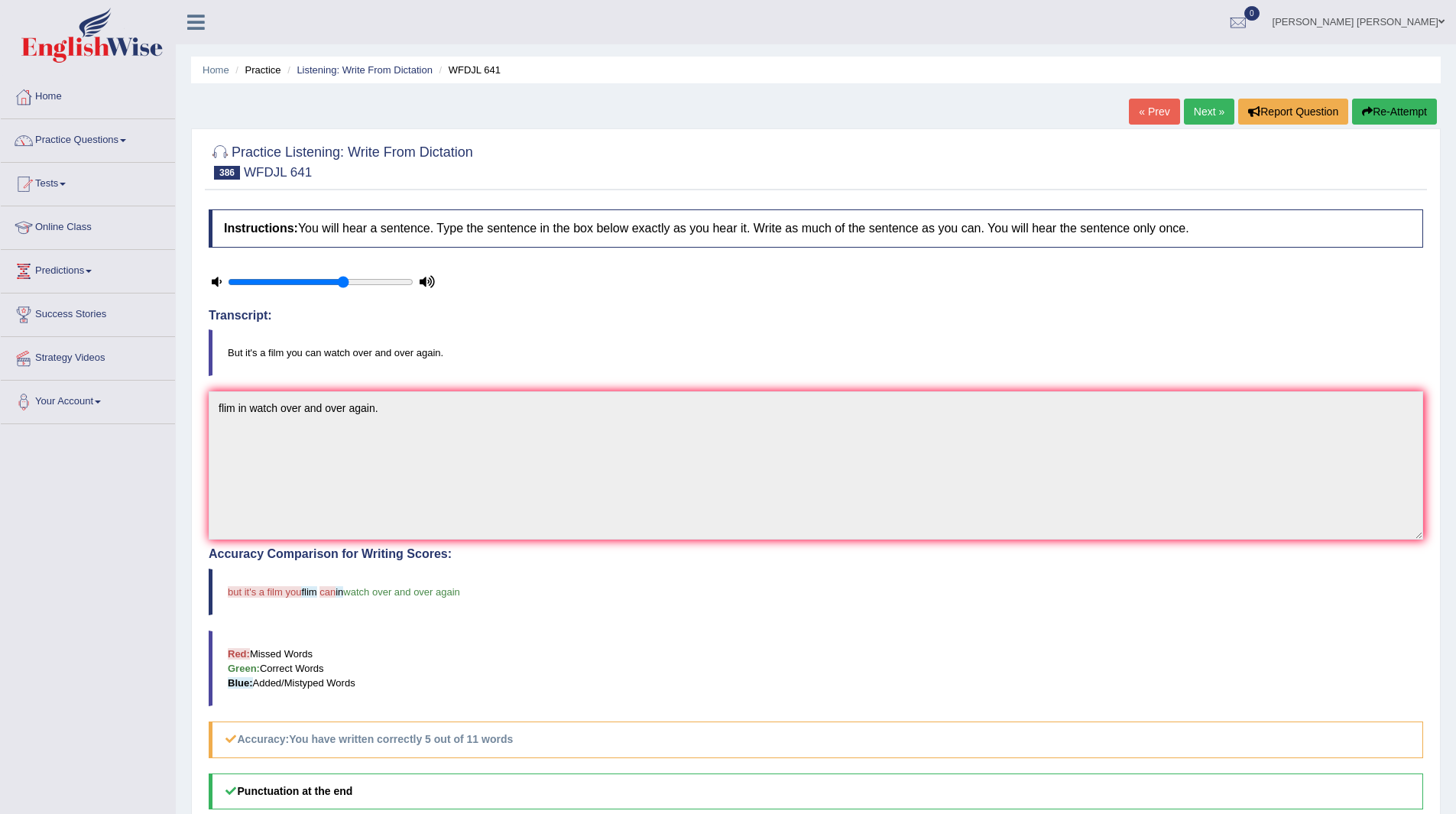
click at [1209, 105] on link "Next »" at bounding box center [1209, 111] width 51 height 26
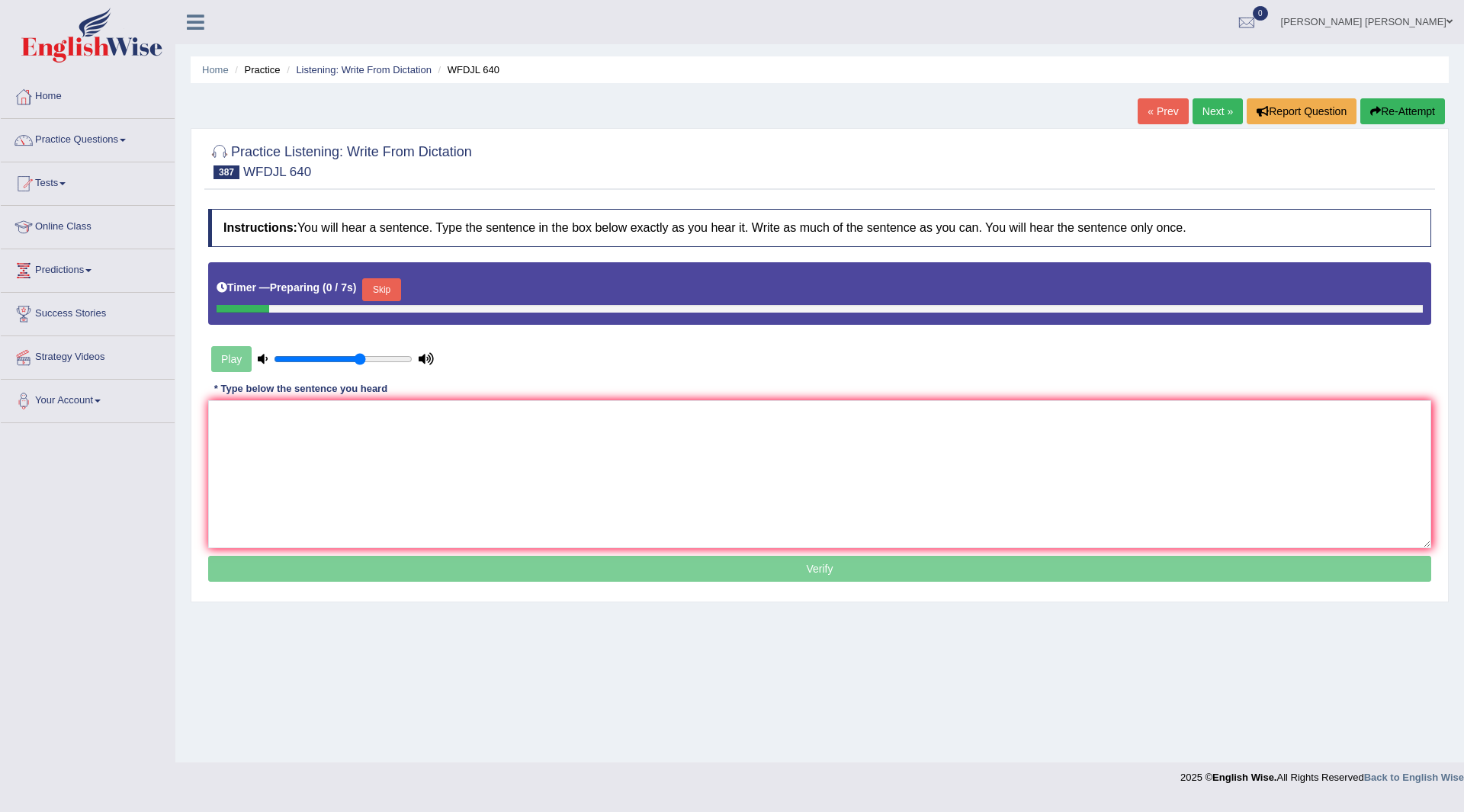
click at [379, 283] on button "Skip" at bounding box center [381, 290] width 38 height 23
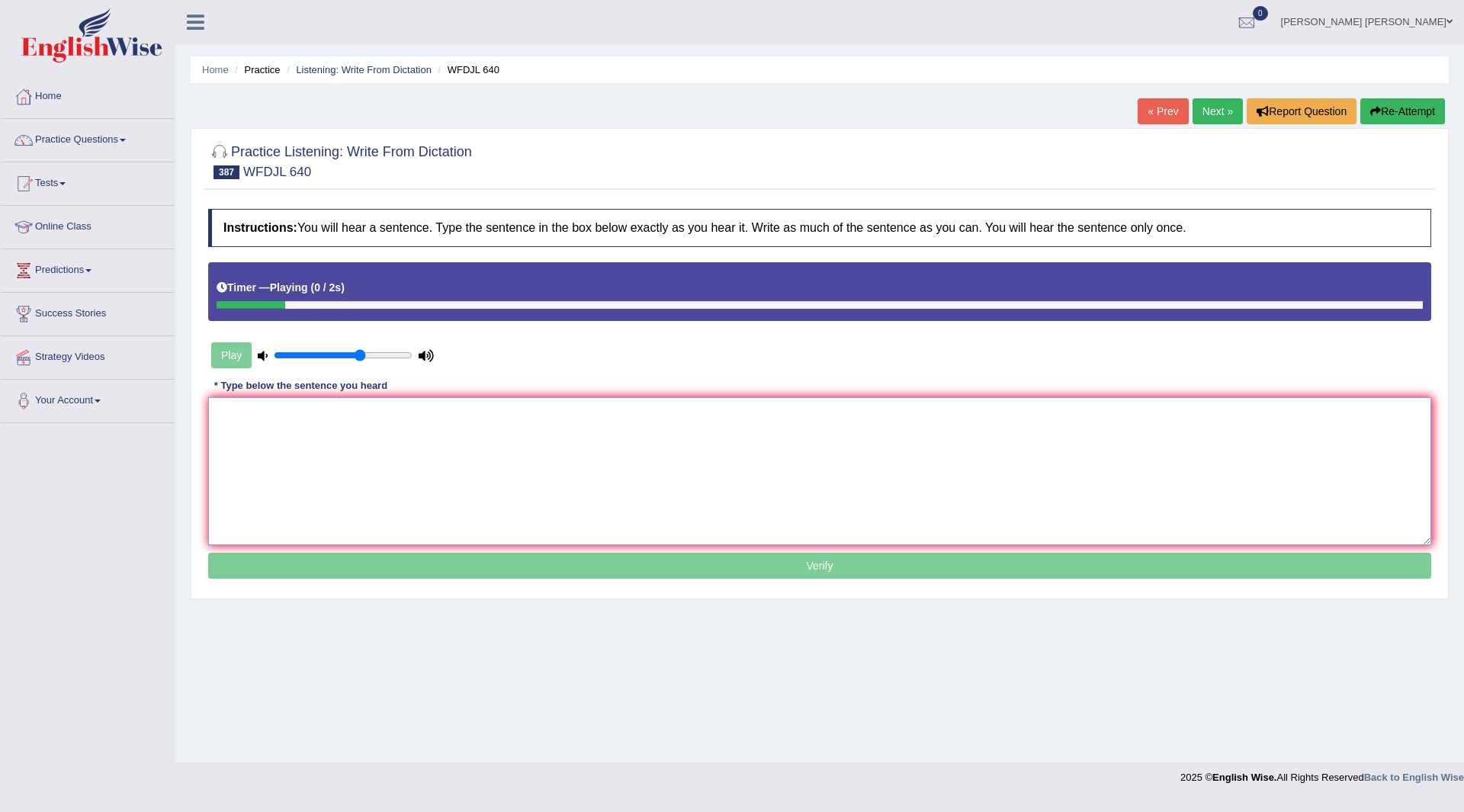
click at [293, 438] on textarea at bounding box center [819, 471] width 1223 height 148
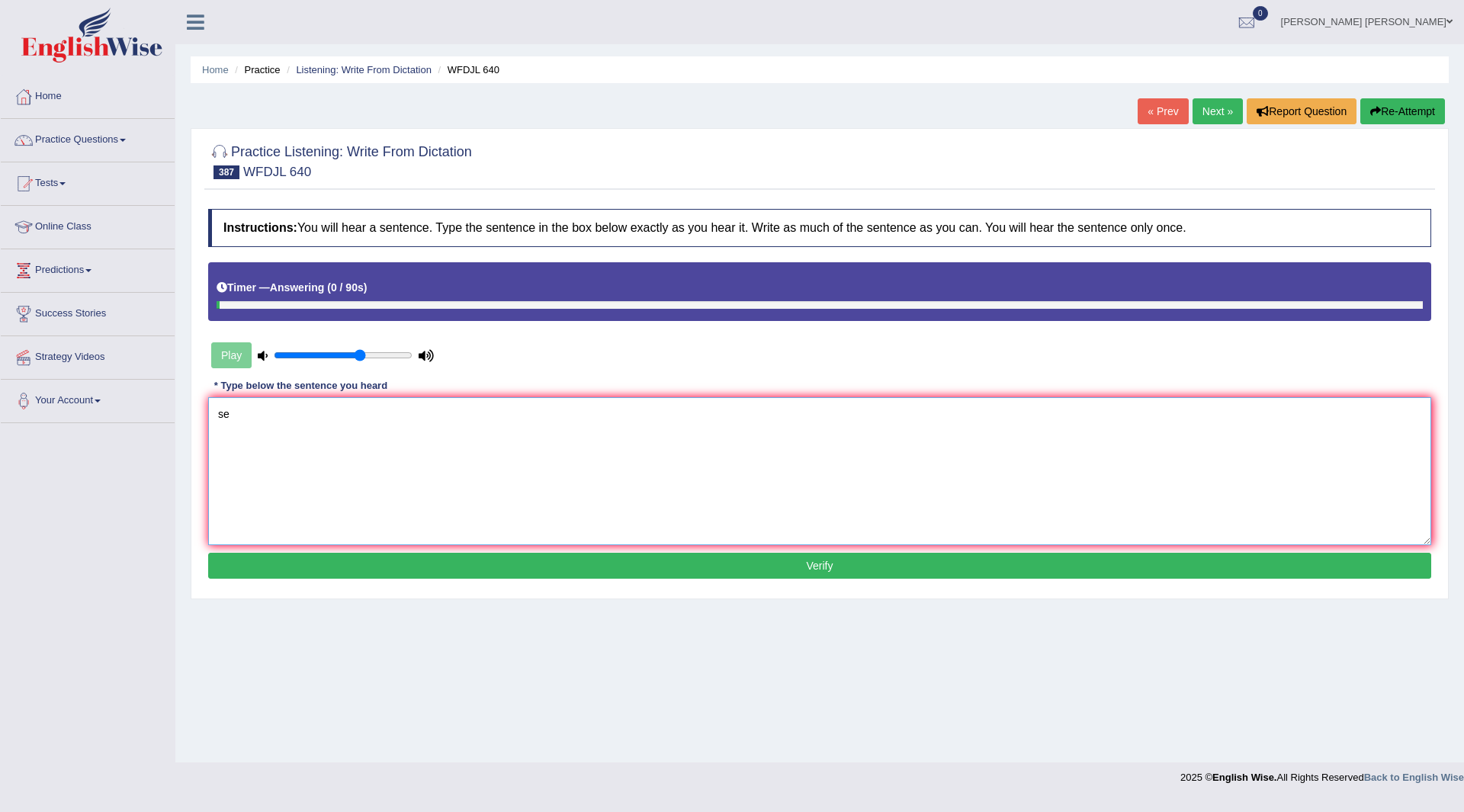
type textarea "s"
type textarea "I sended up some telephones market list lists."
click at [513, 572] on button "Verify" at bounding box center [819, 565] width 1223 height 26
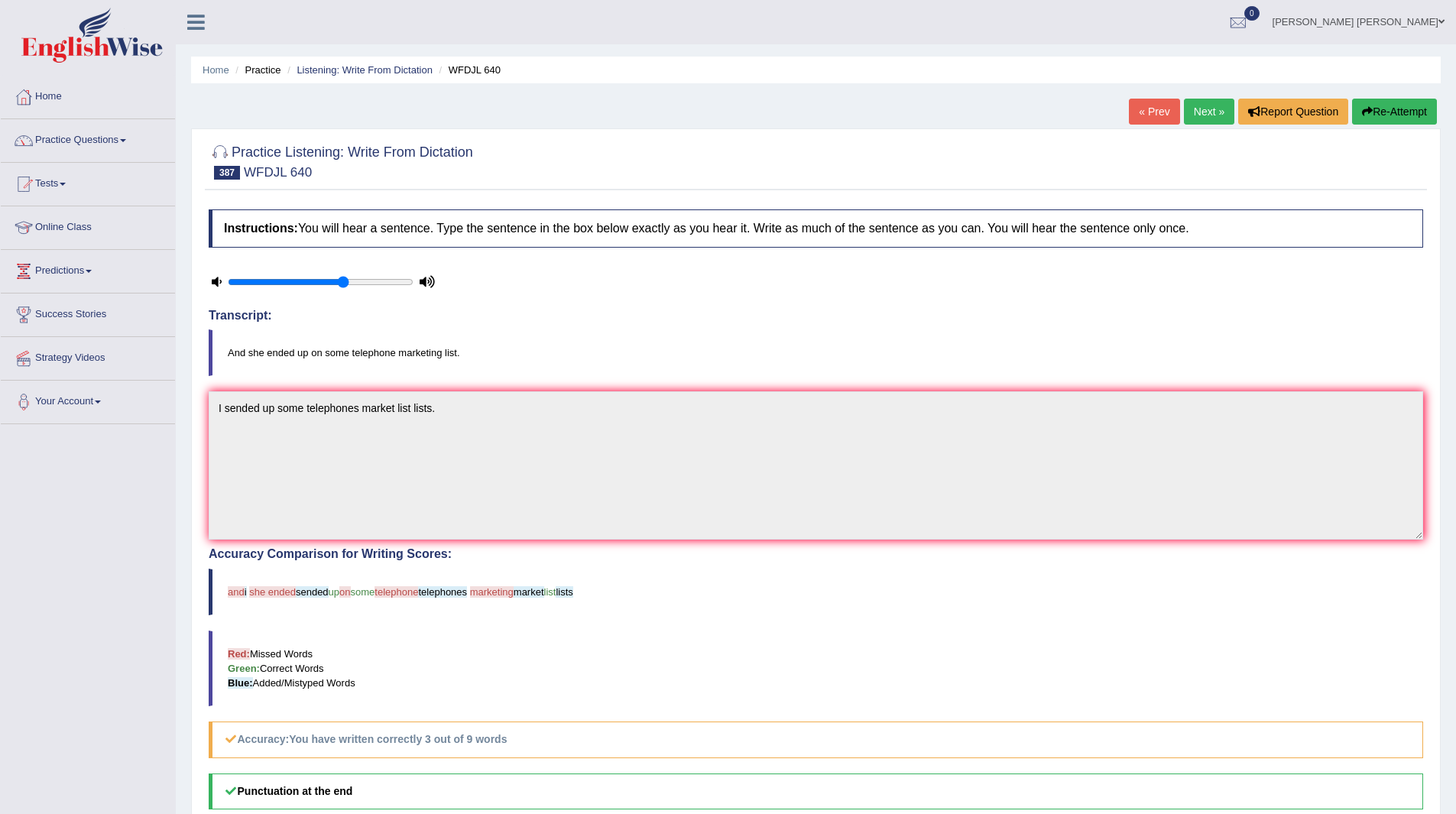
click at [1385, 108] on button "Re-Attempt" at bounding box center [1395, 111] width 85 height 26
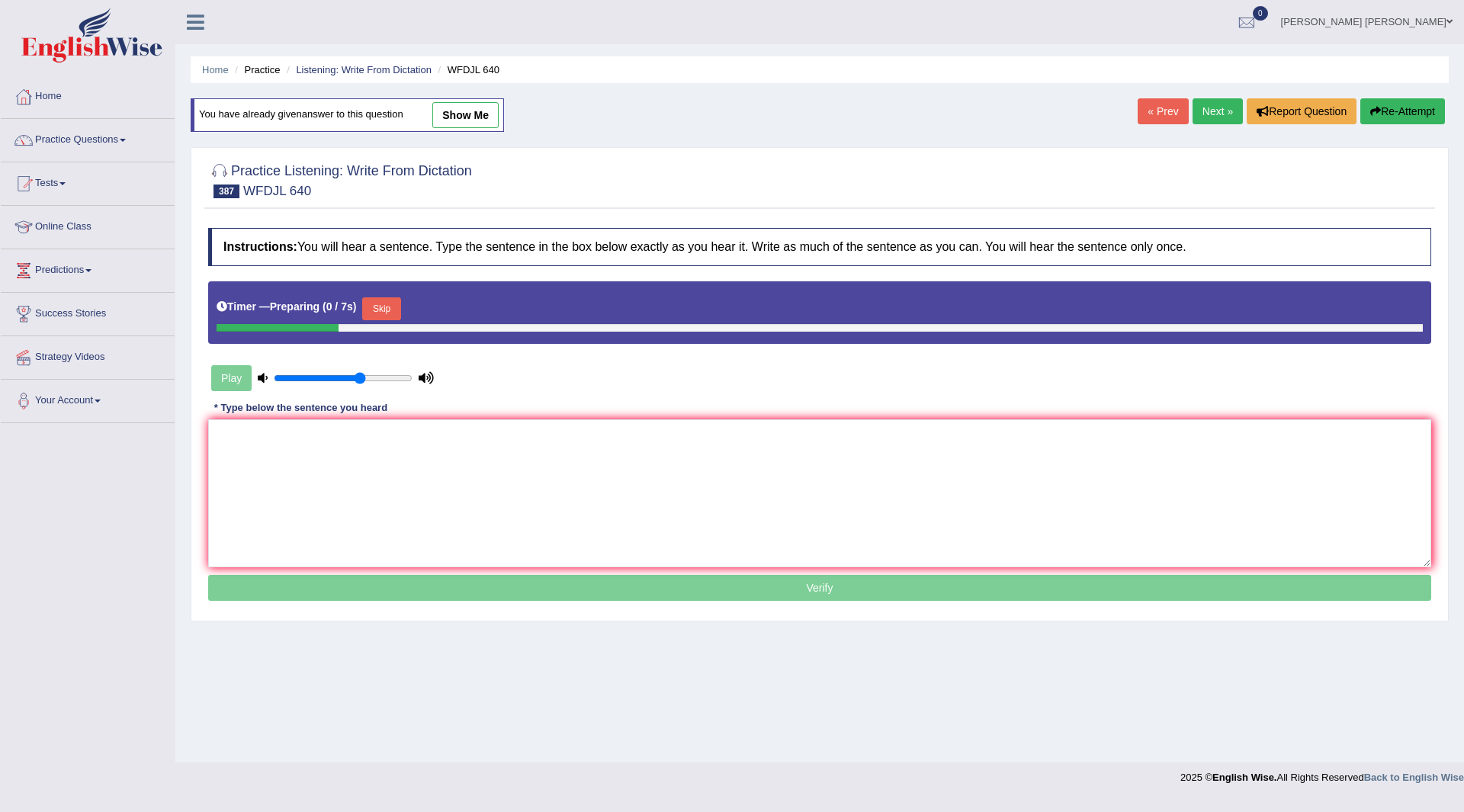
click at [391, 311] on button "Skip" at bounding box center [381, 309] width 38 height 23
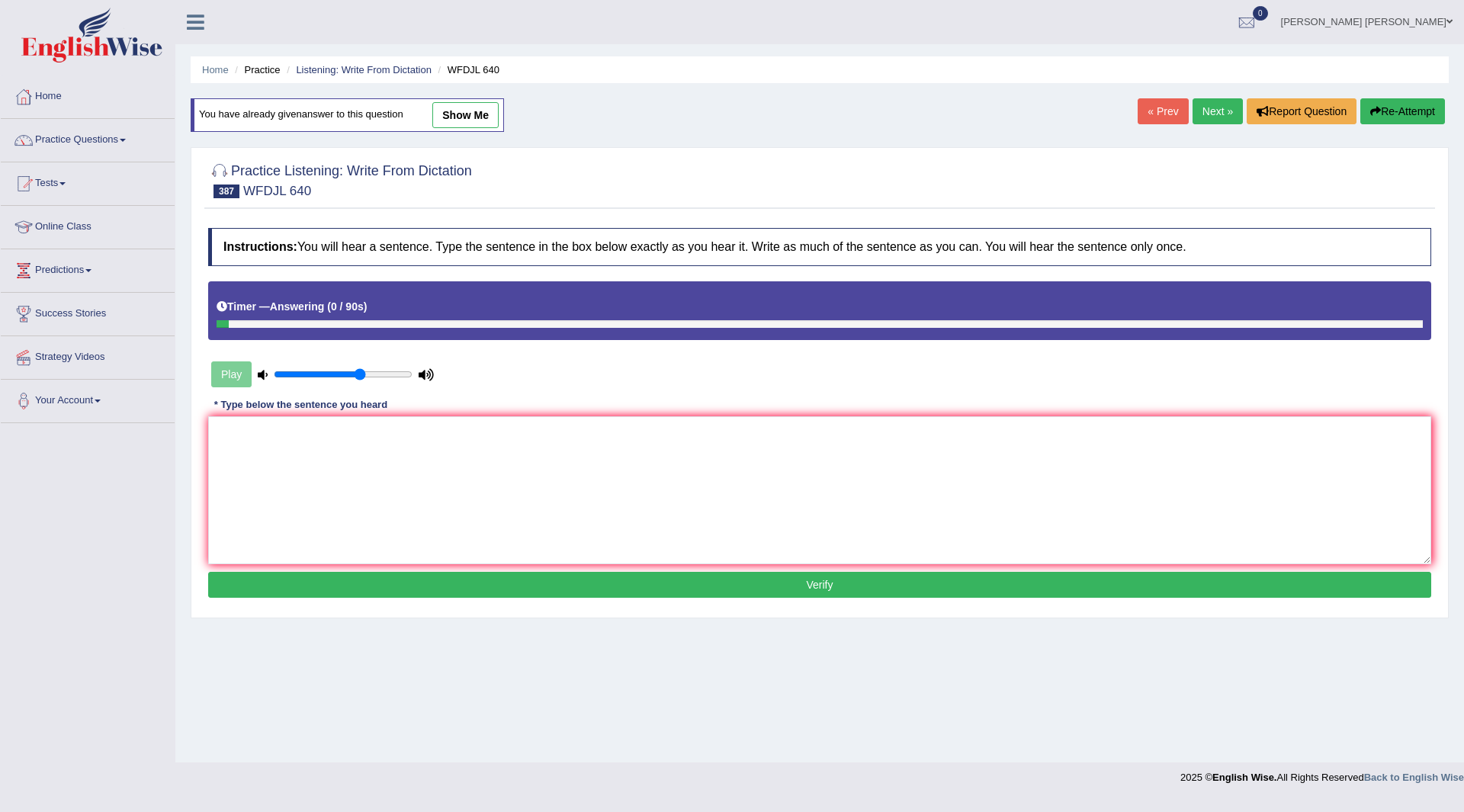
drag, startPoint x: 1387, startPoint y: 108, endPoint x: 703, endPoint y: 304, distance: 711.5
click at [1385, 110] on button "Re-Attempt" at bounding box center [1402, 111] width 84 height 26
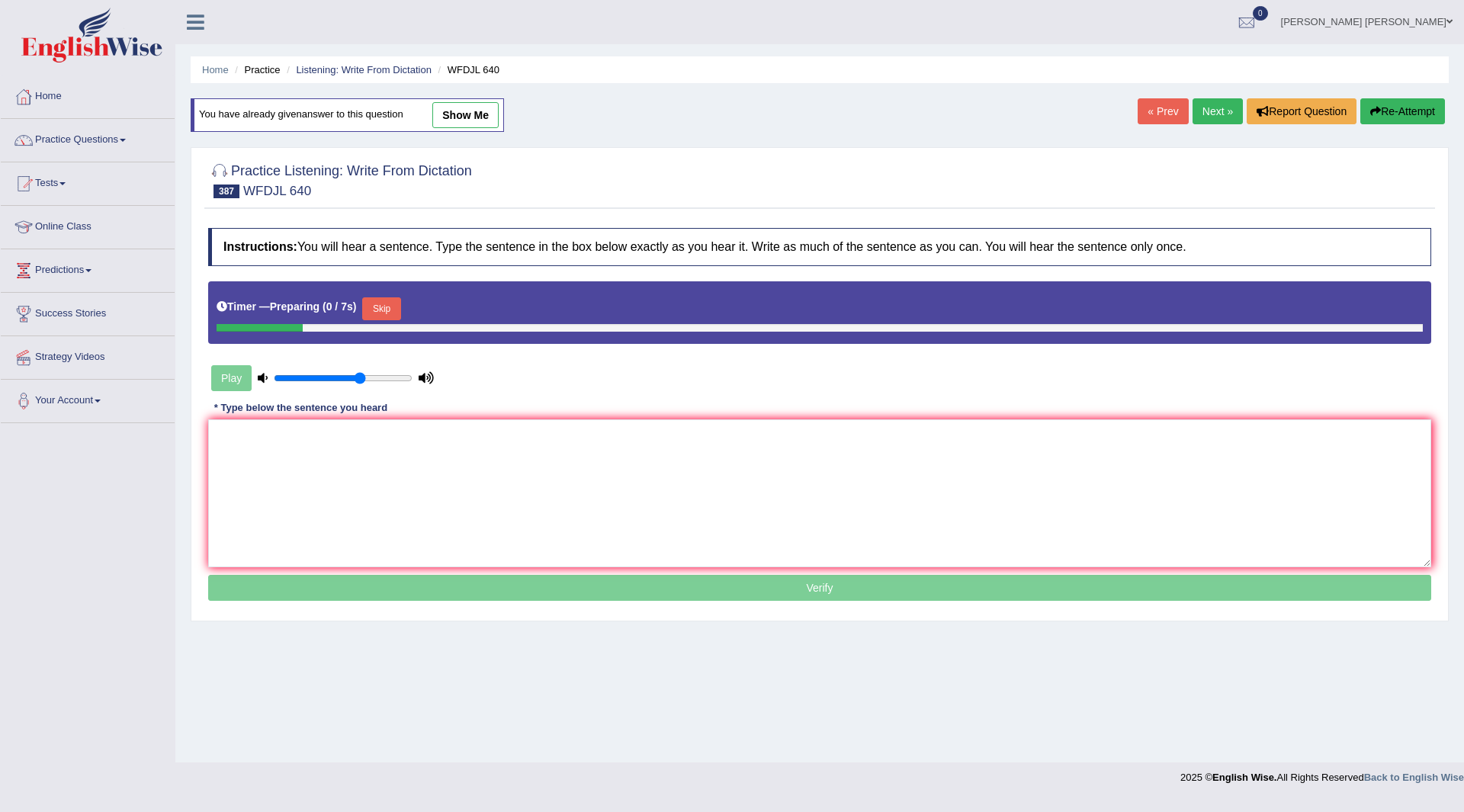
click at [383, 315] on button "Skip" at bounding box center [381, 309] width 38 height 23
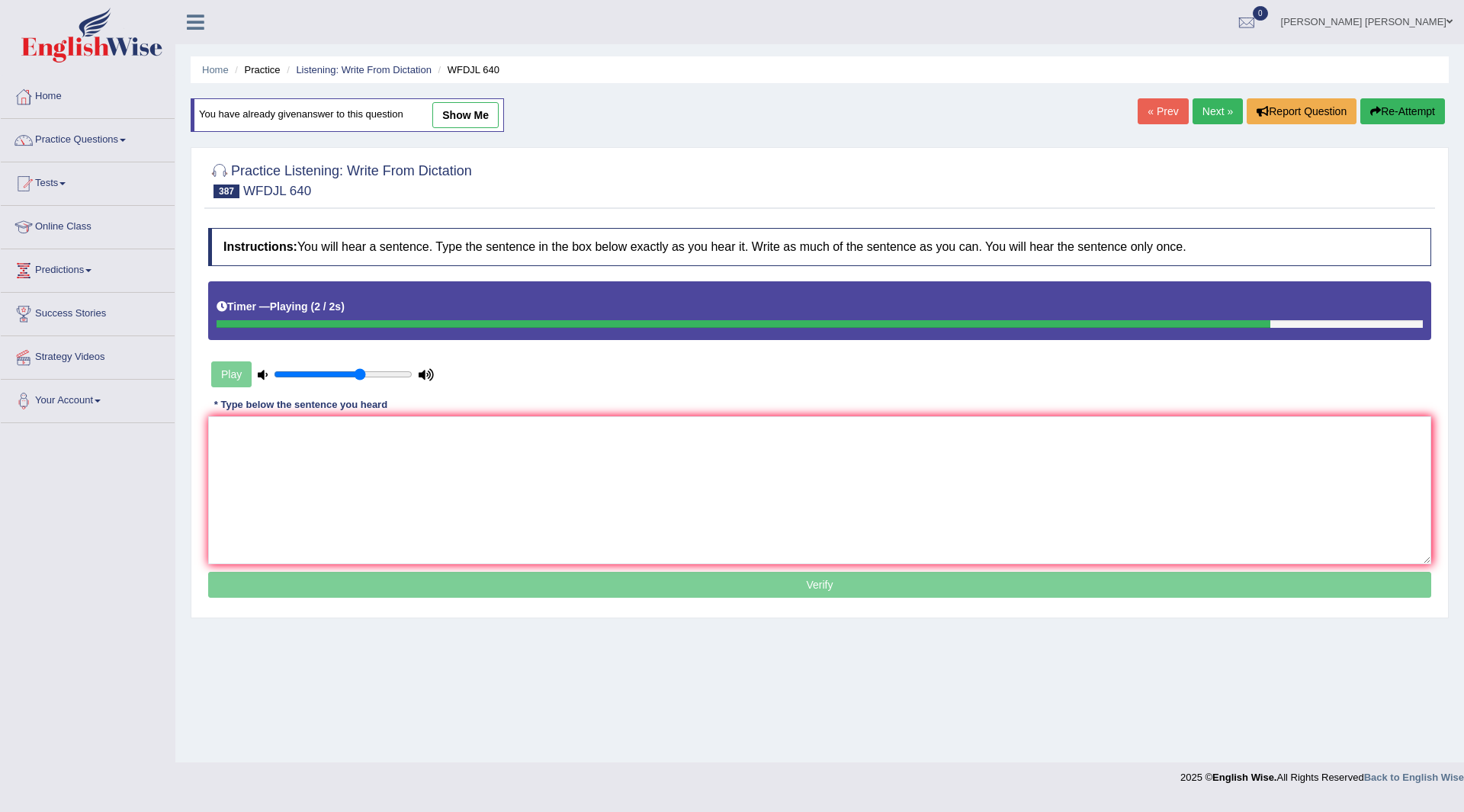
click at [1205, 114] on link "Next »" at bounding box center [1218, 111] width 51 height 26
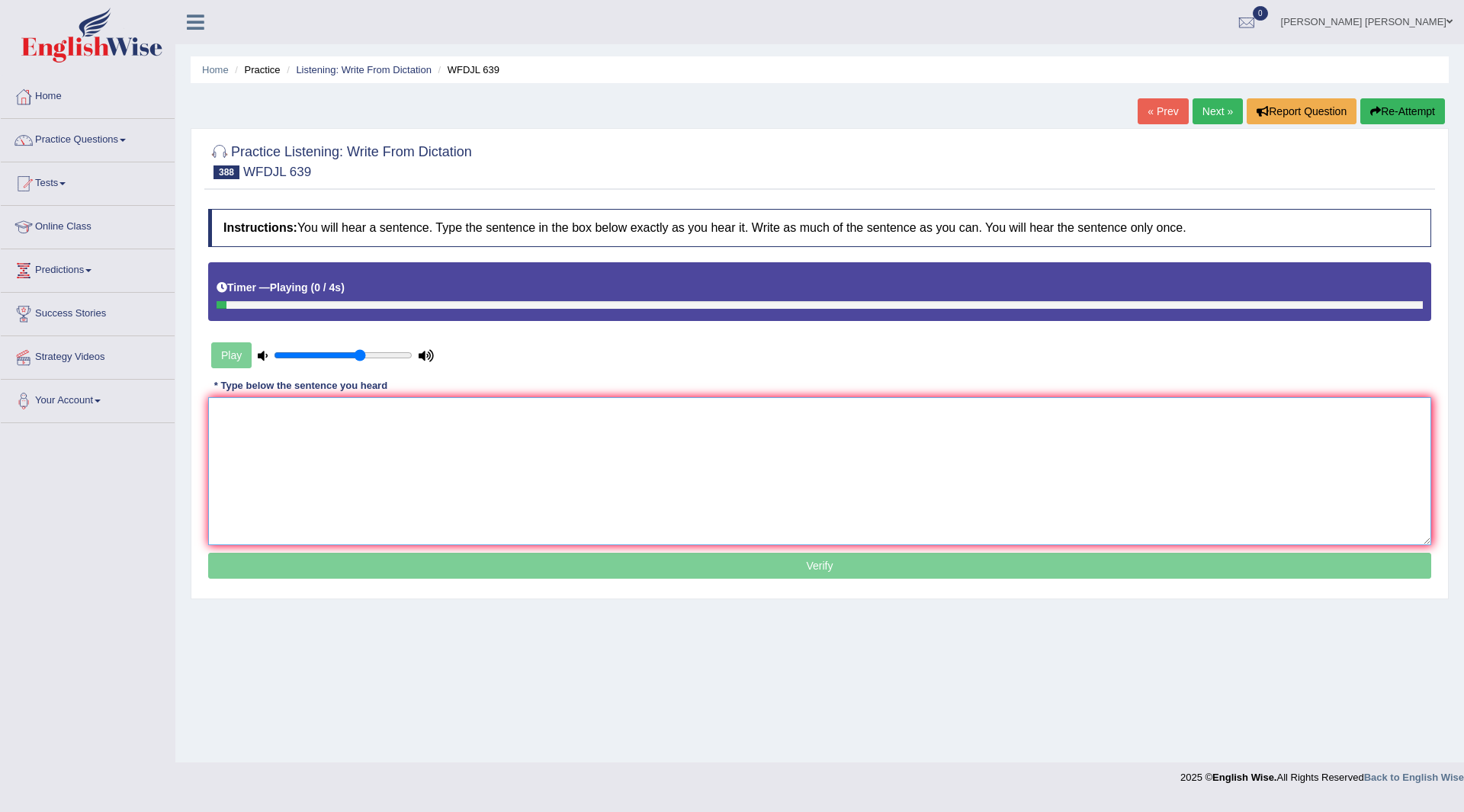
click at [458, 441] on textarea at bounding box center [819, 471] width 1223 height 148
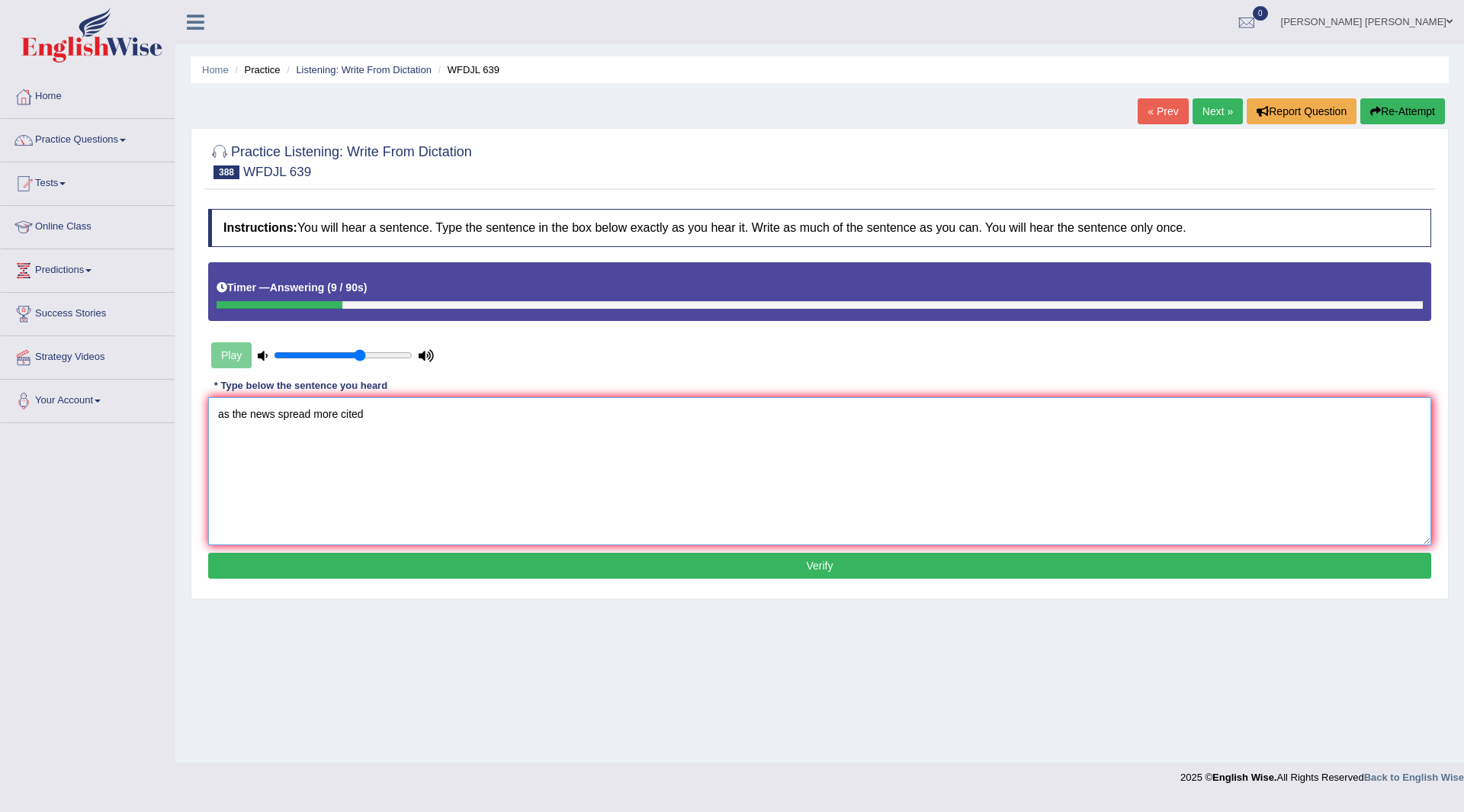
type textarea "as the news spread more cited"
click at [474, 565] on button "Verify" at bounding box center [819, 565] width 1223 height 26
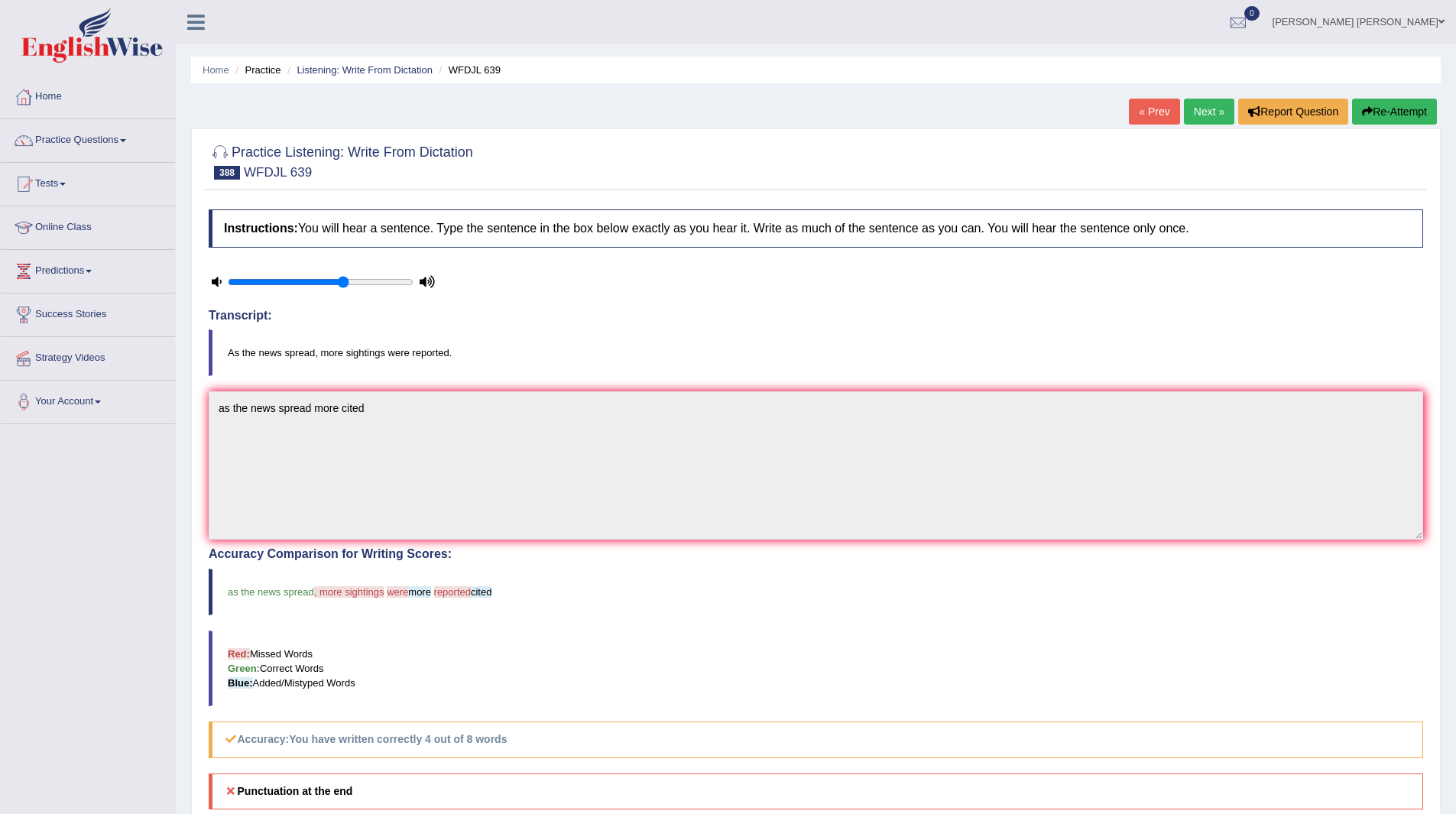
click at [1377, 110] on button "Re-Attempt" at bounding box center [1395, 111] width 85 height 26
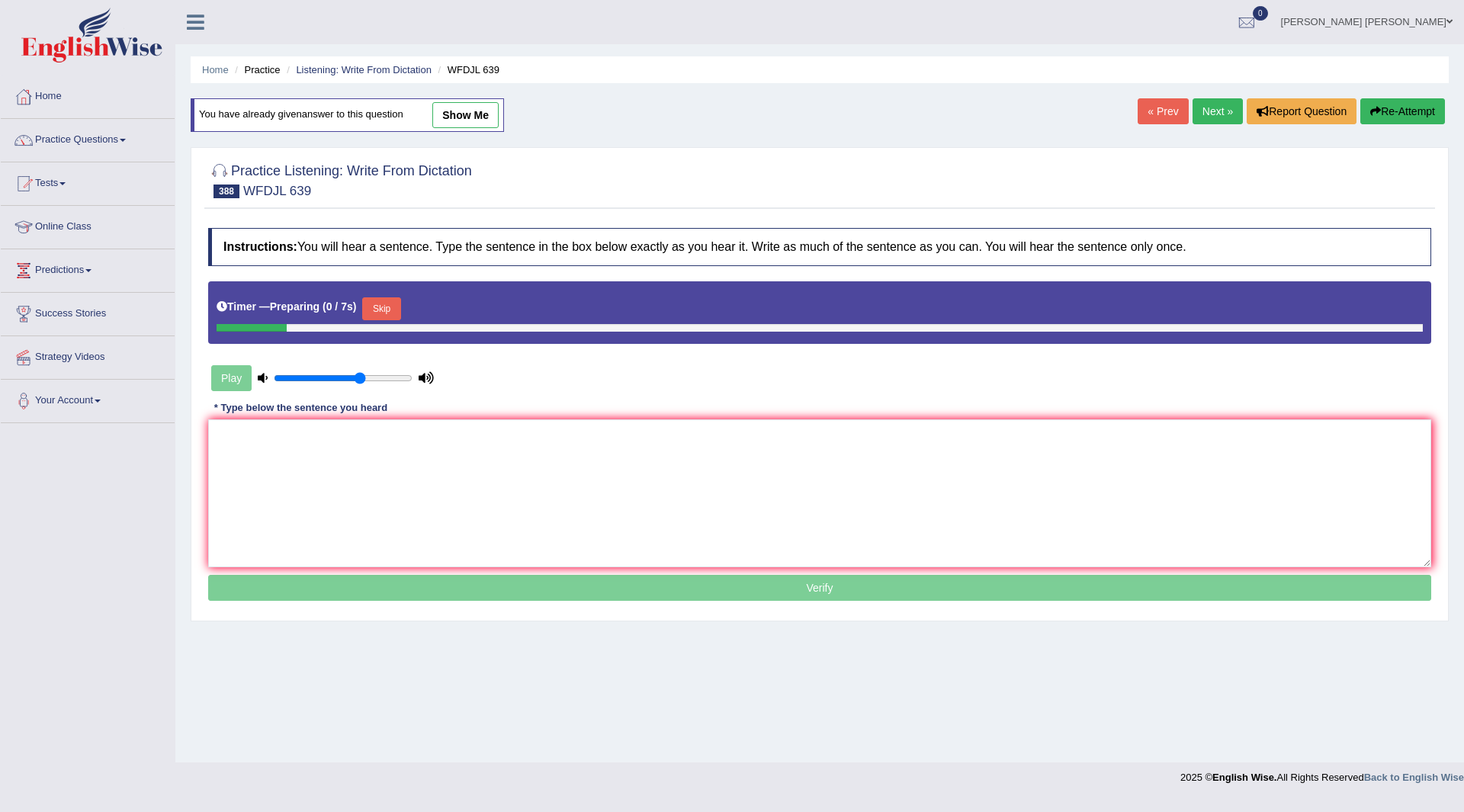
click at [396, 308] on button "Skip" at bounding box center [381, 309] width 38 height 23
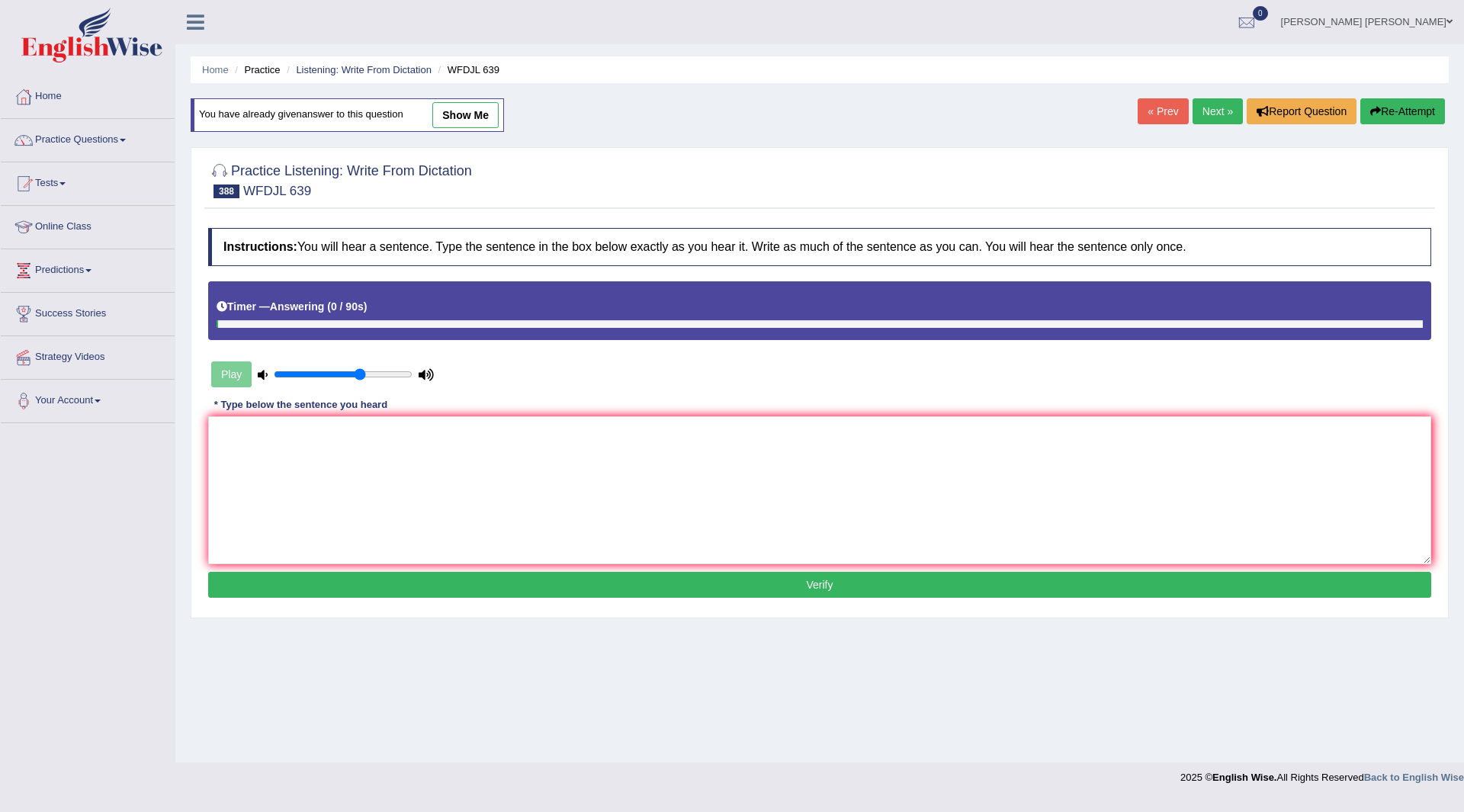
click at [1213, 110] on link "Next »" at bounding box center [1218, 111] width 51 height 26
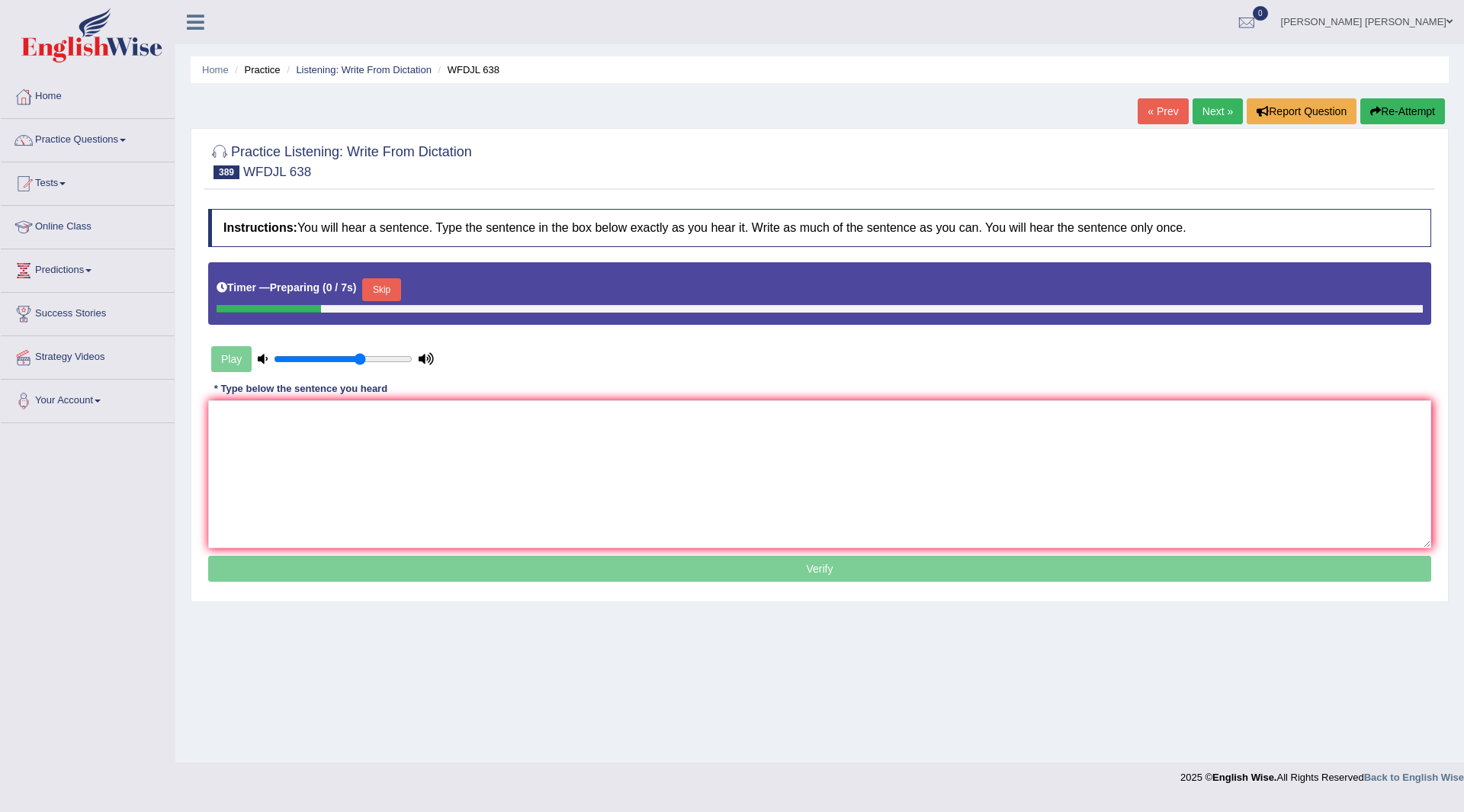
click at [386, 292] on button "Skip" at bounding box center [381, 290] width 38 height 23
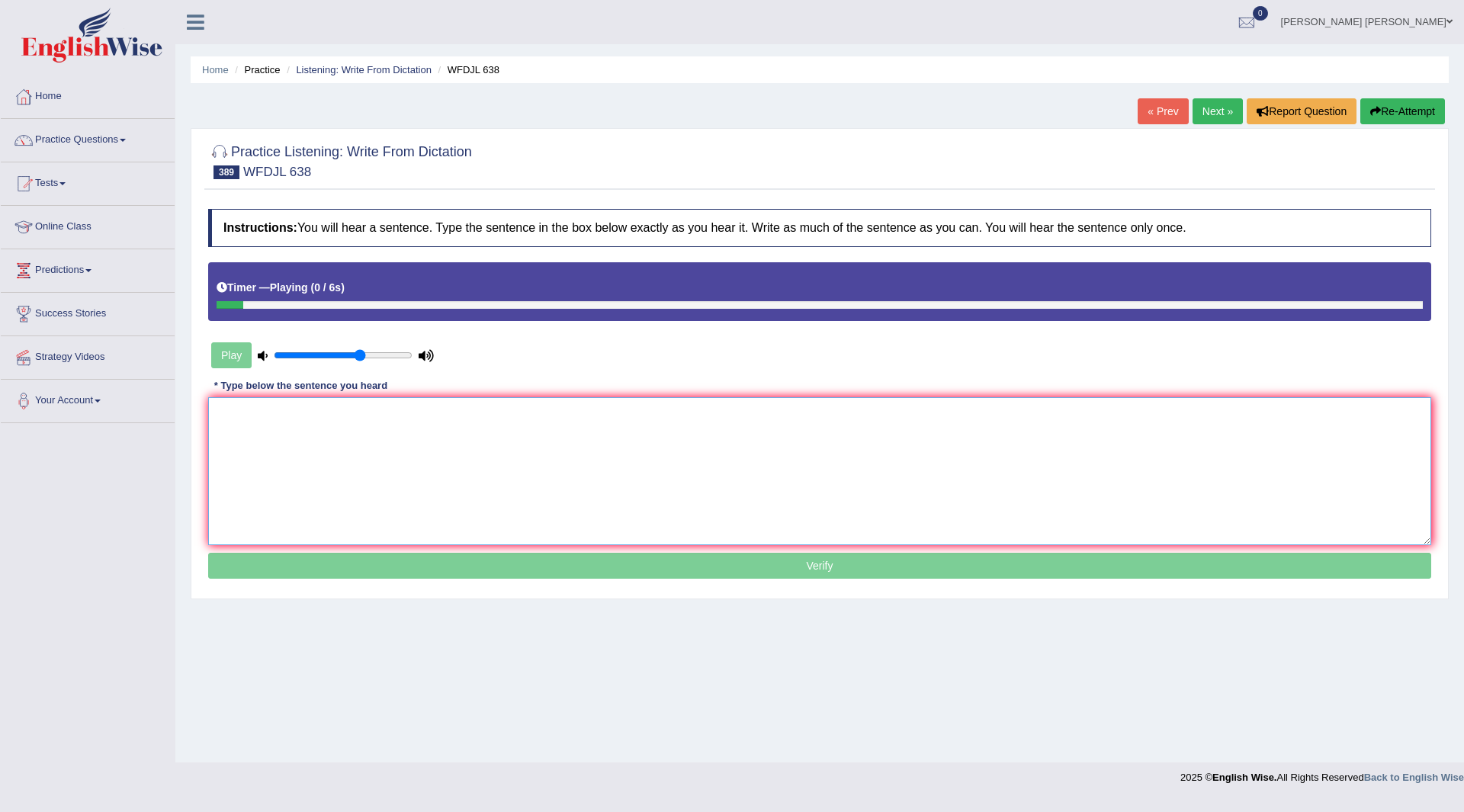
click at [374, 442] on textarea at bounding box center [819, 471] width 1223 height 148
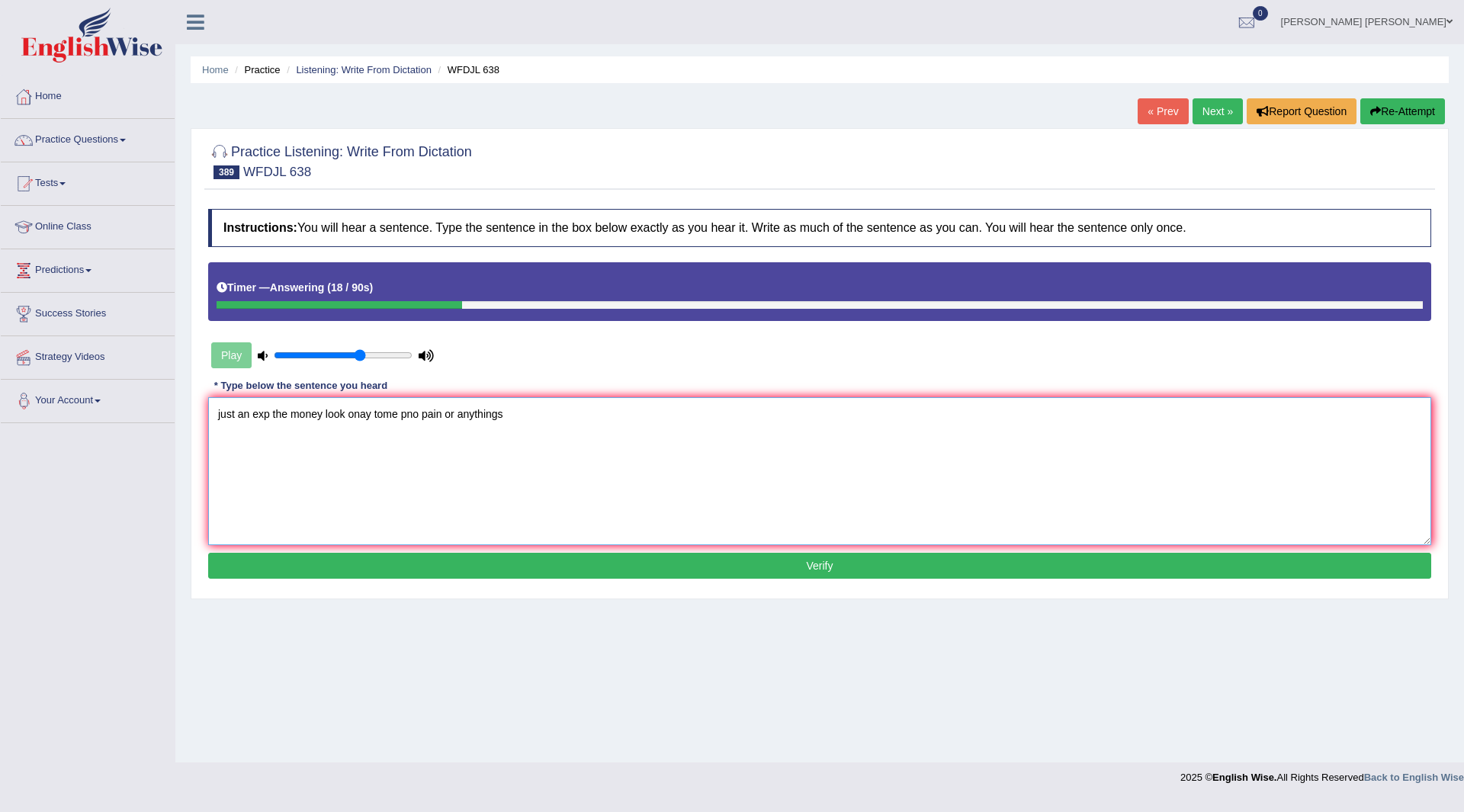
drag, startPoint x: 223, startPoint y: 413, endPoint x: 201, endPoint y: 419, distance: 22.8
click at [201, 419] on div "Practice Listening: Write From Dictation 389 WFDJL 638 Instructions: You will h…" at bounding box center [820, 363] width 1258 height 471
click at [274, 415] on textarea "Just an exp the money look onay tome pno pain or anythings" at bounding box center [819, 471] width 1223 height 148
click at [389, 415] on textarea "Just an experiment the money look onay tome pno pain or anythings" at bounding box center [819, 471] width 1223 height 148
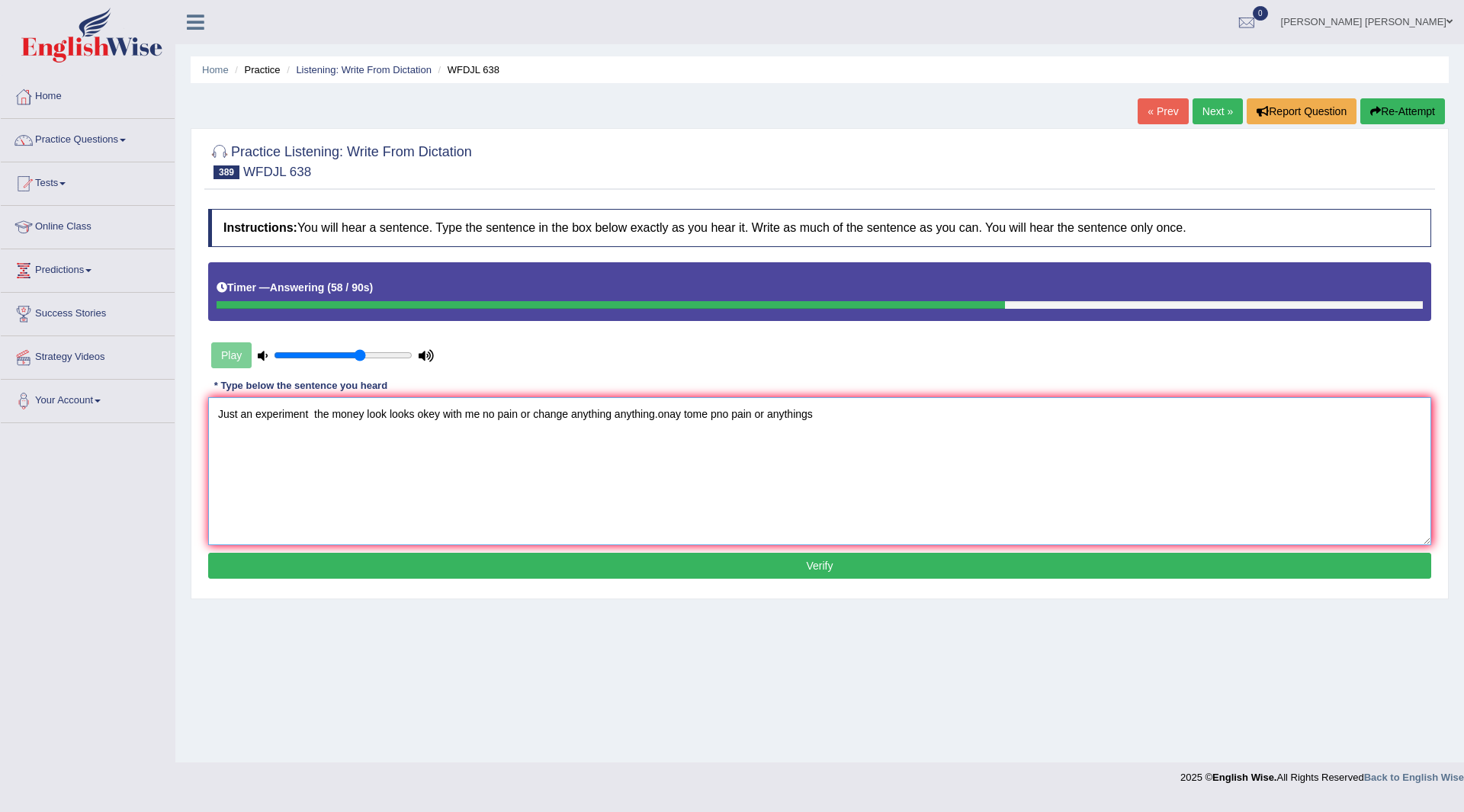
drag, startPoint x: 656, startPoint y: 412, endPoint x: 1198, endPoint y: 478, distance: 546.0
click at [1198, 478] on textarea "Just an experiment the money look looks okey with me no pain or change anything…" at bounding box center [819, 471] width 1223 height 148
type textarea "Just an experiment the money look looks okey with me no pain or change anything…"
click at [784, 563] on button "Verify" at bounding box center [819, 565] width 1223 height 26
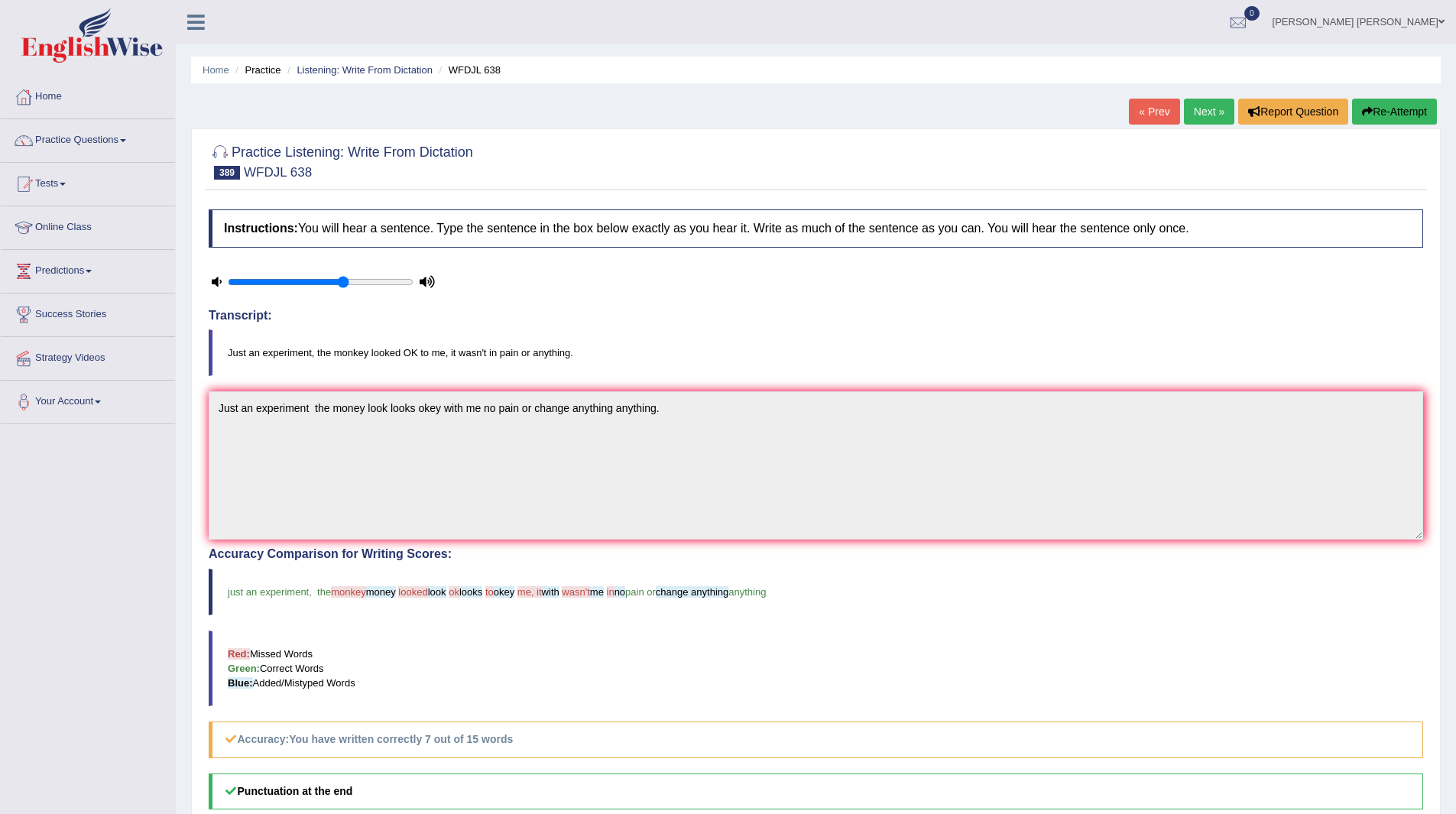
click at [1196, 114] on link "Next »" at bounding box center [1209, 111] width 51 height 26
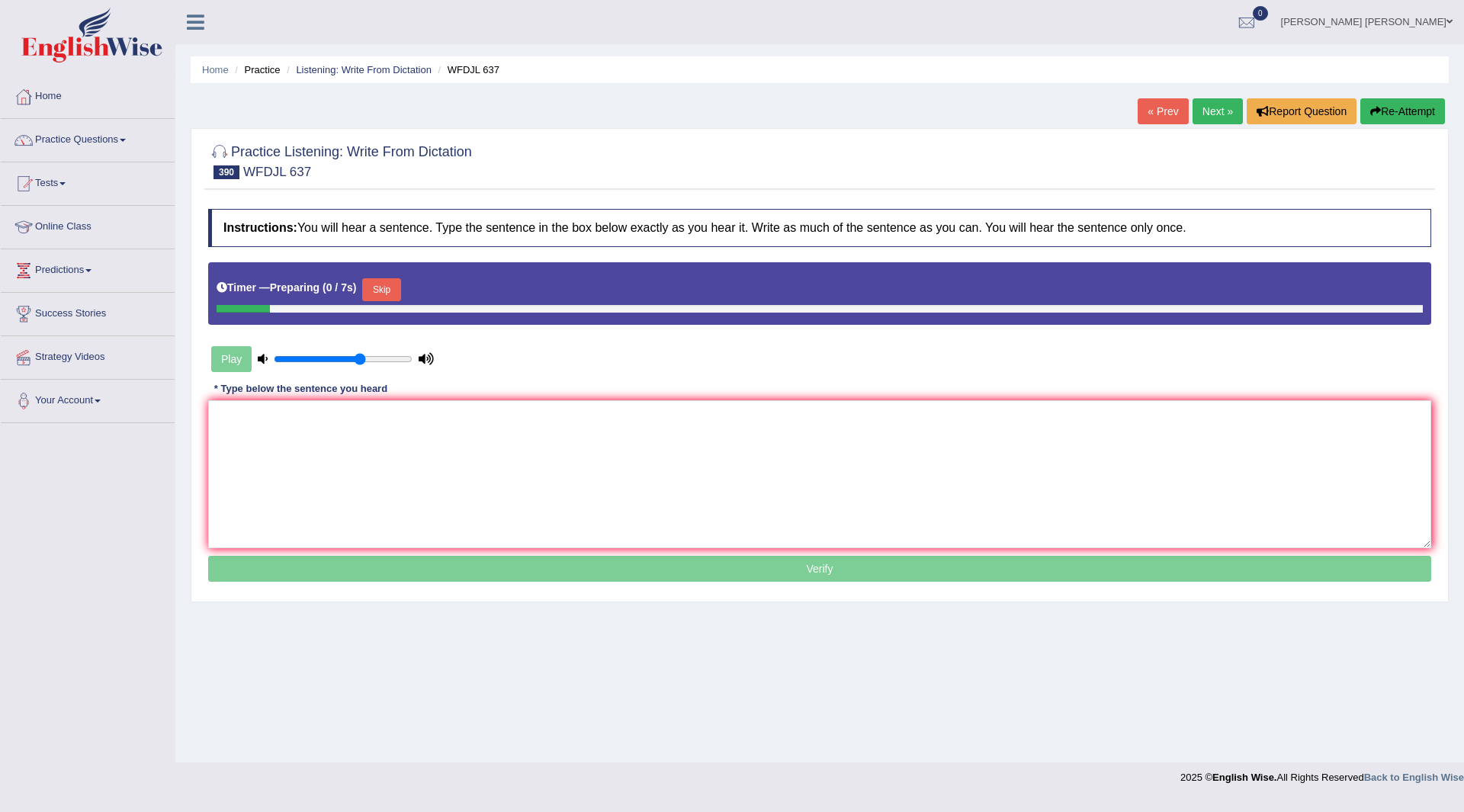
drag, startPoint x: 0, startPoint y: 0, endPoint x: 391, endPoint y: 307, distance: 497.1
click at [392, 287] on button "Skip" at bounding box center [381, 290] width 38 height 23
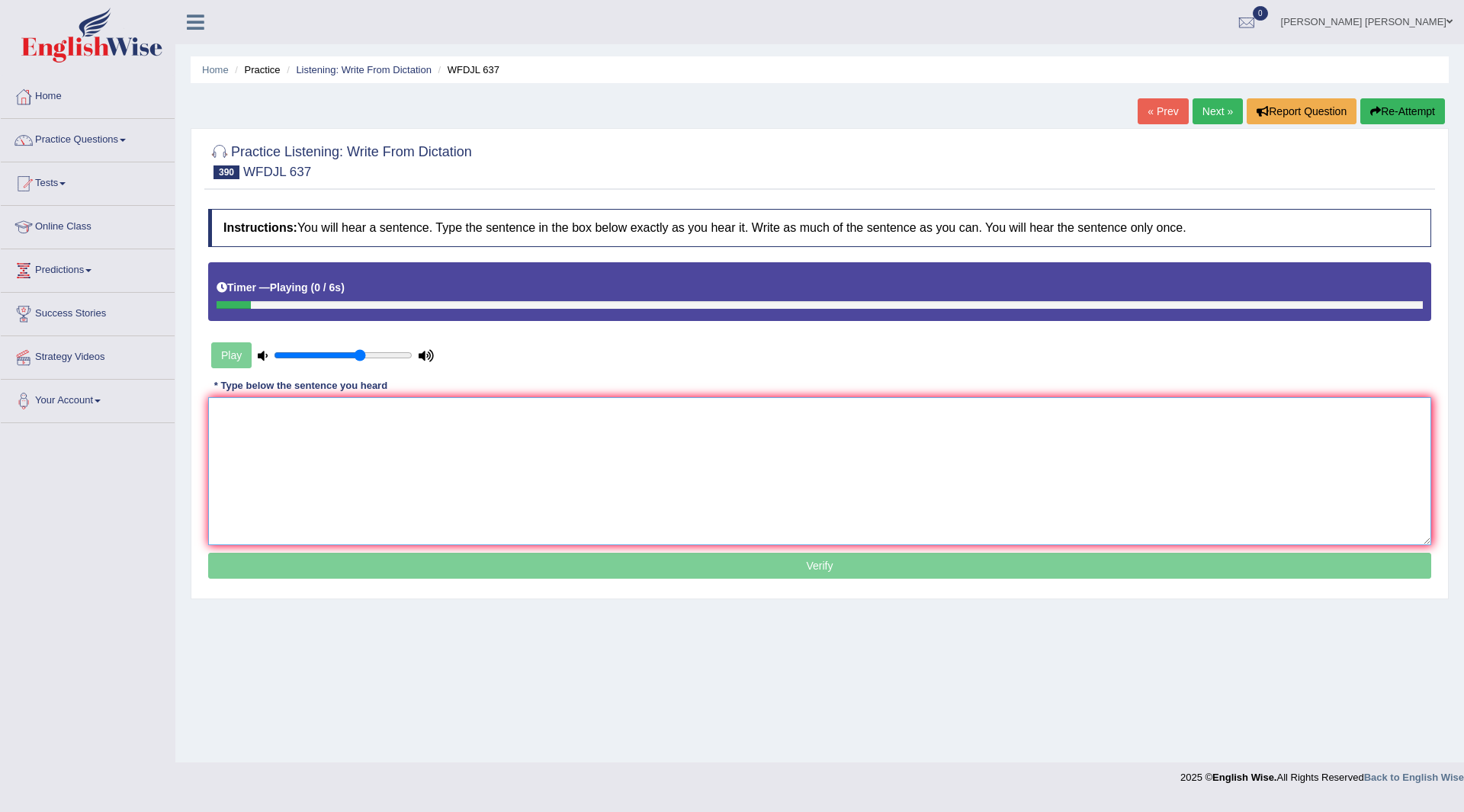
click at [396, 444] on textarea at bounding box center [819, 471] width 1223 height 148
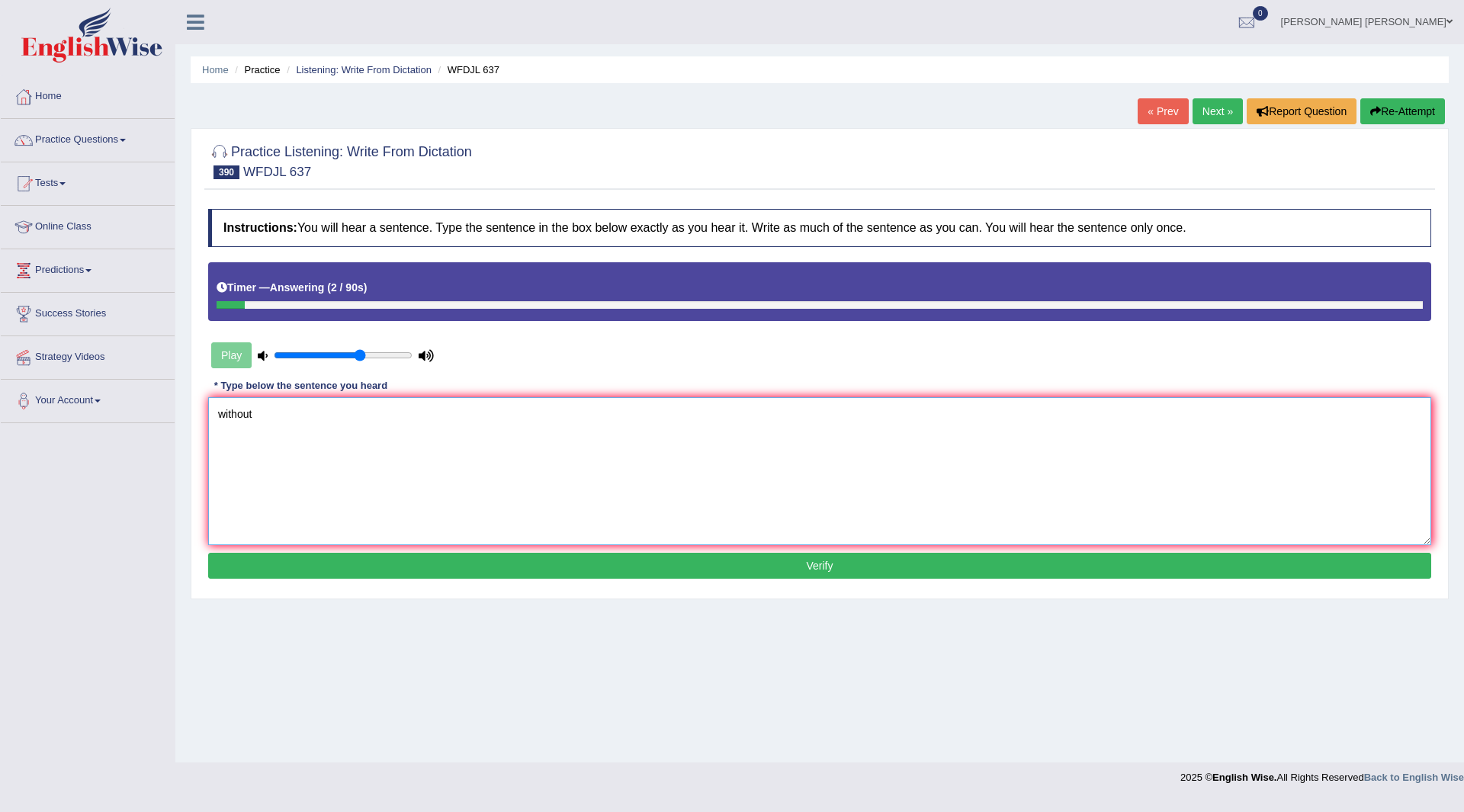
type textarea "without"
click at [490, 561] on button "Verify" at bounding box center [819, 565] width 1223 height 26
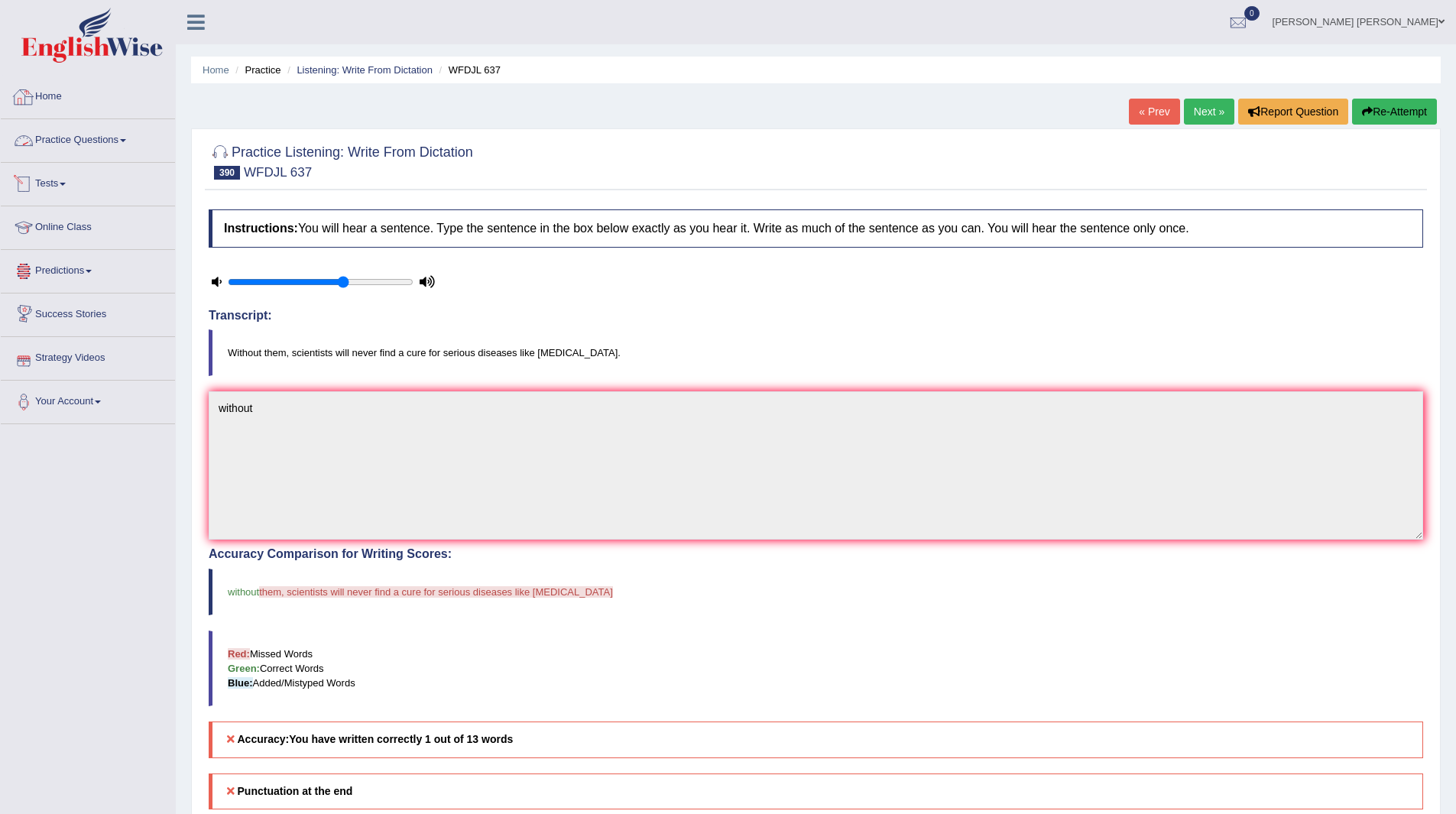
click at [70, 134] on link "Practice Questions" at bounding box center [88, 138] width 175 height 38
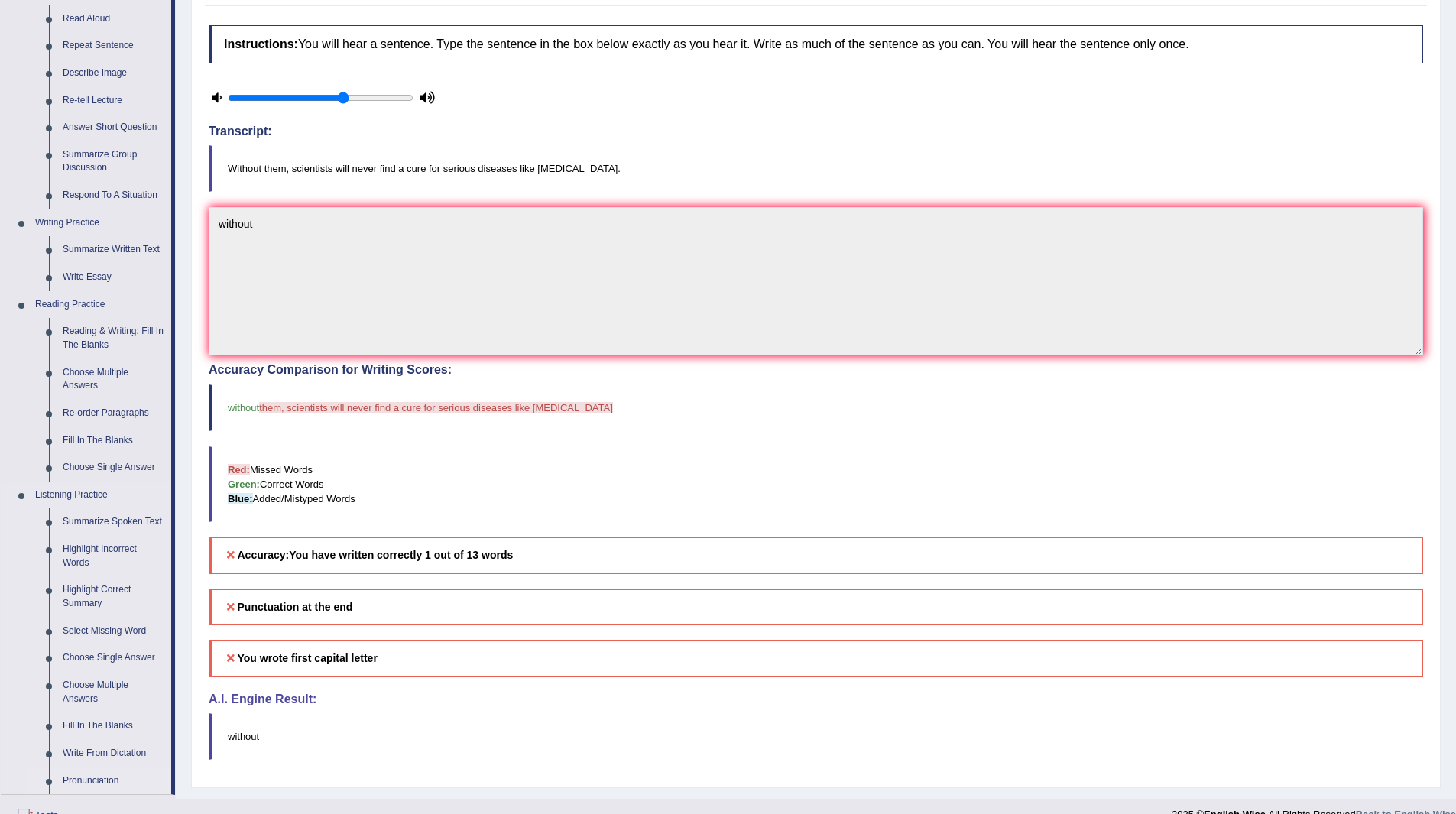
scroll to position [230, 0]
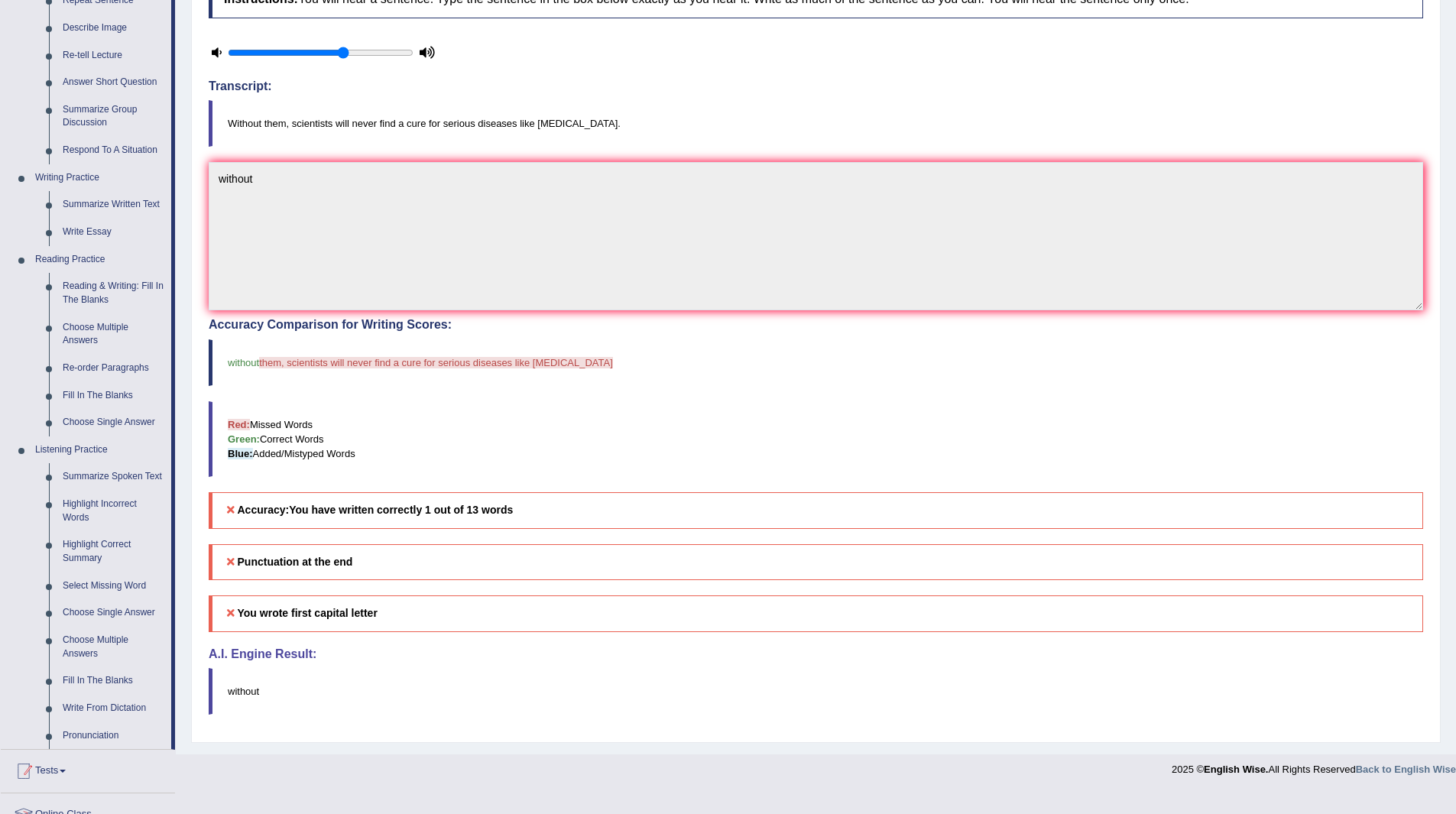
drag, startPoint x: 766, startPoint y: 20, endPoint x: 760, endPoint y: -8, distance: 28.6
click at [760, 0] on html "Toggle navigation Home Practice Questions Speaking Practice Read Aloud Repeat S…" at bounding box center [728, 177] width 1456 height 814
click at [371, 597] on h5 "You wrote first capital letter" at bounding box center [816, 614] width 1215 height 36
drag, startPoint x: 373, startPoint y: 590, endPoint x: 542, endPoint y: 591, distance: 169.0
click at [403, 591] on div "Punctuation at the end You wrote first capital letter A.I. Engine Result: witho…" at bounding box center [816, 629] width 1215 height 170
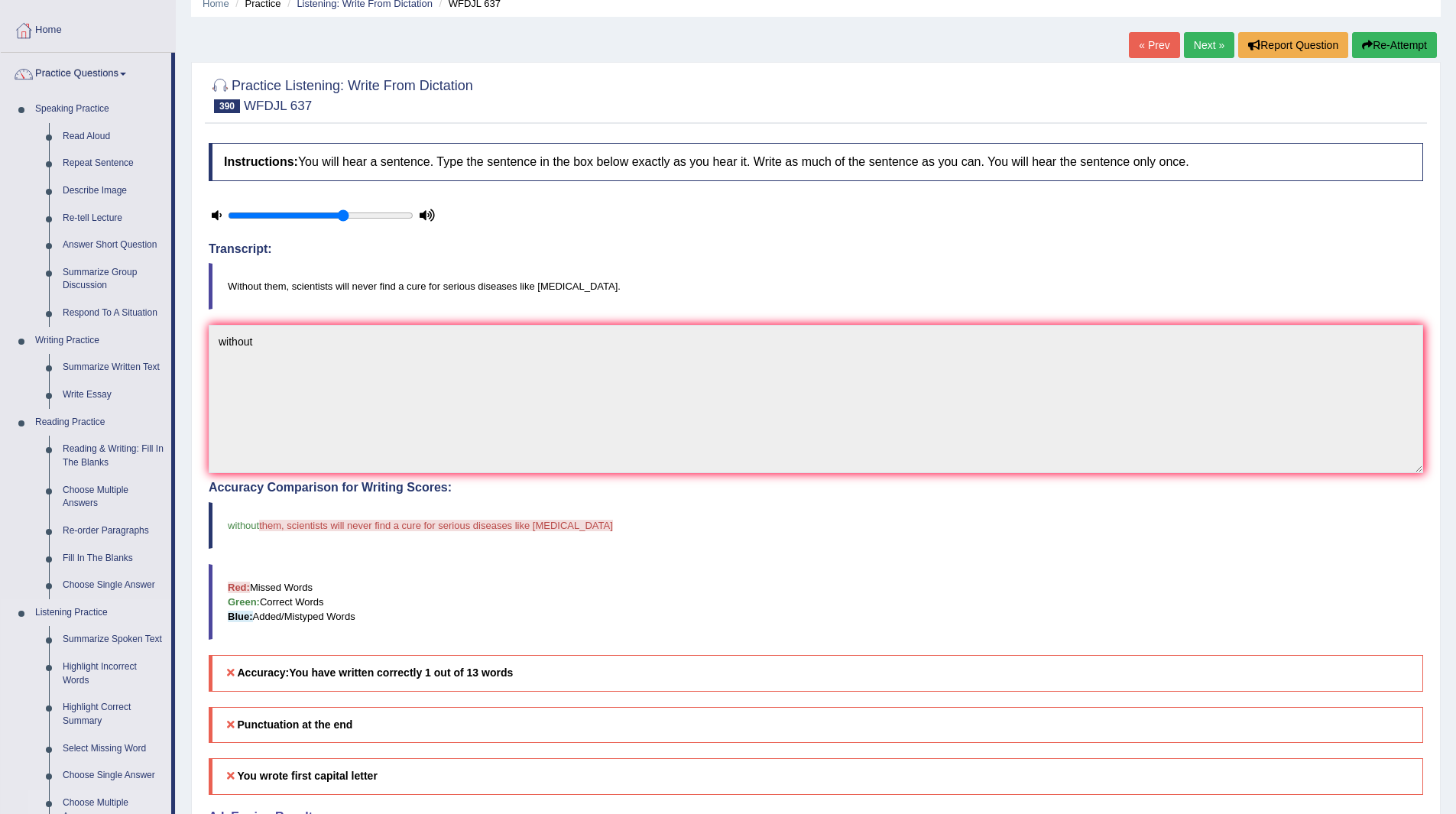
scroll to position [153, 0]
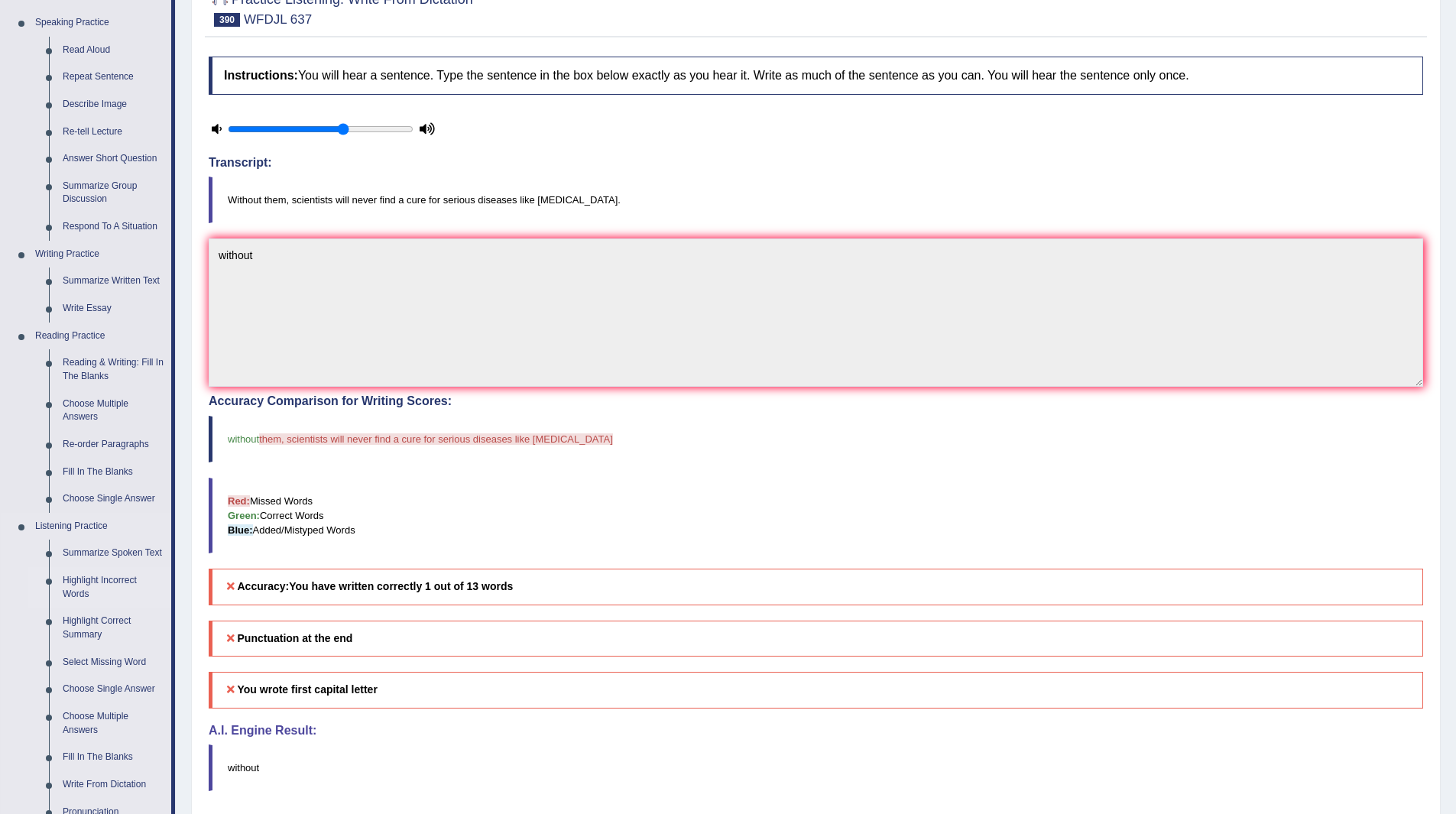
click at [78, 575] on link "Highlight Incorrect Words" at bounding box center [114, 587] width 116 height 40
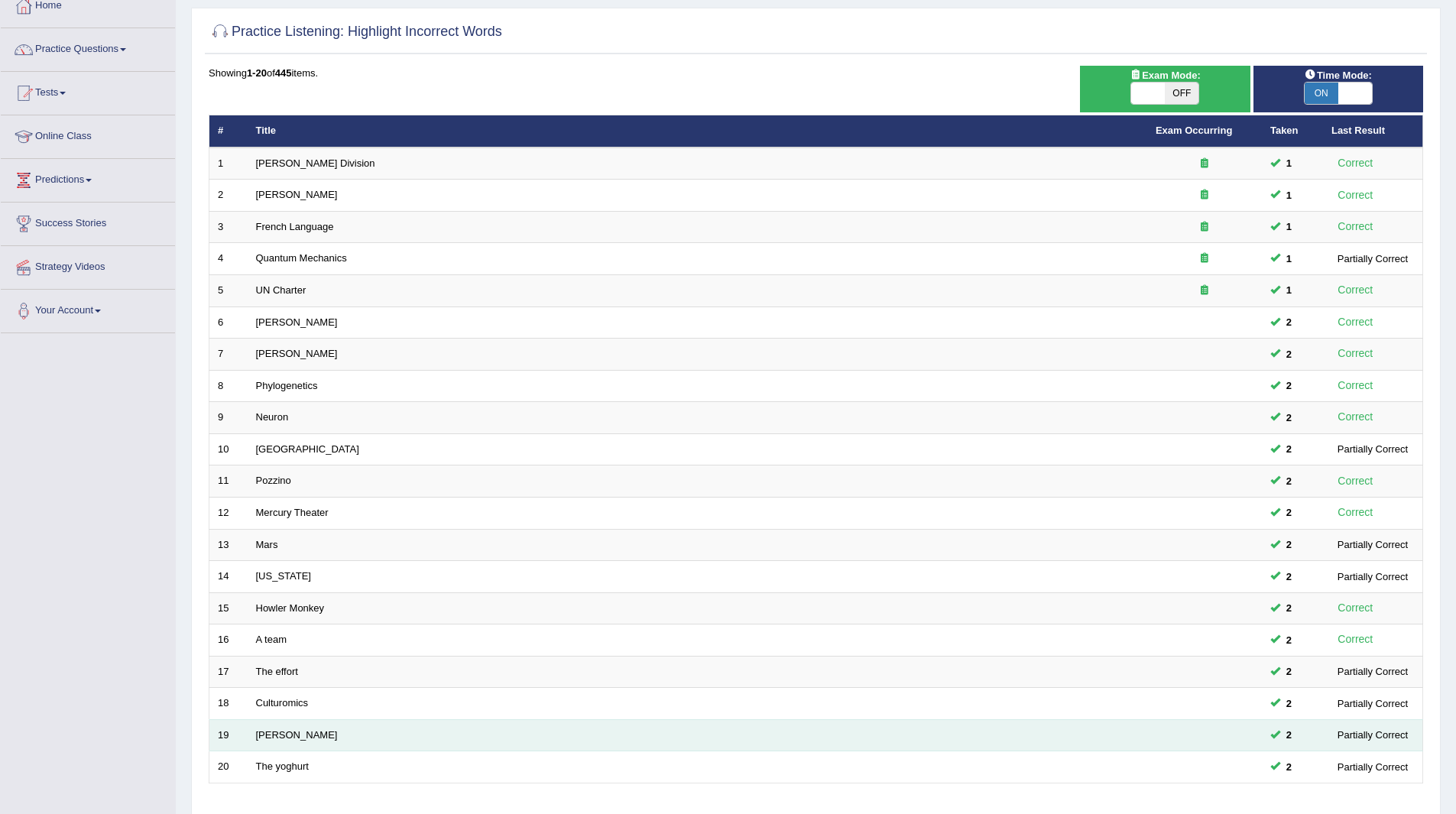
scroll to position [198, 0]
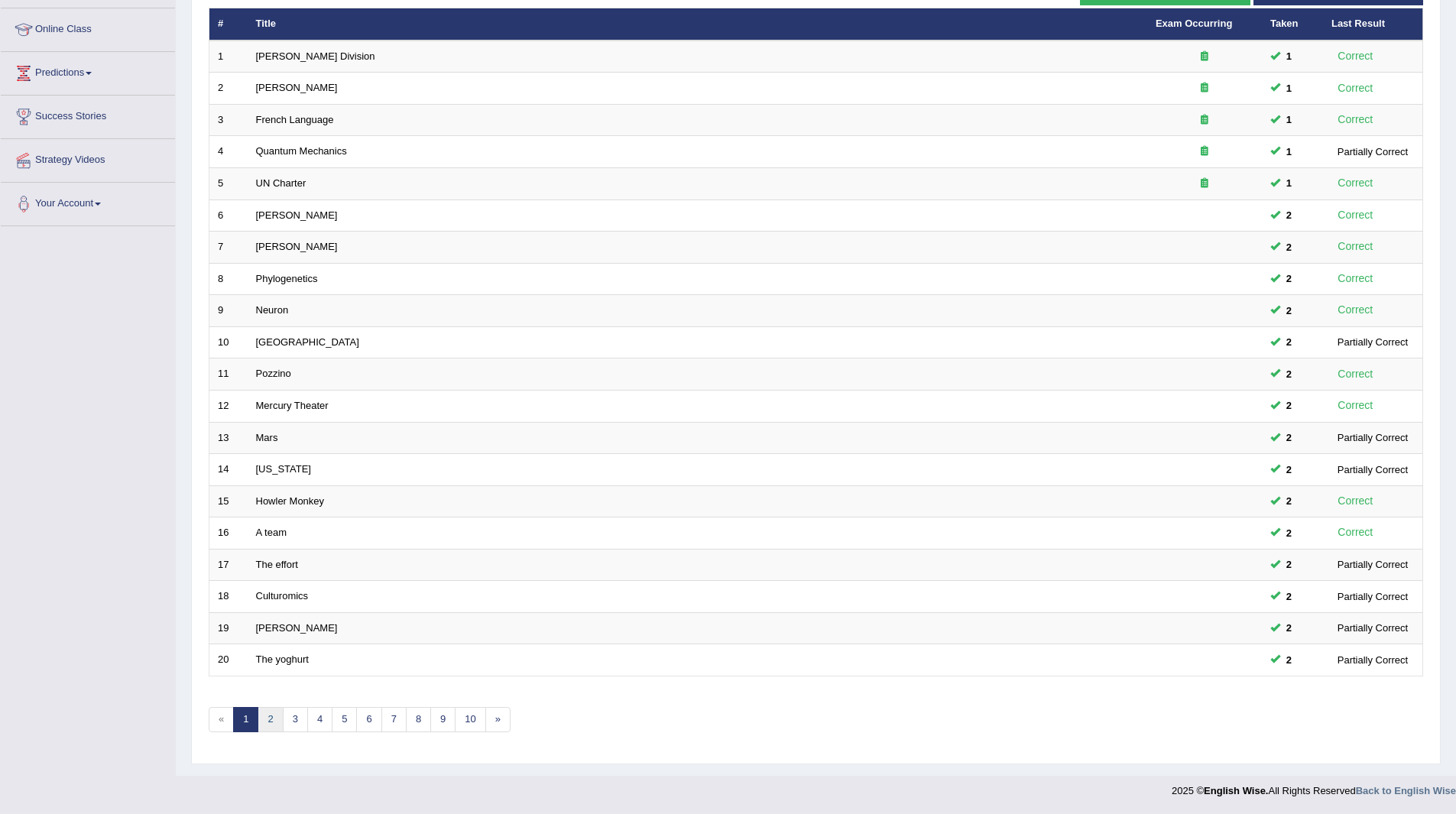
click at [274, 723] on link "2" at bounding box center [270, 720] width 25 height 25
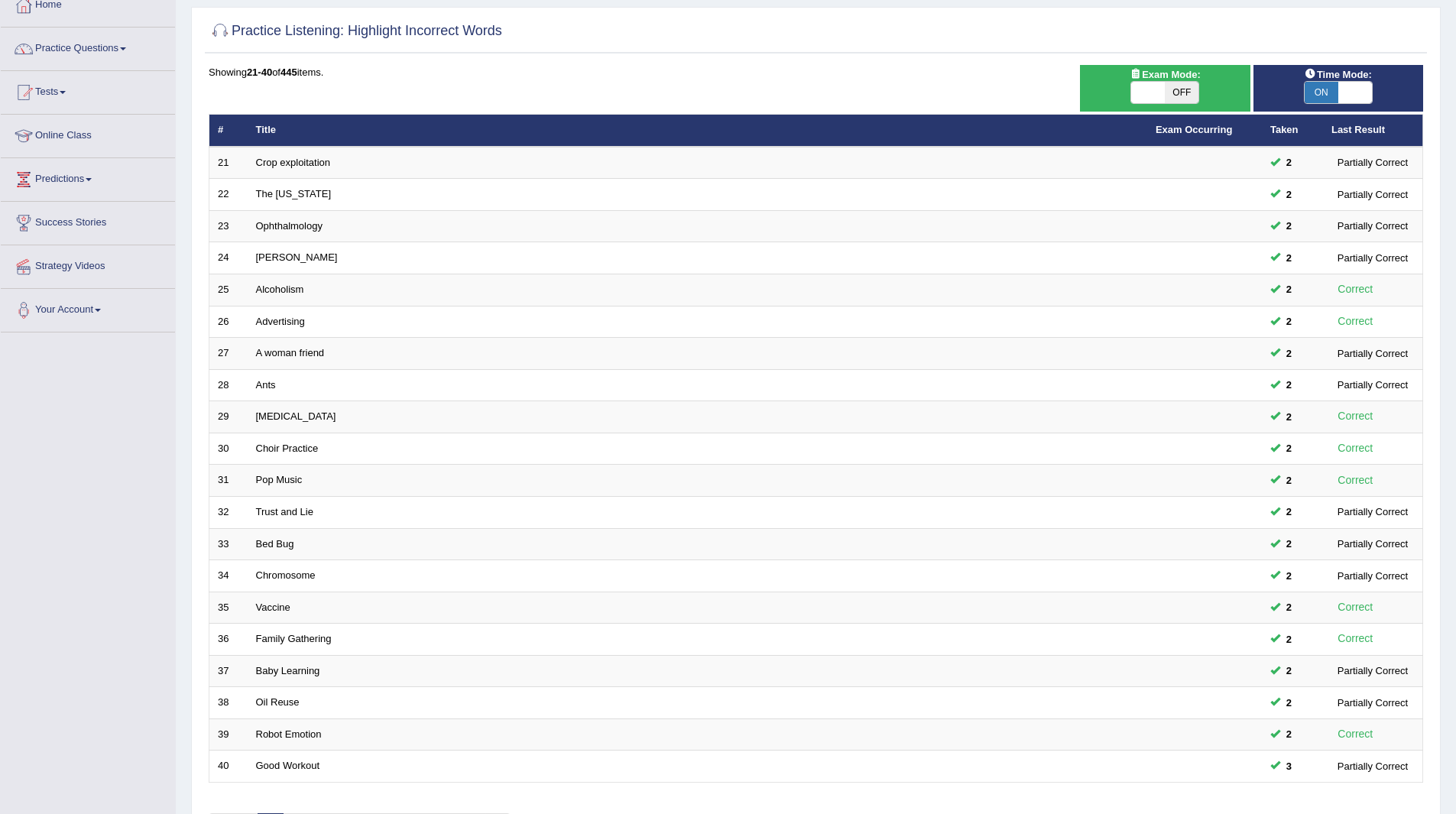
scroll to position [198, 0]
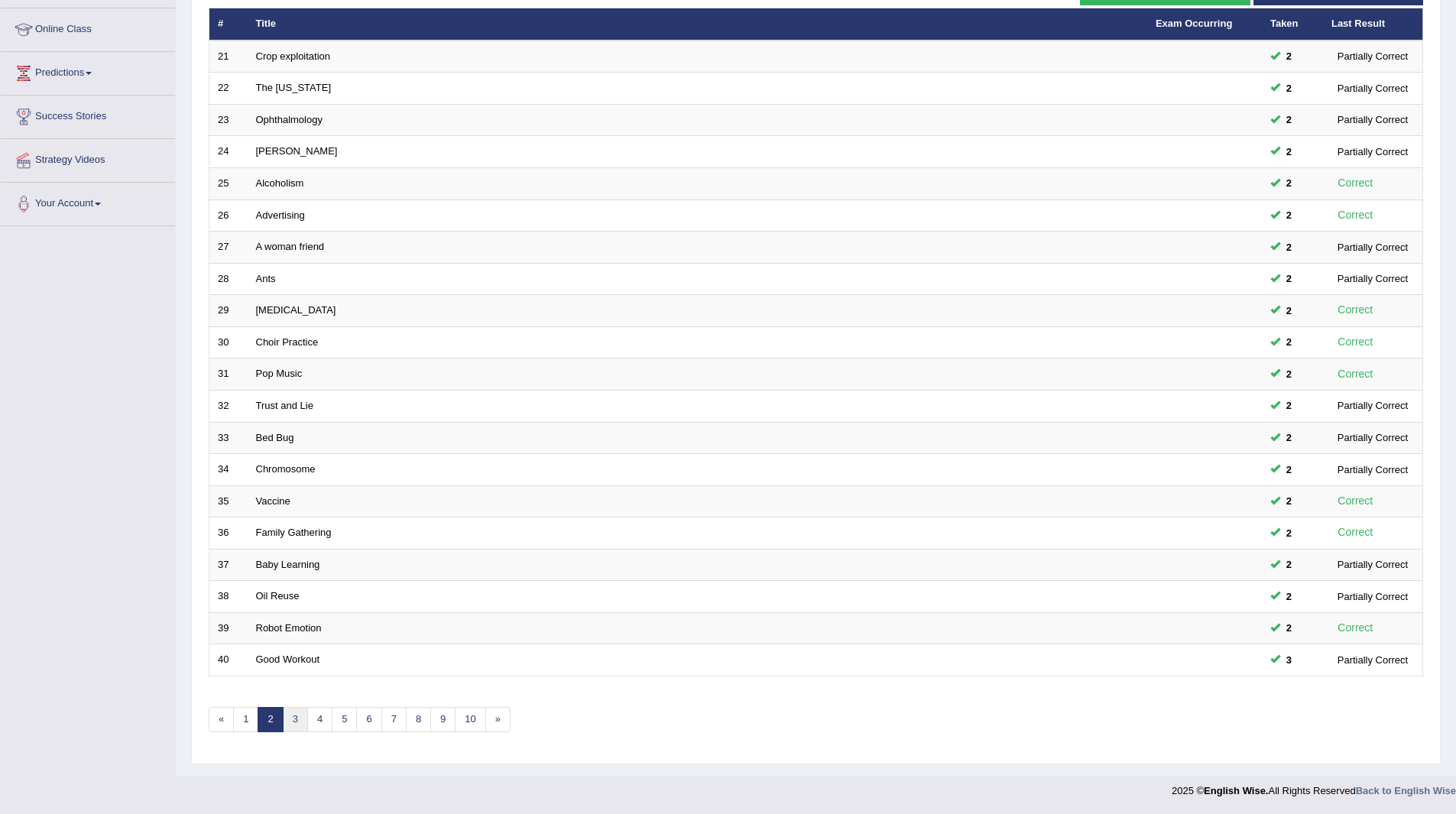
click at [293, 715] on link "3" at bounding box center [296, 720] width 25 height 25
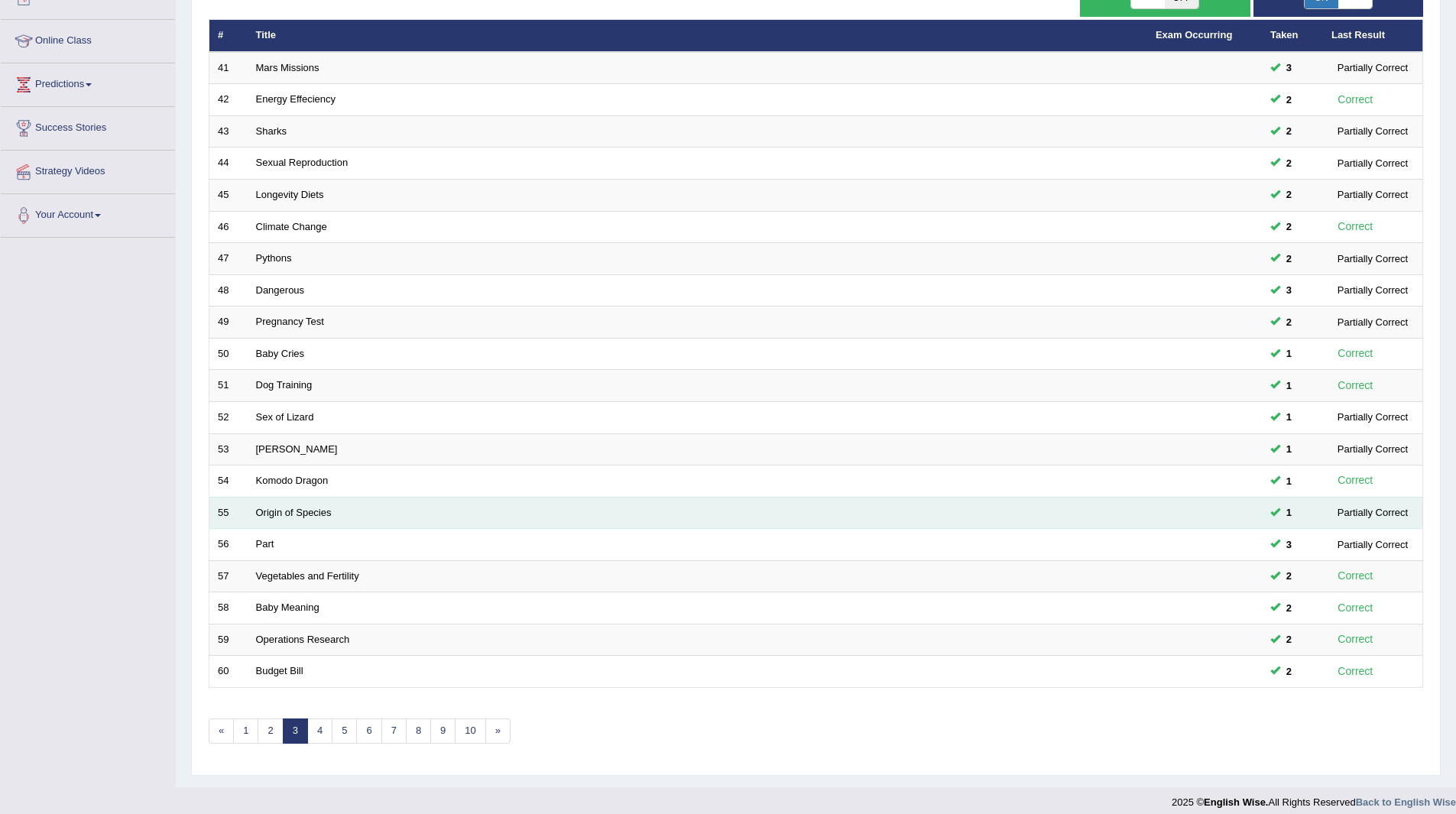
scroll to position [198, 0]
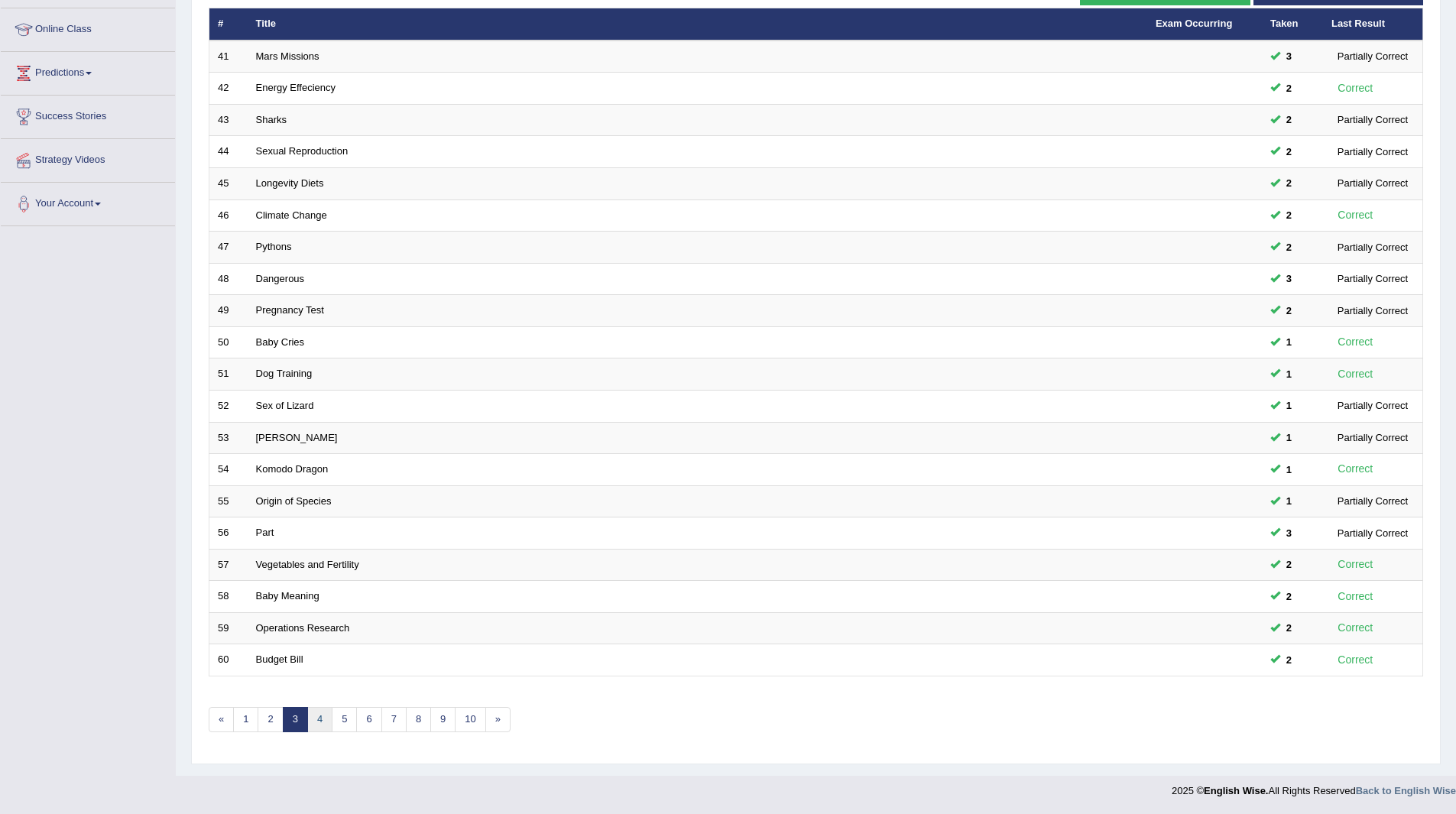
click at [321, 719] on link "4" at bounding box center [320, 720] width 25 height 25
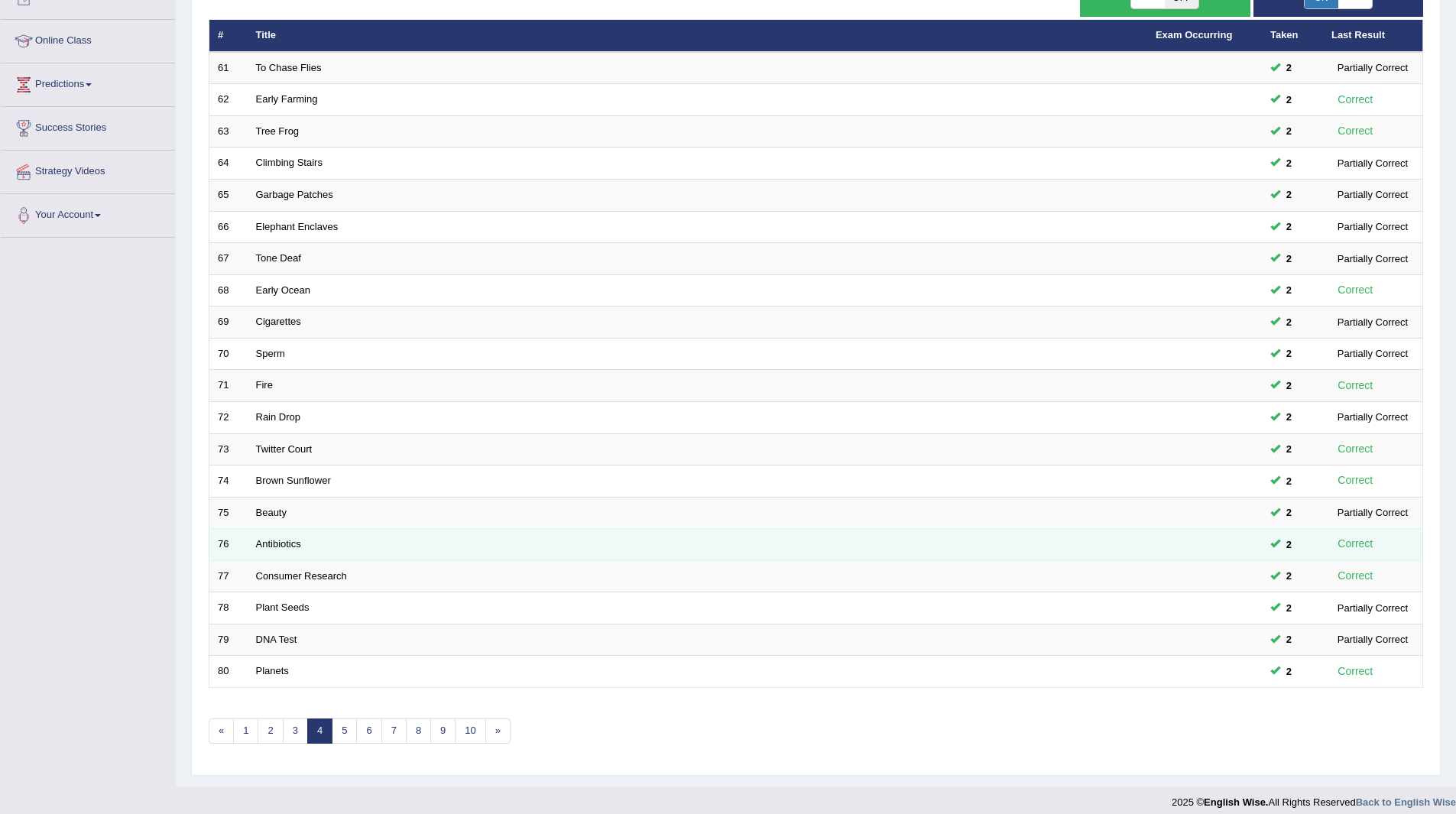
scroll to position [198, 0]
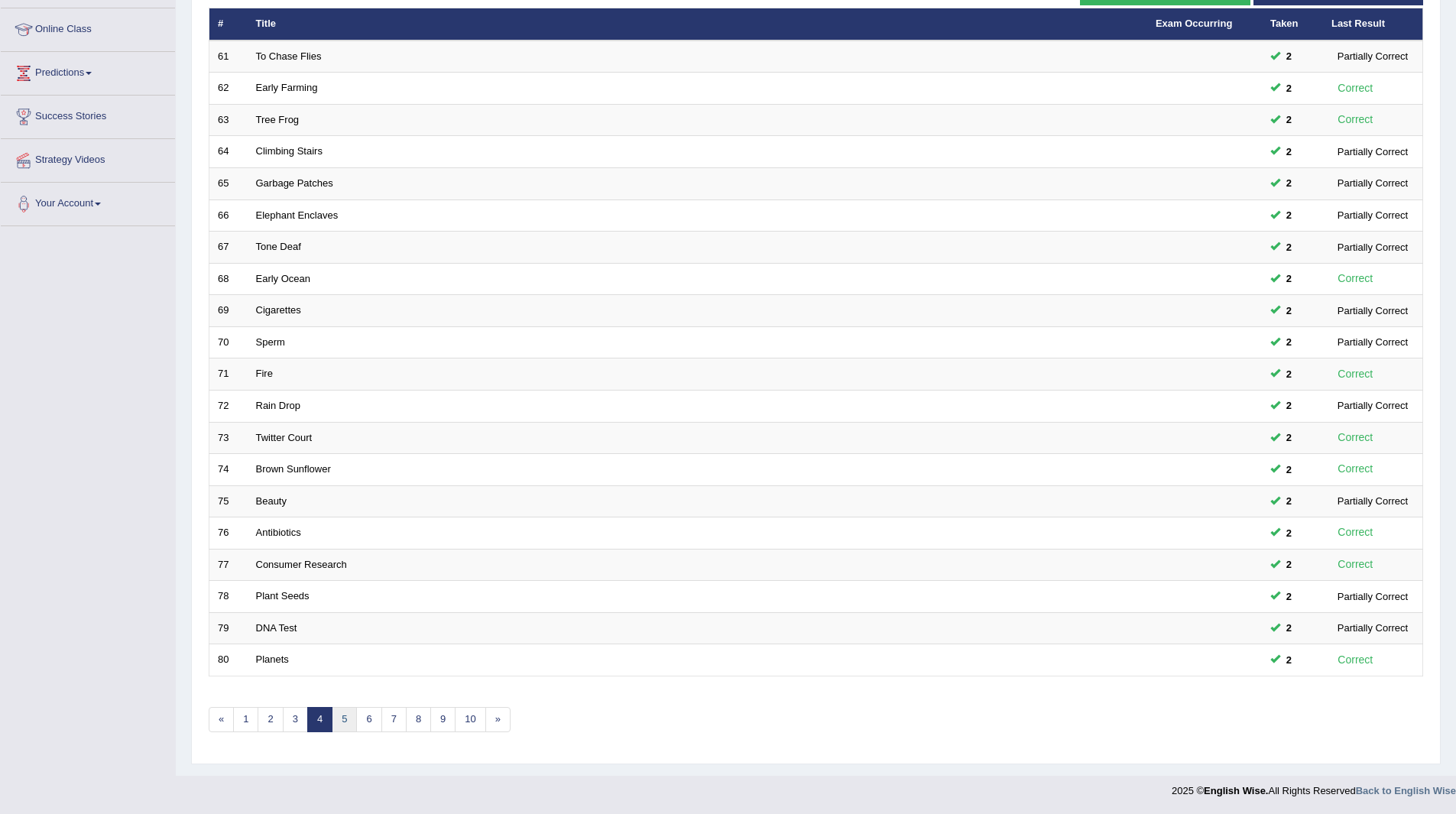
click at [345, 719] on link "5" at bounding box center [345, 720] width 25 height 25
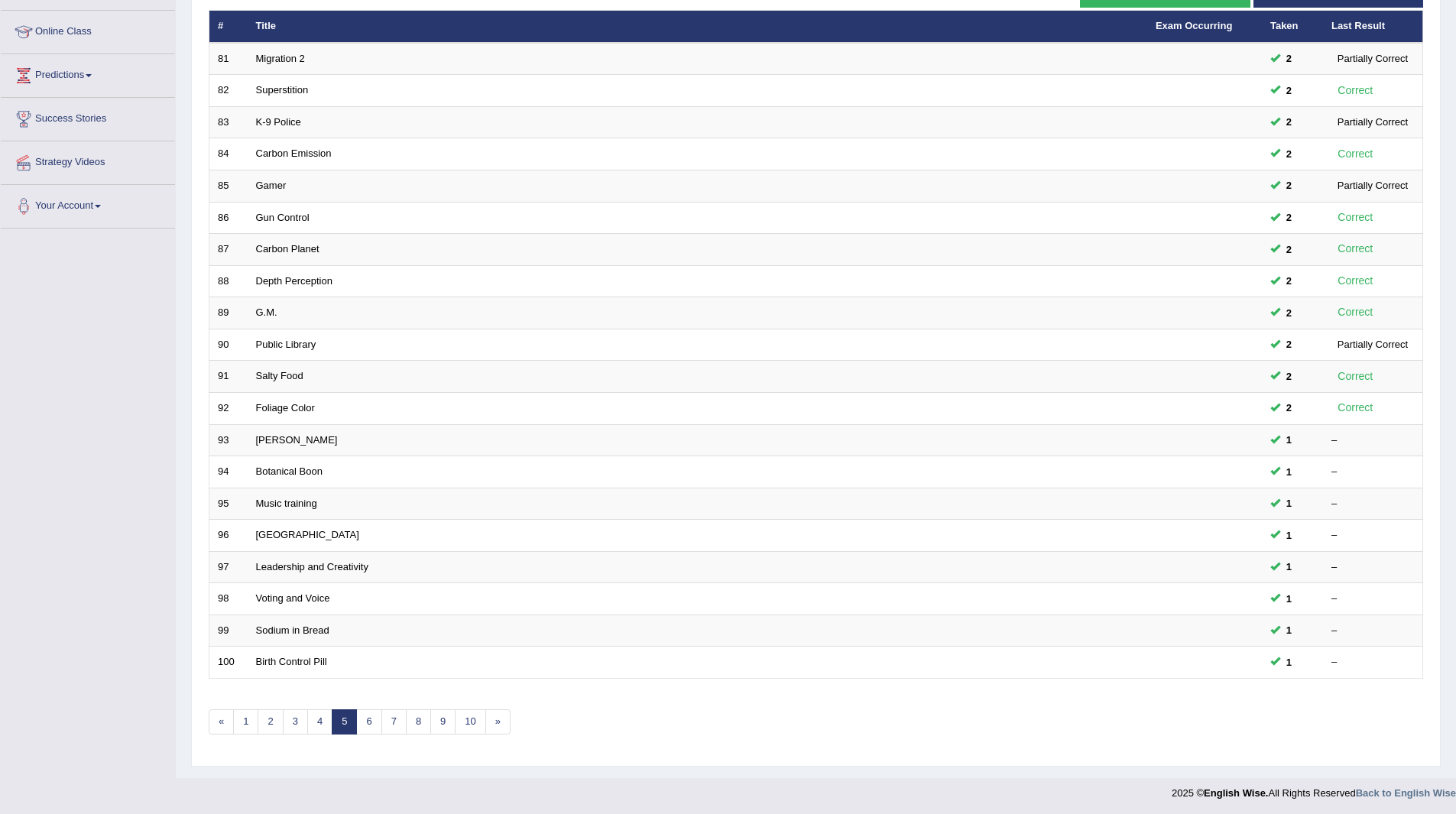
scroll to position [198, 0]
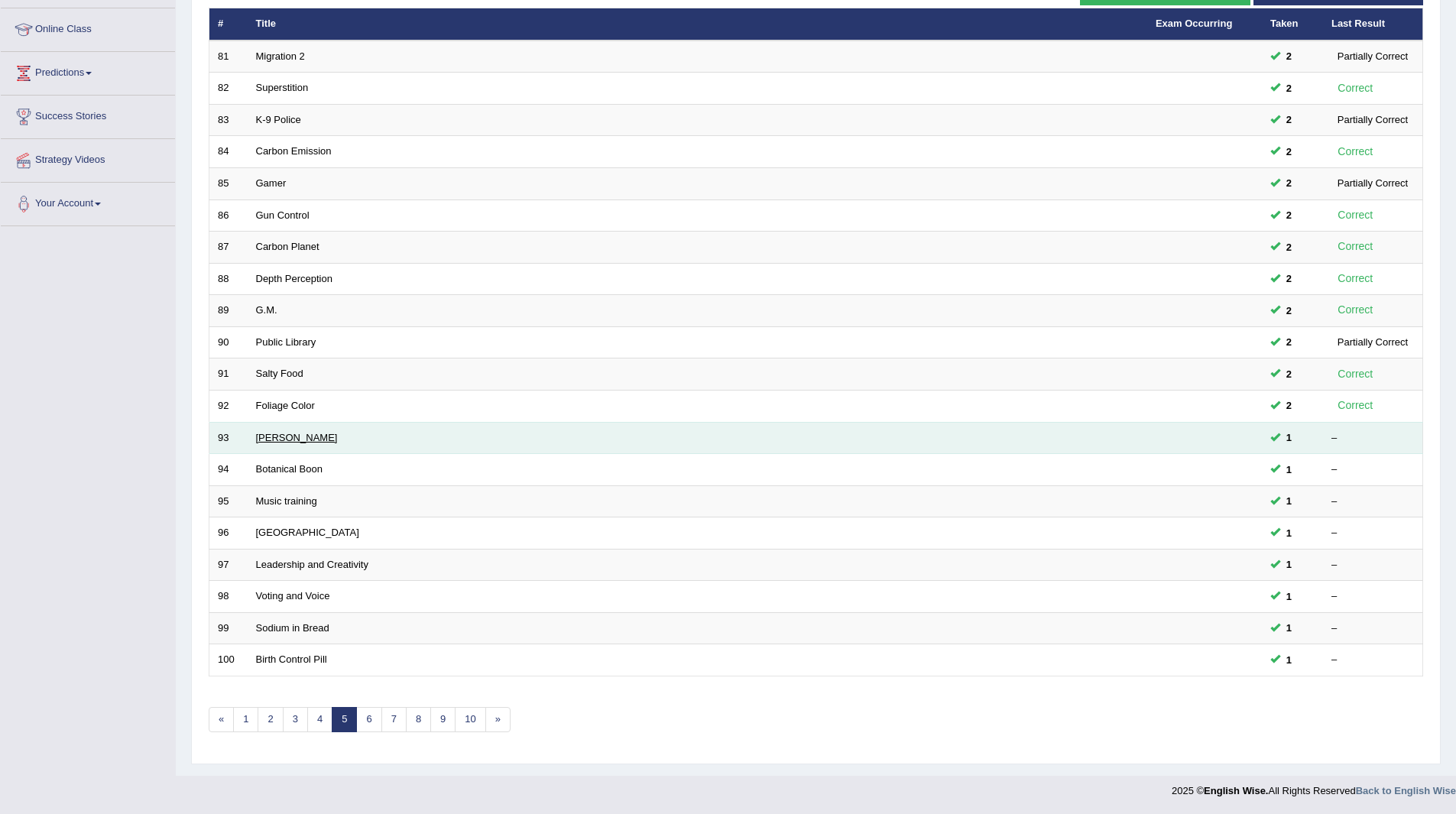
click at [270, 436] on link "[PERSON_NAME]" at bounding box center [297, 437] width 82 height 12
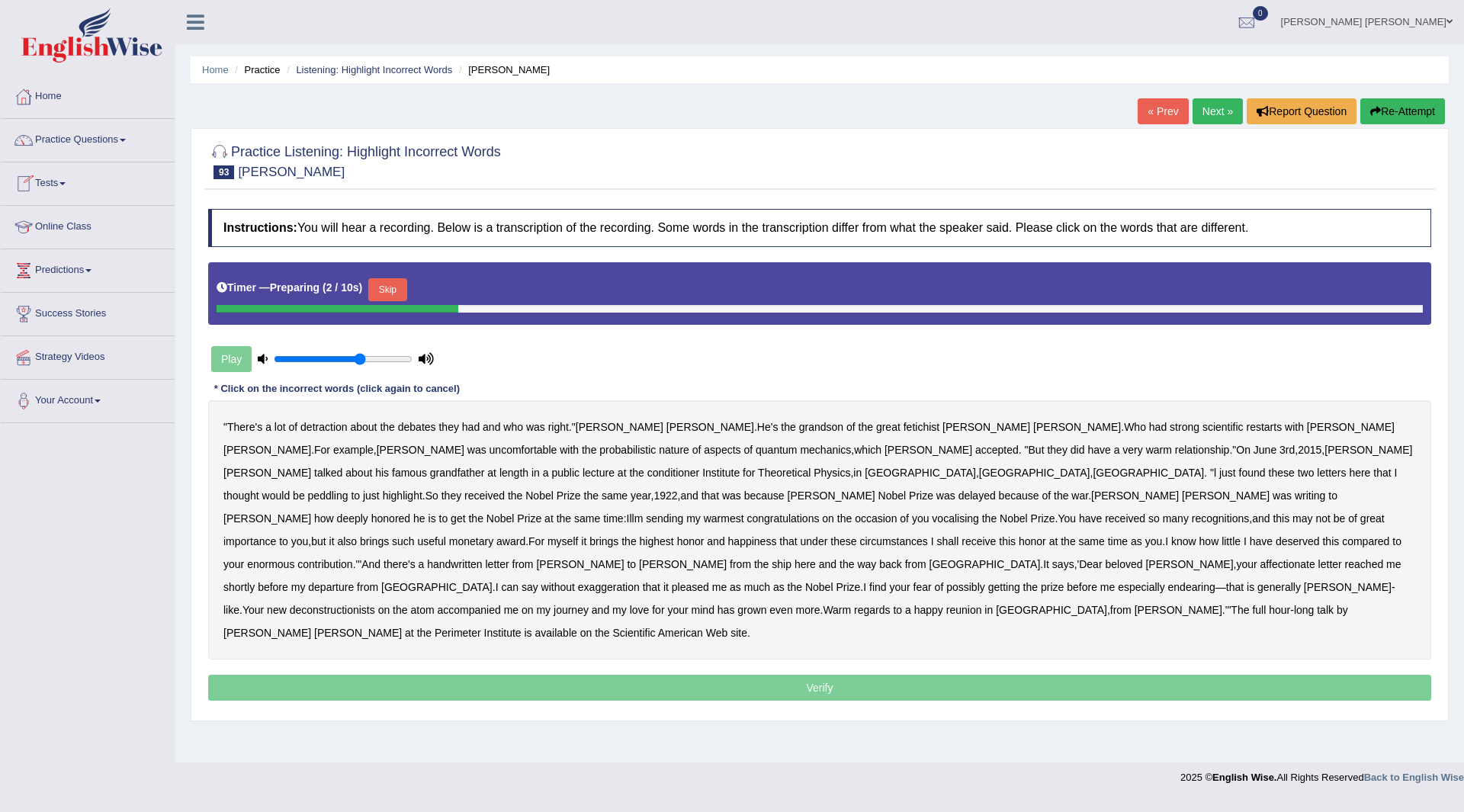
click at [391, 284] on button "Skip" at bounding box center [387, 290] width 38 height 23
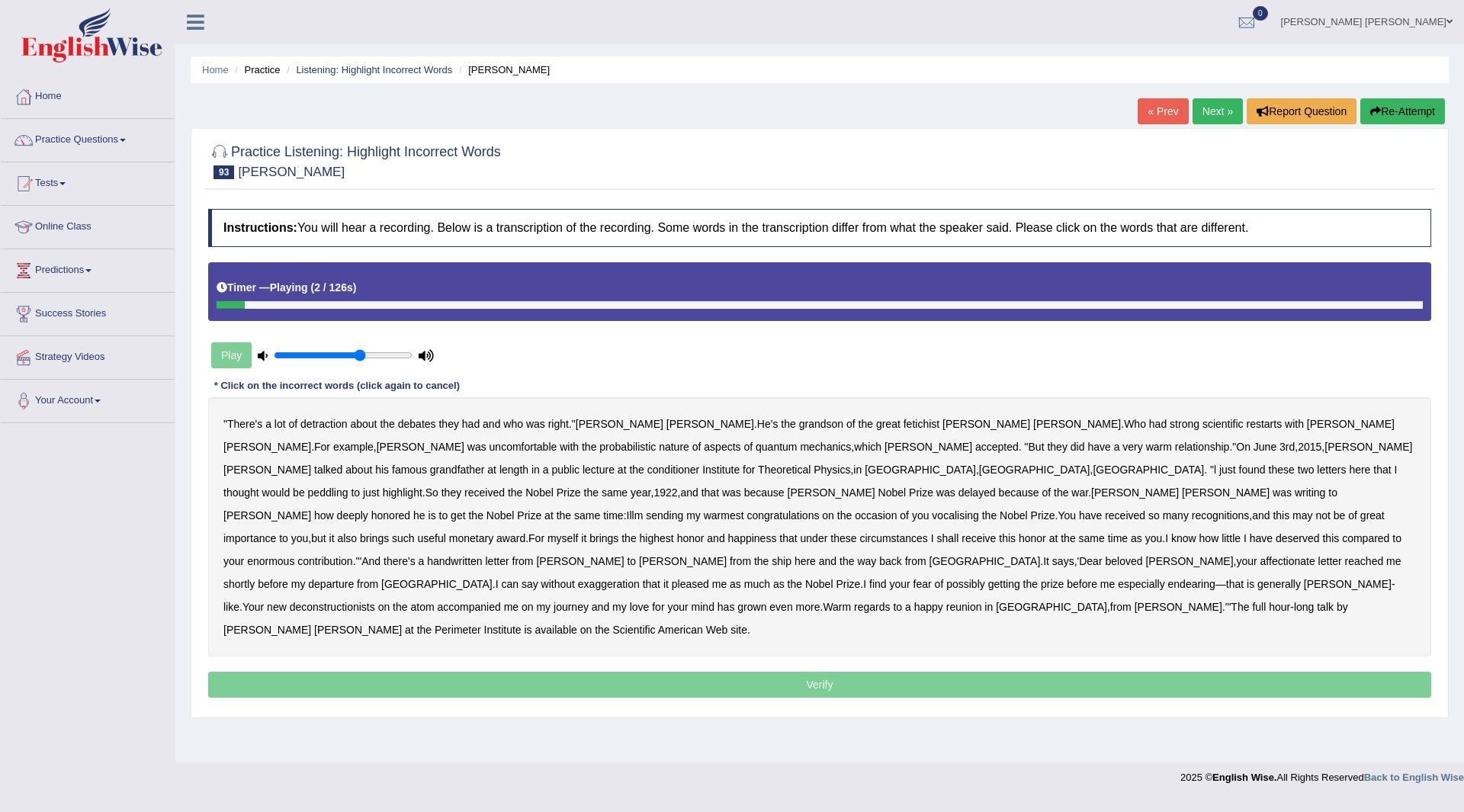
click at [322, 427] on b "detraction" at bounding box center [323, 424] width 46 height 12
click at [903, 426] on b "fetichist" at bounding box center [921, 424] width 36 height 12
click at [700, 464] on b "conditioner" at bounding box center [673, 470] width 52 height 12
click at [348, 487] on b "peddling" at bounding box center [328, 493] width 40 height 12
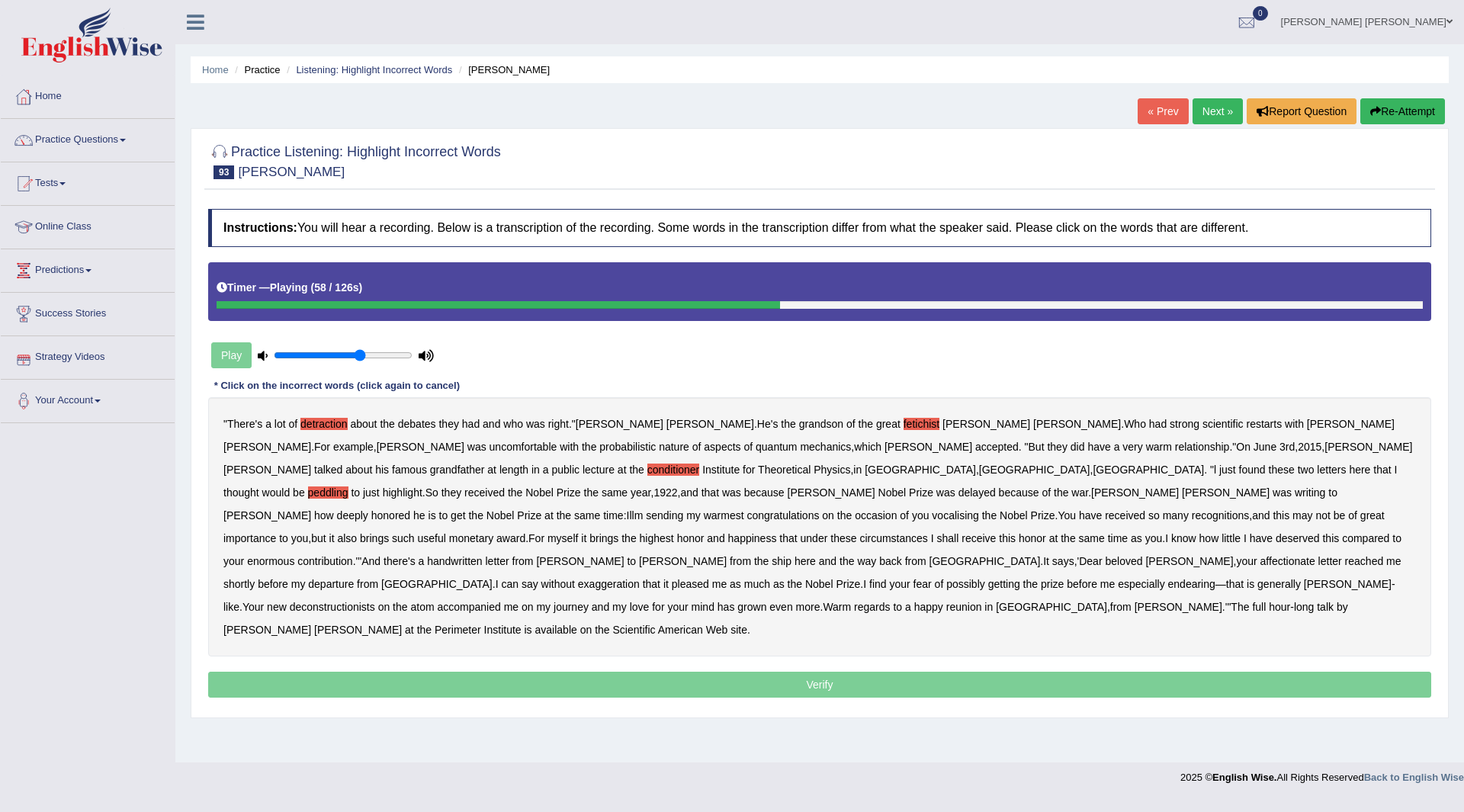
click at [812, 489] on div "" There's a lot of detraction about the debates they had and who was right ." V…" at bounding box center [819, 527] width 1223 height 259
click at [644, 509] on b "Illm" at bounding box center [635, 515] width 17 height 12
click at [978, 509] on b "vocalising" at bounding box center [955, 515] width 46 height 12
click at [375, 601] on b "deconstructionists" at bounding box center [332, 607] width 85 height 12
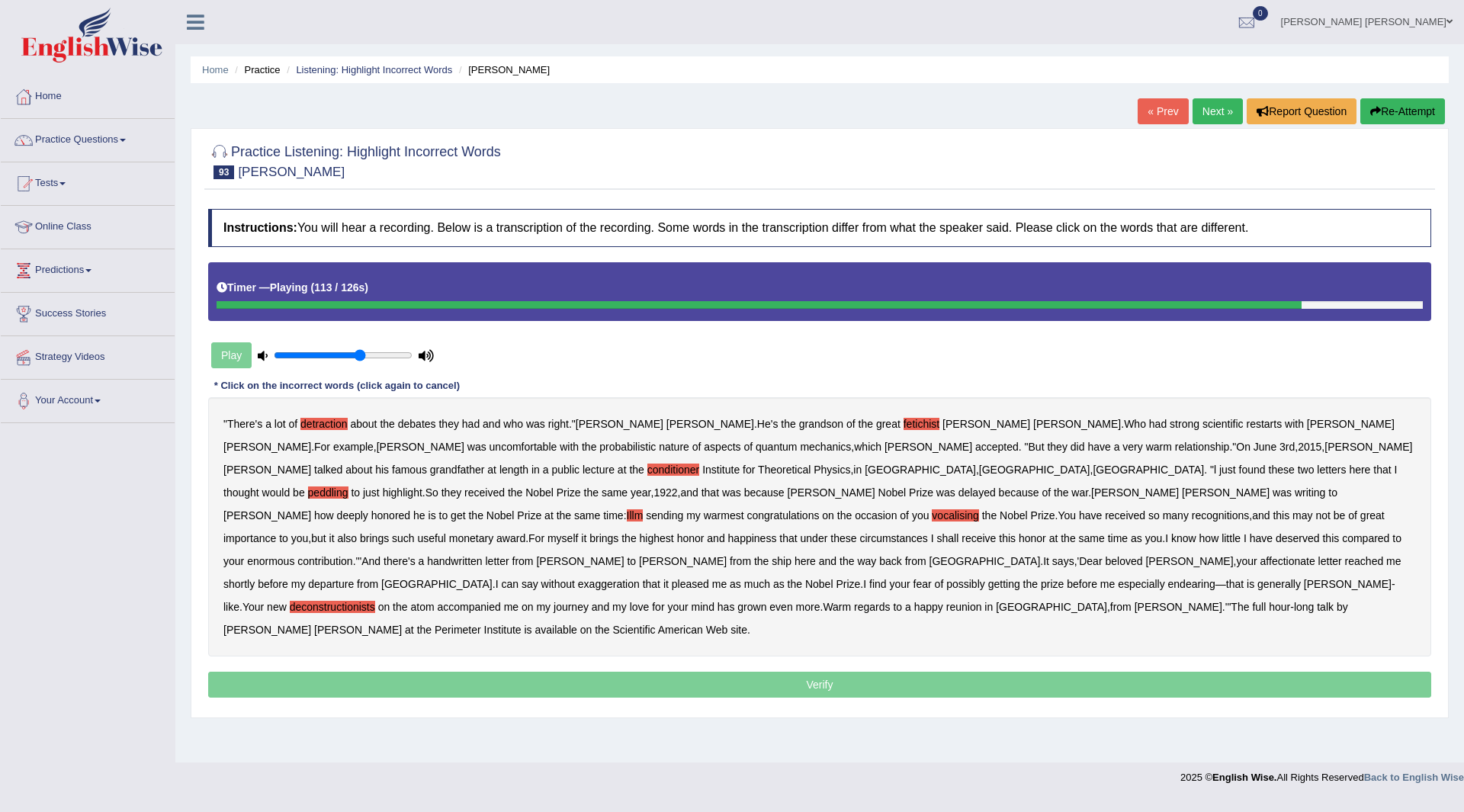
click at [437, 601] on b "accompanied" at bounding box center [468, 607] width 63 height 12
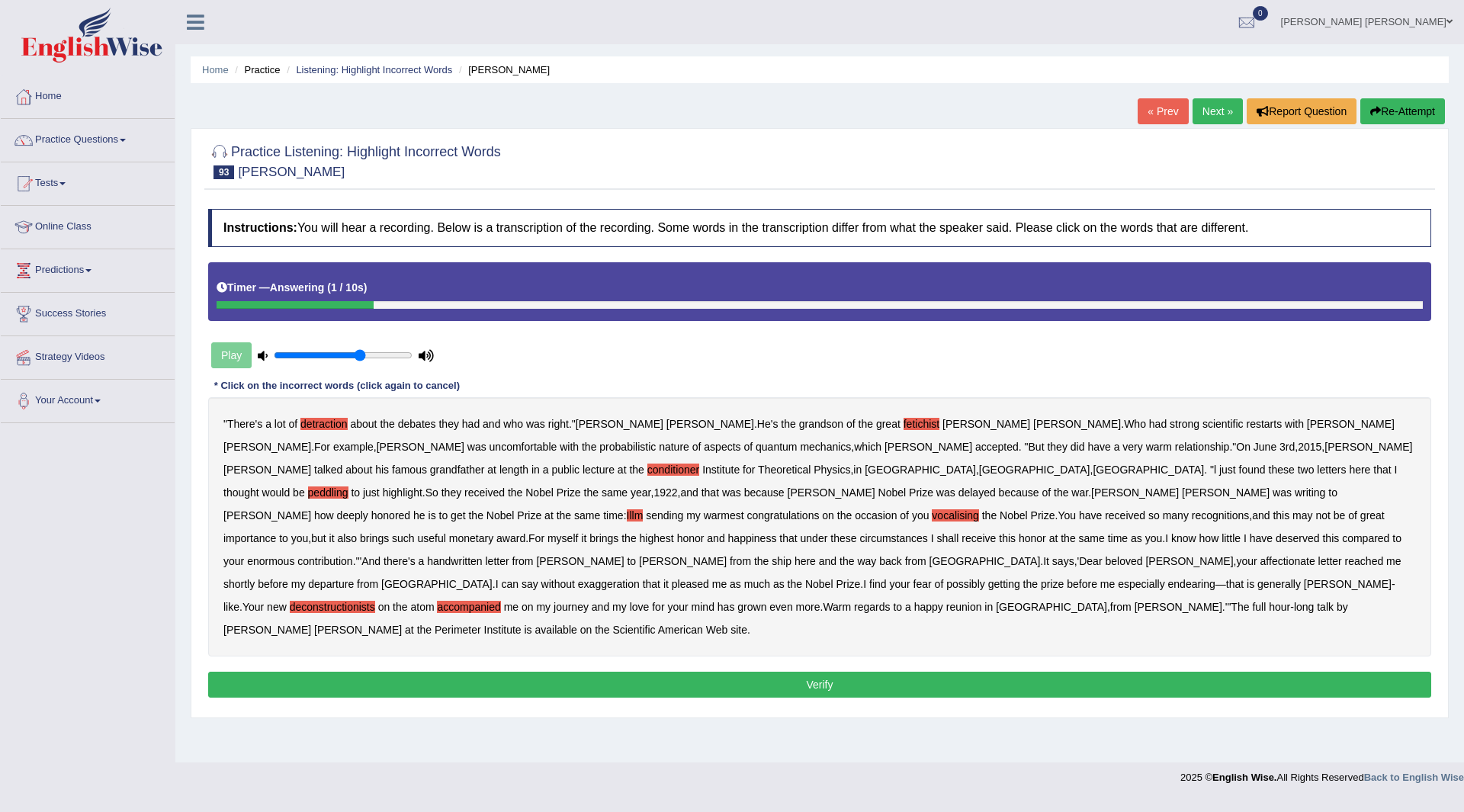
click at [435, 672] on button "Verify" at bounding box center [819, 684] width 1223 height 26
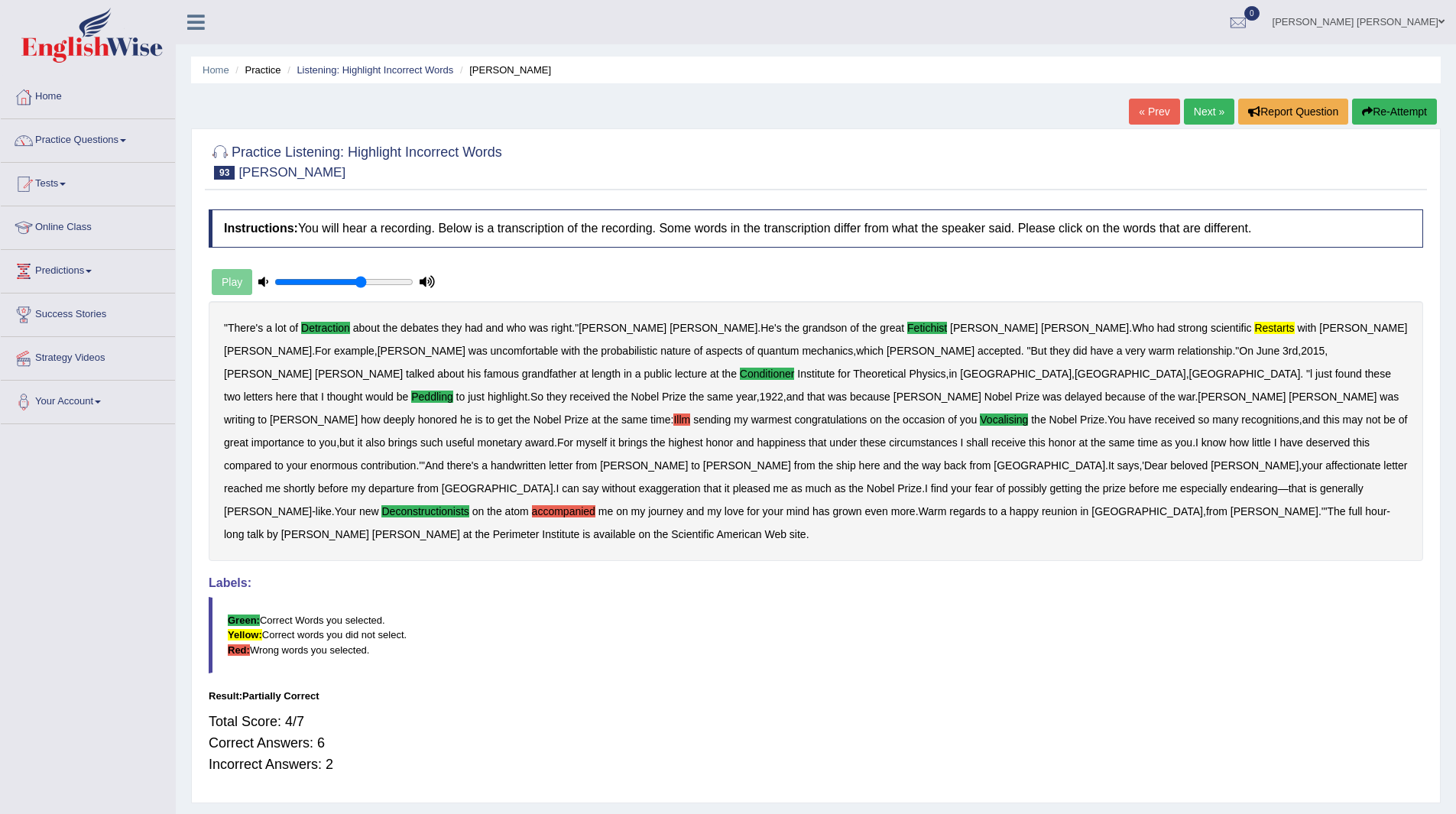
click at [1197, 113] on link "Next »" at bounding box center [1209, 111] width 51 height 26
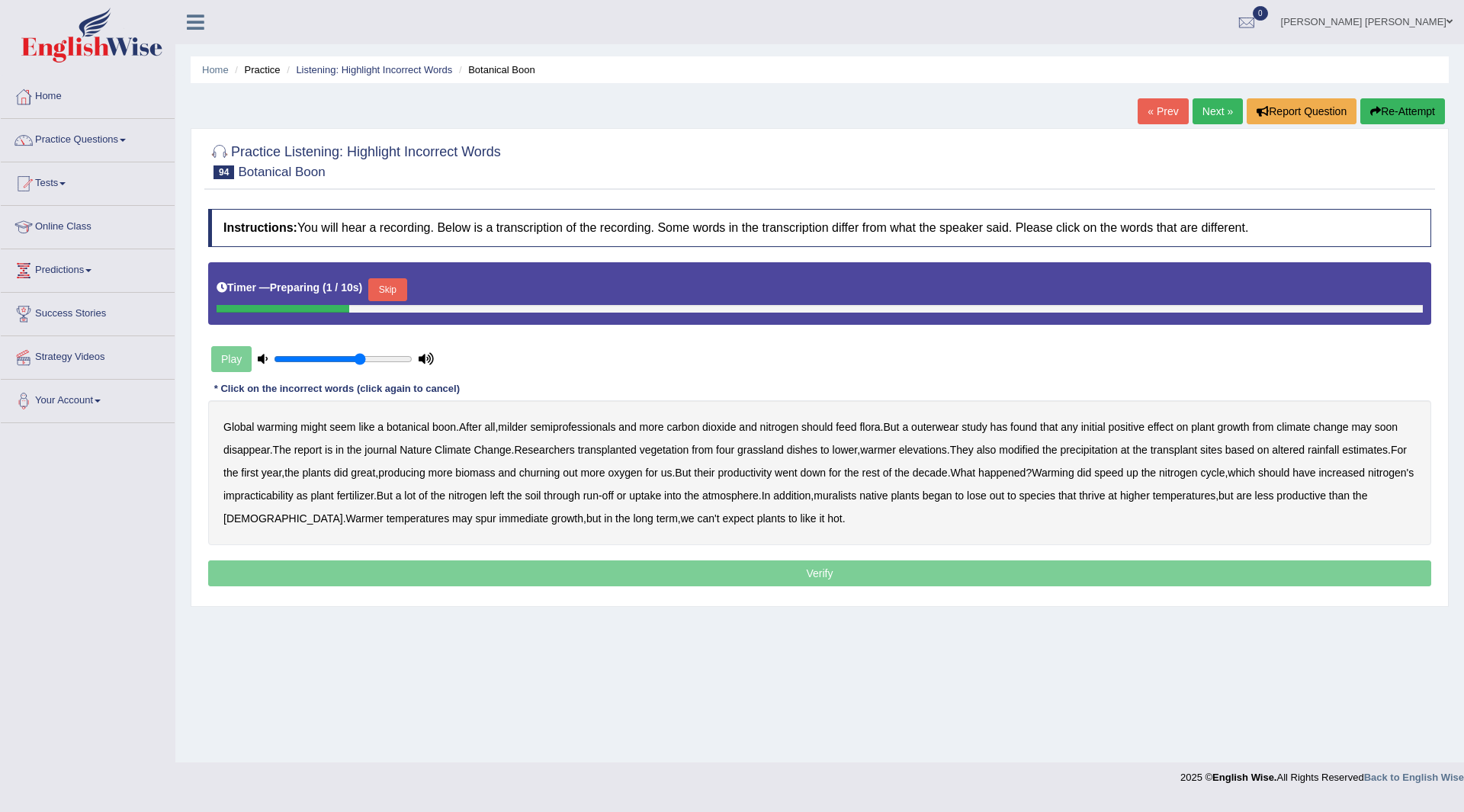
click at [387, 286] on button "Skip" at bounding box center [387, 290] width 38 height 23
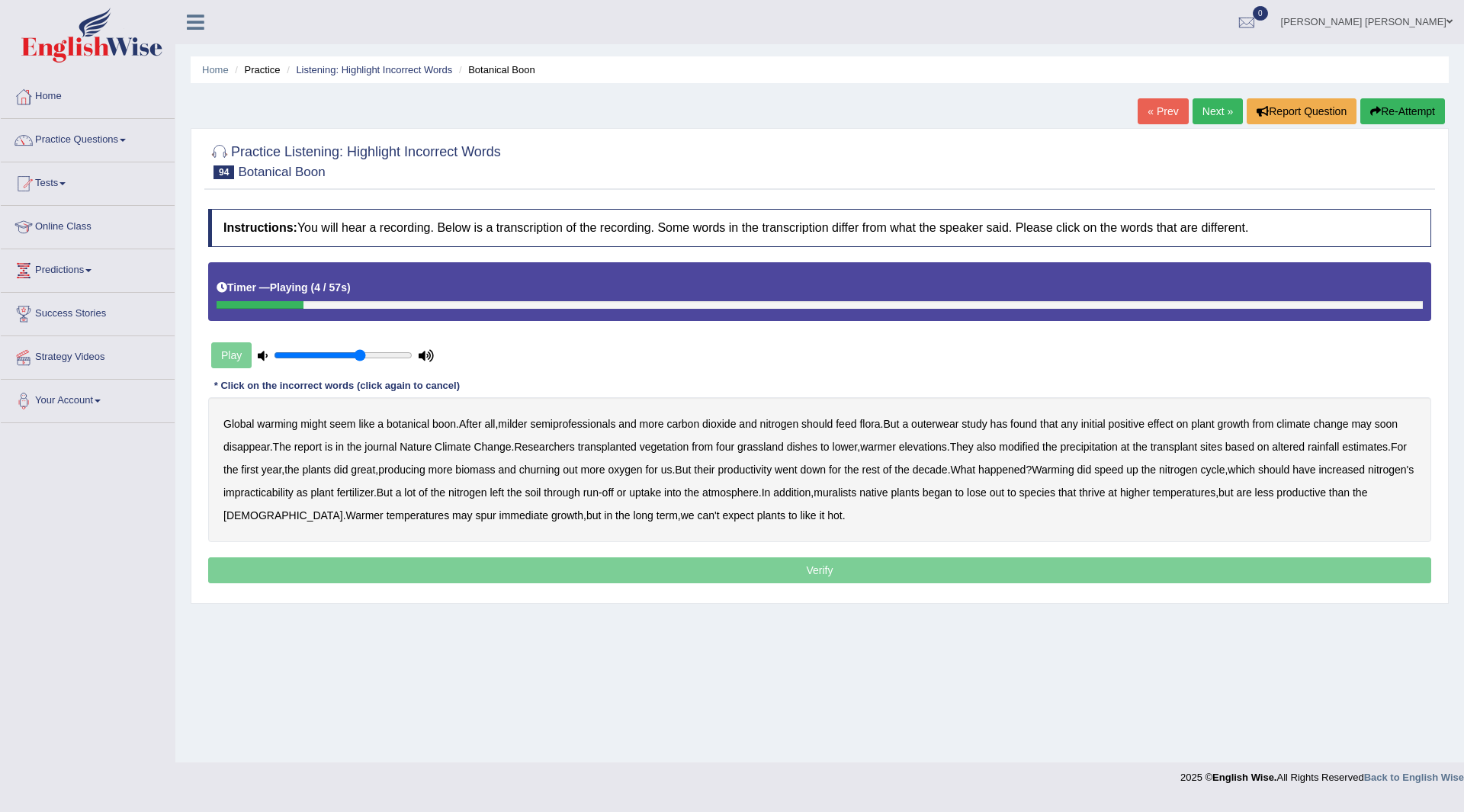
click at [574, 425] on b "semiprofessionals" at bounding box center [573, 424] width 85 height 12
click at [940, 426] on b "outerwear" at bounding box center [935, 424] width 47 height 12
click at [807, 449] on b "dishes" at bounding box center [802, 447] width 30 height 12
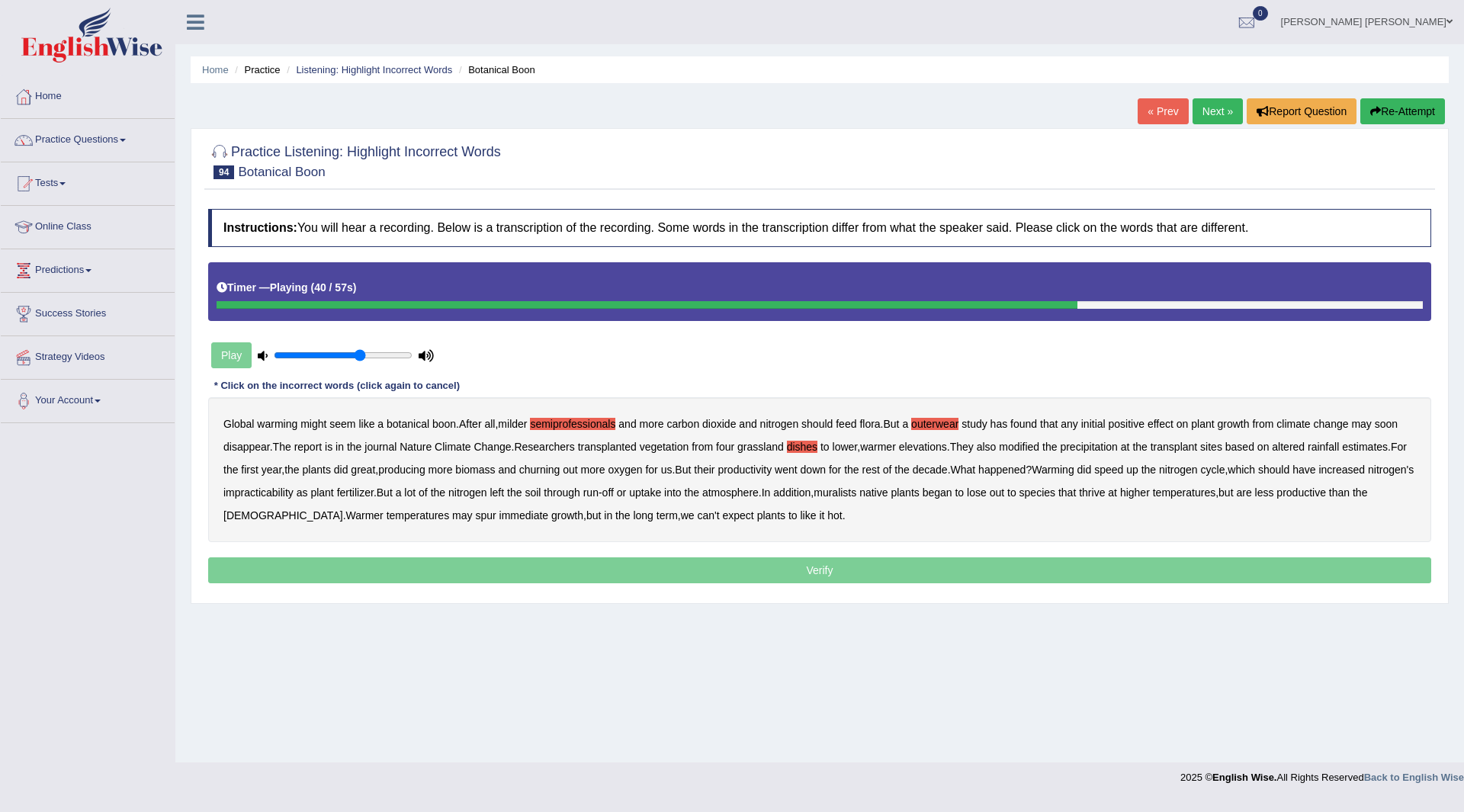
click at [293, 495] on b "impracticability" at bounding box center [259, 493] width 70 height 12
click at [856, 496] on b "muralists" at bounding box center [835, 493] width 43 height 12
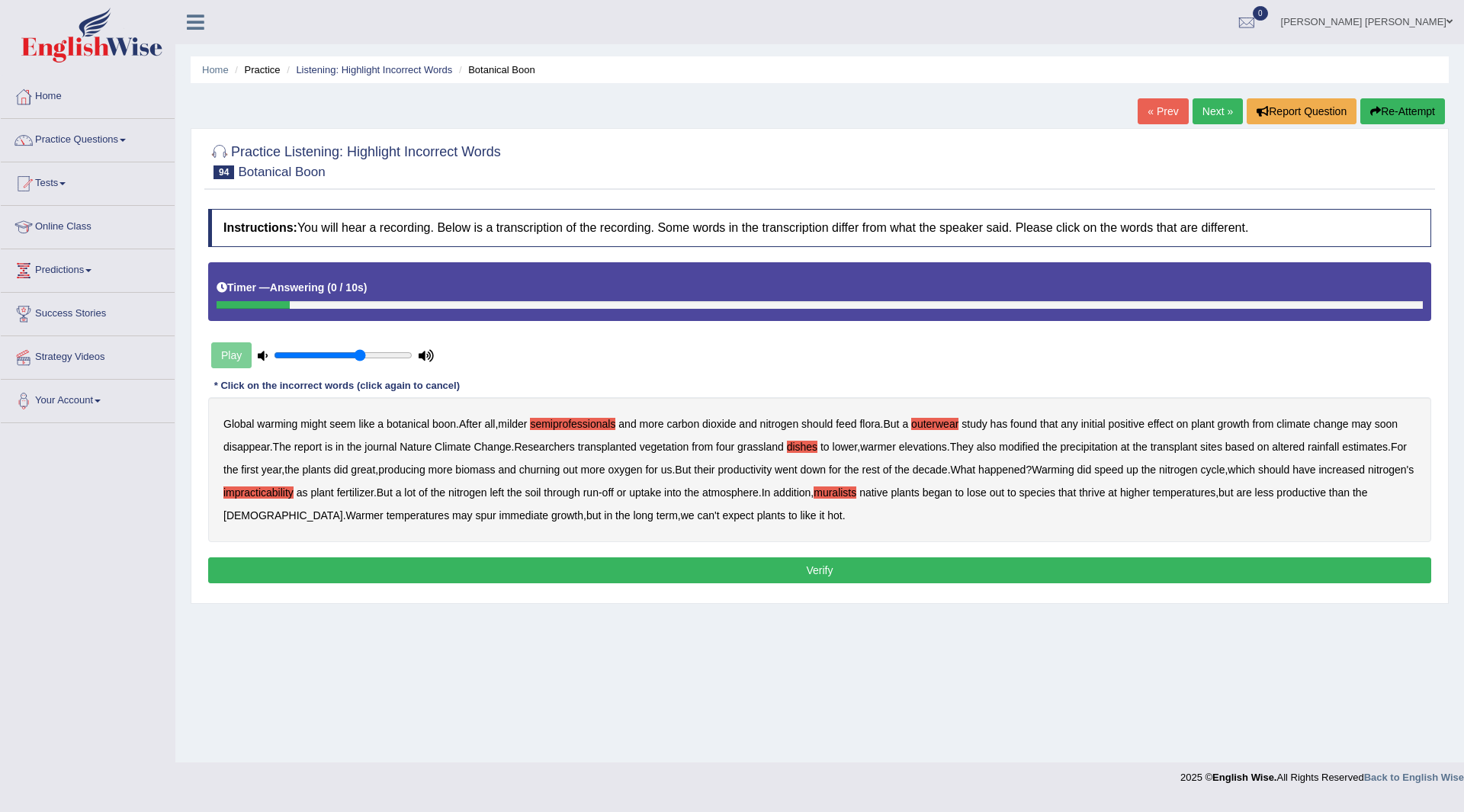
click at [757, 572] on button "Verify" at bounding box center [819, 570] width 1223 height 26
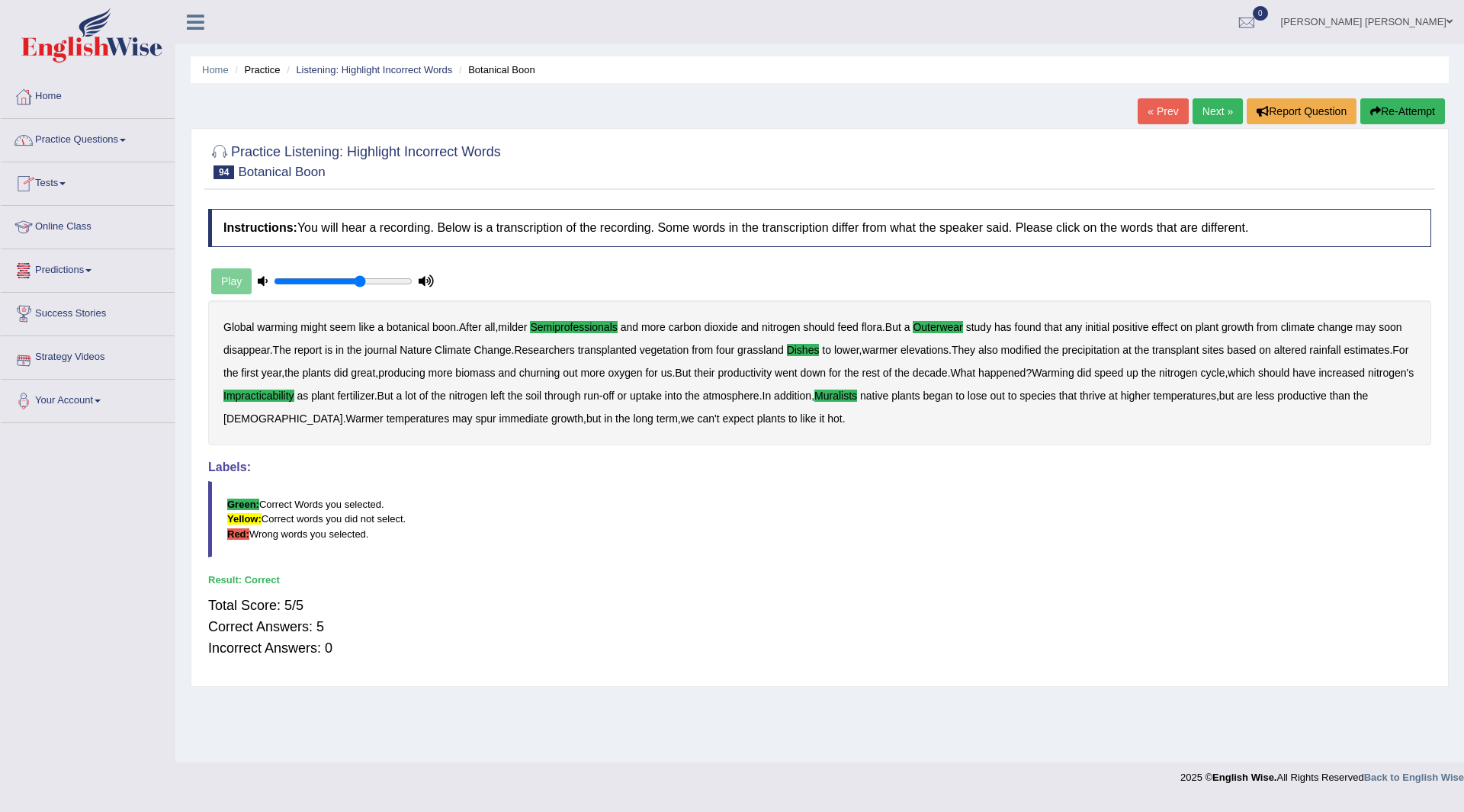
click at [1210, 105] on link "Next »" at bounding box center [1218, 111] width 51 height 26
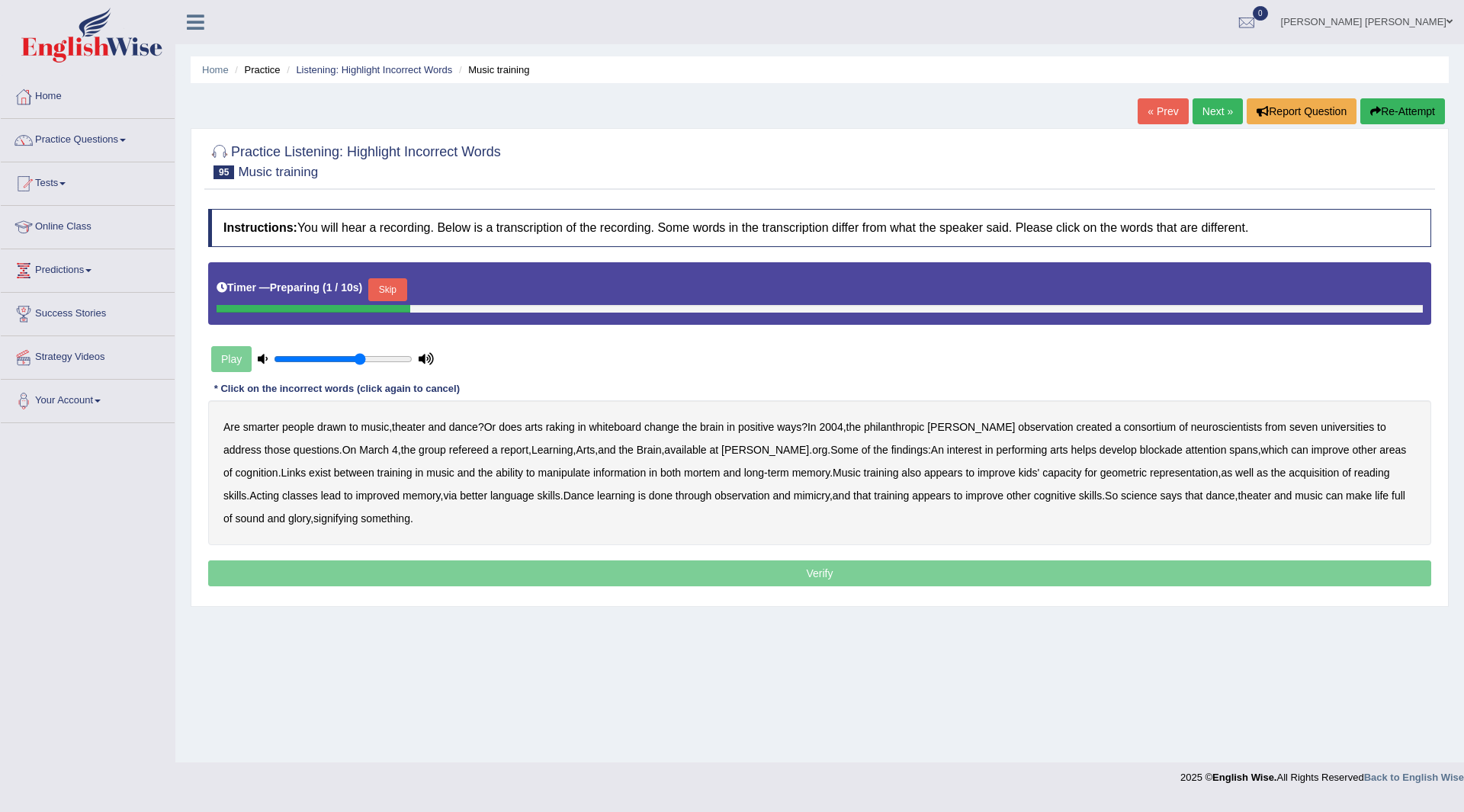
click at [394, 286] on button "Skip" at bounding box center [387, 290] width 38 height 23
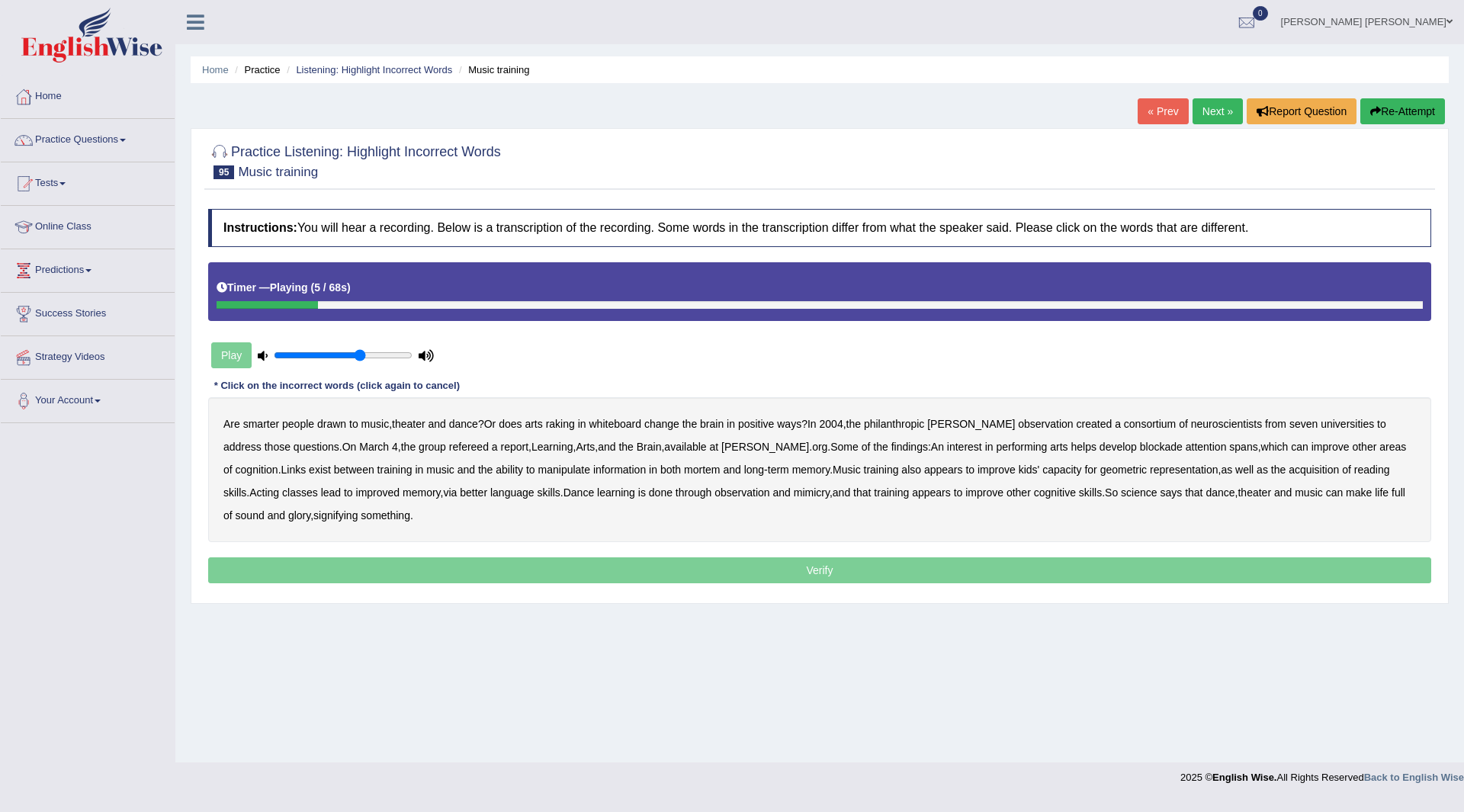
click at [619, 426] on b "whiteboard" at bounding box center [615, 424] width 52 height 12
click at [1140, 449] on b "blockade" at bounding box center [1161, 447] width 43 height 12
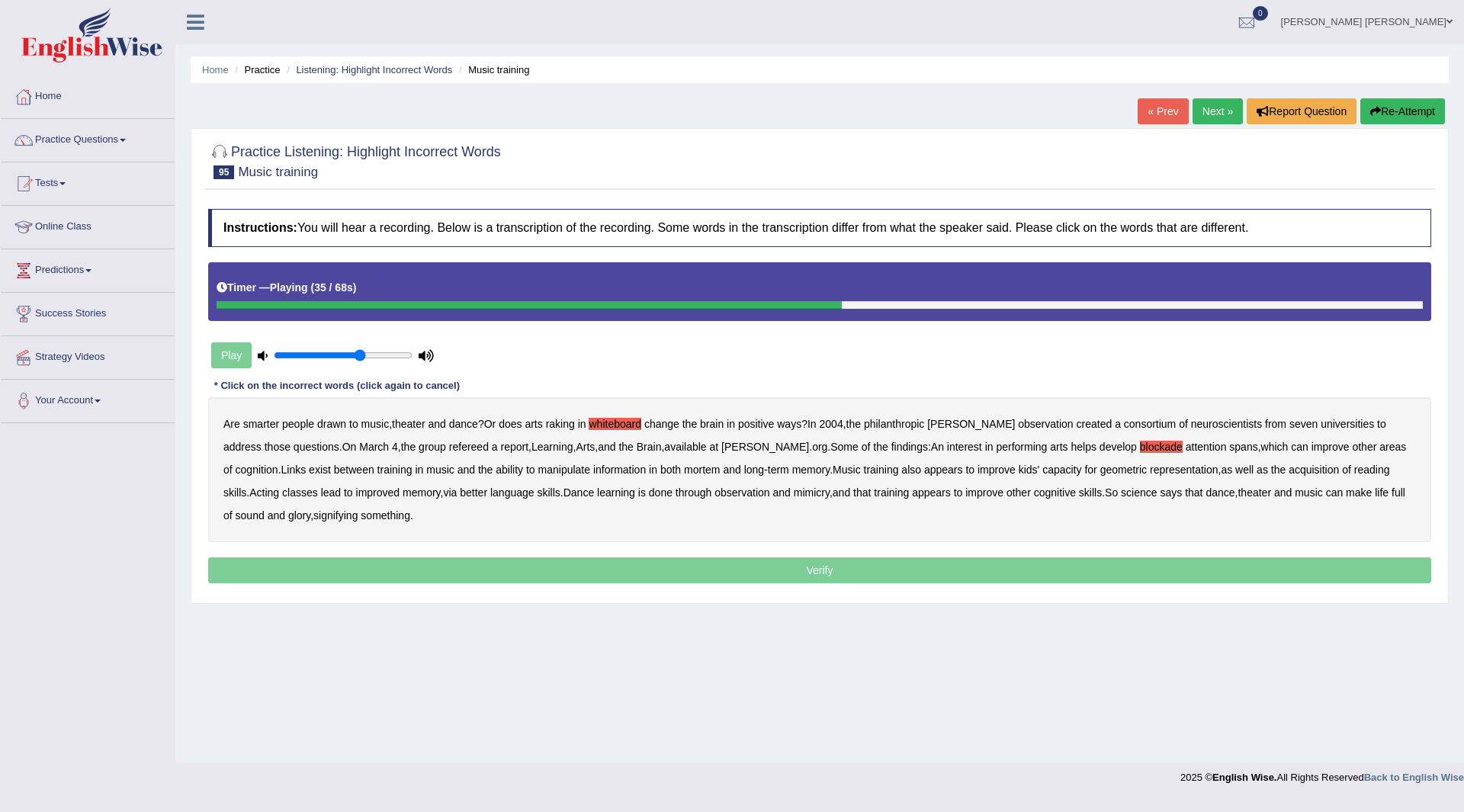
click at [684, 466] on b "mortem" at bounding box center [702, 470] width 36 height 12
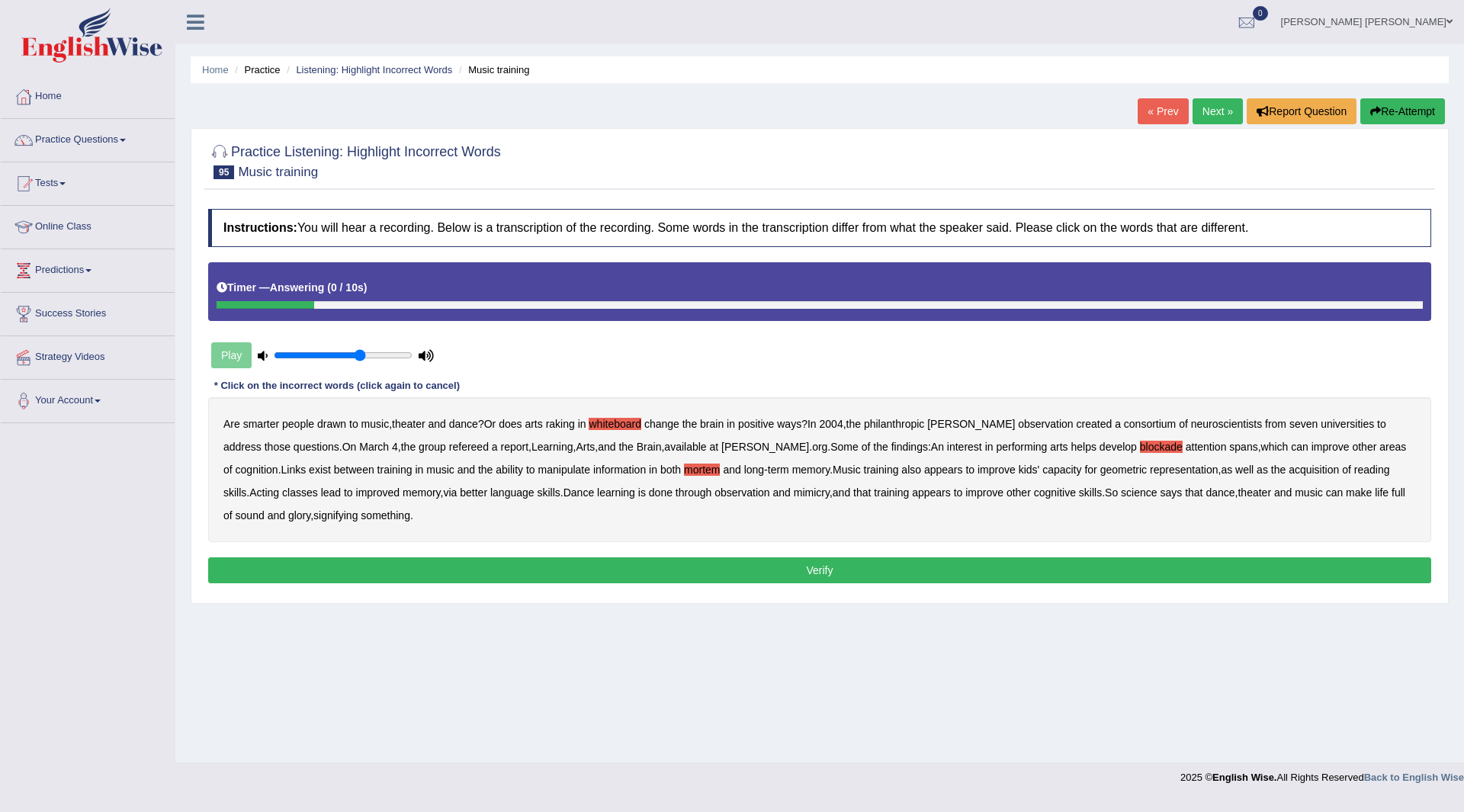
click at [640, 569] on button "Verify" at bounding box center [819, 570] width 1223 height 26
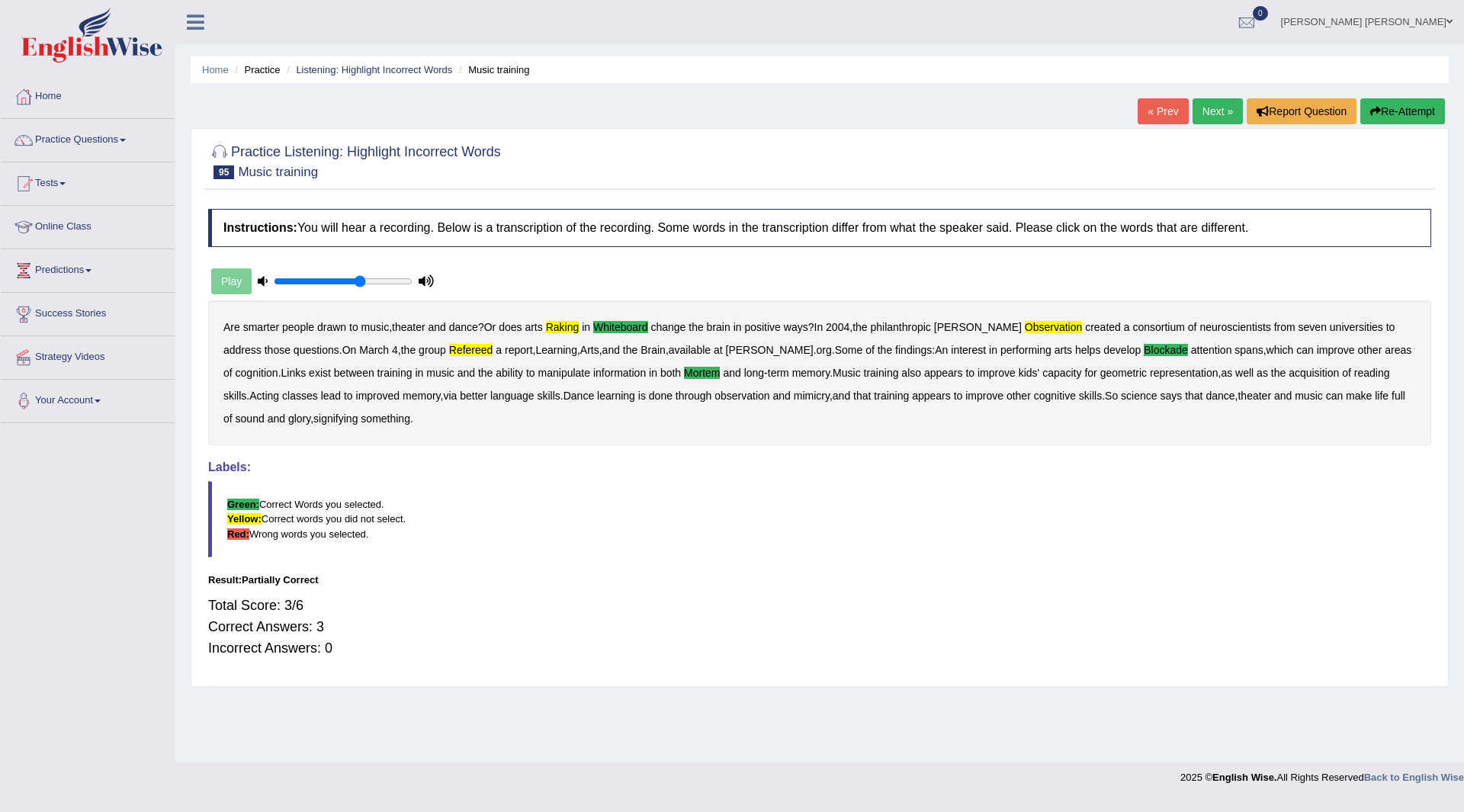
drag, startPoint x: 1205, startPoint y: 105, endPoint x: 1182, endPoint y: 115, distance: 25.1
click at [1205, 105] on link "Next »" at bounding box center [1218, 111] width 51 height 26
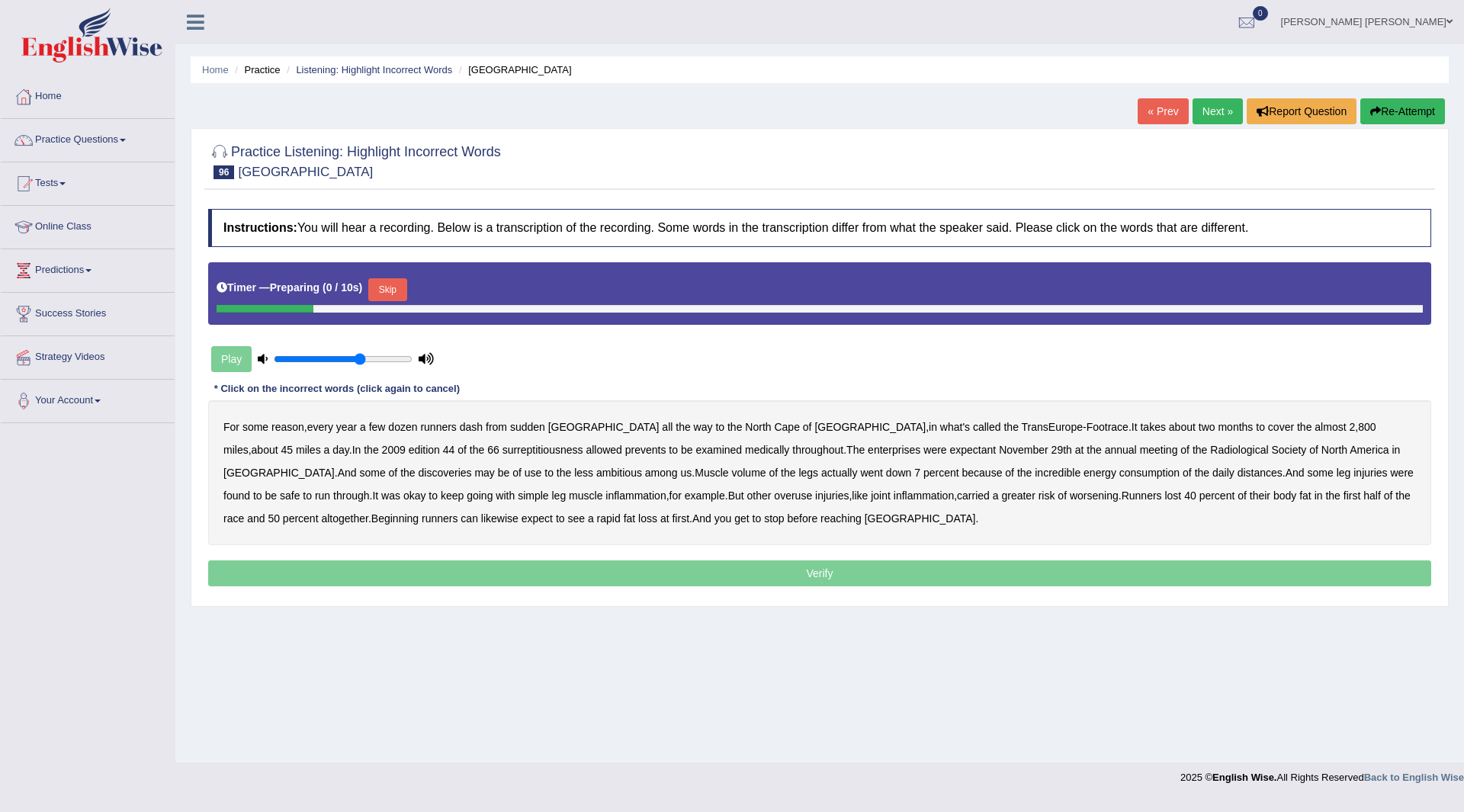
click at [384, 283] on button "Skip" at bounding box center [387, 290] width 38 height 23
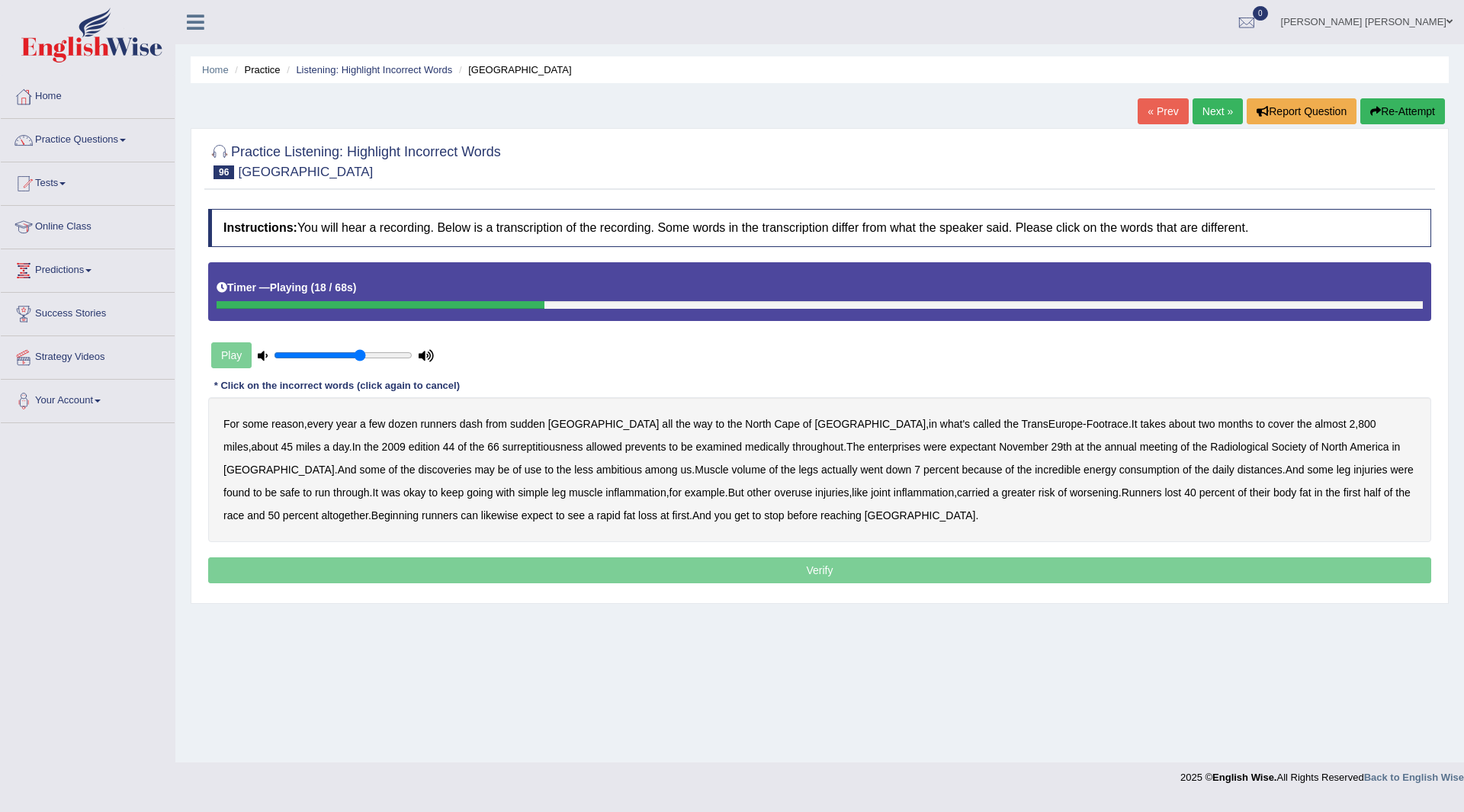
click at [503, 450] on b "surreptitiousness" at bounding box center [543, 447] width 81 height 12
click at [625, 448] on b "prevents" at bounding box center [646, 447] width 41 height 12
click at [868, 441] on b "enterprises" at bounding box center [894, 447] width 52 height 12
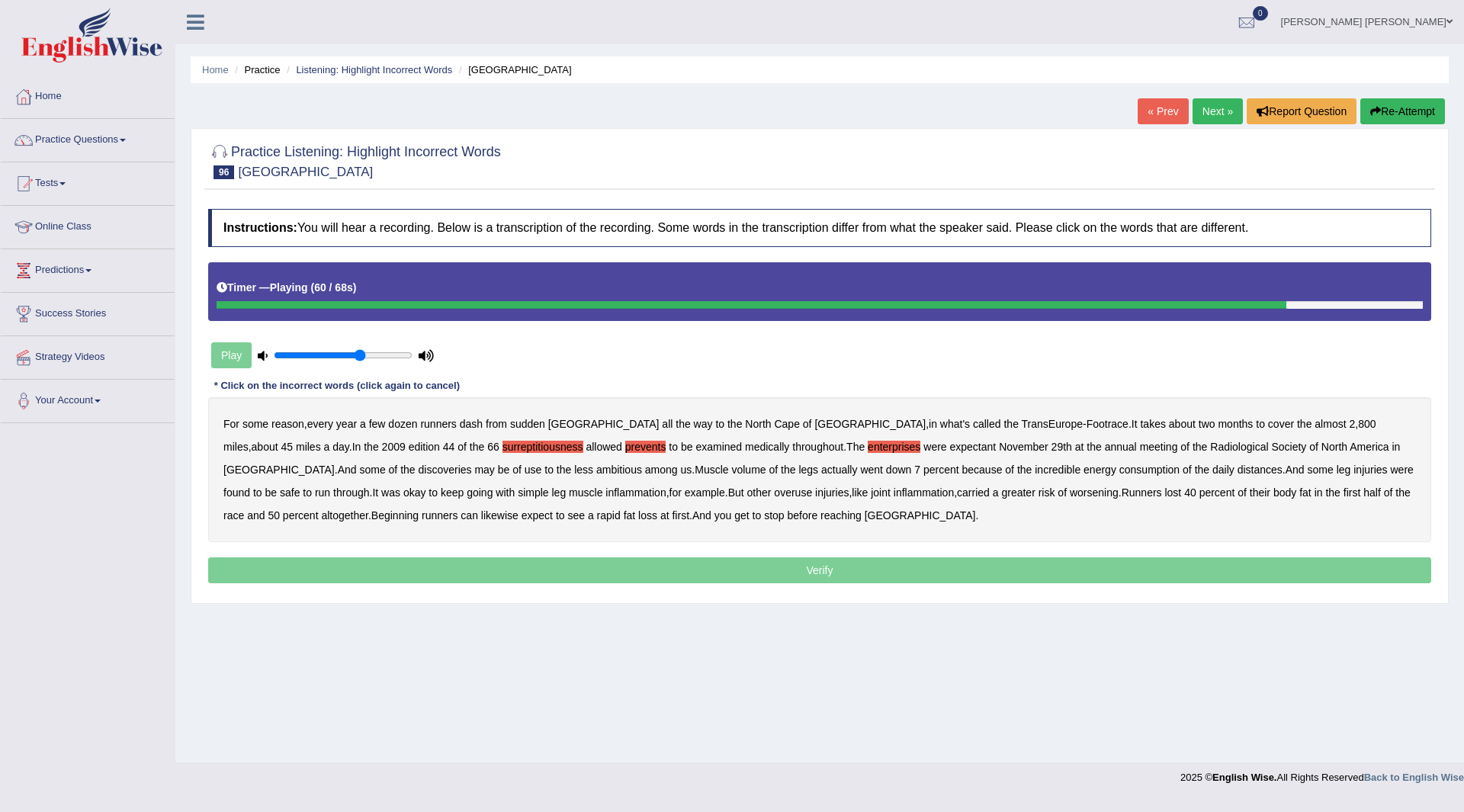
click at [730, 572] on p "Verify" at bounding box center [819, 570] width 1223 height 26
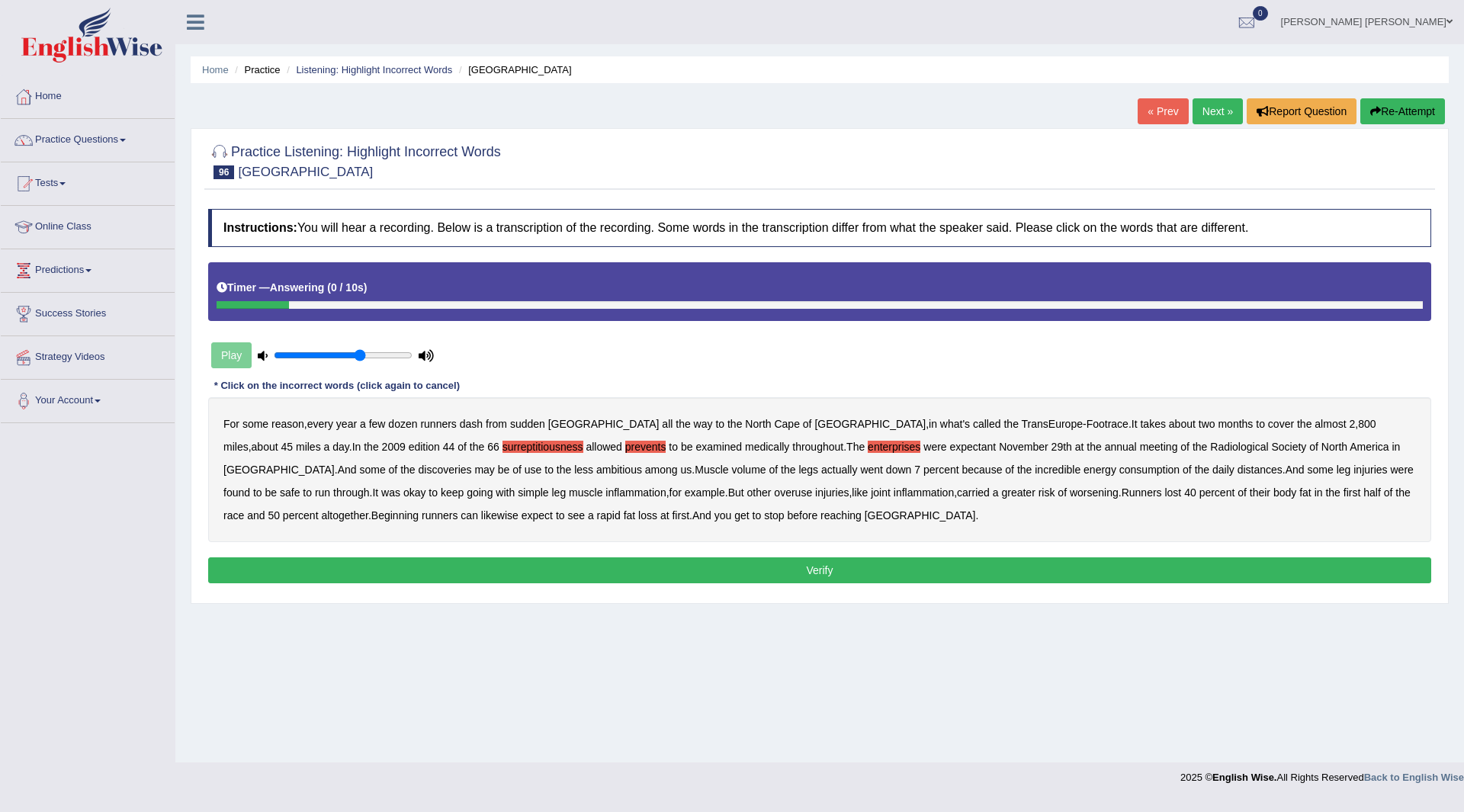
click at [587, 569] on button "Verify" at bounding box center [819, 570] width 1223 height 26
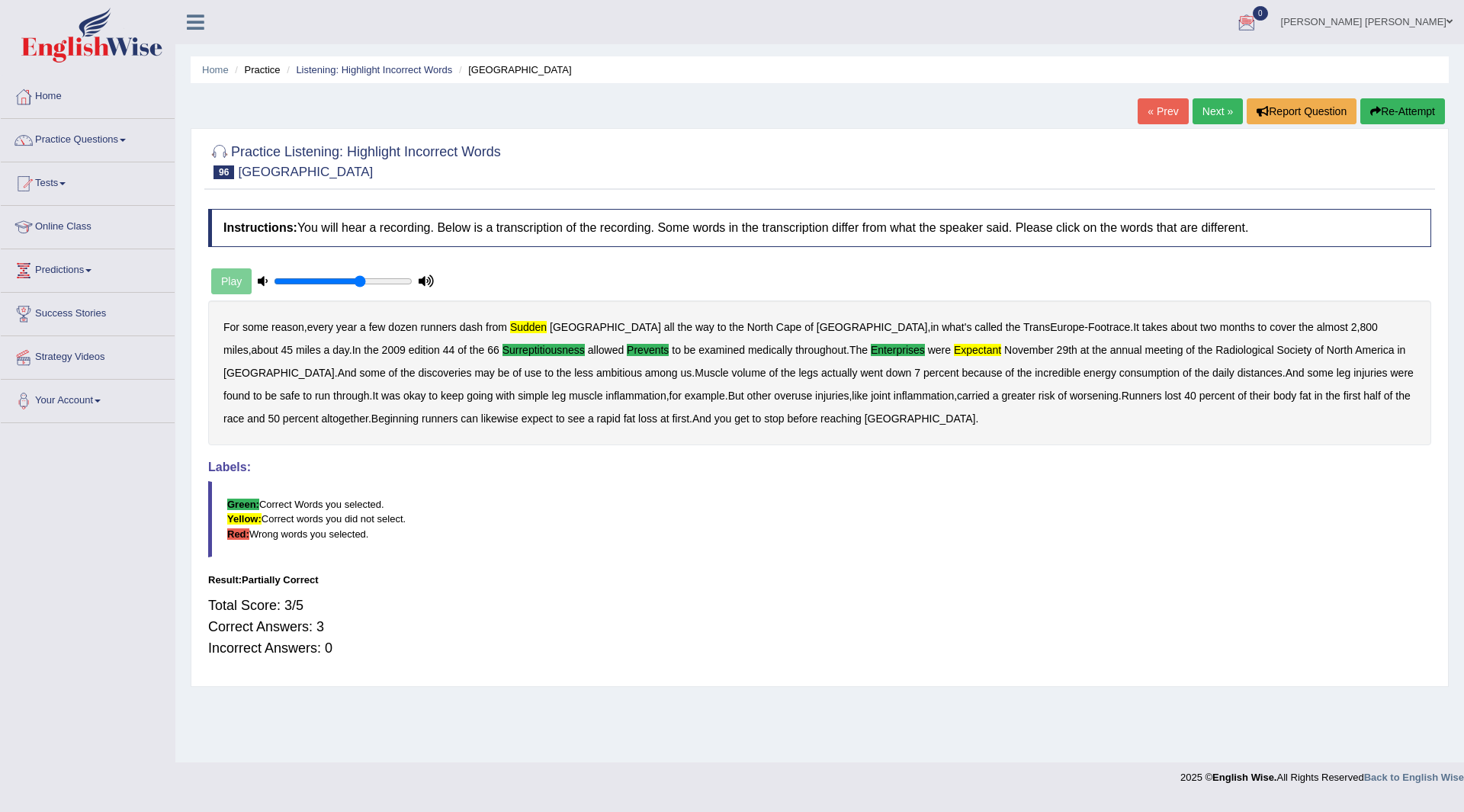
click at [1197, 110] on link "Next »" at bounding box center [1218, 111] width 51 height 26
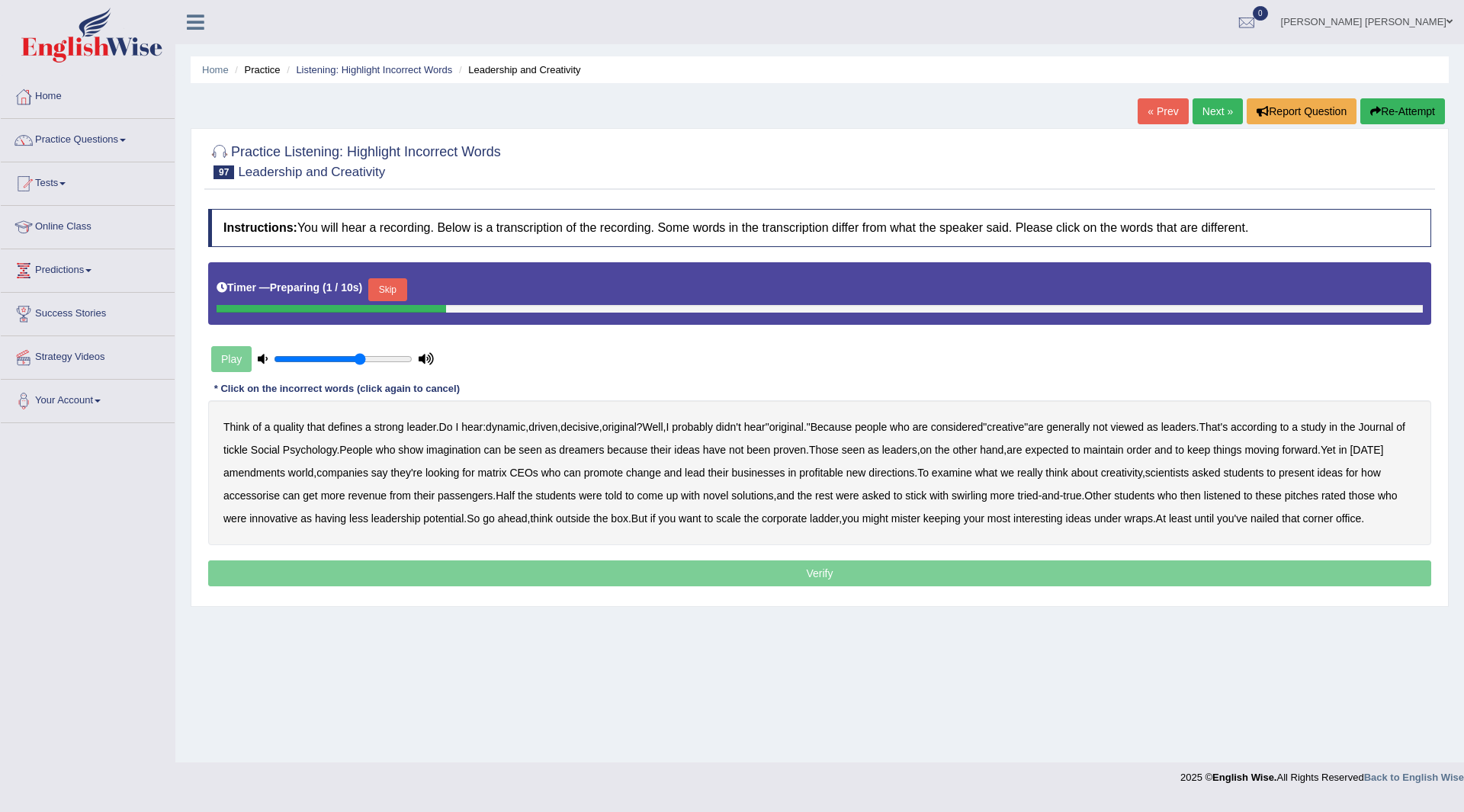
click at [401, 291] on button "Skip" at bounding box center [387, 290] width 38 height 23
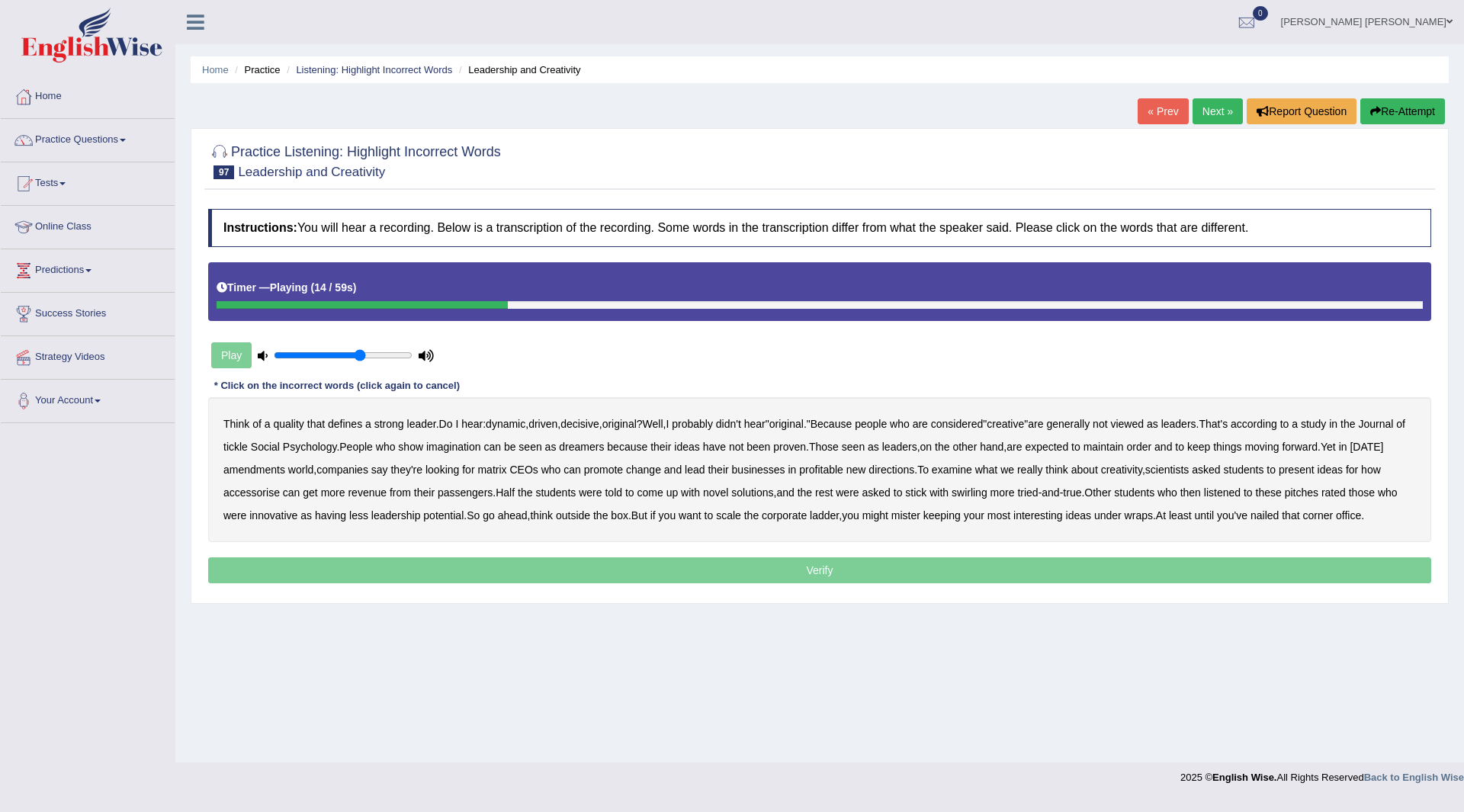
click at [248, 447] on b "tickle" at bounding box center [235, 447] width 24 height 12
click at [285, 474] on b "amendments" at bounding box center [255, 470] width 62 height 12
click at [506, 471] on b "matrix" at bounding box center [491, 470] width 29 height 12
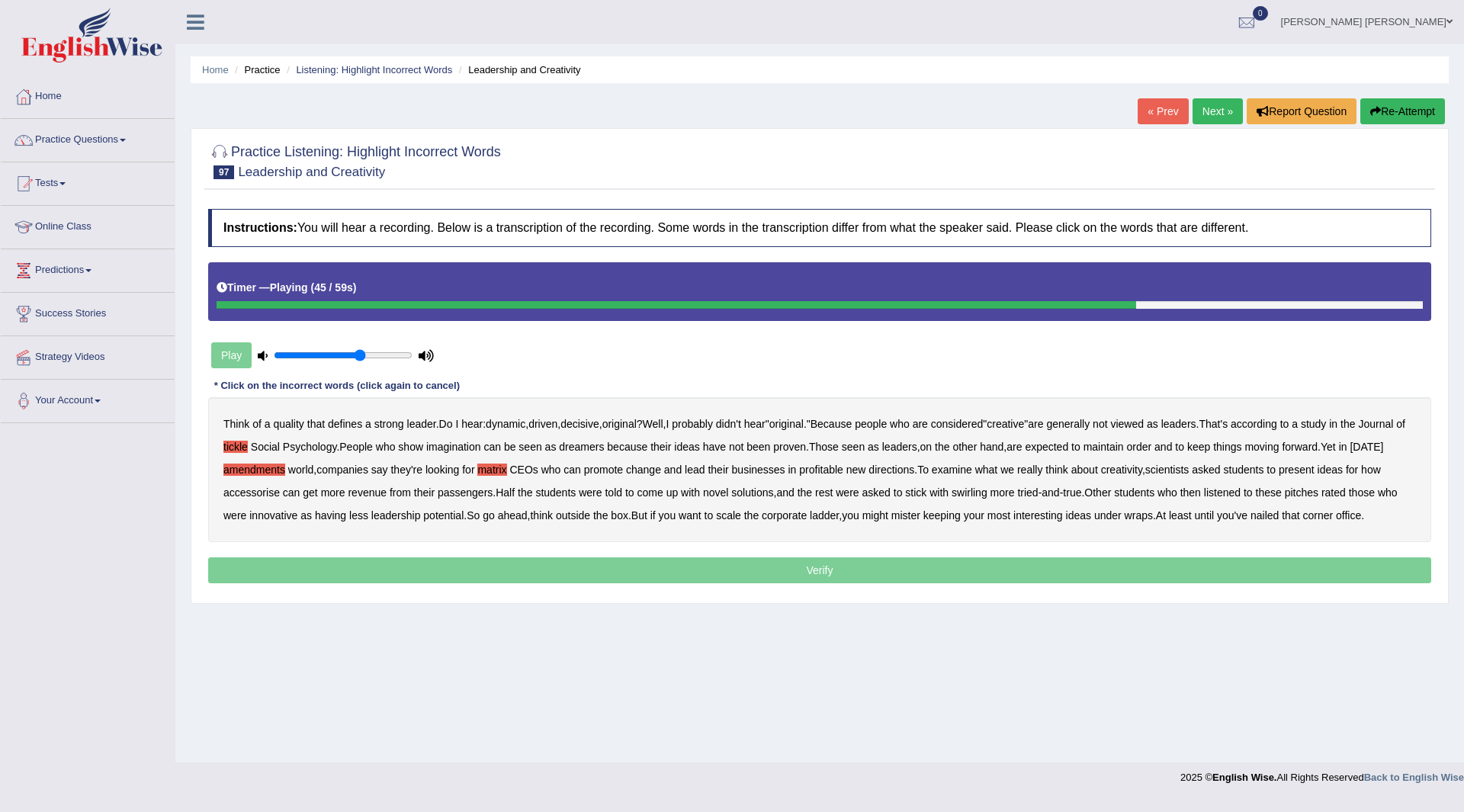
click at [988, 498] on b "swirling" at bounding box center [969, 493] width 36 height 12
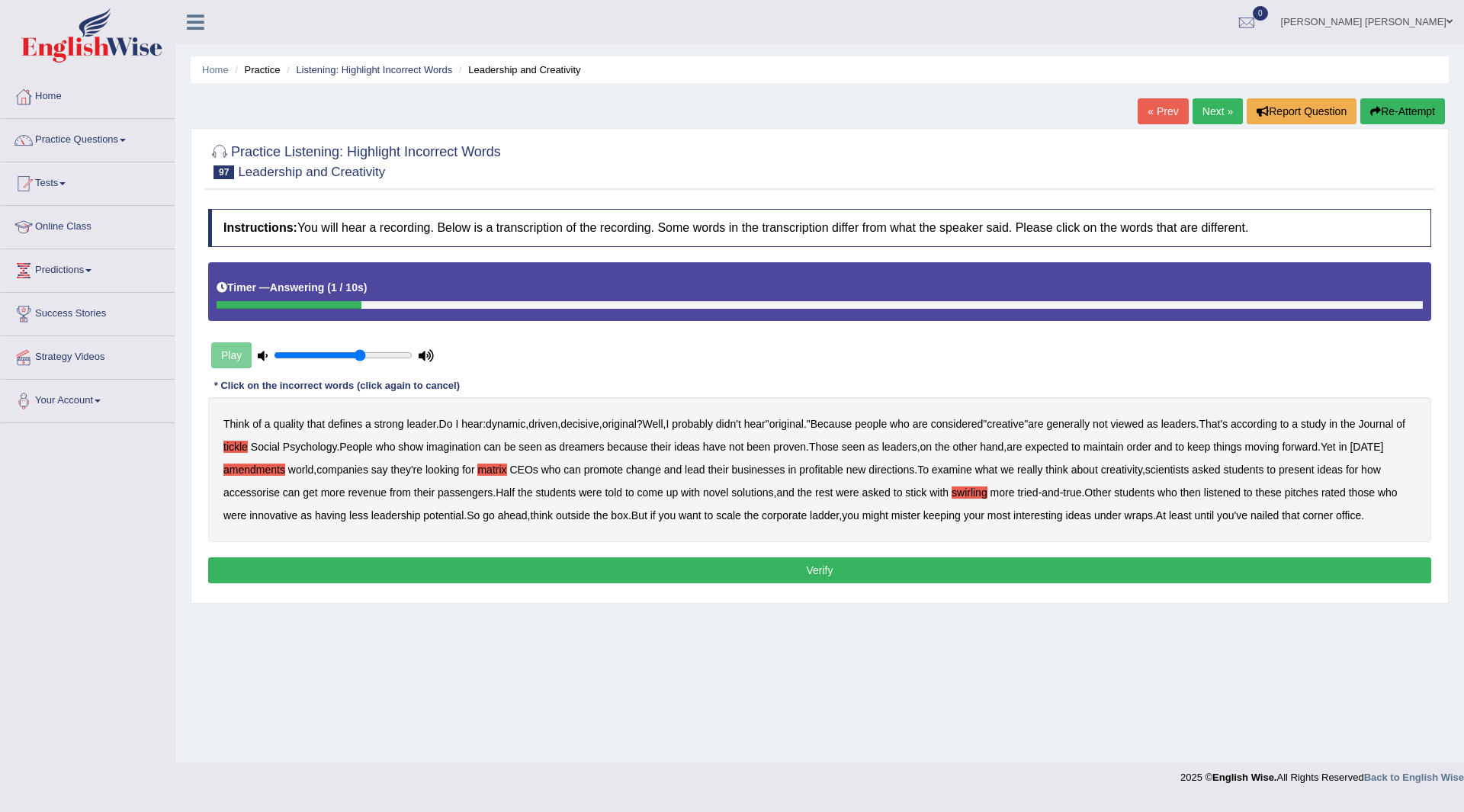
click at [792, 576] on button "Verify" at bounding box center [819, 570] width 1223 height 26
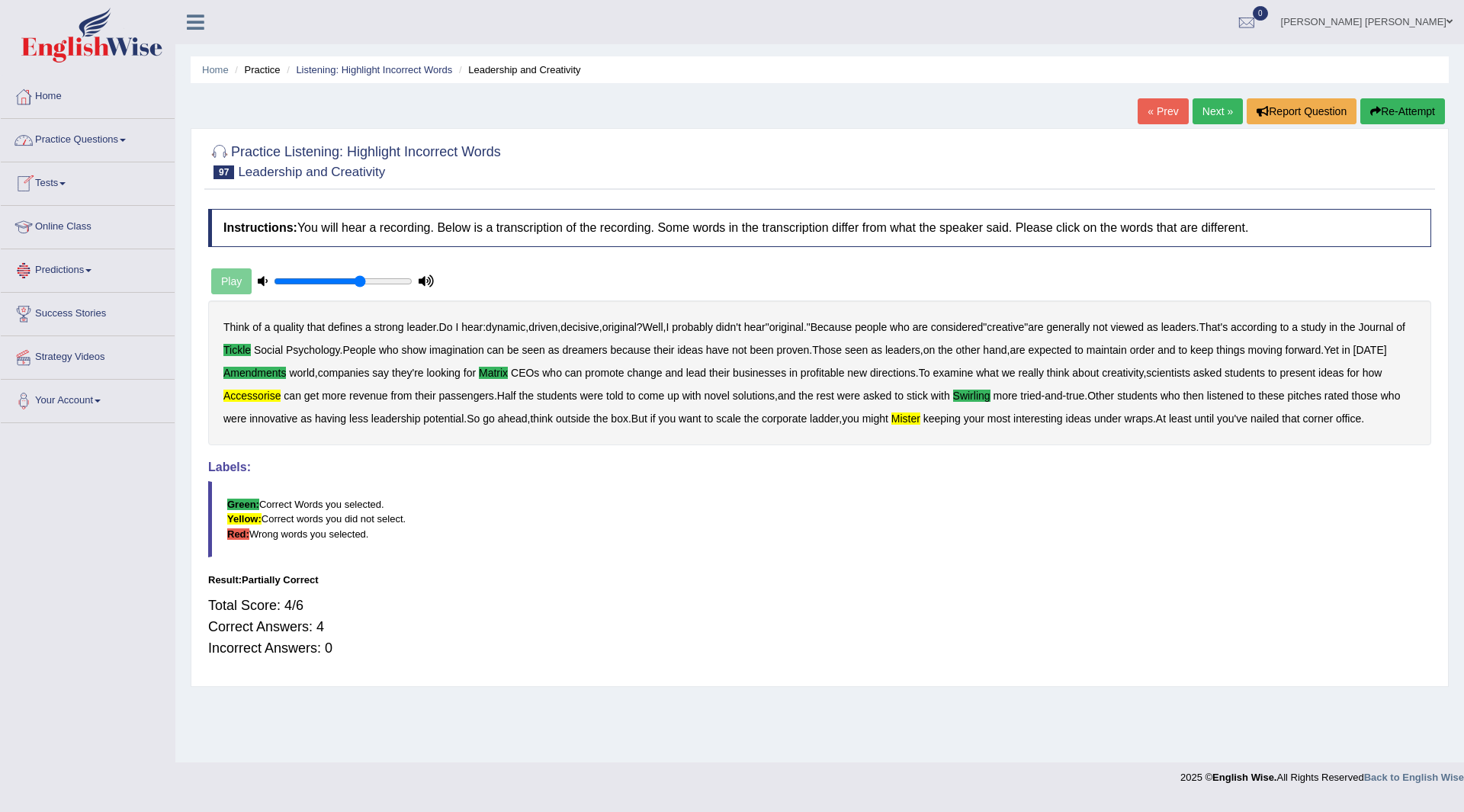
click at [58, 132] on link "Practice Questions" at bounding box center [88, 138] width 174 height 38
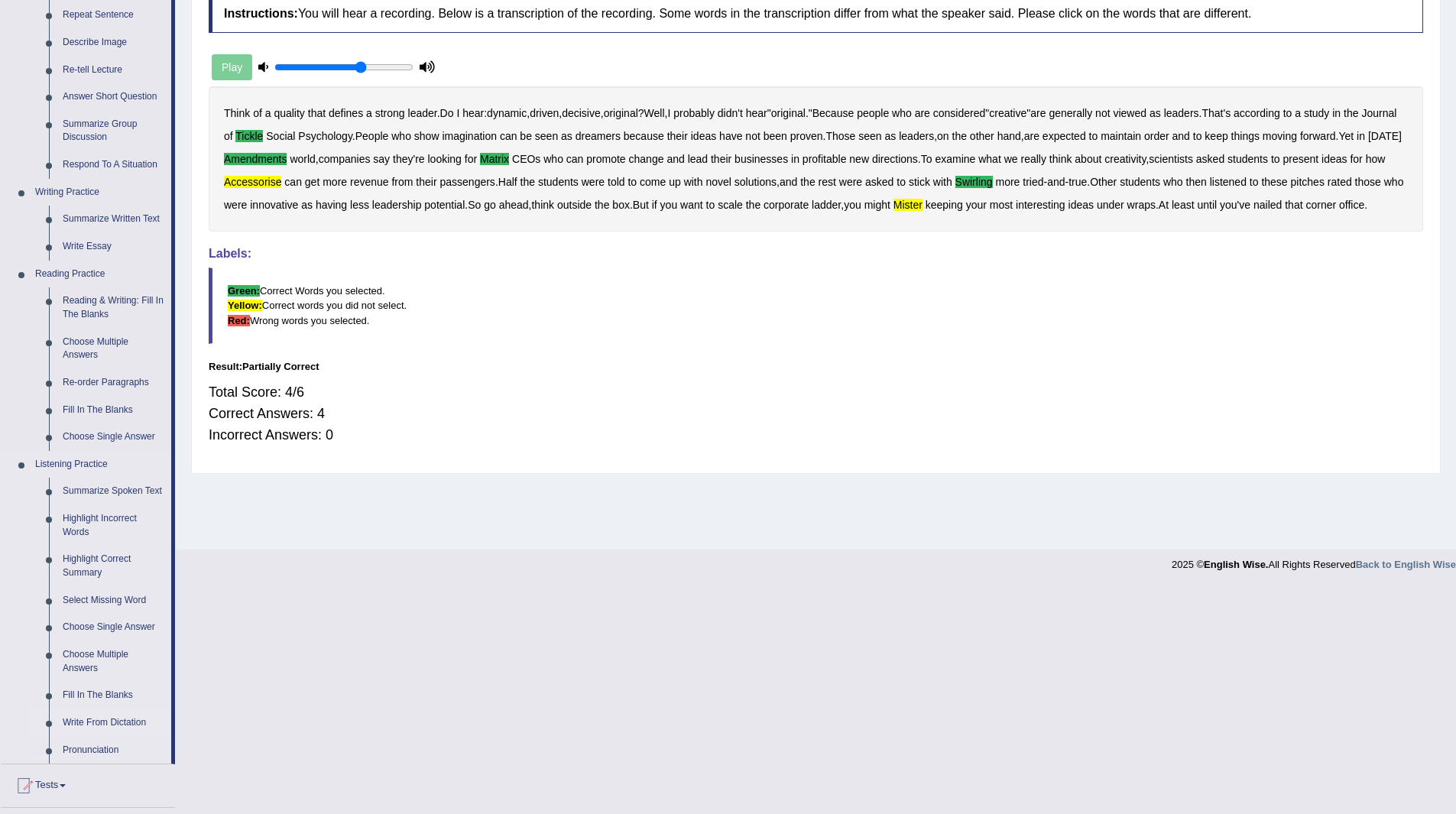
scroll to position [230, 0]
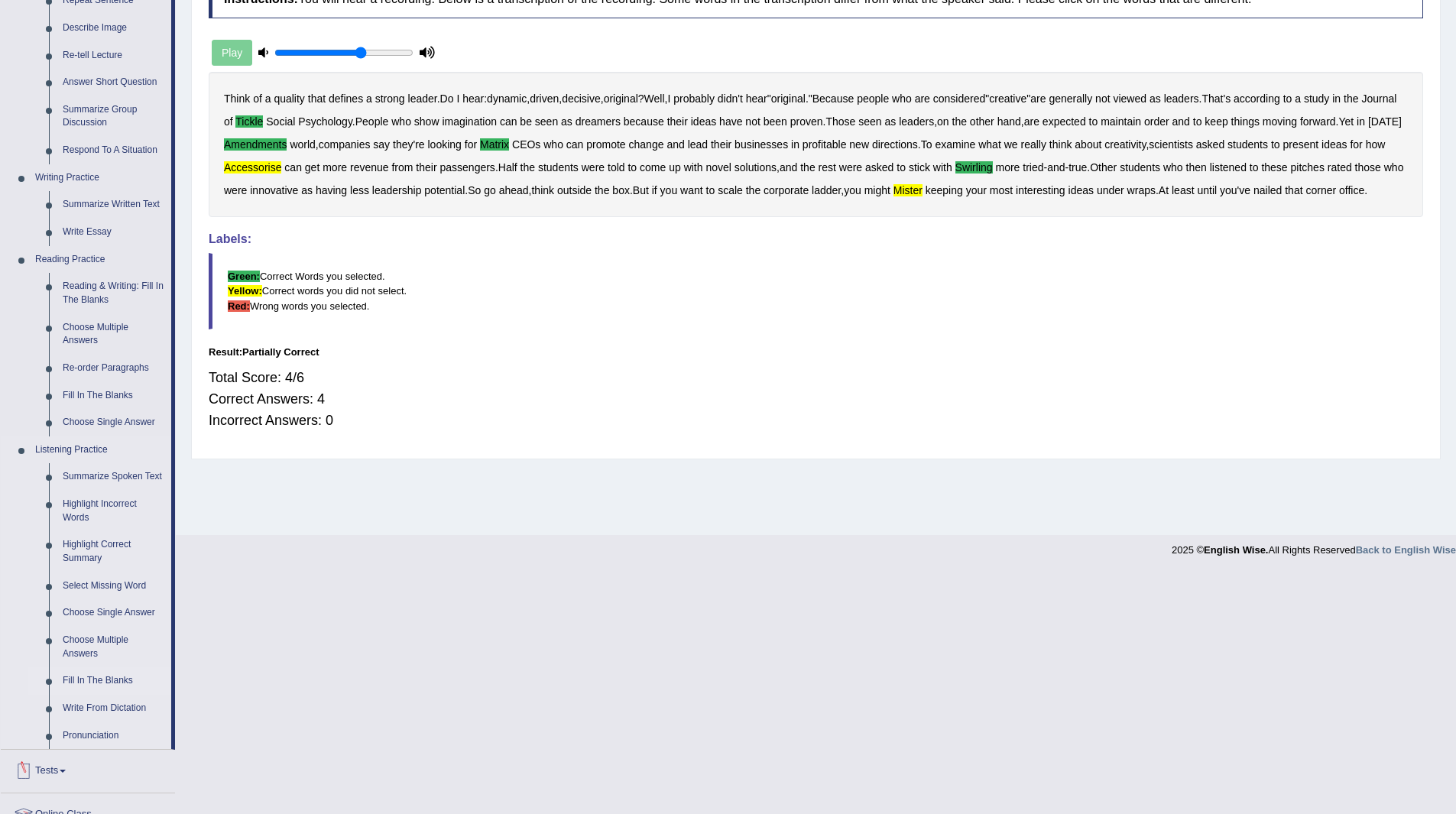
click at [98, 678] on link "Fill In The Blanks" at bounding box center [114, 680] width 116 height 28
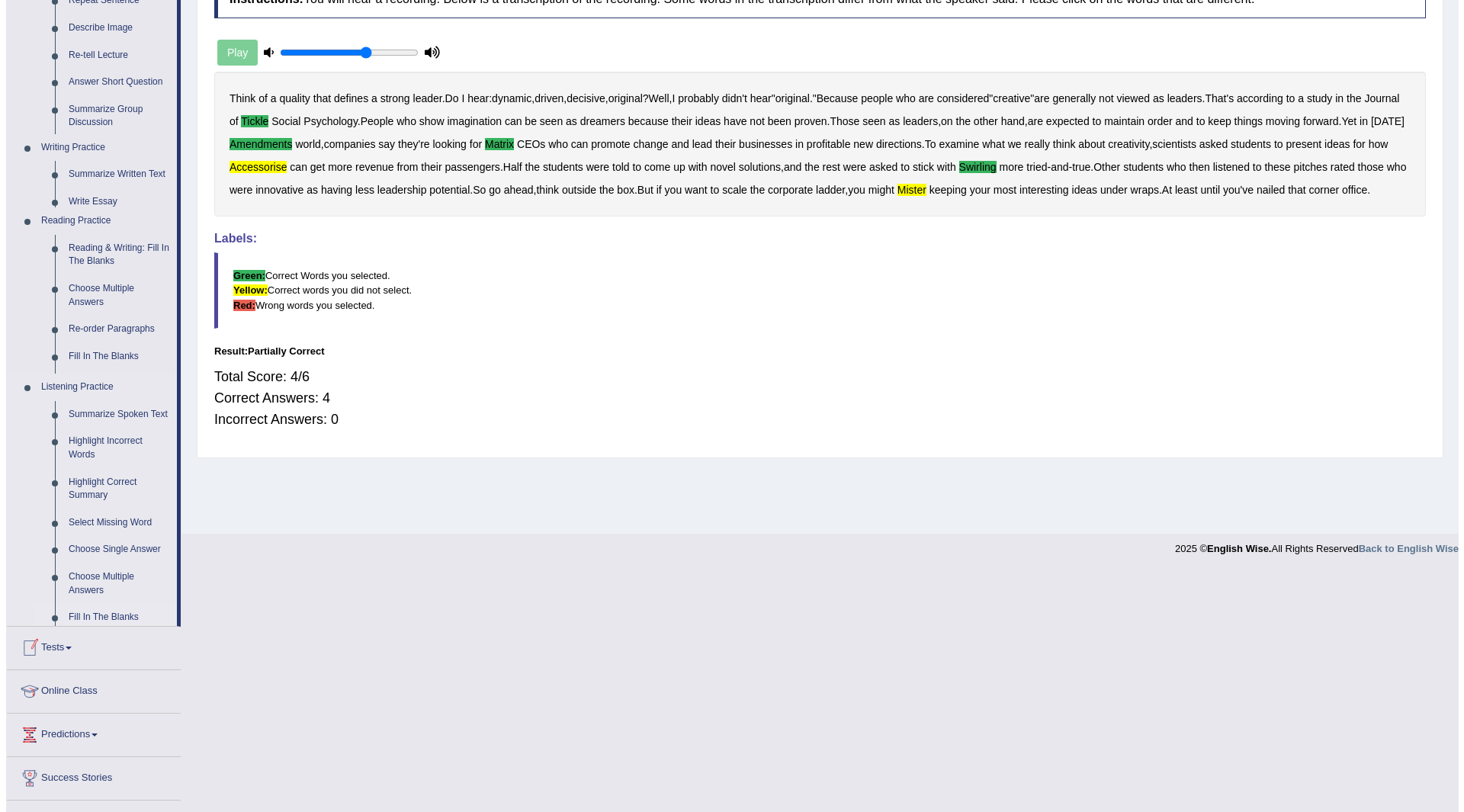
scroll to position [0, 0]
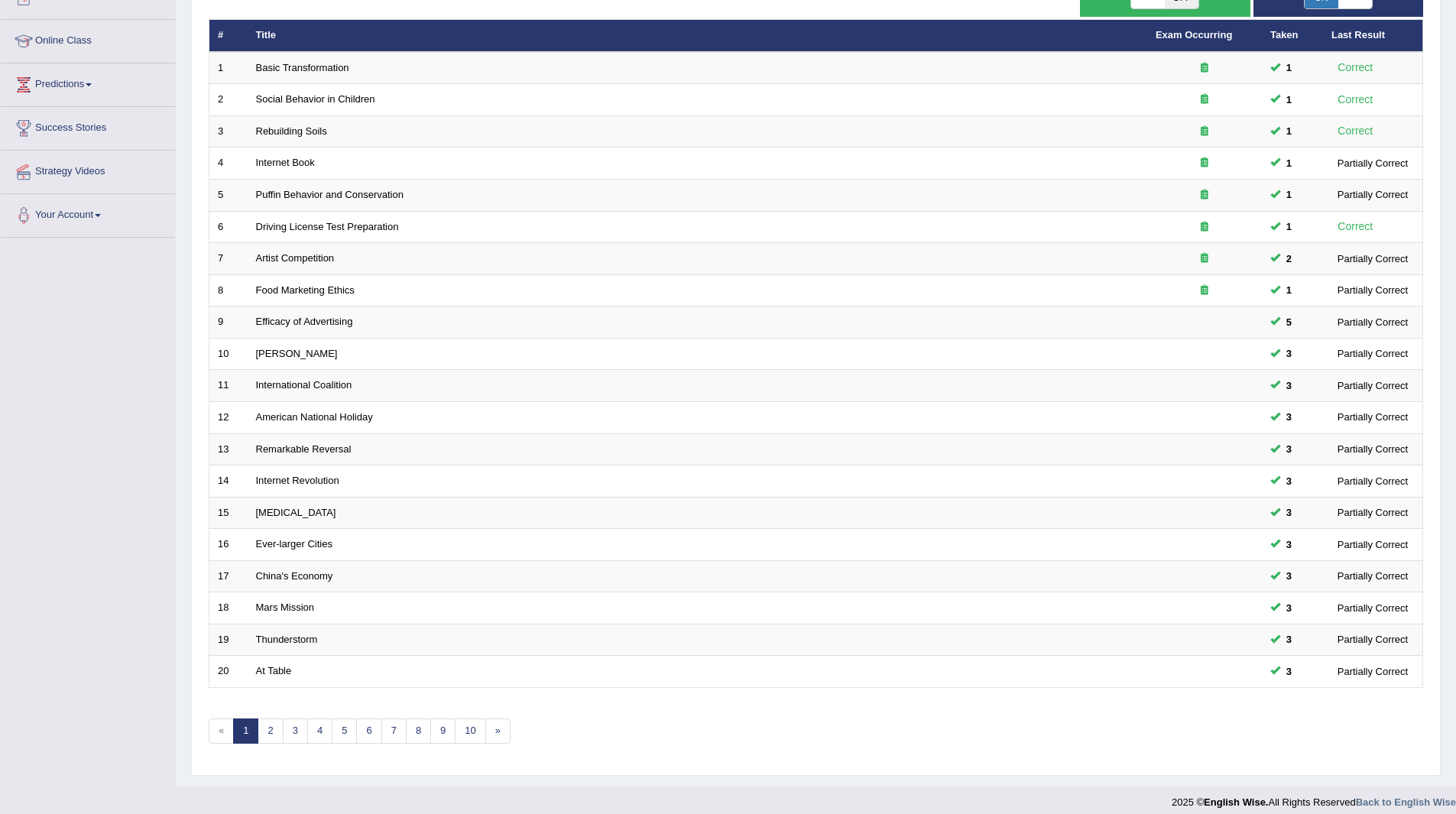
scroll to position [198, 0]
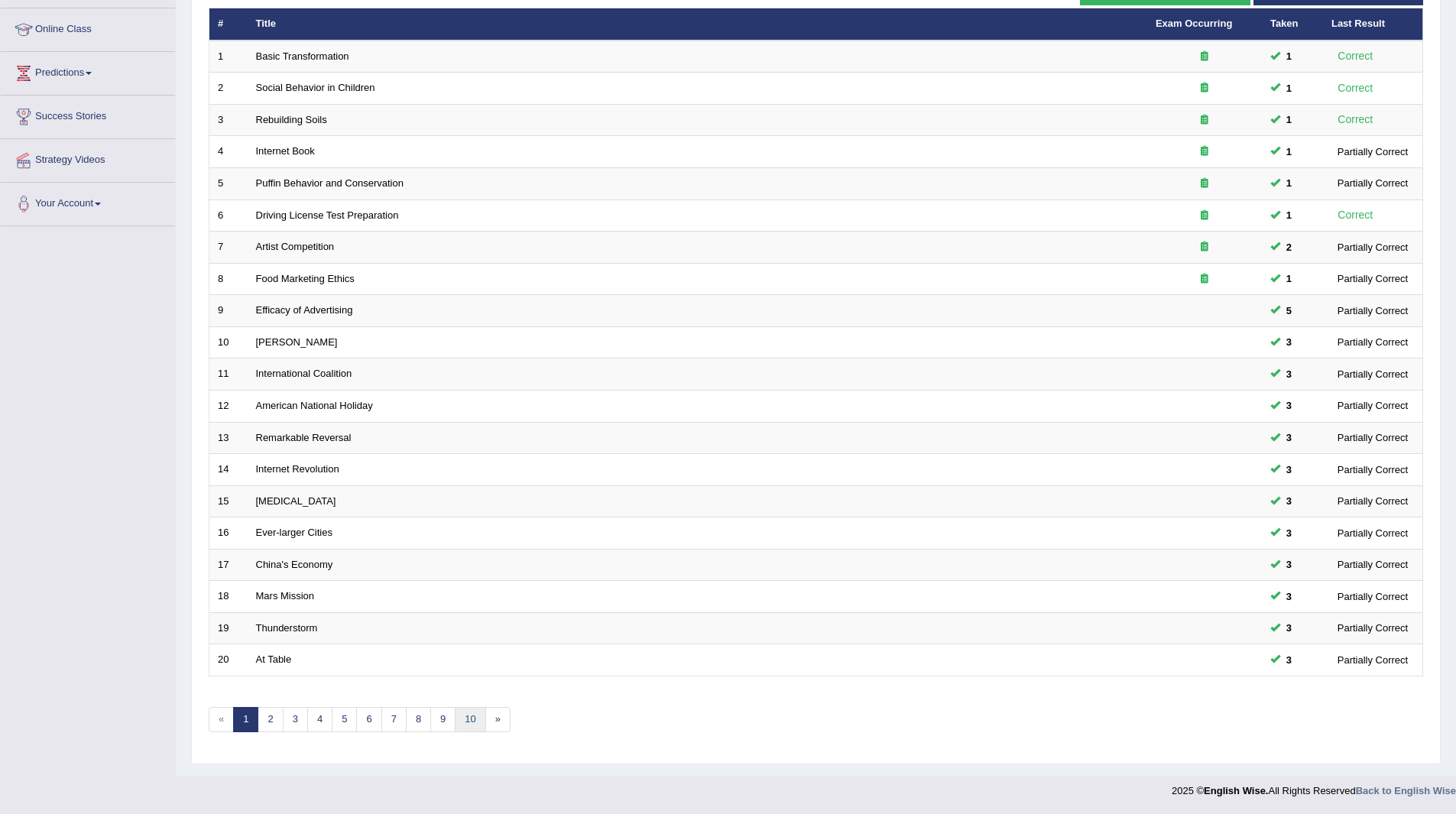
click at [468, 712] on link "10" at bounding box center [470, 720] width 30 height 25
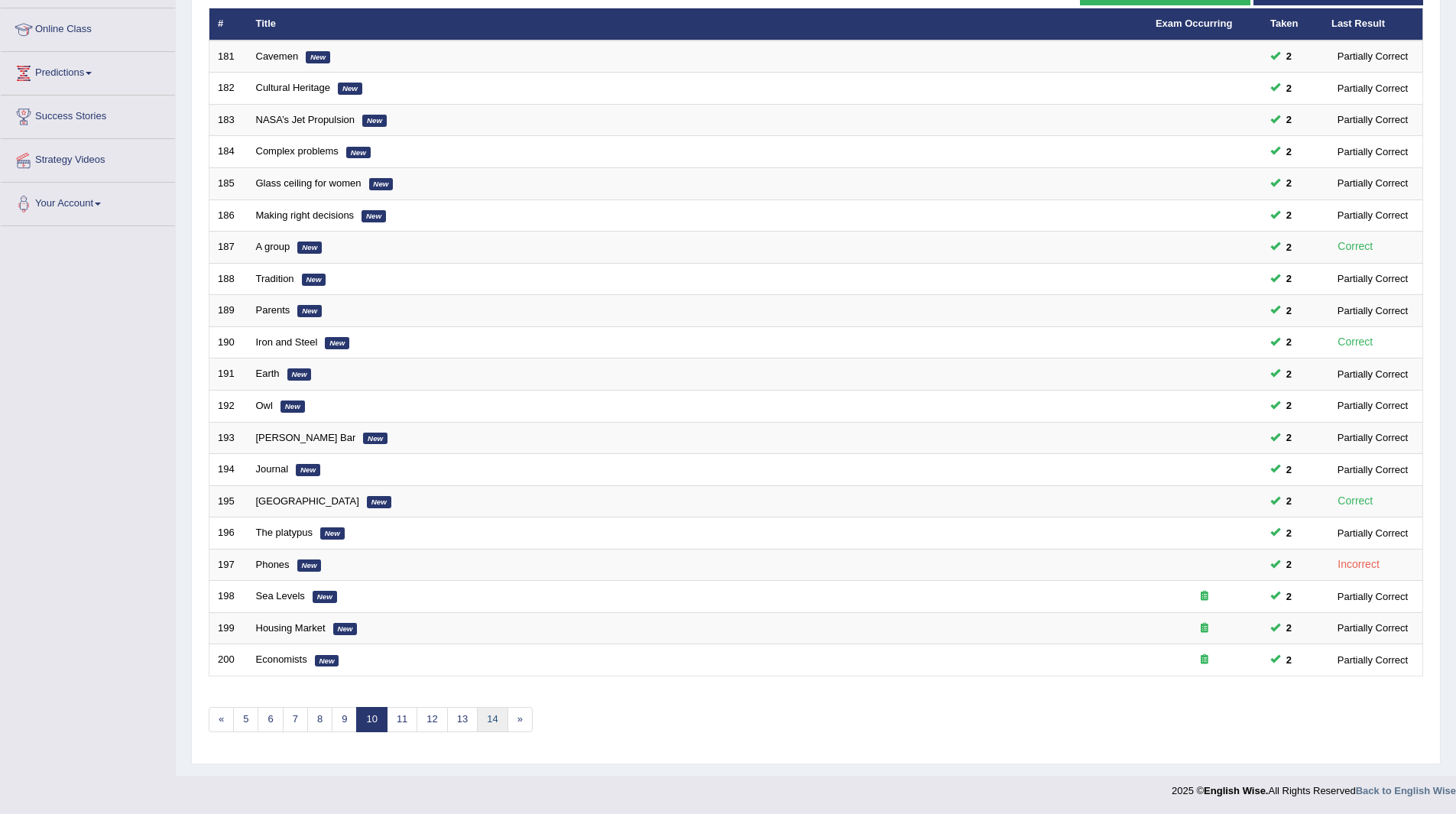
click at [498, 718] on link "14" at bounding box center [492, 720] width 30 height 25
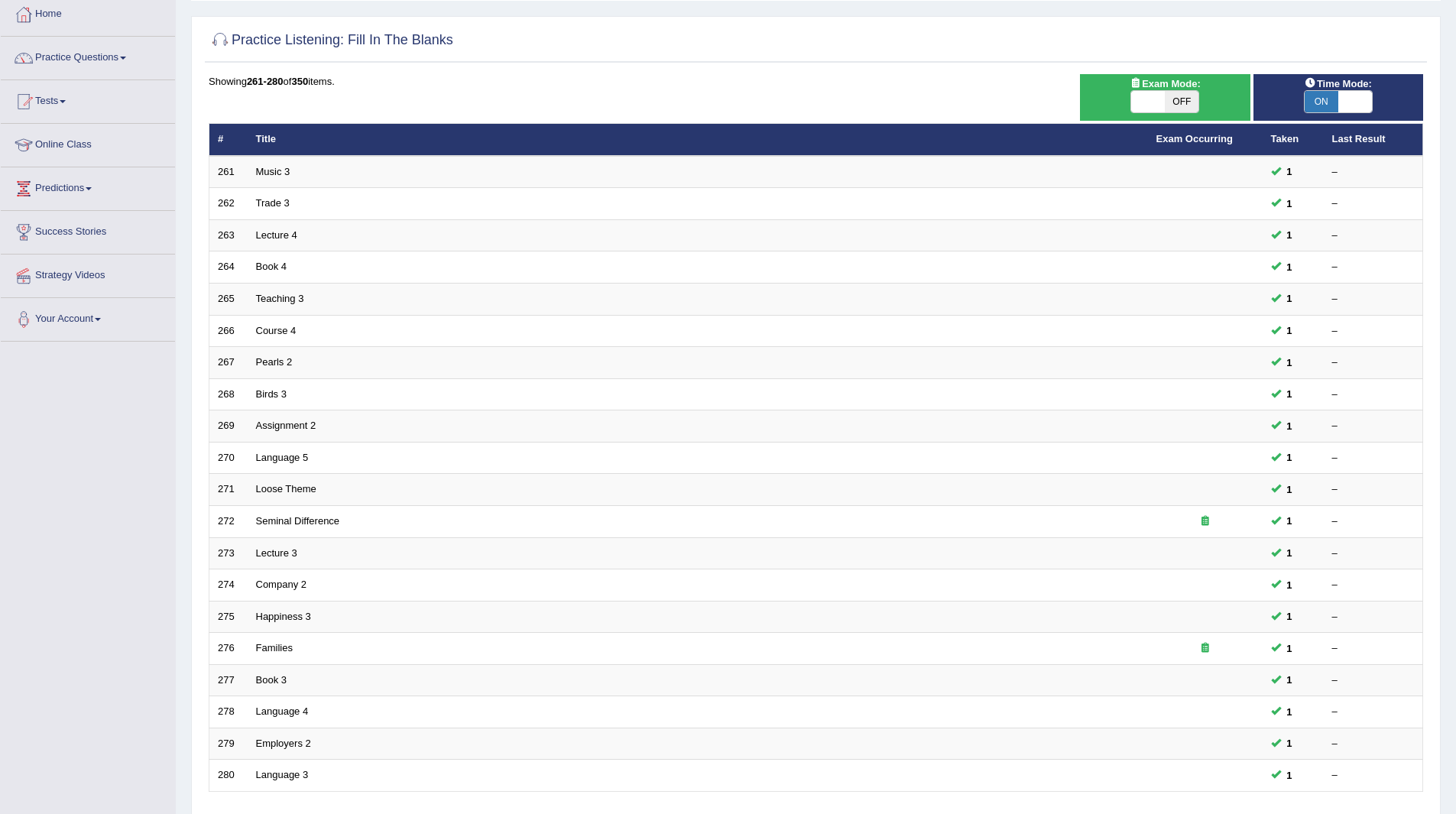
scroll to position [198, 0]
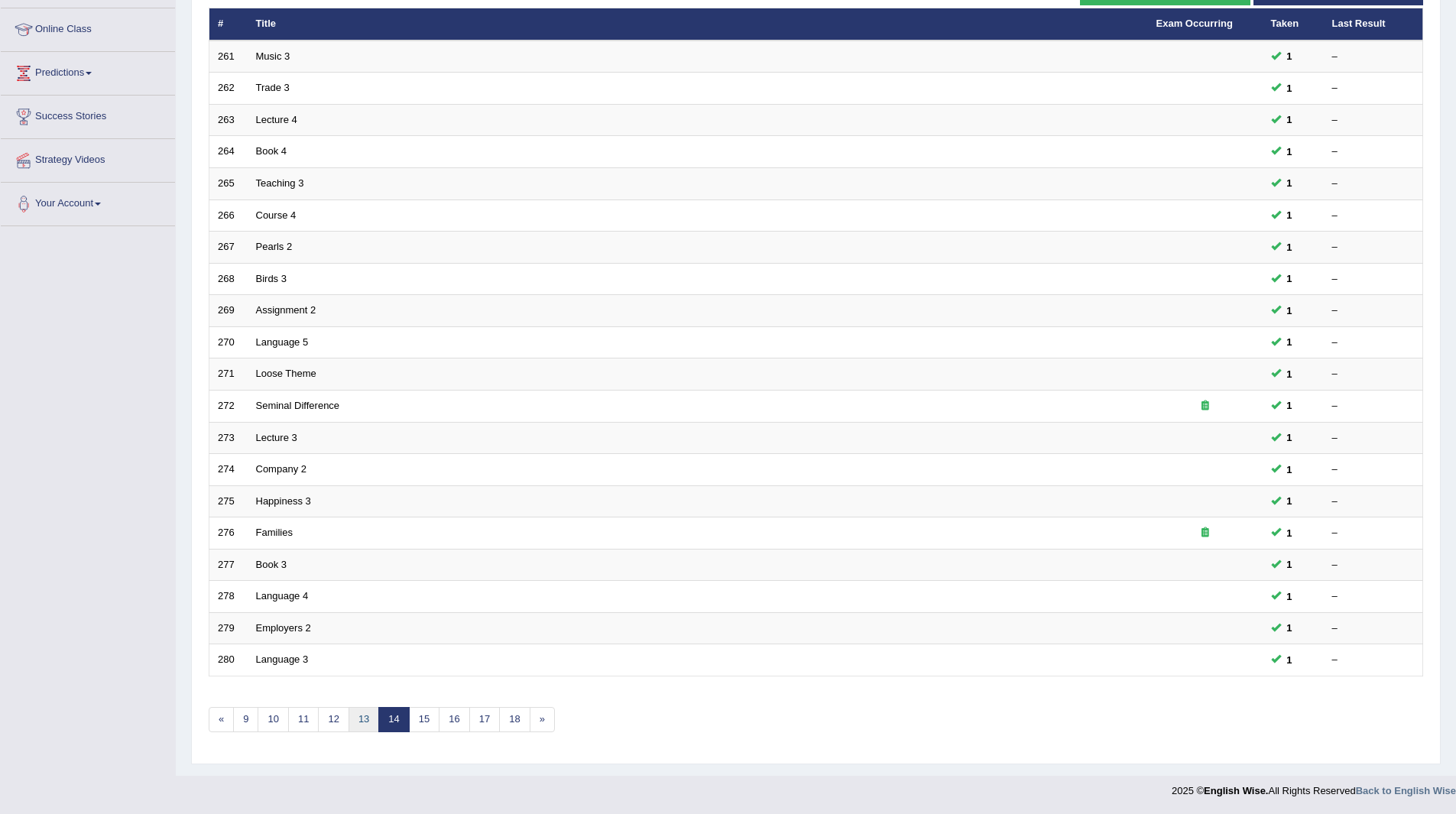
click at [363, 720] on link "13" at bounding box center [363, 720] width 30 height 25
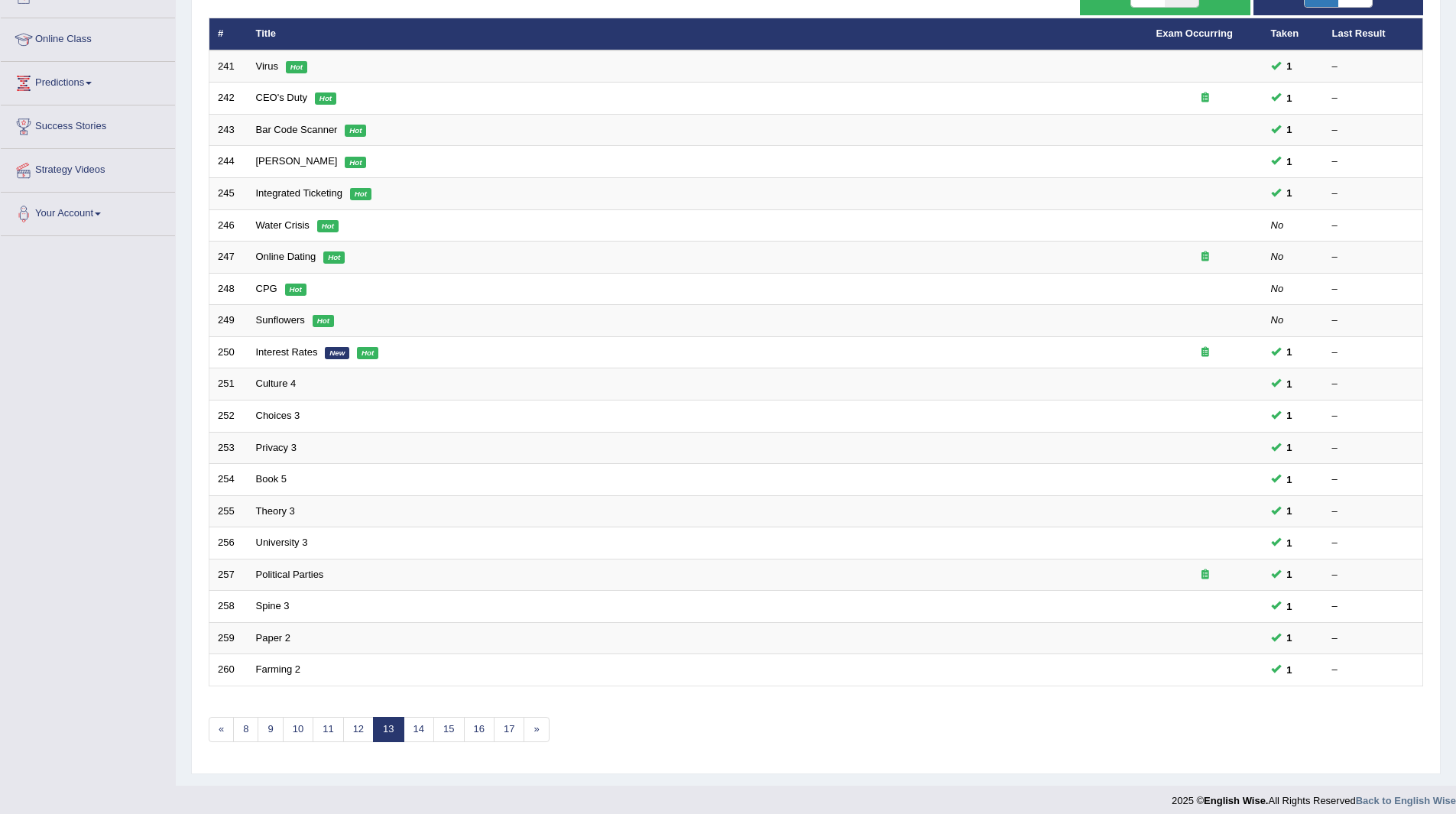
scroll to position [198, 0]
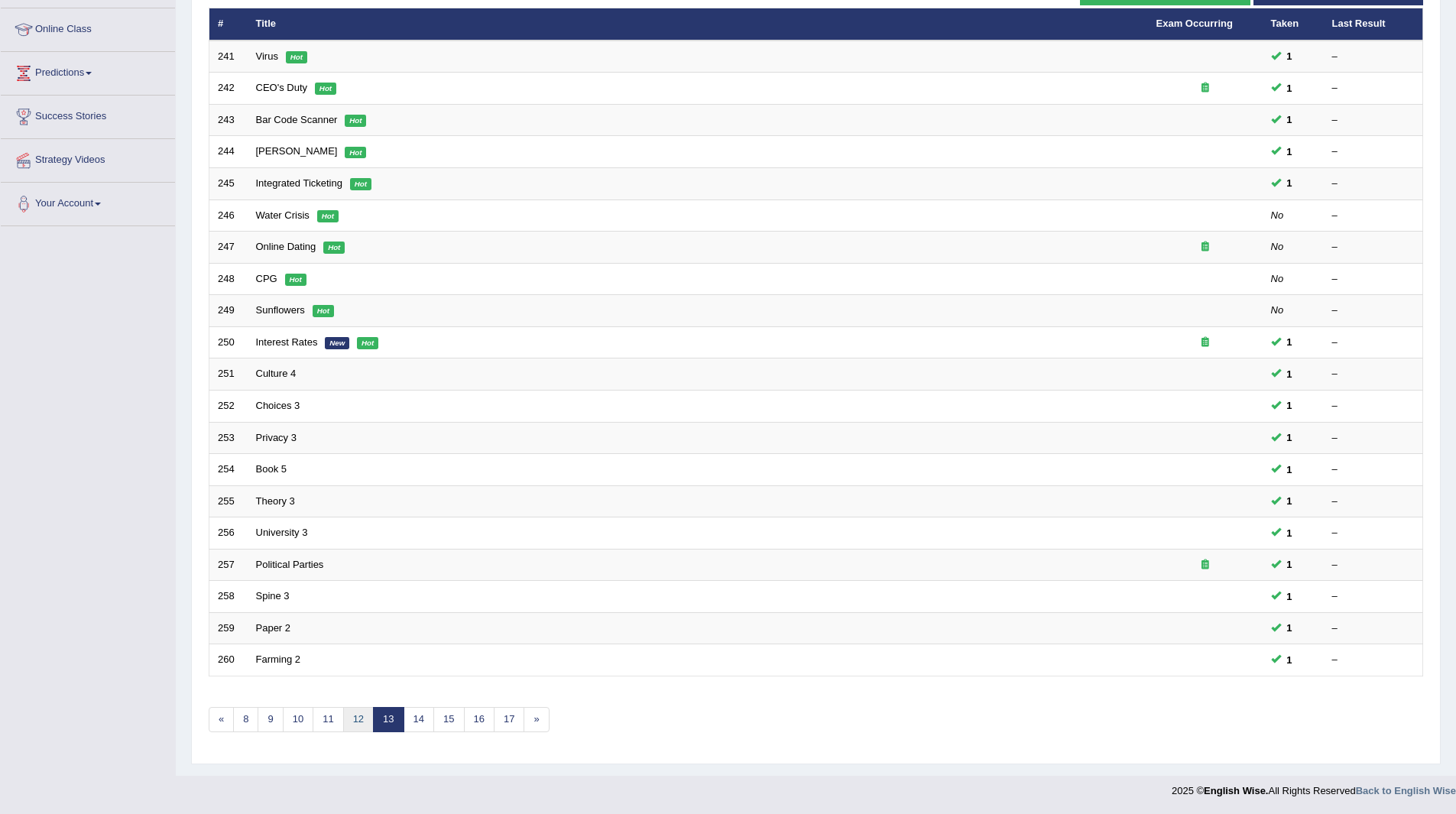
click at [363, 720] on link "12" at bounding box center [358, 720] width 30 height 25
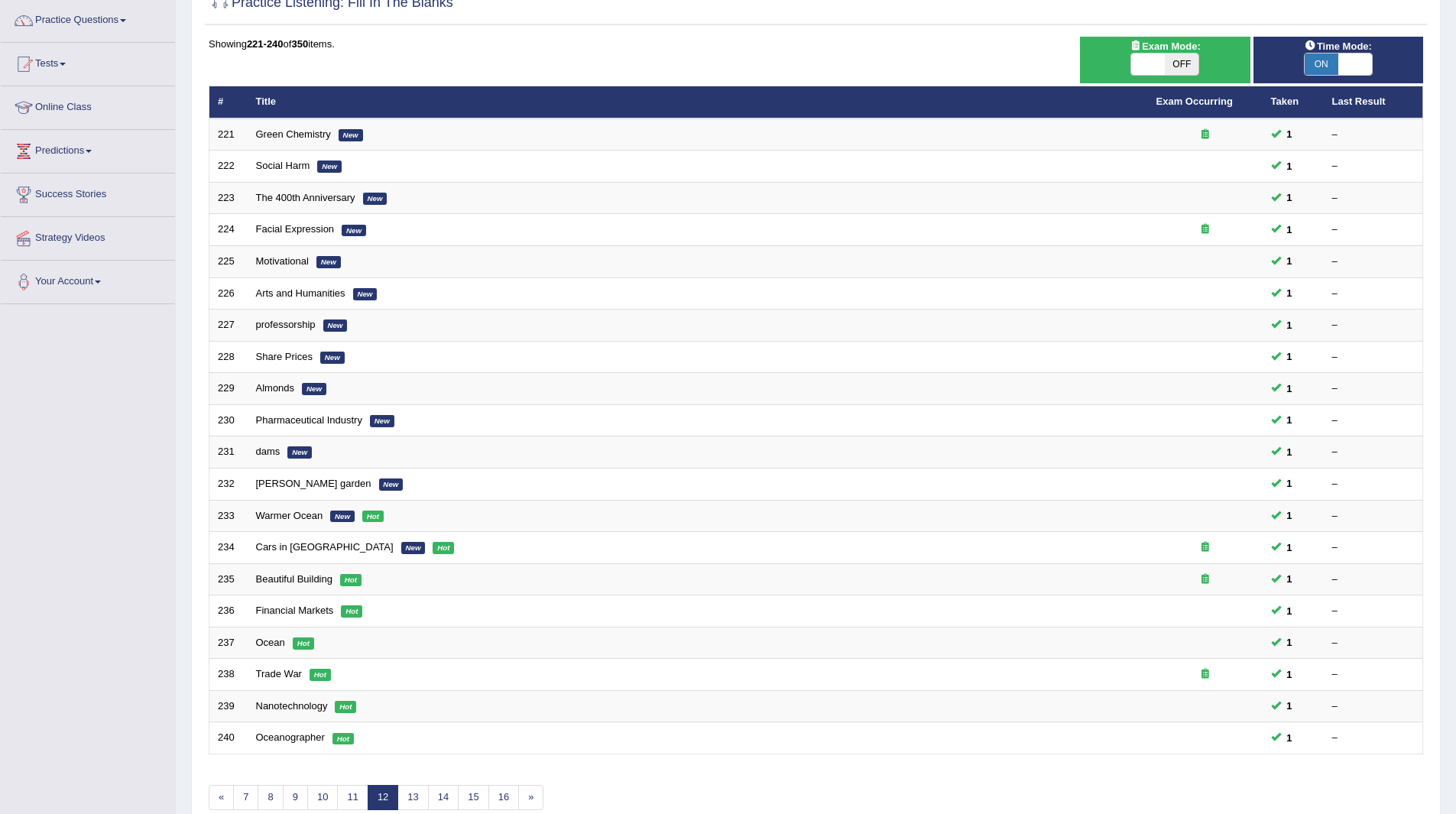
scroll to position [198, 0]
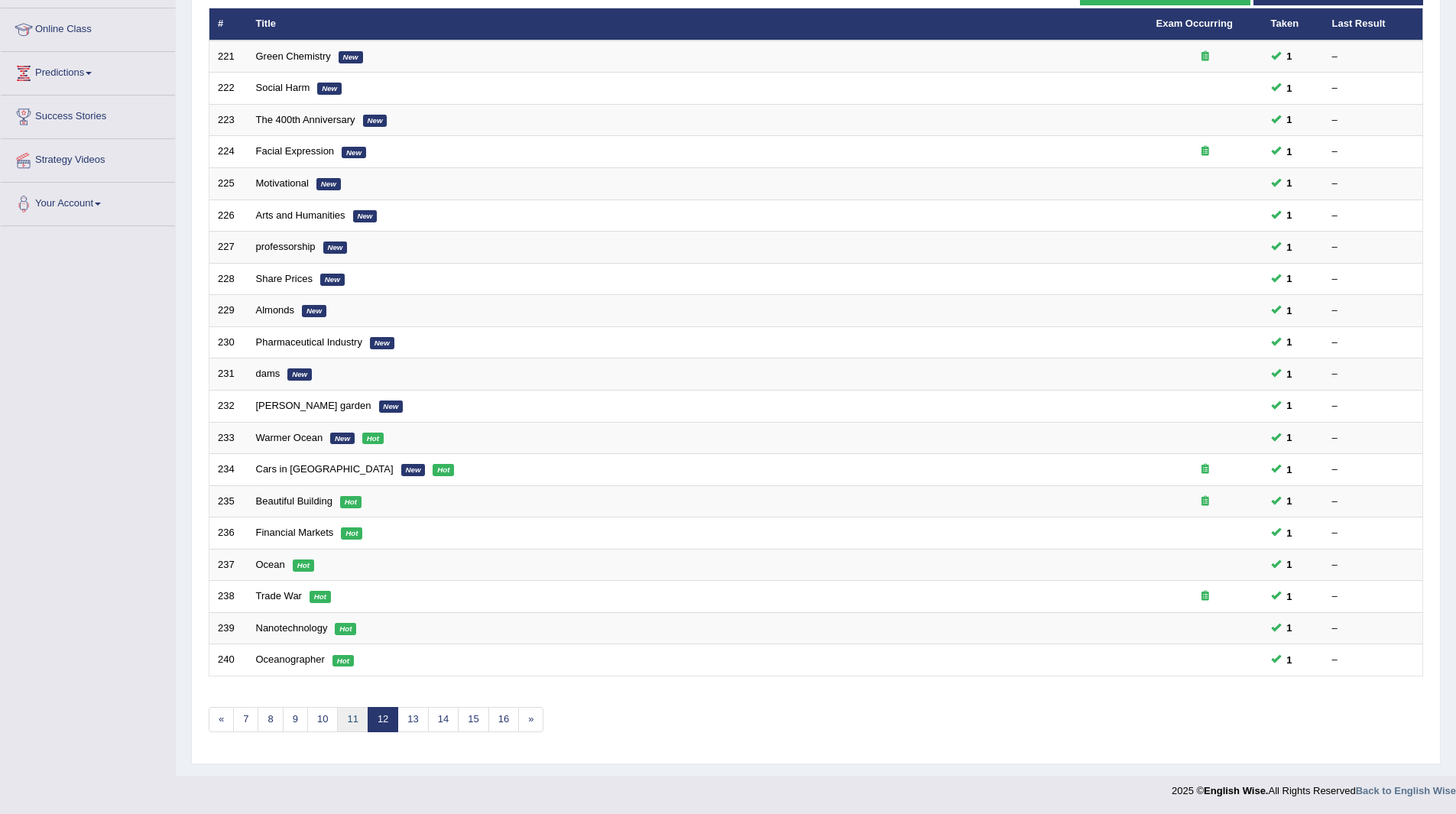
click at [363, 720] on link "11" at bounding box center [353, 720] width 30 height 25
click at [352, 721] on link "11" at bounding box center [353, 720] width 30 height 25
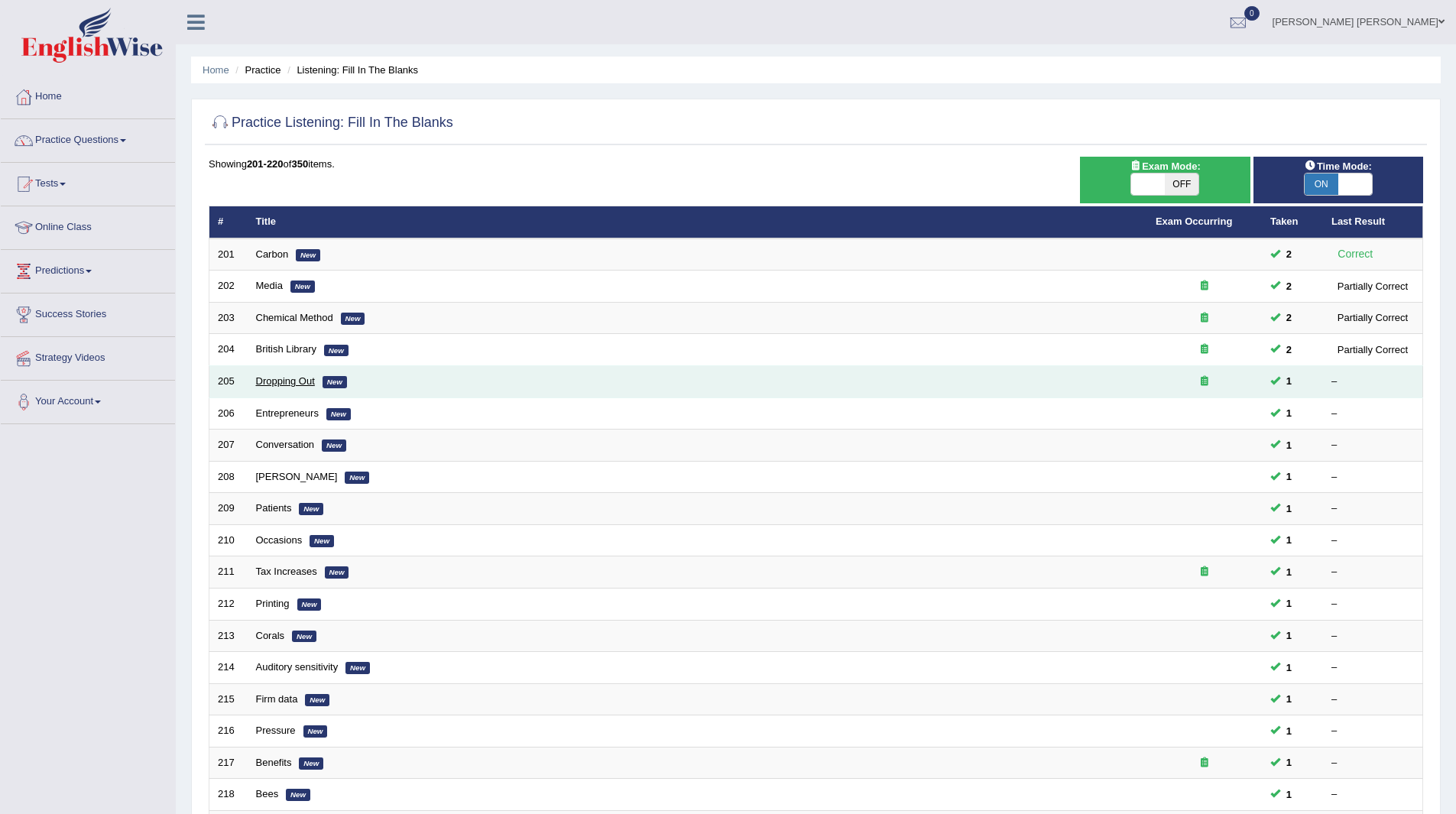
click at [281, 382] on link "Dropping Out" at bounding box center [286, 380] width 59 height 12
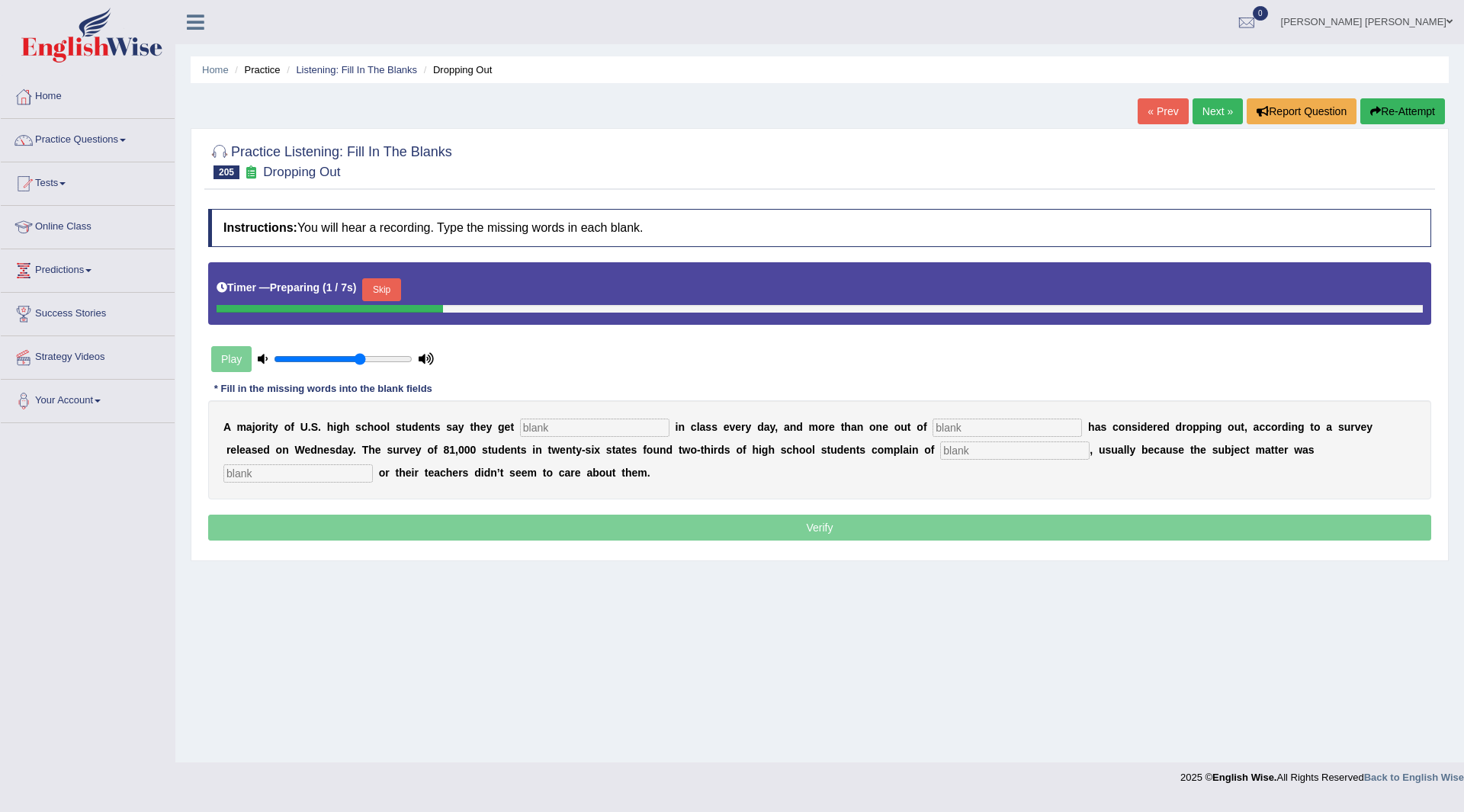
click at [387, 293] on button "Skip" at bounding box center [381, 290] width 38 height 23
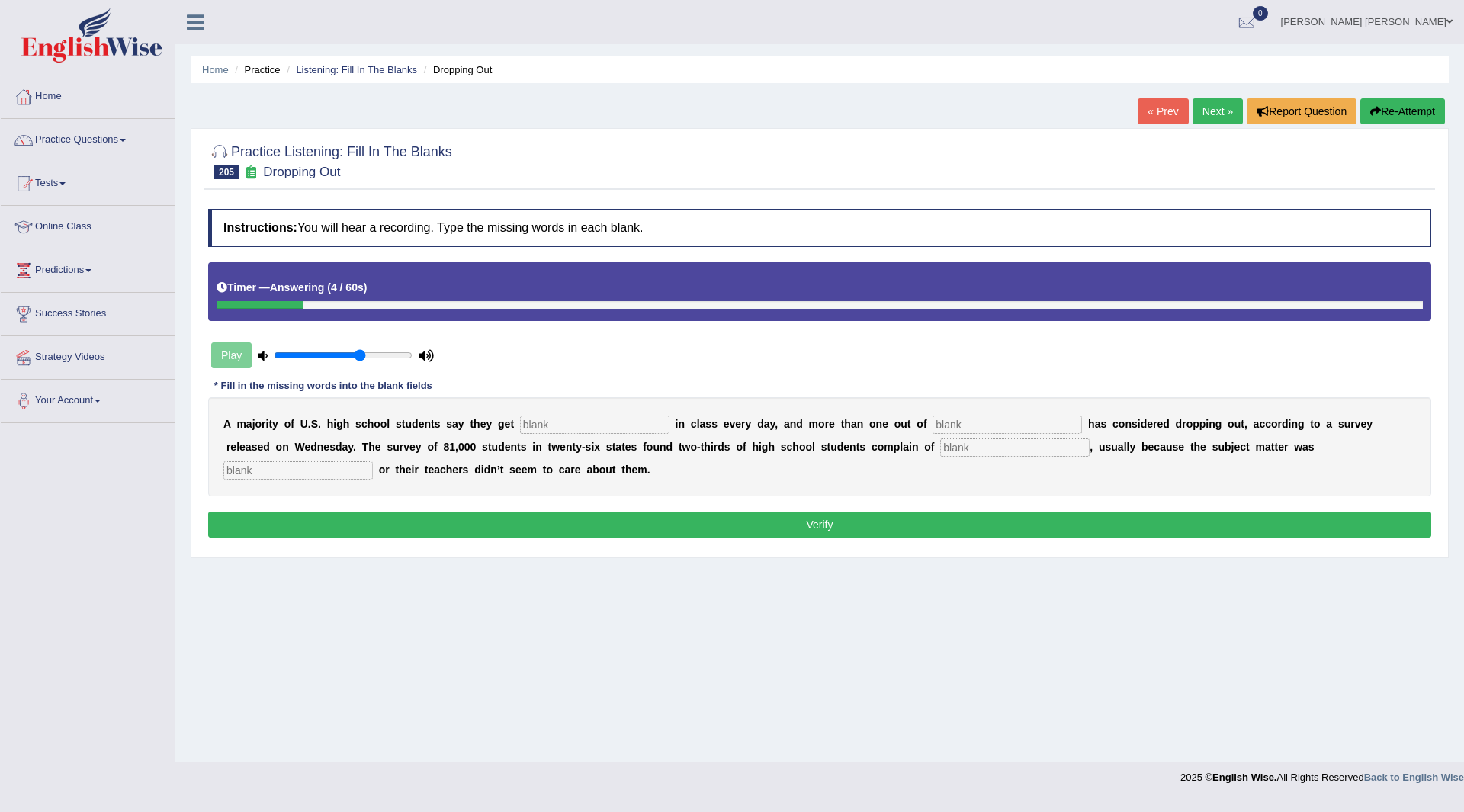
click at [613, 412] on div "A m a j o r i t y o f U . S . h i g h s c h o o l s t u d e n t s s a y t h e y…" at bounding box center [819, 447] width 1223 height 100
click at [613, 424] on input "text" at bounding box center [594, 425] width 149 height 19
type input "board"
type input "five"
type input "bordem"
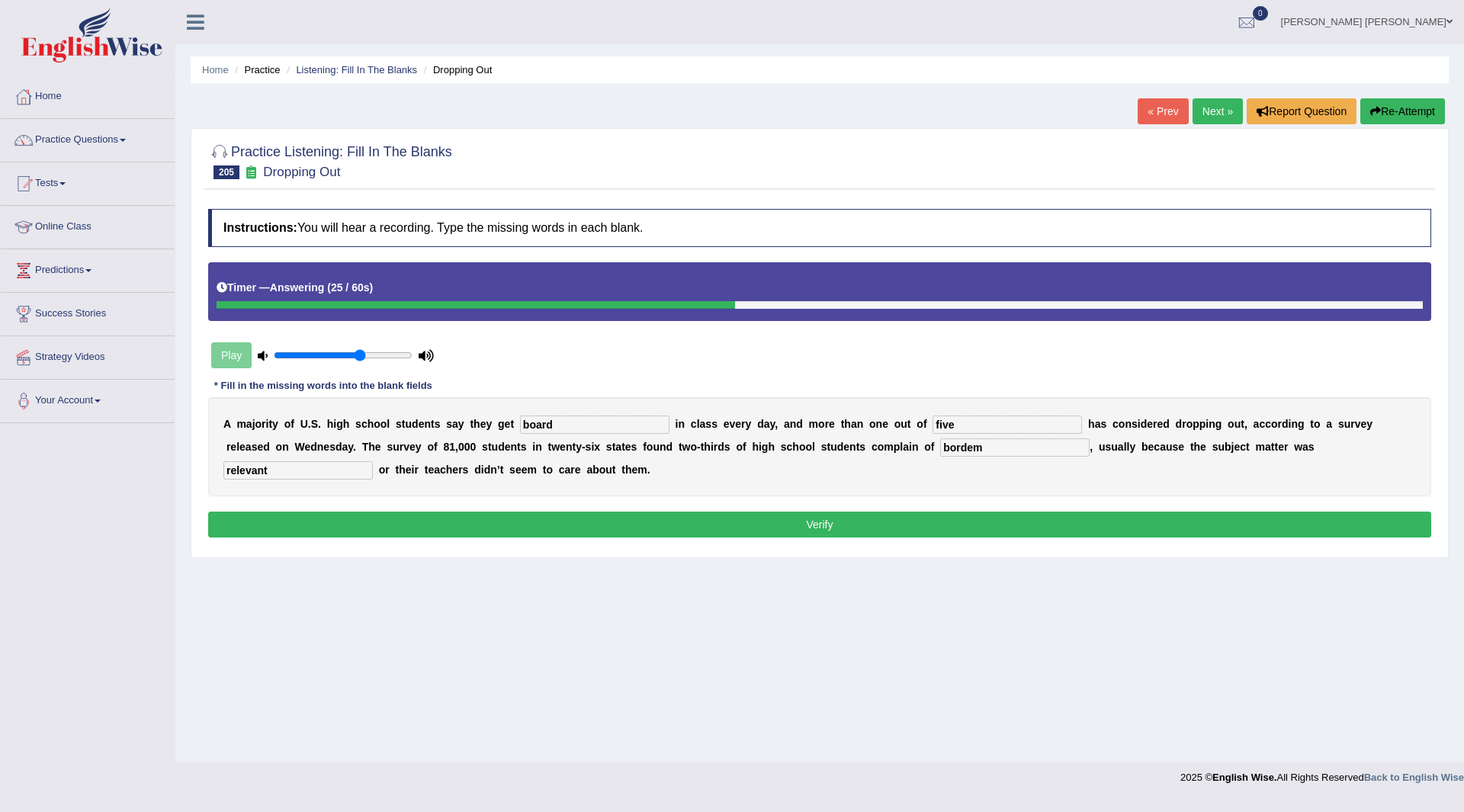
type input "relevant"
click at [689, 525] on button "Verify" at bounding box center [819, 524] width 1223 height 26
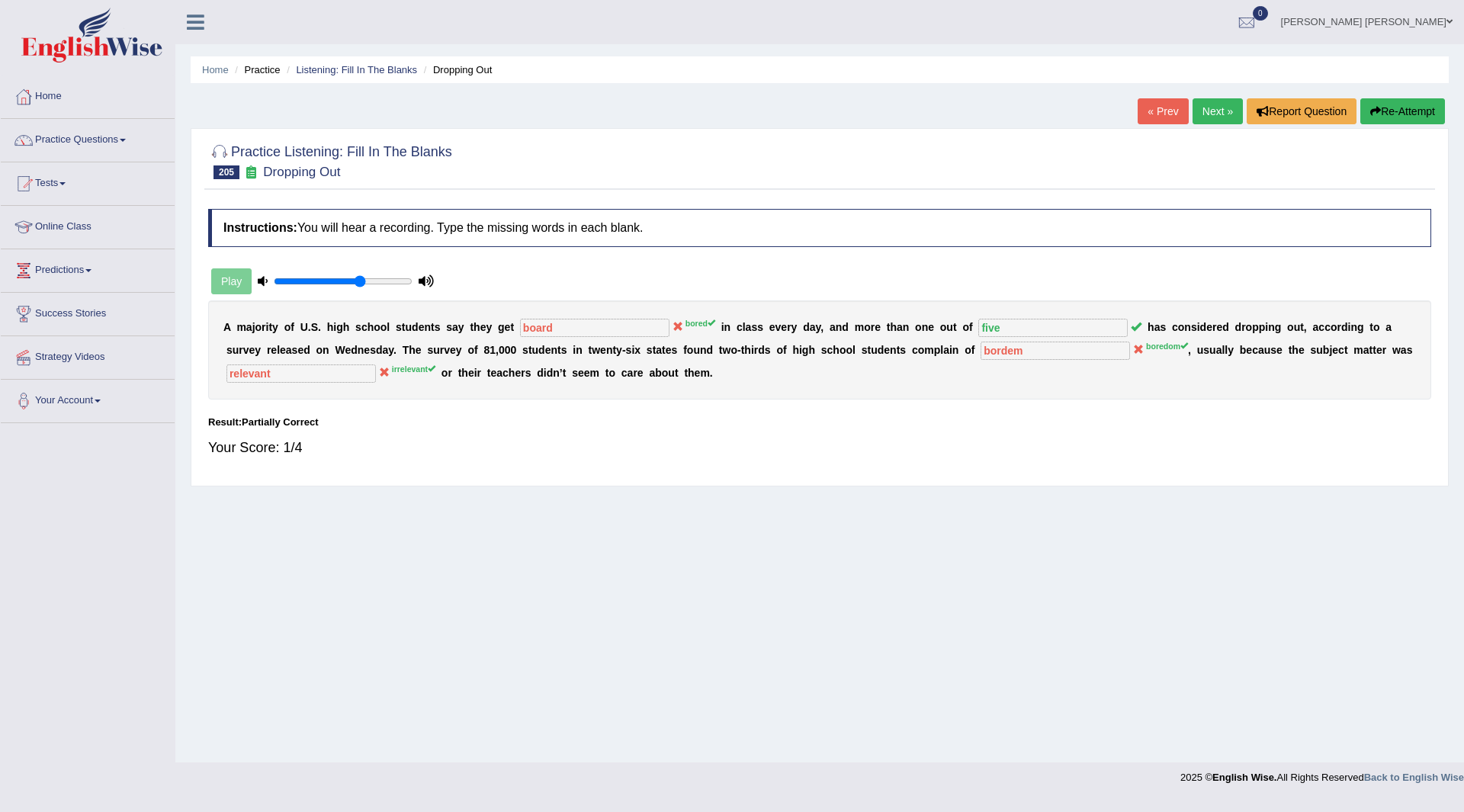
click at [1208, 105] on link "Next »" at bounding box center [1218, 111] width 51 height 26
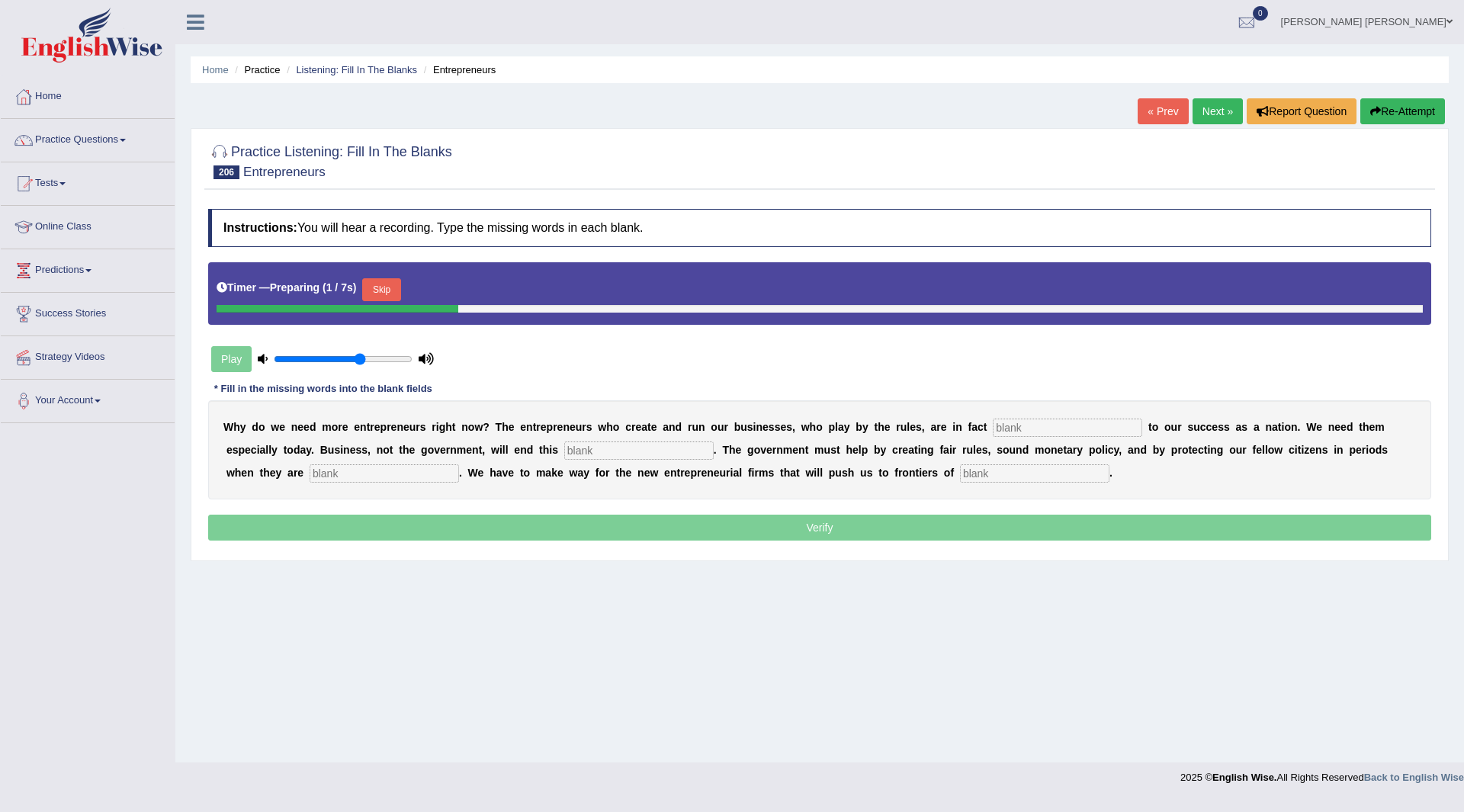
click at [391, 285] on button "Skip" at bounding box center [381, 290] width 38 height 23
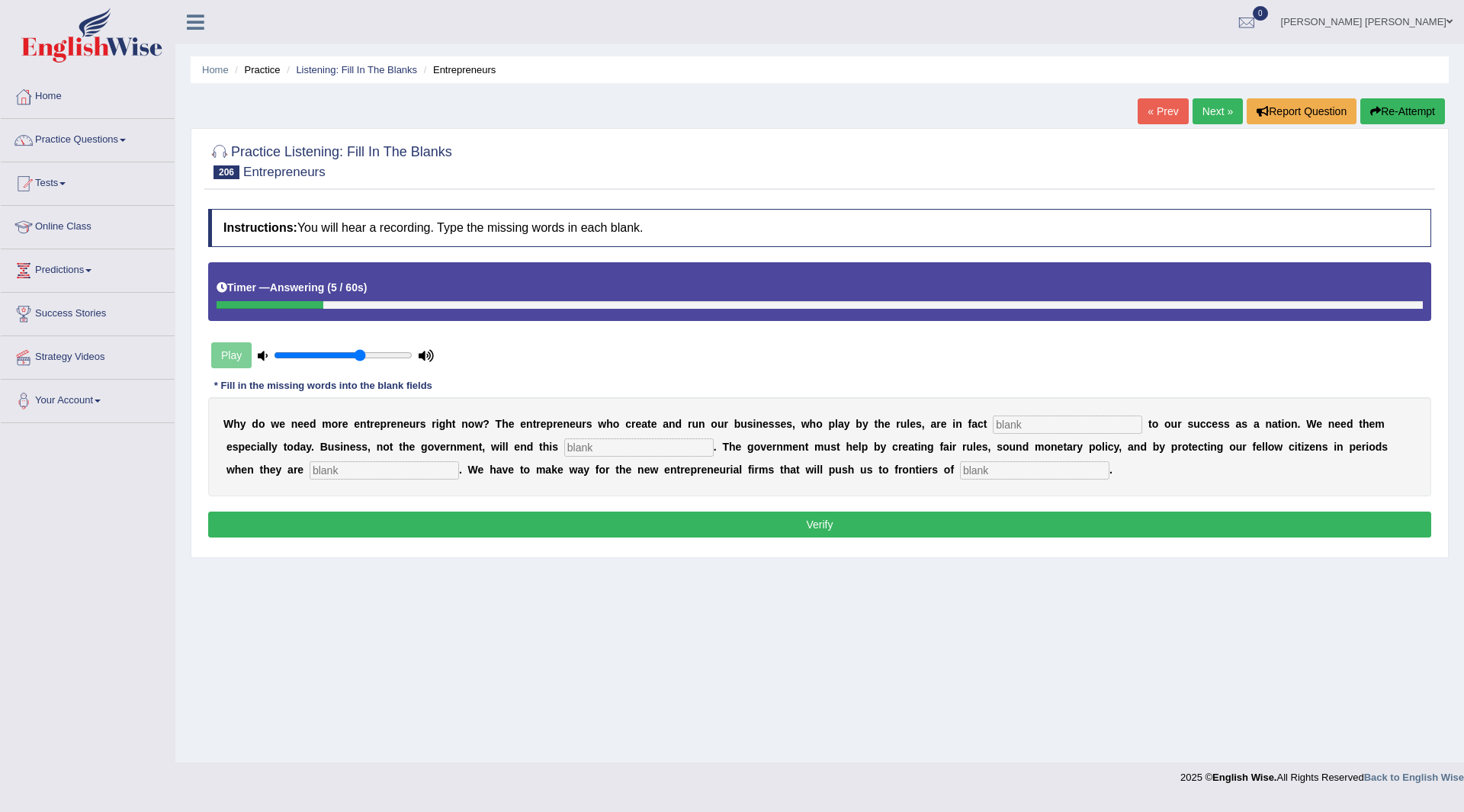
click at [1078, 425] on input "text" at bounding box center [1068, 425] width 149 height 19
type input "enterprises"
type input "positions"
type input "jobless"
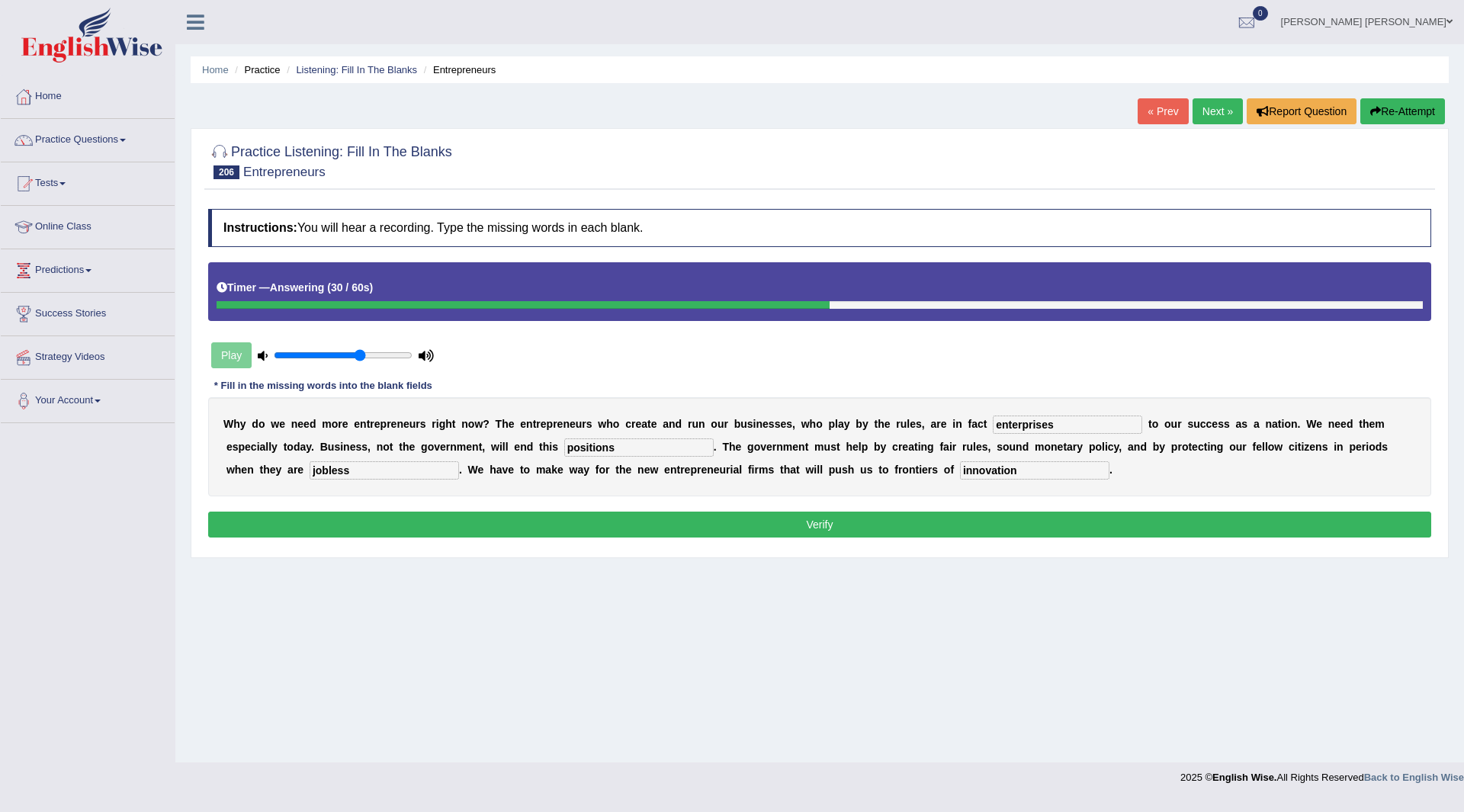
type input "innovation"
click at [898, 528] on button "Verify" at bounding box center [819, 524] width 1223 height 26
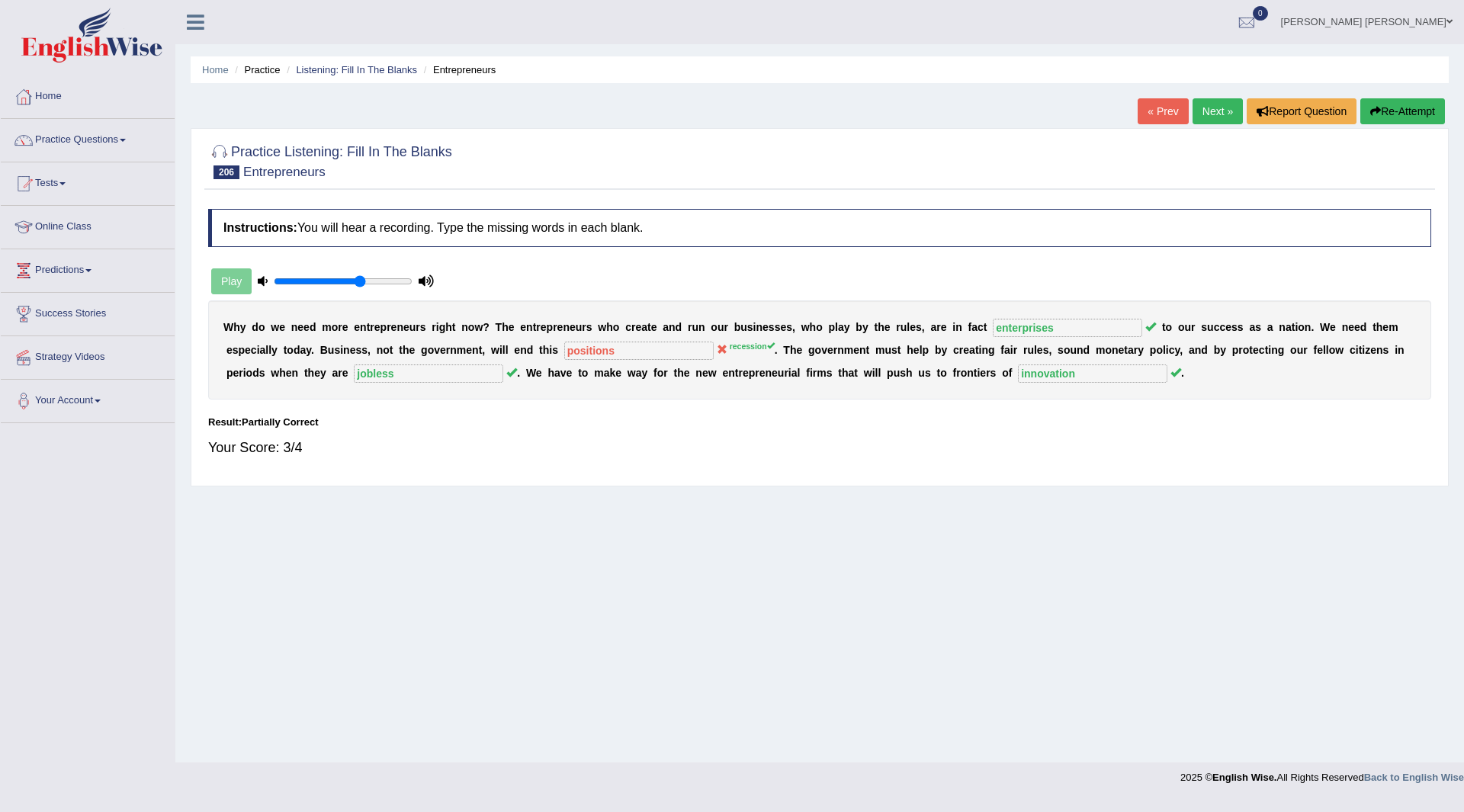
click at [1211, 110] on link "Next »" at bounding box center [1218, 111] width 51 height 26
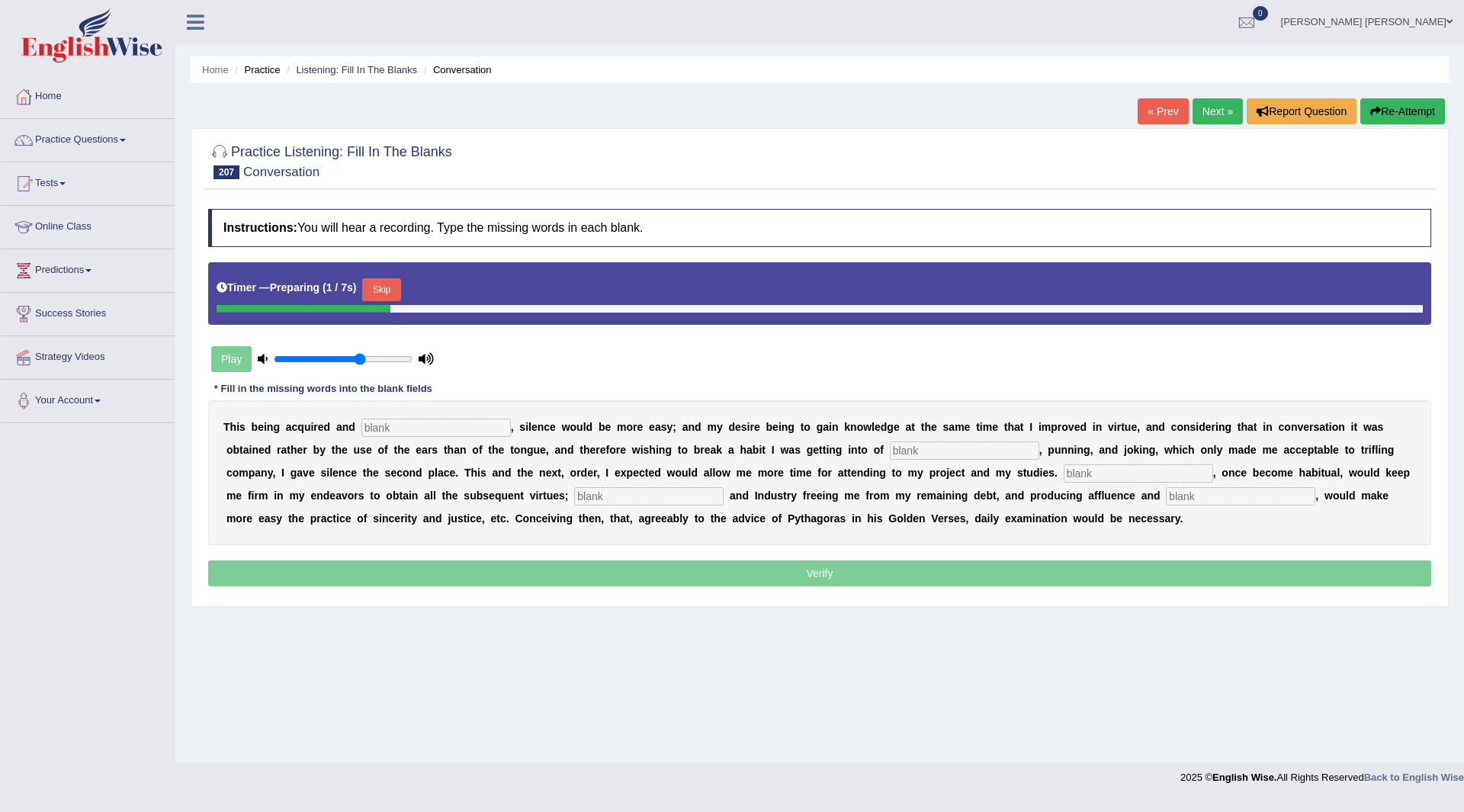
click at [394, 288] on button "Skip" at bounding box center [381, 290] width 38 height 23
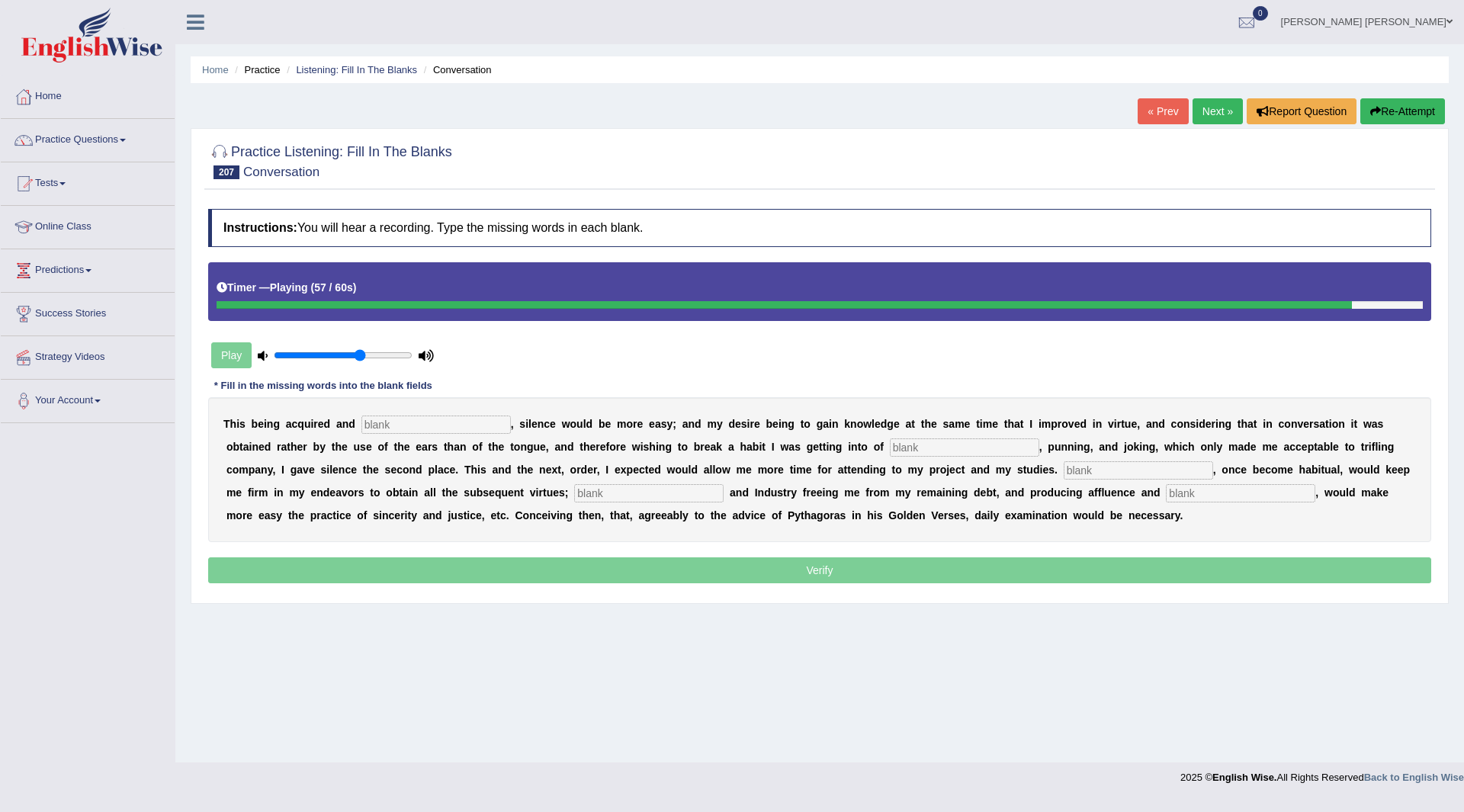
click at [444, 427] on input "text" at bounding box center [436, 425] width 149 height 19
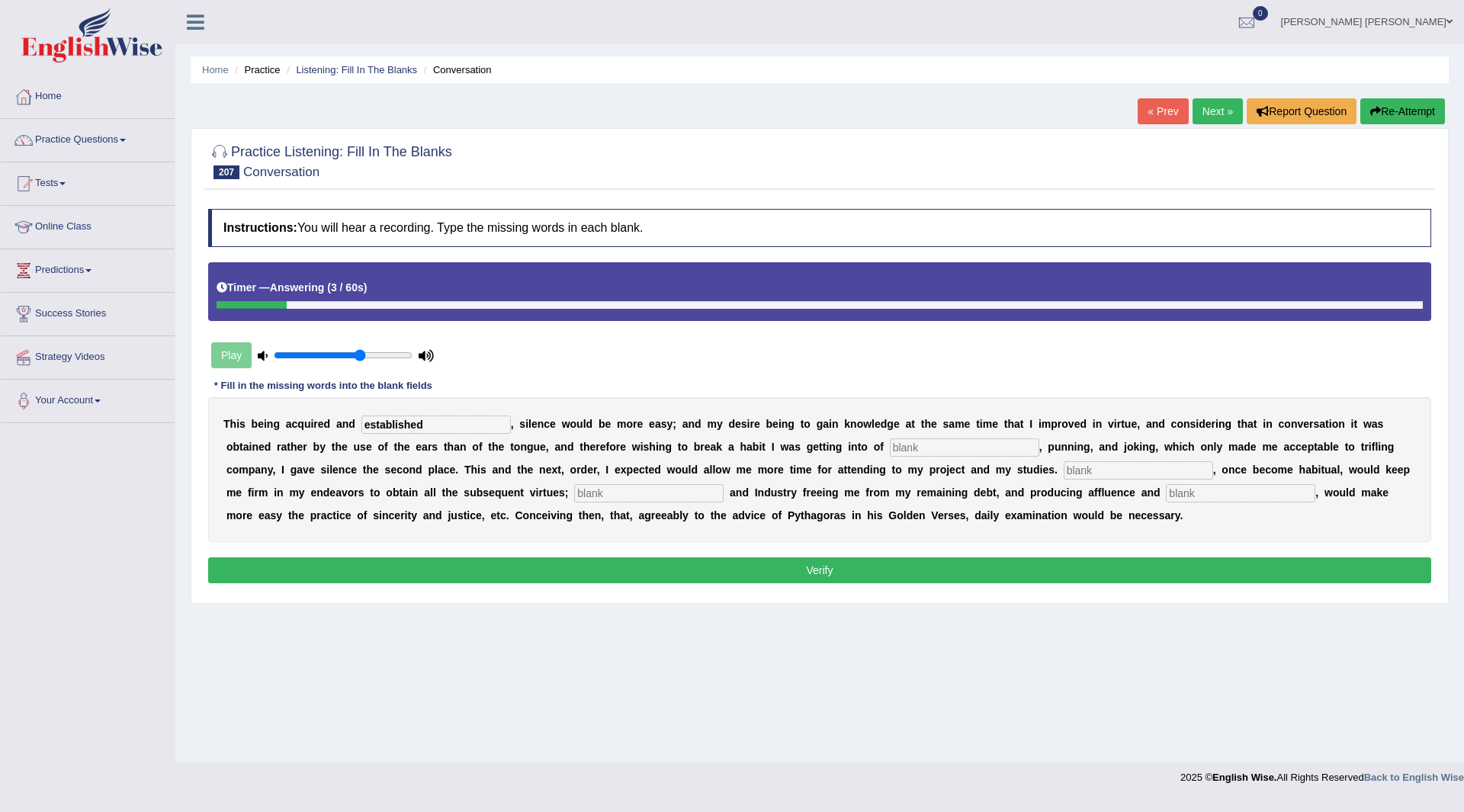
type input "established"
type input "pratling"
type input "resolution"
type input "fragility"
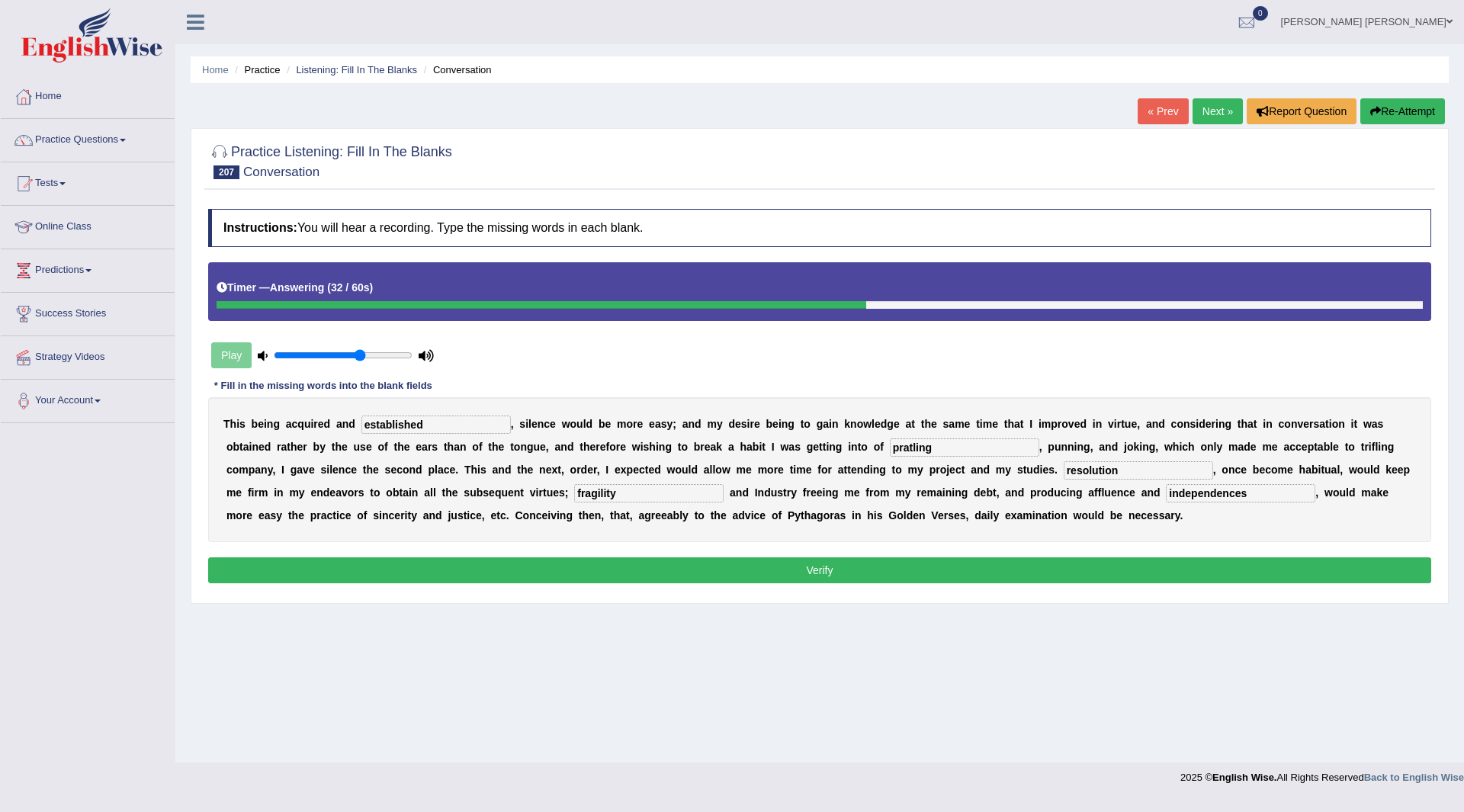
type input "independences"
click at [753, 574] on button "Verify" at bounding box center [819, 570] width 1223 height 26
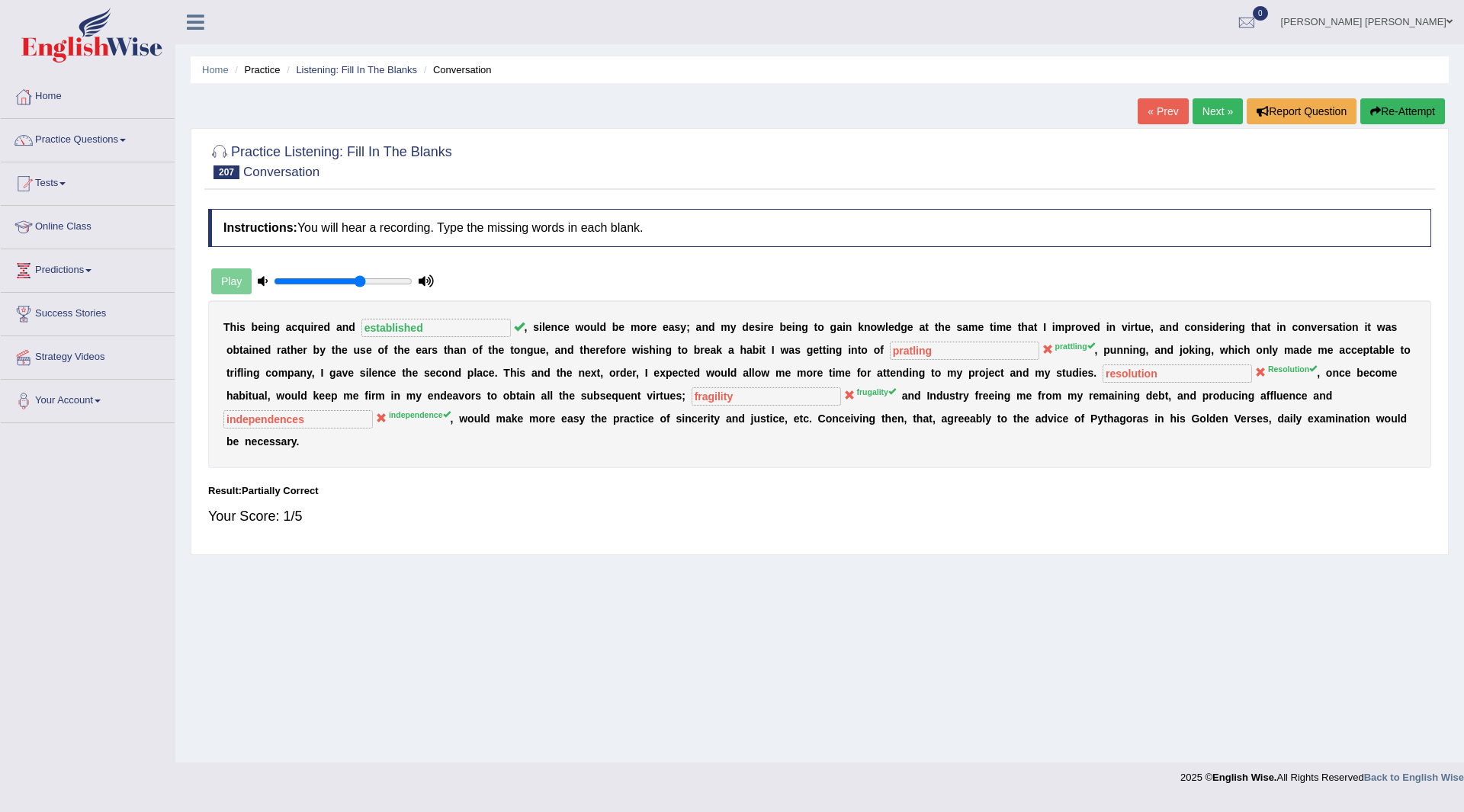
click at [1207, 110] on link "Next »" at bounding box center [1218, 111] width 51 height 26
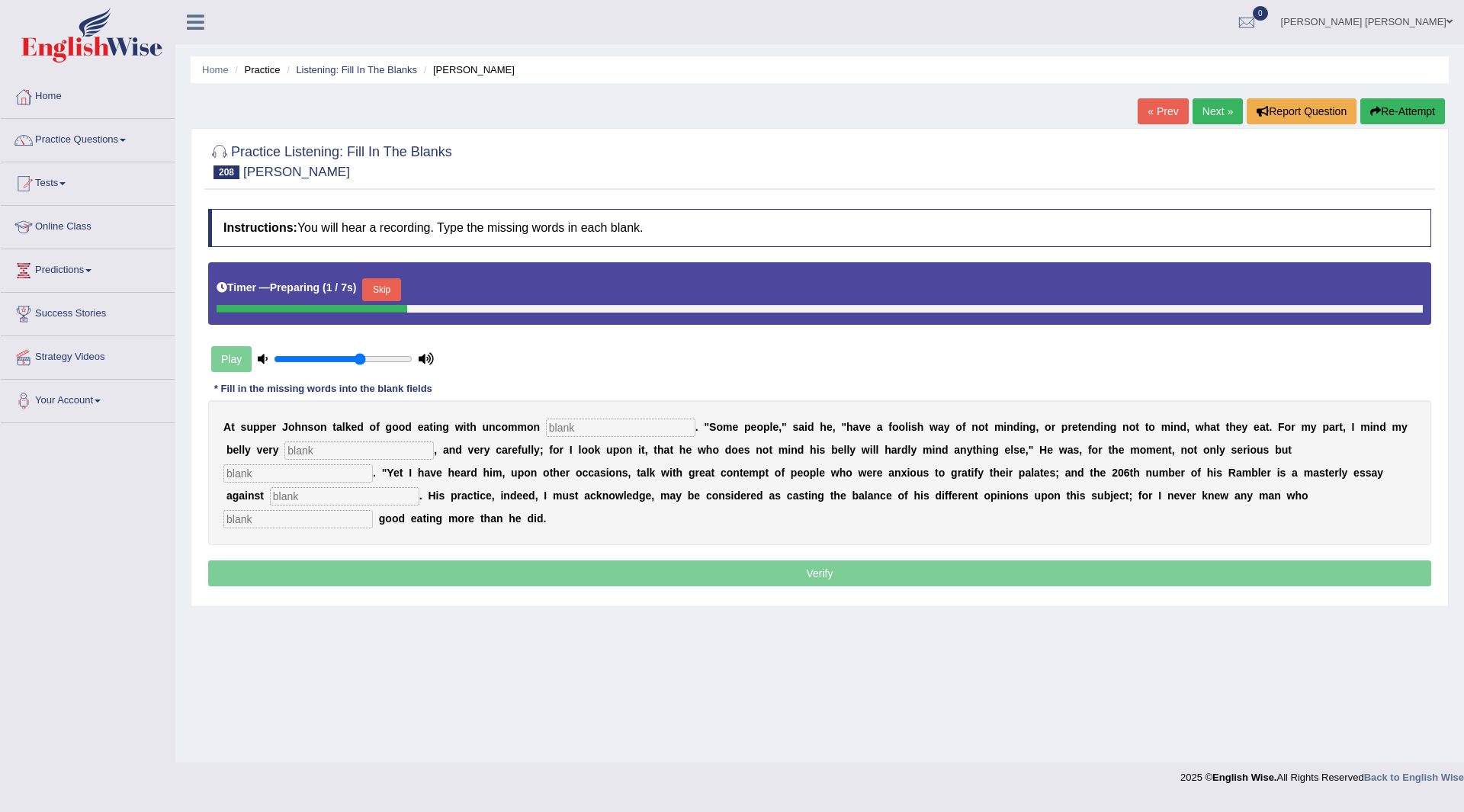
click at [386, 291] on button "Skip" at bounding box center [381, 290] width 38 height 23
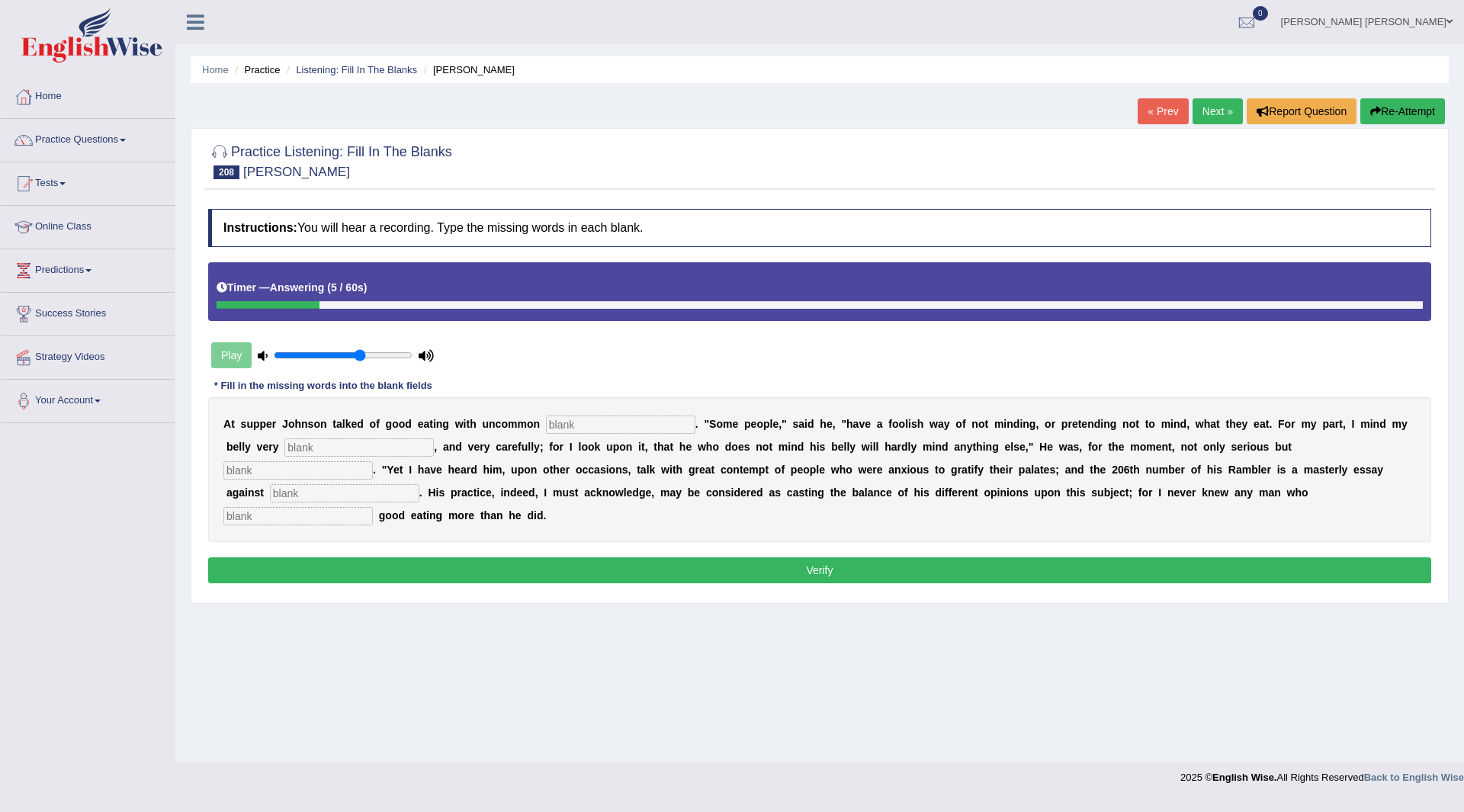
click at [616, 425] on input "text" at bounding box center [621, 425] width 149 height 19
type input "satisfication"
type input "studiously"
type input "viewpoint"
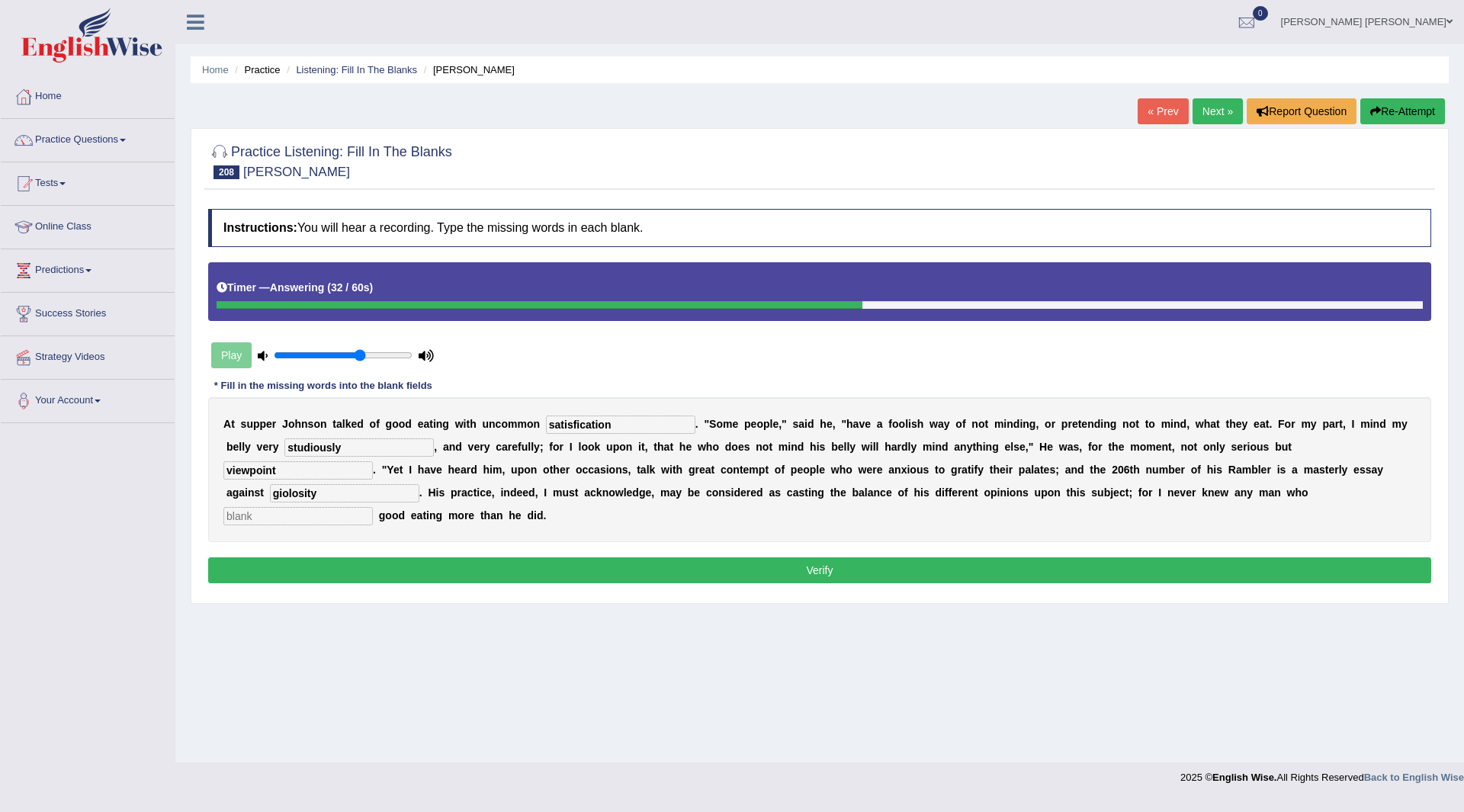
type input "giolosity"
type input "release"
click at [752, 579] on button "Verify" at bounding box center [819, 570] width 1223 height 26
